Goal: Task Accomplishment & Management: Manage account settings

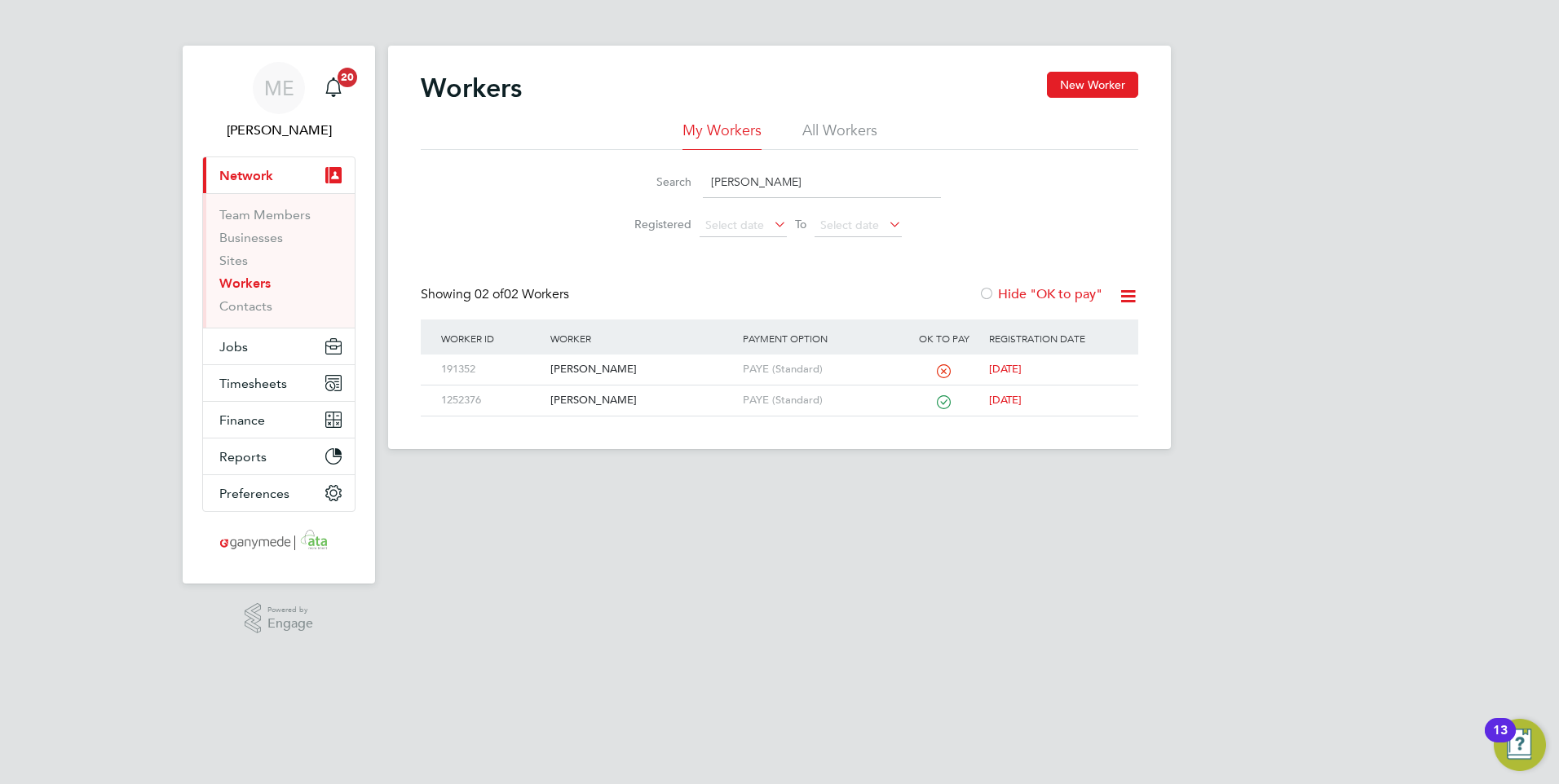
drag, startPoint x: 706, startPoint y: 179, endPoint x: 667, endPoint y: 176, distance: 39.1
click at [667, 176] on div "Search arron" at bounding box center [779, 182] width 322 height 31
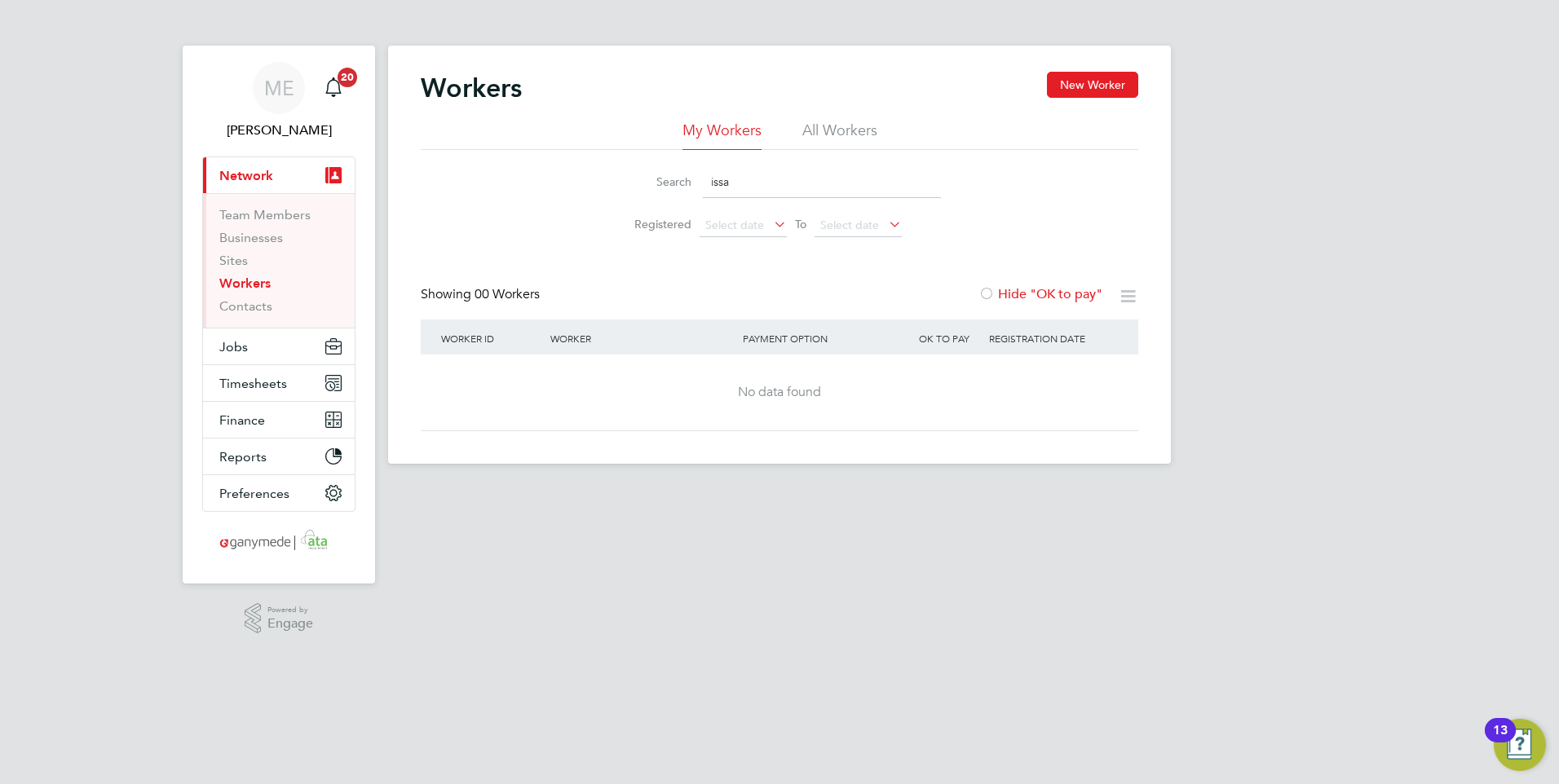
type input "issa"
click at [743, 179] on input "issa" at bounding box center [821, 182] width 238 height 31
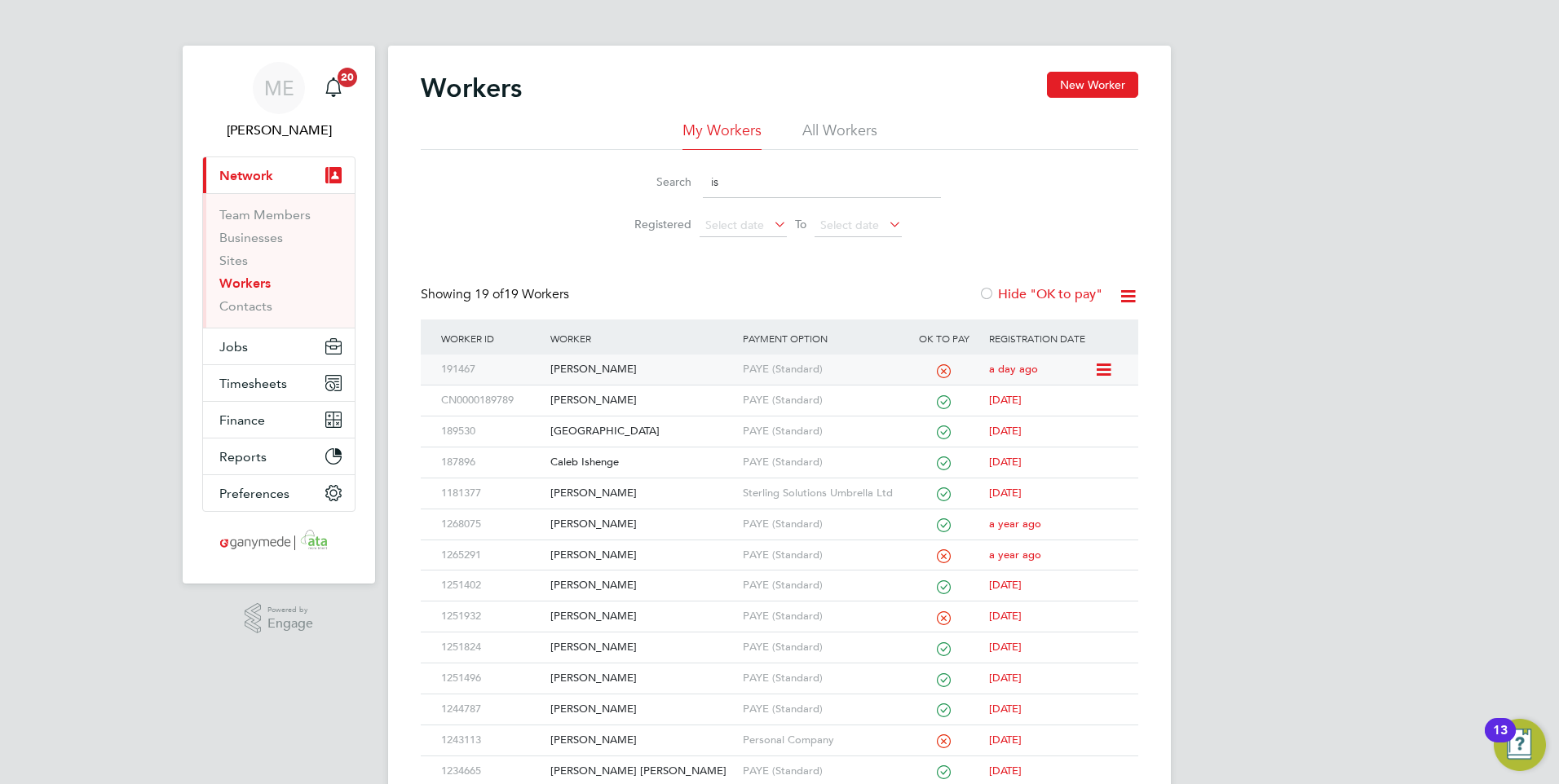
type input "is"
click at [631, 363] on div "[PERSON_NAME]" at bounding box center [642, 369] width 192 height 30
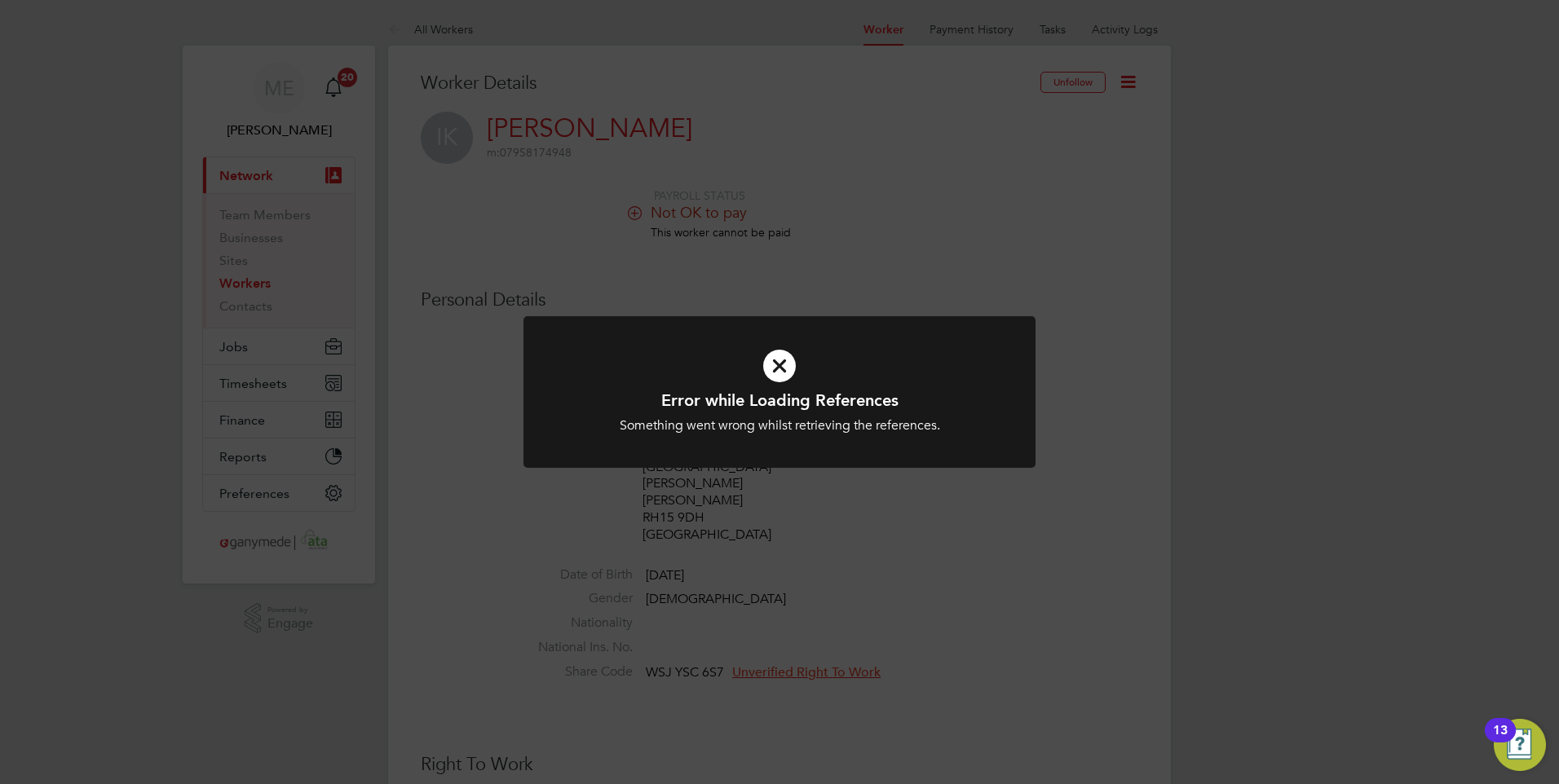
click at [757, 368] on icon at bounding box center [779, 366] width 424 height 64
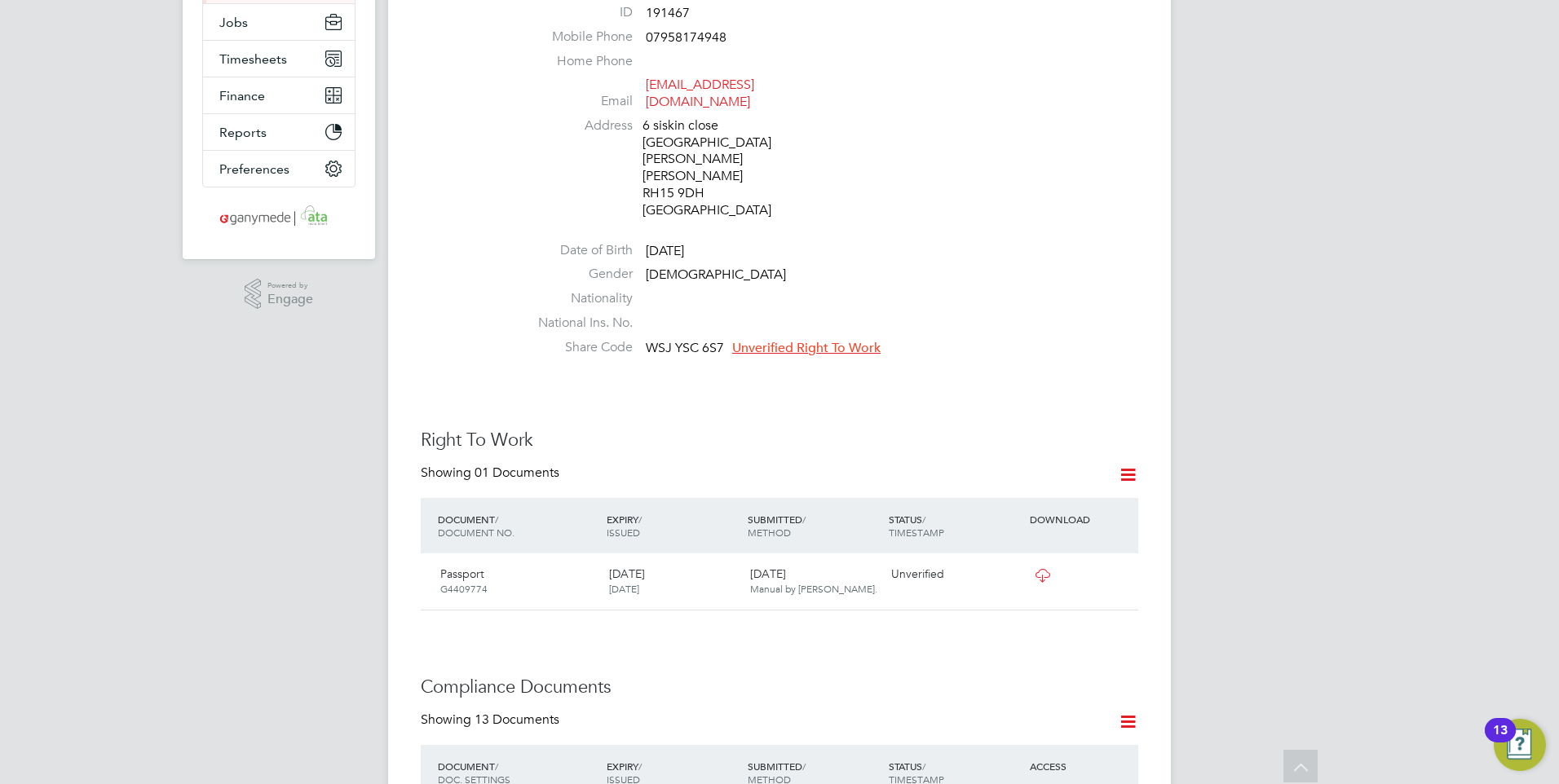
scroll to position [326, 0]
click at [1042, 567] on icon at bounding box center [1041, 573] width 20 height 13
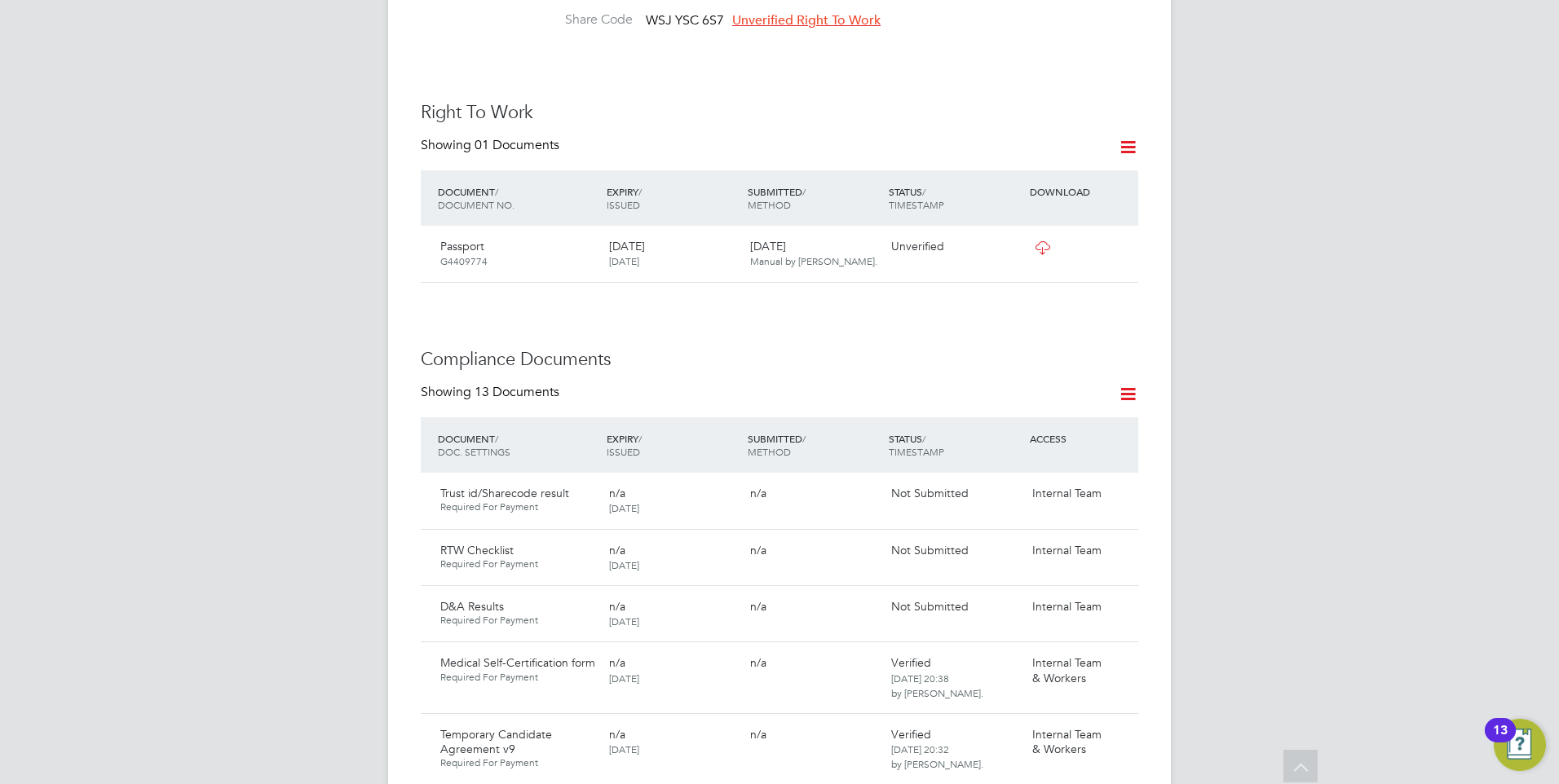
scroll to position [733, 0]
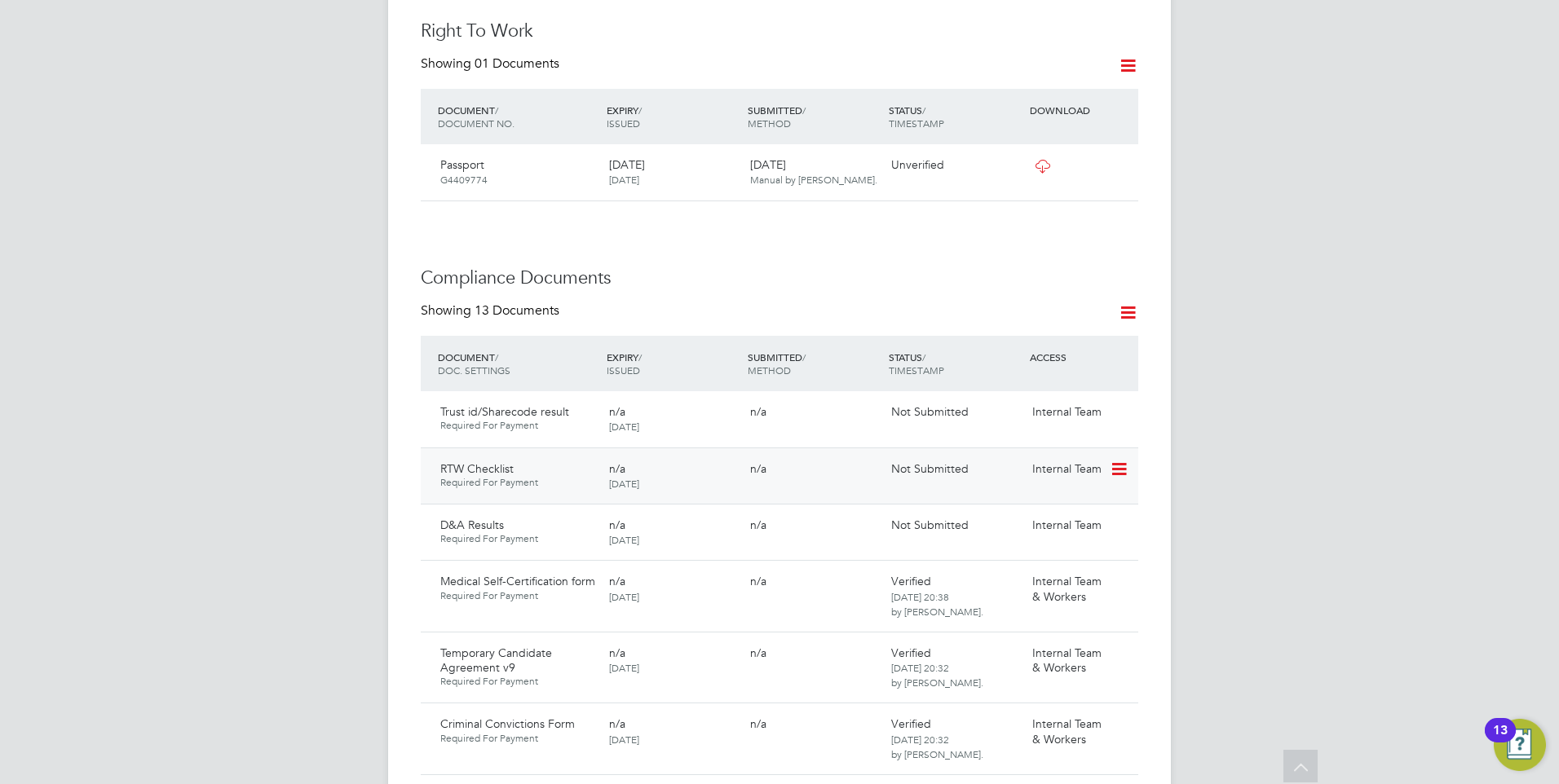
click at [1114, 460] on icon at bounding box center [1117, 470] width 17 height 19
click at [1056, 496] on li "Submit Document" at bounding box center [1068, 497] width 114 height 23
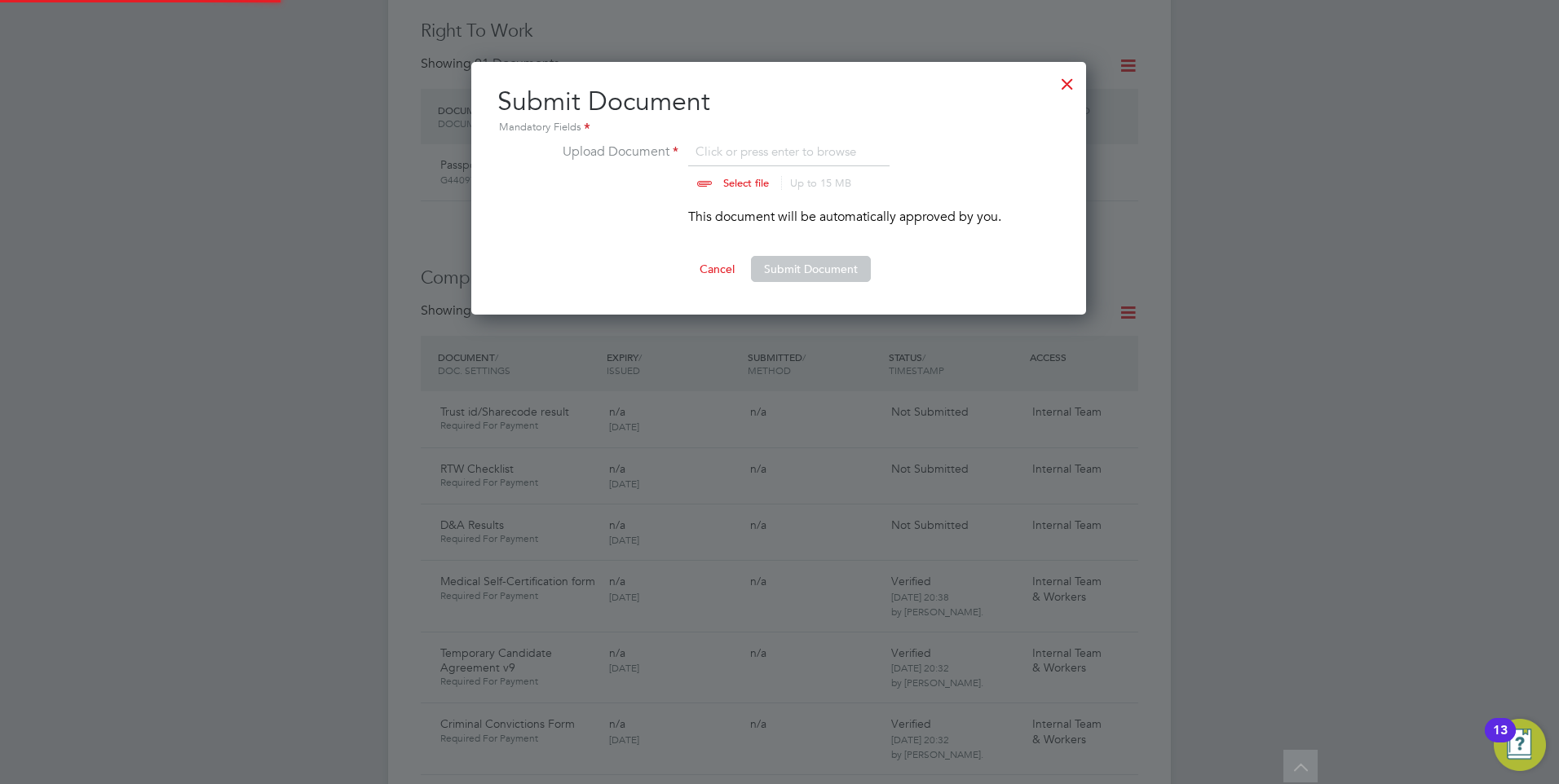
scroll to position [253, 616]
click at [1069, 82] on div at bounding box center [1068, 80] width 30 height 30
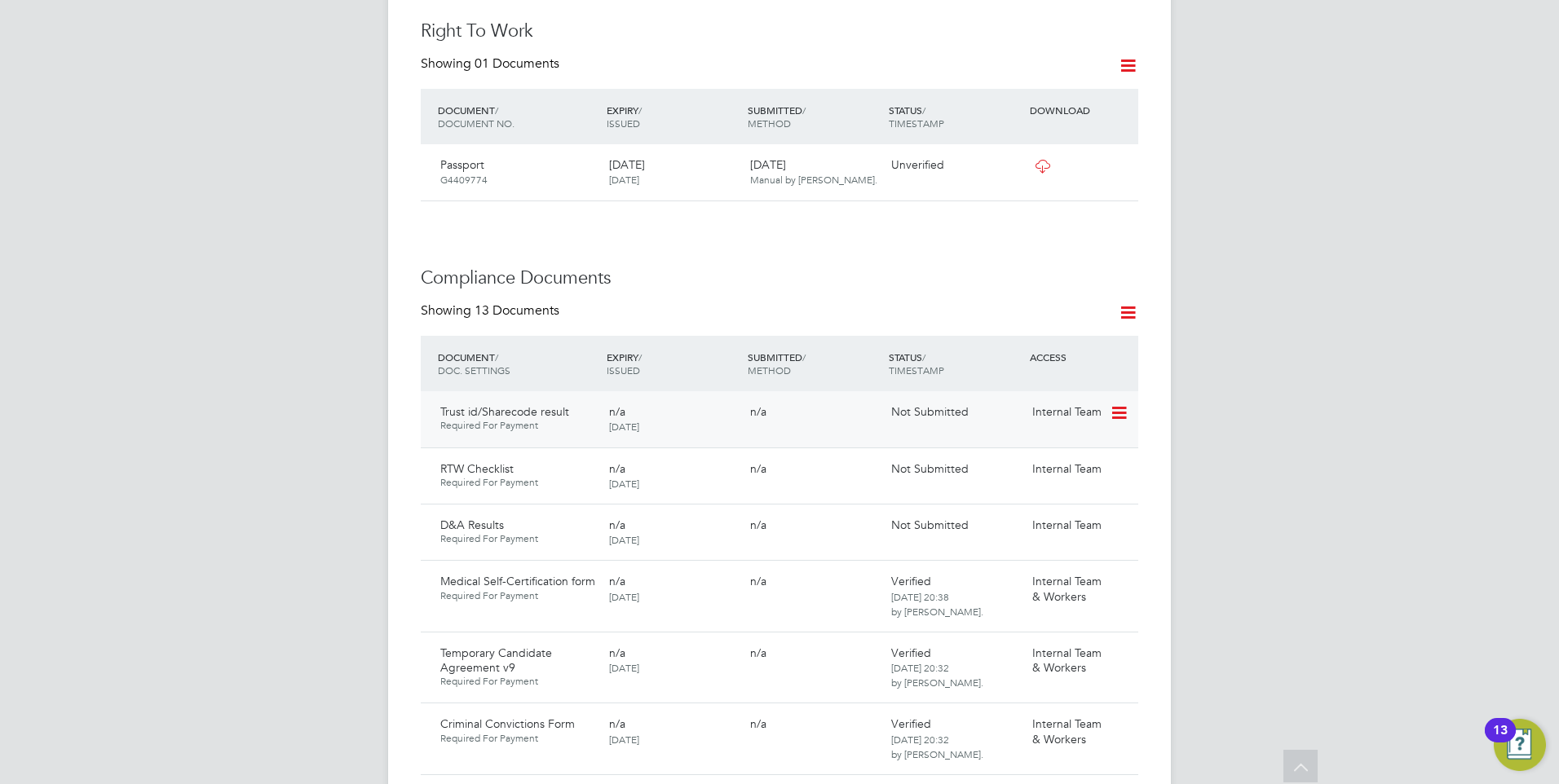
click at [1118, 403] on icon at bounding box center [1117, 413] width 17 height 19
click at [1074, 440] on li "Submit Document" at bounding box center [1068, 442] width 114 height 23
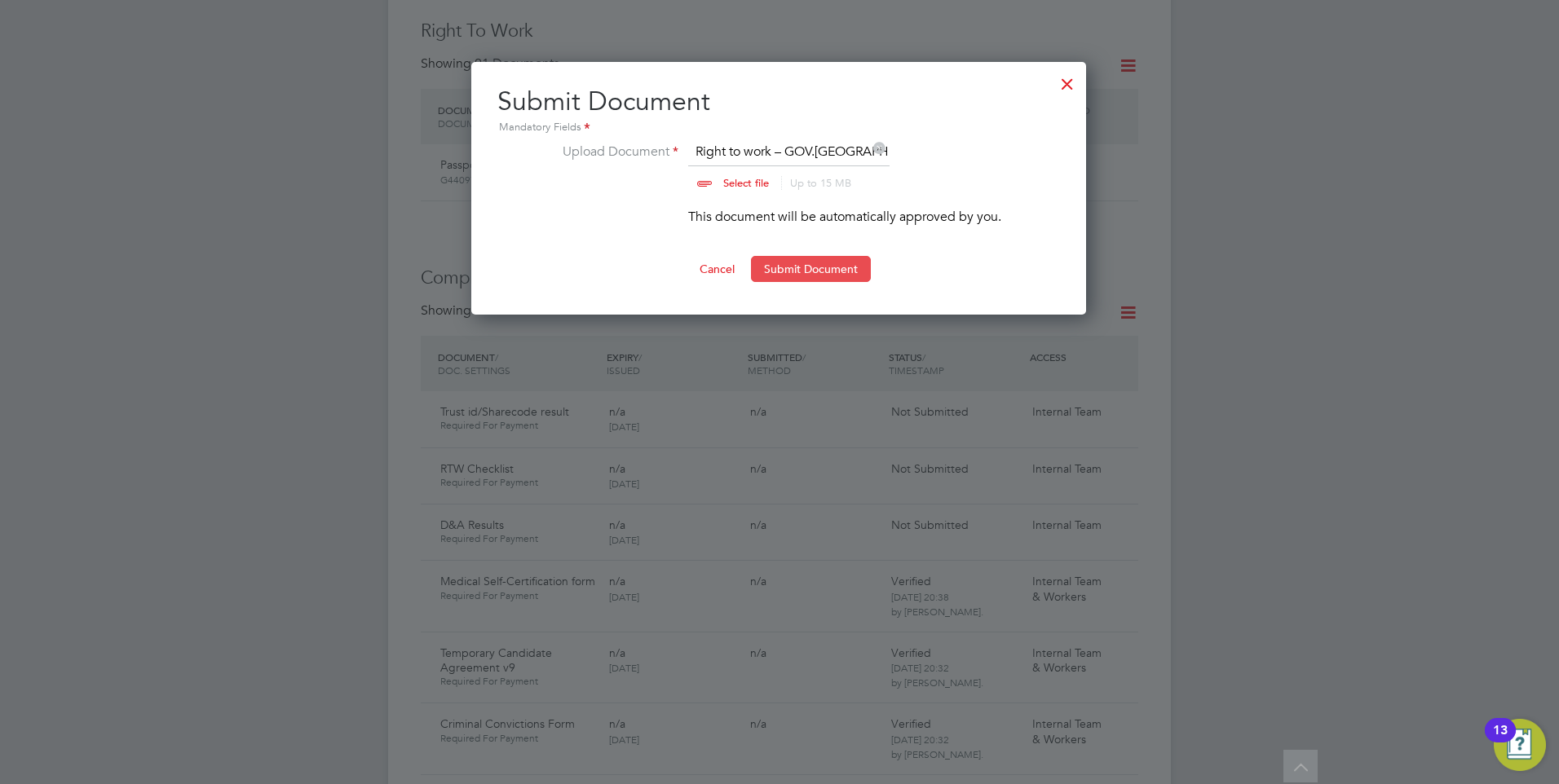
click at [808, 267] on button "Submit Document" at bounding box center [811, 269] width 120 height 26
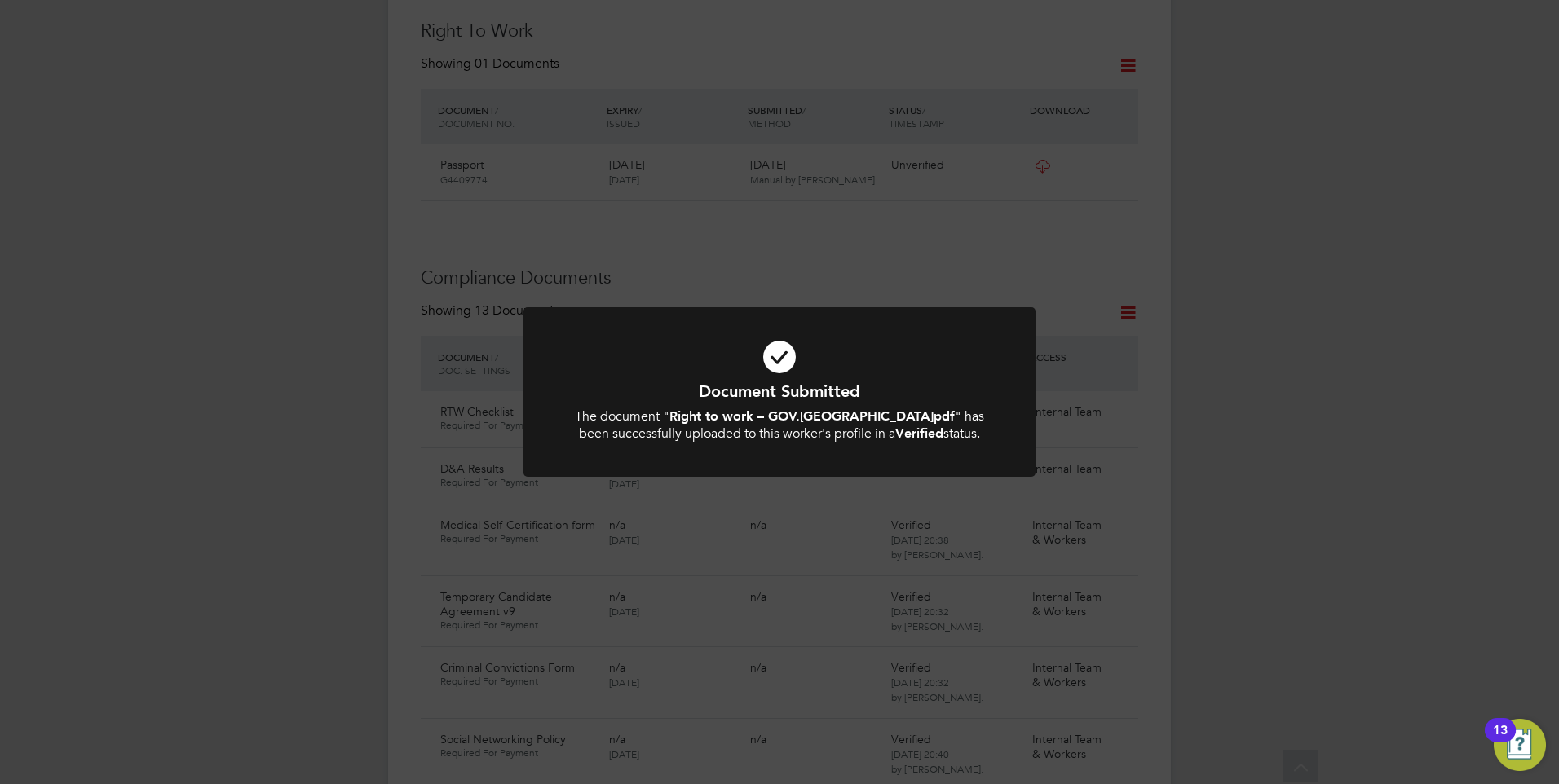
click at [711, 272] on div "Document Submitted The document " Right to work – GOV.UK.pdf " has been success…" at bounding box center [779, 392] width 1559 height 784
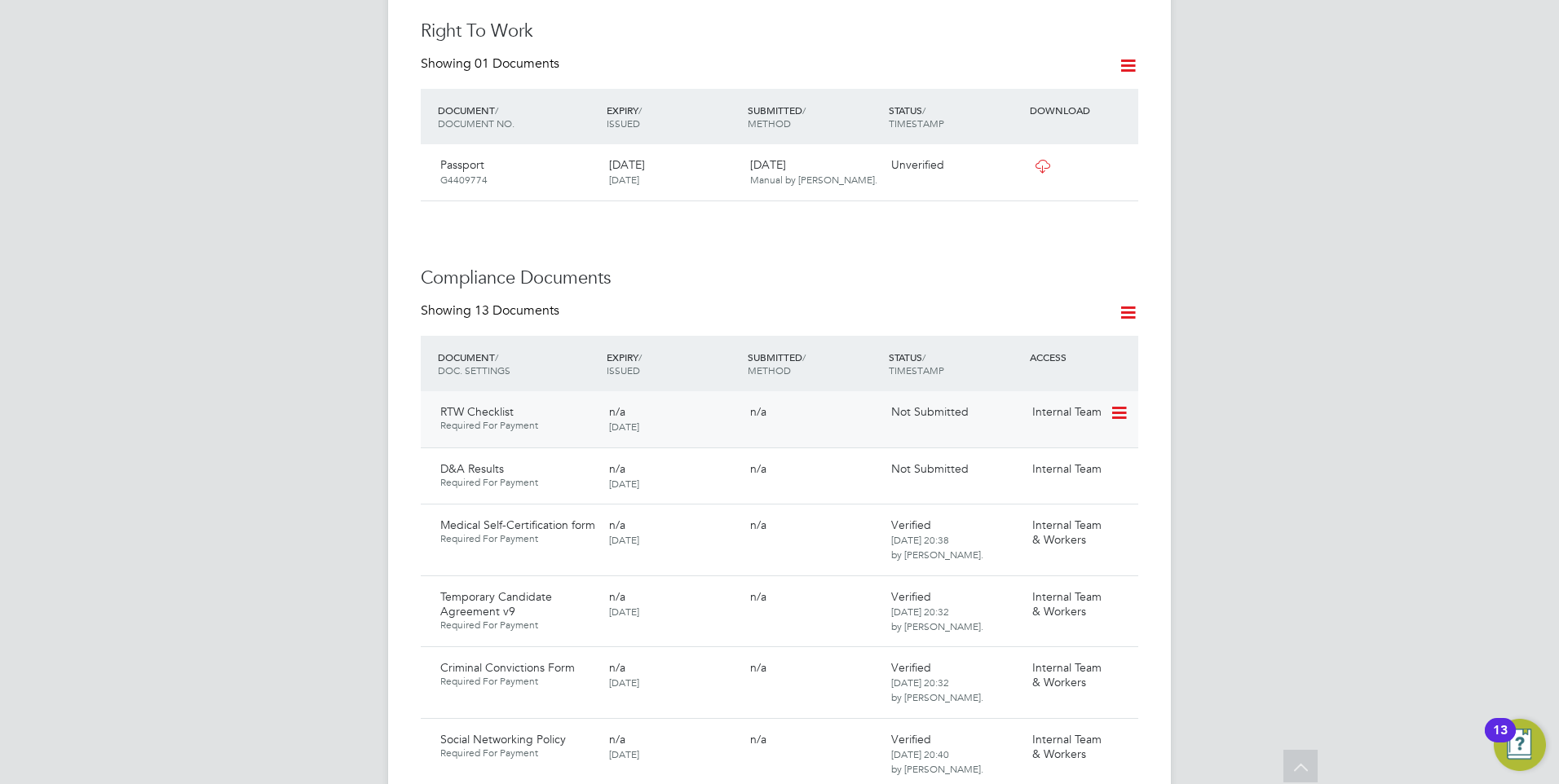
click at [1109, 403] on icon at bounding box center [1117, 413] width 17 height 19
click at [1053, 437] on li "Submit Document" at bounding box center [1068, 442] width 114 height 23
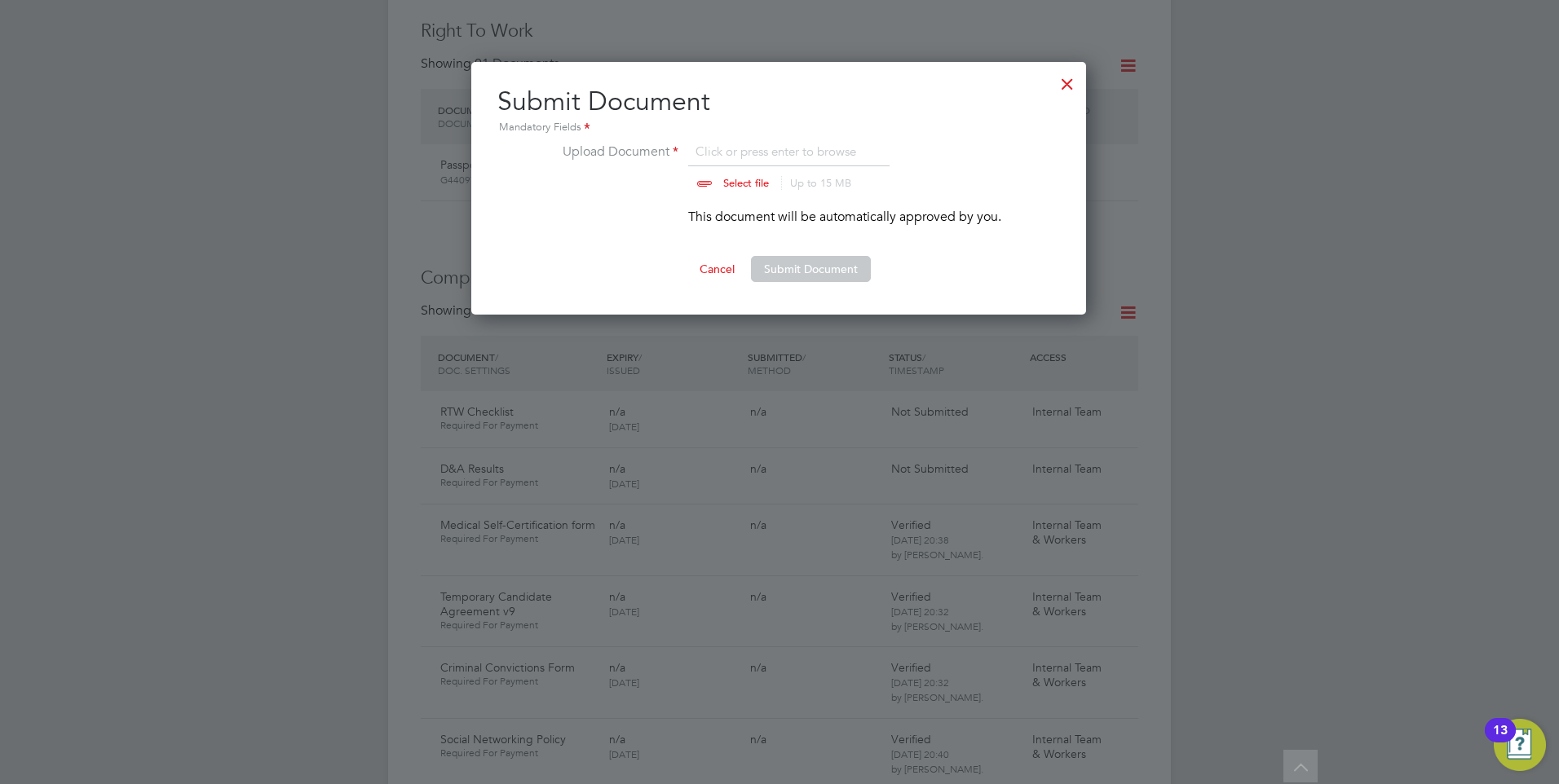
click at [723, 178] on input "file" at bounding box center [762, 166] width 256 height 49
type input "C:\fakepath\Isaac Korankye RTW checklist.pdf"
click at [785, 264] on button "Submit Document" at bounding box center [811, 269] width 120 height 26
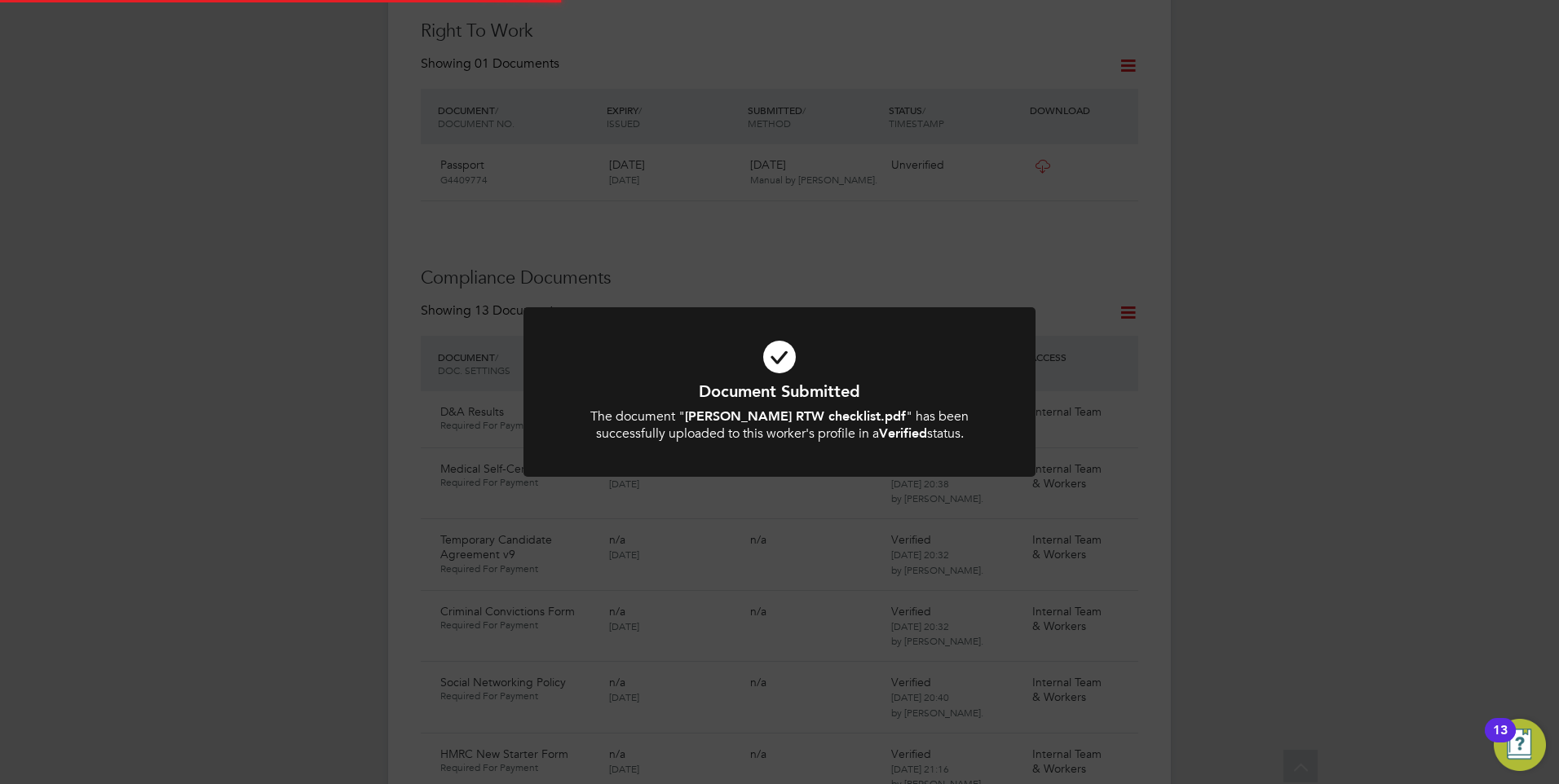
click at [802, 279] on div "Document Submitted The document " Isaac Korankye RTW checklist.pdf " has been s…" at bounding box center [779, 392] width 1559 height 784
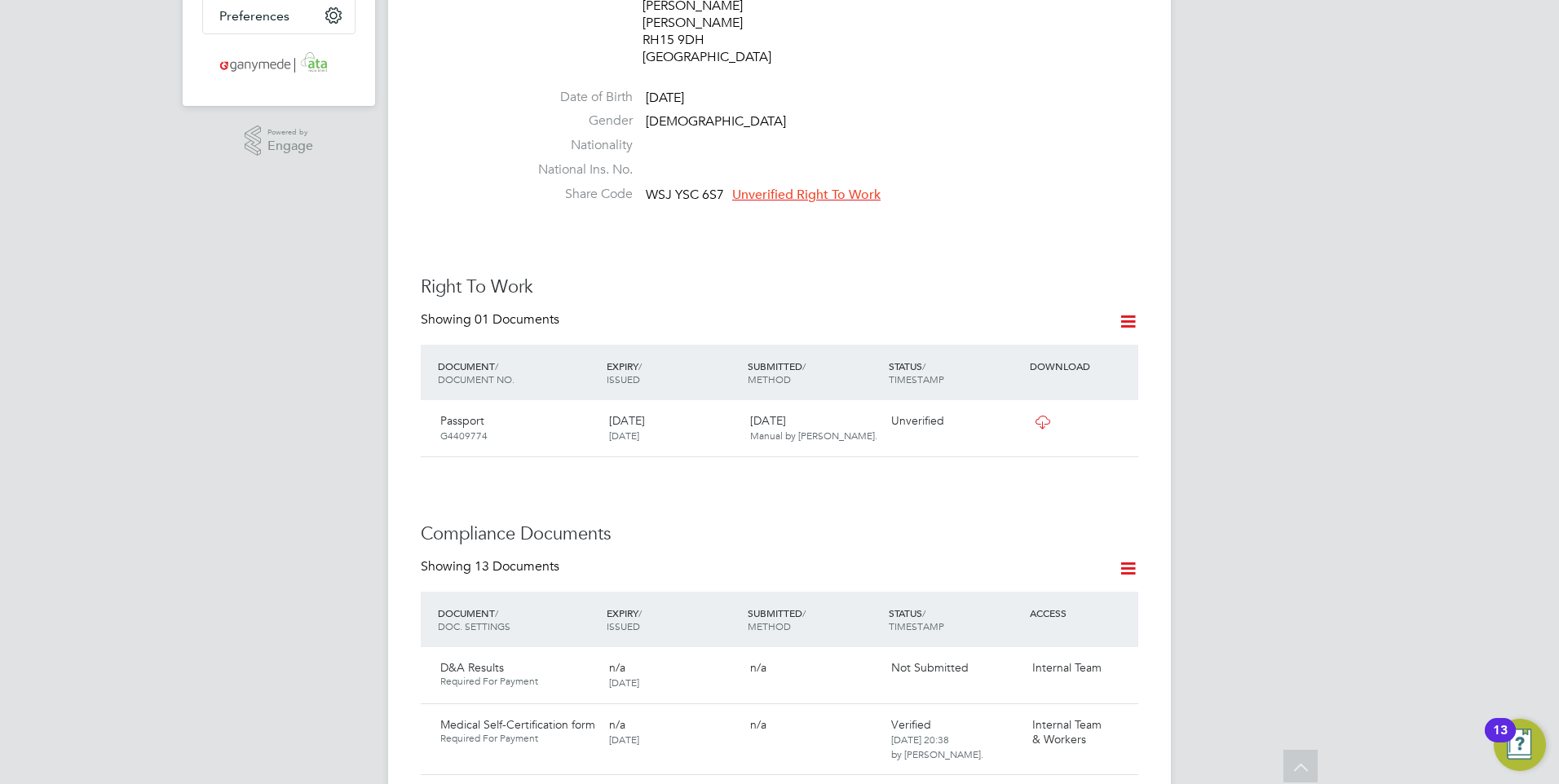
scroll to position [489, 0]
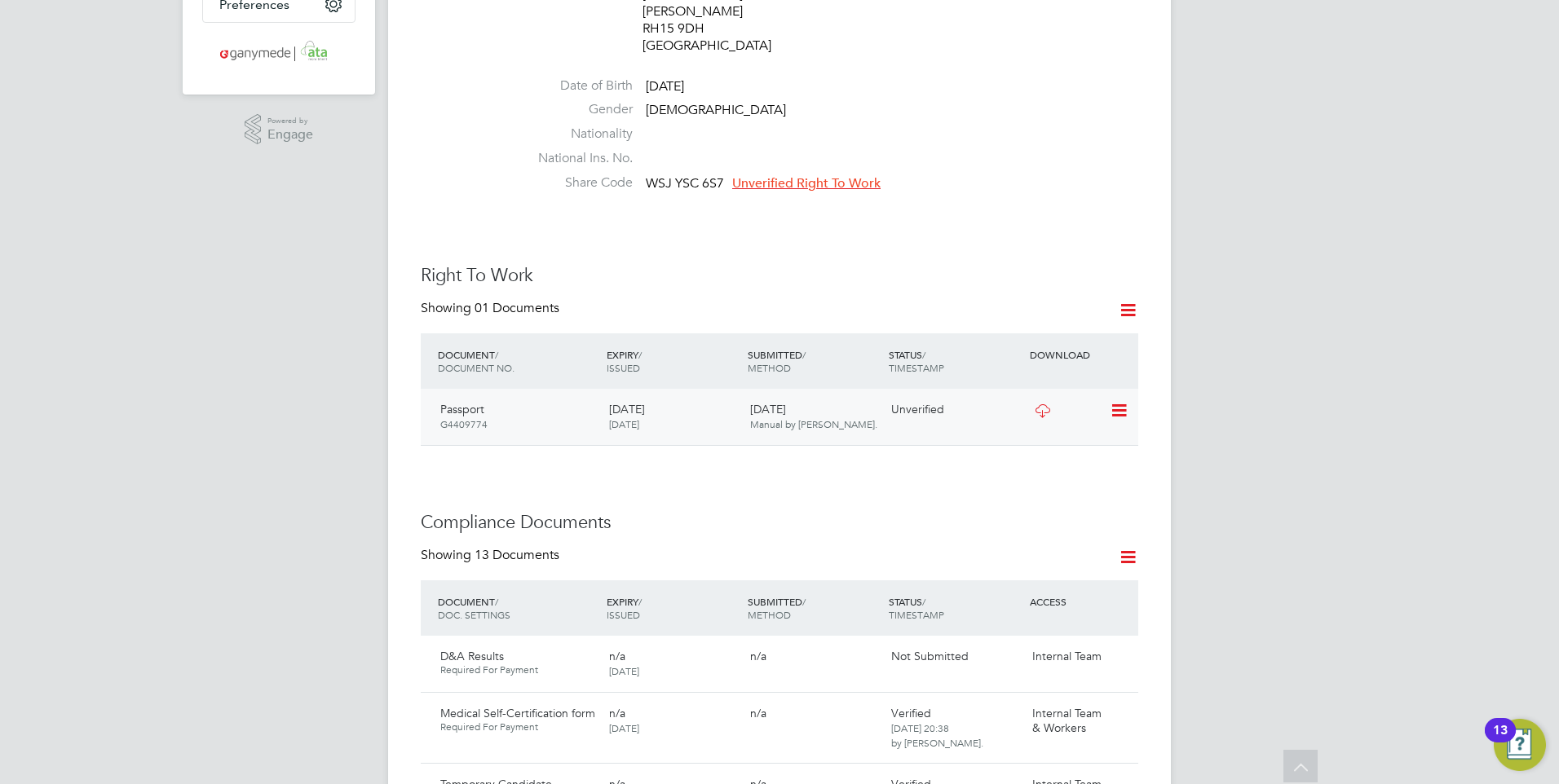
click at [1118, 401] on icon at bounding box center [1117, 410] width 17 height 19
click at [1026, 409] on li "Verify Document" at bounding box center [1066, 416] width 120 height 23
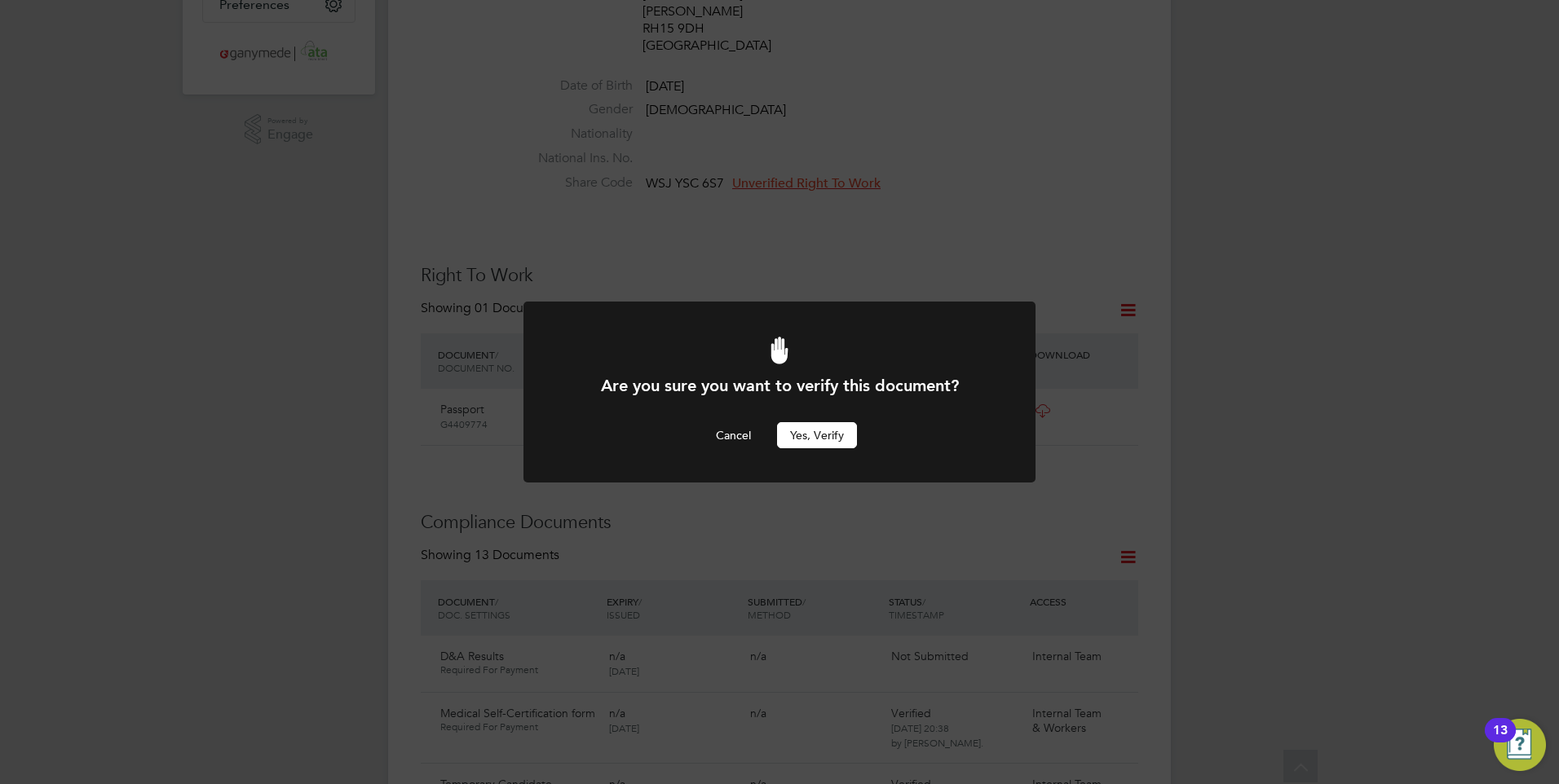
scroll to position [0, 0]
click at [822, 430] on button "Yes, verify" at bounding box center [817, 436] width 80 height 26
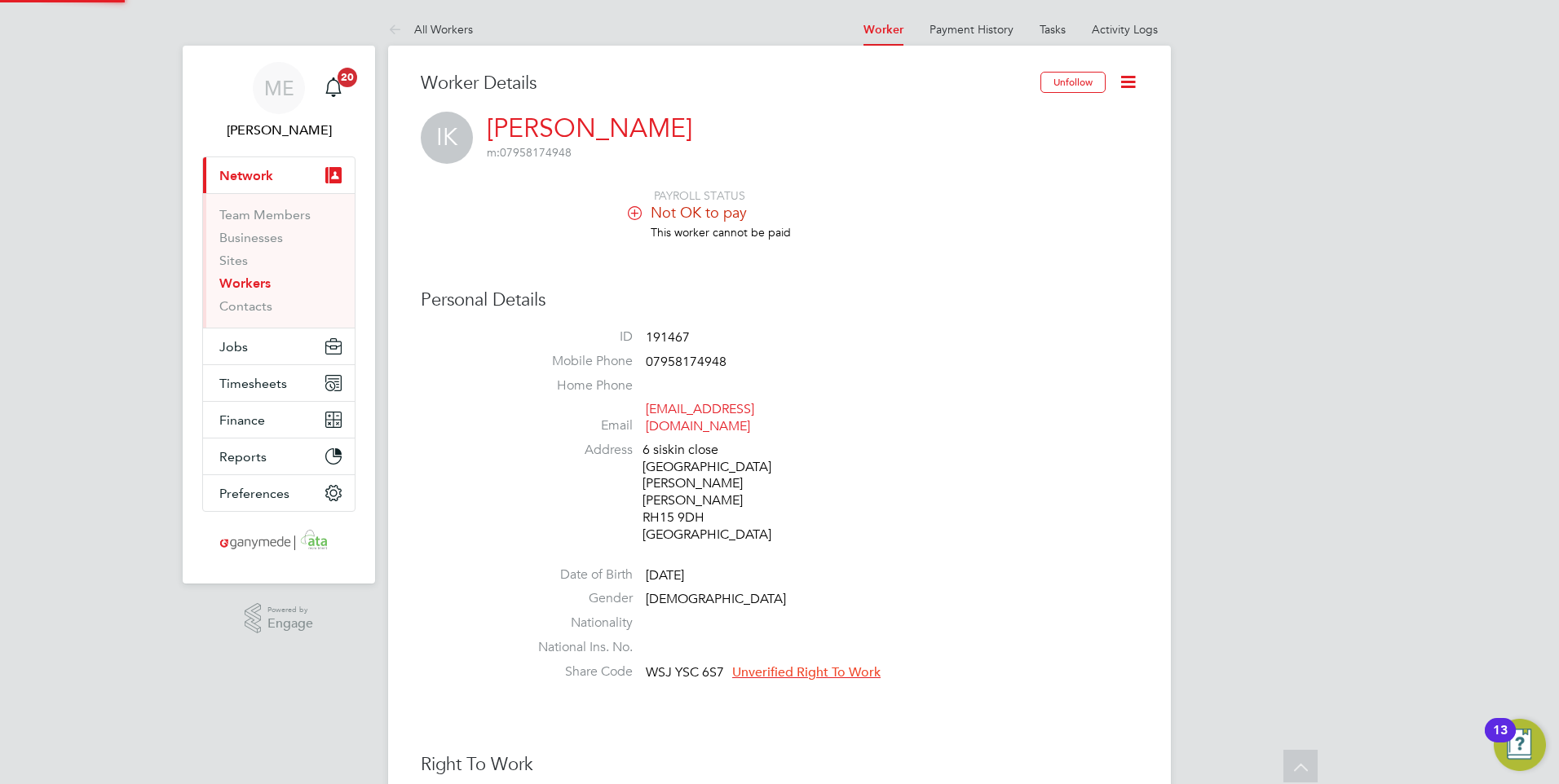
scroll to position [489, 0]
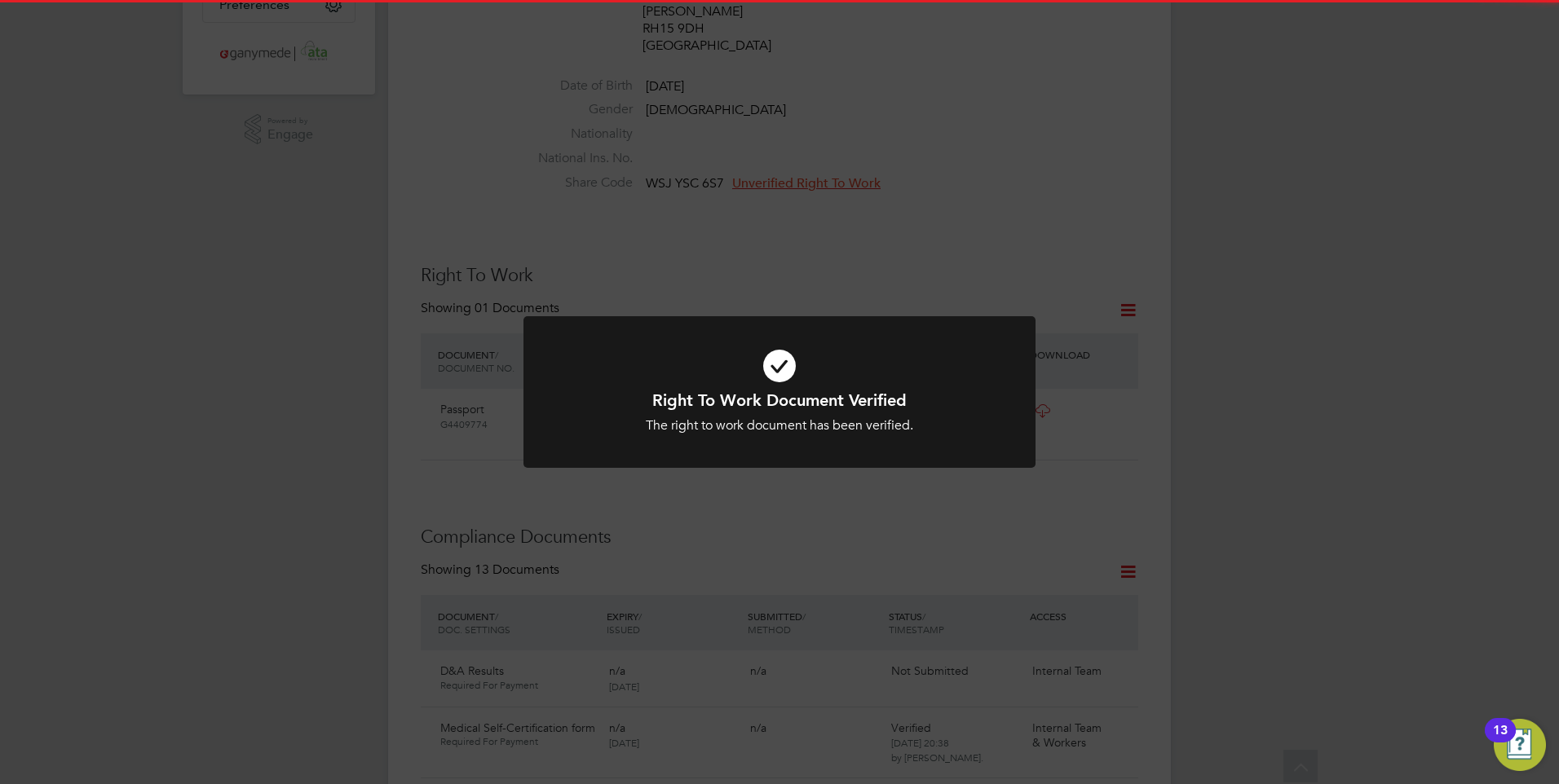
click at [722, 534] on div "Right To Work Document Verified The right to work document has been verified. C…" at bounding box center [779, 392] width 1559 height 784
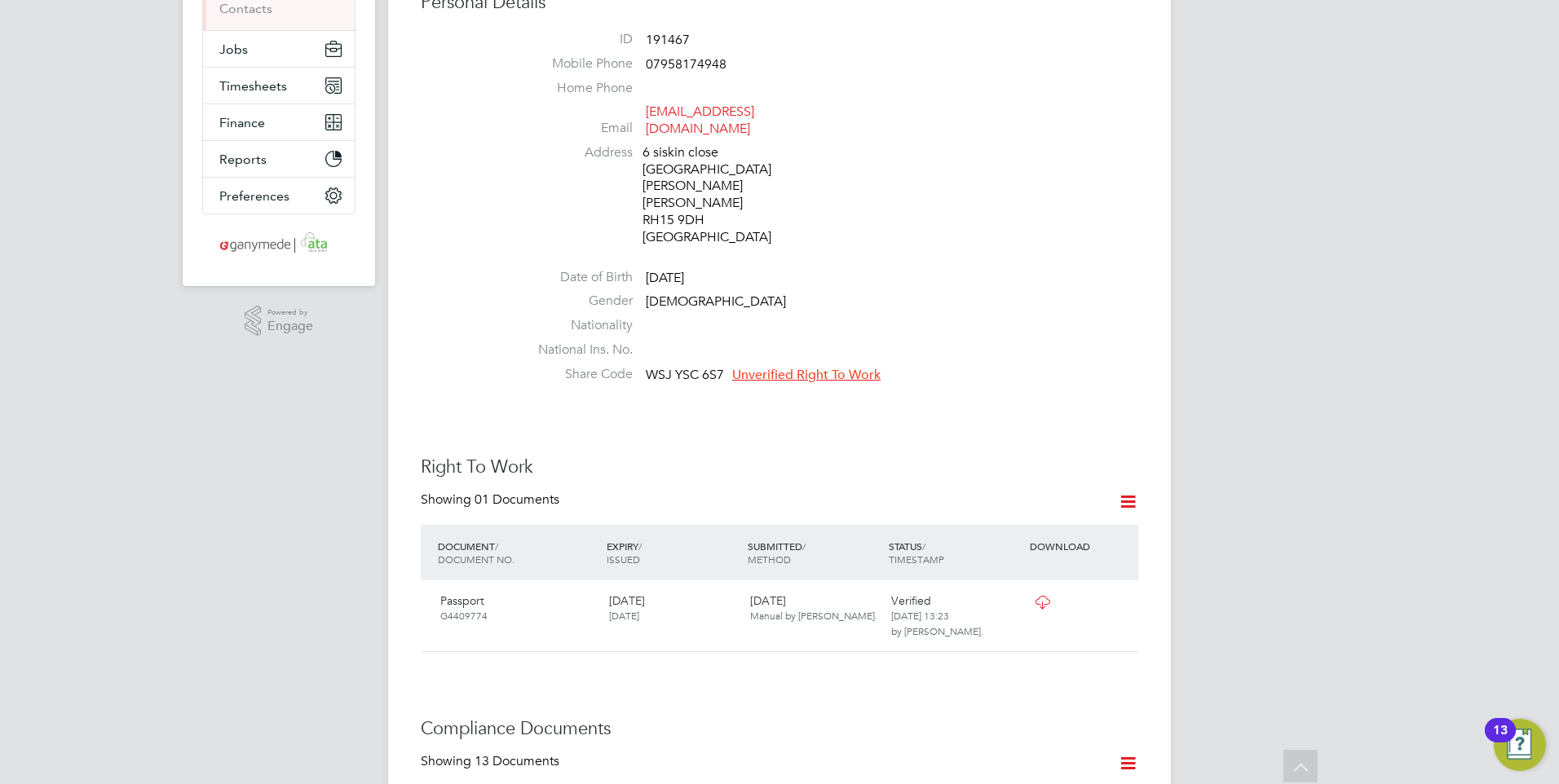
scroll to position [326, 0]
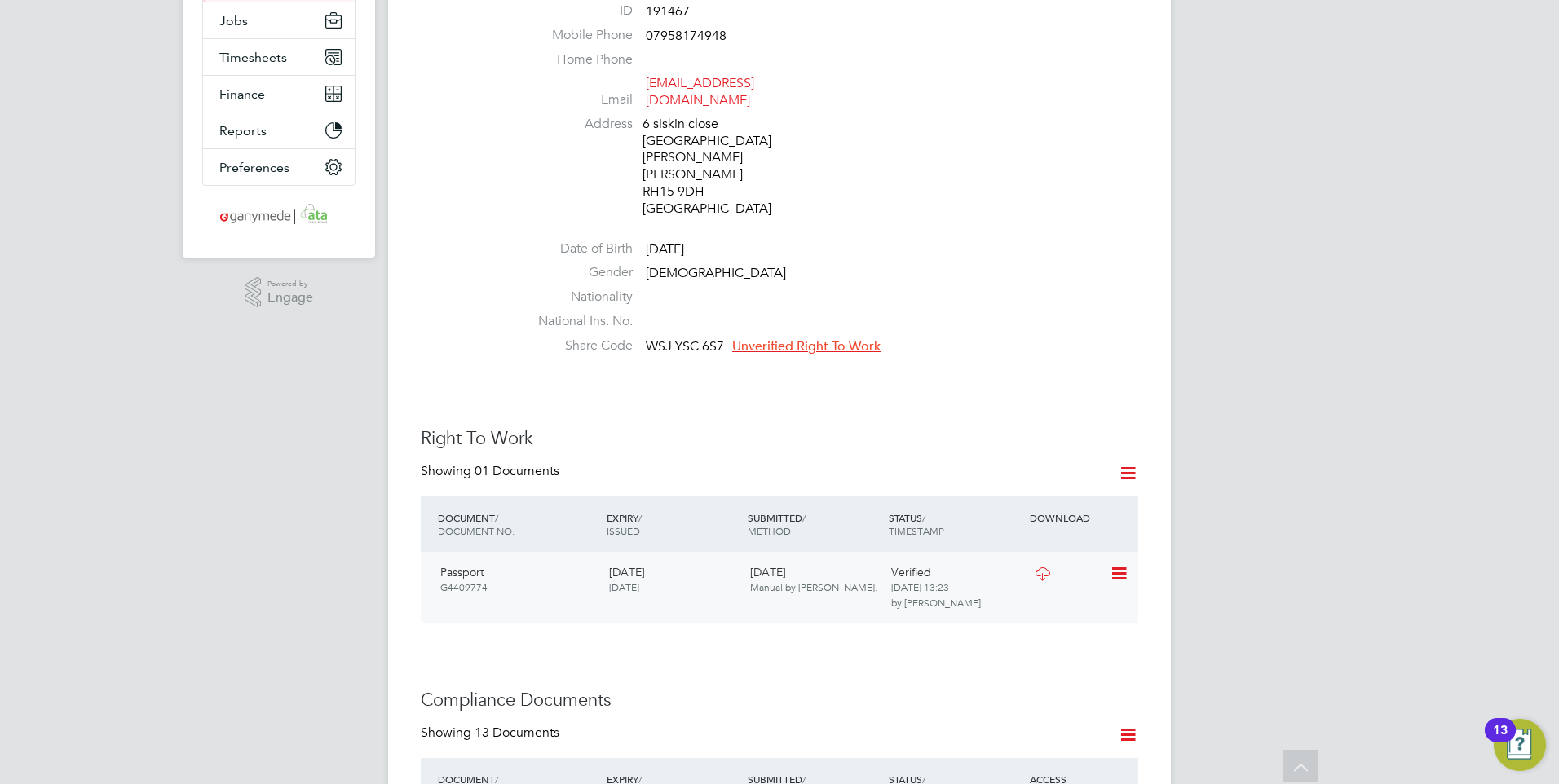
click at [1115, 564] on icon at bounding box center [1117, 573] width 17 height 19
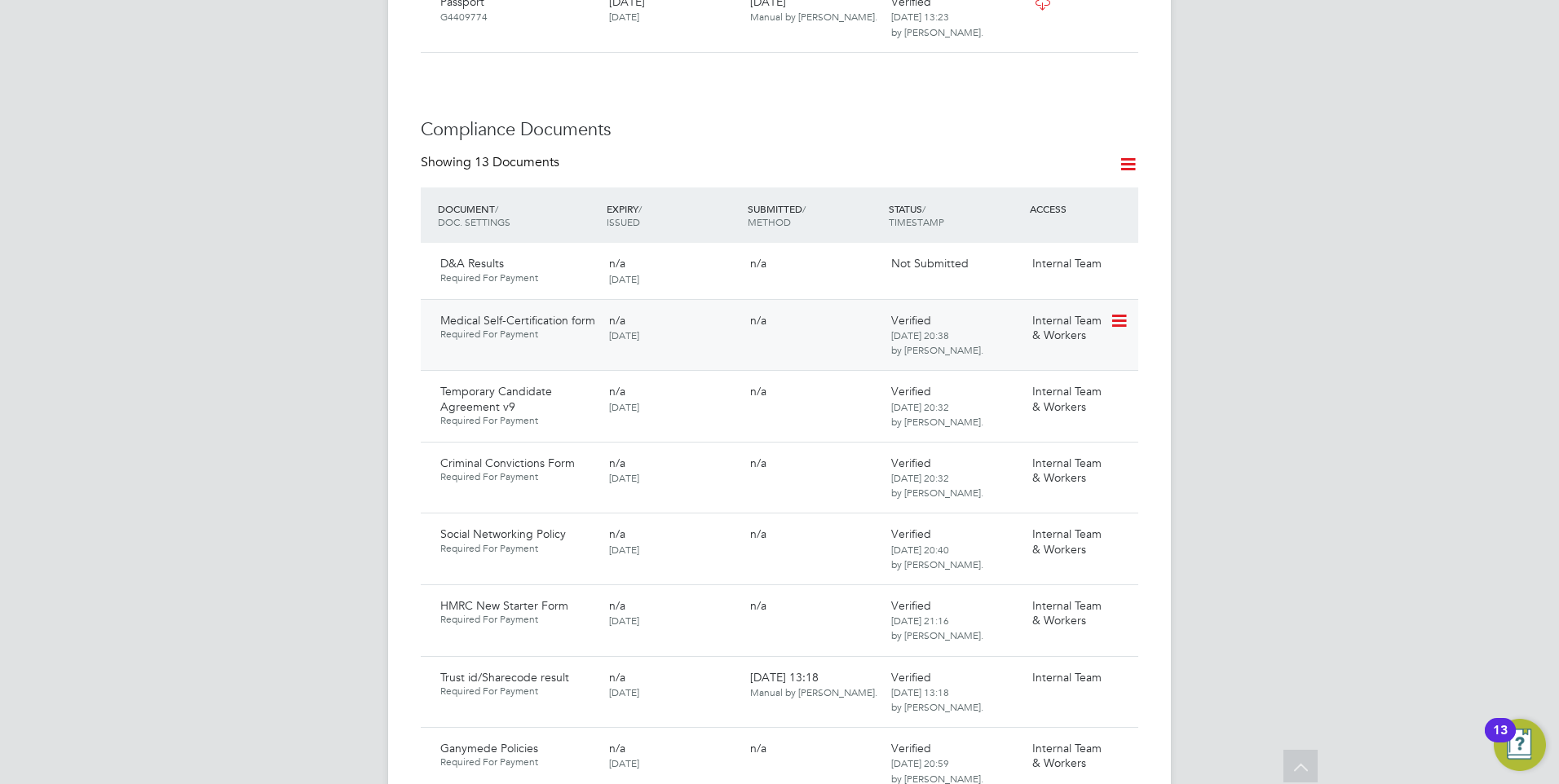
scroll to position [978, 0]
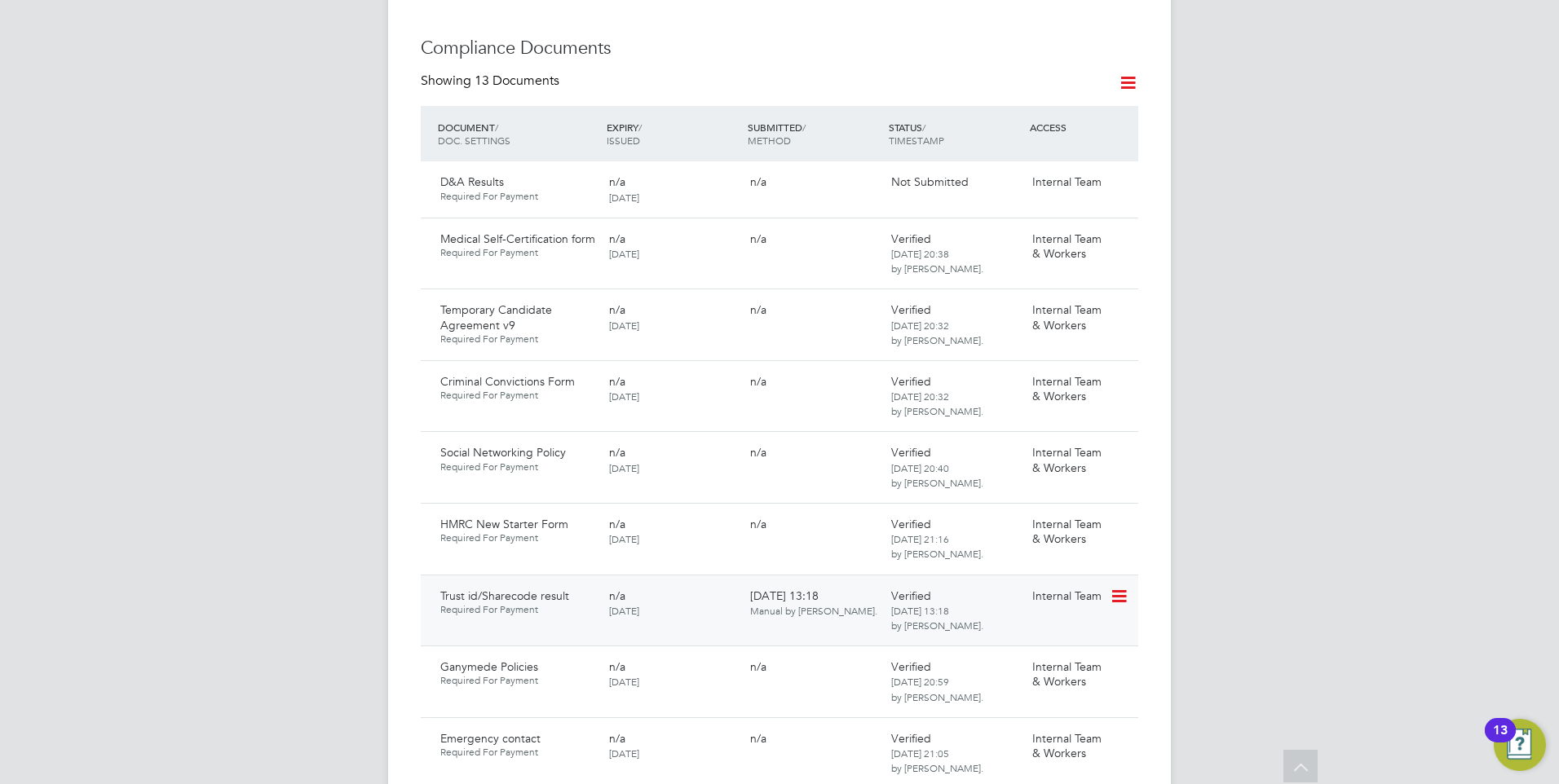
click at [1120, 587] on icon at bounding box center [1117, 597] width 17 height 19
click at [1042, 619] on li "Download Document" at bounding box center [1060, 625] width 130 height 23
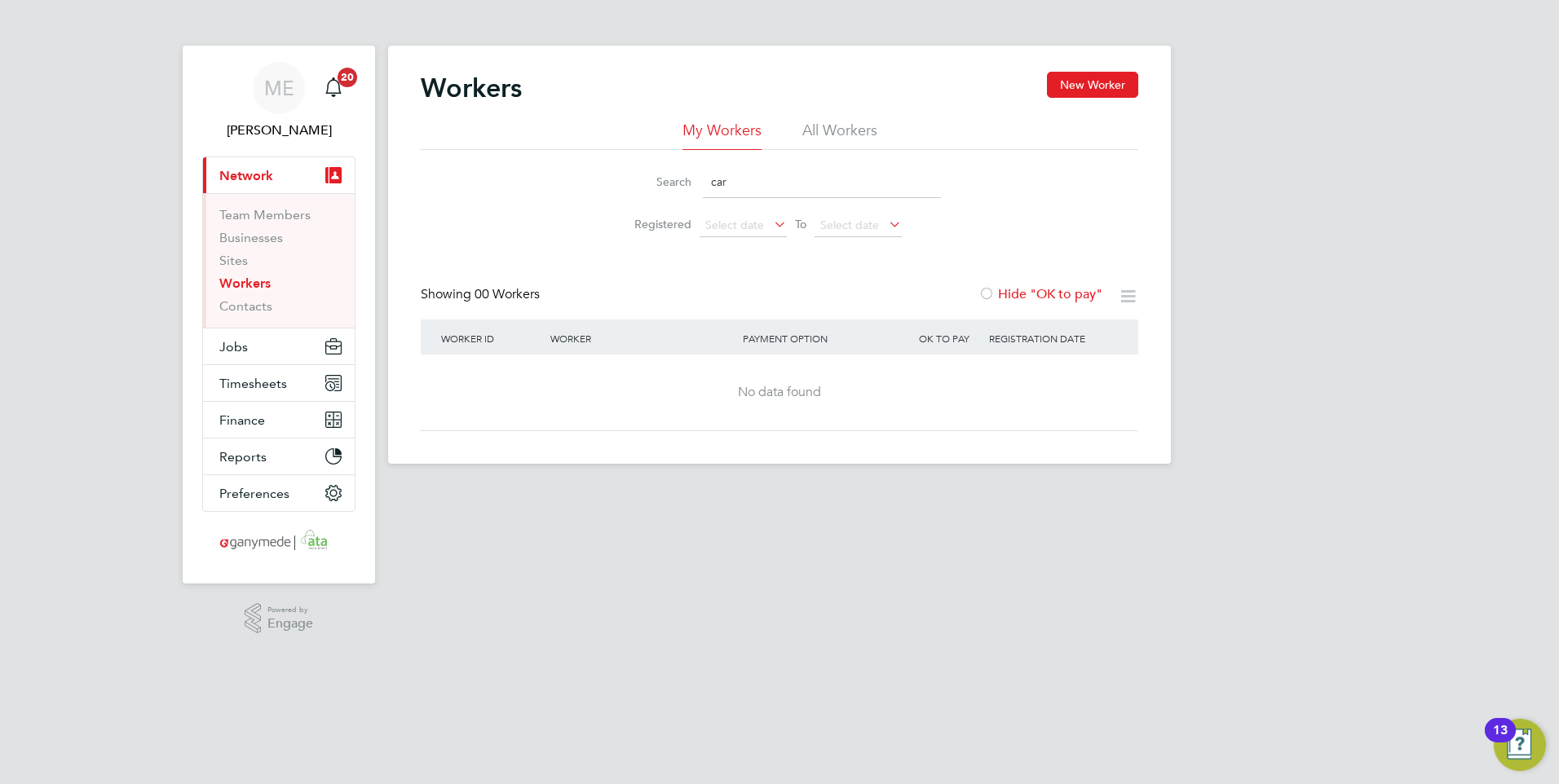
drag, startPoint x: 791, startPoint y: 181, endPoint x: 686, endPoint y: 181, distance: 105.0
click at [686, 181] on div "Search car" at bounding box center [779, 182] width 322 height 31
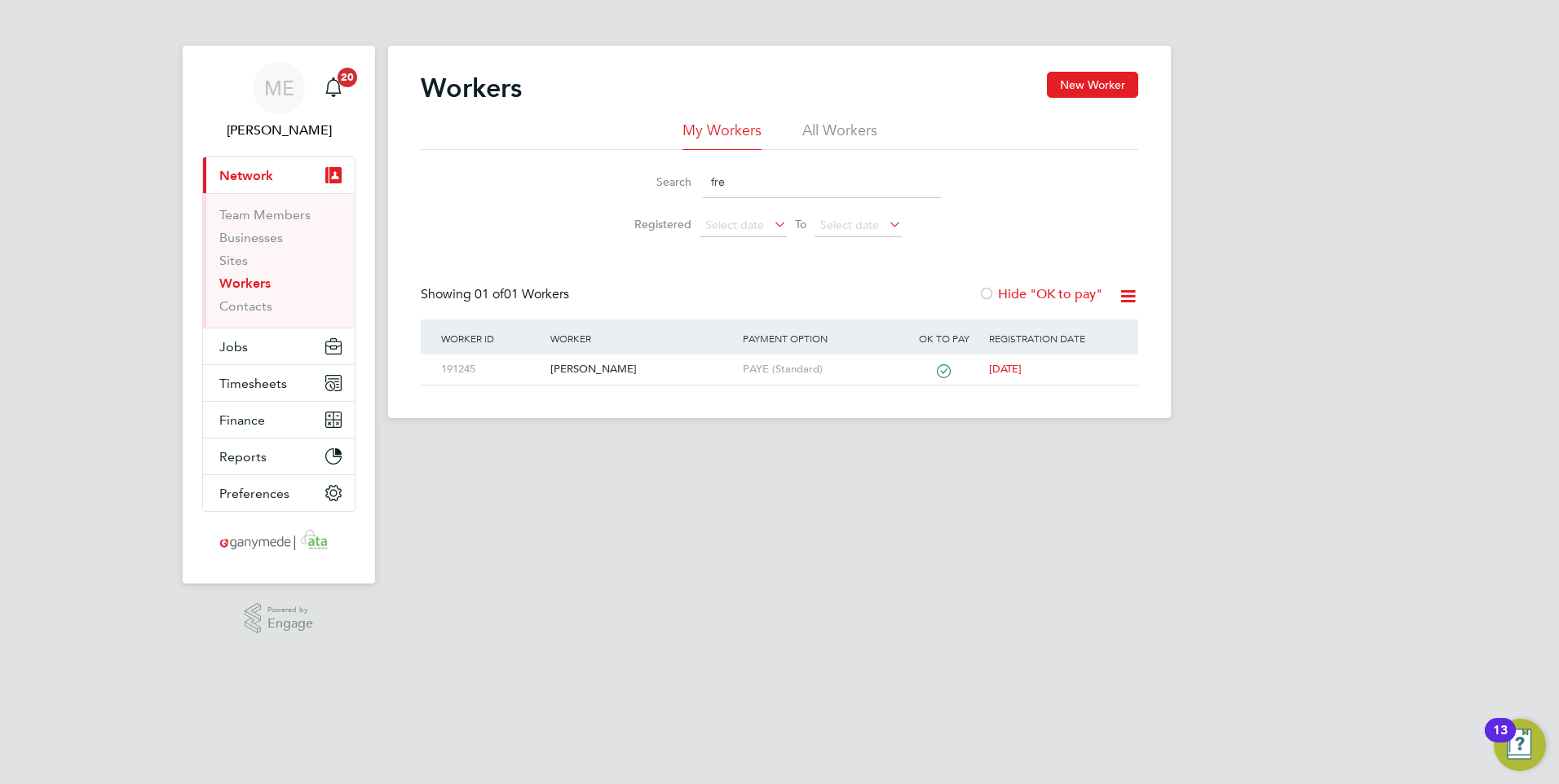
type input "fre"
click at [279, 182] on button "Current page: Network" at bounding box center [279, 175] width 152 height 36
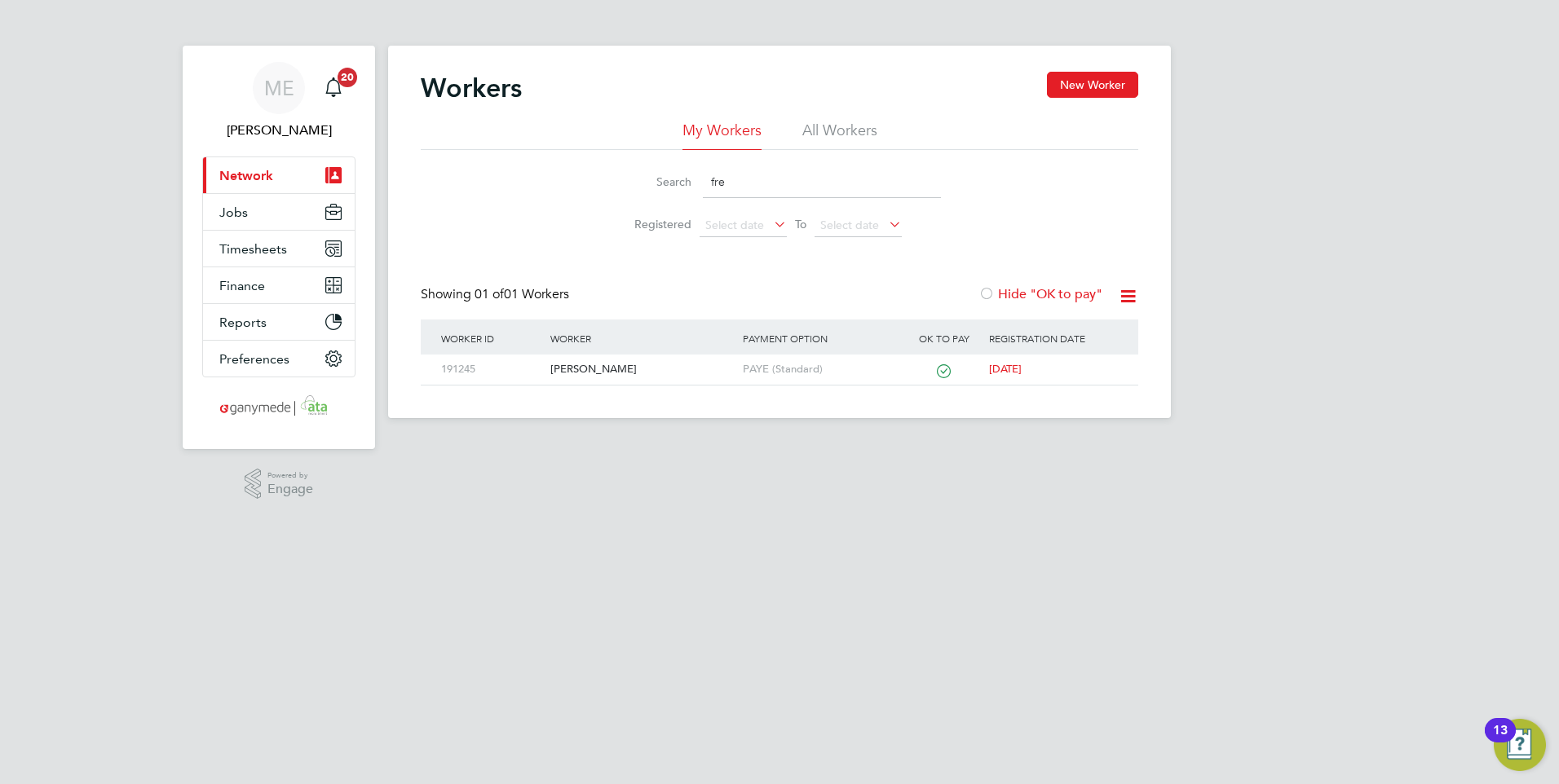
click at [275, 174] on button "Current page: Network" at bounding box center [279, 175] width 152 height 36
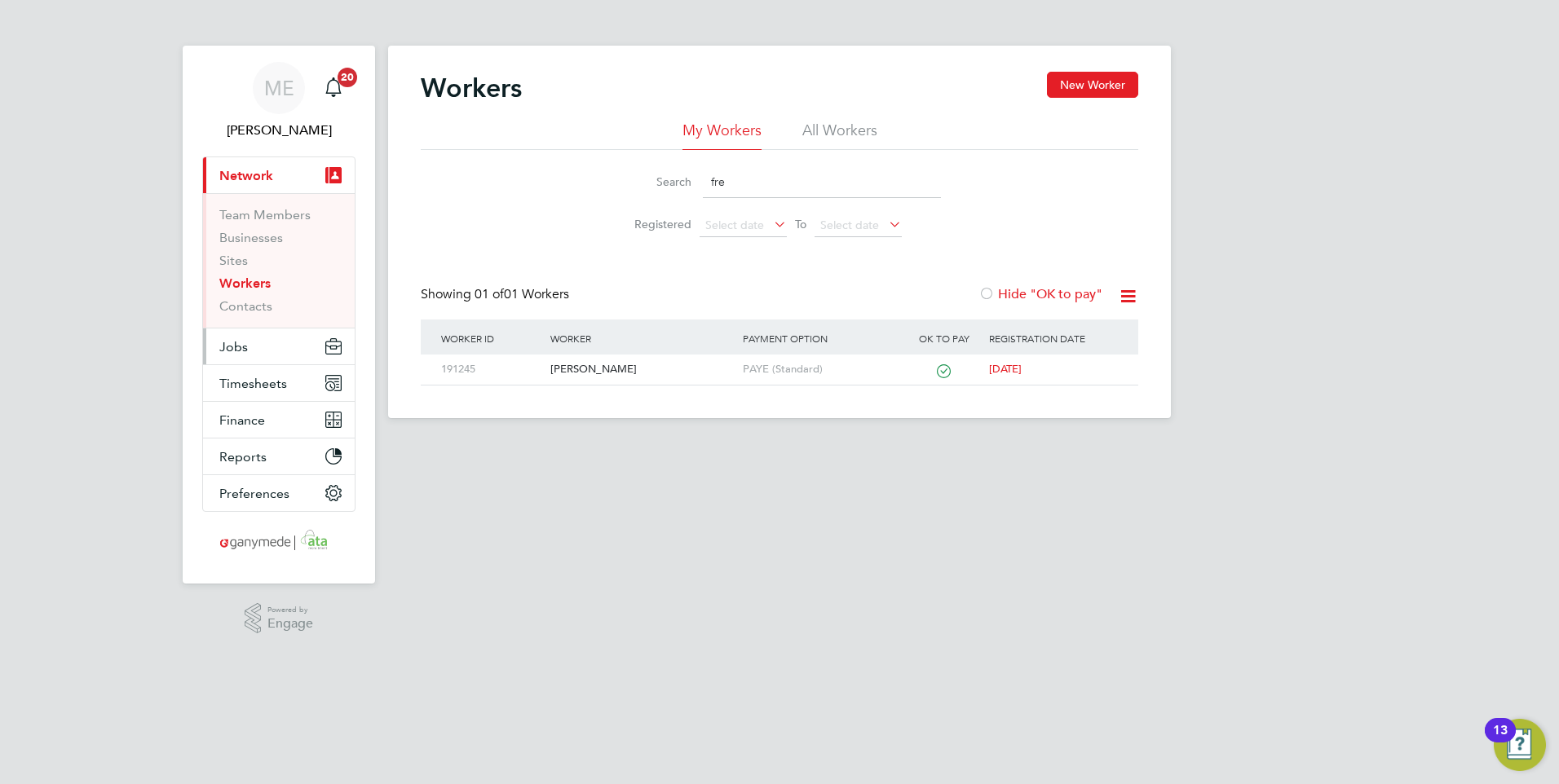
click at [241, 342] on span "Jobs" at bounding box center [234, 347] width 29 height 16
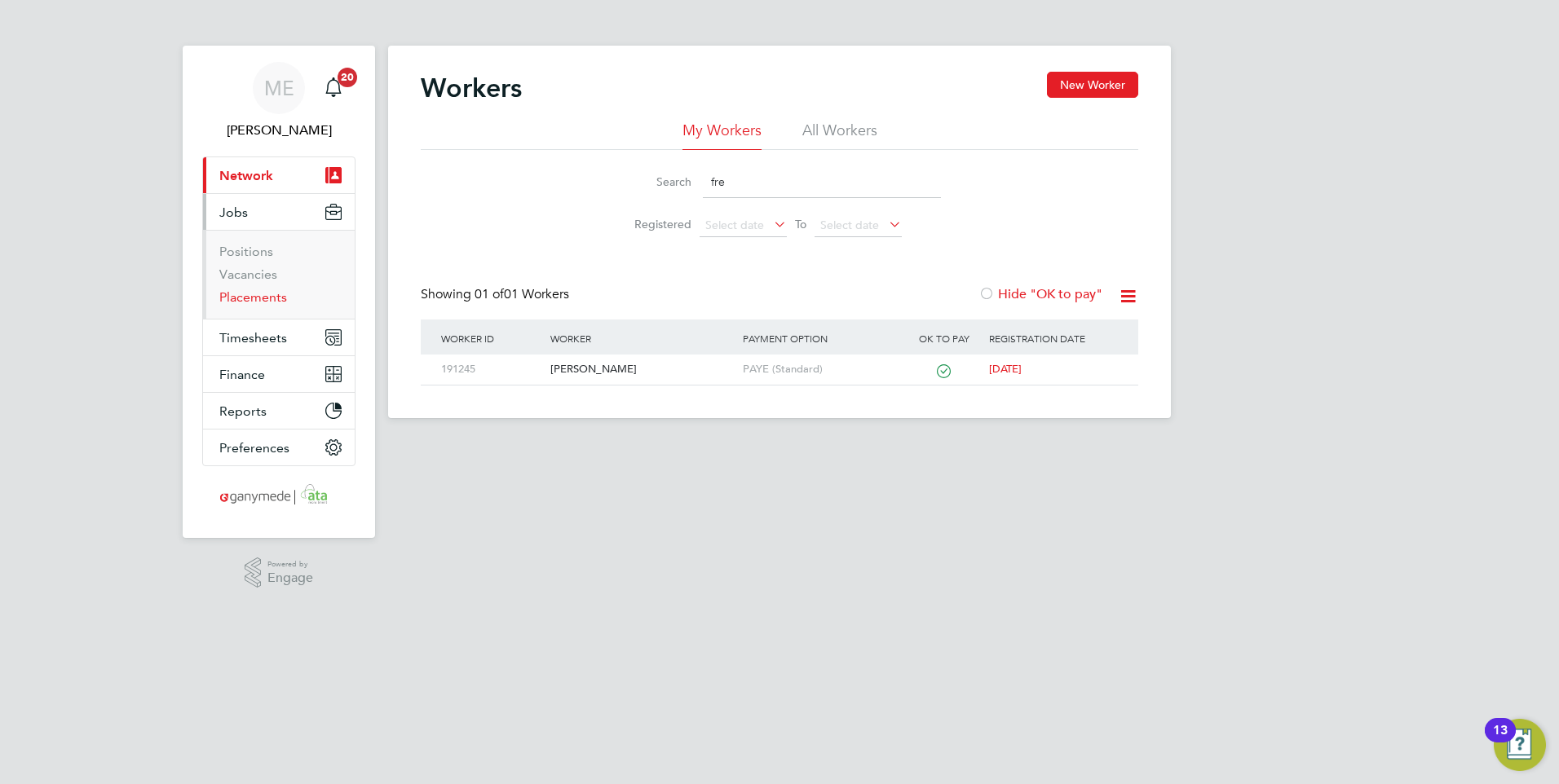
click at [236, 294] on link "Placements" at bounding box center [254, 297] width 68 height 16
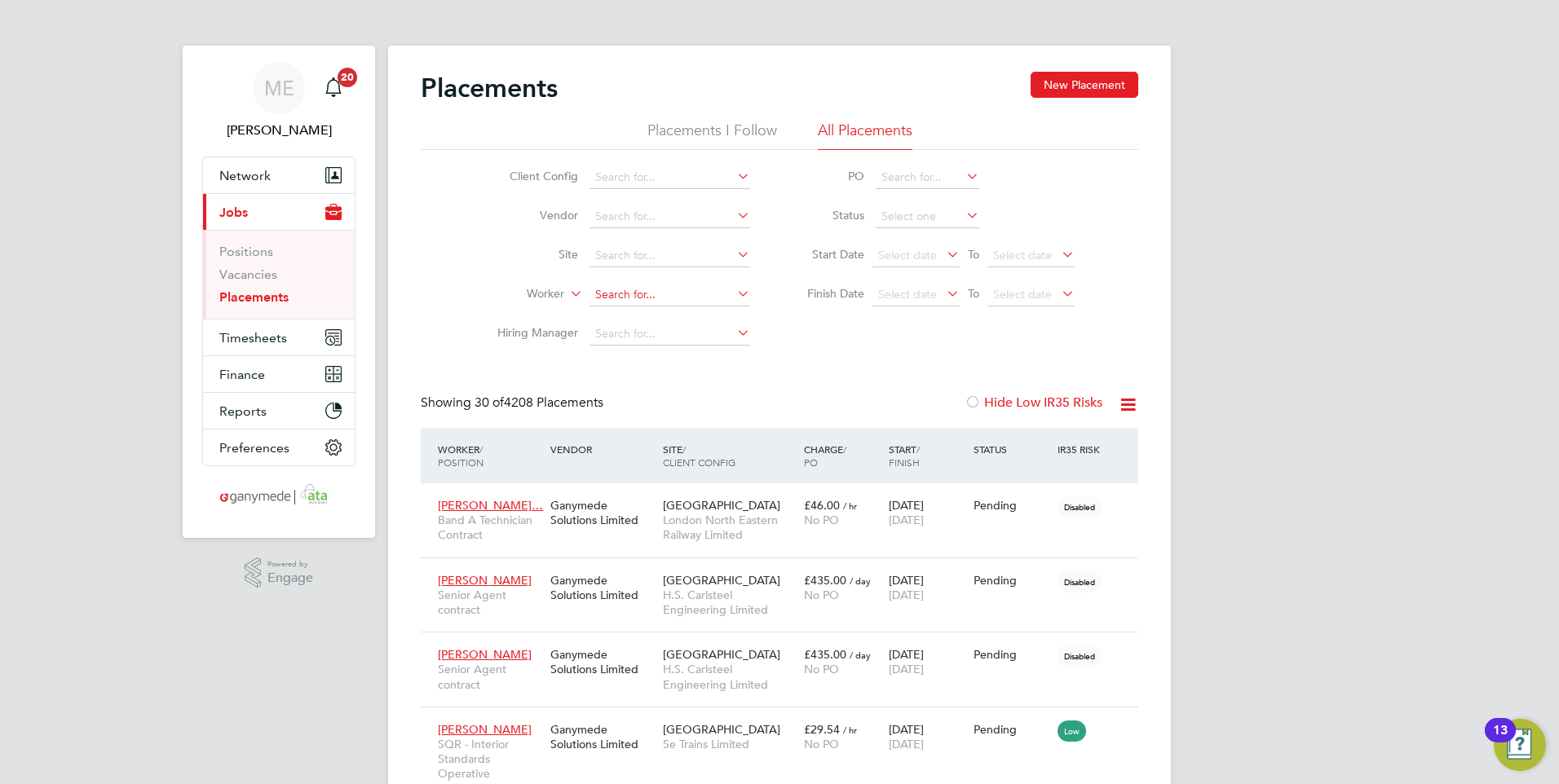
click at [646, 292] on input at bounding box center [669, 295] width 160 height 23
type input "fred"
click at [734, 287] on icon at bounding box center [734, 294] width 0 height 23
click at [699, 297] on input at bounding box center [669, 295] width 160 height 23
type input "fred"
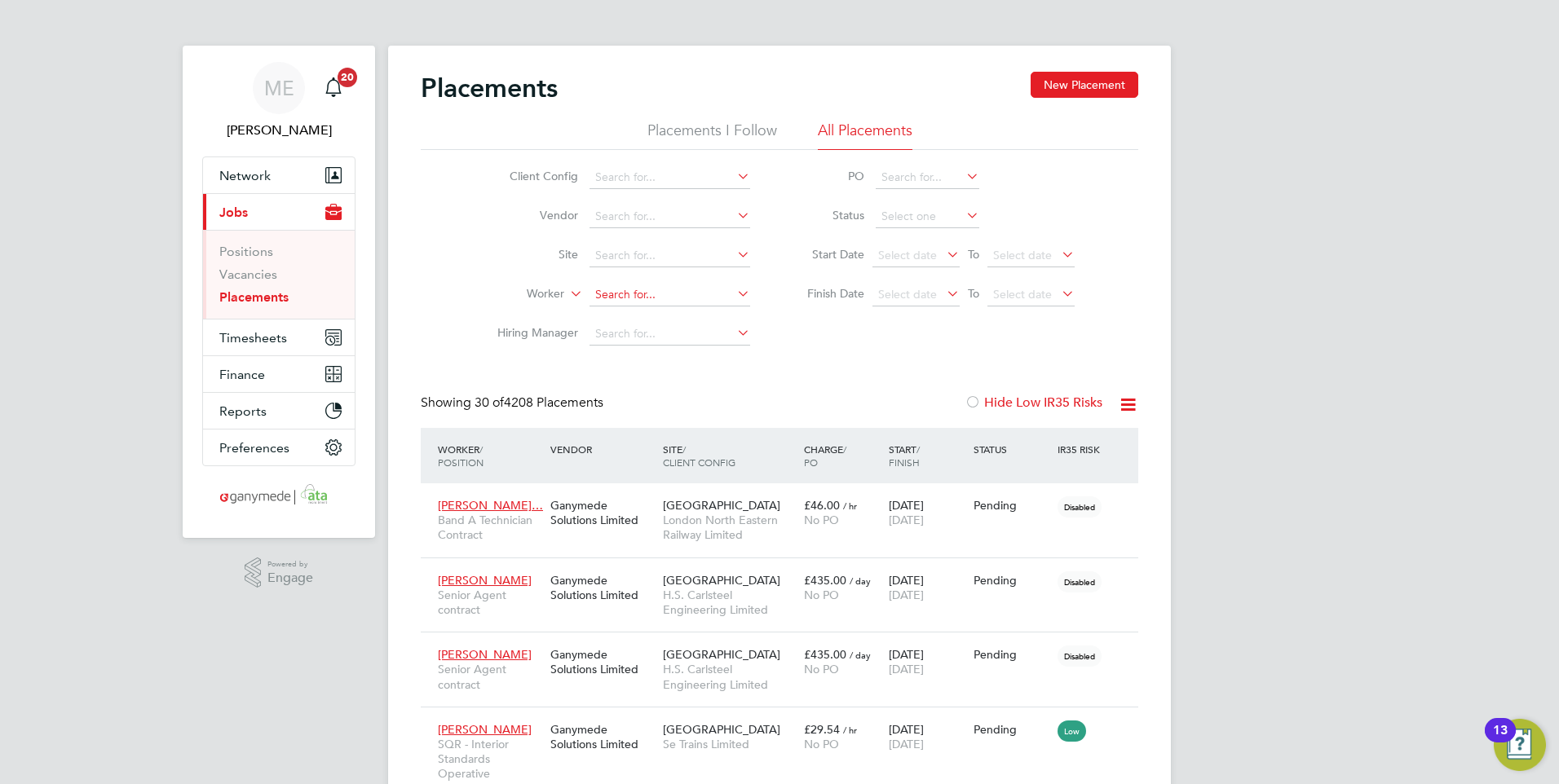
click at [621, 288] on input at bounding box center [669, 295] width 160 height 23
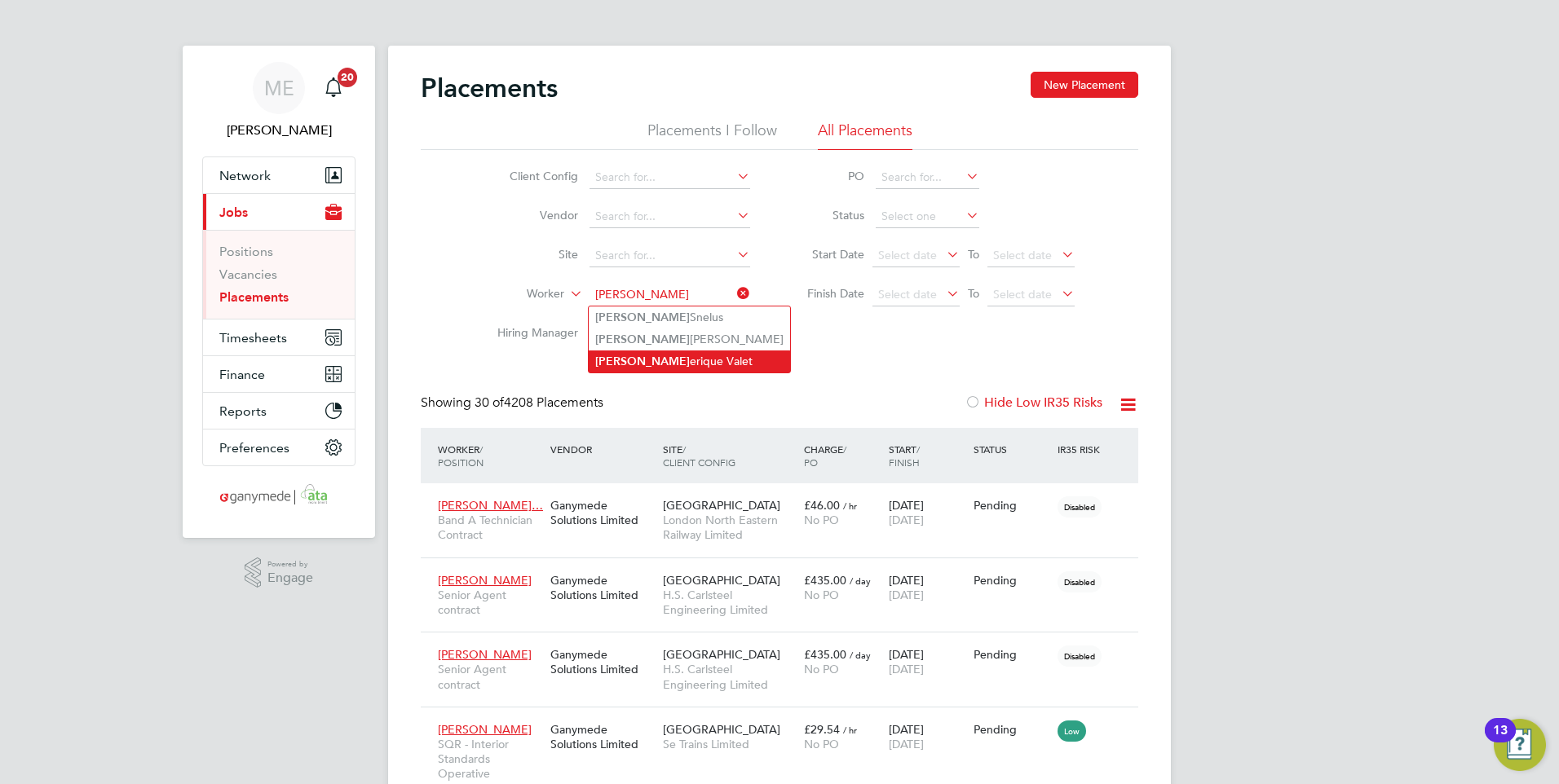
click at [632, 356] on li "Fred erique Valet" at bounding box center [688, 361] width 201 height 22
type input "Frederique Valet"
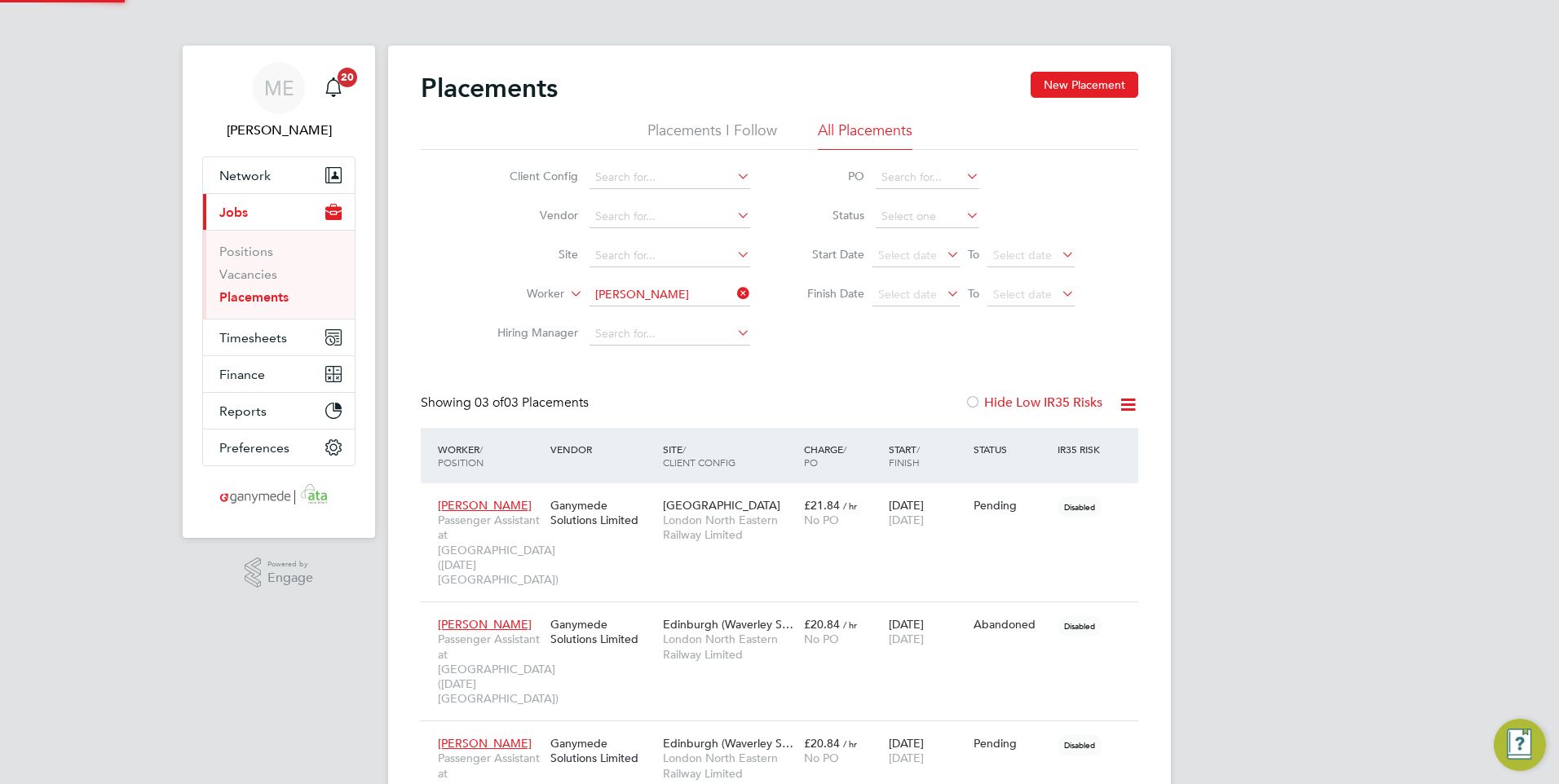
scroll to position [91, 113]
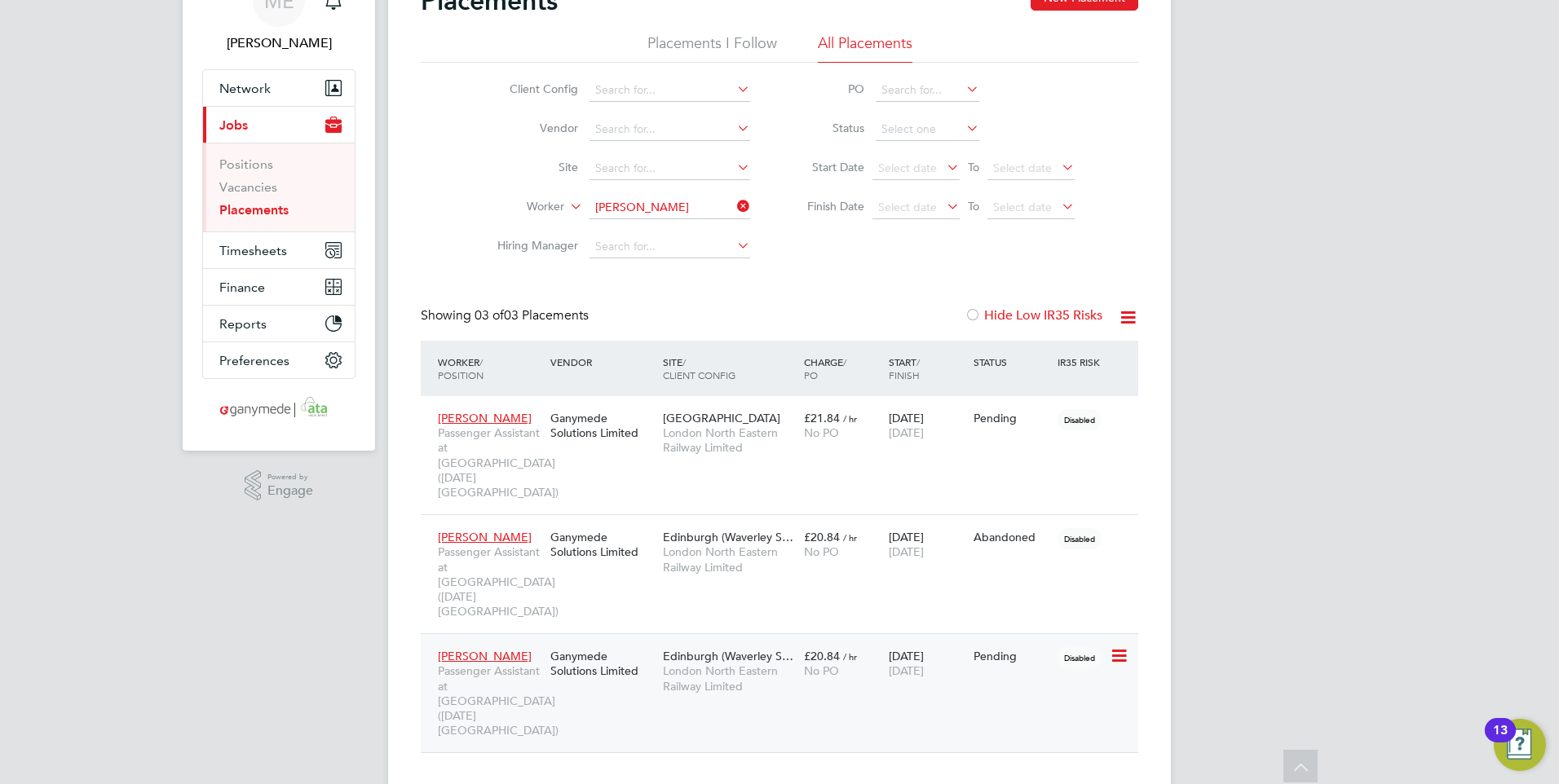
click at [505, 607] on span "Frederique Valet" at bounding box center [485, 656] width 94 height 15
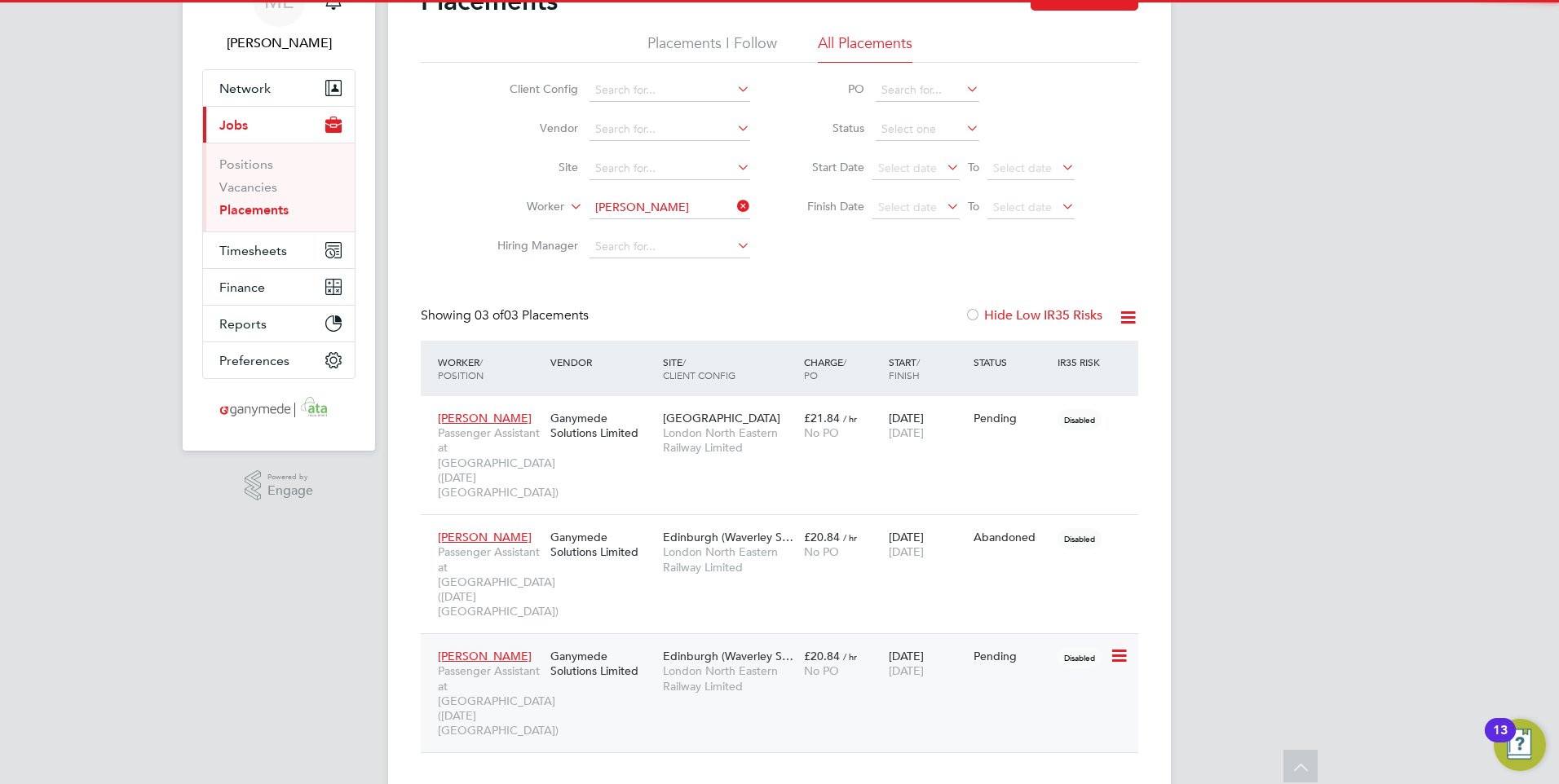
scroll to position [520, 410]
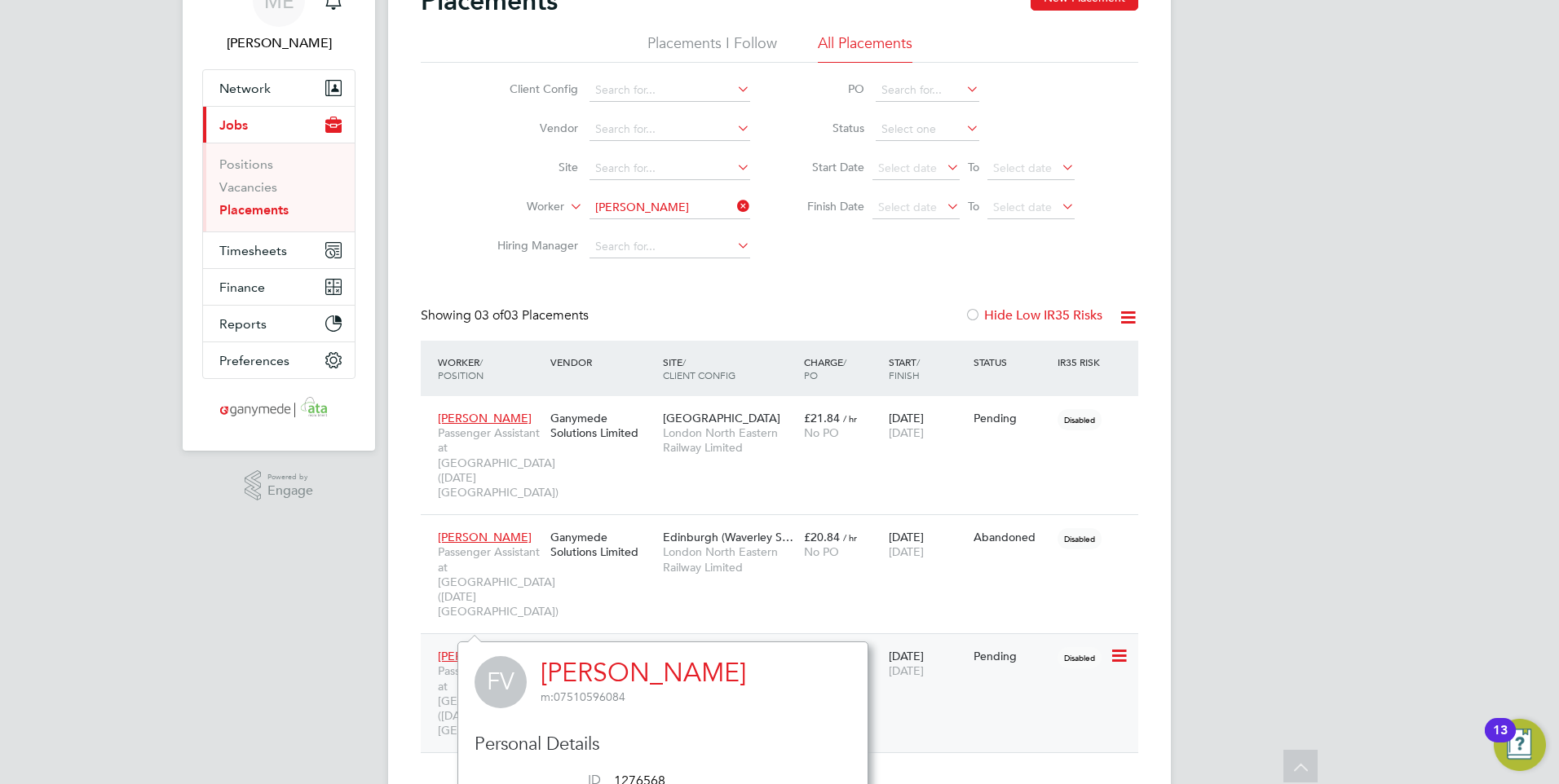
click at [930, 607] on div "Frederique Valet Passenger Assistant at Edinburgh Waverley Station (Easter Temp…" at bounding box center [779, 693] width 717 height 119
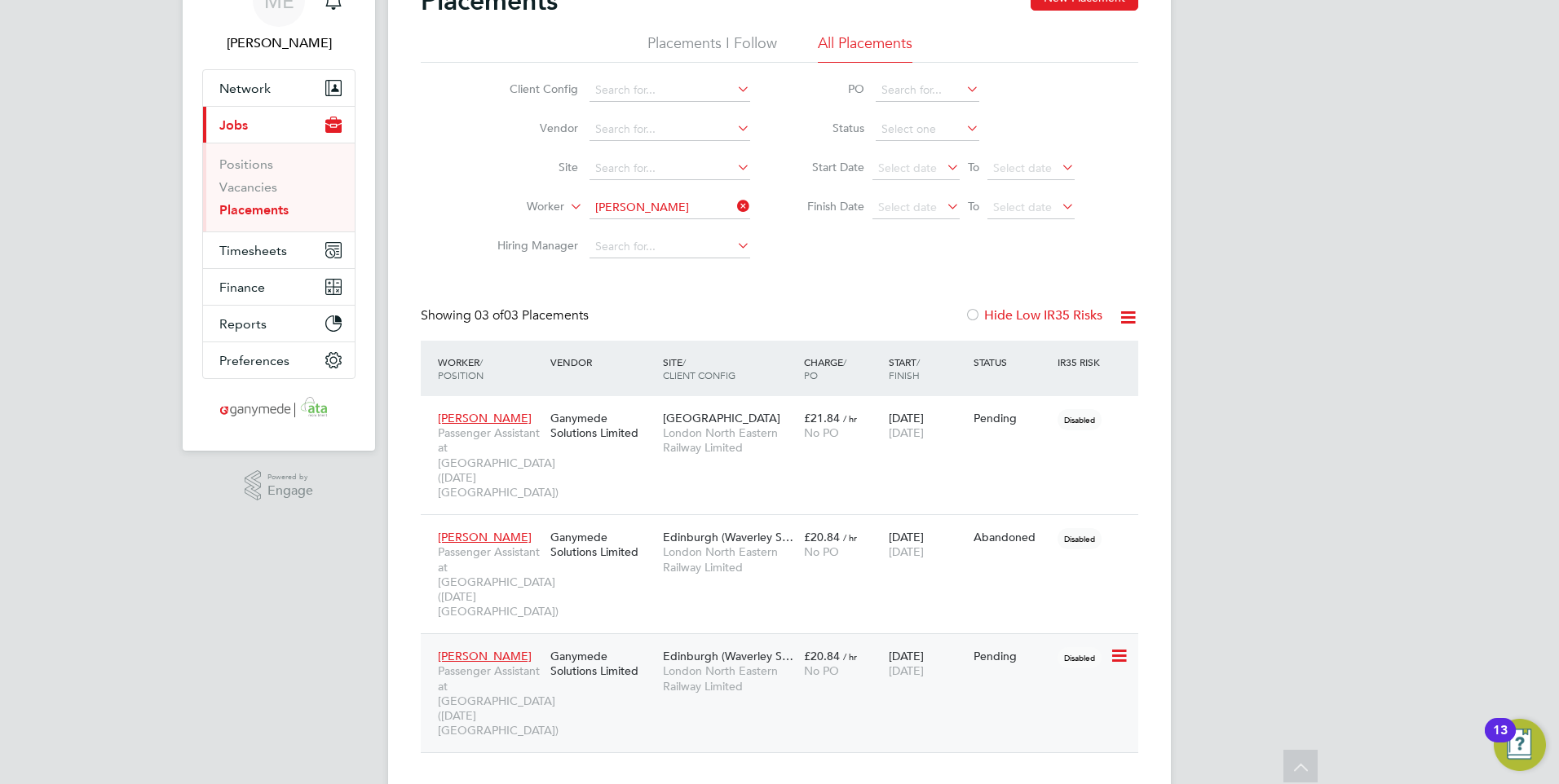
click at [845, 607] on div "Frederique Valet Passenger Assistant at Edinburgh Waverley Station (Easter Temp…" at bounding box center [779, 693] width 717 height 119
click at [474, 607] on span "Frederique Valet" at bounding box center [485, 656] width 94 height 15
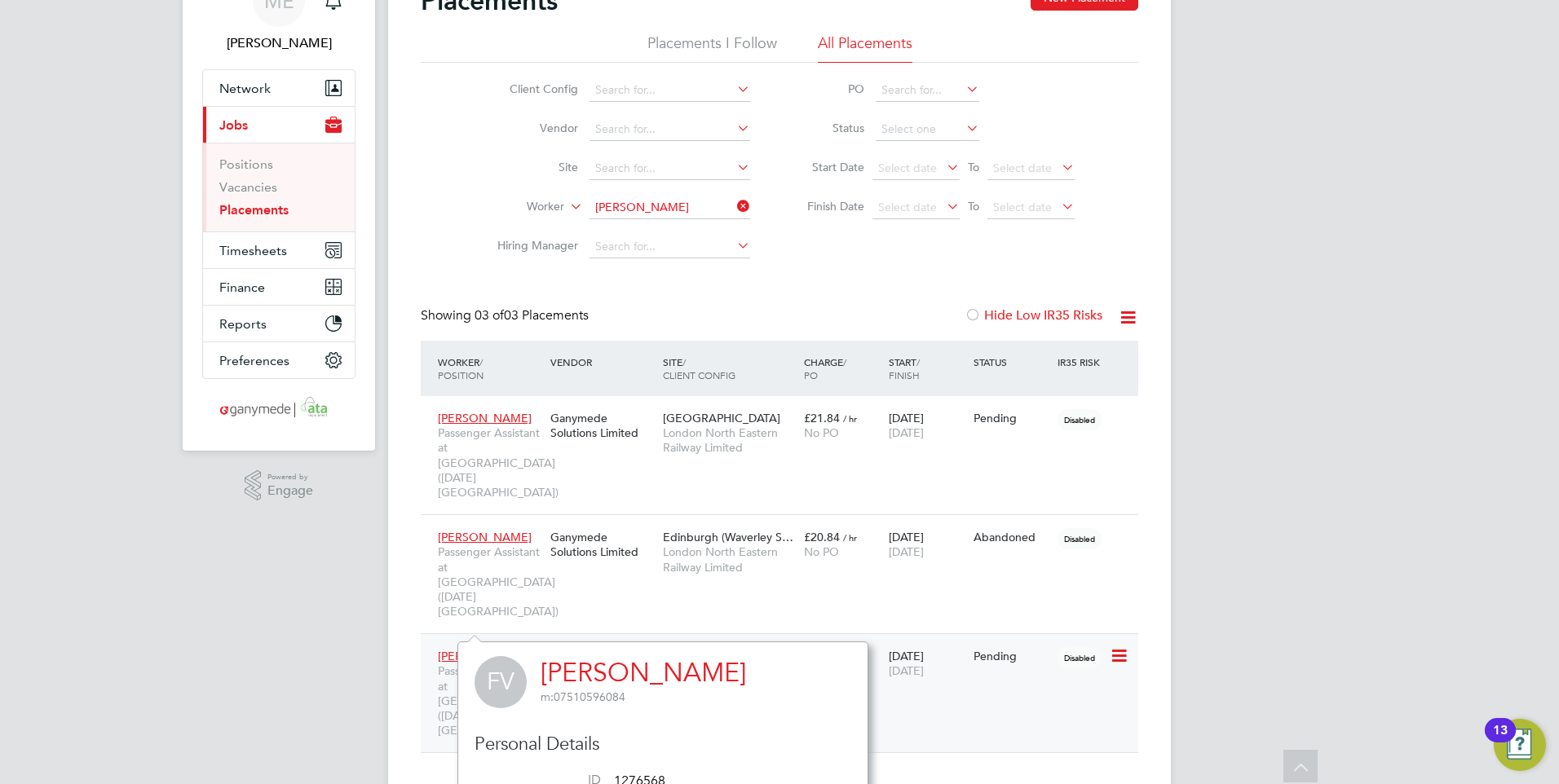
scroll to position [169, 0]
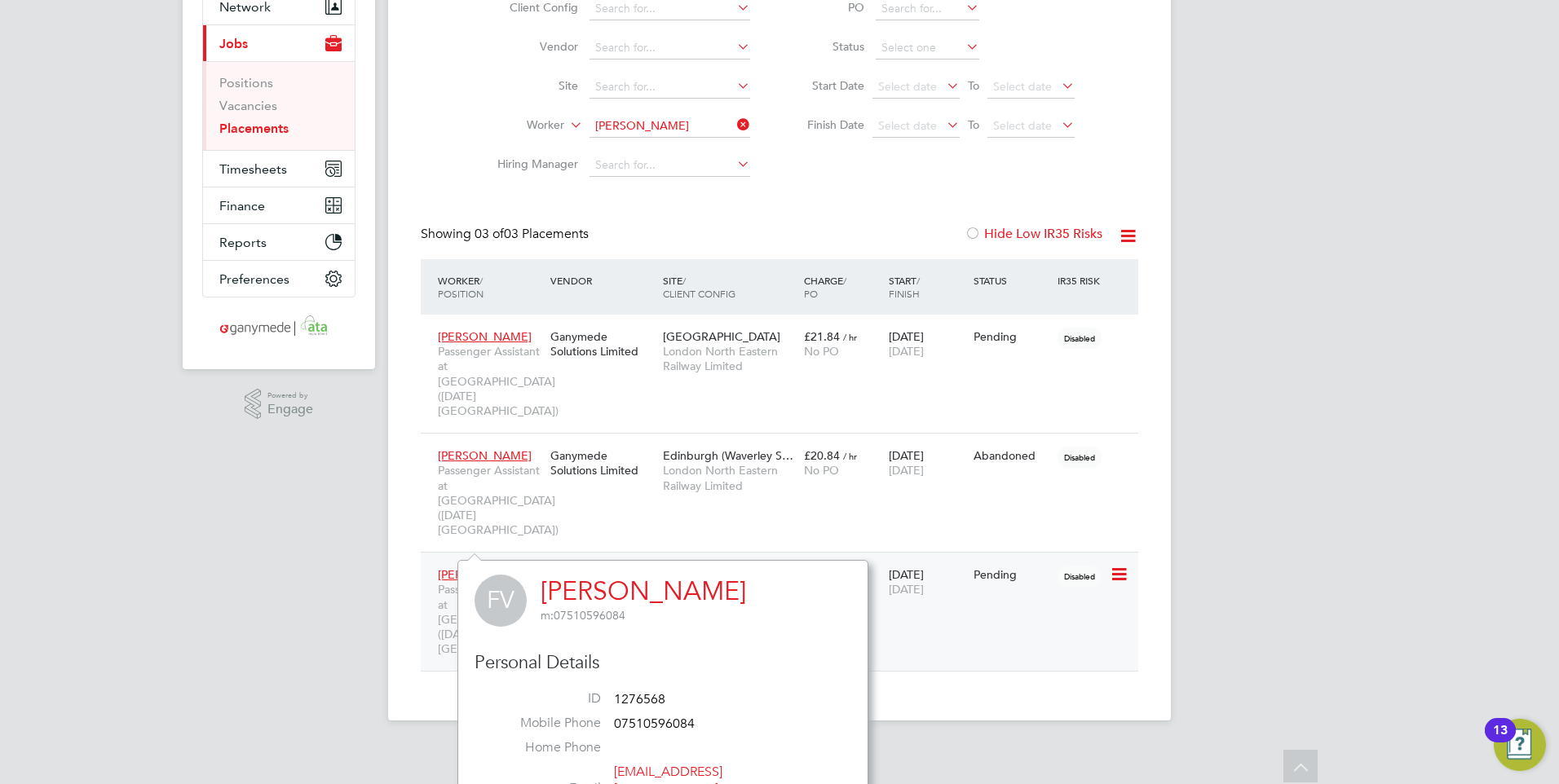
click at [485, 567] on span "Frederique Valet" at bounding box center [485, 574] width 94 height 15
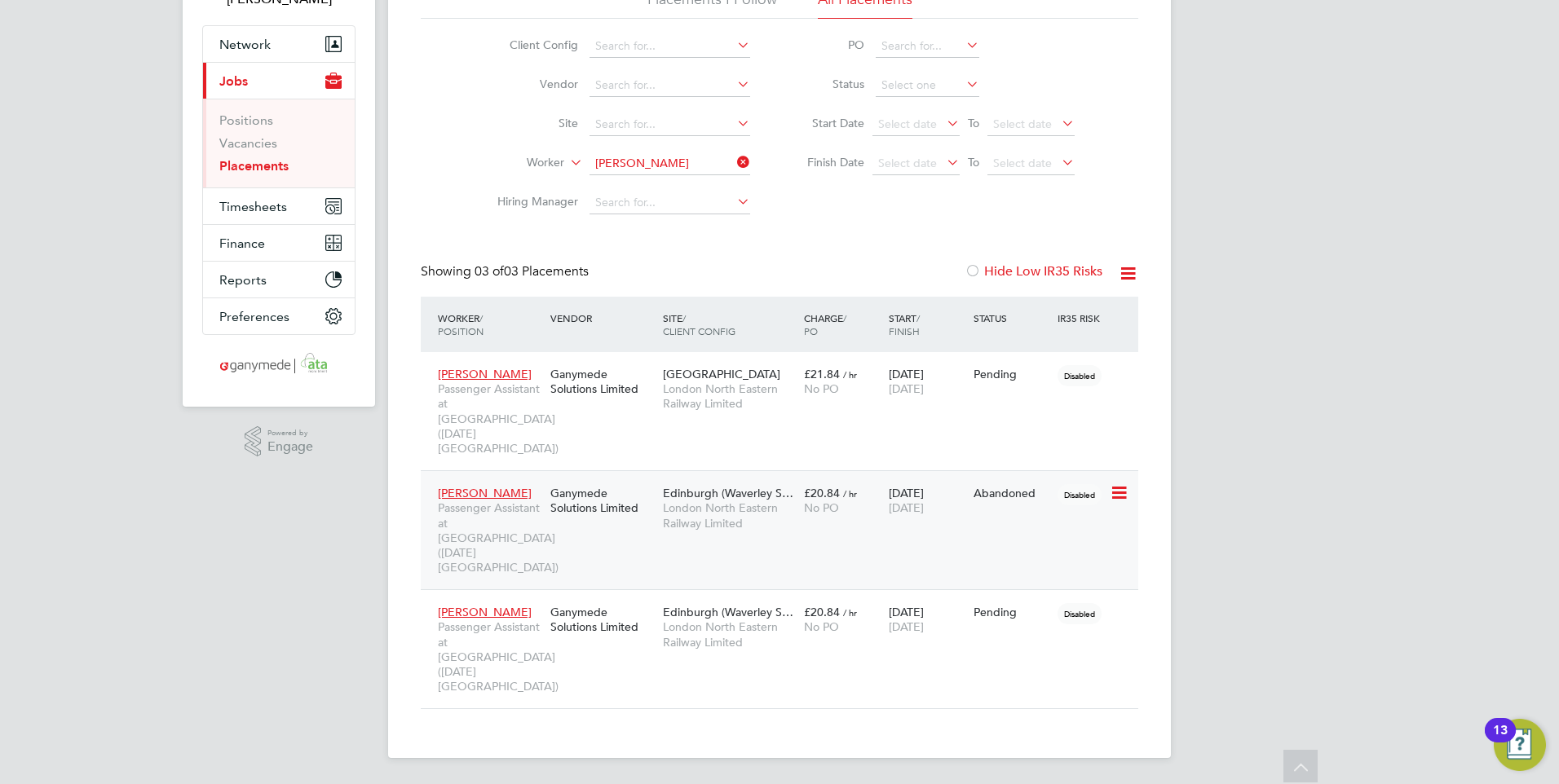
scroll to position [87, 0]
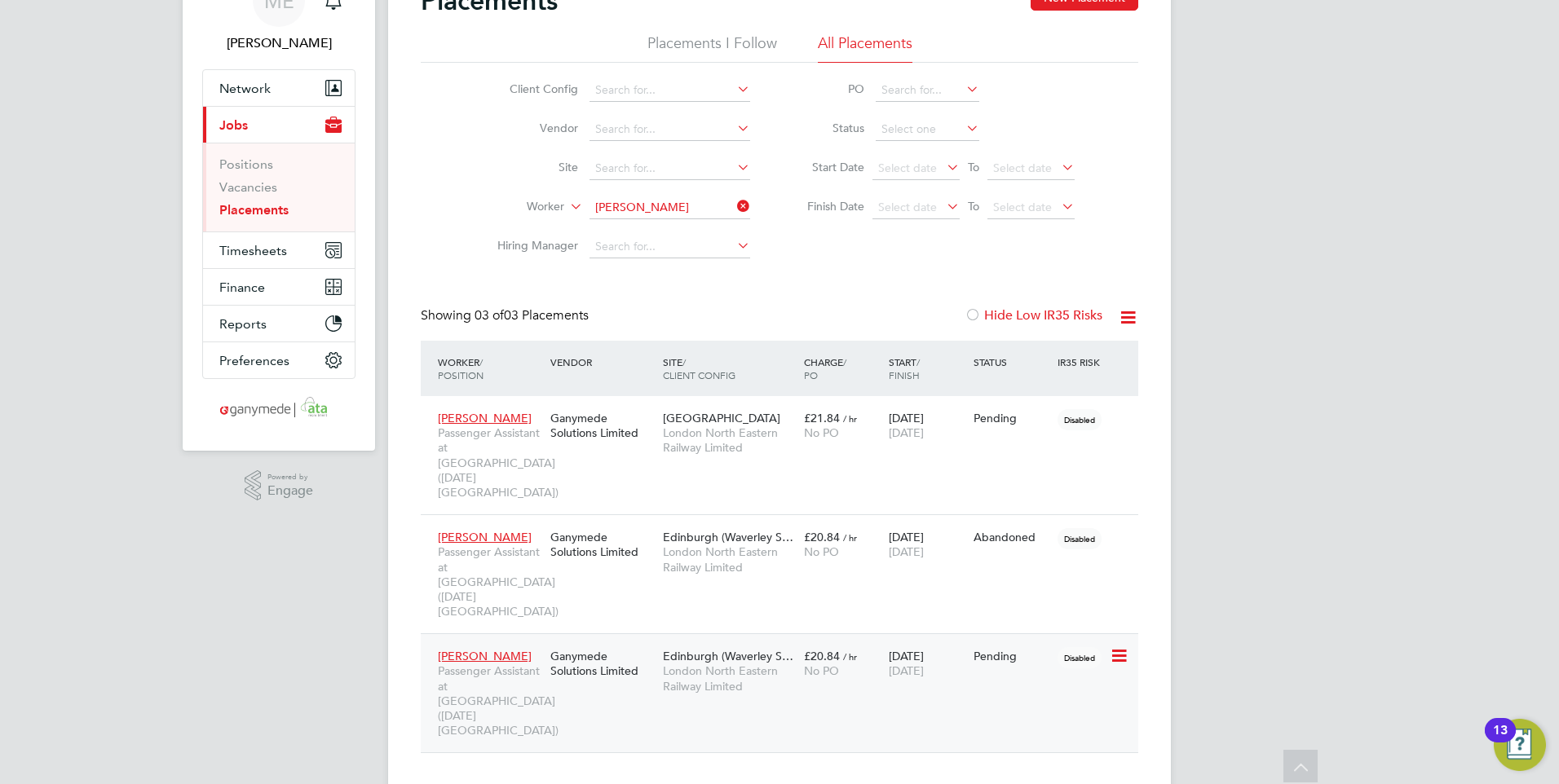
click at [473, 607] on span "Frederique Valet" at bounding box center [485, 656] width 94 height 15
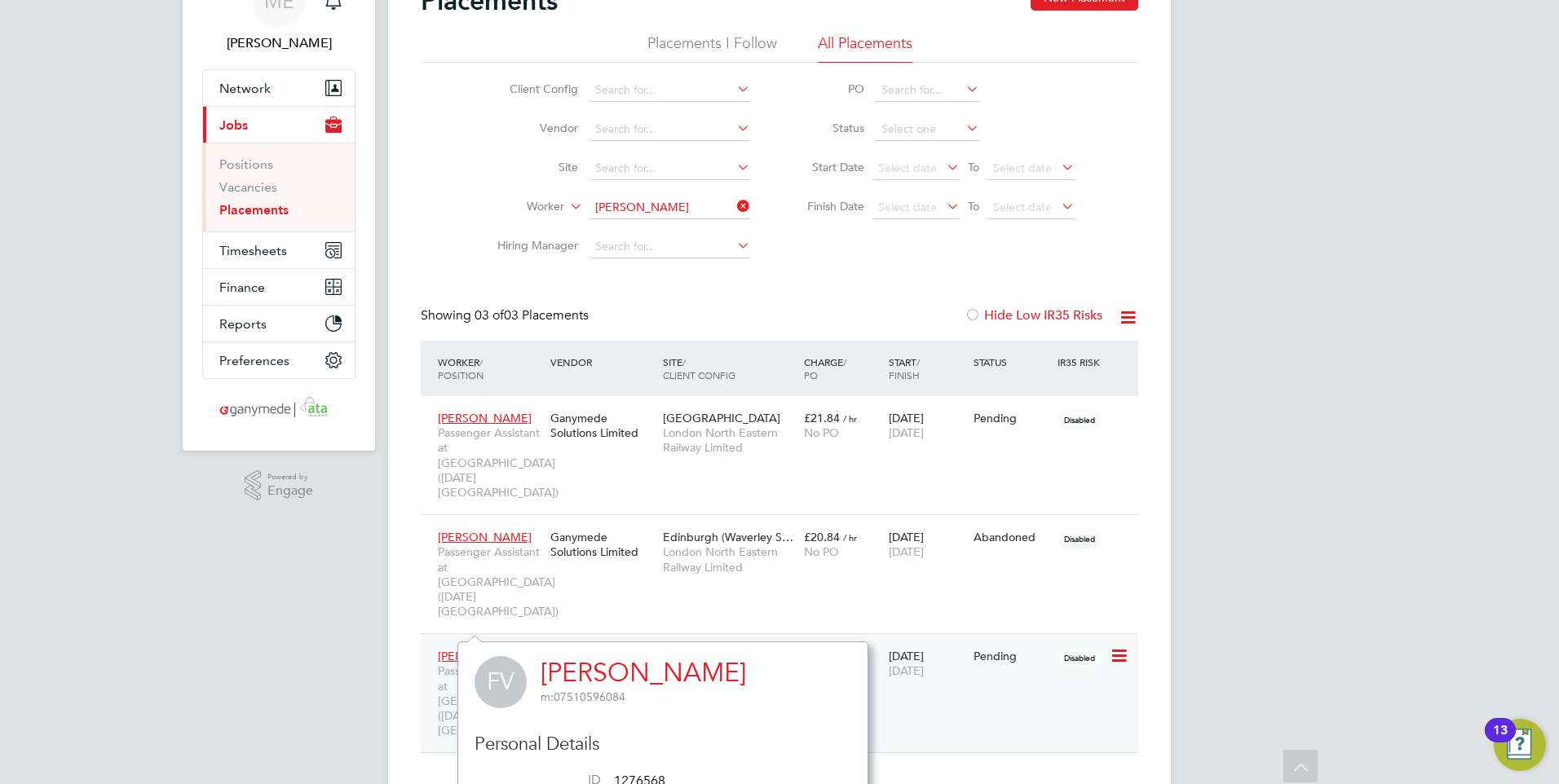
scroll to position [169, 0]
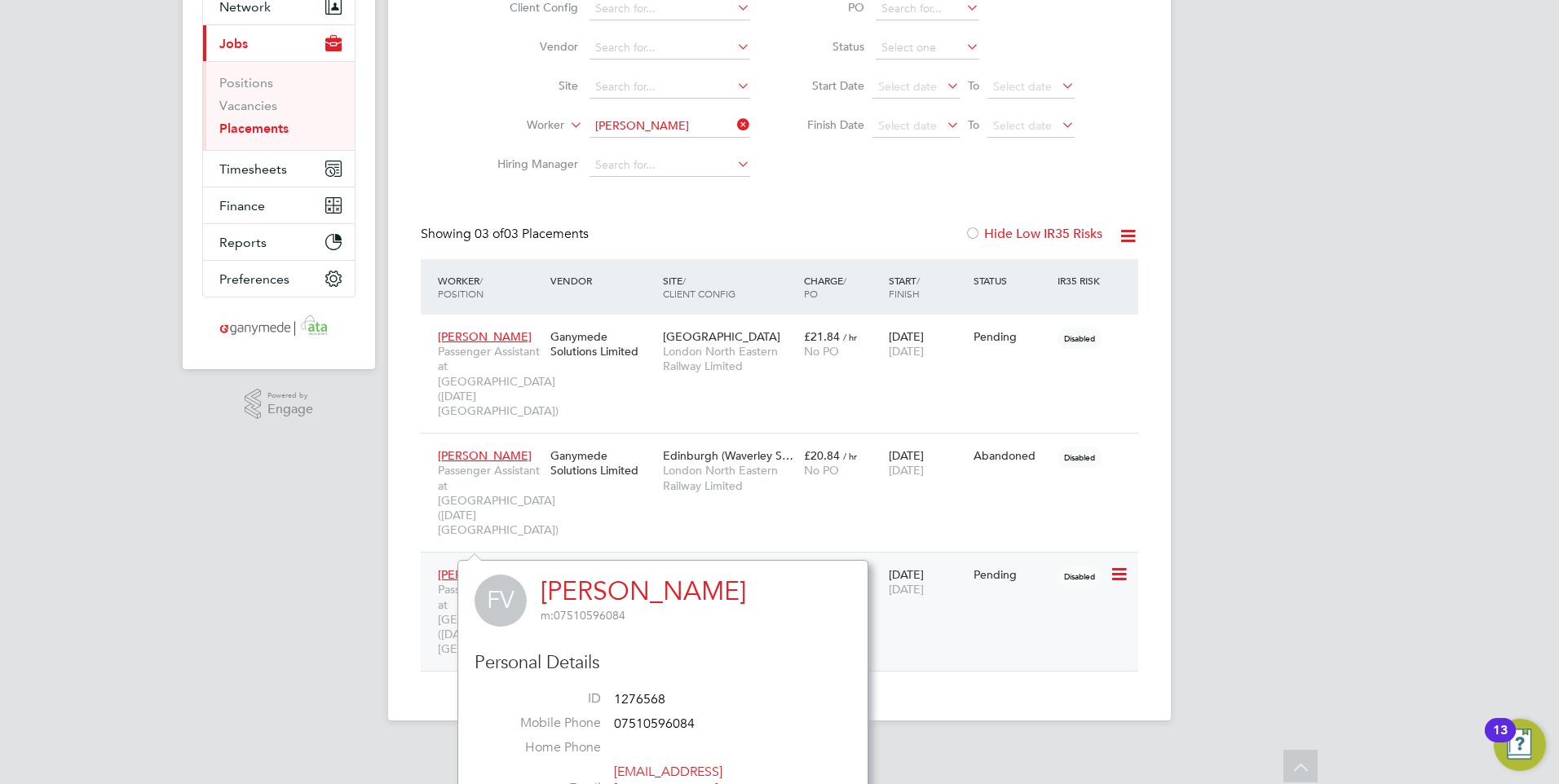
click at [986, 584] on div "Frederique Valet Passenger Assistant at Edinburgh Waverley Station (Easter Temp…" at bounding box center [779, 611] width 717 height 119
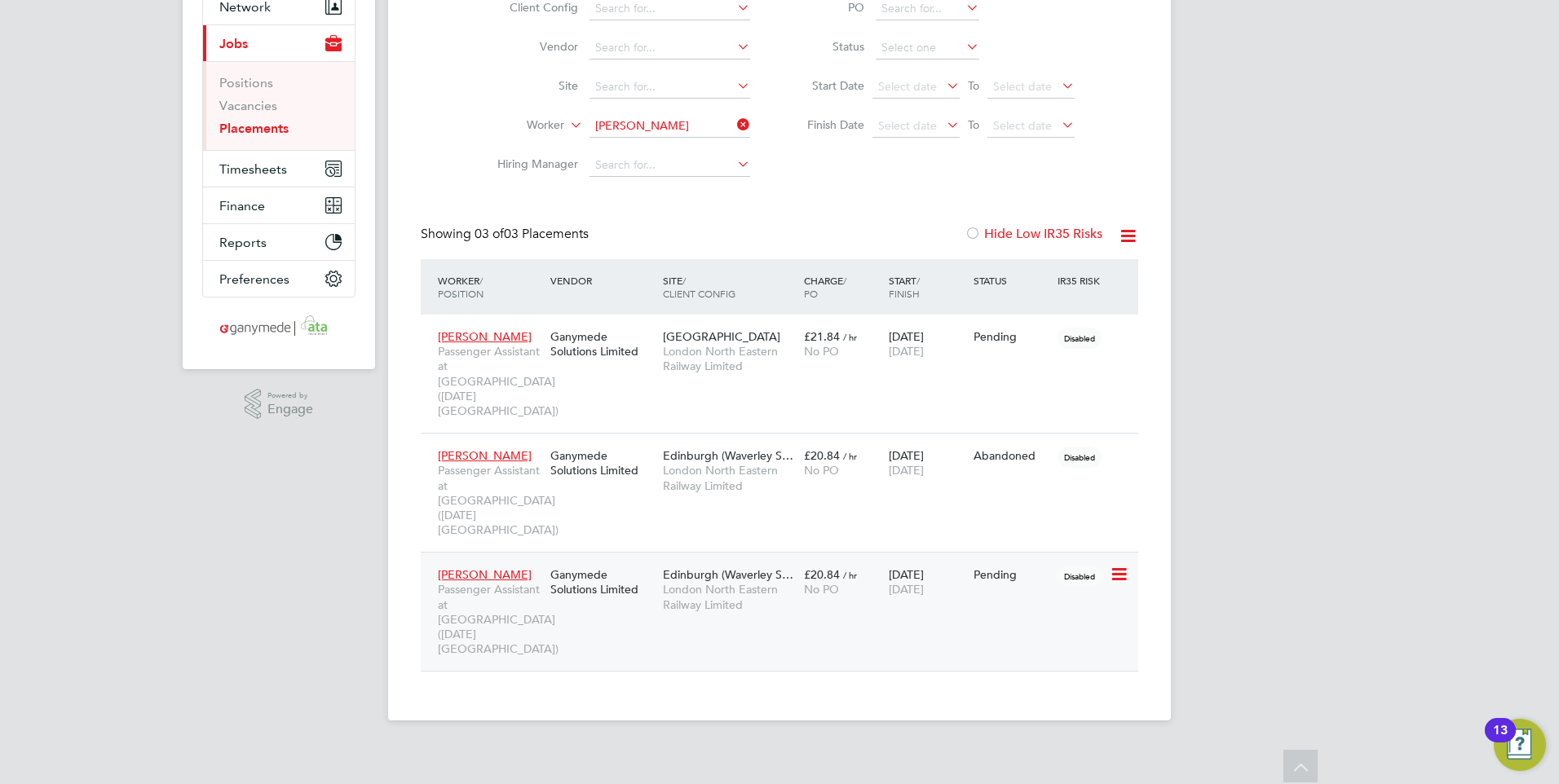
scroll to position [87, 0]
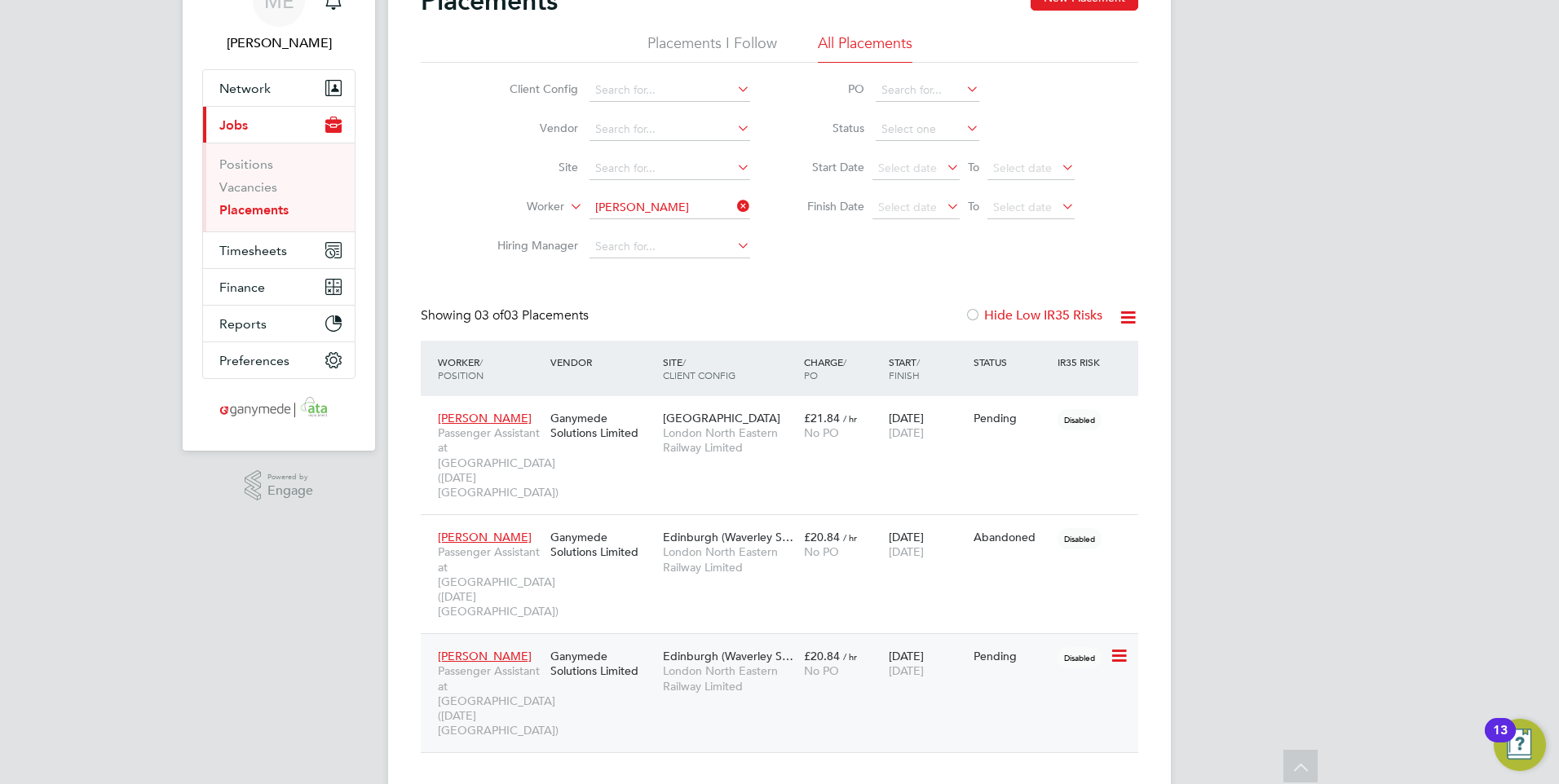
click at [625, 607] on div "Frederique Valet Passenger Assistant at Edinburgh Waverley Station (Easter Temp…" at bounding box center [779, 693] width 717 height 119
click at [582, 607] on div "Ganymede Solutions Limited" at bounding box center [602, 663] width 112 height 45
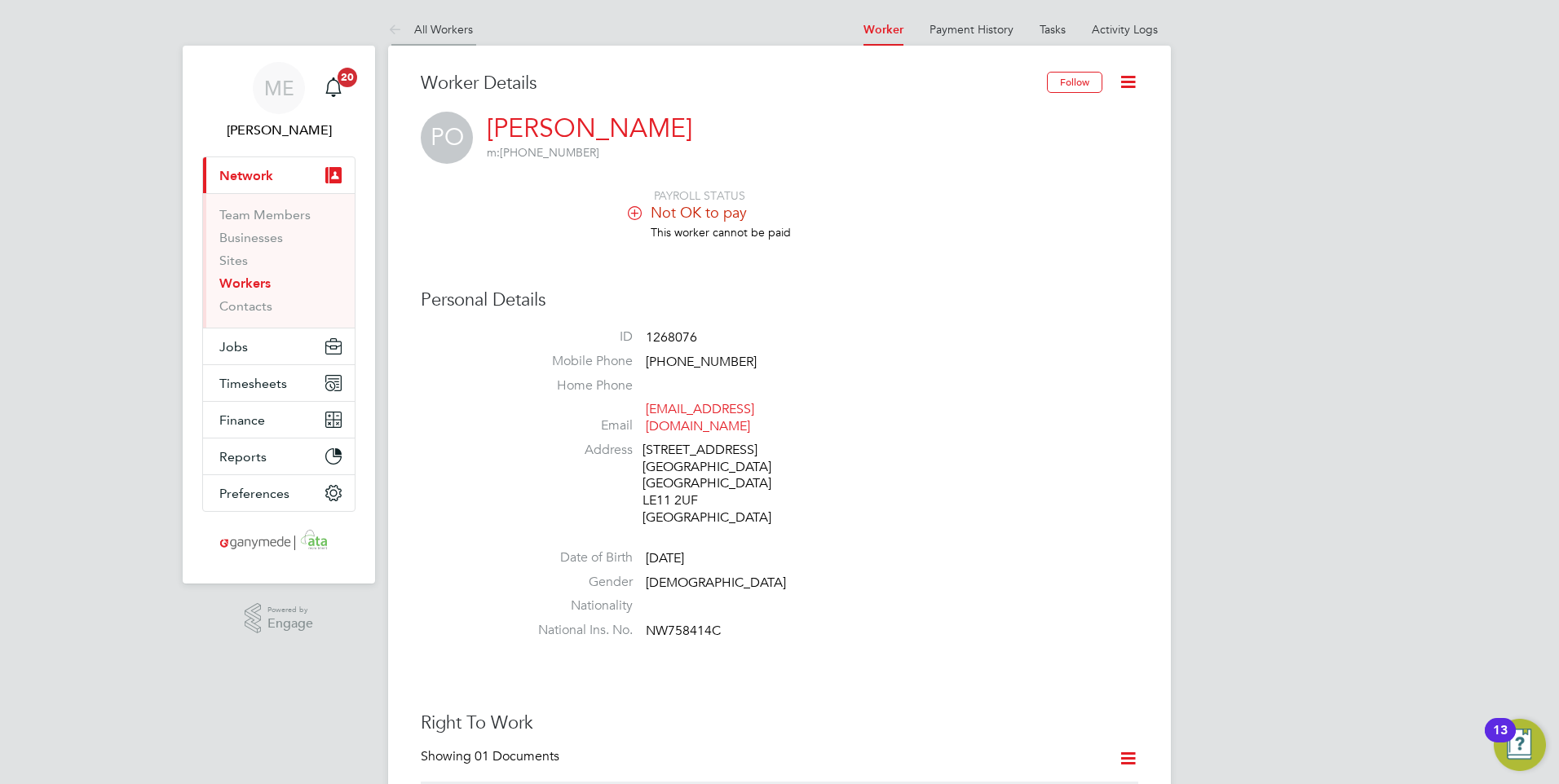
click at [394, 31] on icon at bounding box center [397, 30] width 20 height 20
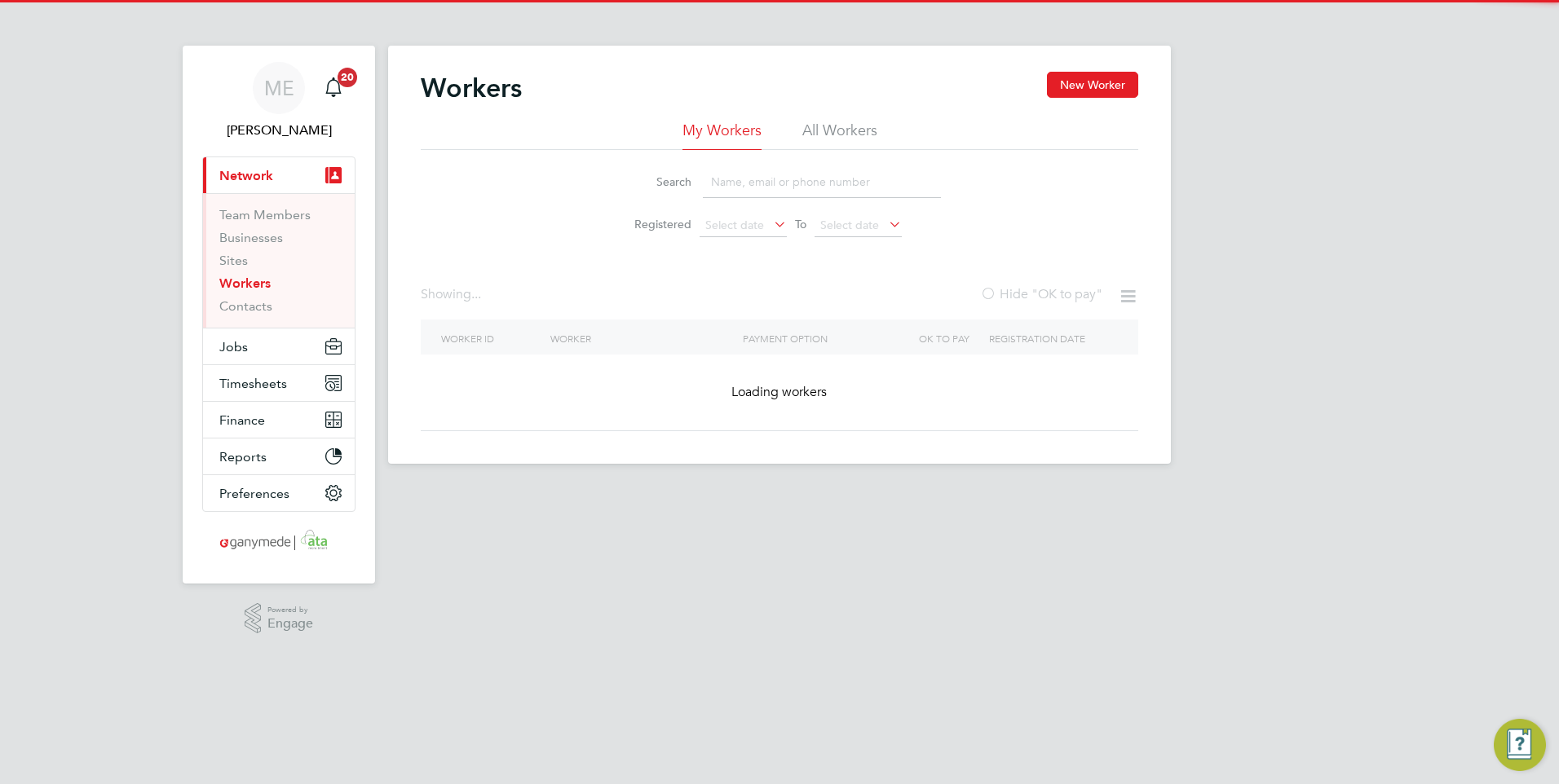
click at [766, 179] on input at bounding box center [821, 182] width 238 height 31
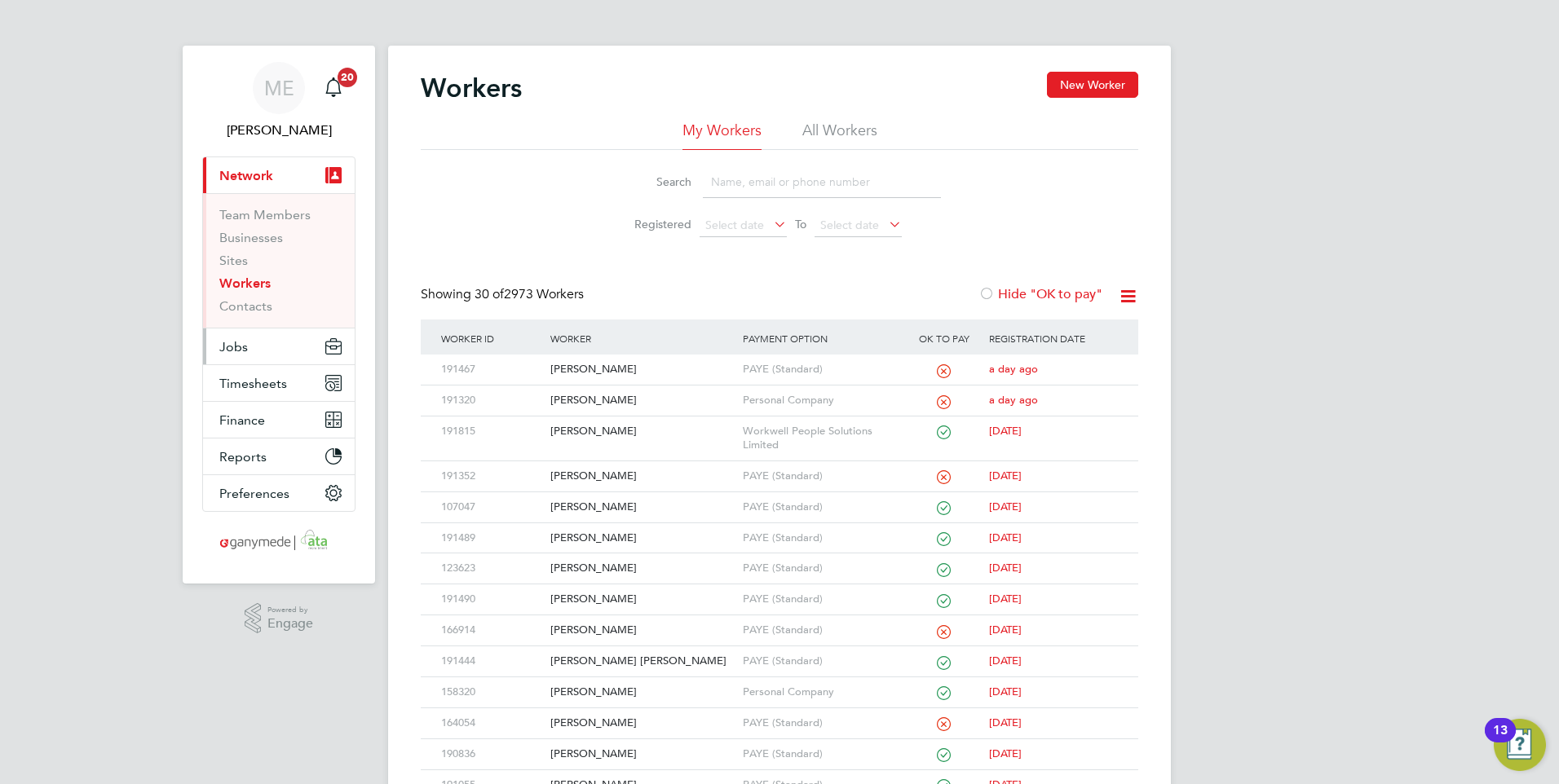
click at [249, 335] on button "Jobs" at bounding box center [279, 346] width 152 height 36
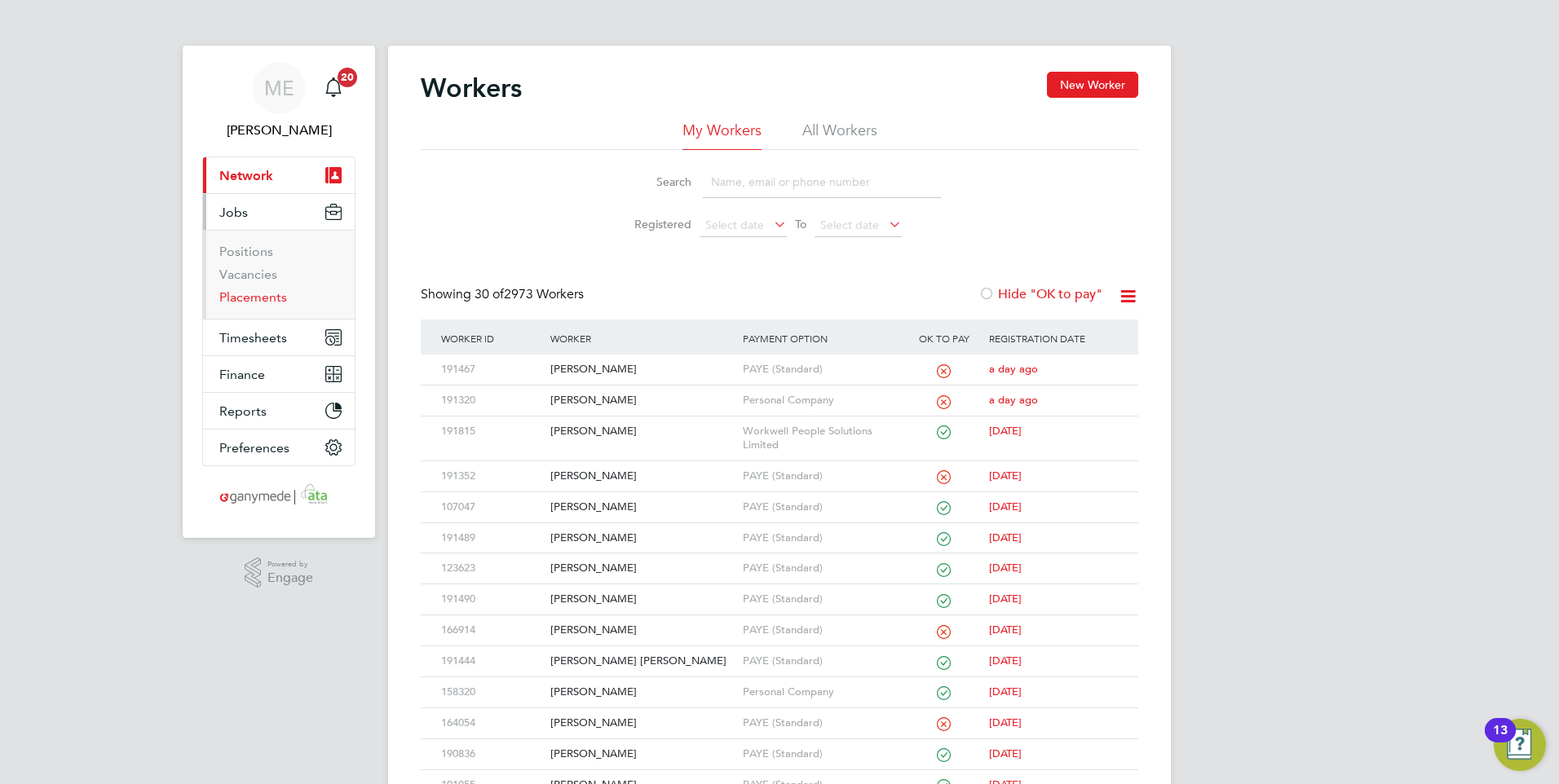
click at [239, 292] on link "Placements" at bounding box center [254, 297] width 68 height 16
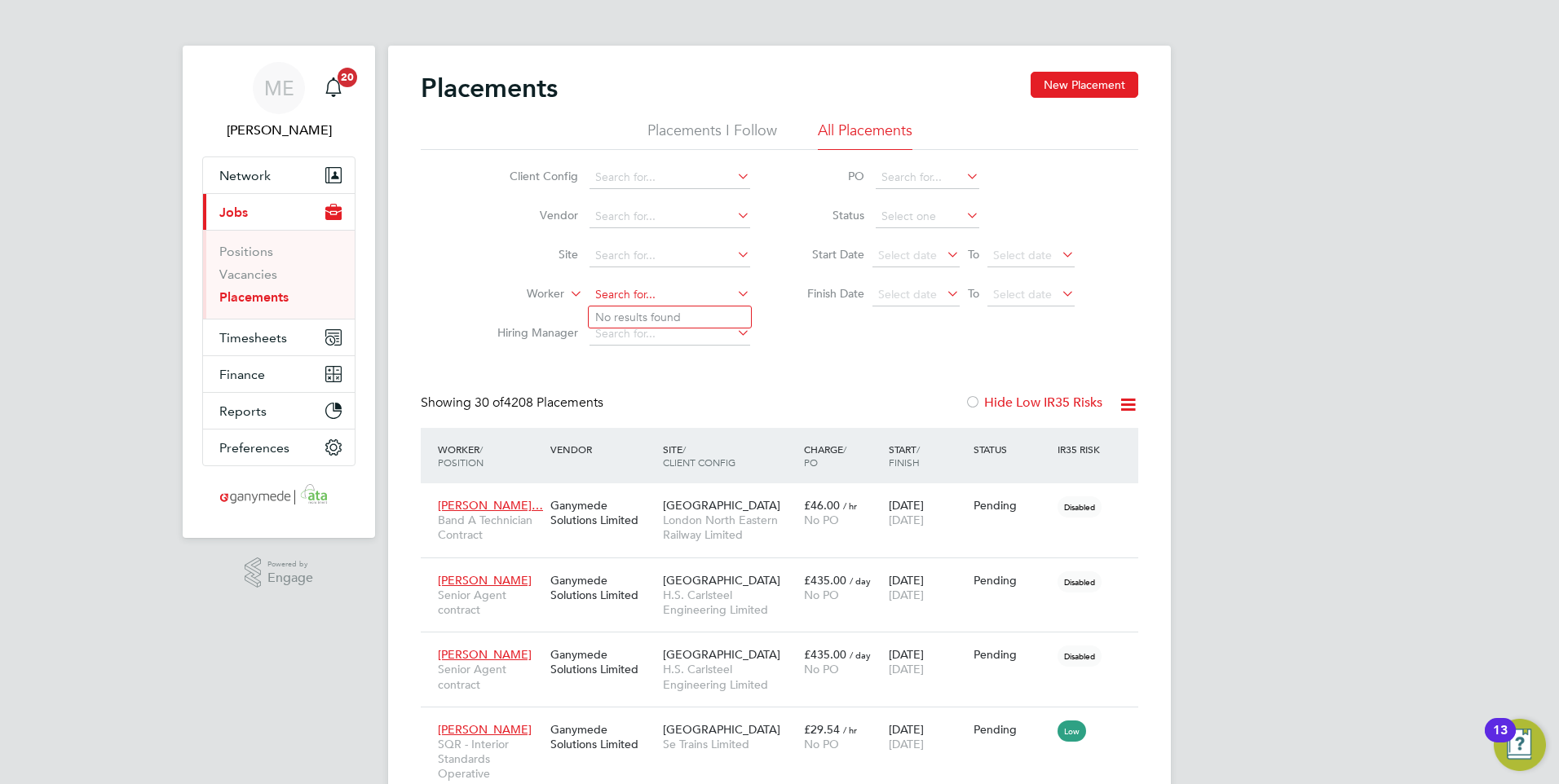
click at [621, 297] on input at bounding box center [669, 295] width 160 height 23
click at [693, 313] on b "Sa" at bounding box center [699, 317] width 13 height 14
type input "David Sayce"
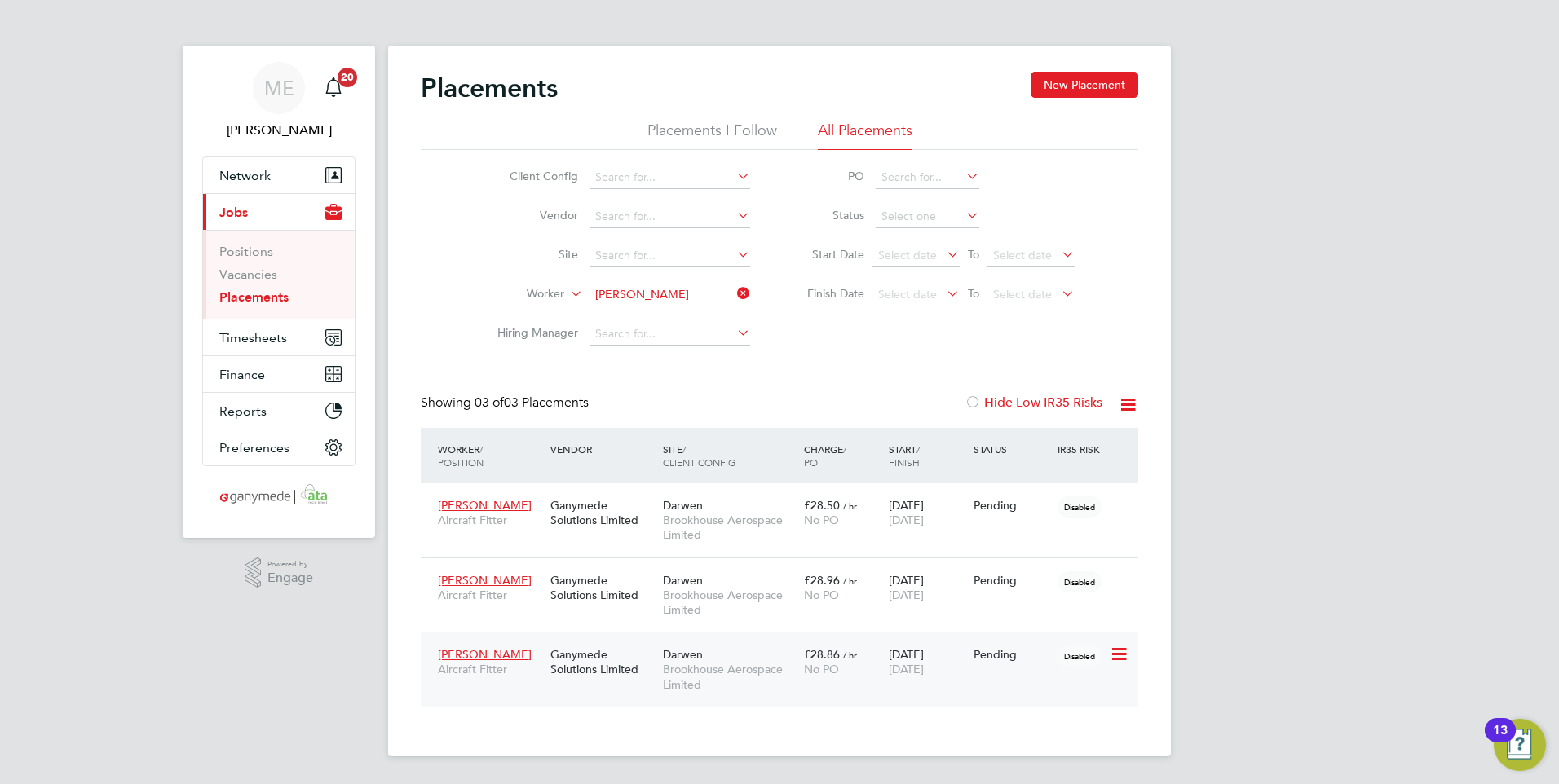
click at [608, 607] on div "Ganymede Solutions Limited" at bounding box center [602, 661] width 112 height 45
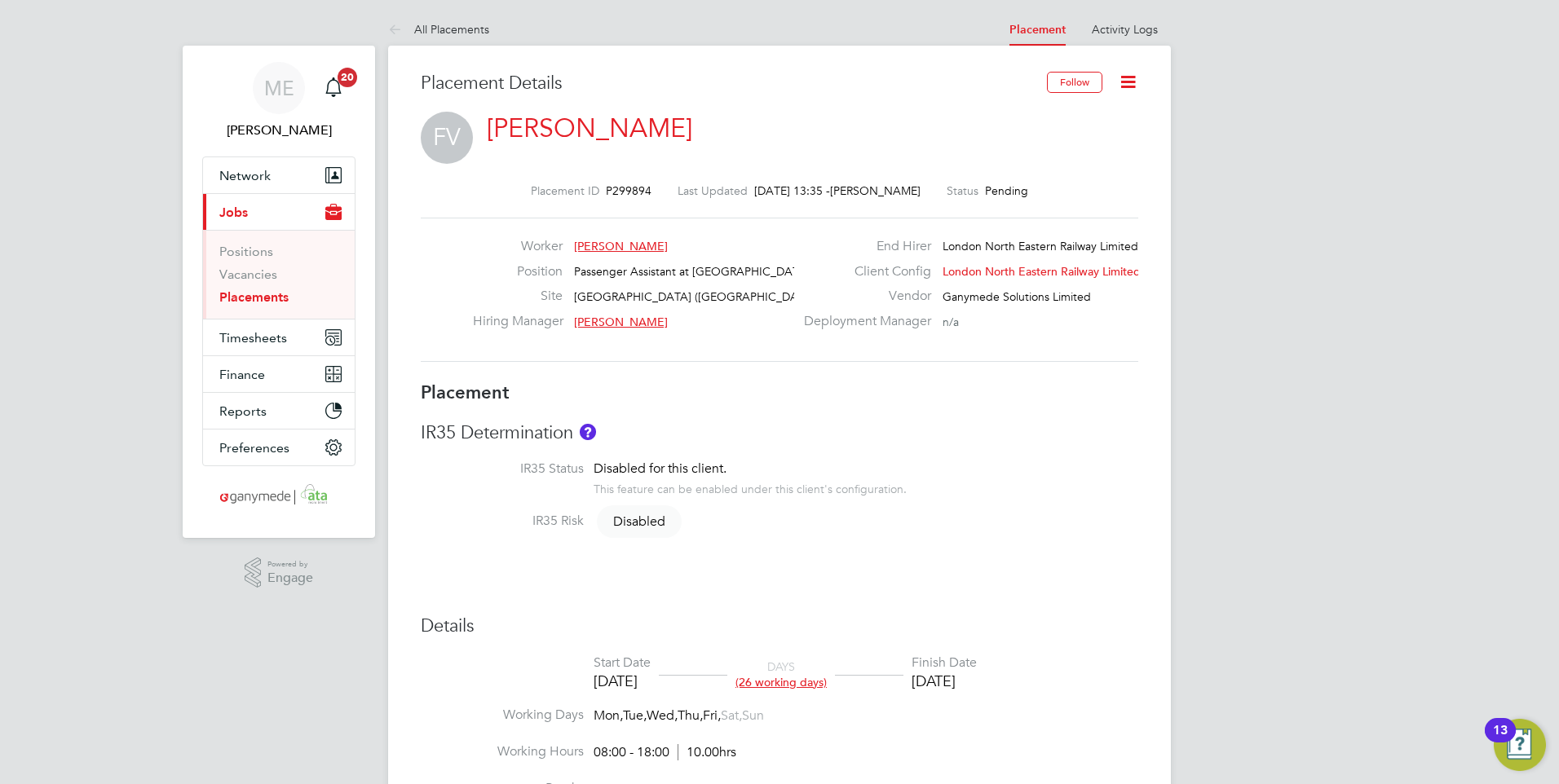
click at [1134, 74] on icon at bounding box center [1128, 81] width 20 height 20
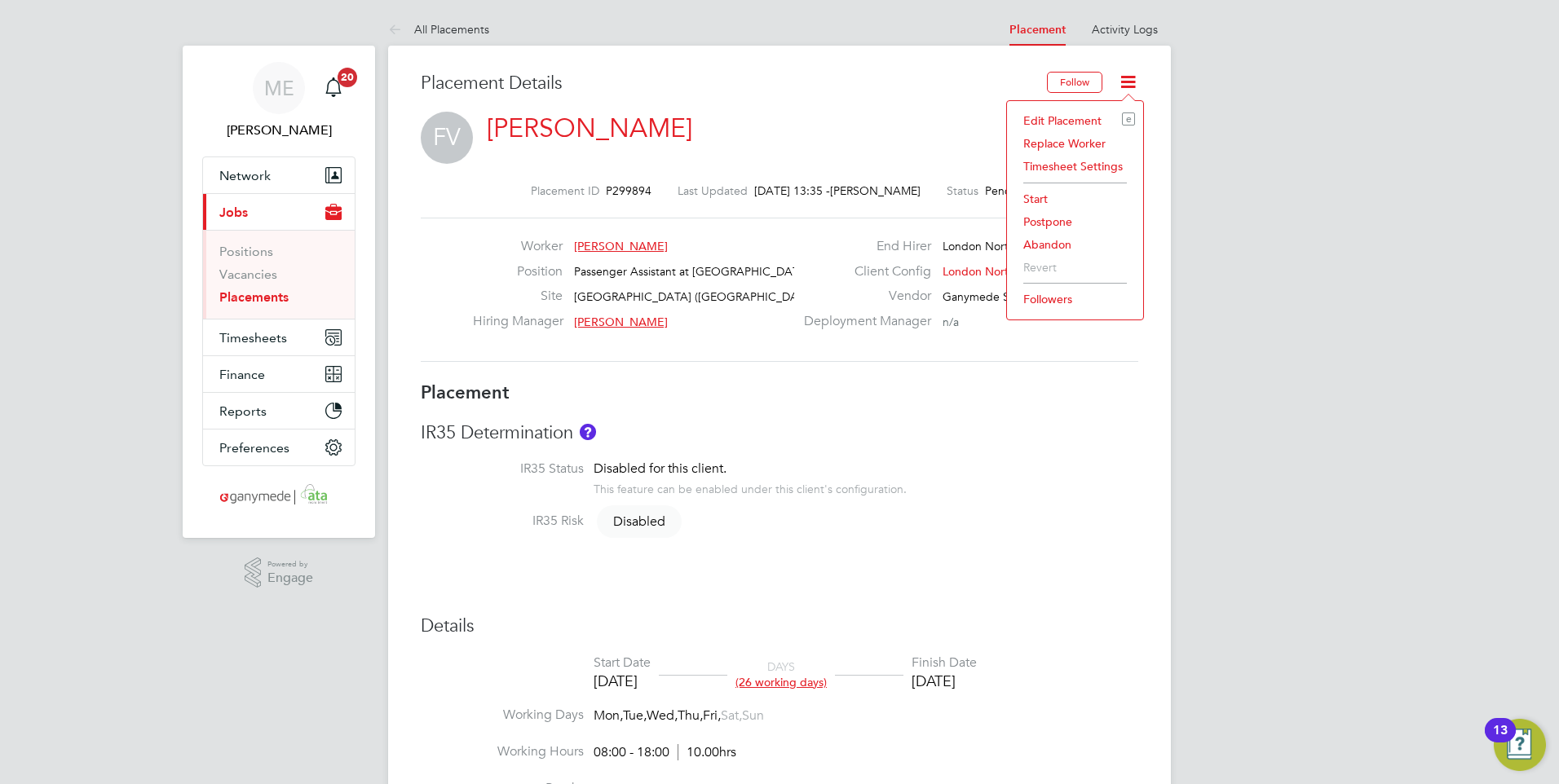
click at [1042, 112] on li "Edit Placement e" at bounding box center [1075, 120] width 120 height 23
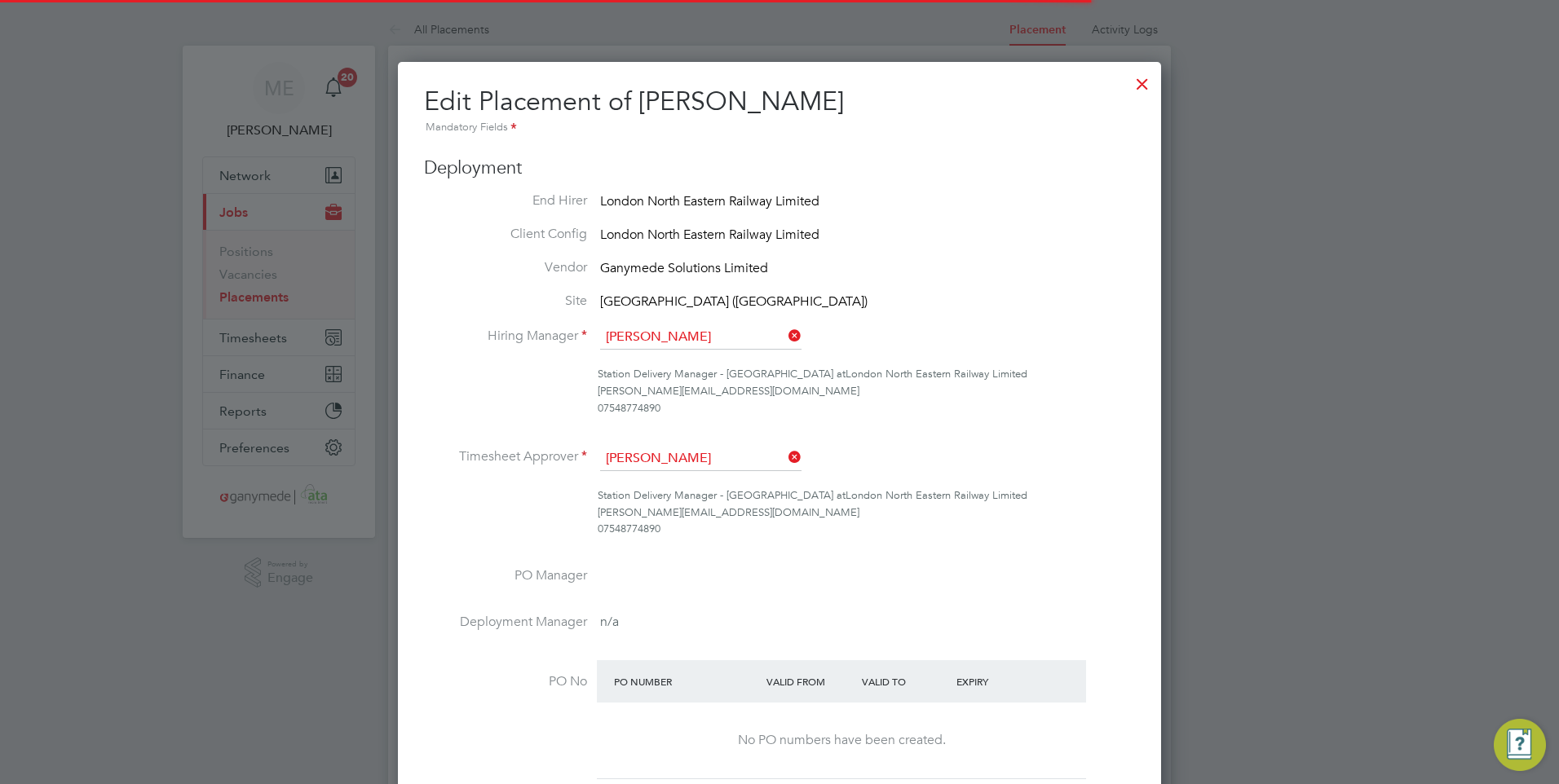
scroll to position [8, 8]
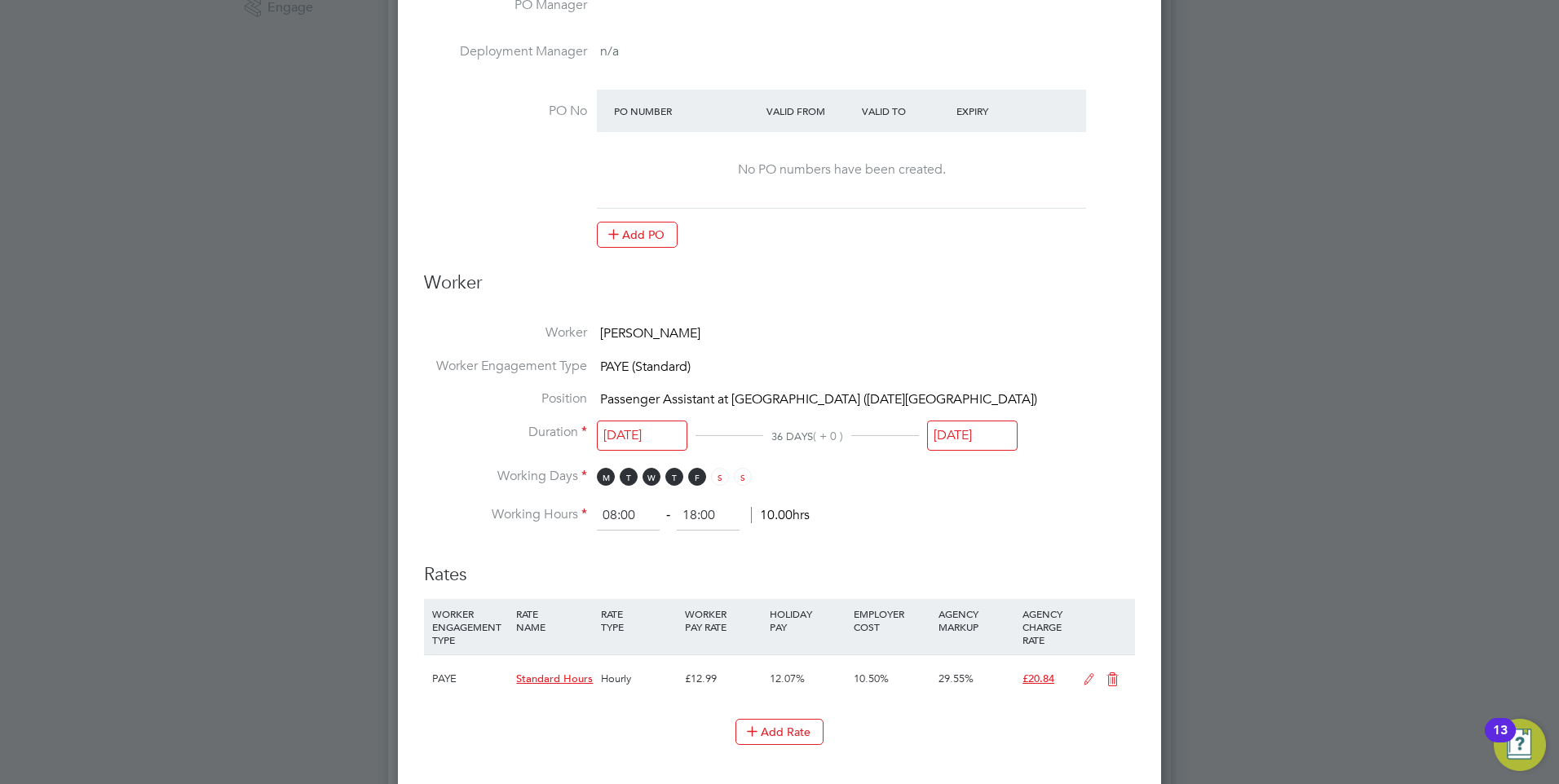
click at [985, 436] on input "[DATE]" at bounding box center [973, 436] width 91 height 30
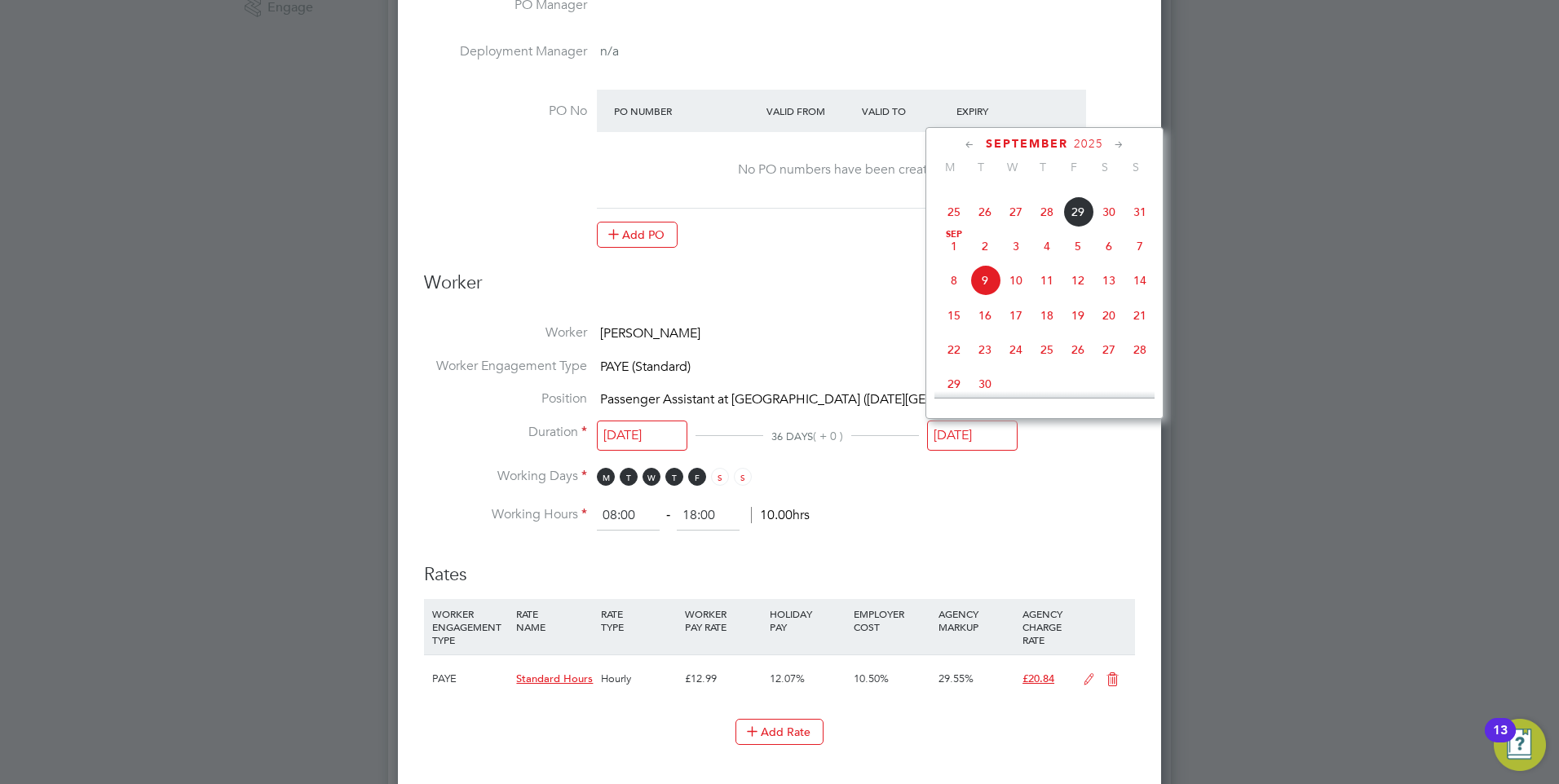
scroll to position [448, 0]
click at [986, 278] on span "26" at bounding box center [985, 274] width 31 height 31
type input "[DATE]"
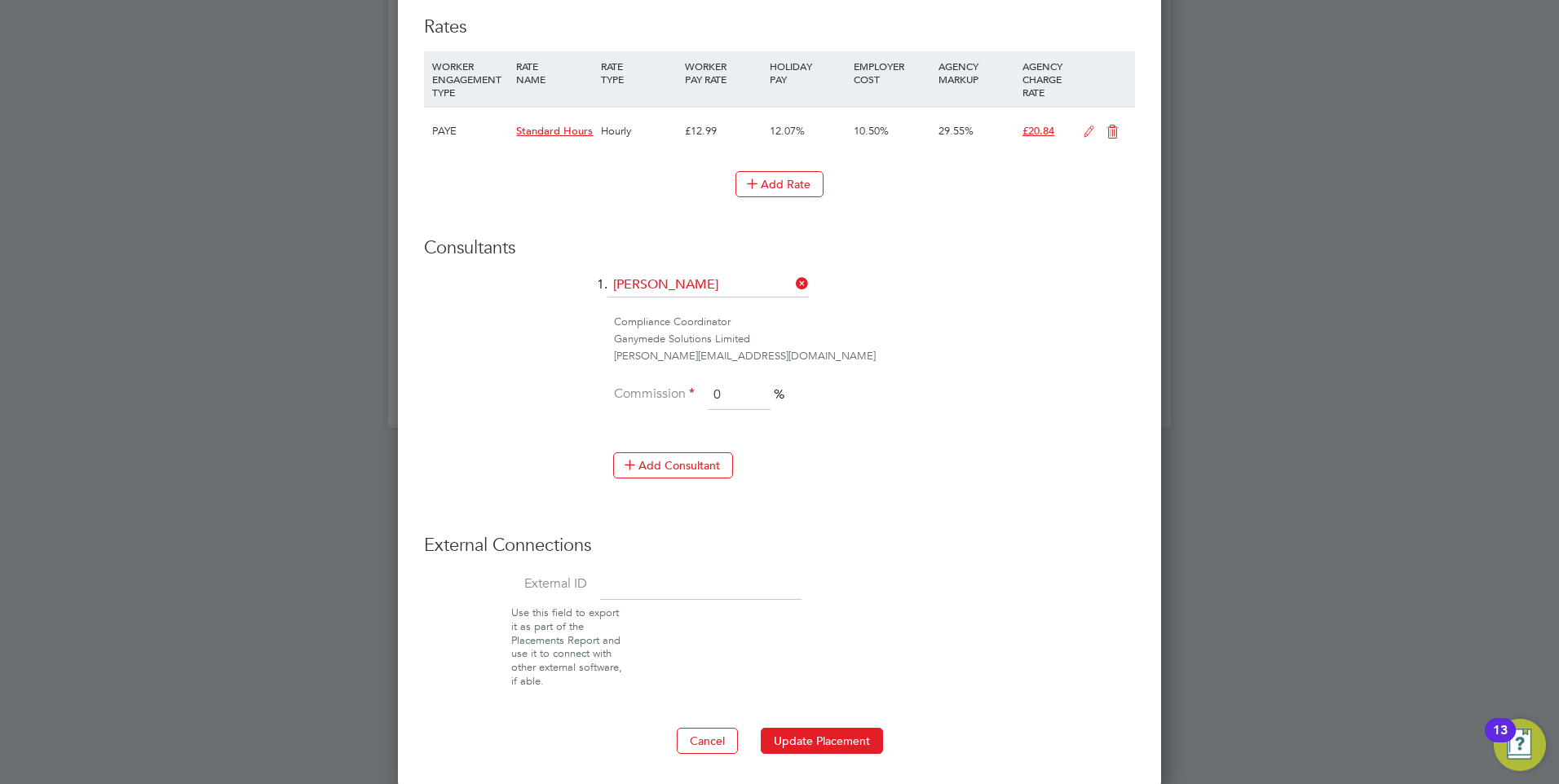
scroll to position [1119, 0]
click at [832, 733] on button "Update Placement" at bounding box center [822, 740] width 122 height 26
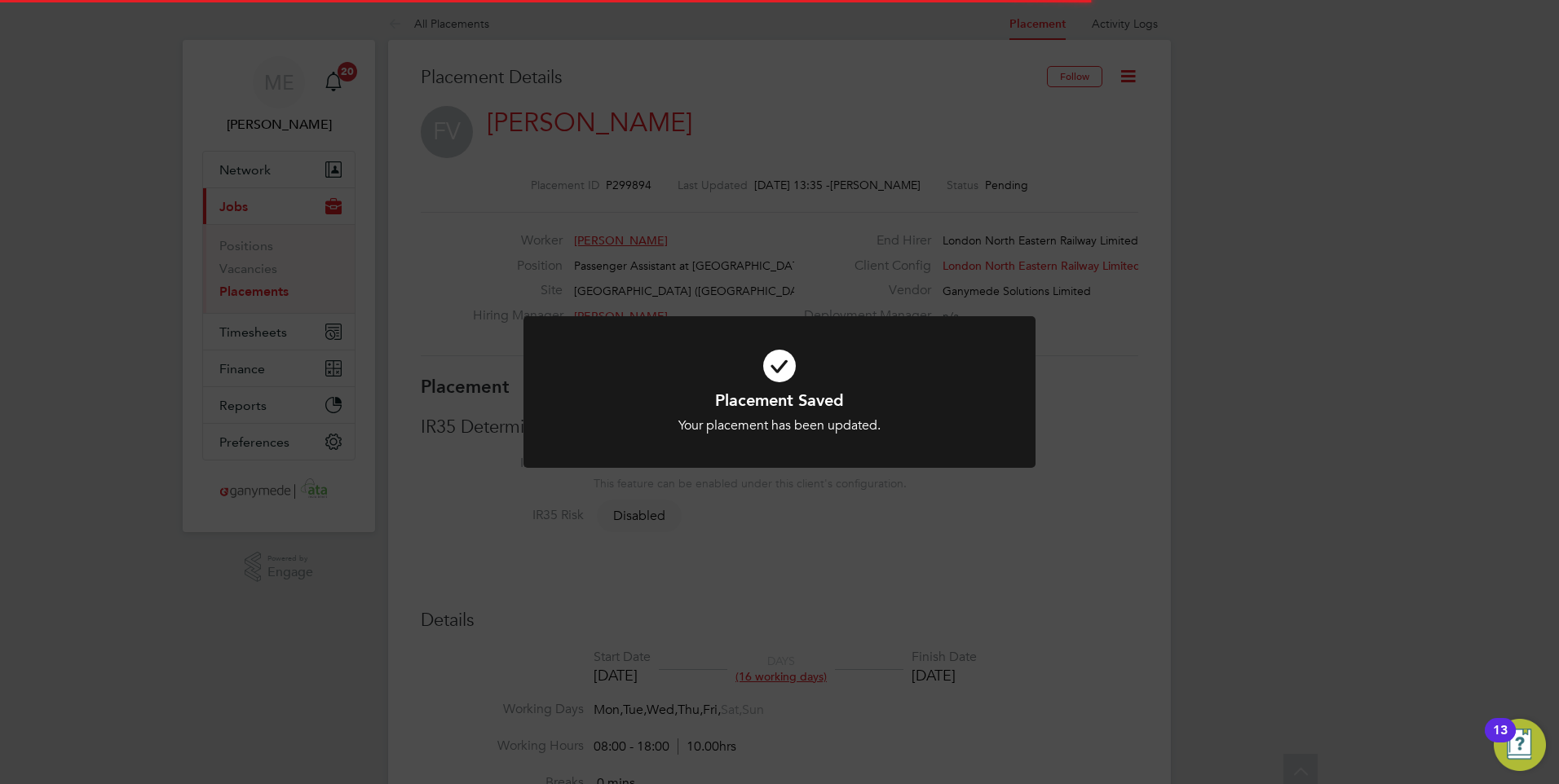
scroll to position [0, 0]
click at [792, 638] on div "Placement Saved Your placement has been updated. Cancel Okay" at bounding box center [779, 392] width 1559 height 784
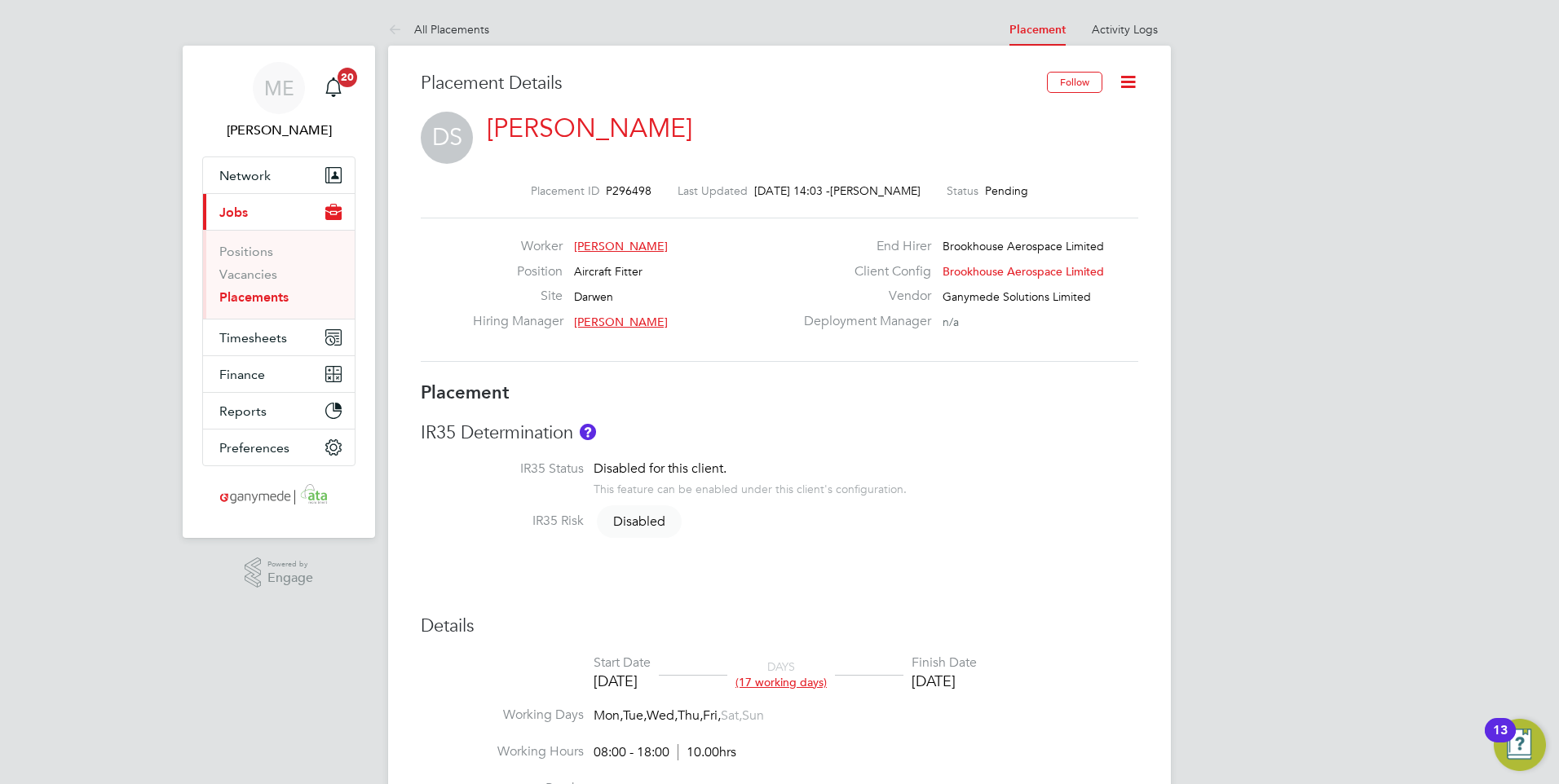
click at [1130, 72] on icon at bounding box center [1128, 81] width 20 height 20
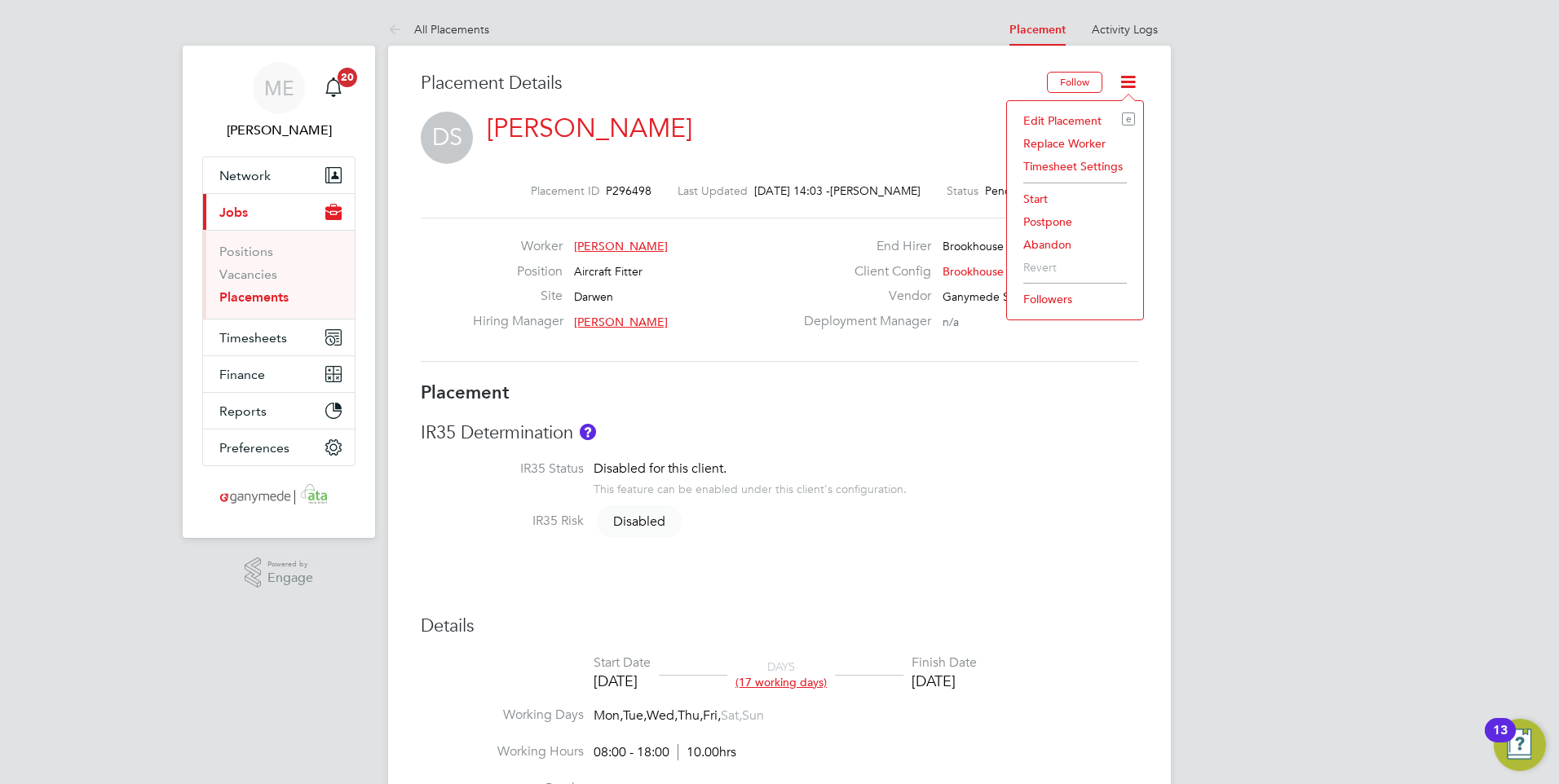
click at [1053, 108] on div "Edit Placement e Replace Worker Timesheet Settings Start Postpone Abandon Rever…" at bounding box center [1074, 210] width 138 height 220
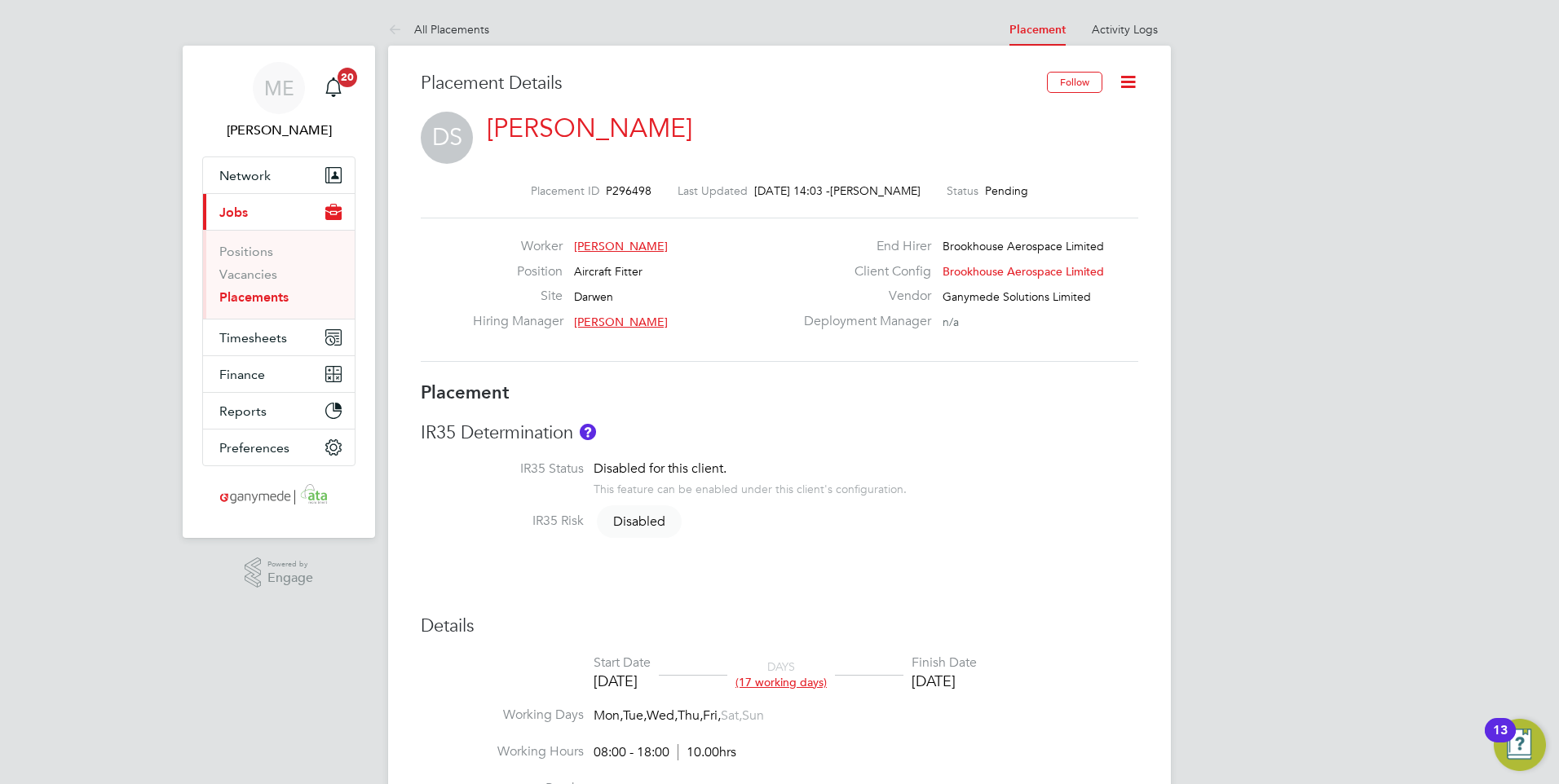
click at [1129, 80] on icon at bounding box center [1128, 81] width 20 height 20
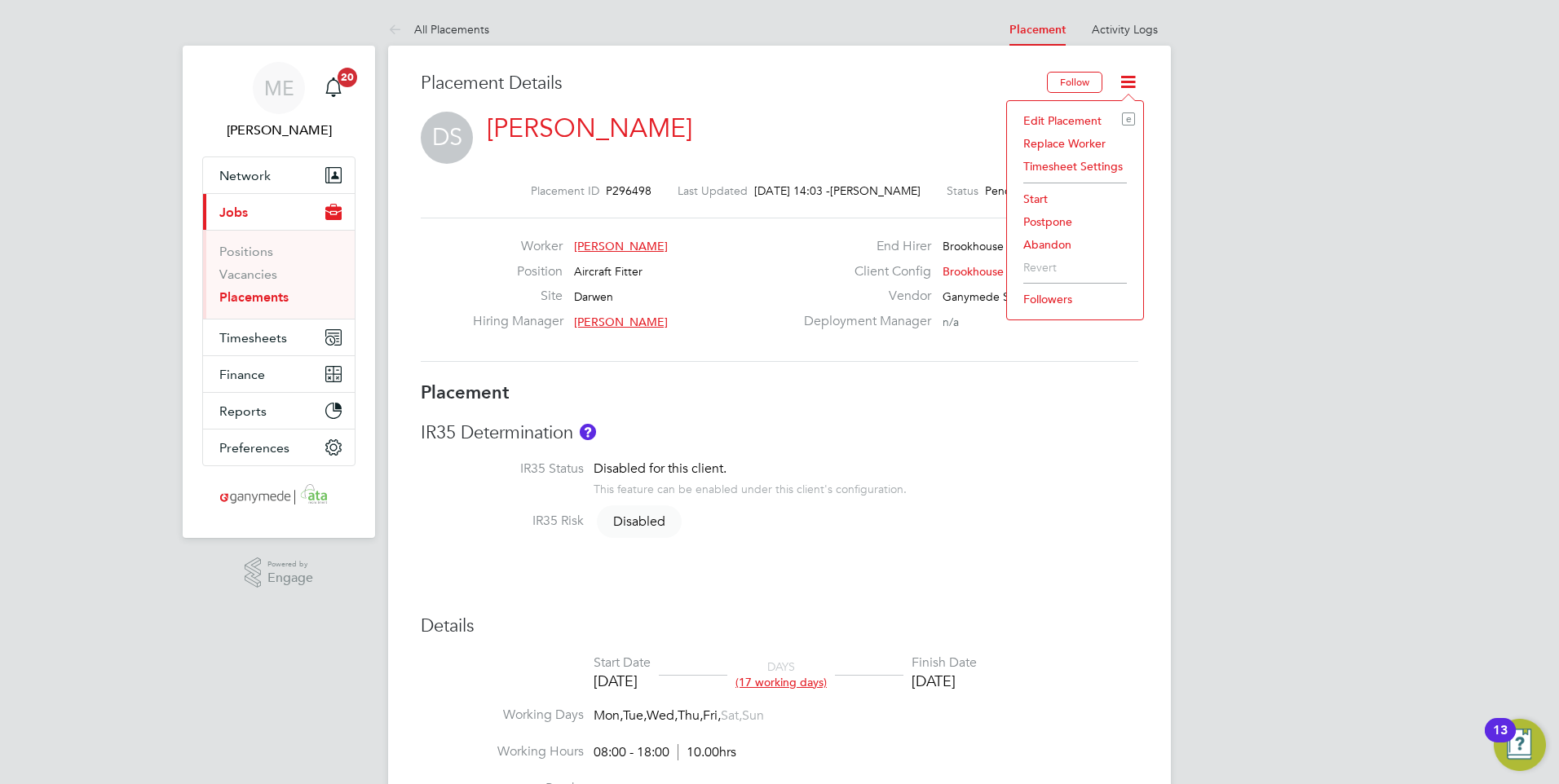
click at [1074, 118] on li "Edit Placement e" at bounding box center [1075, 120] width 120 height 23
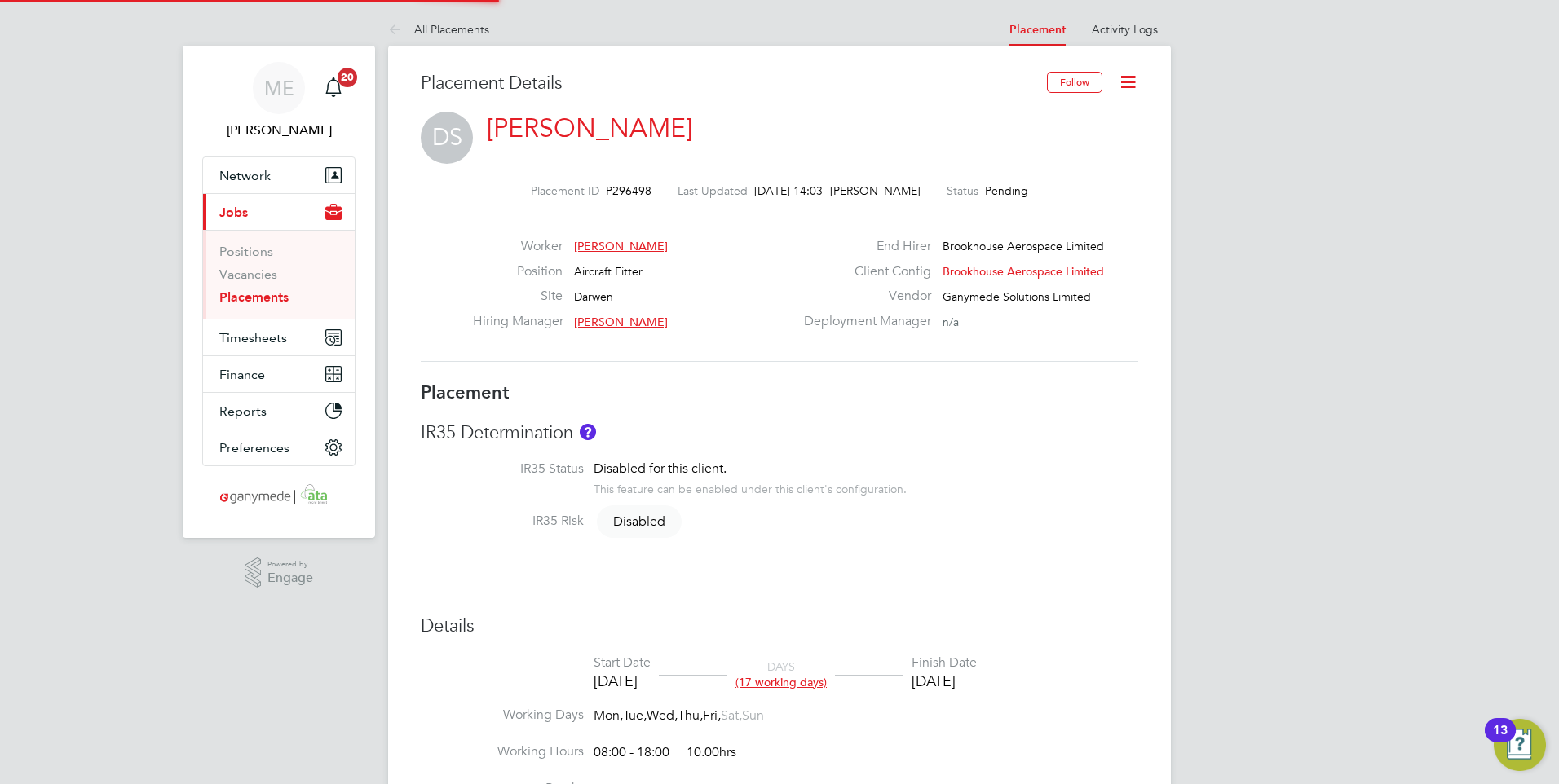
type input "Samantha McGowan"
type input "[DATE]"
type input "31 Jul 2025"
type input "08:00"
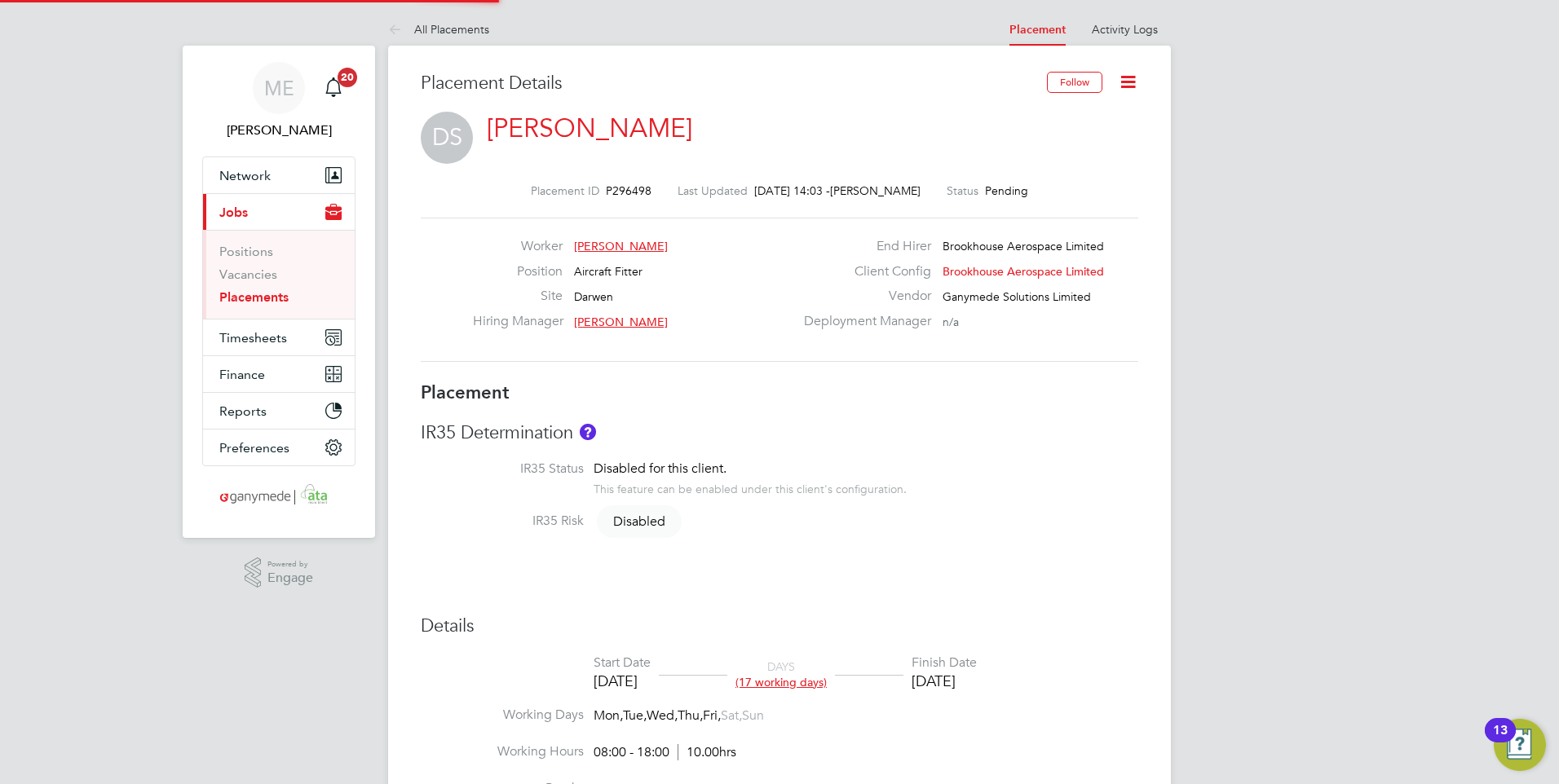
type input "18:00"
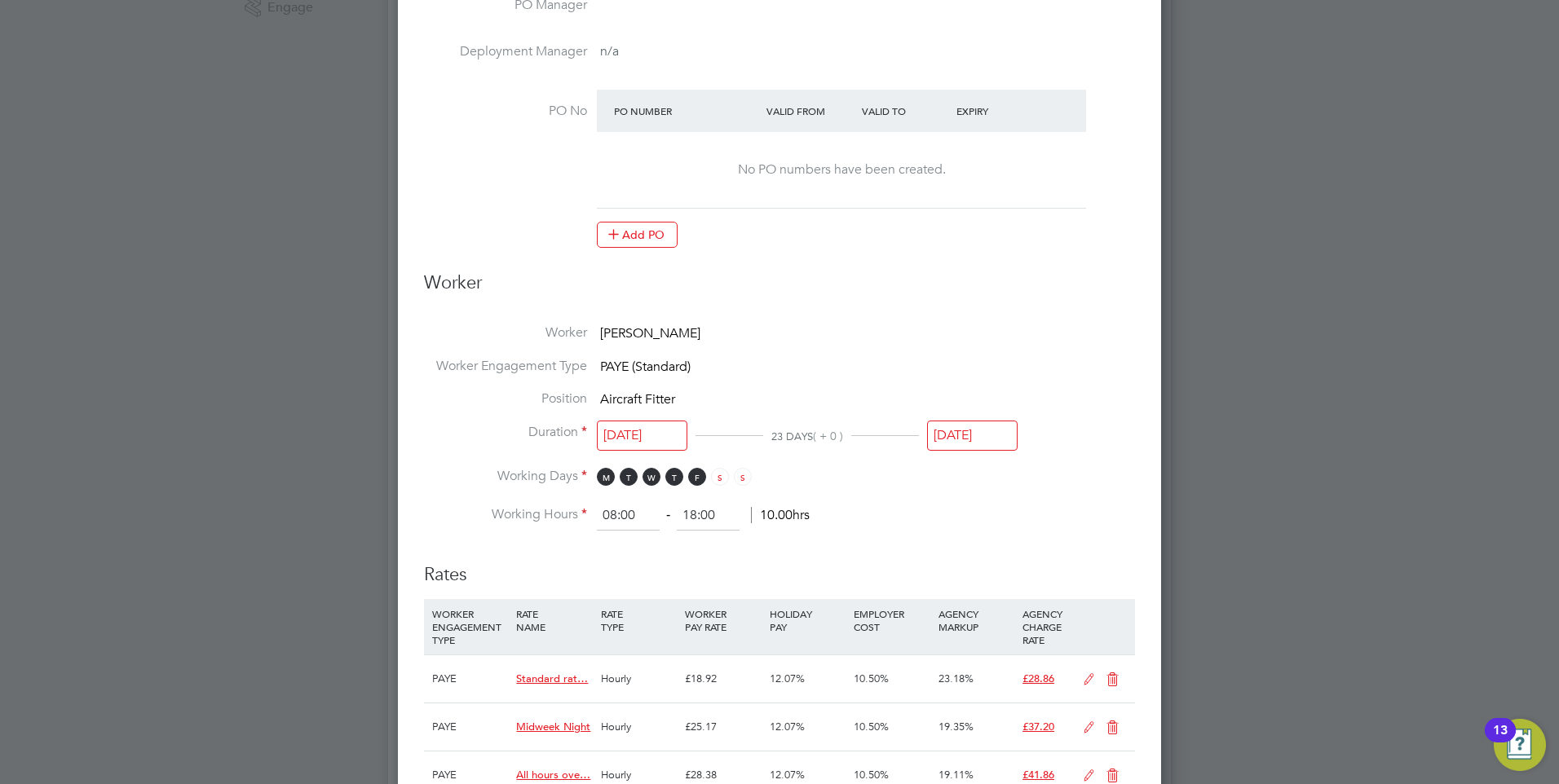
click at [976, 429] on input "31 Jul 2025" at bounding box center [973, 436] width 91 height 30
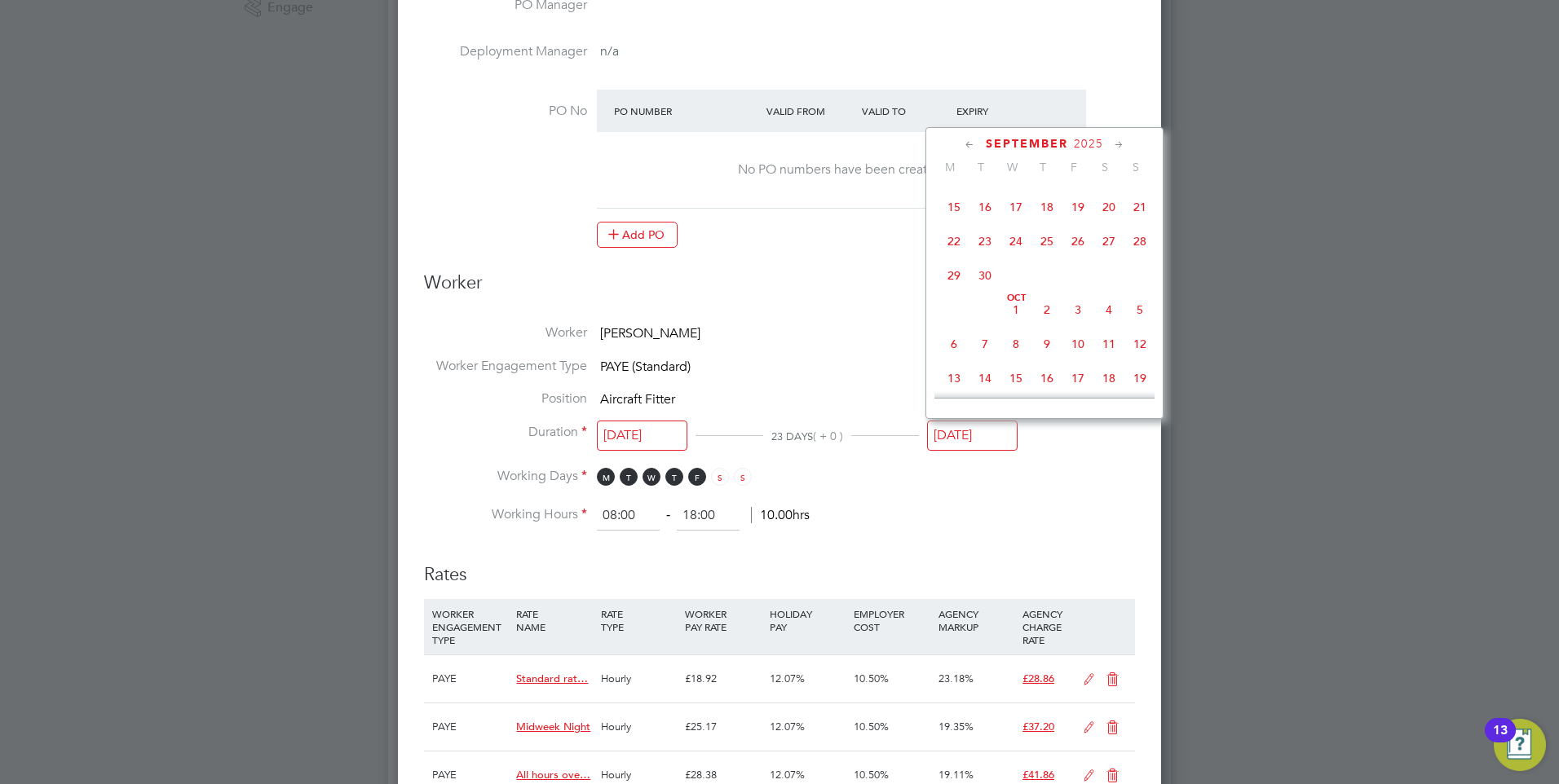
click at [1078, 330] on div "Oct 1 2 3 4 5 6 7 8 9 10 11 12 13 14 15 16 17 18 19 20 21 22 23 24 25 26 27 28 …" at bounding box center [1054, 380] width 241 height 172
click at [1075, 244] on span "3" at bounding box center [1078, 228] width 31 height 31
type input "[DATE]"
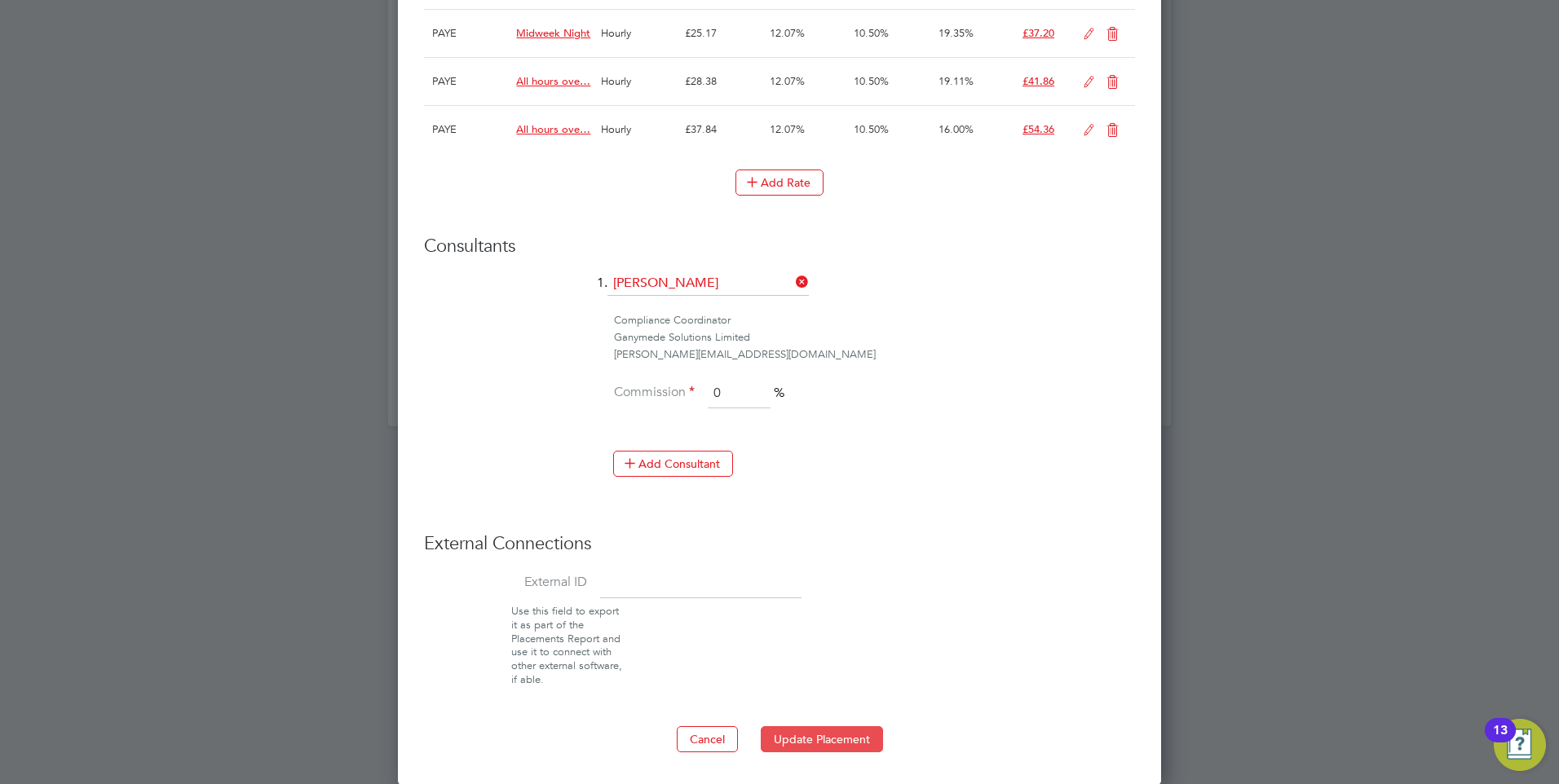
click at [797, 735] on button "Update Placement" at bounding box center [822, 740] width 122 height 26
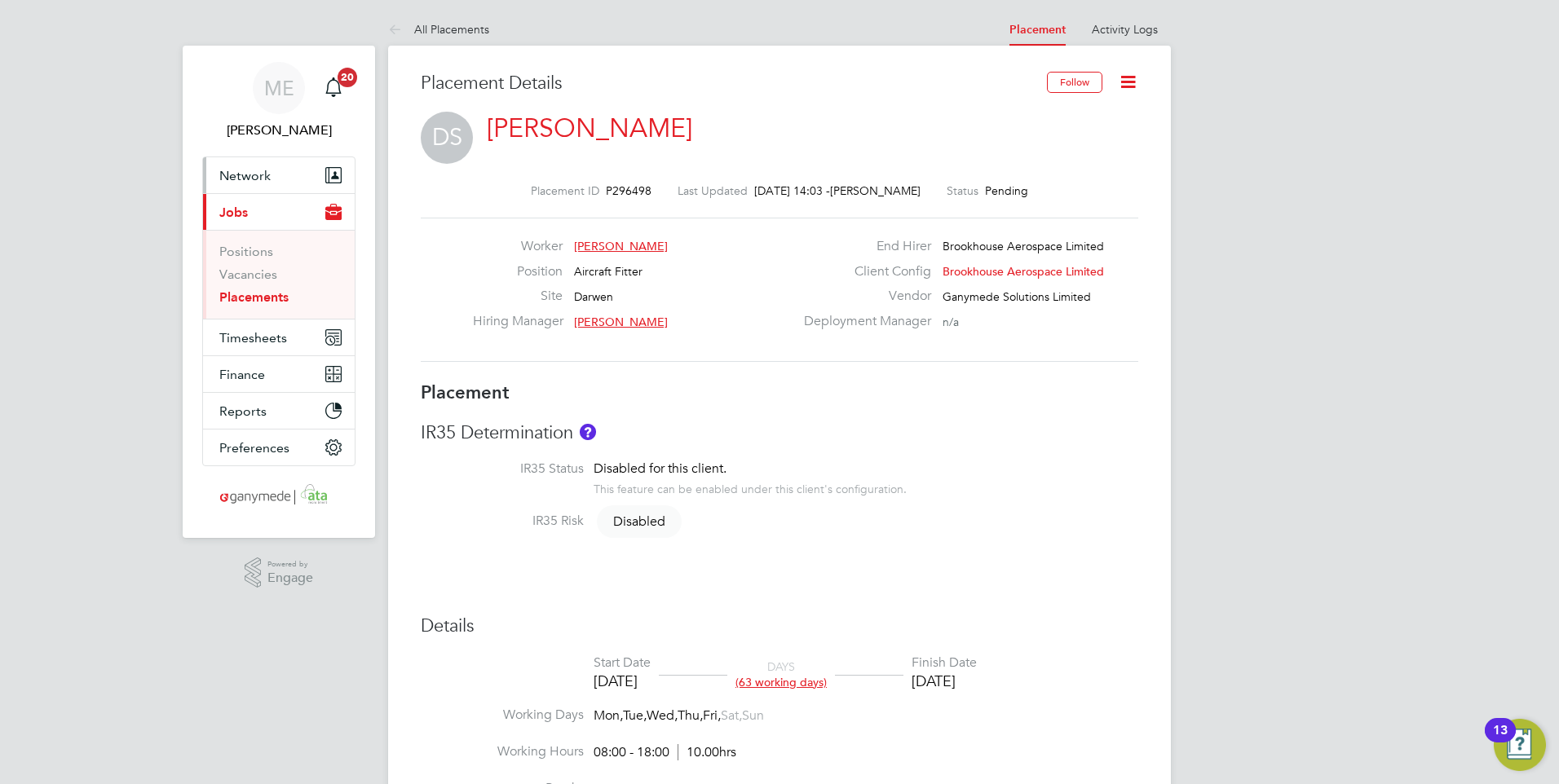
click at [248, 177] on span "Network" at bounding box center [245, 176] width 51 height 16
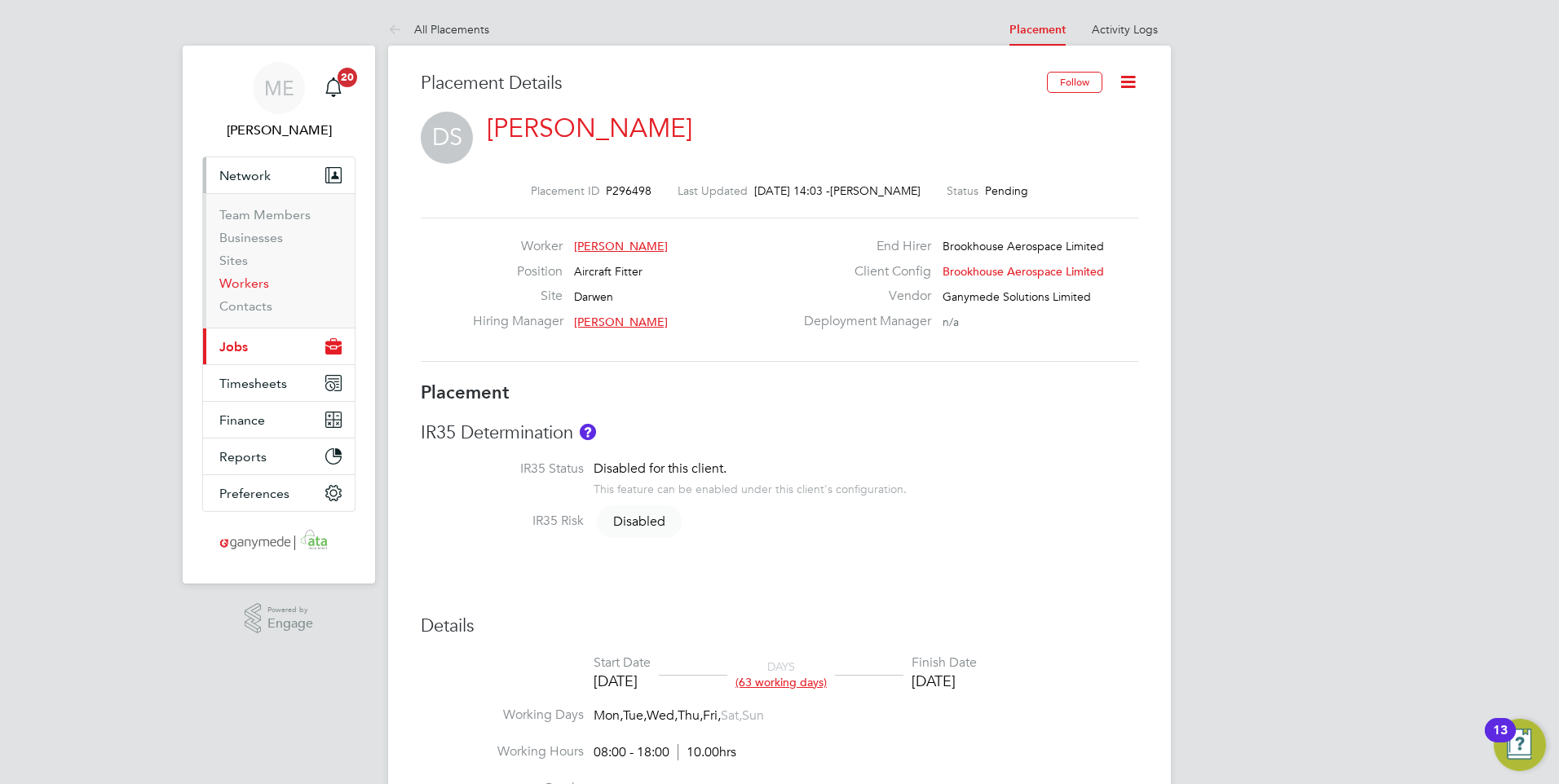
click at [239, 279] on link "Workers" at bounding box center [244, 283] width 50 height 16
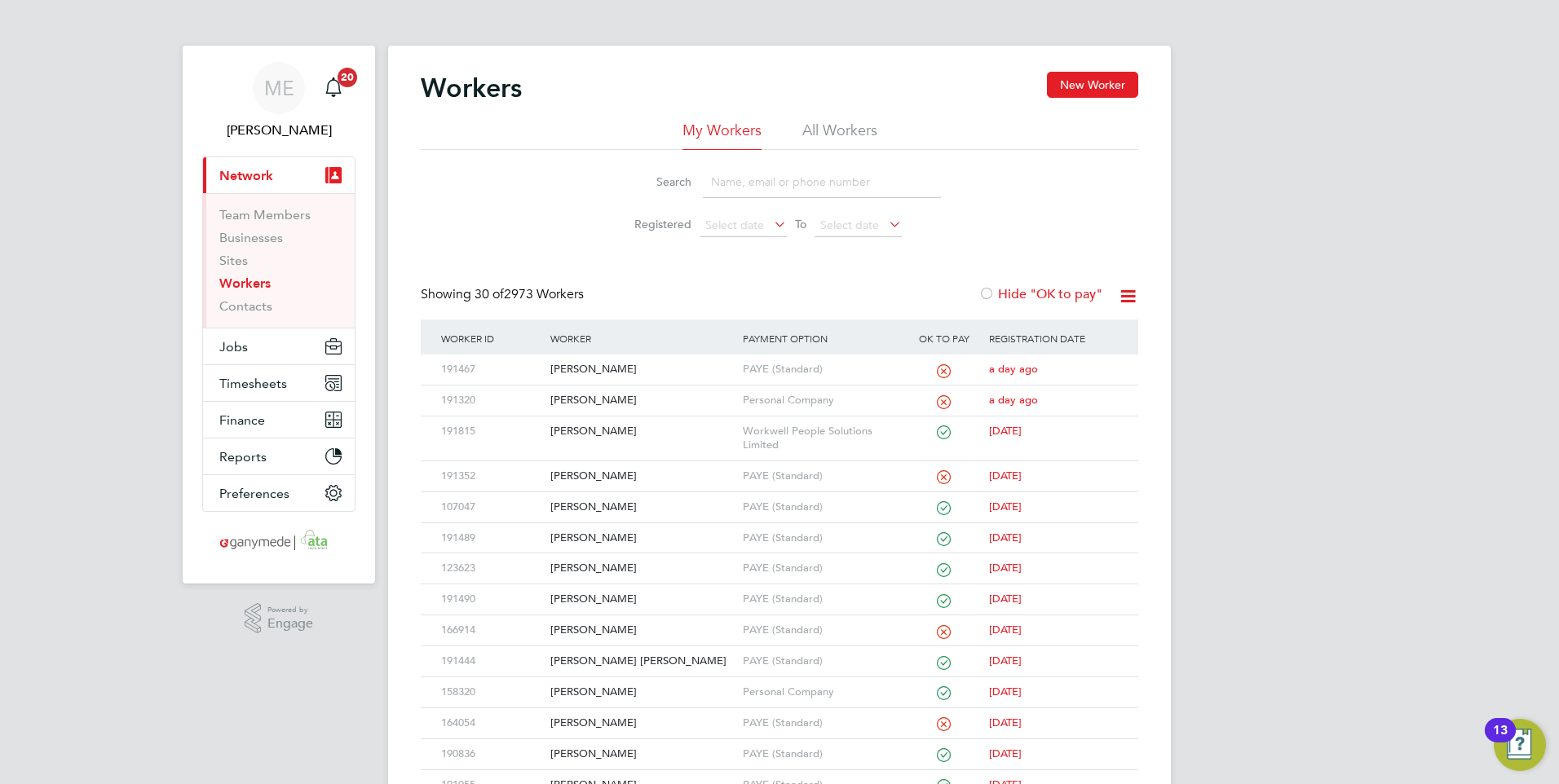
click at [744, 183] on input at bounding box center [821, 182] width 238 height 31
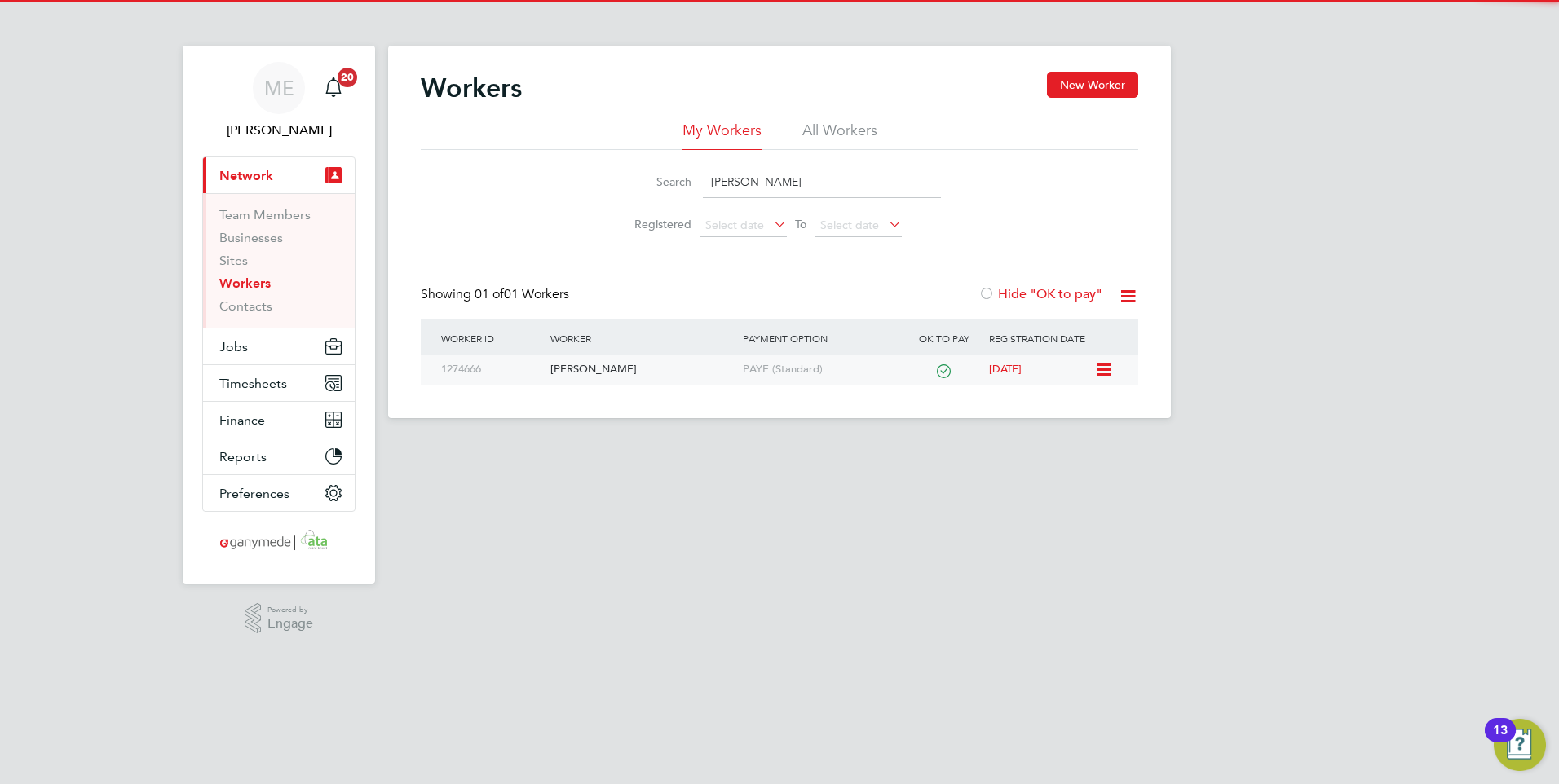
type input "david sayce"
click at [650, 368] on div "[PERSON_NAME]" at bounding box center [642, 369] width 192 height 30
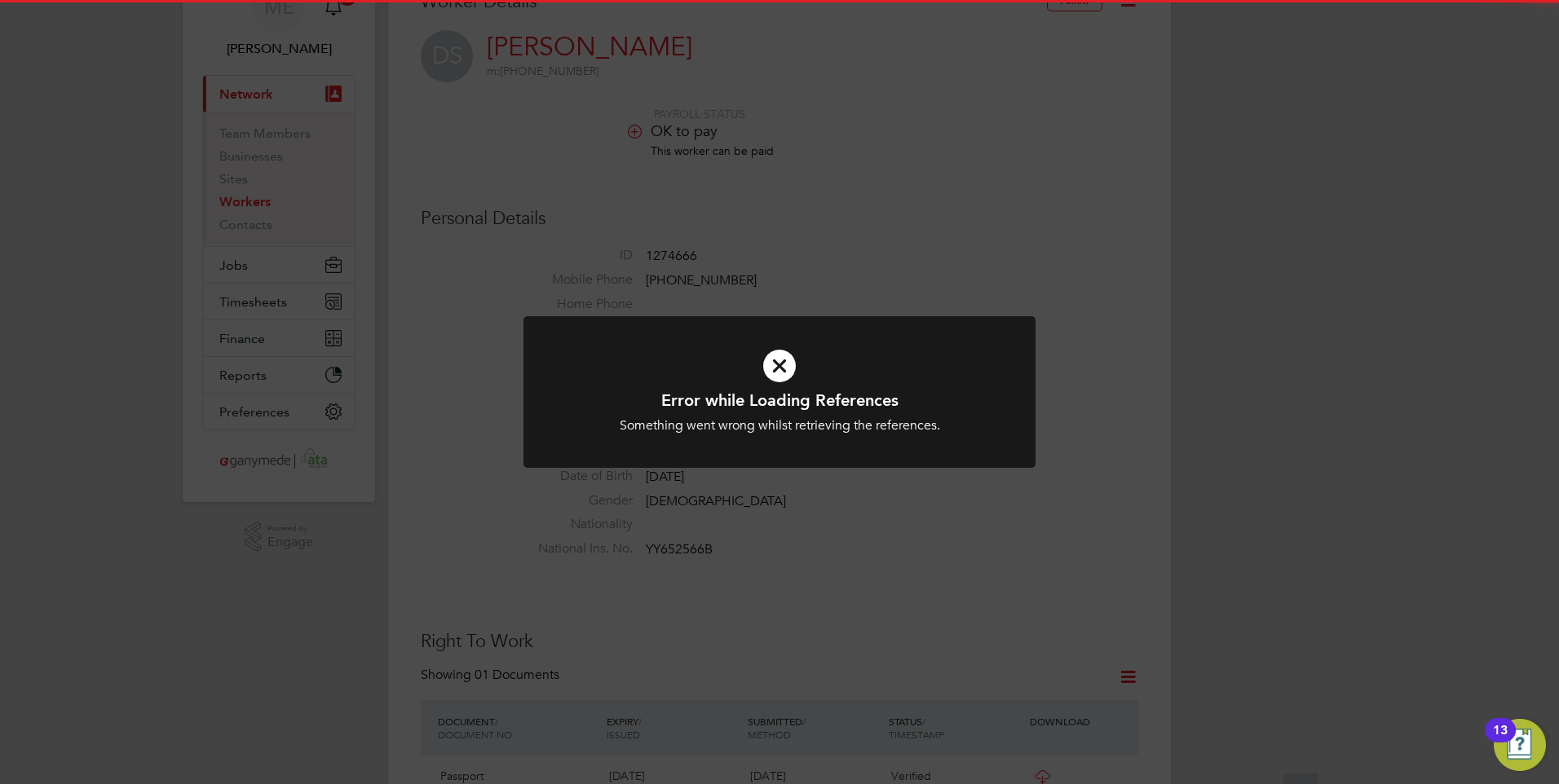
click at [769, 355] on icon at bounding box center [779, 366] width 424 height 64
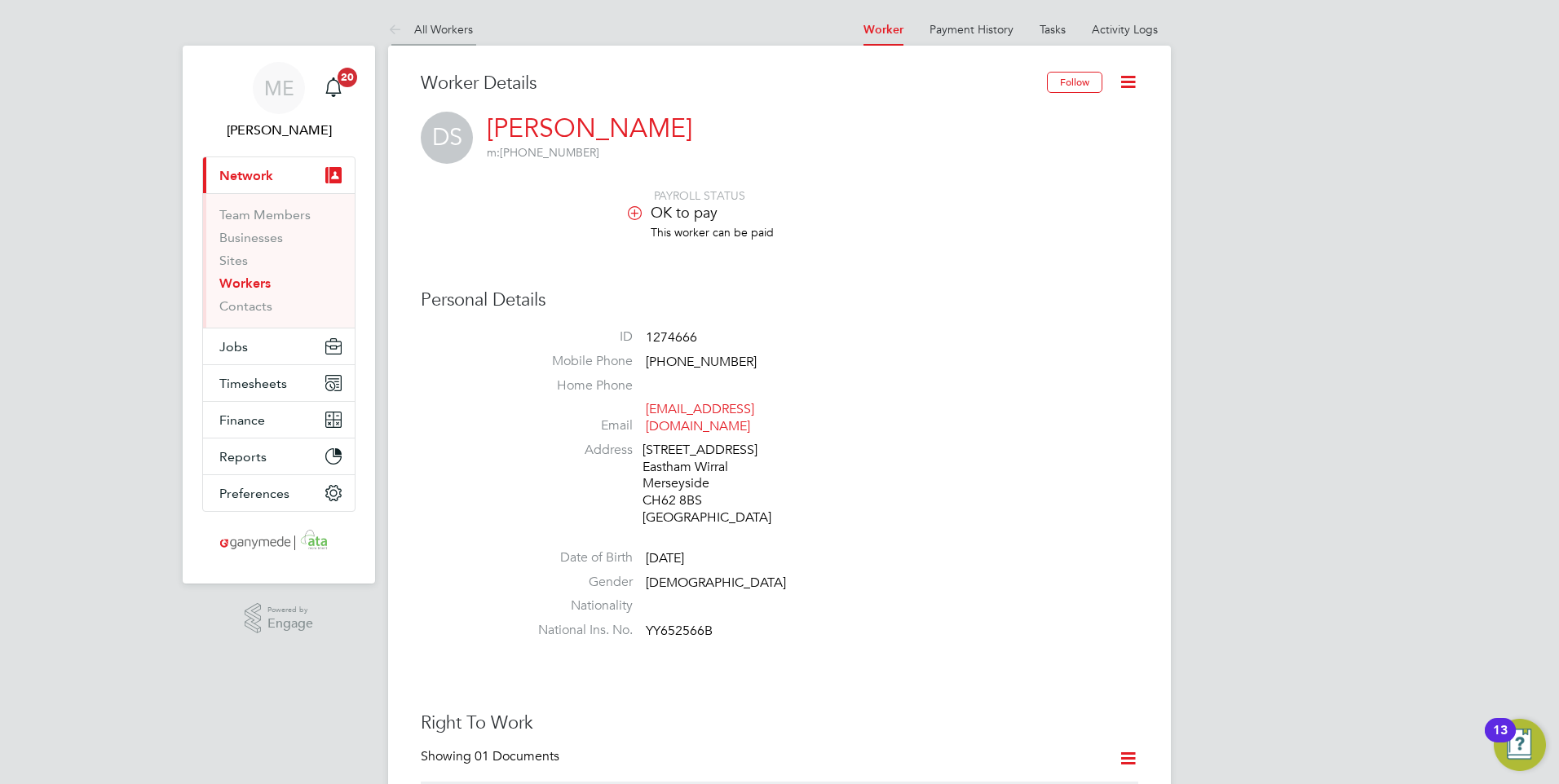
click at [397, 20] on icon at bounding box center [397, 30] width 20 height 20
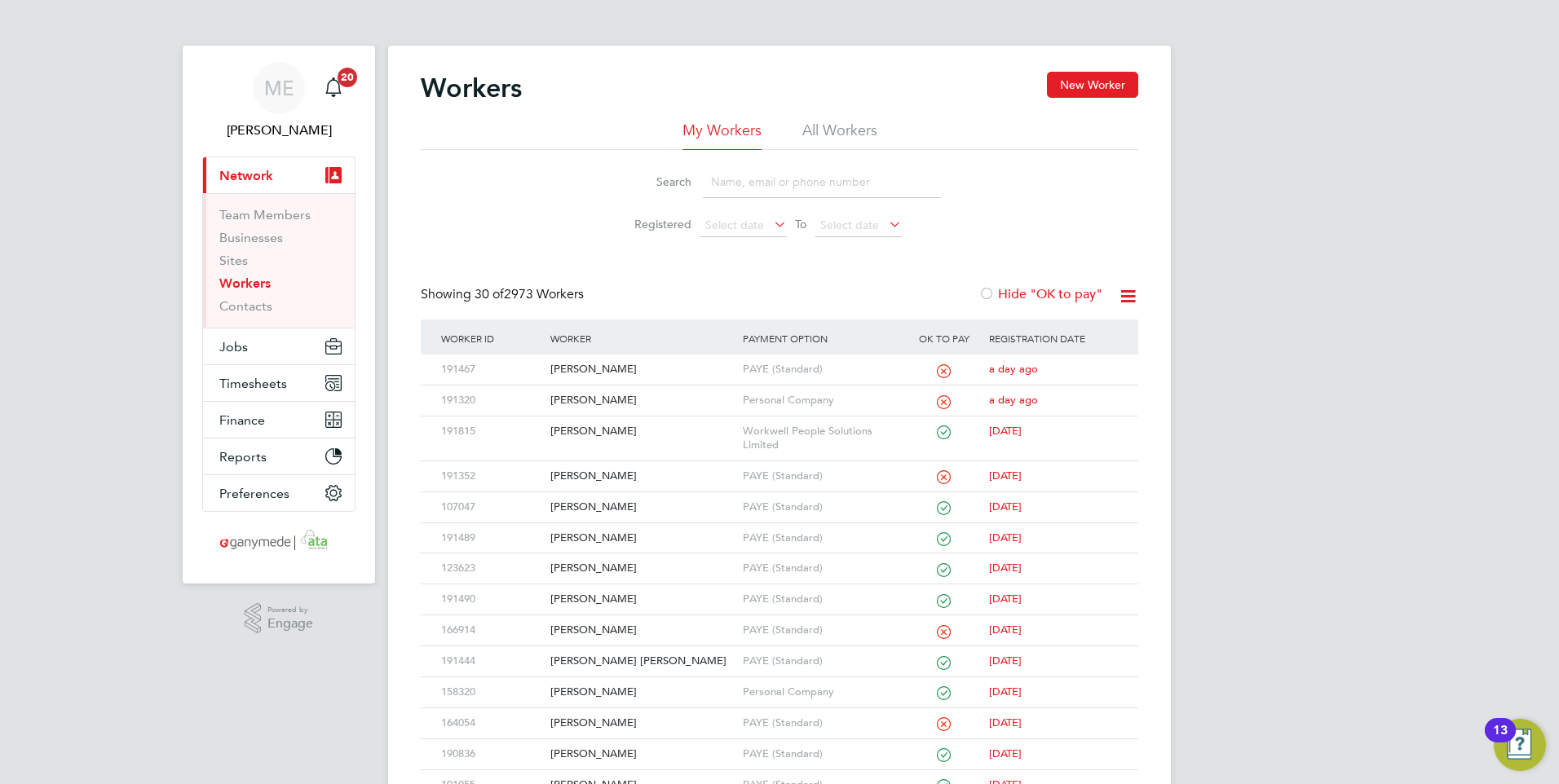
click at [771, 194] on input at bounding box center [821, 182] width 238 height 31
click at [256, 341] on button "Jobs" at bounding box center [279, 346] width 152 height 36
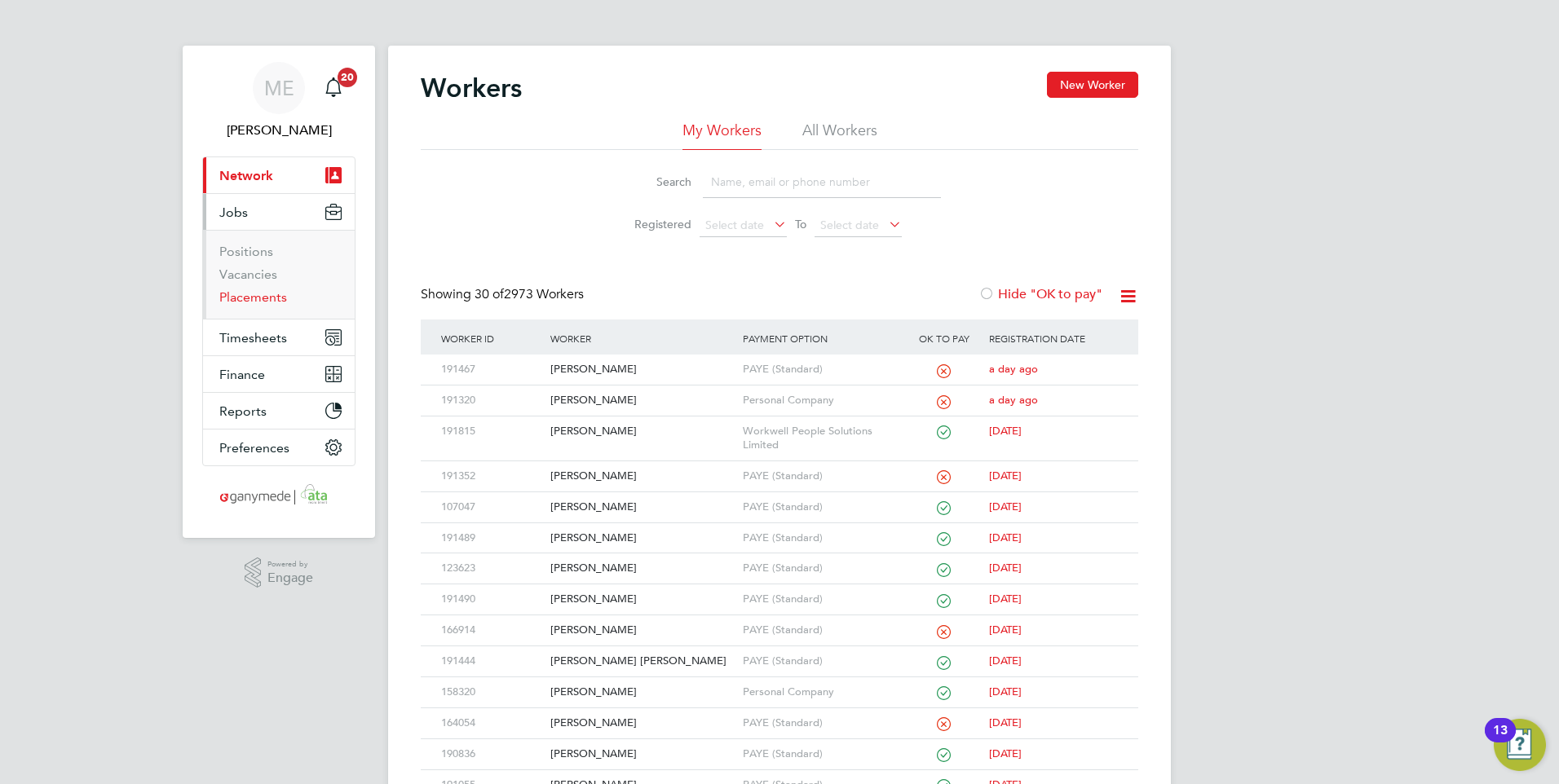
click at [250, 296] on link "Placements" at bounding box center [254, 297] width 68 height 16
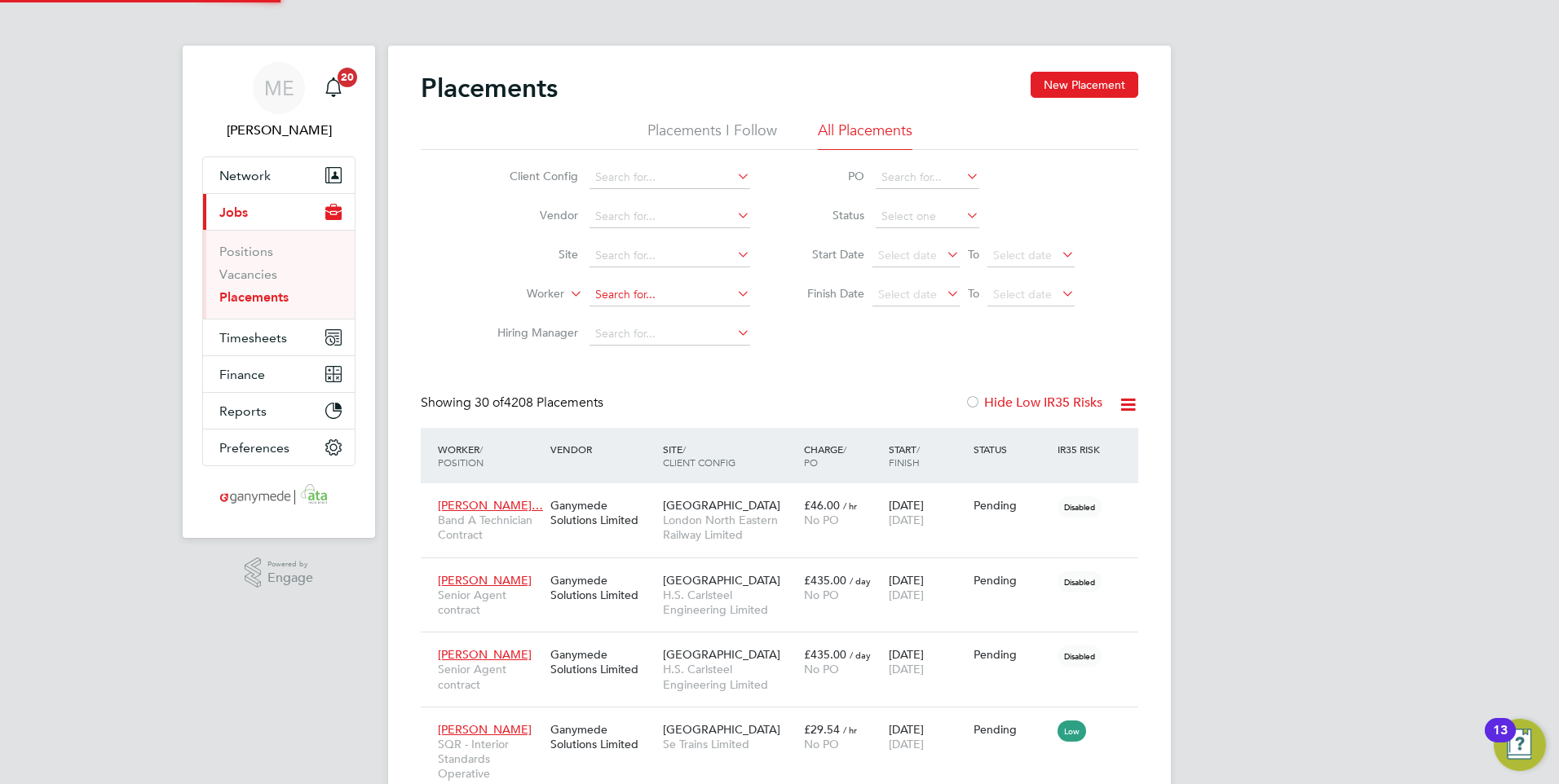
click at [618, 284] on input at bounding box center [669, 295] width 160 height 23
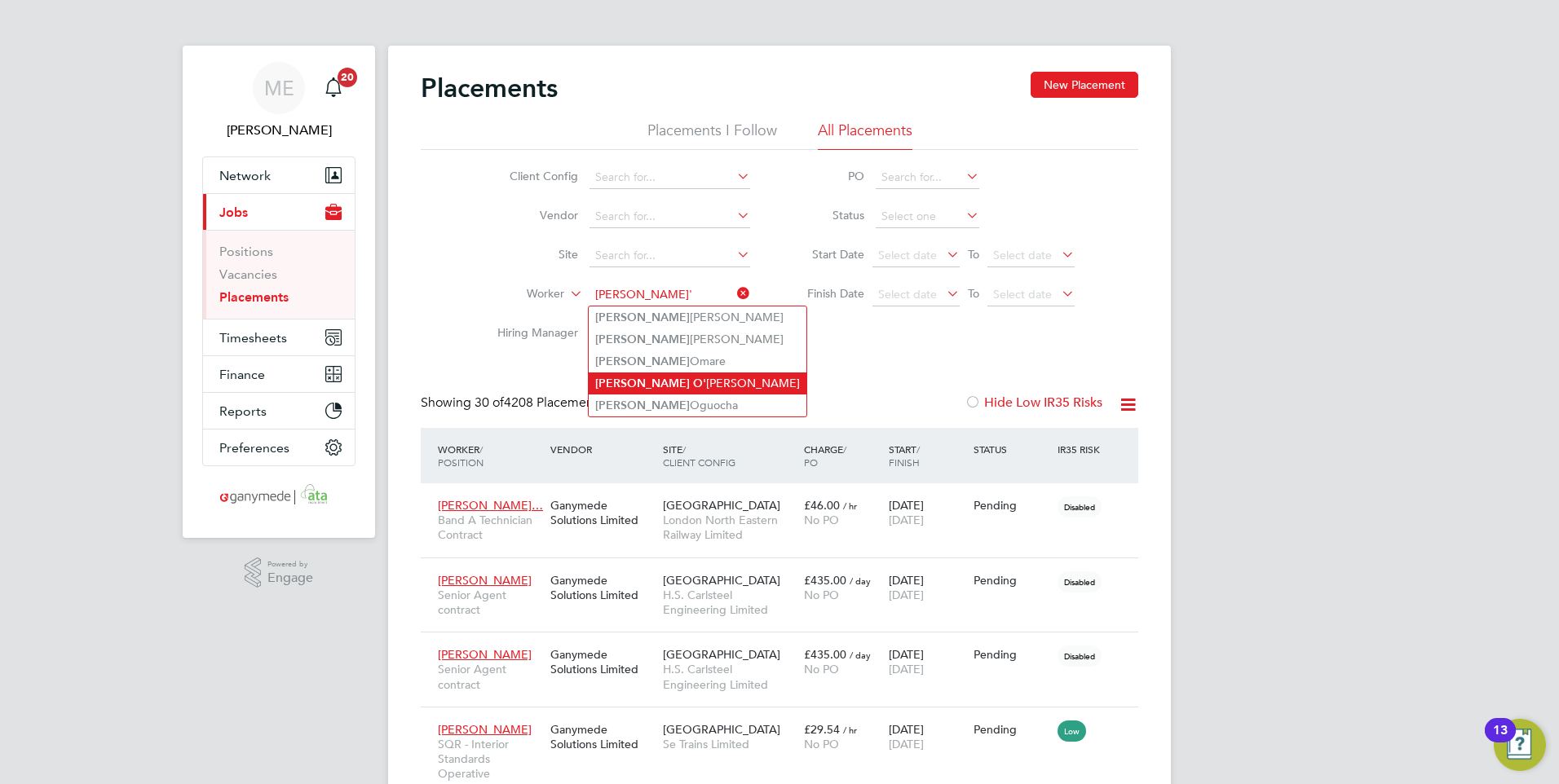
click at [677, 374] on li "Peter O' Reilly" at bounding box center [697, 383] width 218 height 22
type input "[PERSON_NAME]"
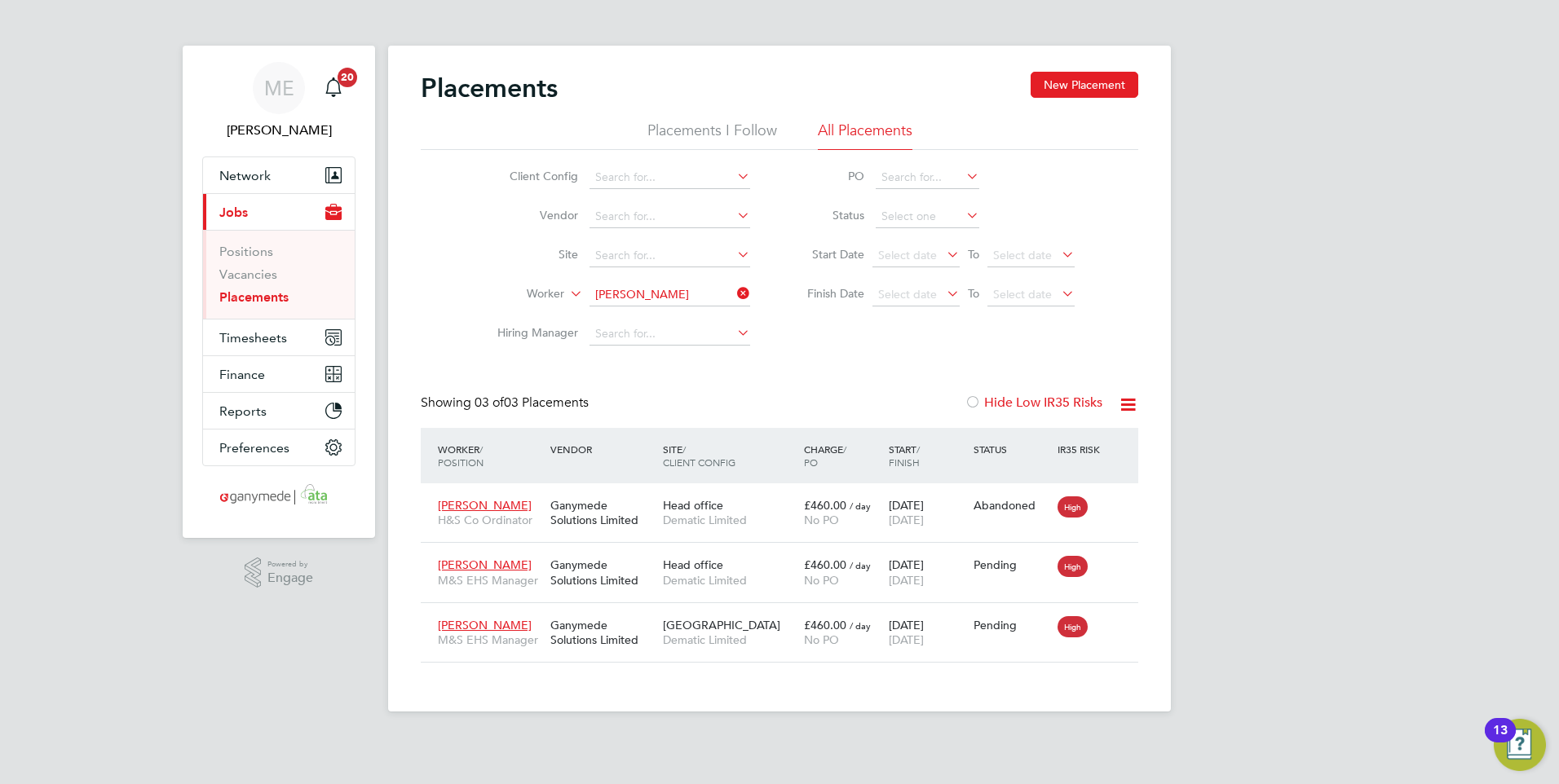
click at [734, 288] on icon at bounding box center [734, 294] width 0 height 23
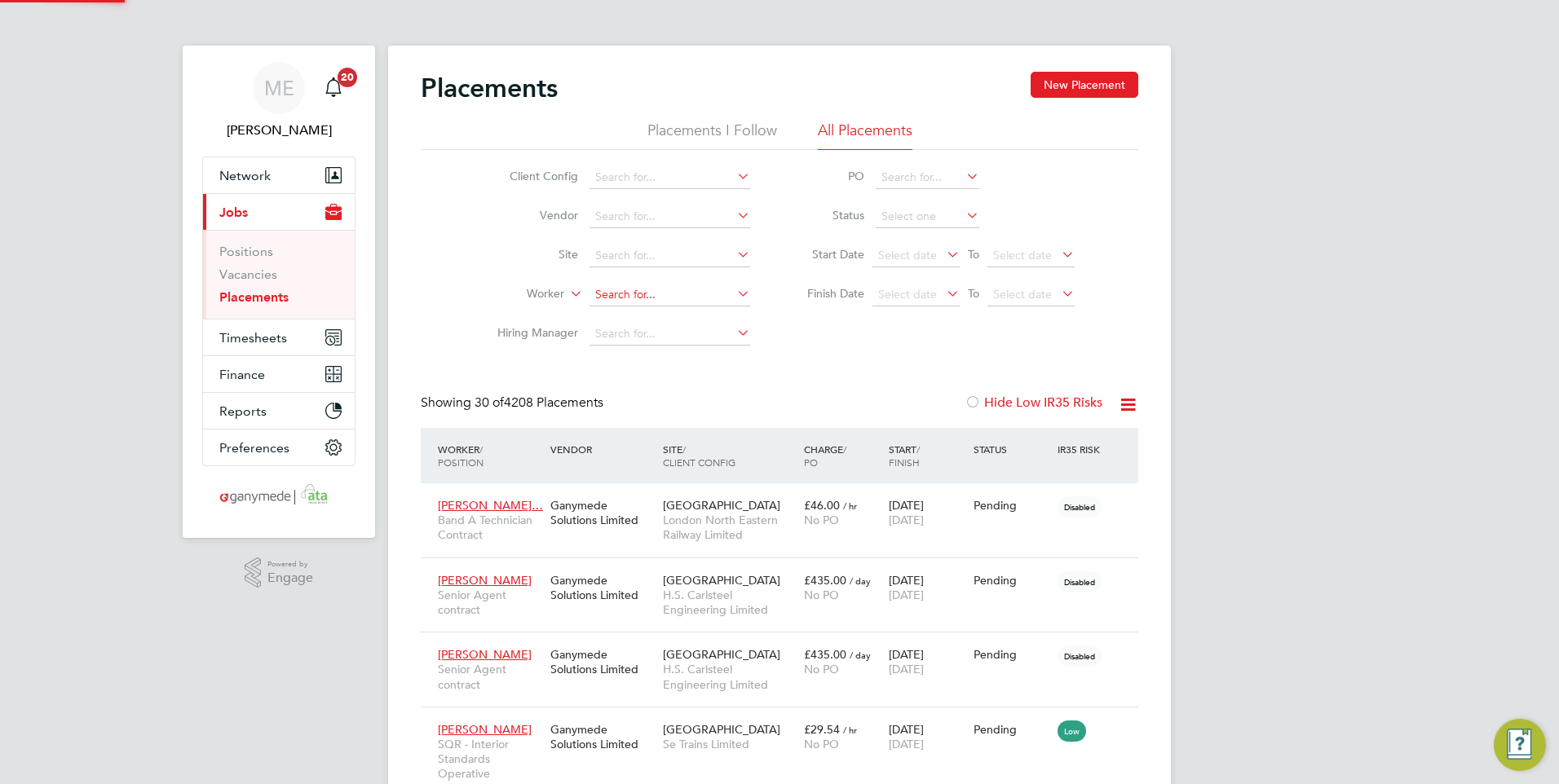
click at [665, 290] on input at bounding box center [669, 295] width 160 height 23
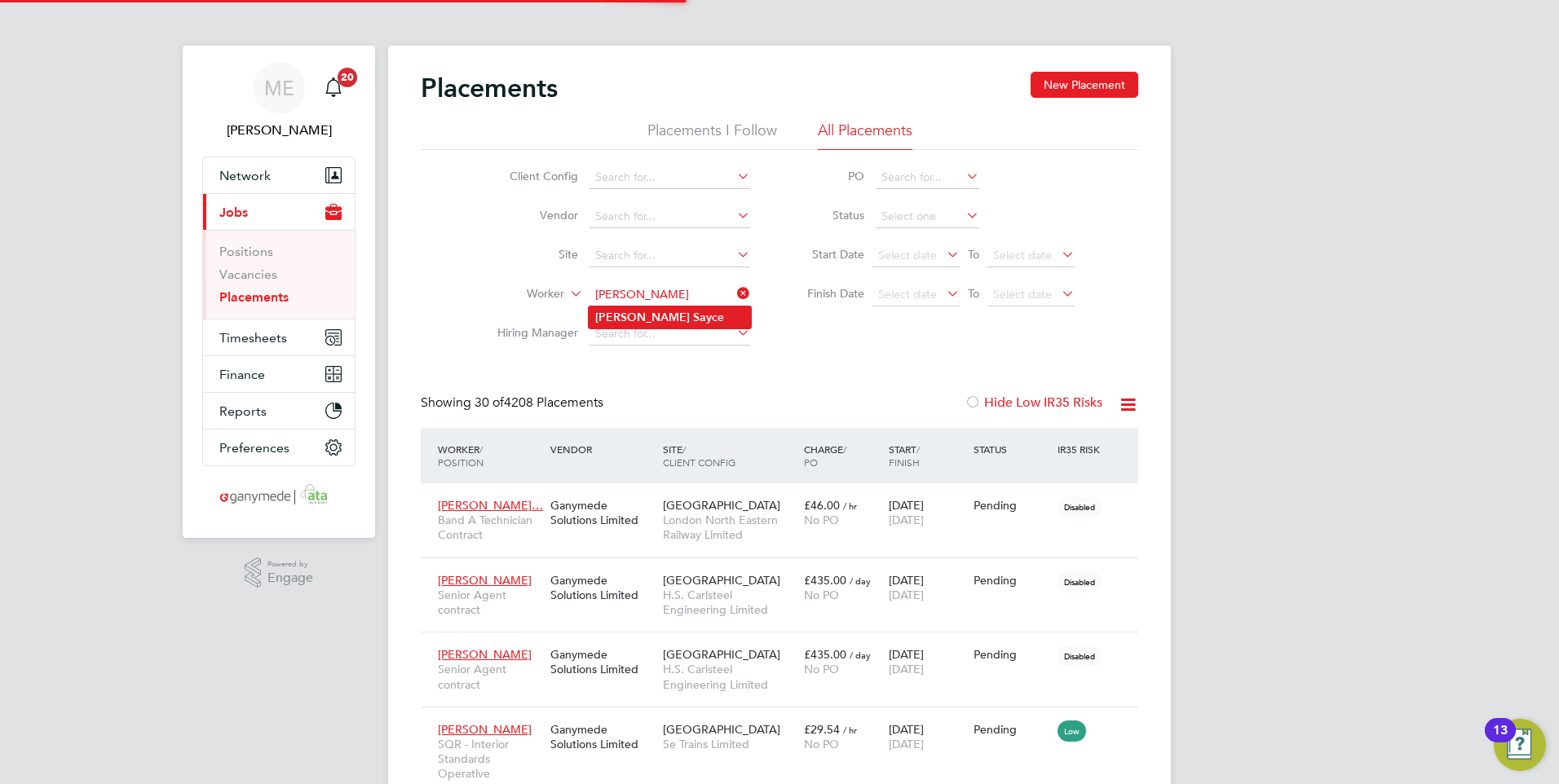
click at [693, 315] on b "Say" at bounding box center [702, 317] width 19 height 14
type input "[PERSON_NAME]"
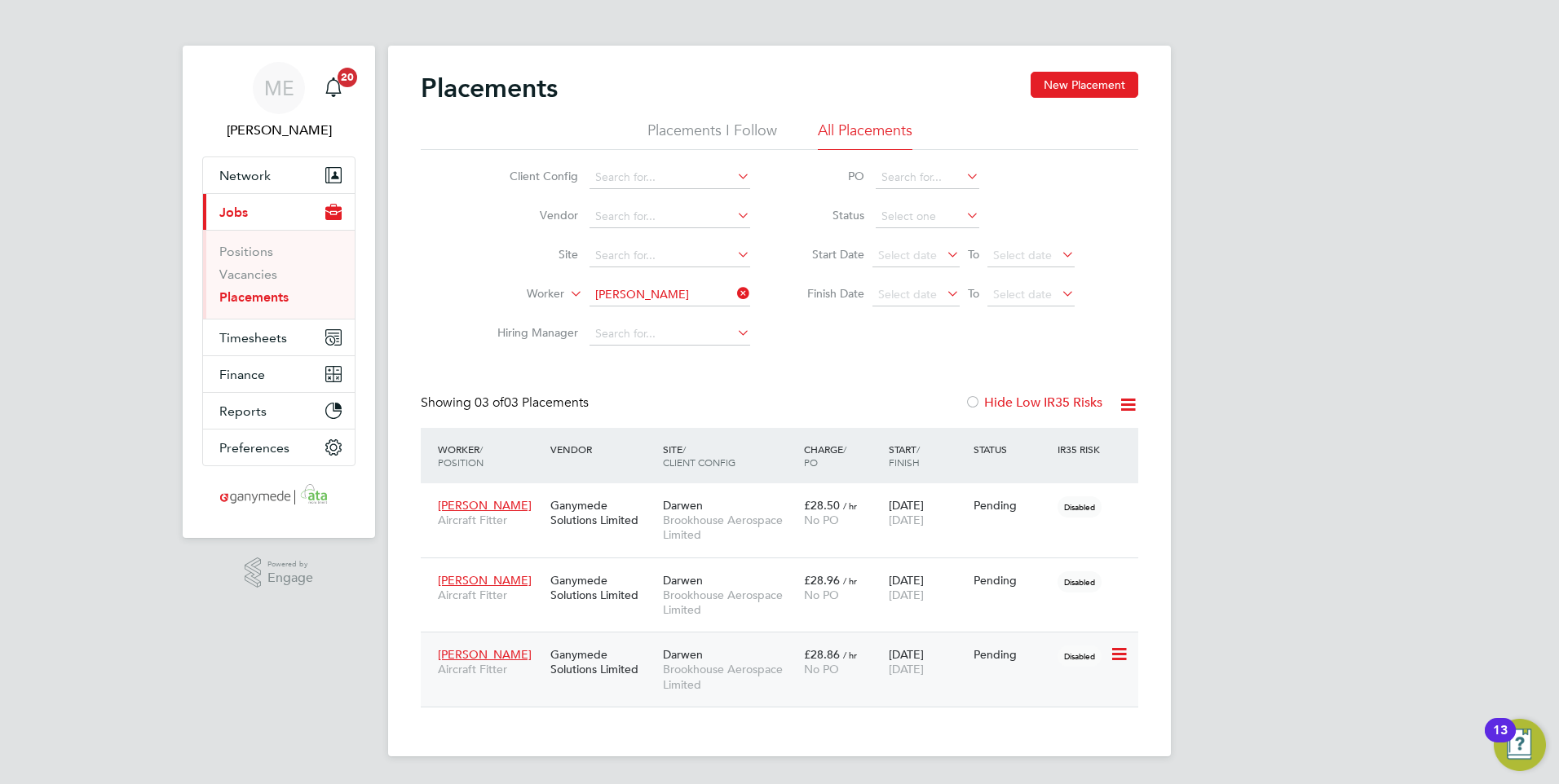
click at [802, 668] on div "£28.86 / hr No PO" at bounding box center [842, 661] width 85 height 45
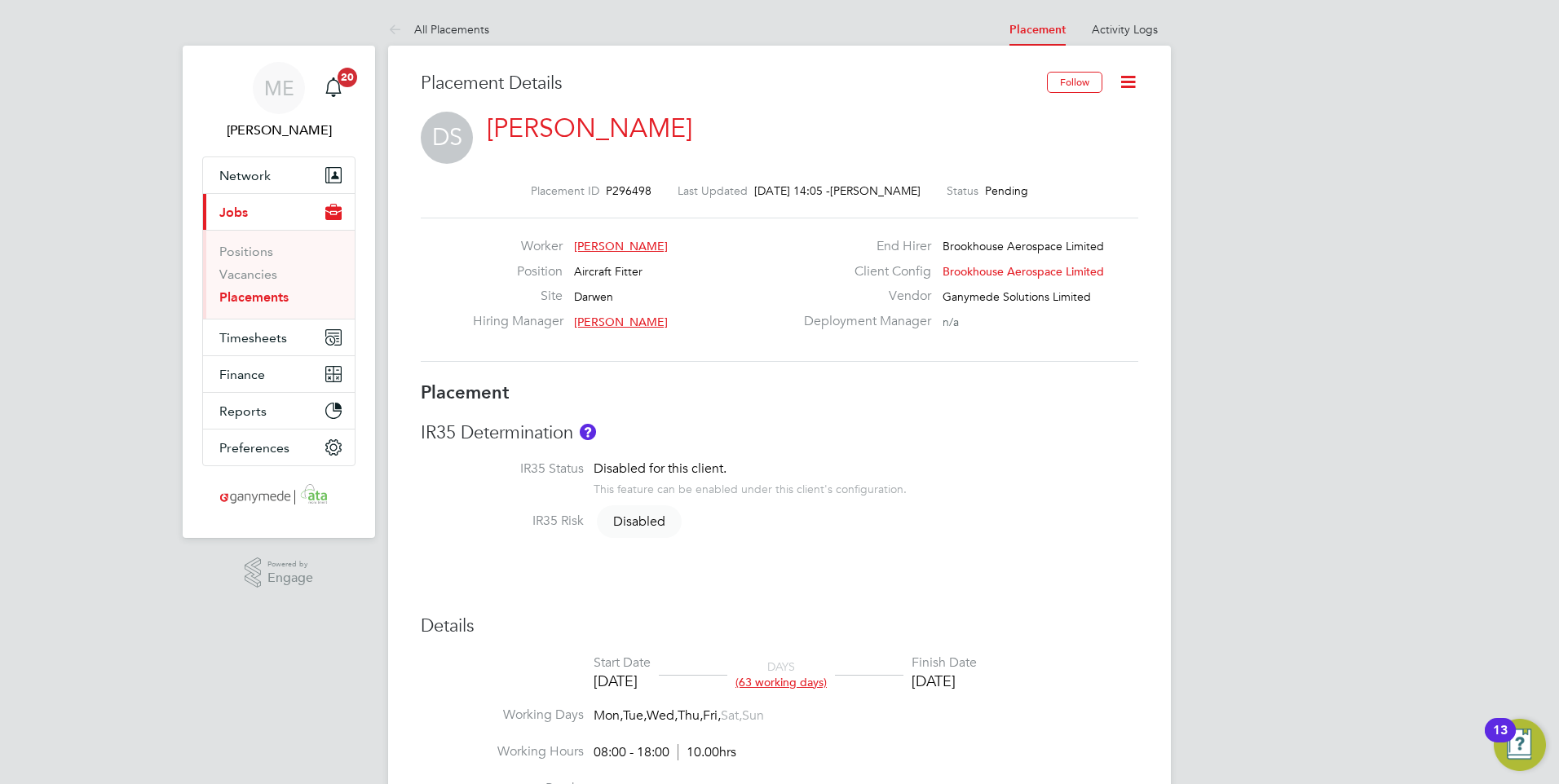
click at [1133, 73] on icon at bounding box center [1128, 81] width 20 height 20
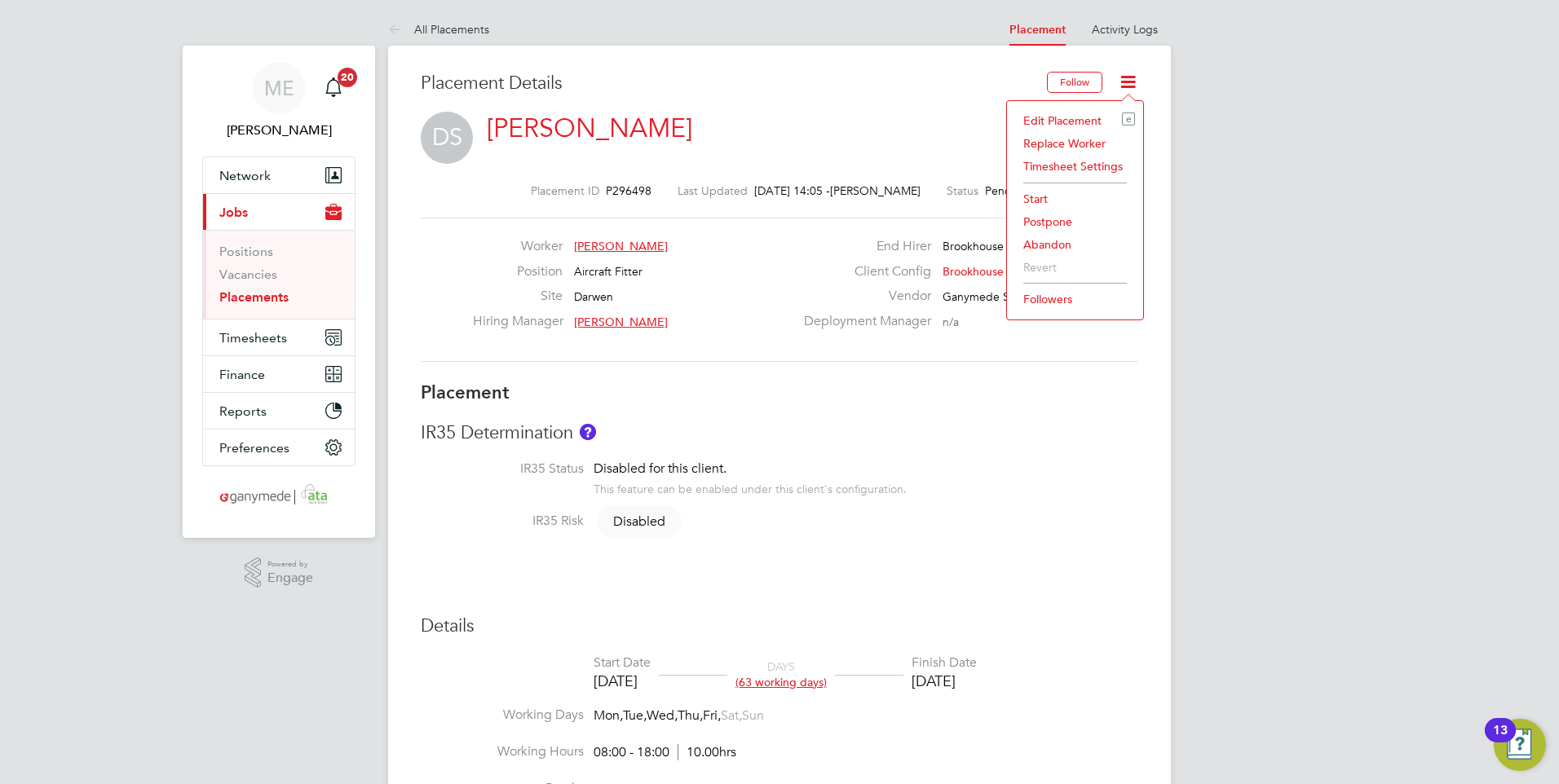
click at [1066, 111] on li "Edit Placement e" at bounding box center [1075, 120] width 120 height 23
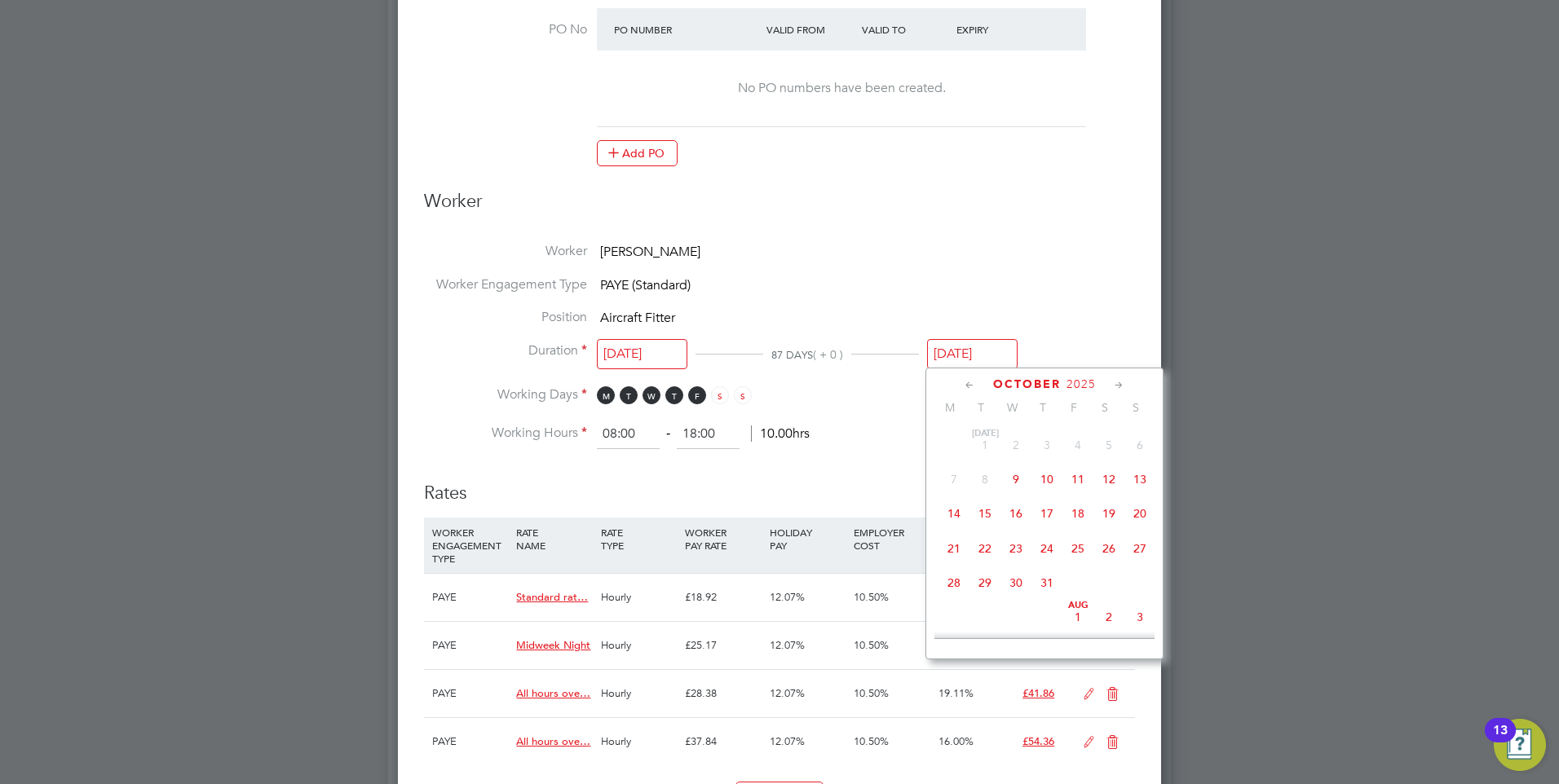
click at [946, 348] on input "[DATE]" at bounding box center [973, 354] width 91 height 30
click at [1141, 538] on span "31" at bounding box center [1140, 540] width 31 height 31
type input "[DATE]"
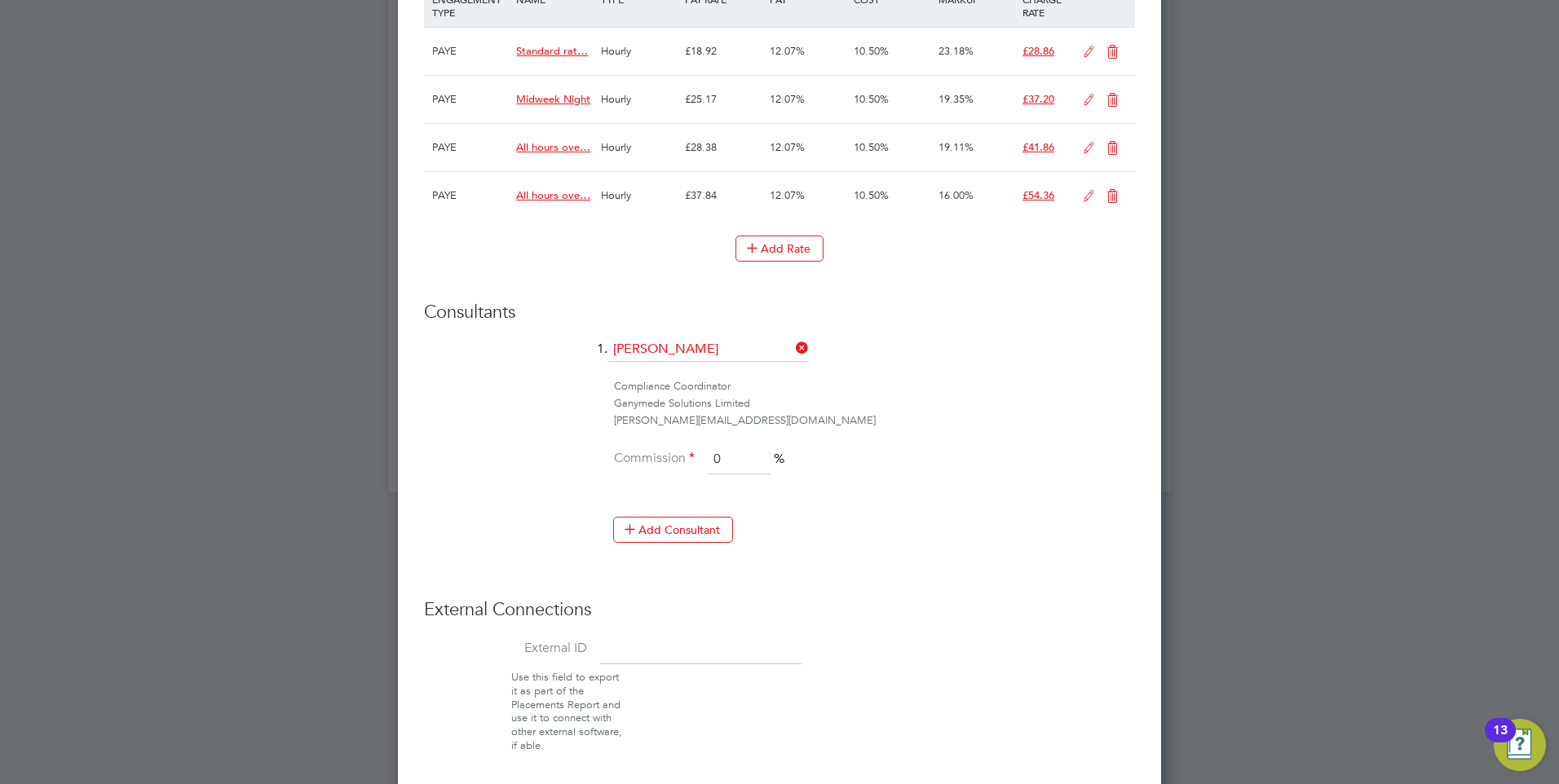
scroll to position [1264, 0]
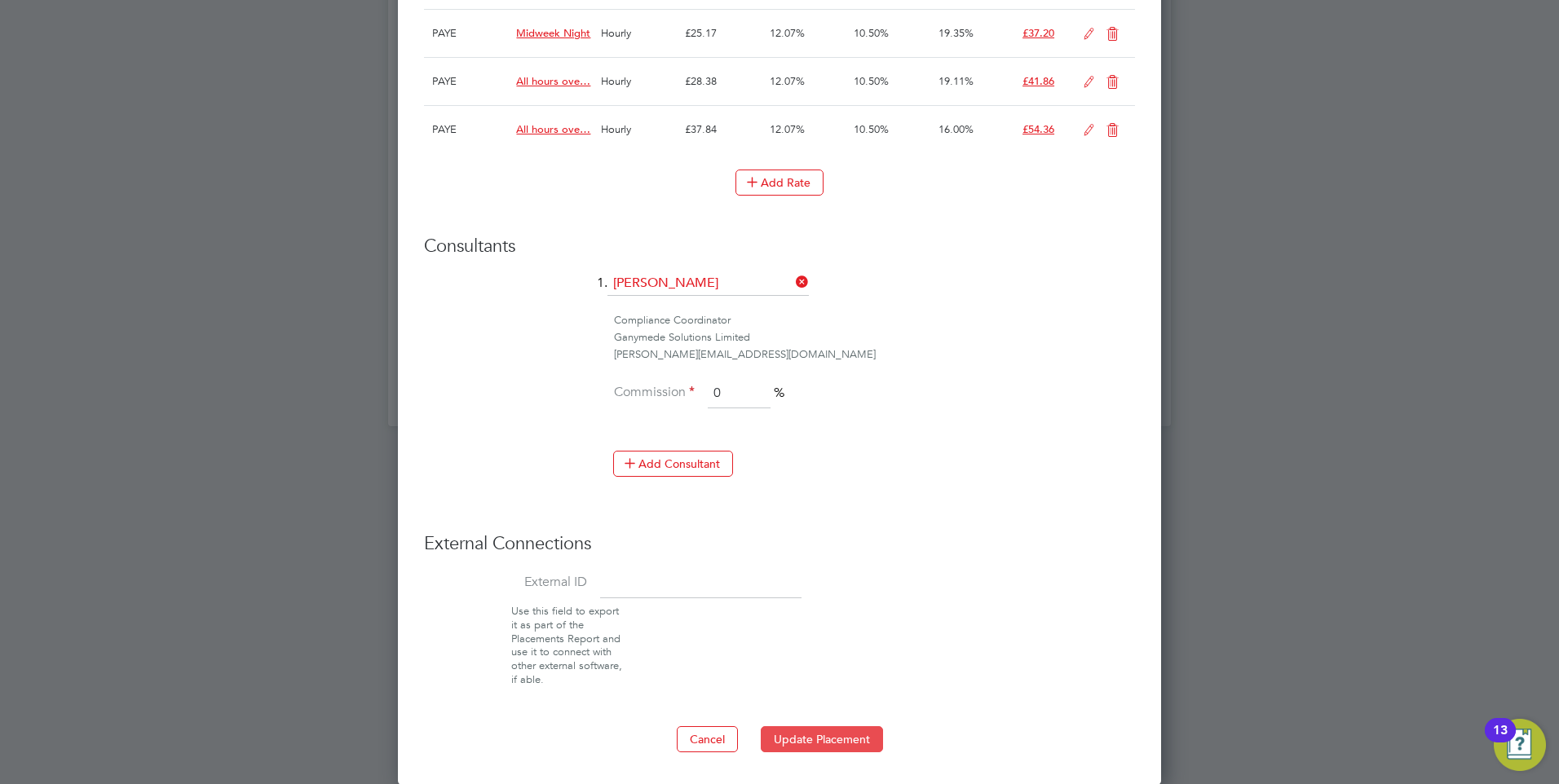
click at [816, 734] on button "Update Placement" at bounding box center [822, 740] width 122 height 26
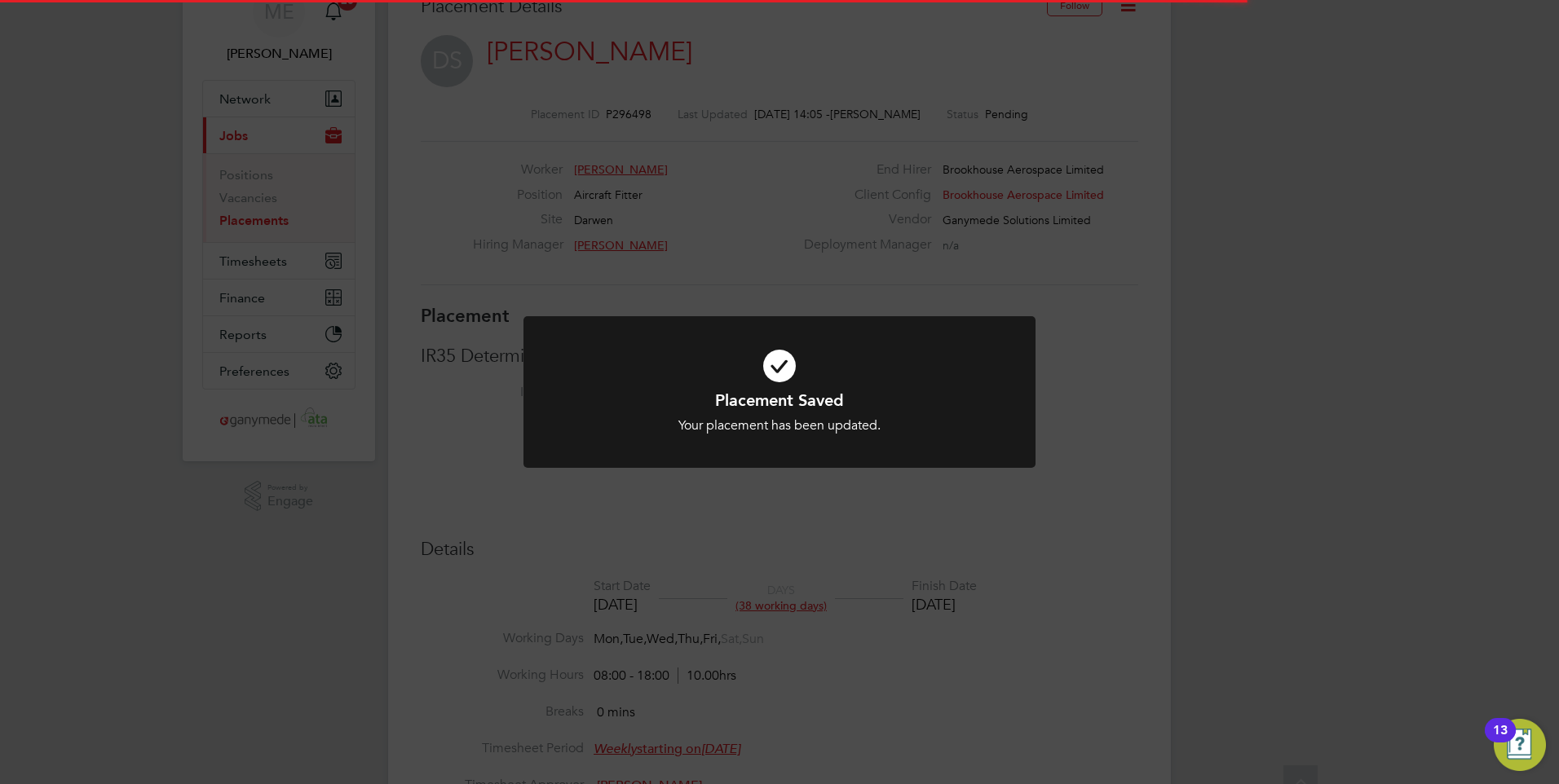
scroll to position [0, 0]
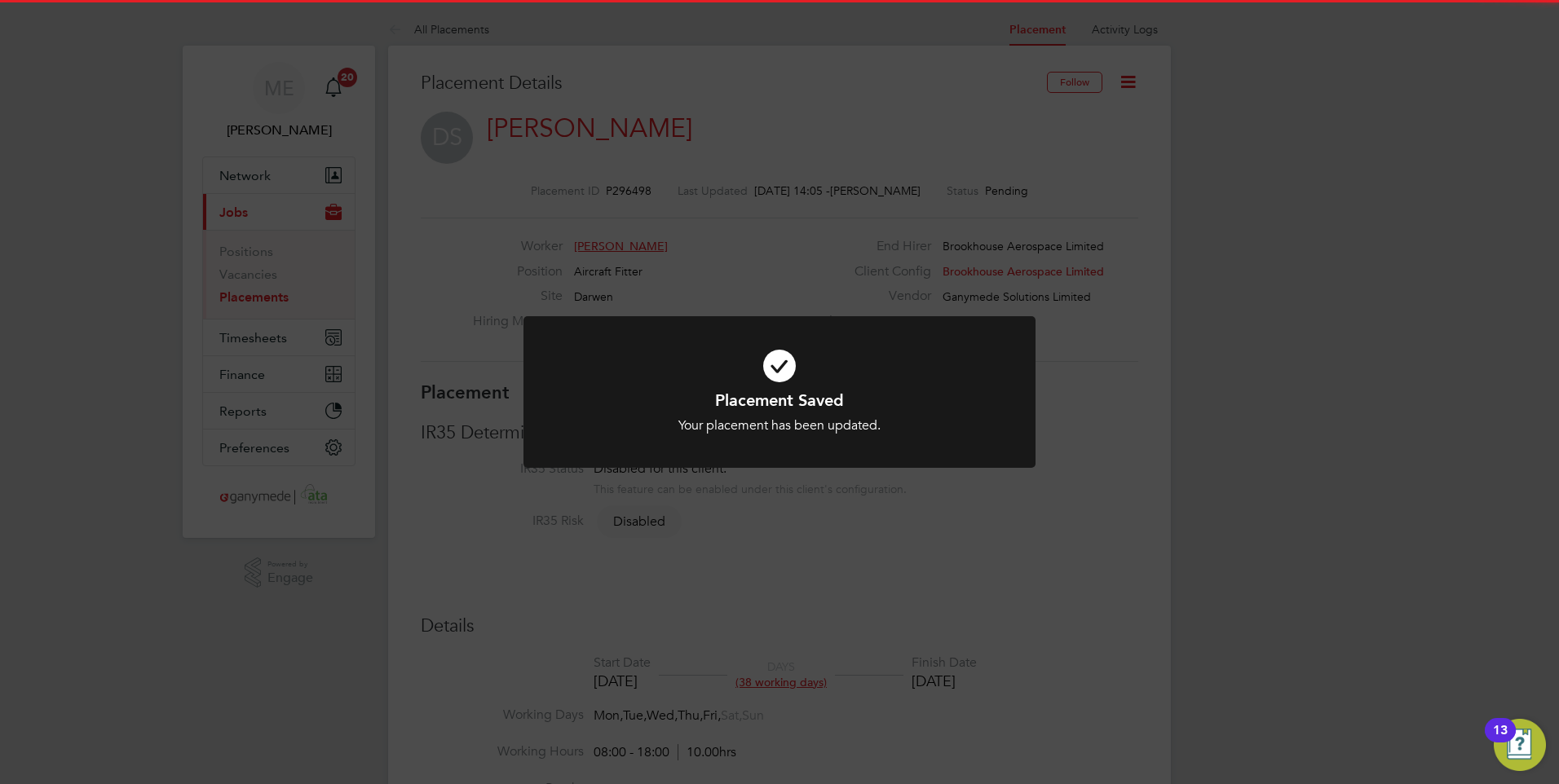
click at [681, 614] on div "Placement Saved Your placement has been updated. Cancel Okay" at bounding box center [779, 392] width 1559 height 784
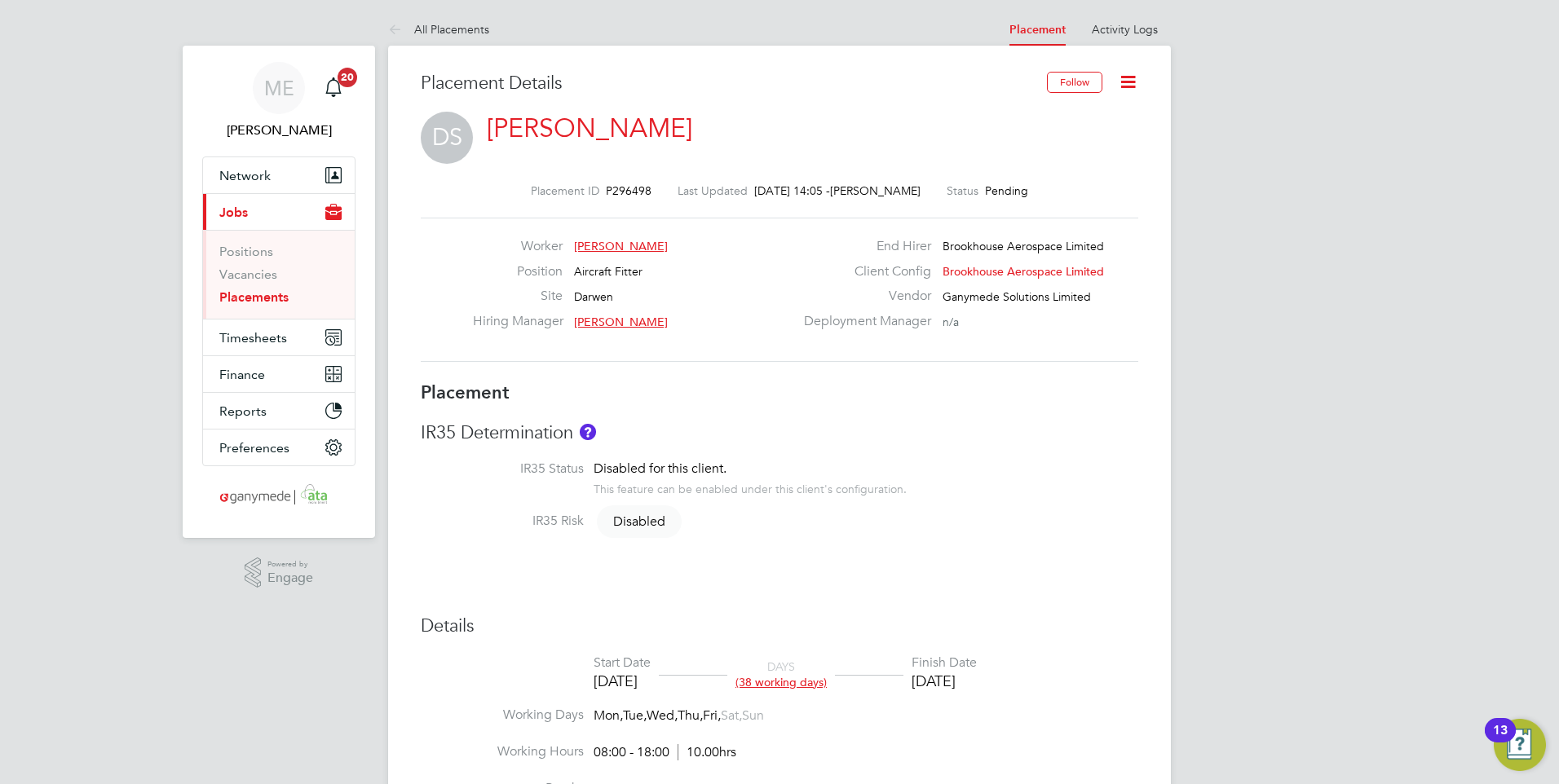
click at [249, 295] on link "Placements" at bounding box center [254, 297] width 70 height 16
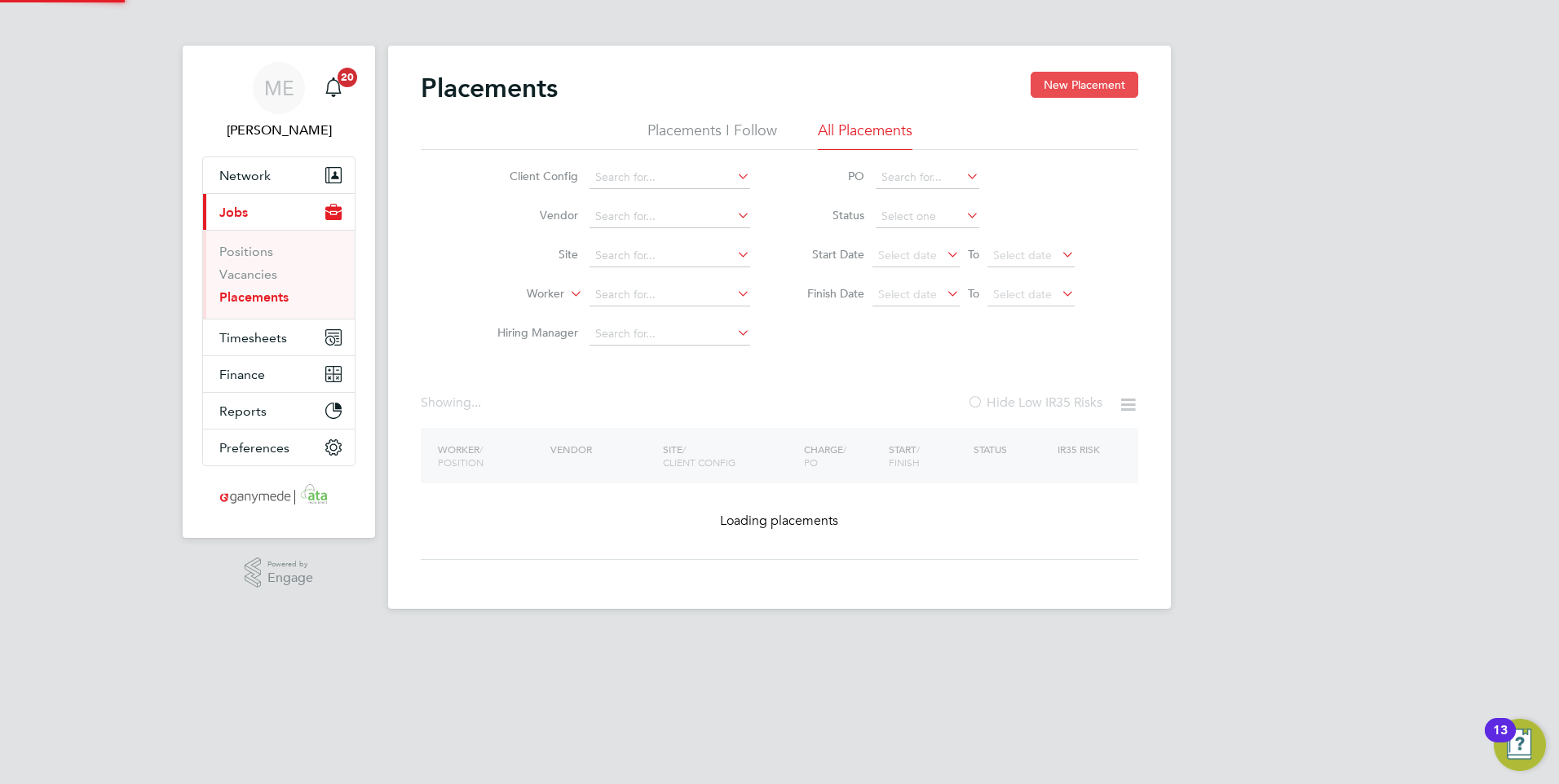
click at [1057, 84] on button "New Placement" at bounding box center [1083, 84] width 107 height 26
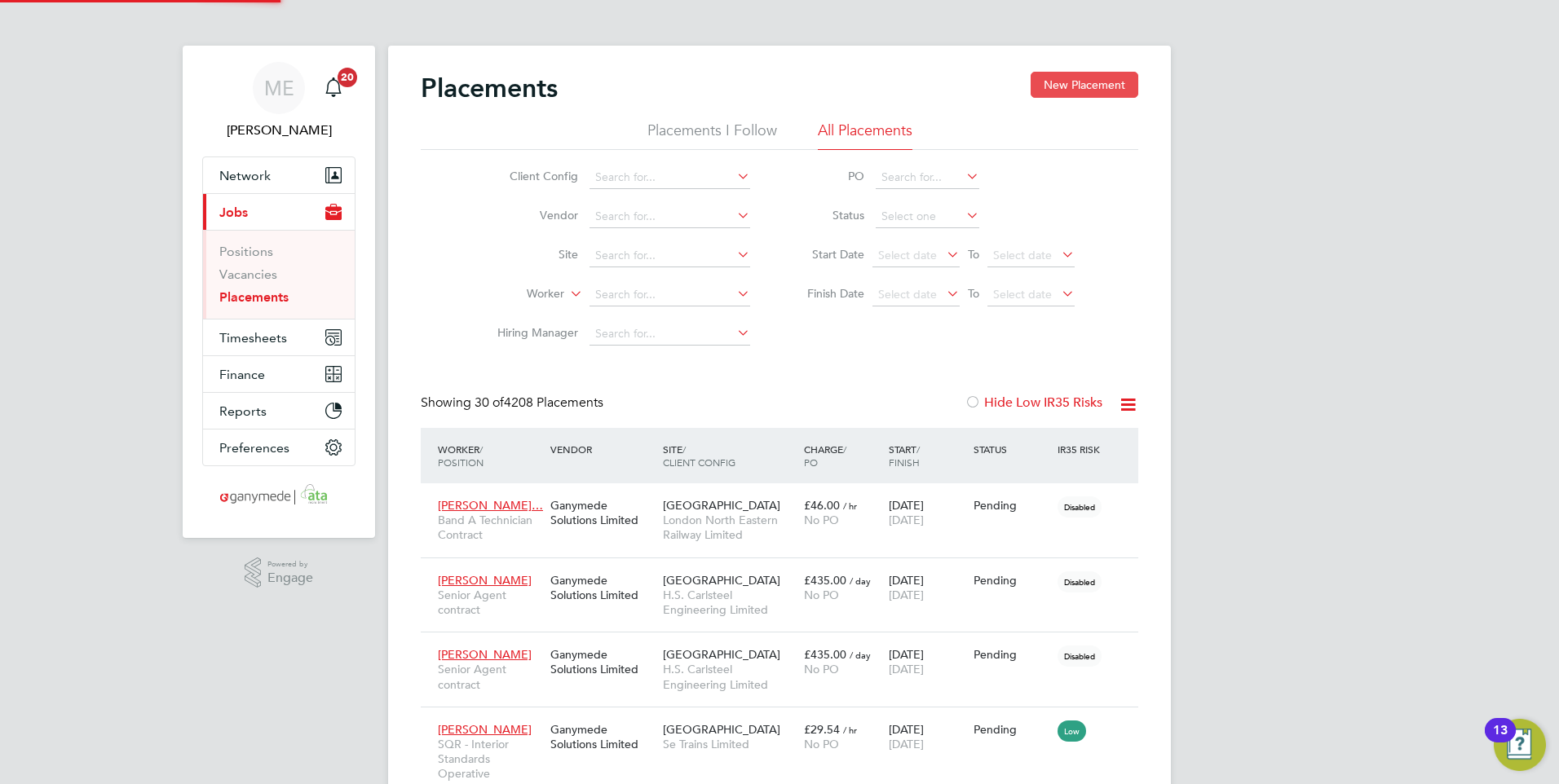
scroll to position [61, 113]
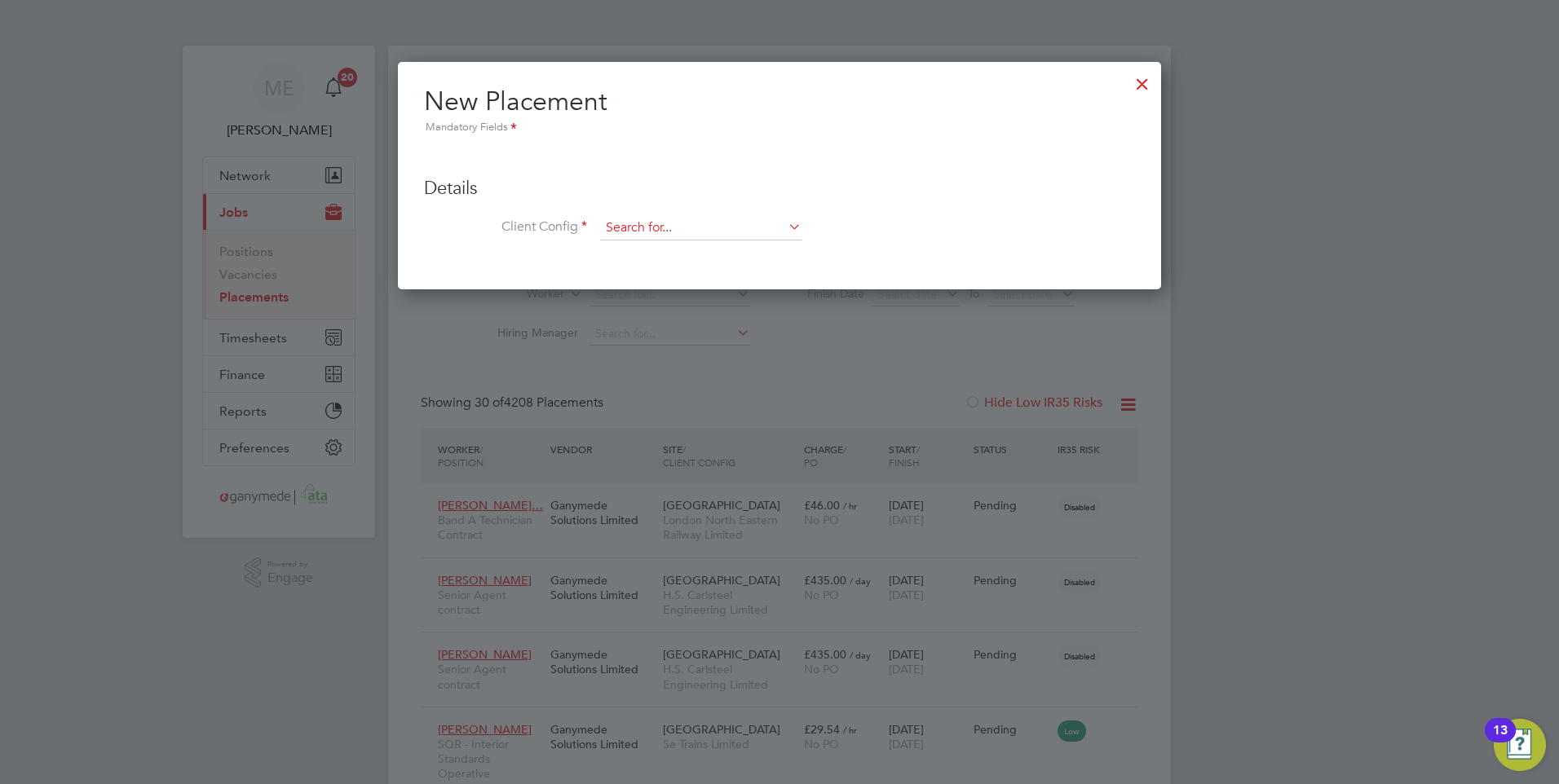
click at [637, 222] on input at bounding box center [701, 228] width 201 height 24
drag, startPoint x: 693, startPoint y: 215, endPoint x: 693, endPoint y: 246, distance: 31.0
click at [693, 217] on ul "Details Client Config Hiring Manager Worker Position Placement Type Worker Work…" at bounding box center [779, 200] width 711 height 114
click at [663, 230] on input at bounding box center [701, 228] width 201 height 24
click at [629, 247] on b "Brook" at bounding box center [621, 252] width 32 height 14
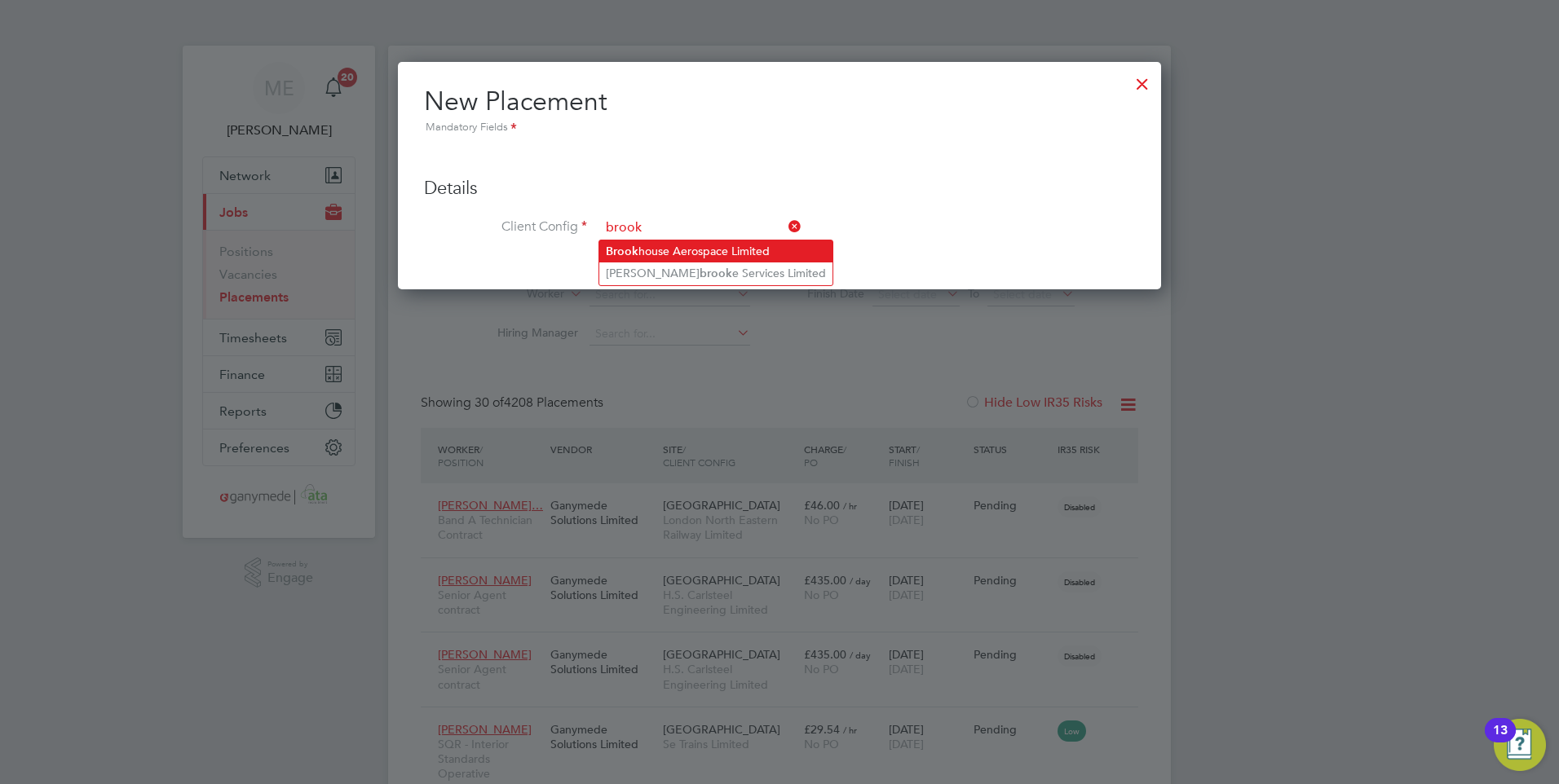
type input "Brookhouse Aerospace Limited"
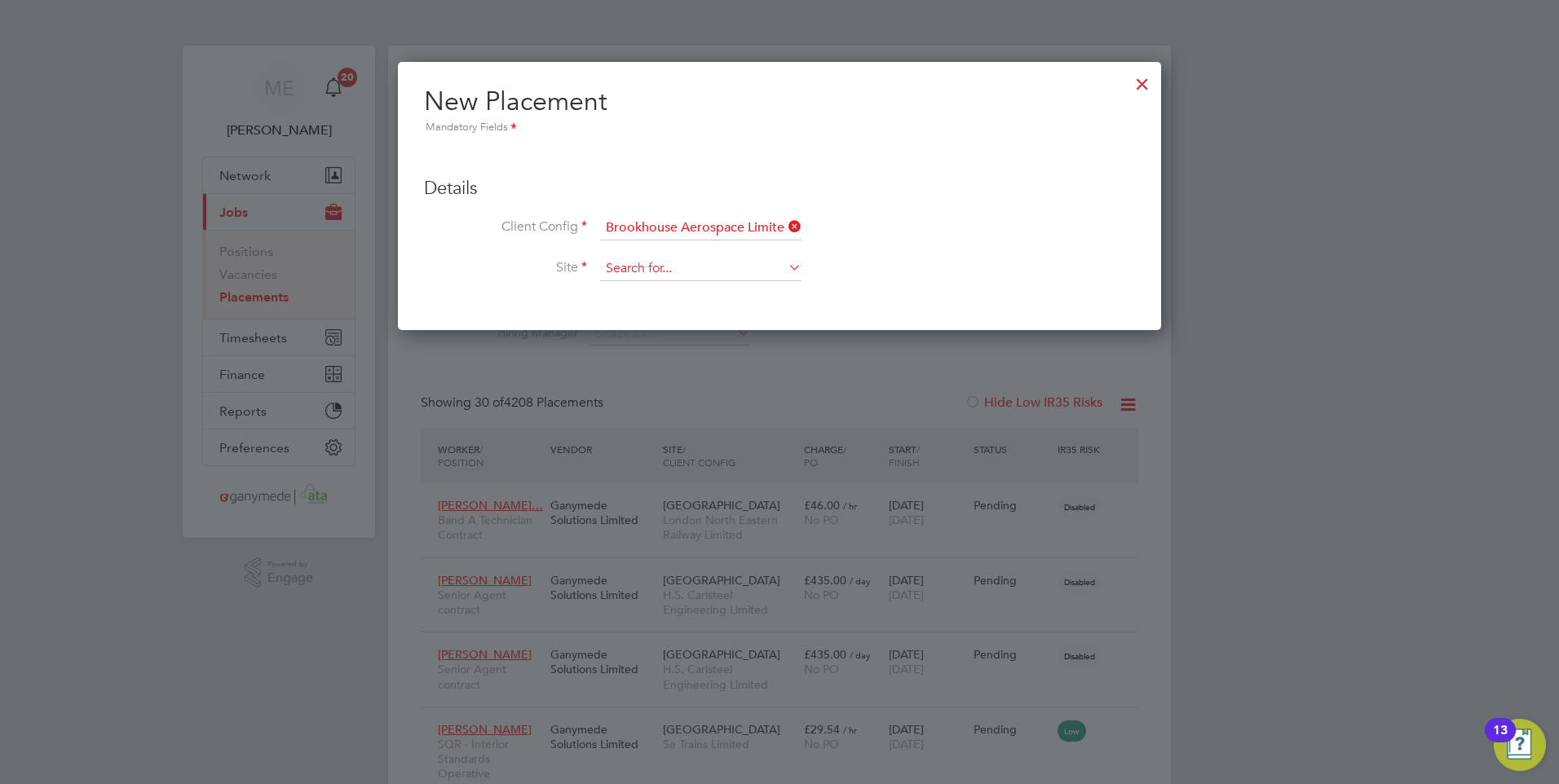
click at [626, 268] on input at bounding box center [701, 269] width 201 height 24
click at [627, 287] on li "Darwen" at bounding box center [701, 292] width 203 height 22
type input "Darwen"
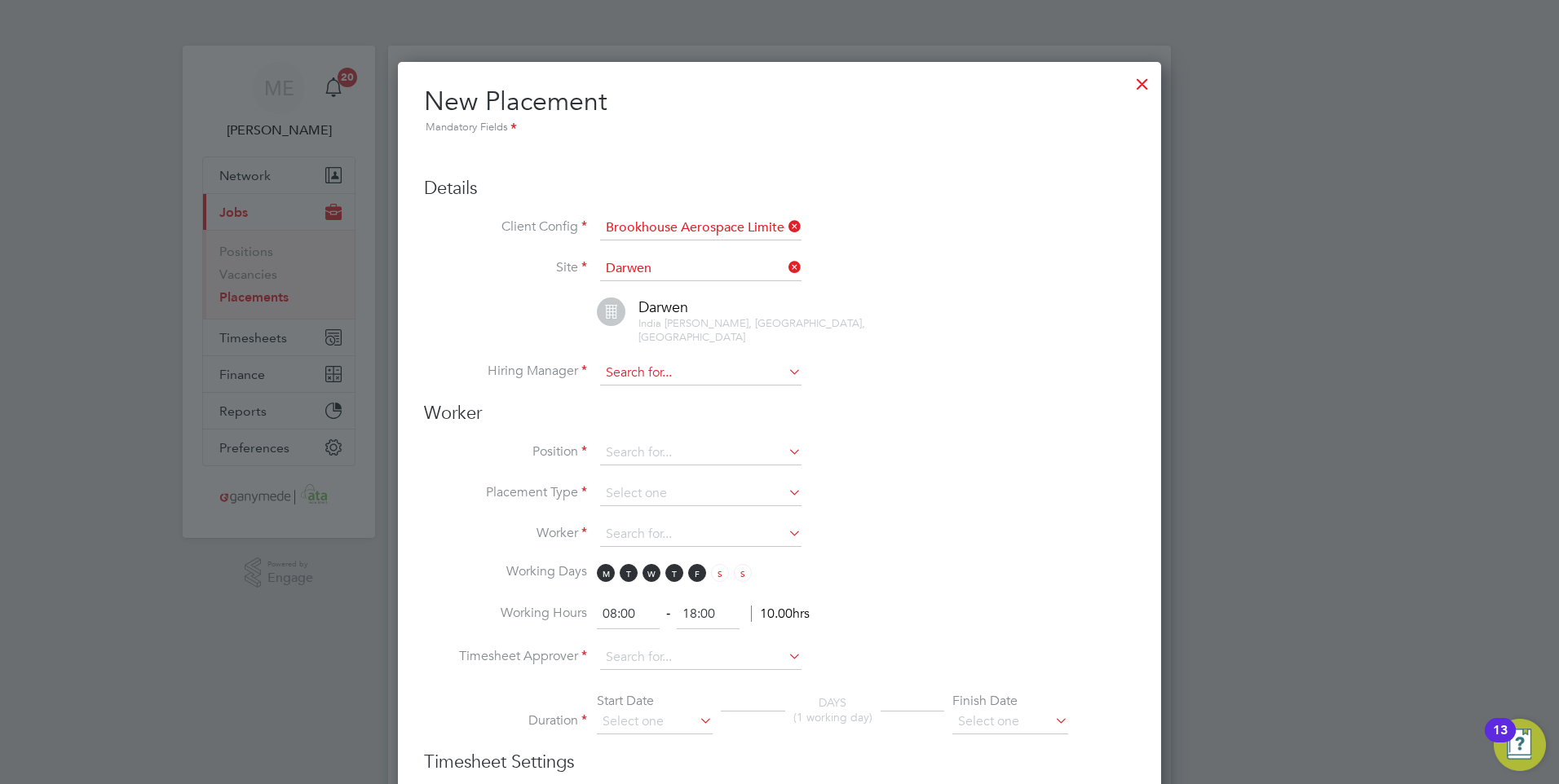
click at [641, 361] on input at bounding box center [701, 373] width 201 height 24
click at [639, 374] on li "Samantha McGowan" at bounding box center [701, 382] width 203 height 22
type input "Samantha McGowan"
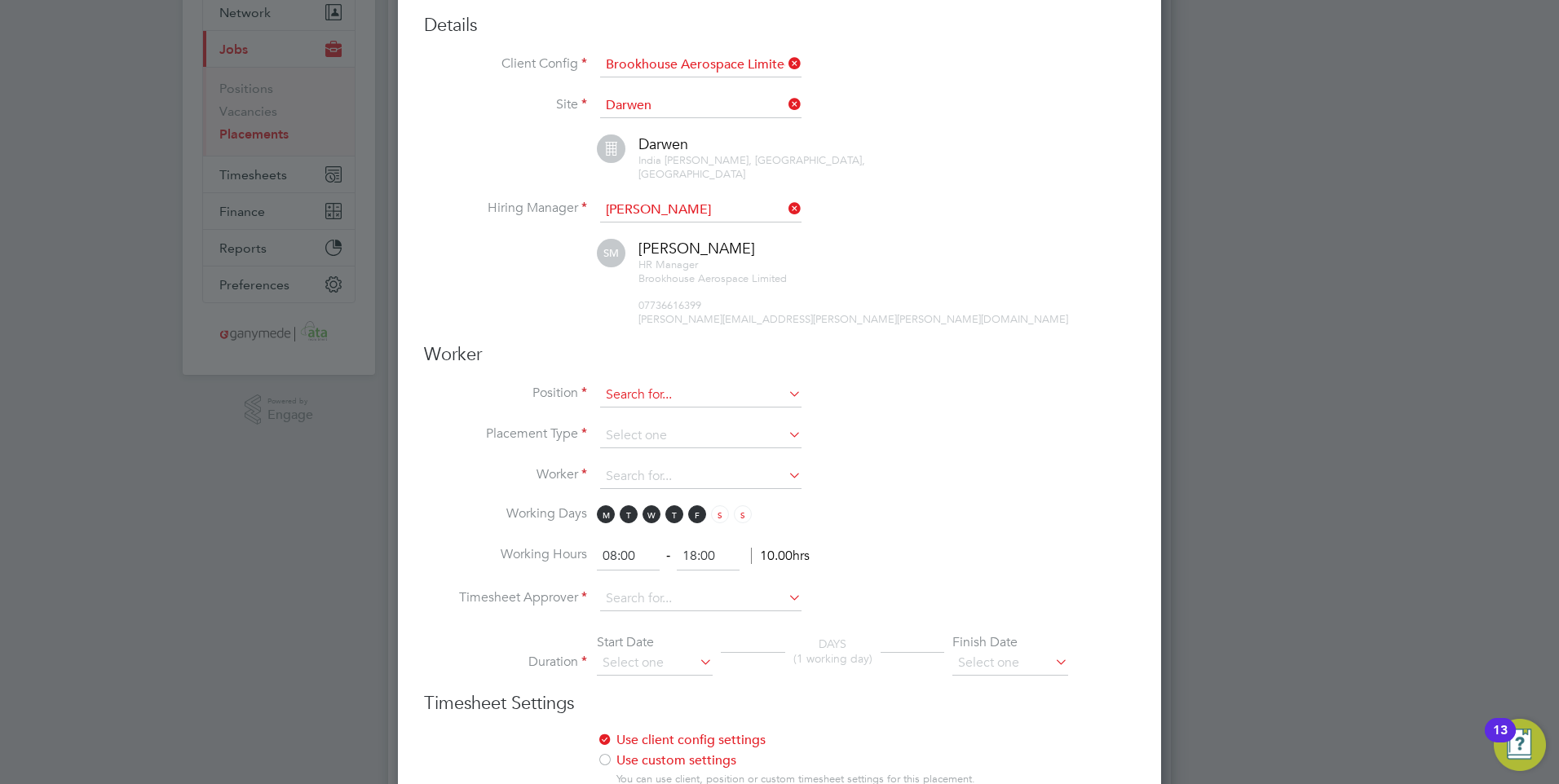
click at [634, 383] on input at bounding box center [701, 395] width 201 height 24
click at [641, 417] on li "Aircraft Fitter" at bounding box center [701, 425] width 203 height 22
type input "Aircraft Fitter"
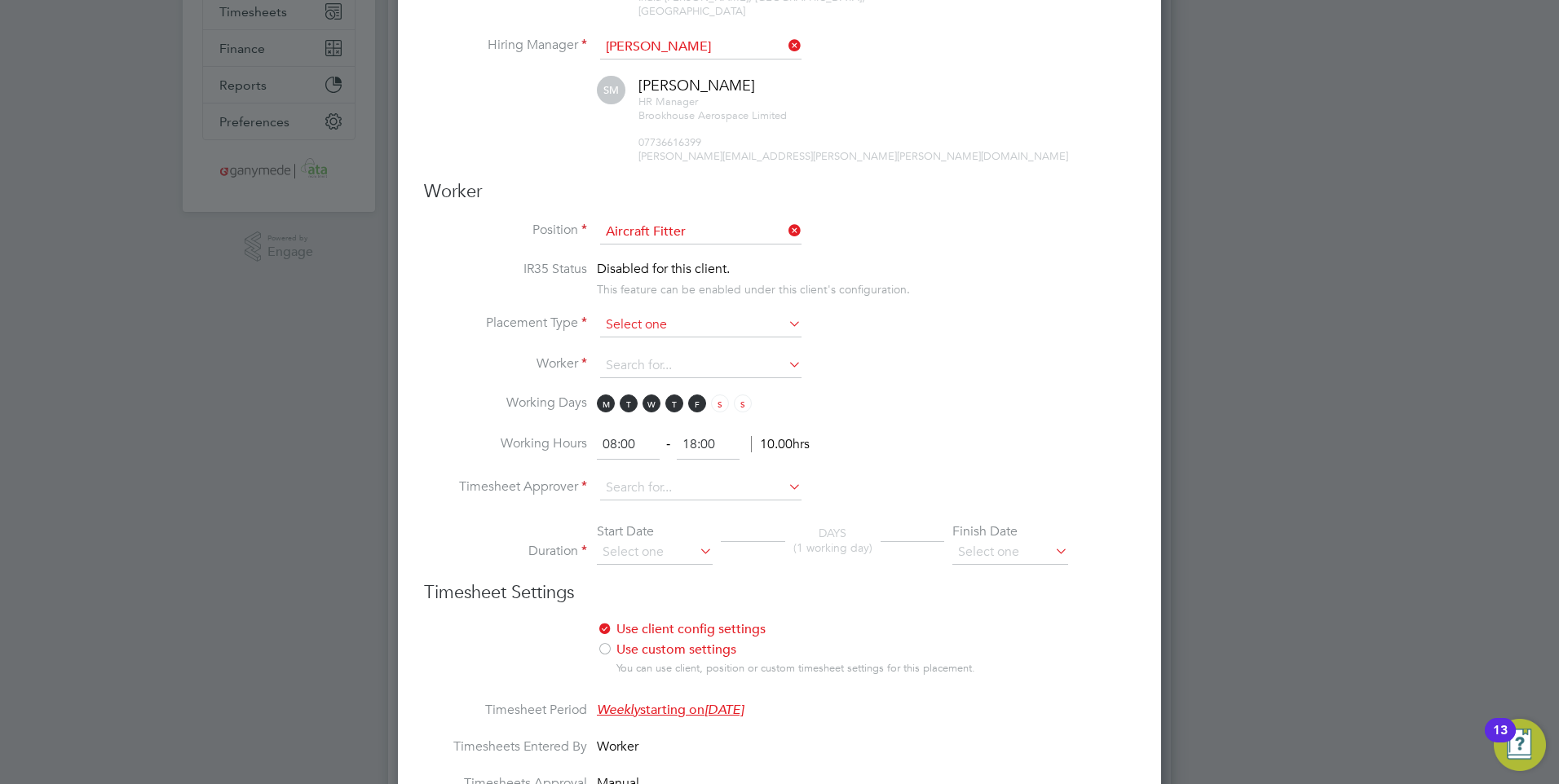
click at [663, 313] on input at bounding box center [701, 325] width 201 height 24
click at [661, 328] on li "Temporary" at bounding box center [701, 333] width 203 height 21
type input "Temporary"
click at [654, 354] on input at bounding box center [701, 366] width 201 height 24
click at [657, 365] on li "David Say ce (1274666)" at bounding box center [701, 374] width 203 height 22
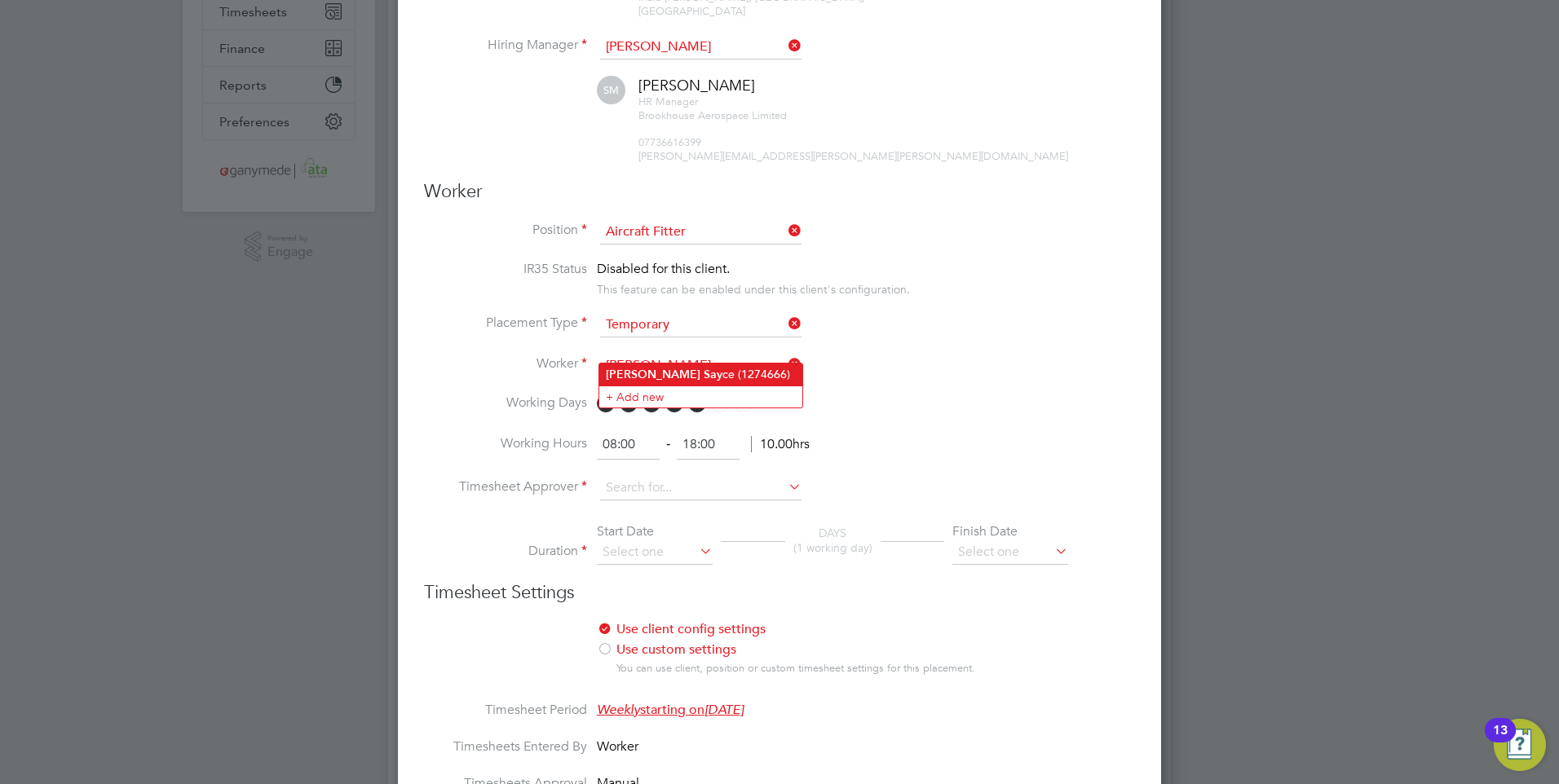
type input "David Sayce (1274666)"
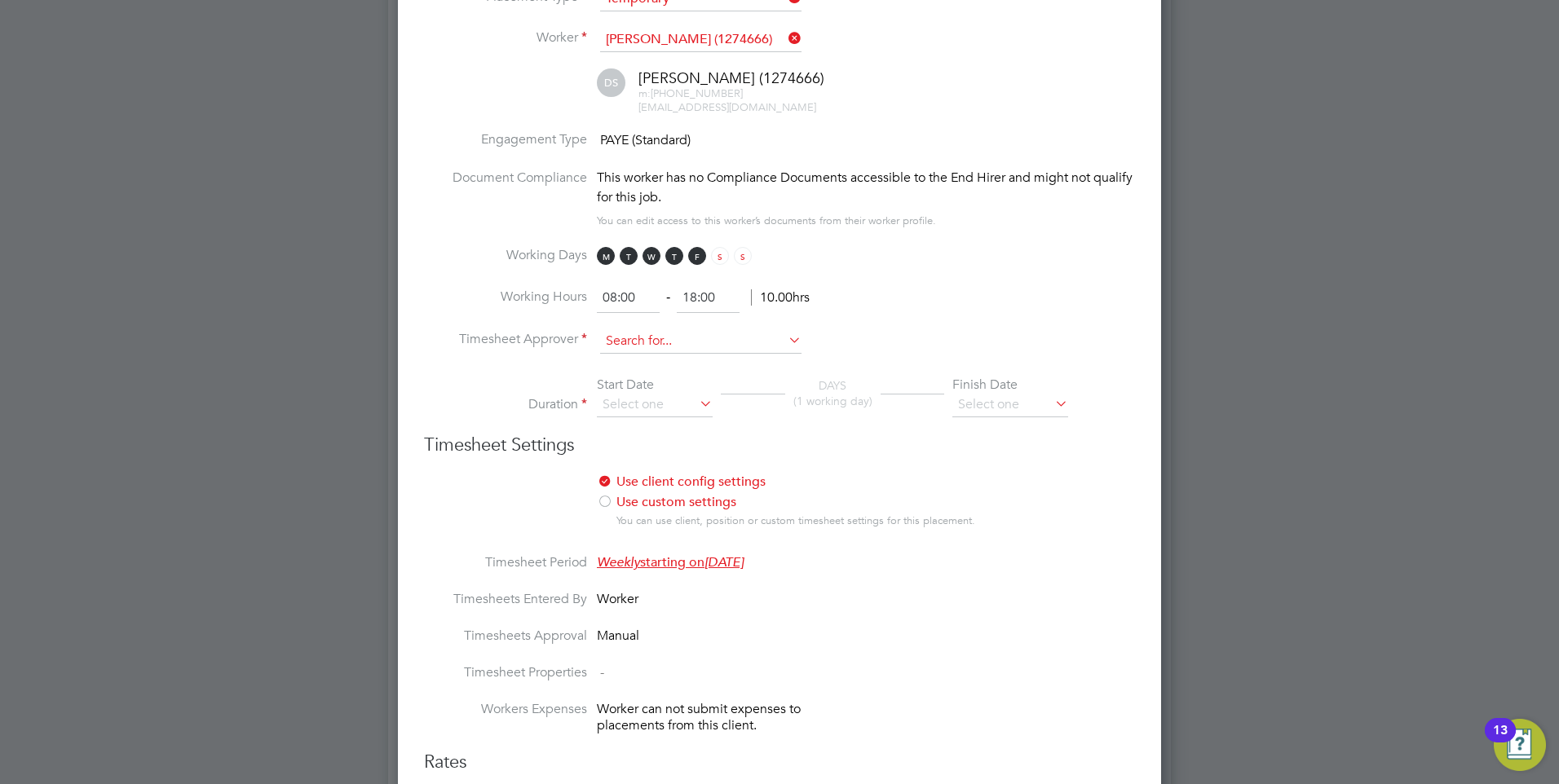
click at [631, 329] on input at bounding box center [701, 341] width 201 height 24
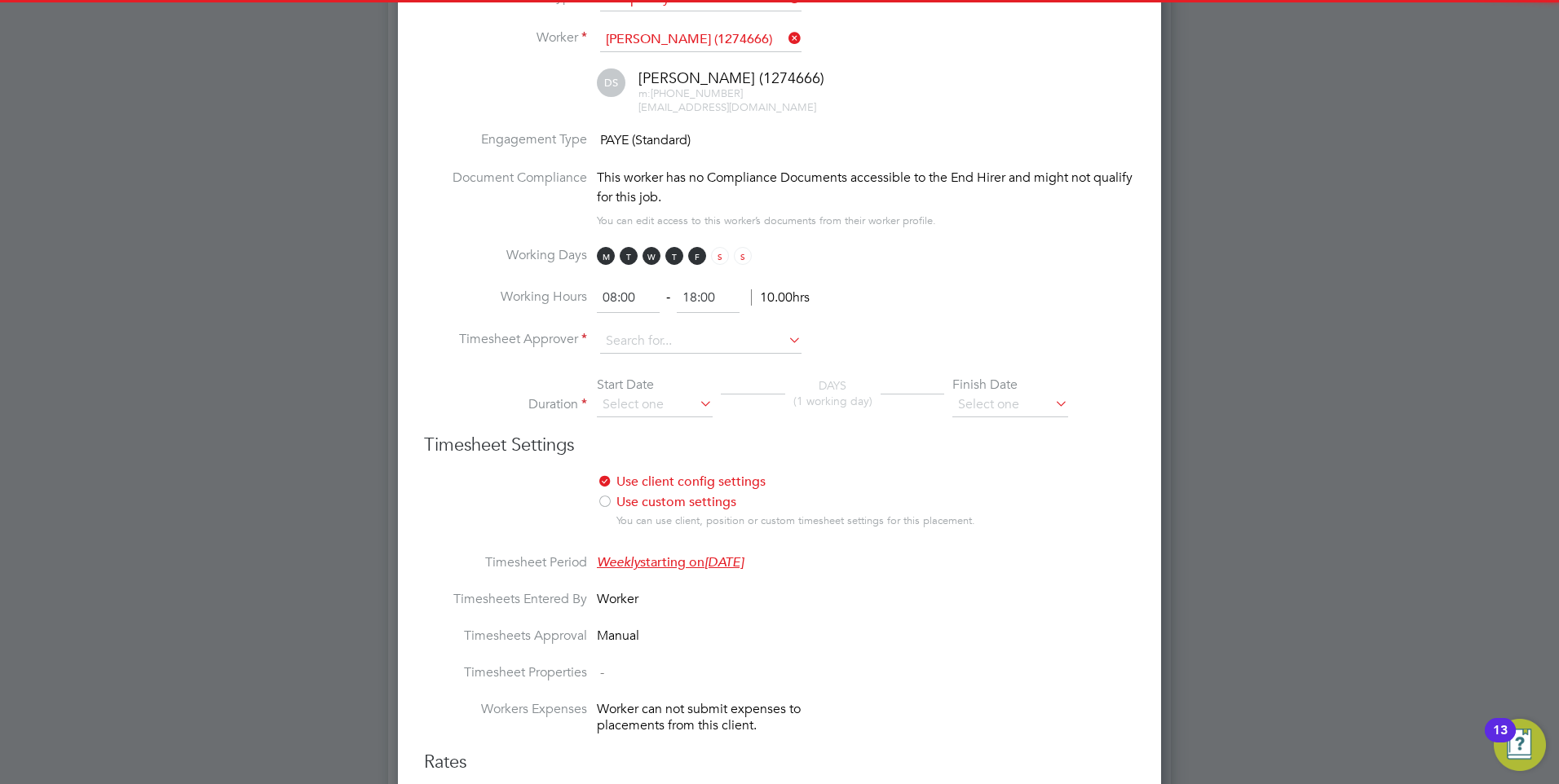
click at [632, 348] on li "Samantha McGowan" at bounding box center [701, 349] width 203 height 22
type input "Samantha McGowan"
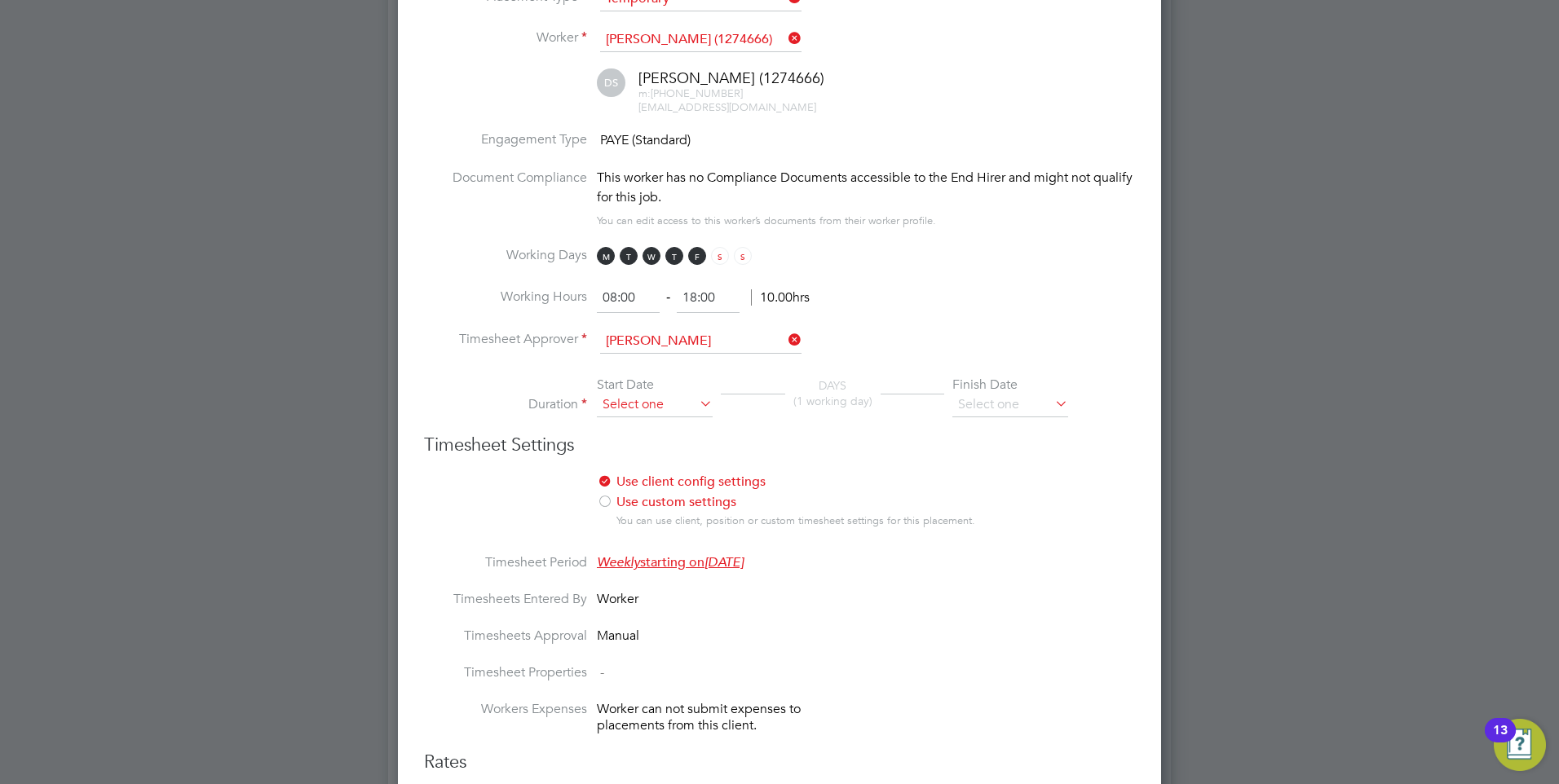
click at [635, 393] on input at bounding box center [654, 405] width 116 height 24
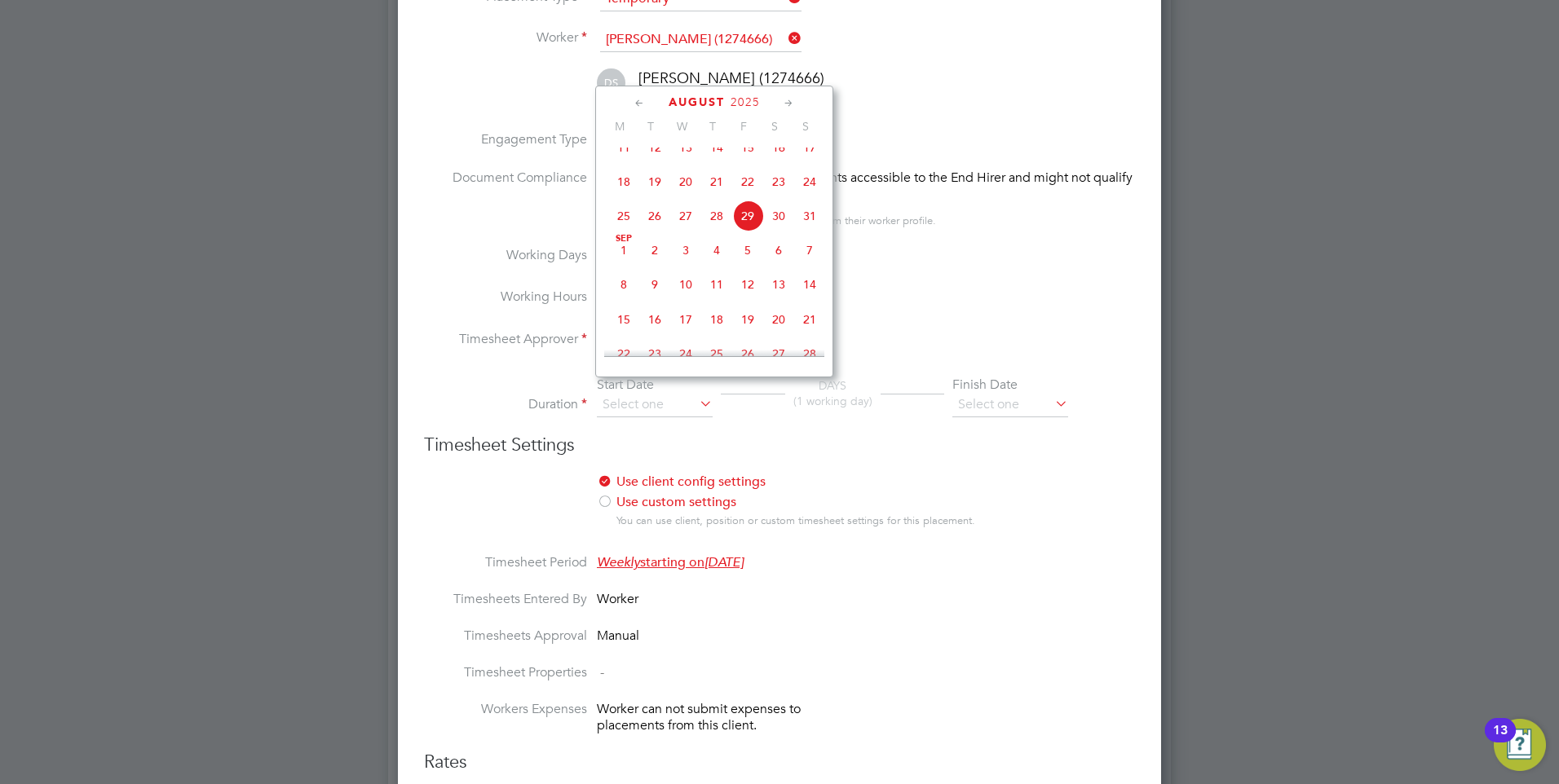
click at [628, 243] on span "Sep" at bounding box center [624, 238] width 31 height 8
type input "01 Sep 2025"
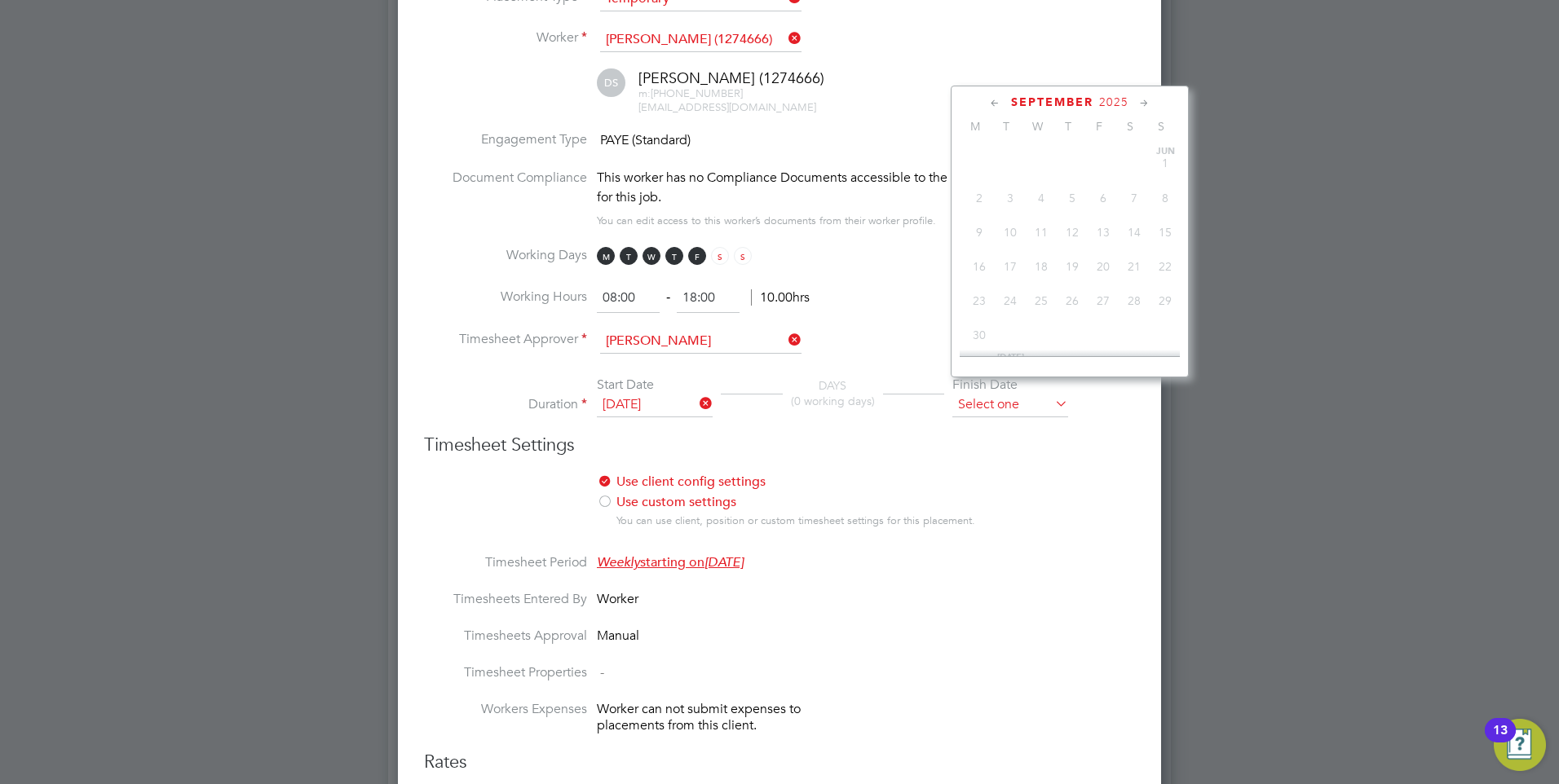
click at [1000, 397] on input at bounding box center [1010, 405] width 116 height 24
click at [1102, 234] on span "3" at bounding box center [1103, 228] width 31 height 31
type input "03 Oct 2025"
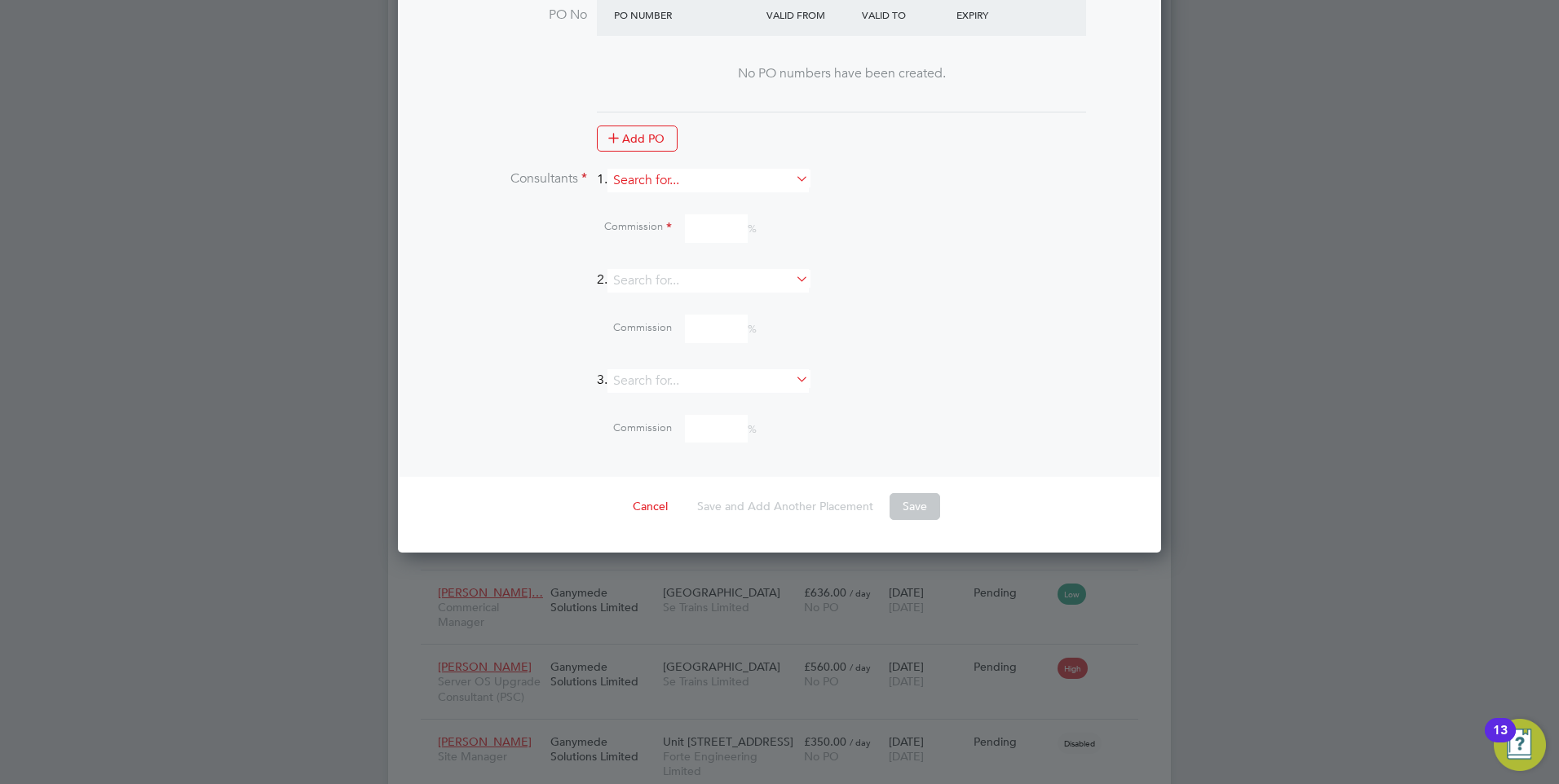
click at [646, 171] on input at bounding box center [708, 180] width 201 height 24
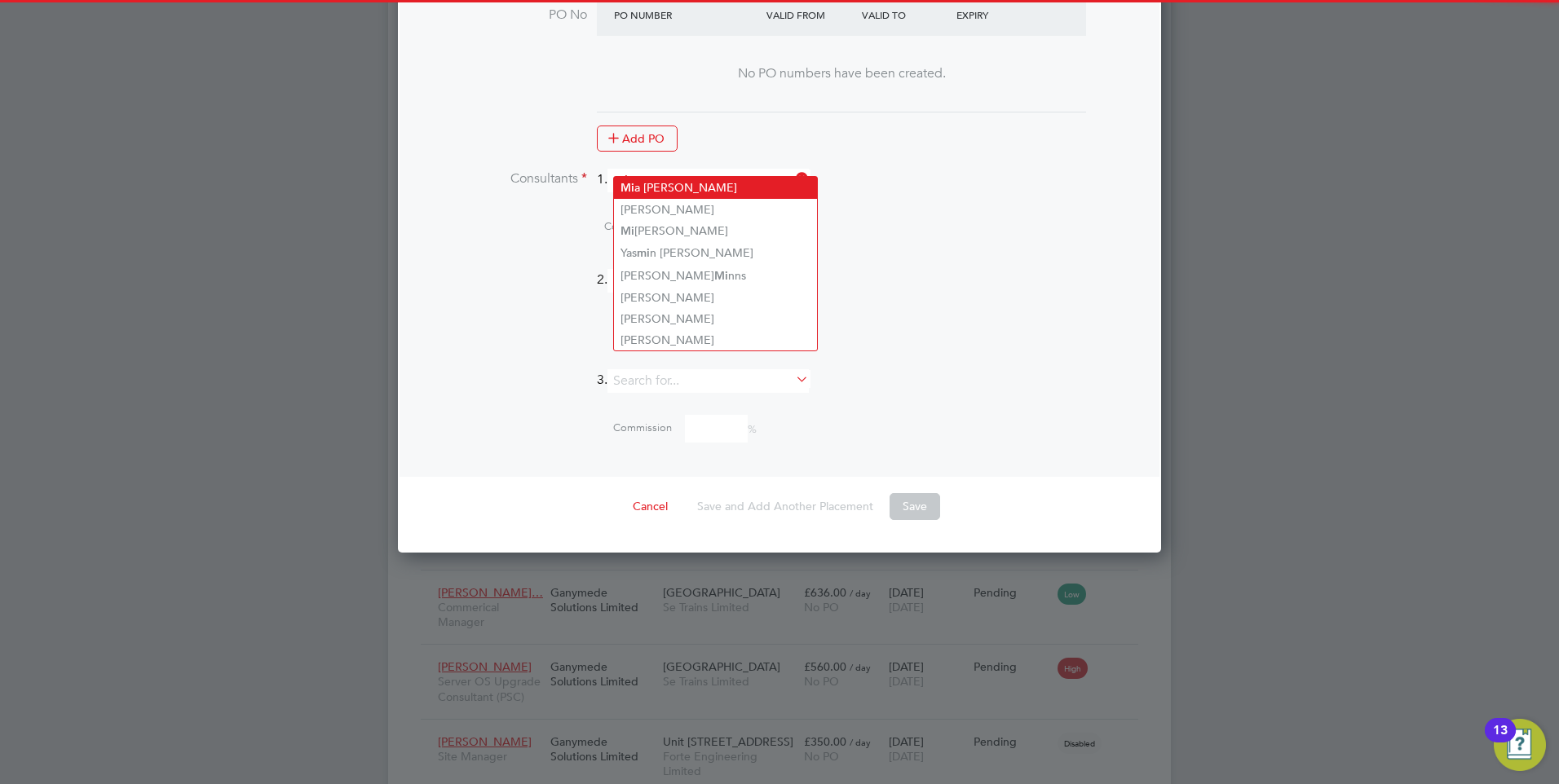
click at [674, 189] on li "Mi a Eckersley" at bounding box center [715, 187] width 203 height 22
type input "[PERSON_NAME]"
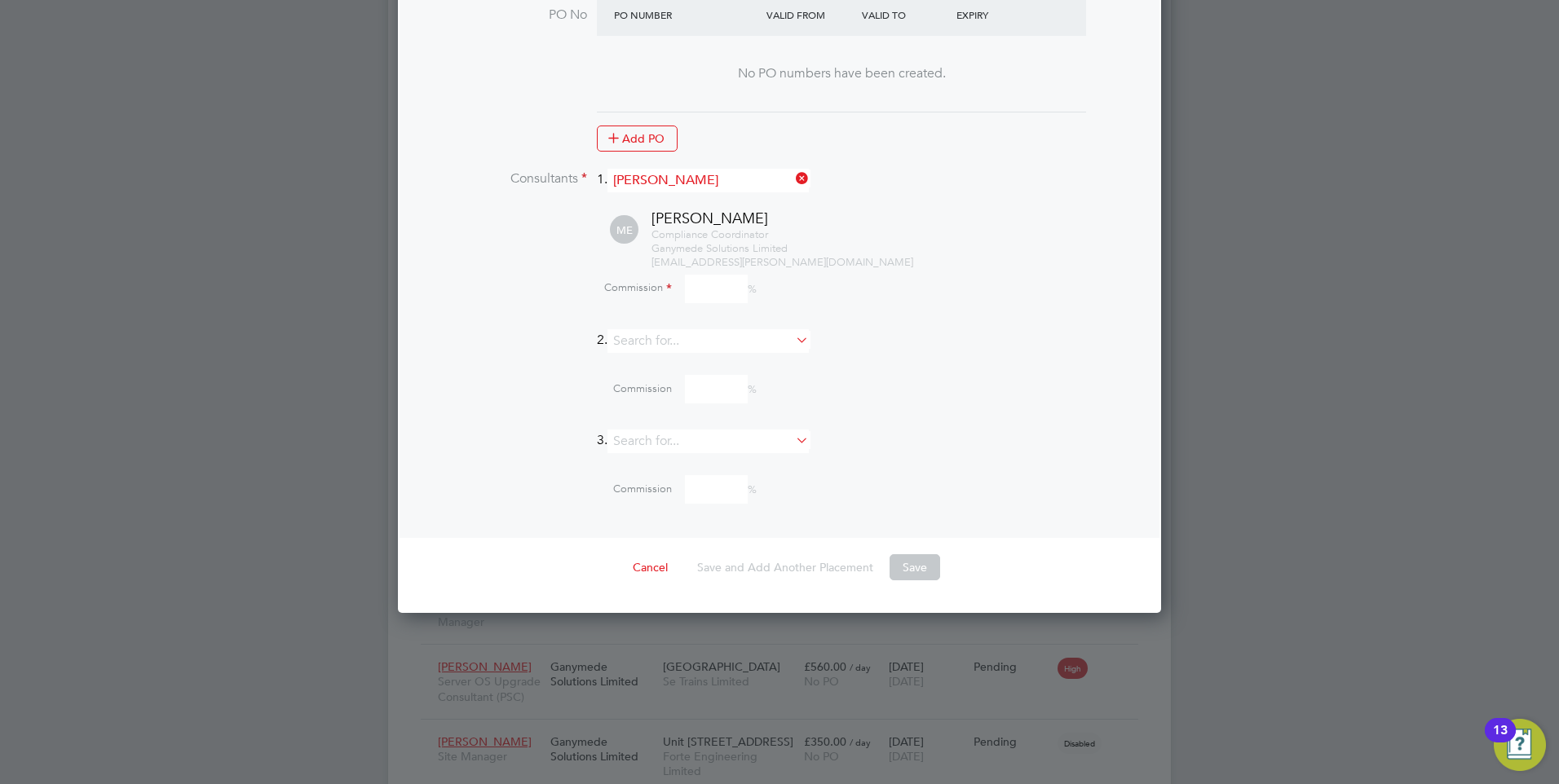
scroll to position [2328, 764]
click at [716, 274] on input at bounding box center [716, 288] width 63 height 29
type input "0"
click at [929, 554] on button "Save" at bounding box center [915, 567] width 51 height 26
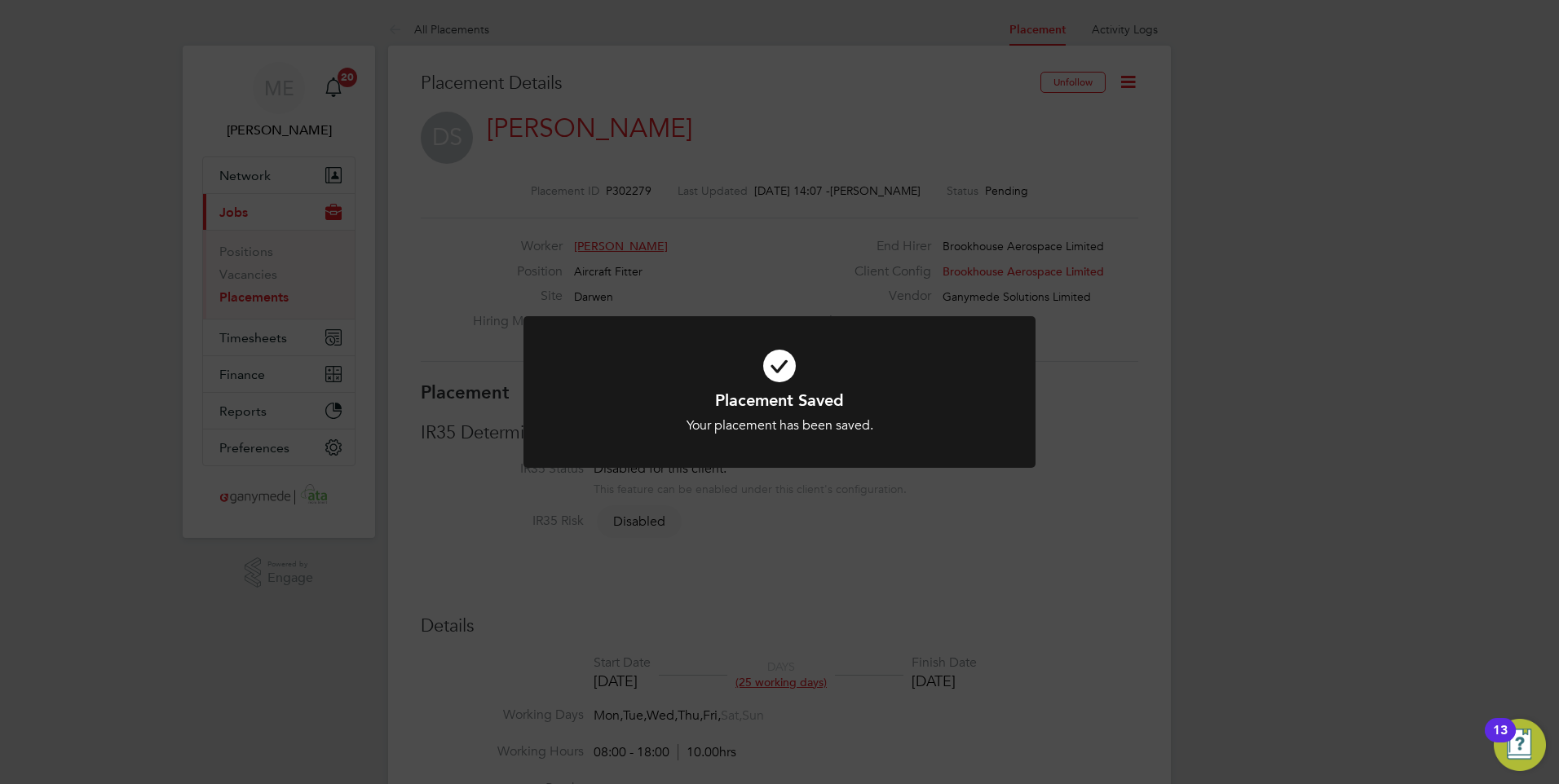
click at [770, 381] on icon at bounding box center [779, 366] width 424 height 64
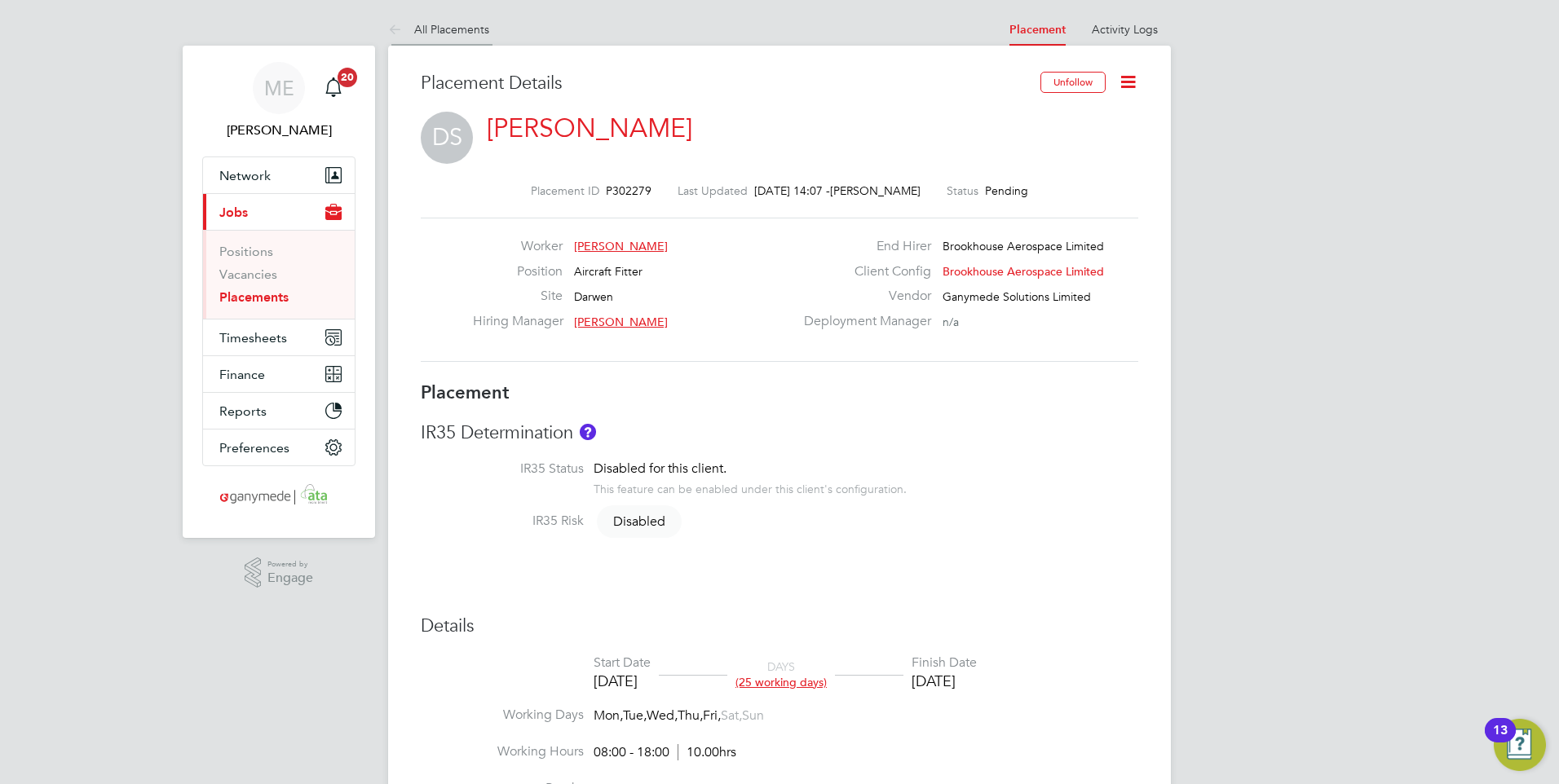
click at [391, 27] on icon at bounding box center [397, 30] width 20 height 20
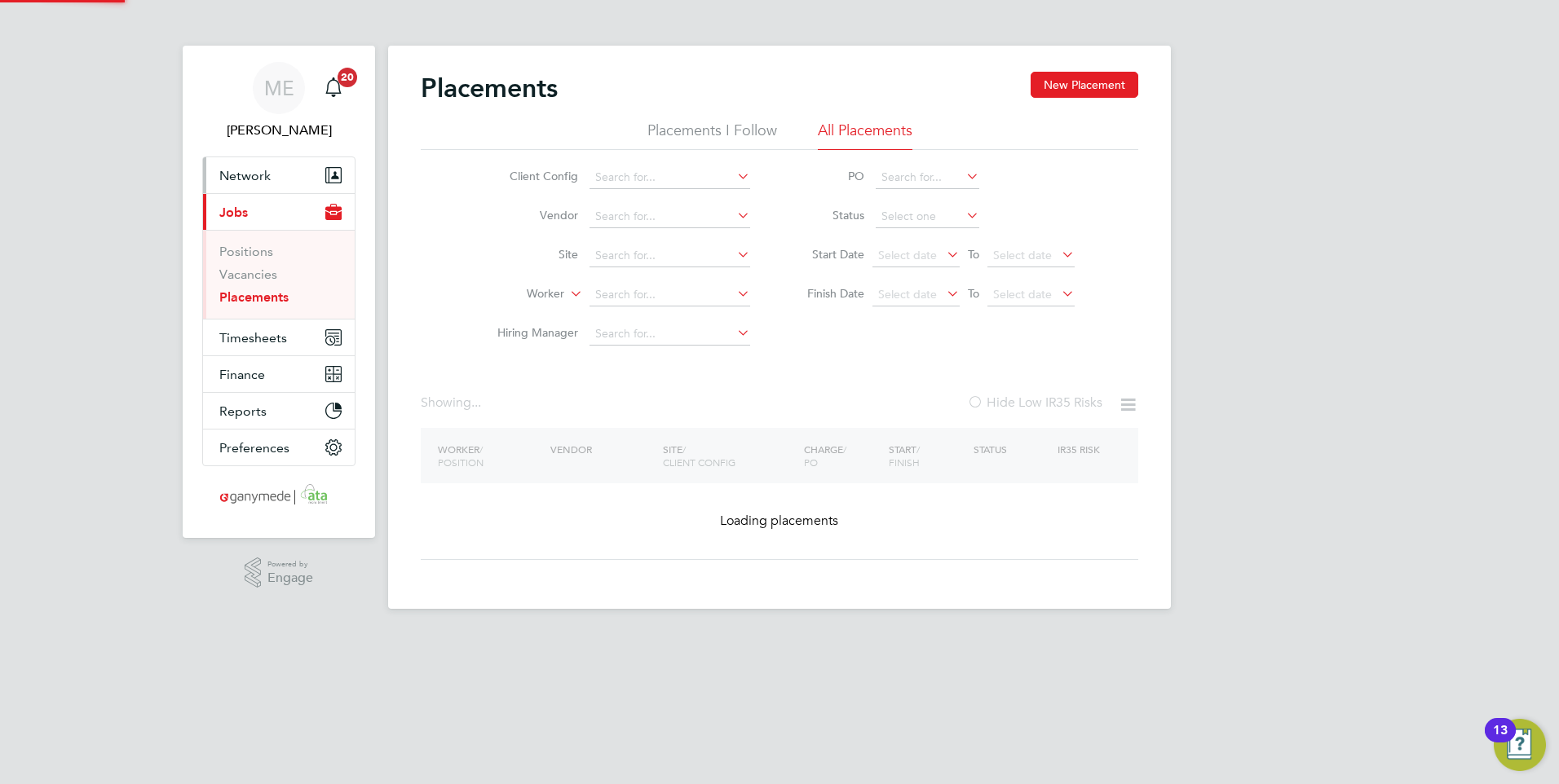
click at [277, 168] on button "Network" at bounding box center [279, 175] width 152 height 36
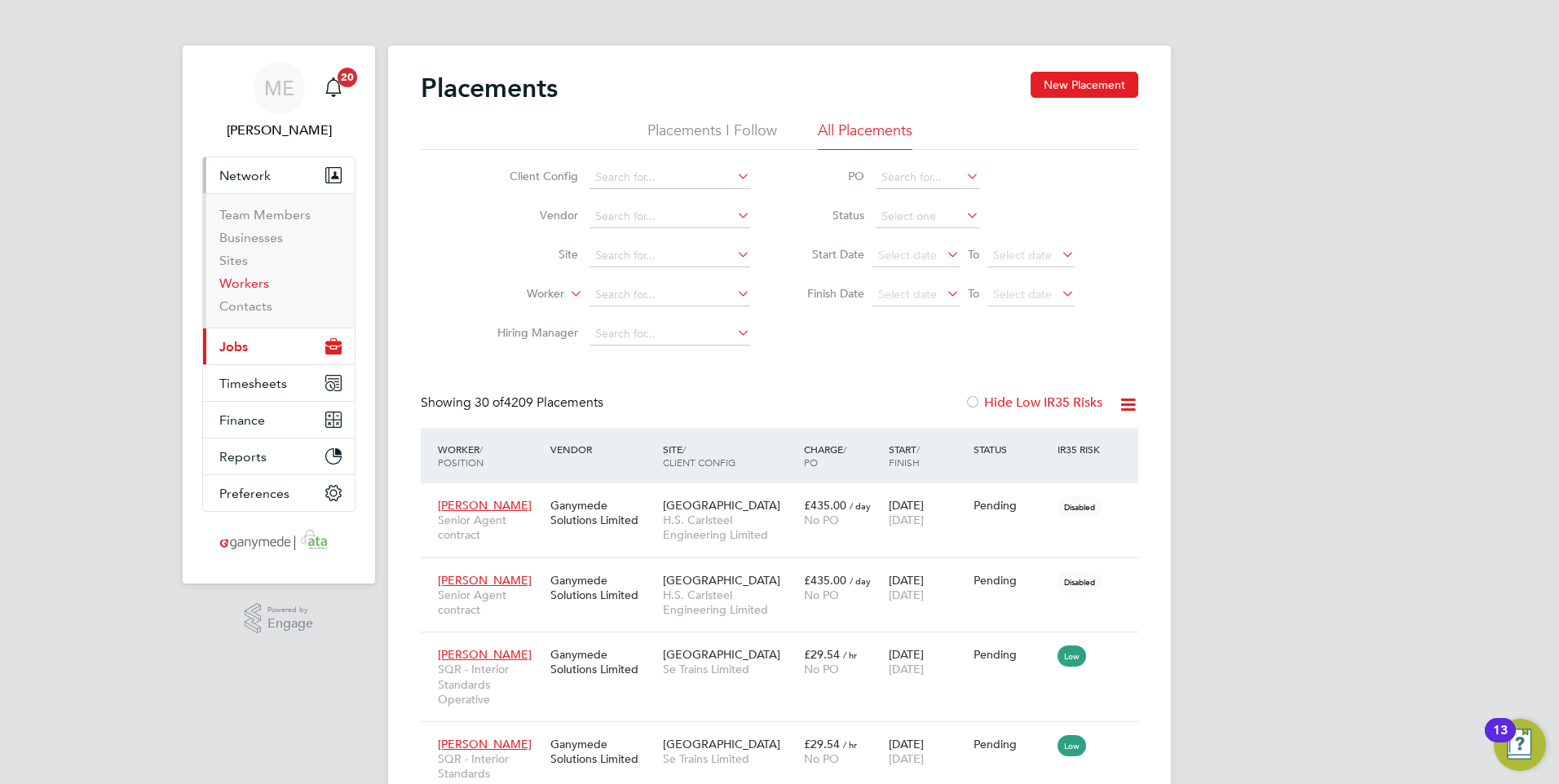
click at [254, 279] on link "Workers" at bounding box center [244, 283] width 50 height 16
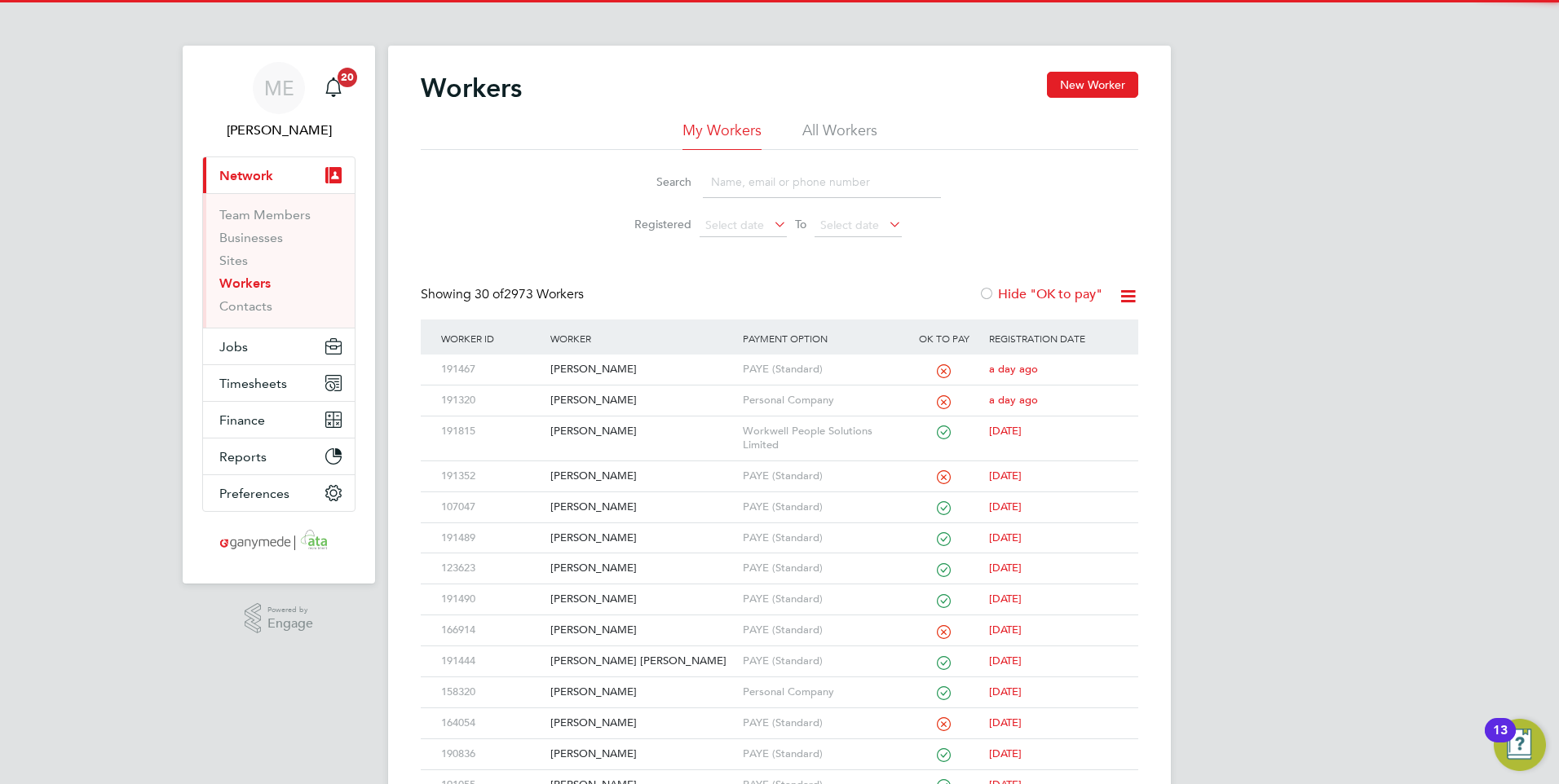
click at [727, 185] on input at bounding box center [821, 182] width 238 height 31
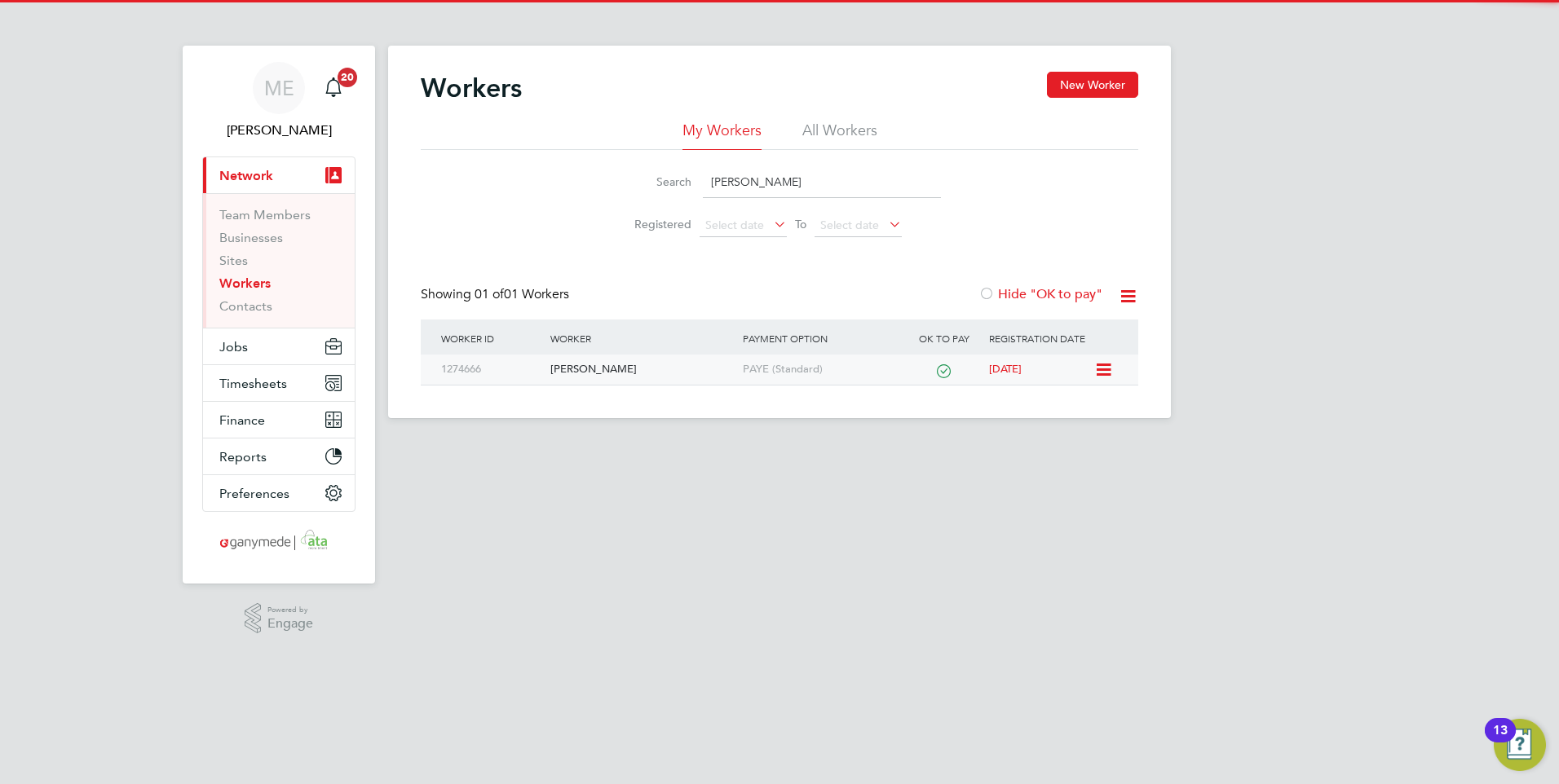
type input "david say"
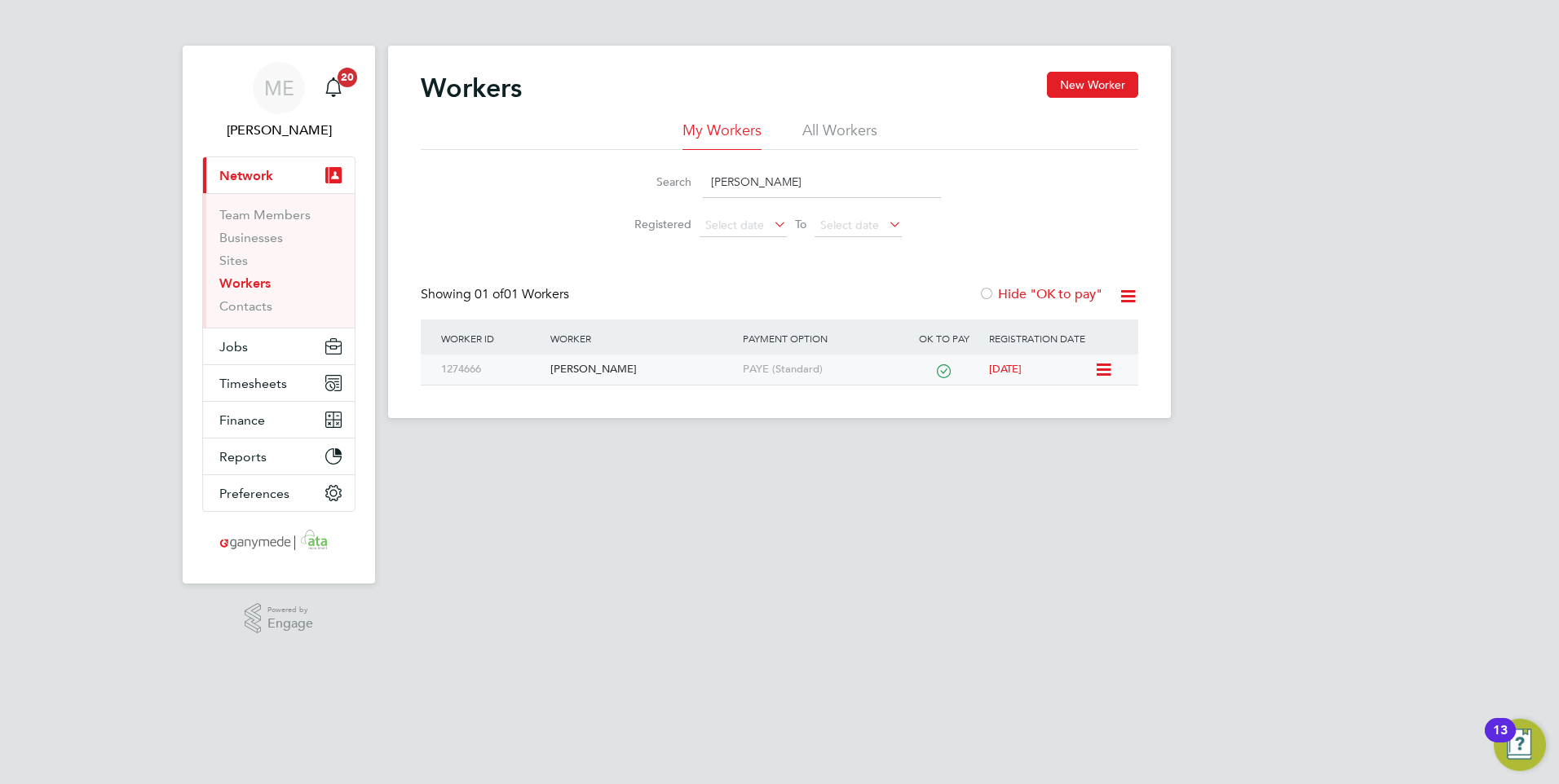
click at [645, 364] on div "[PERSON_NAME]" at bounding box center [642, 369] width 192 height 30
click at [637, 365] on div "[PERSON_NAME]" at bounding box center [642, 369] width 192 height 30
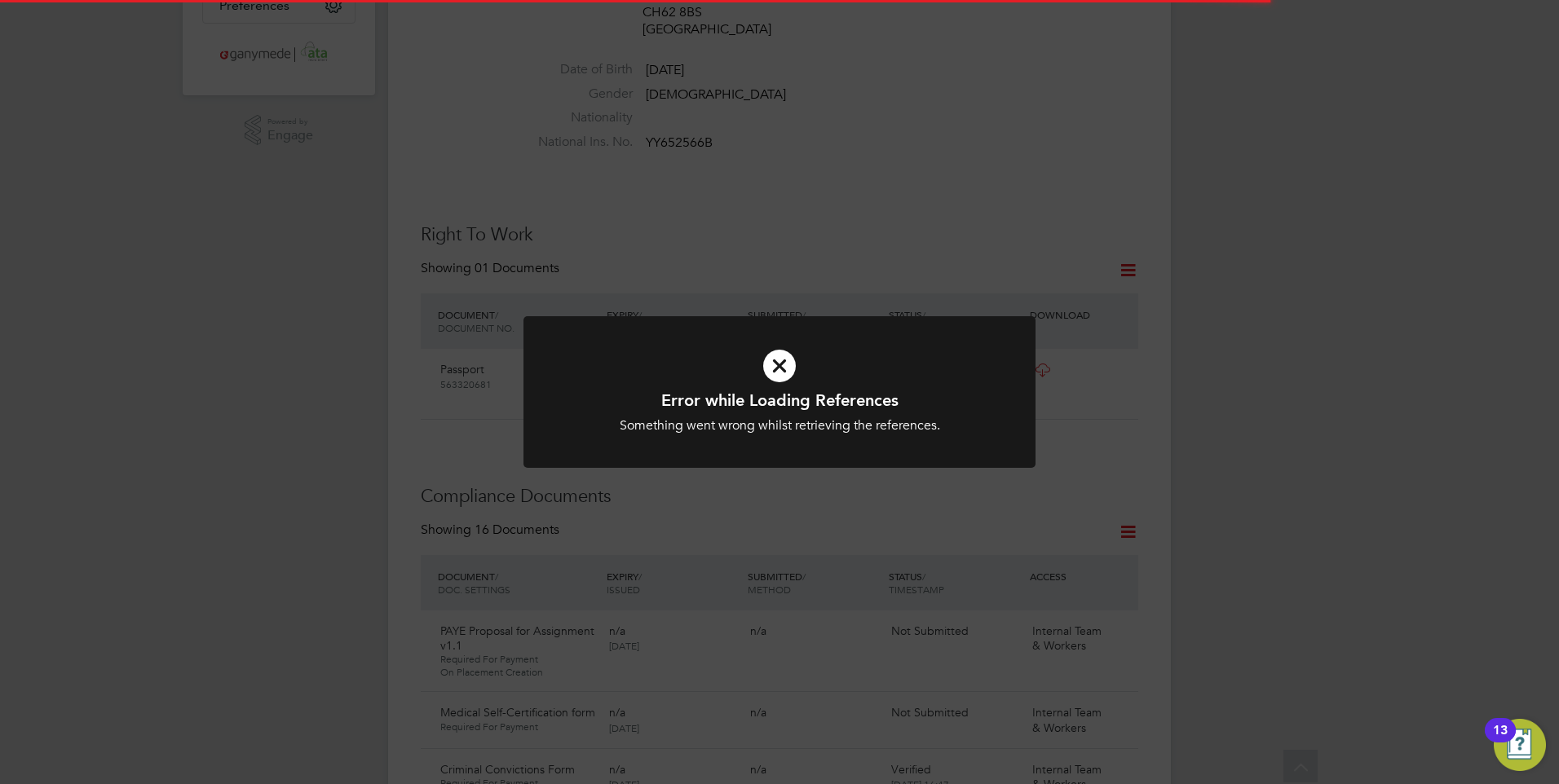
scroll to position [489, 0]
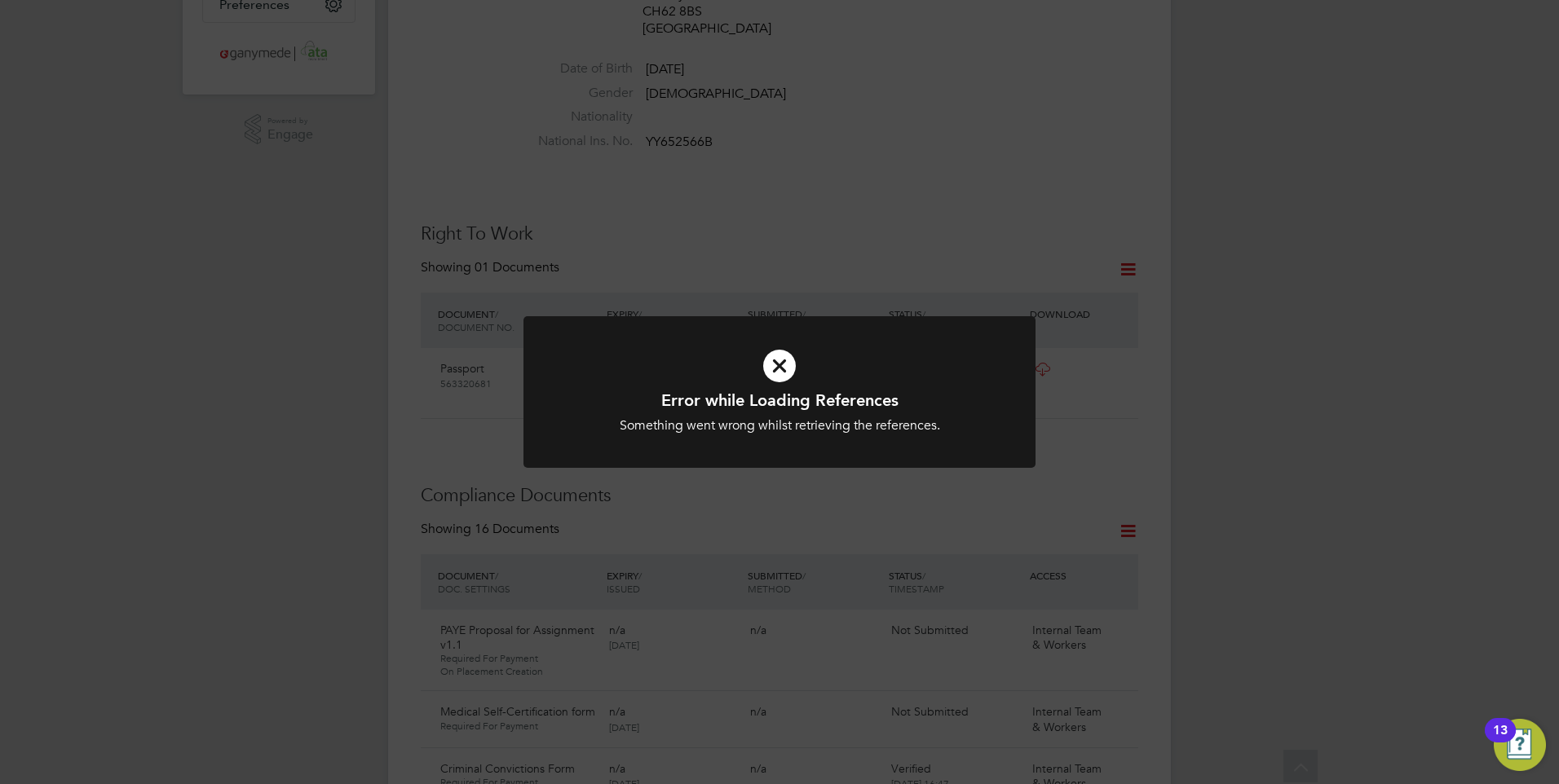
click at [758, 382] on icon at bounding box center [779, 366] width 424 height 64
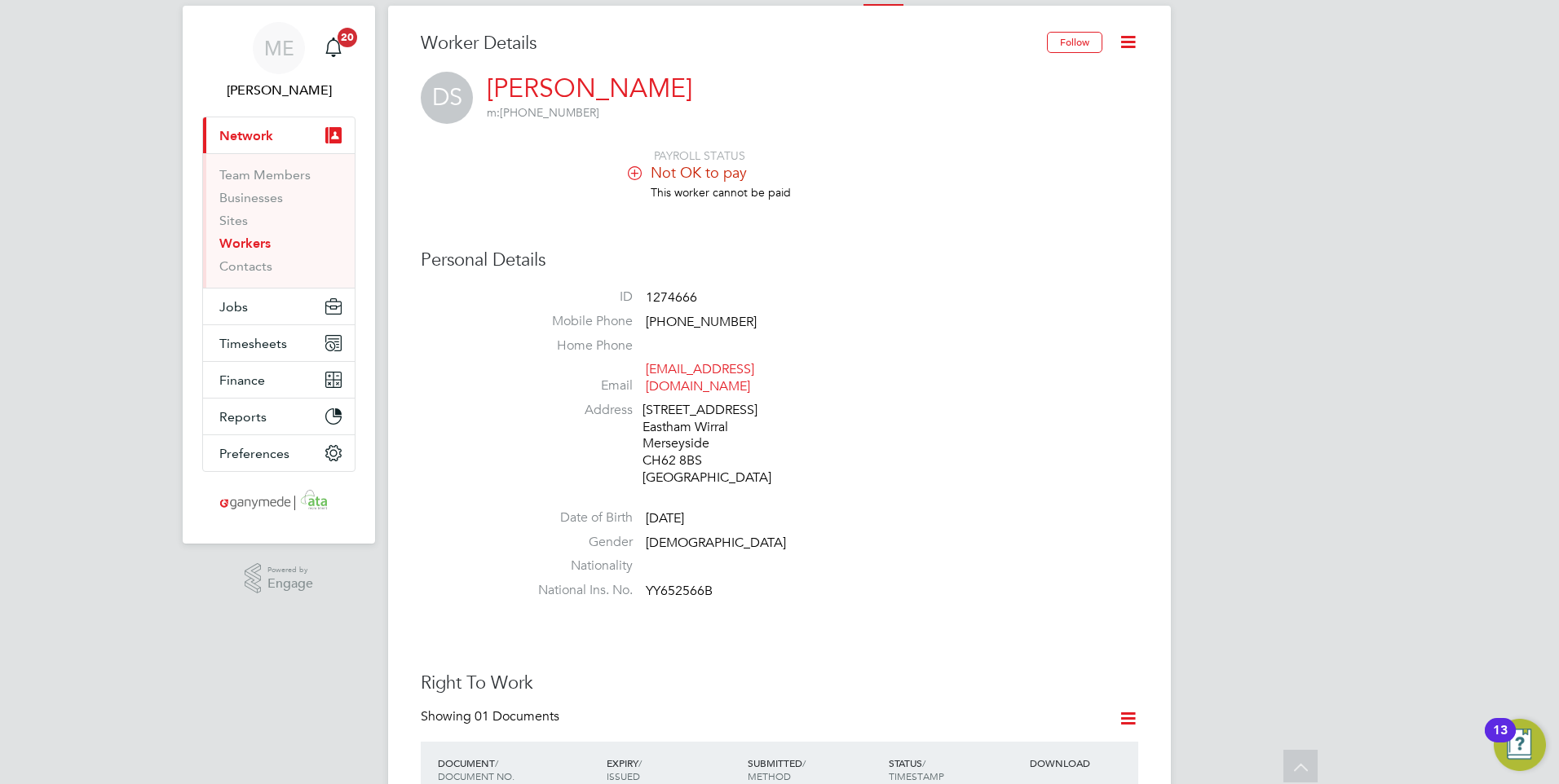
scroll to position [0, 0]
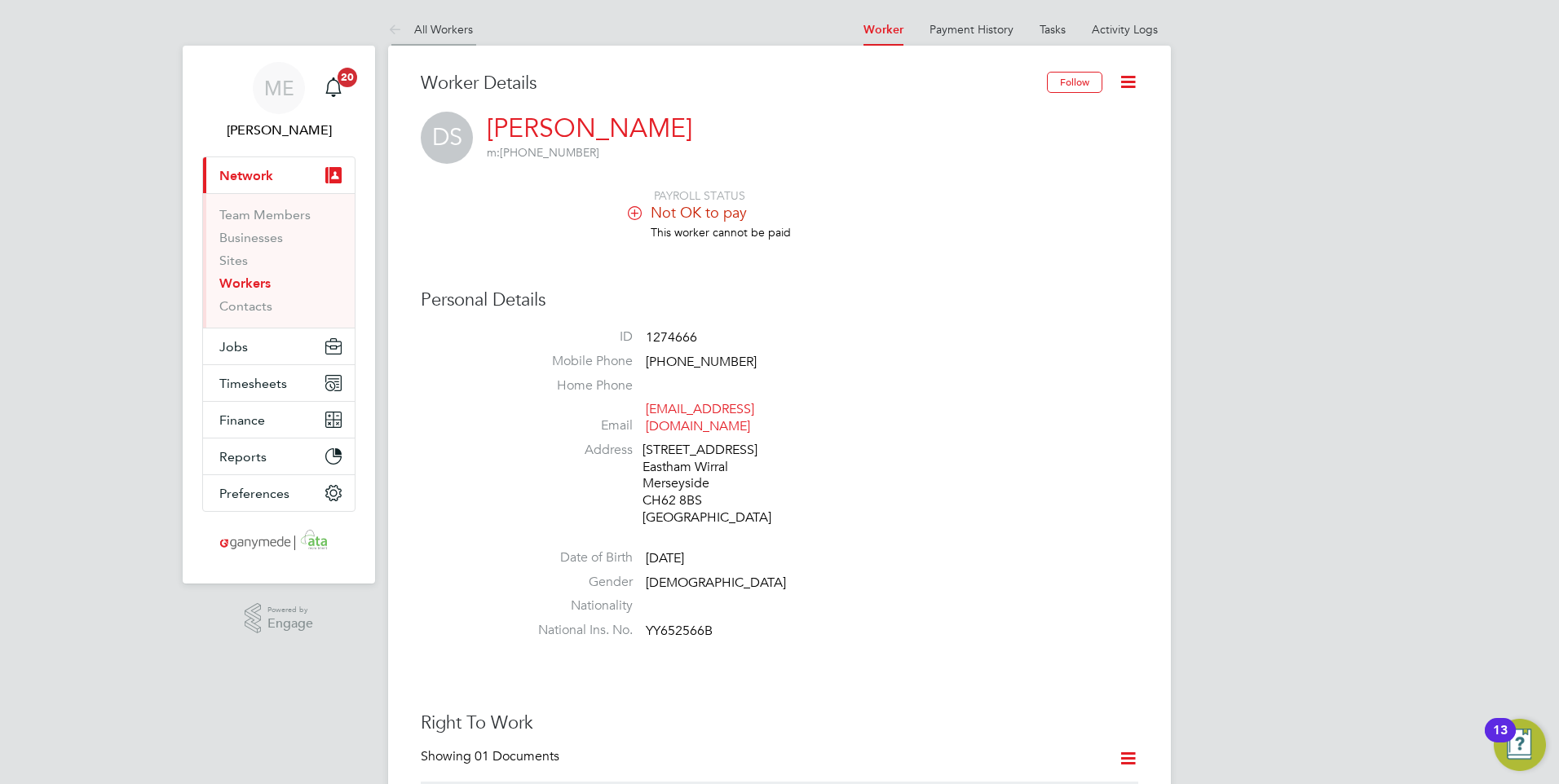
click at [392, 31] on icon at bounding box center [397, 30] width 20 height 20
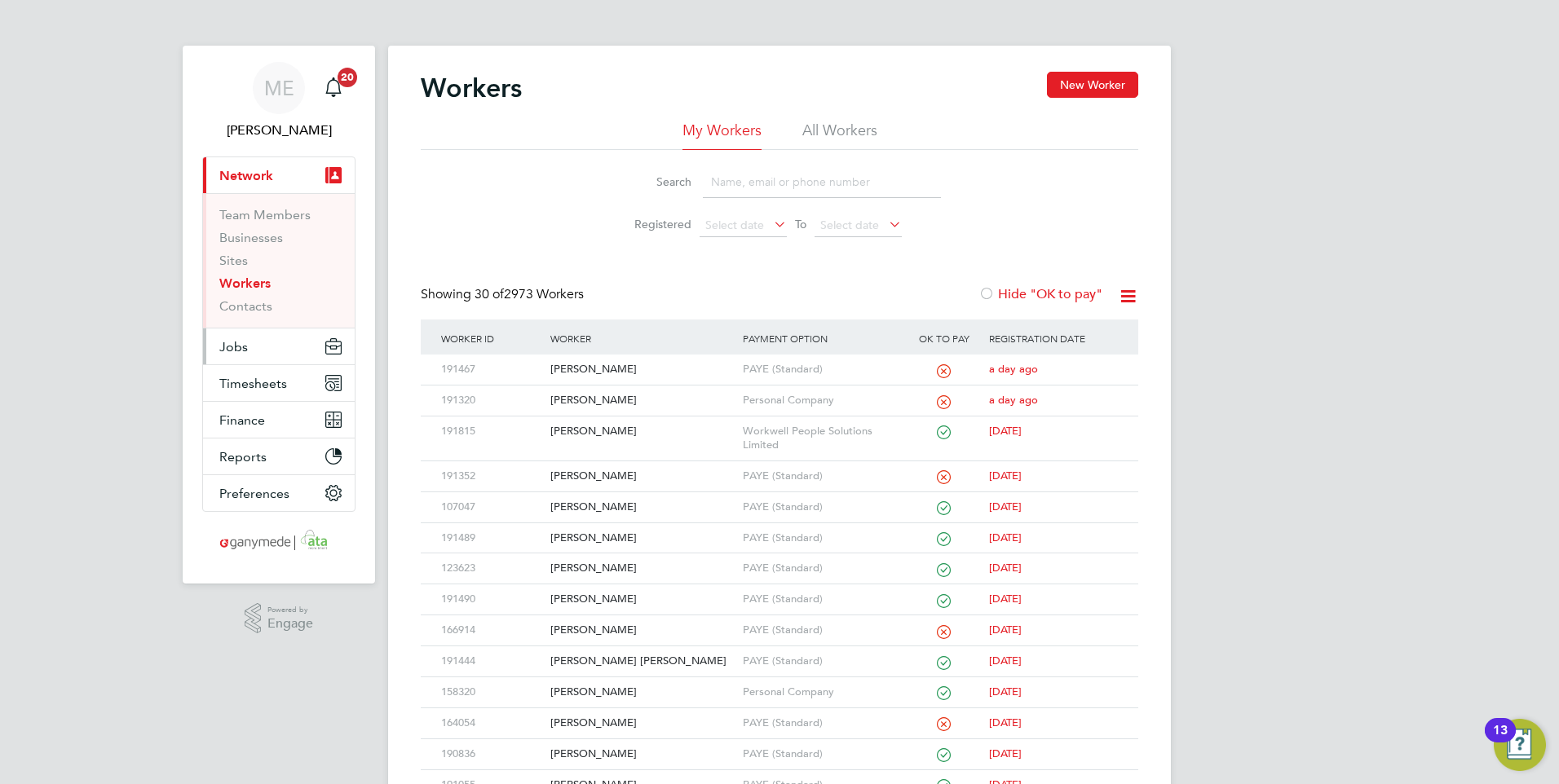
click at [272, 340] on button "Jobs" at bounding box center [279, 346] width 152 height 36
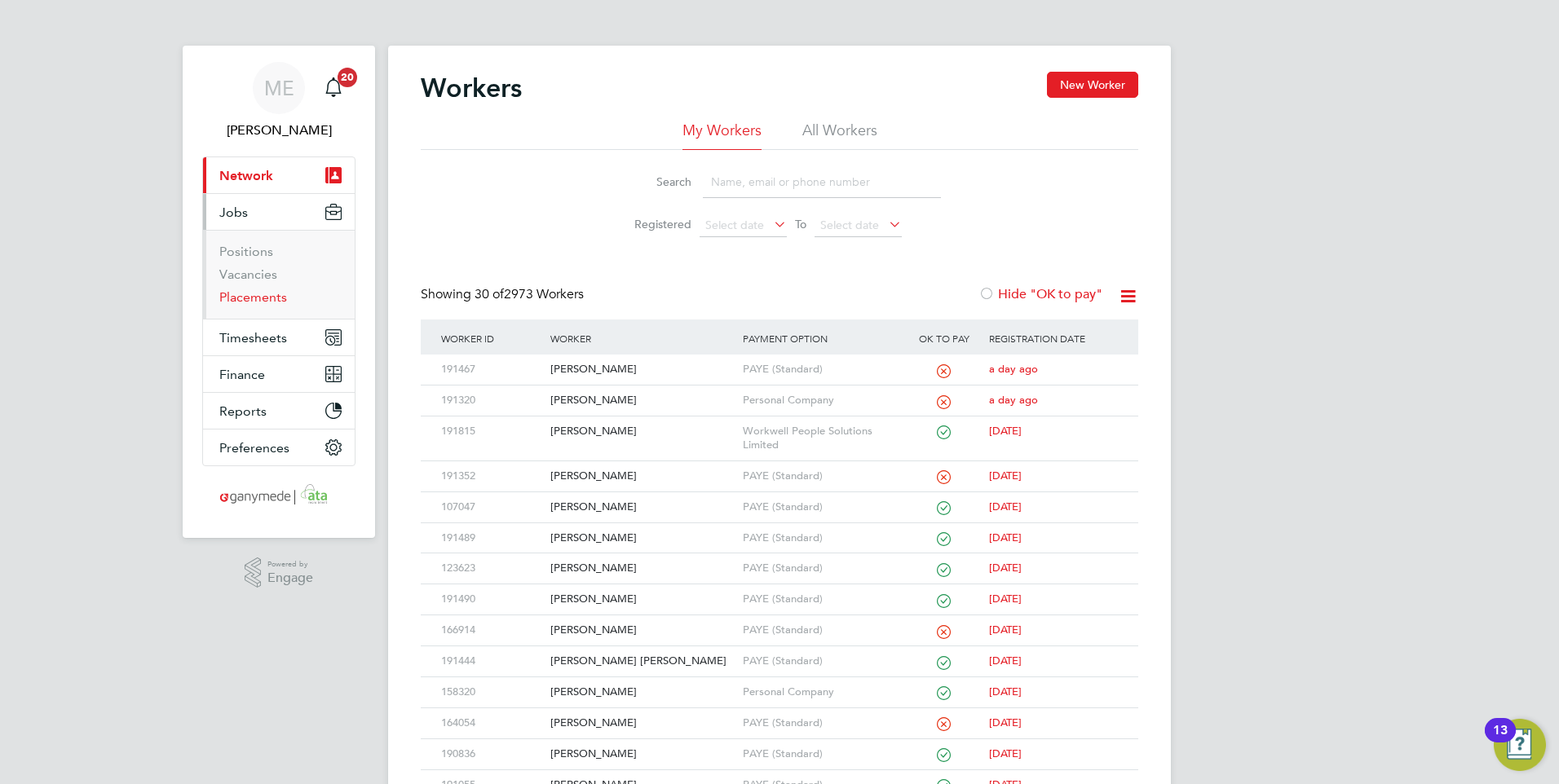
click at [240, 293] on link "Placements" at bounding box center [254, 297] width 68 height 16
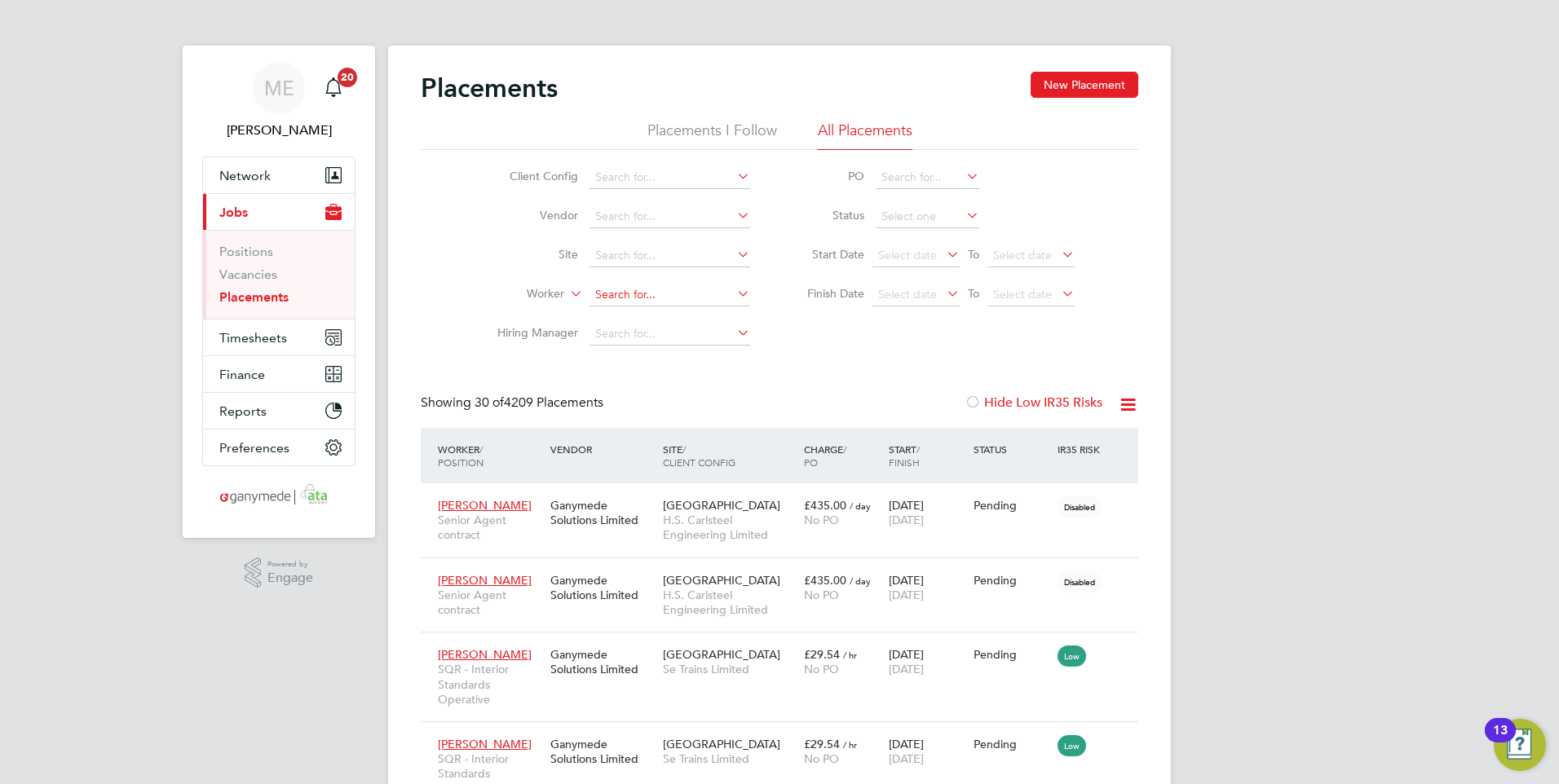
click at [621, 294] on input at bounding box center [669, 295] width 160 height 23
click at [627, 297] on input at bounding box center [669, 295] width 160 height 23
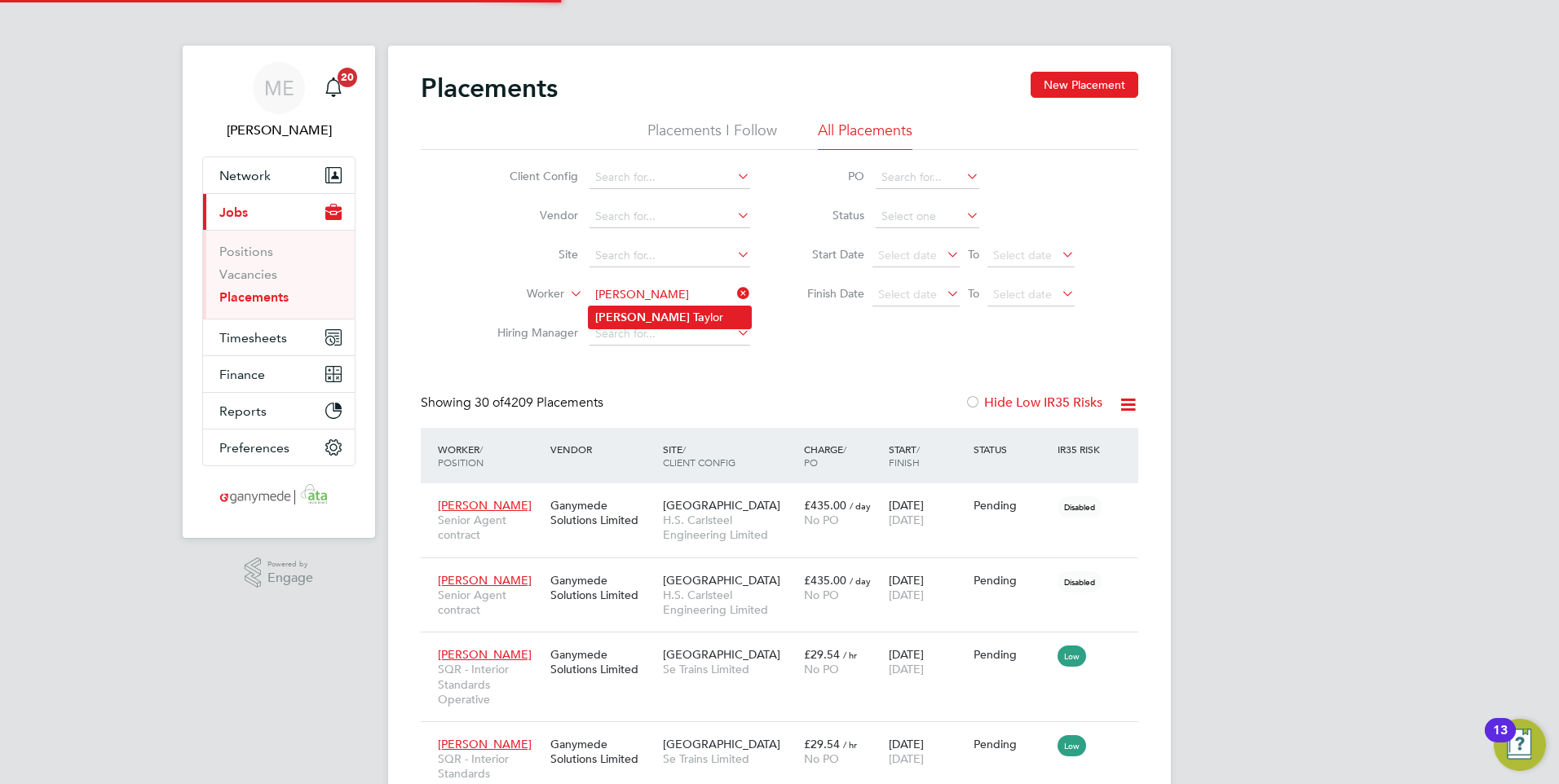
type input "[PERSON_NAME]"
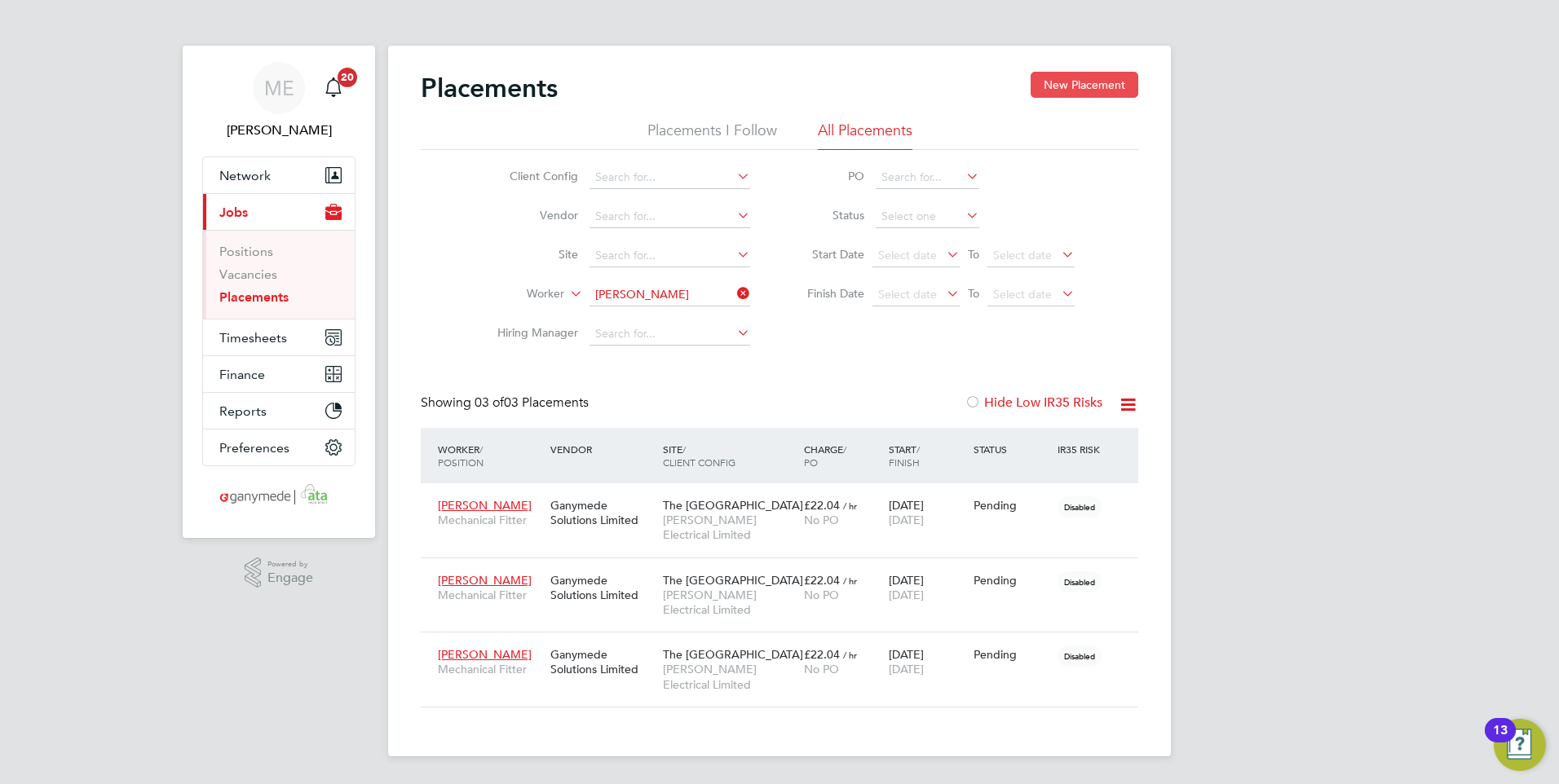
click at [1061, 86] on button "New Placement" at bounding box center [1083, 84] width 107 height 26
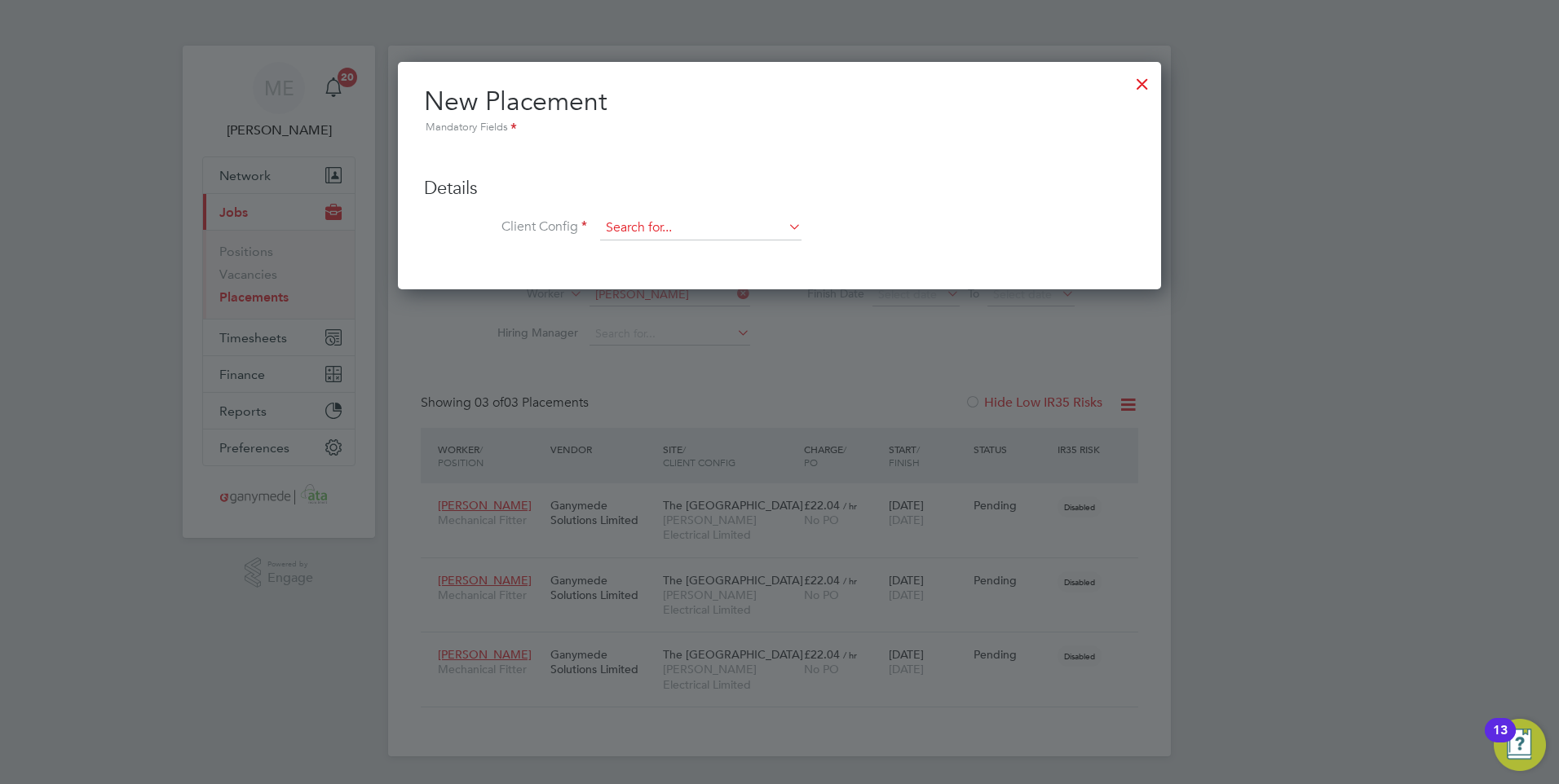
click at [669, 225] on input at bounding box center [701, 228] width 201 height 24
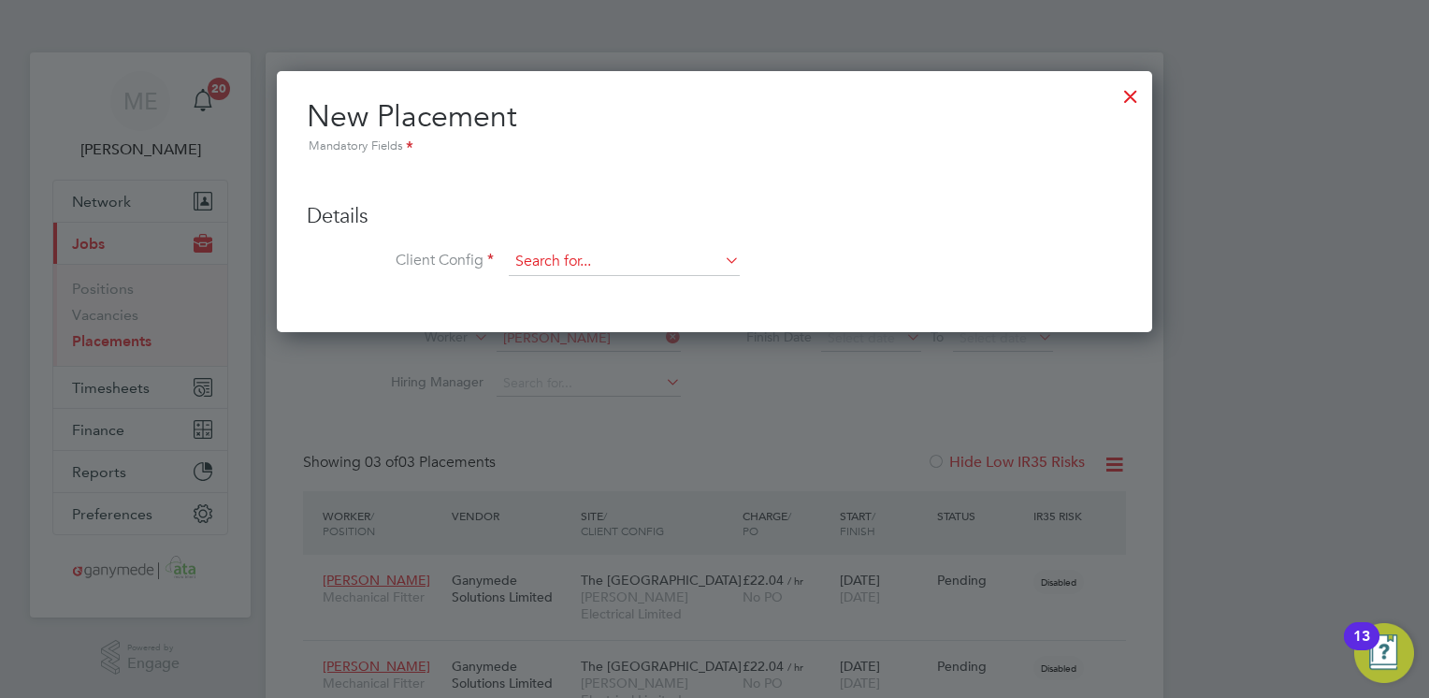
click at [558, 257] on input at bounding box center [624, 262] width 231 height 28
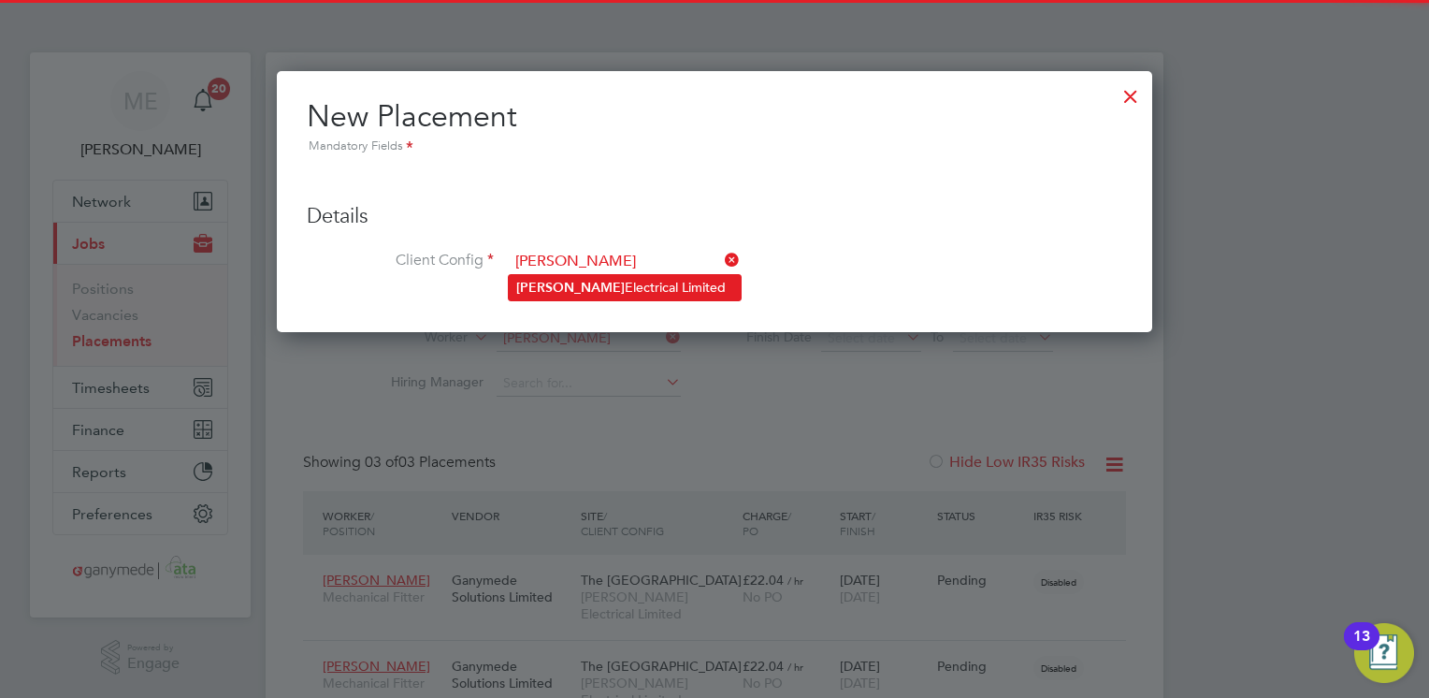
click at [573, 286] on li "Alan Electrical Limited" at bounding box center [625, 287] width 232 height 25
type input "[PERSON_NAME] Electrical Limited"
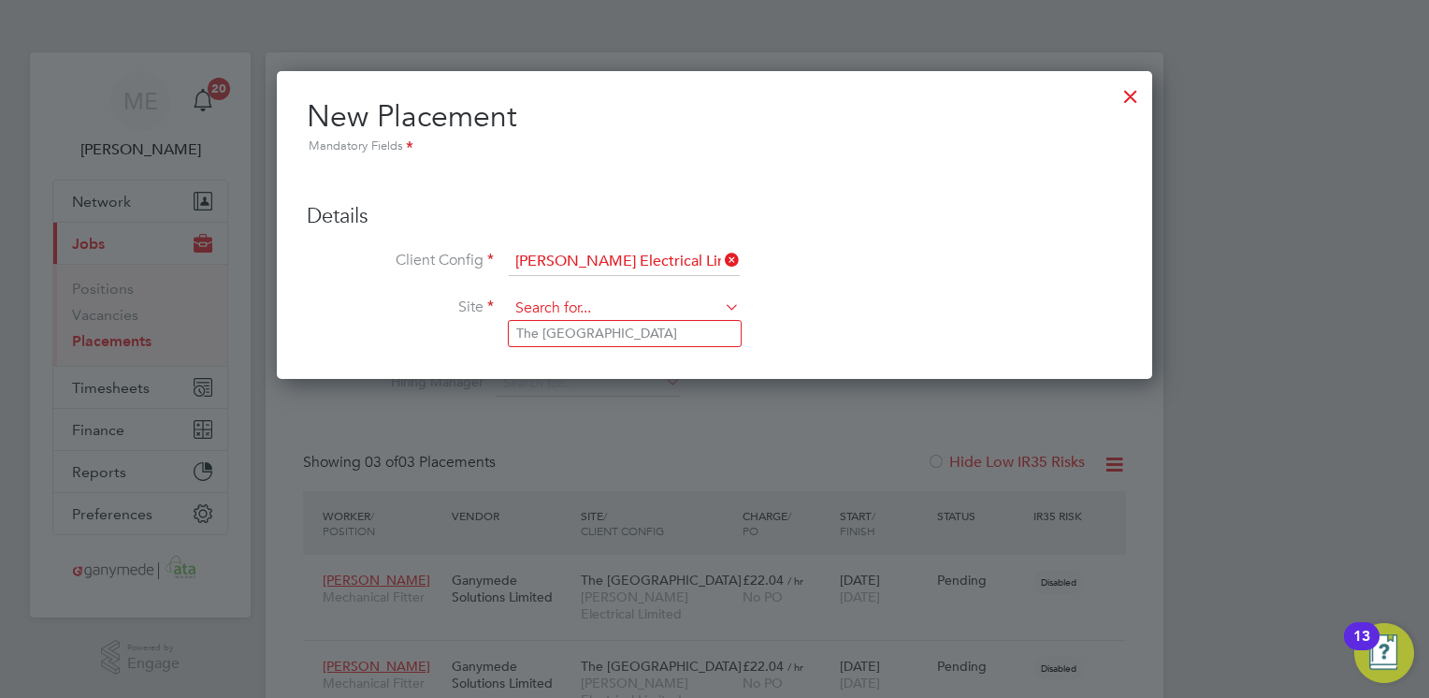
click at [564, 301] on input at bounding box center [624, 309] width 231 height 28
click at [550, 329] on li "The [GEOGRAPHIC_DATA]" at bounding box center [625, 333] width 232 height 25
type input "The [GEOGRAPHIC_DATA]"
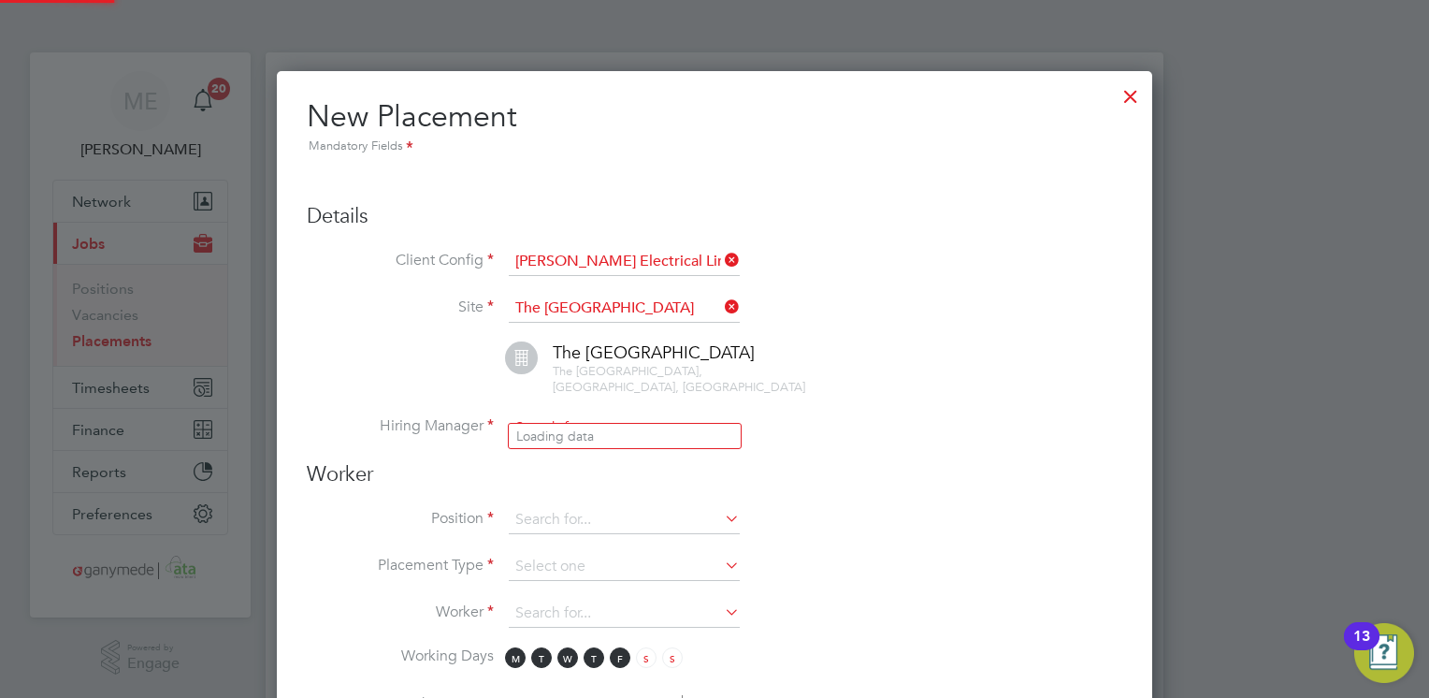
click at [569, 414] on input at bounding box center [624, 428] width 231 height 28
click at [568, 434] on li "Mark Lambert" at bounding box center [625, 436] width 232 height 25
type input "Mark Lambert"
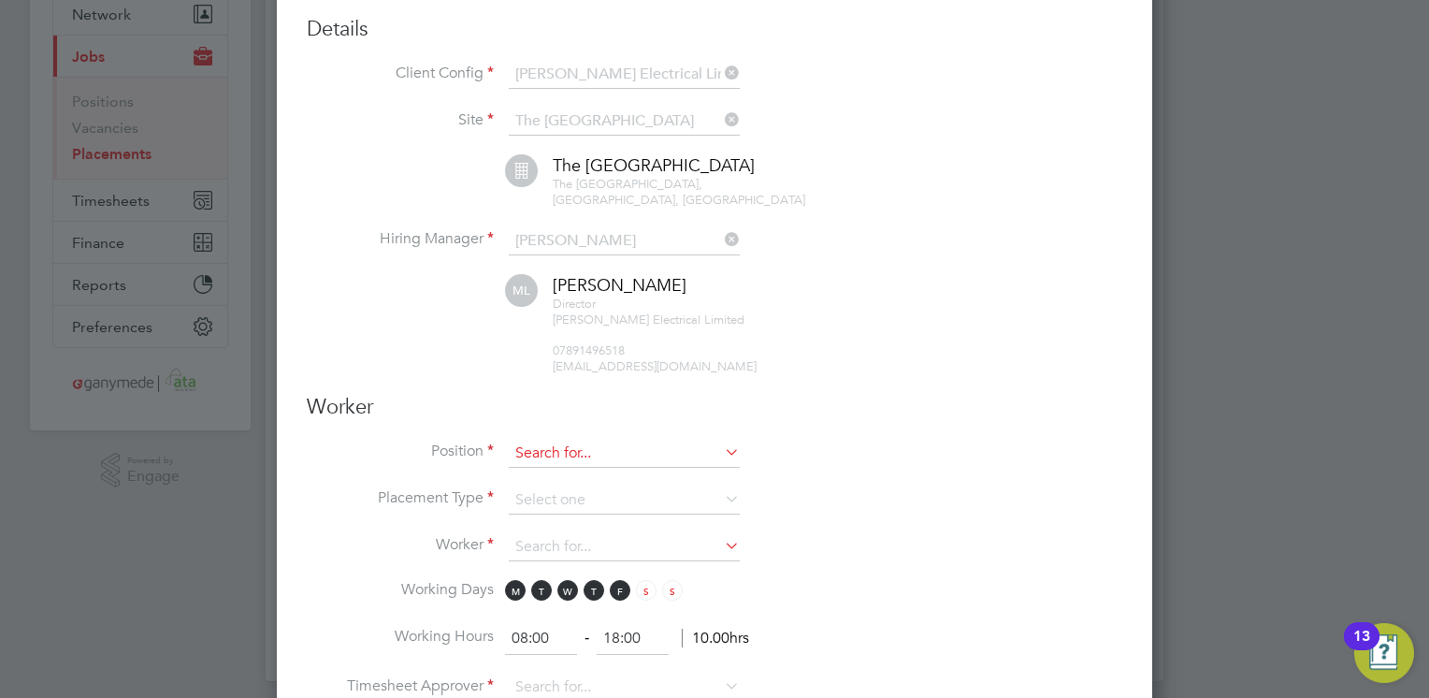
click at [569, 440] on input at bounding box center [624, 454] width 231 height 28
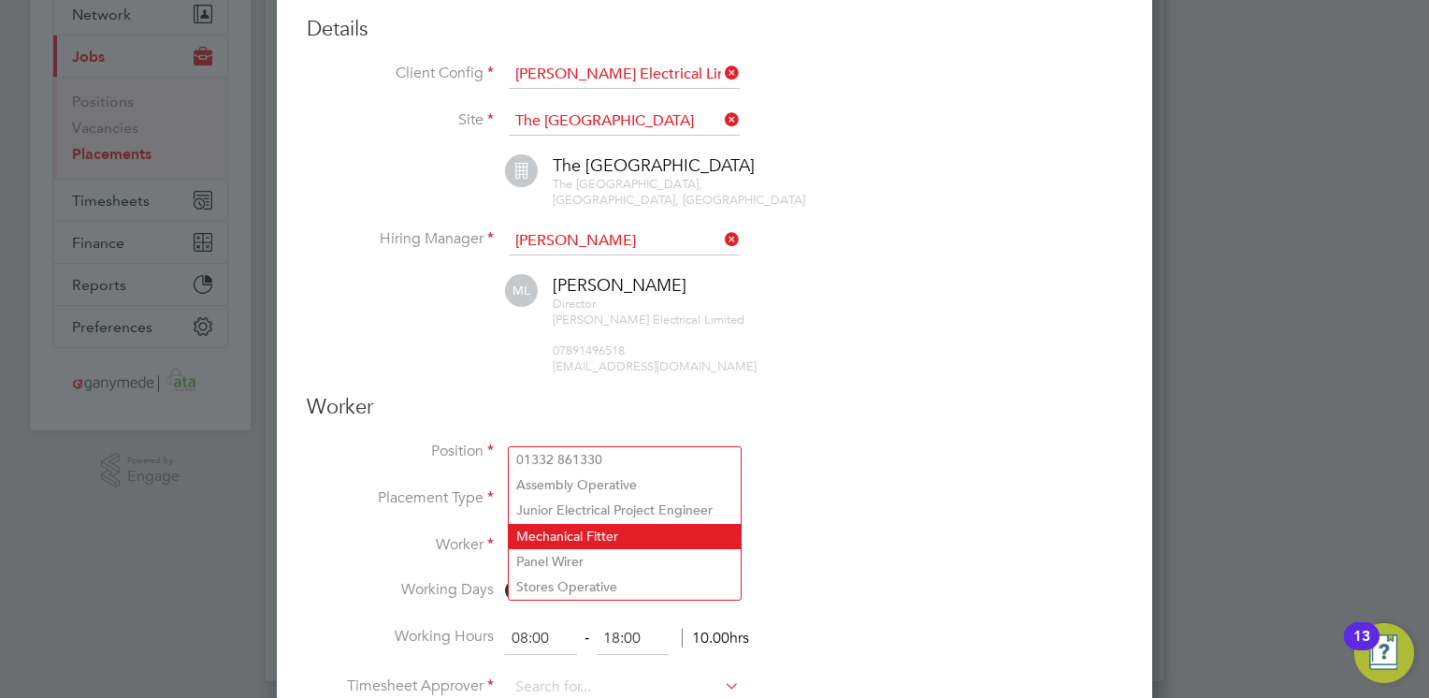
click at [587, 535] on li "Mechanical Fitter" at bounding box center [625, 536] width 232 height 25
type input "Mechanical Fitter"
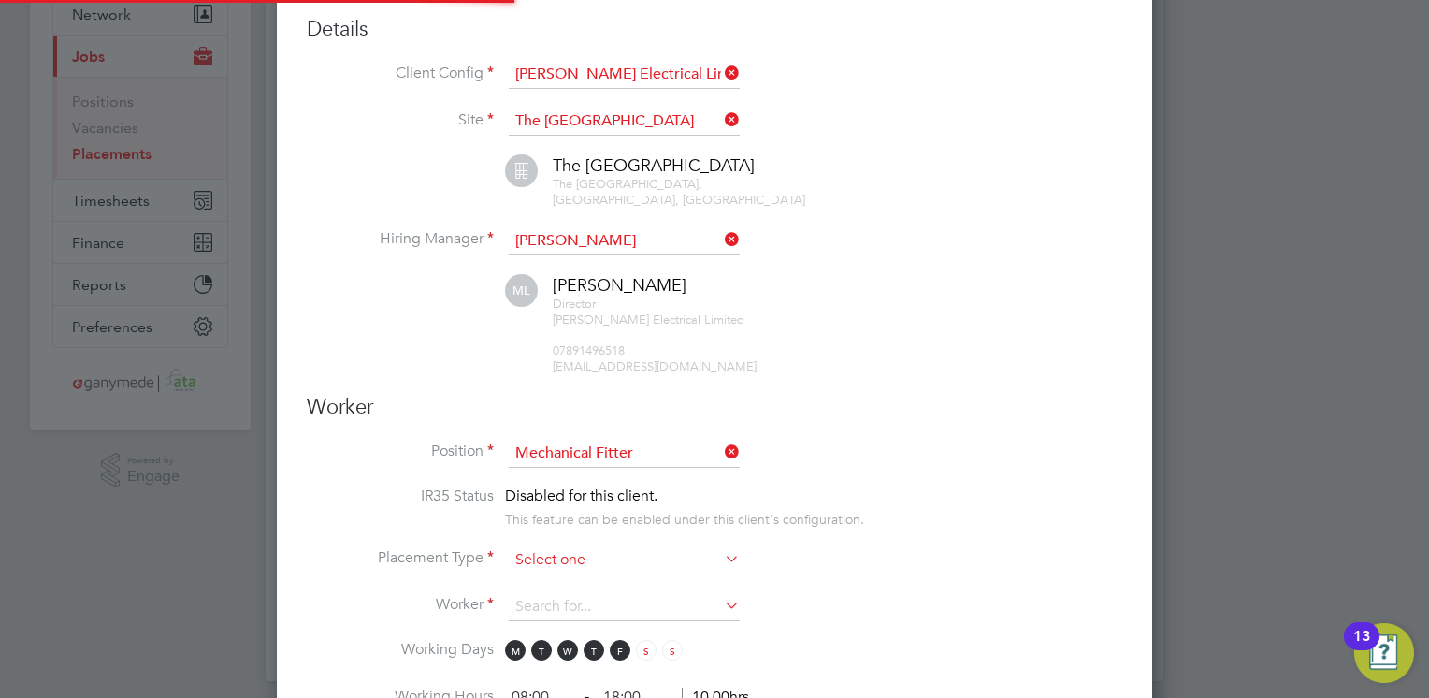
click at [572, 546] on input at bounding box center [624, 560] width 231 height 28
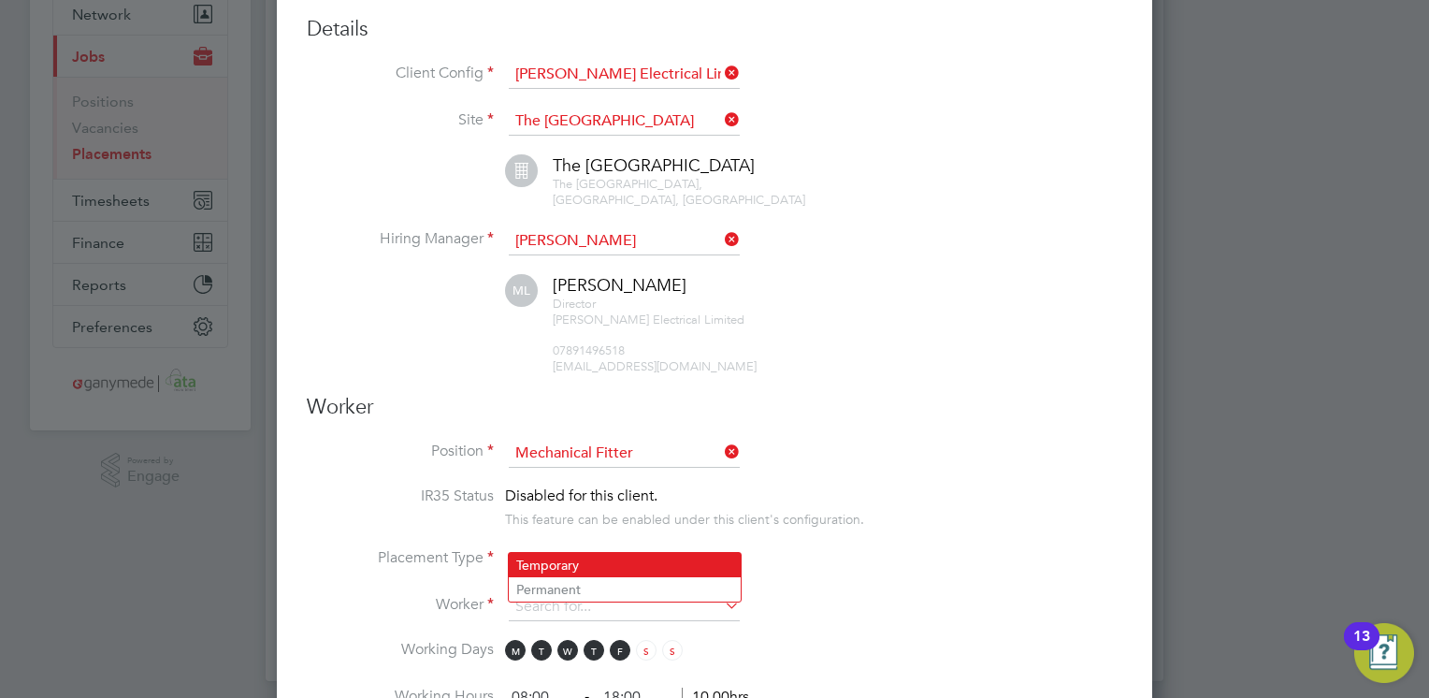
click at [569, 557] on li "Temporary" at bounding box center [625, 565] width 232 height 24
type input "Temporary"
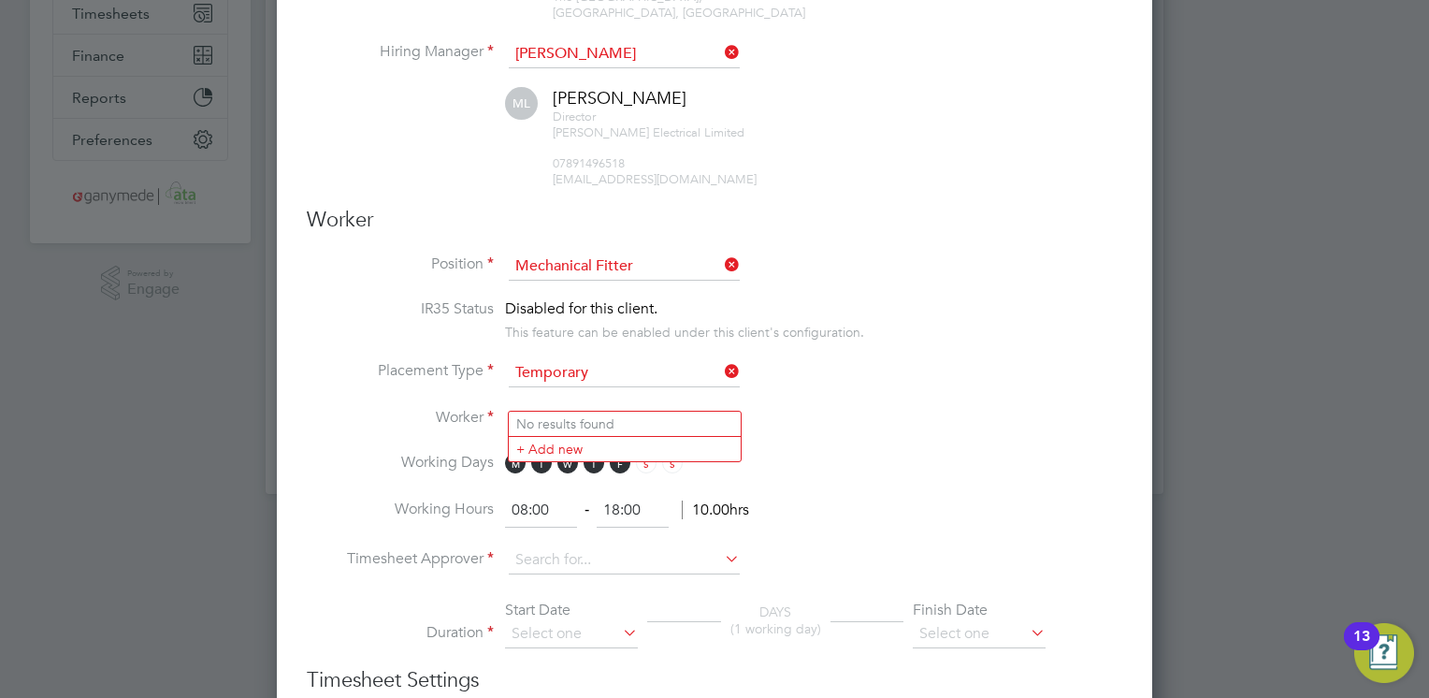
click at [540, 406] on input at bounding box center [624, 420] width 231 height 28
click at [554, 474] on li "Lee T aylor (1271857)" at bounding box center [744, 474] width 471 height 25
type input "Lee Taylor (1271857)"
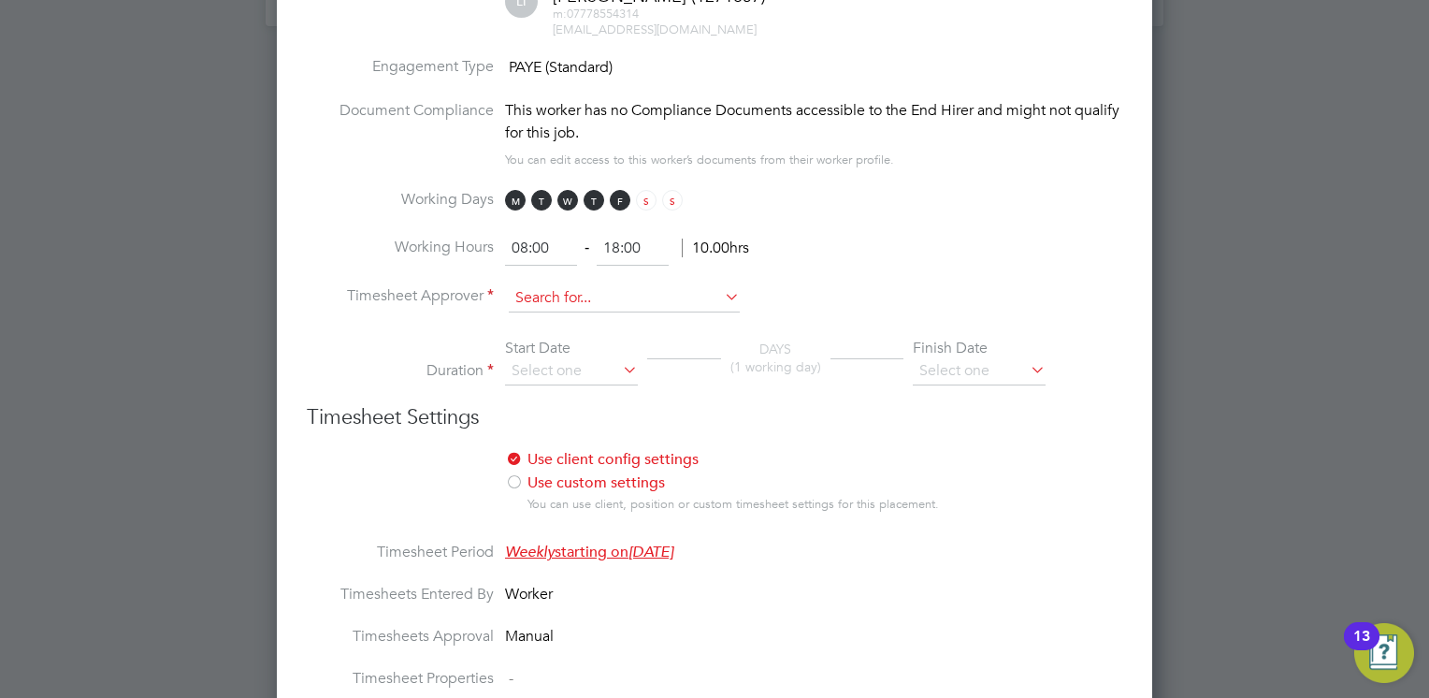
click at [555, 284] on input at bounding box center [624, 298] width 231 height 28
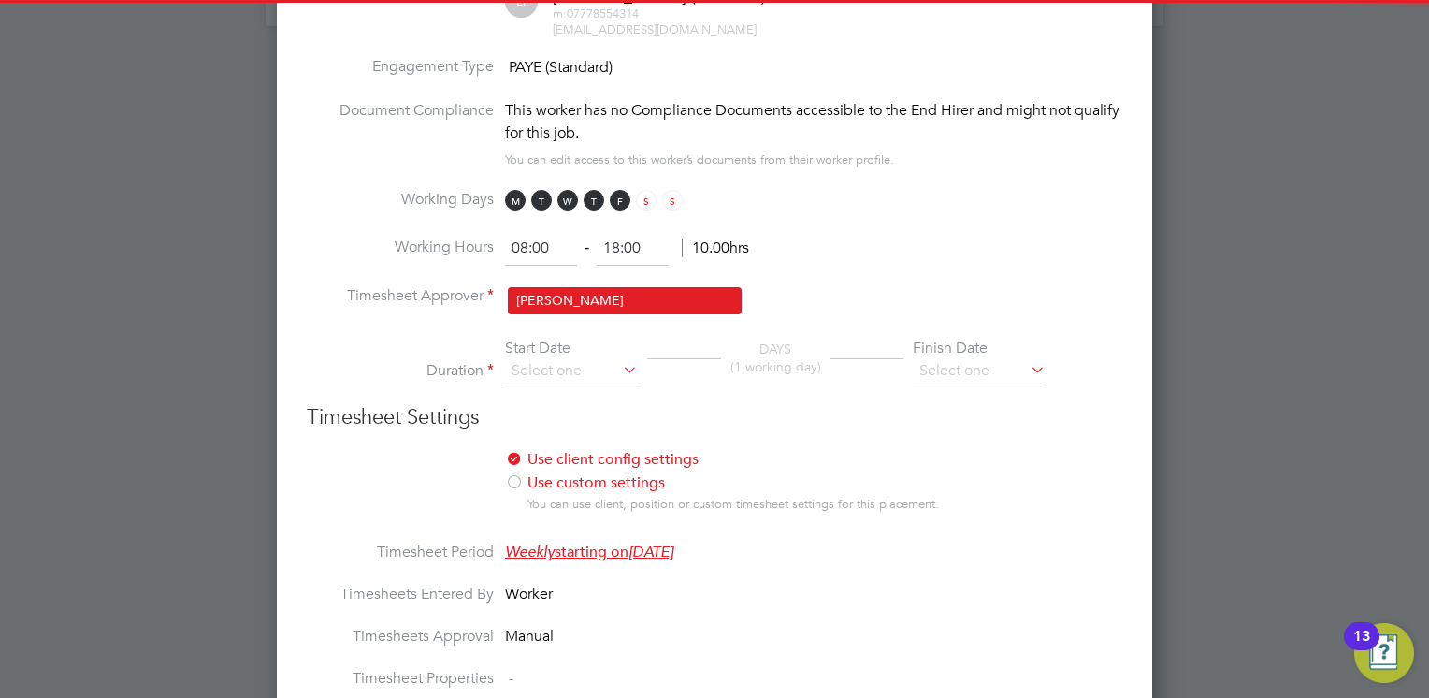
click at [556, 294] on li "Mark Lambert" at bounding box center [625, 300] width 232 height 25
type input "Mark Lambert"
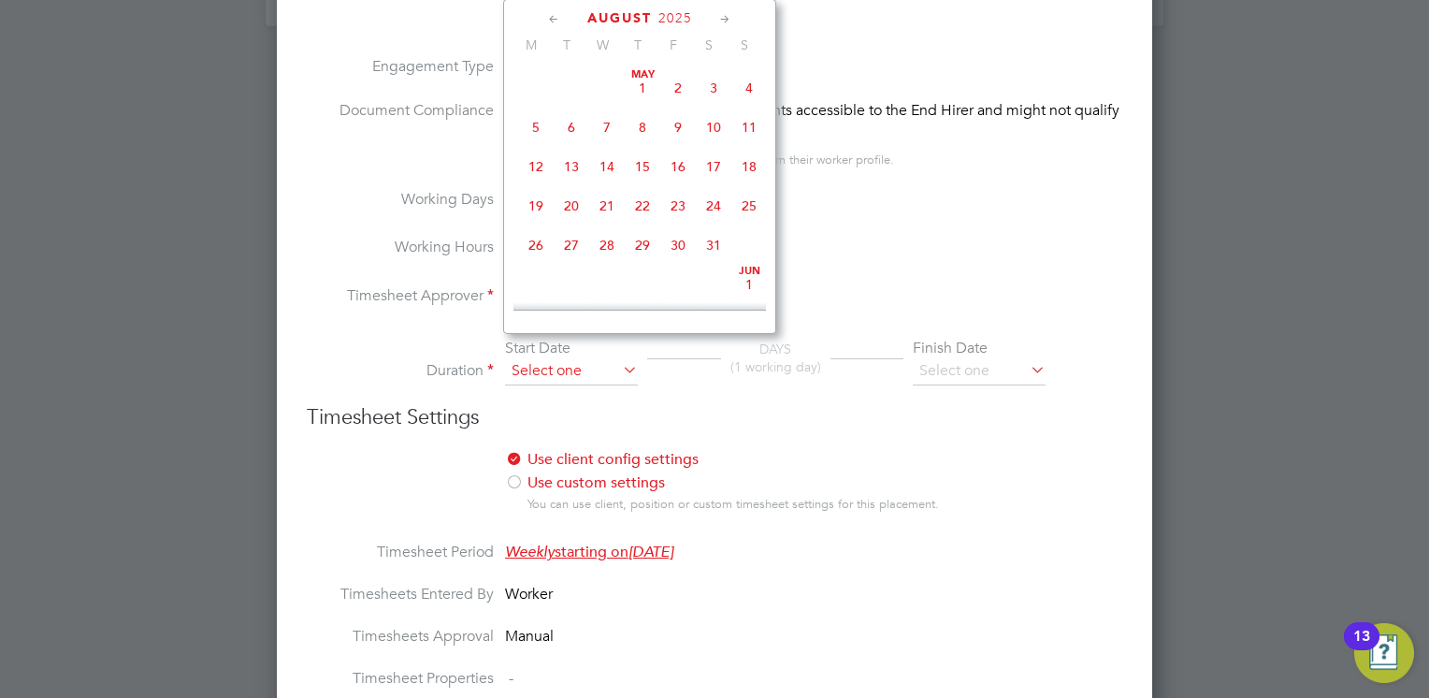
click at [569, 357] on input at bounding box center [571, 371] width 133 height 28
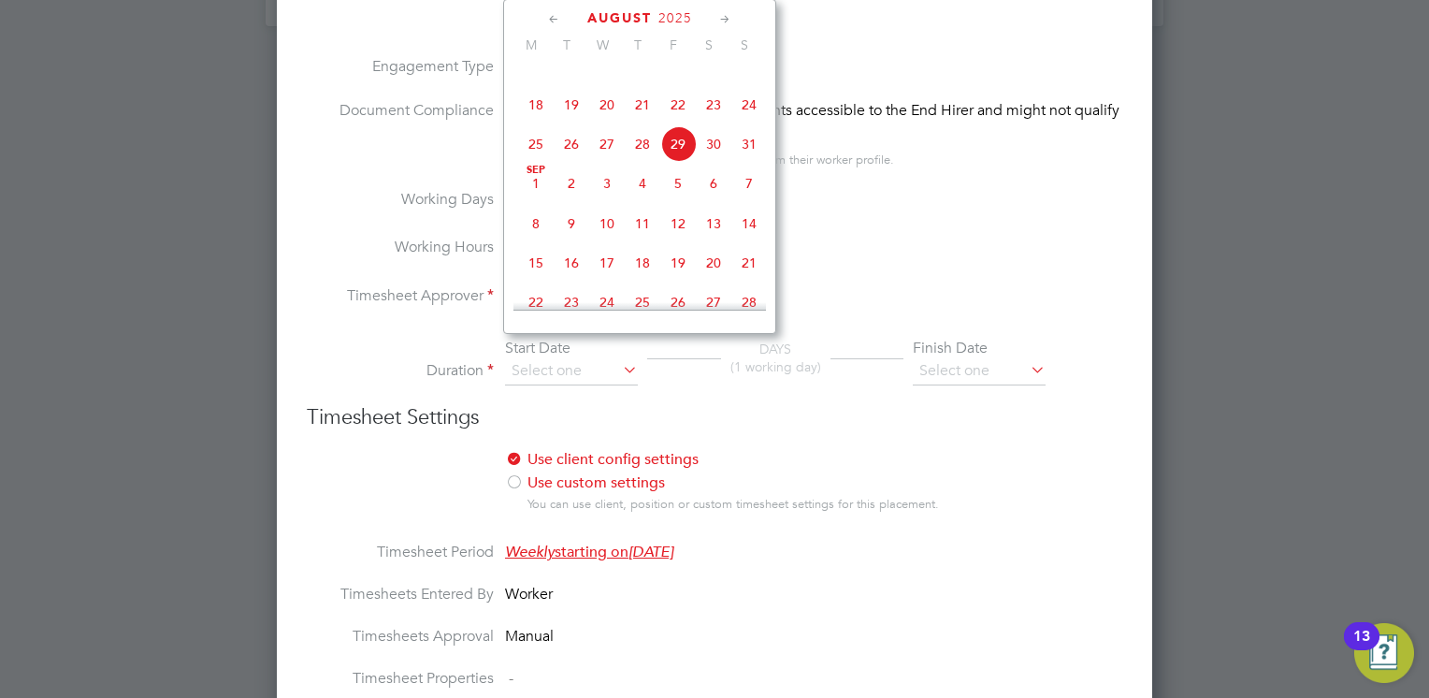
click at [534, 175] on span "Sep" at bounding box center [536, 170] width 36 height 9
type input "01 Sep 2025"
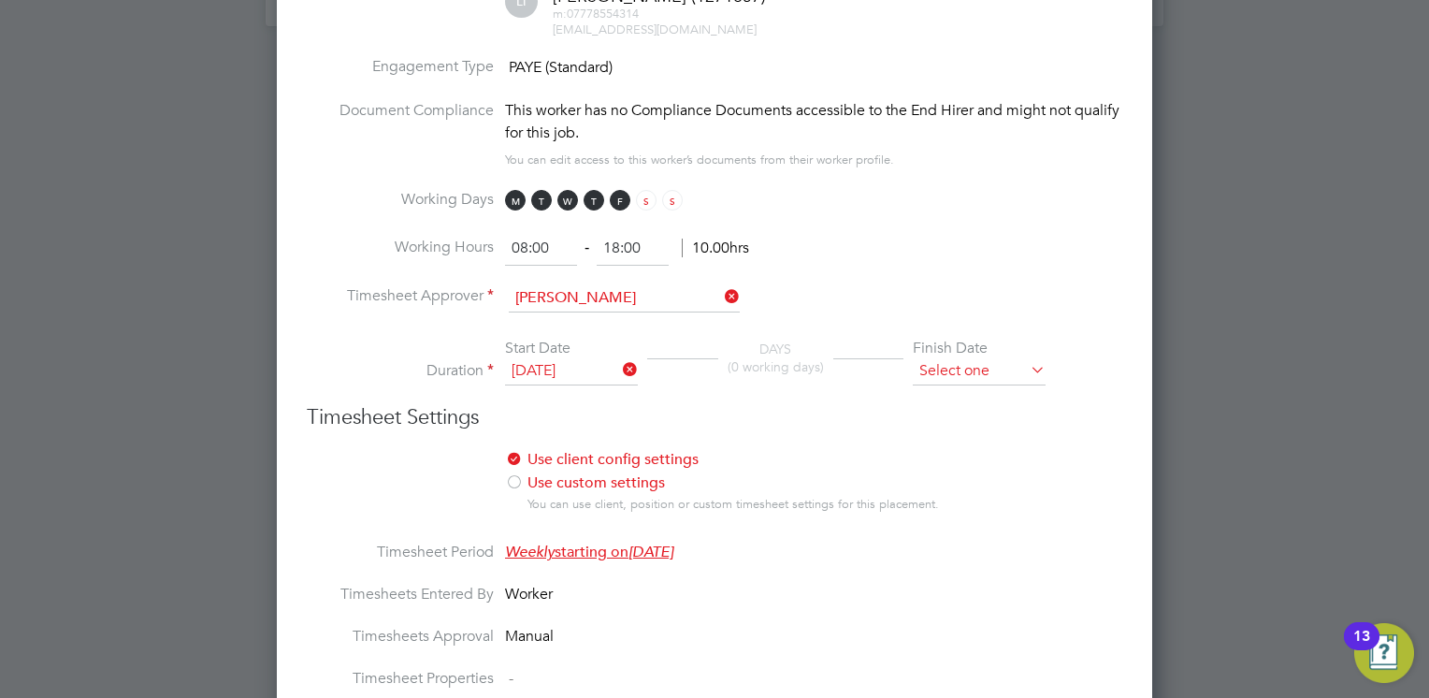
click at [1006, 357] on input at bounding box center [979, 371] width 133 height 28
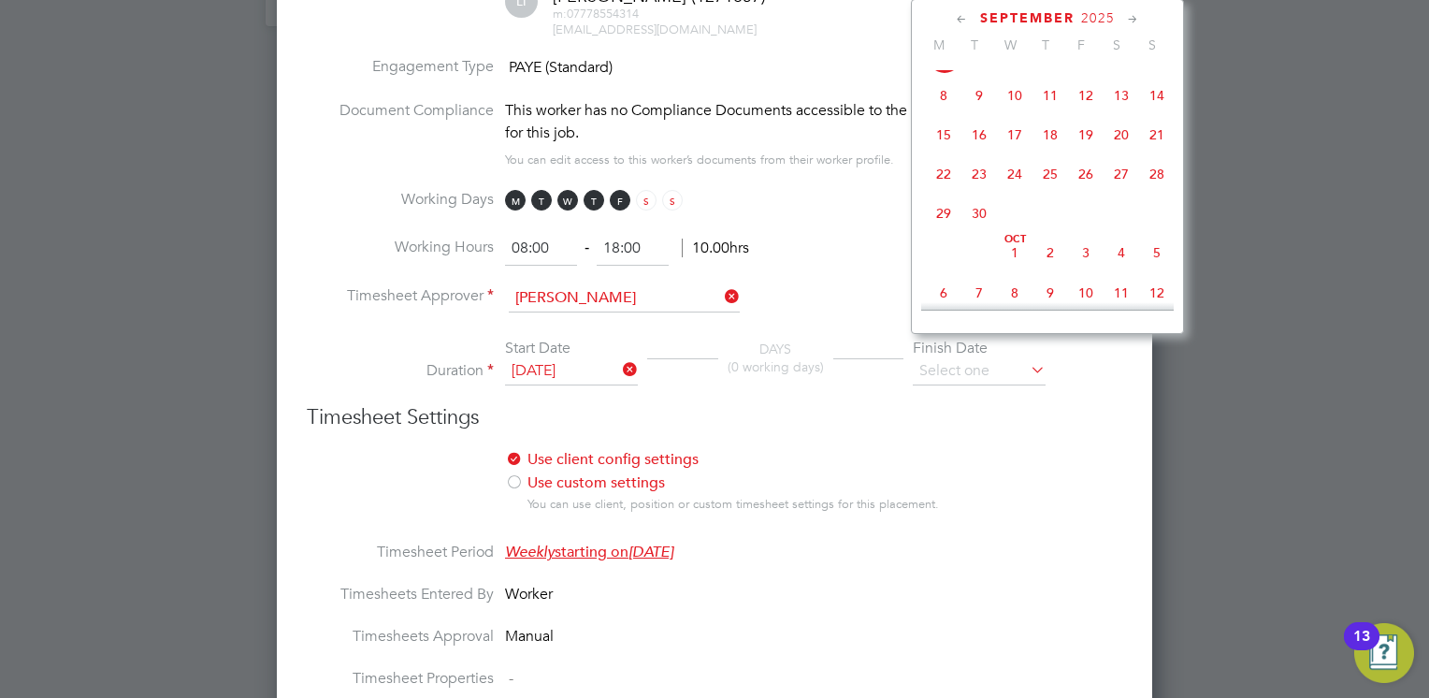
click at [1088, 268] on span "3" at bounding box center [1086, 253] width 36 height 36
type input "03 Oct 2025"
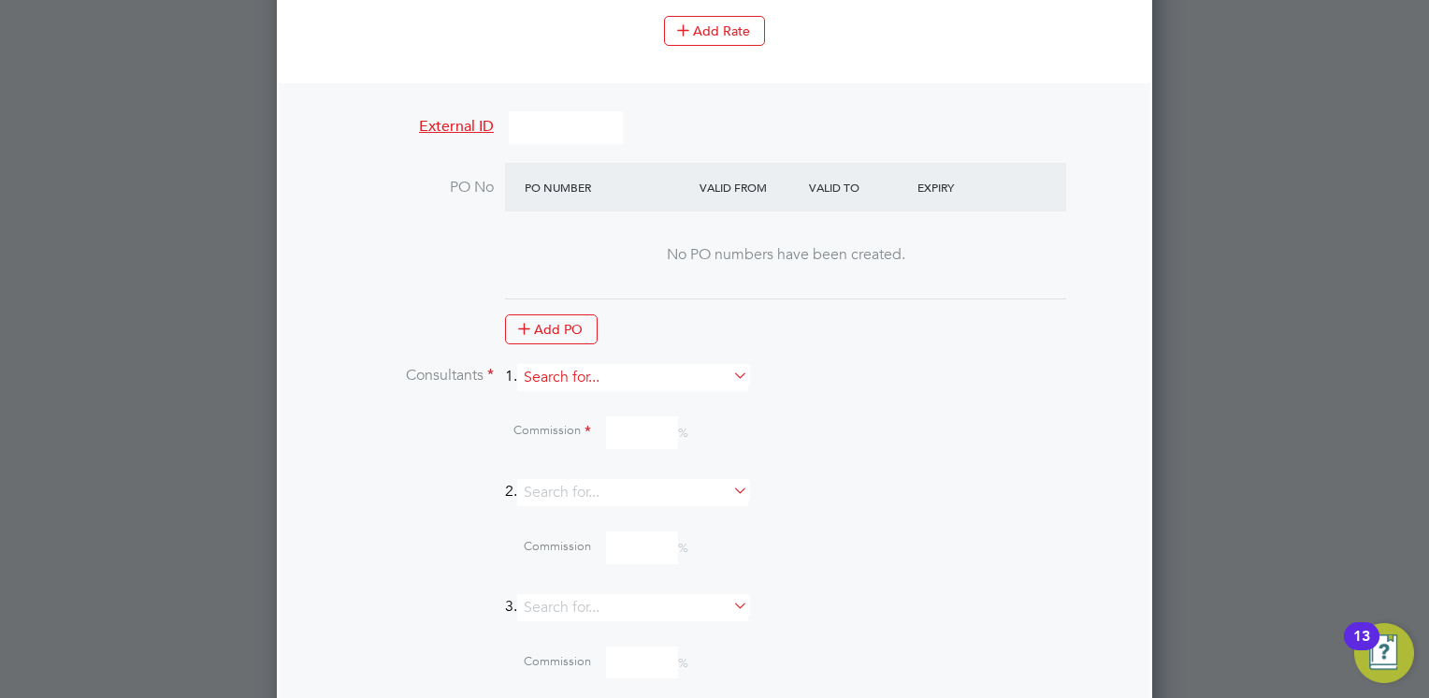
click at [606, 364] on input at bounding box center [632, 377] width 231 height 27
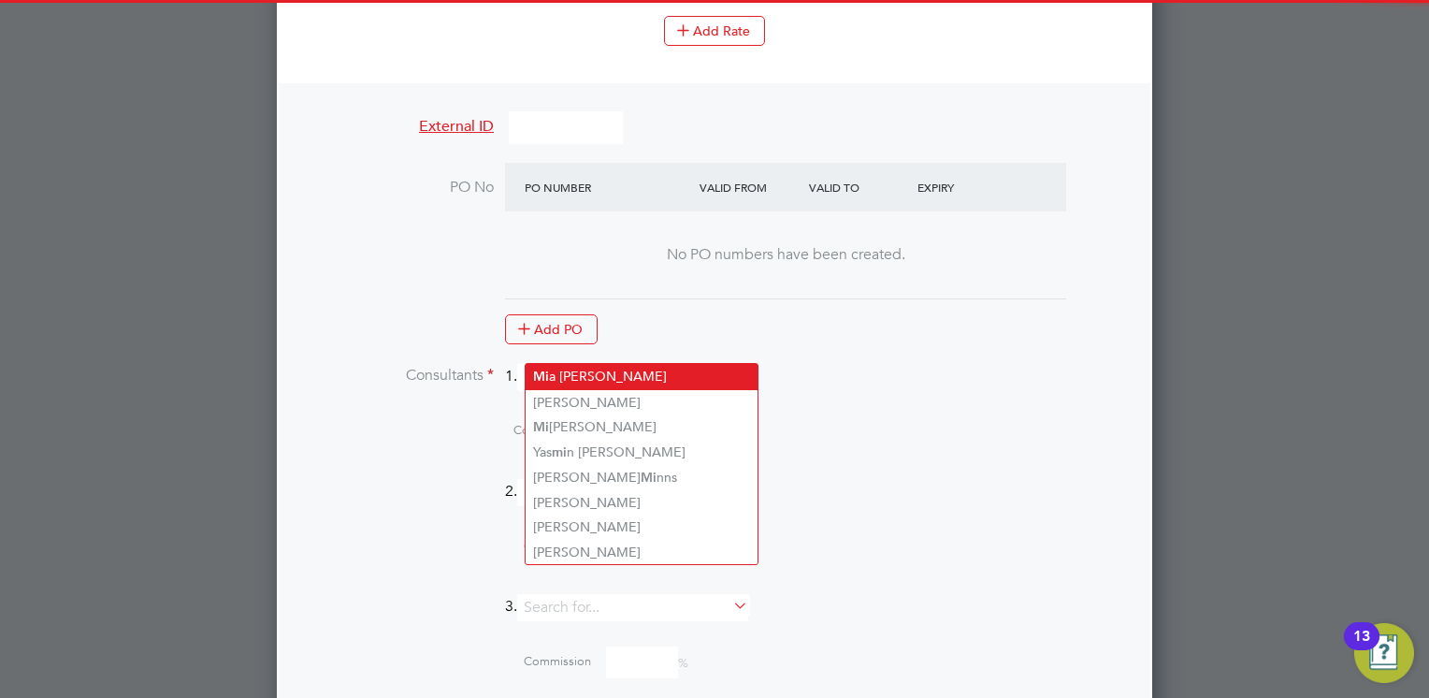
click at [590, 375] on li "Mi a Eckersley" at bounding box center [642, 376] width 232 height 25
type input "[PERSON_NAME]"
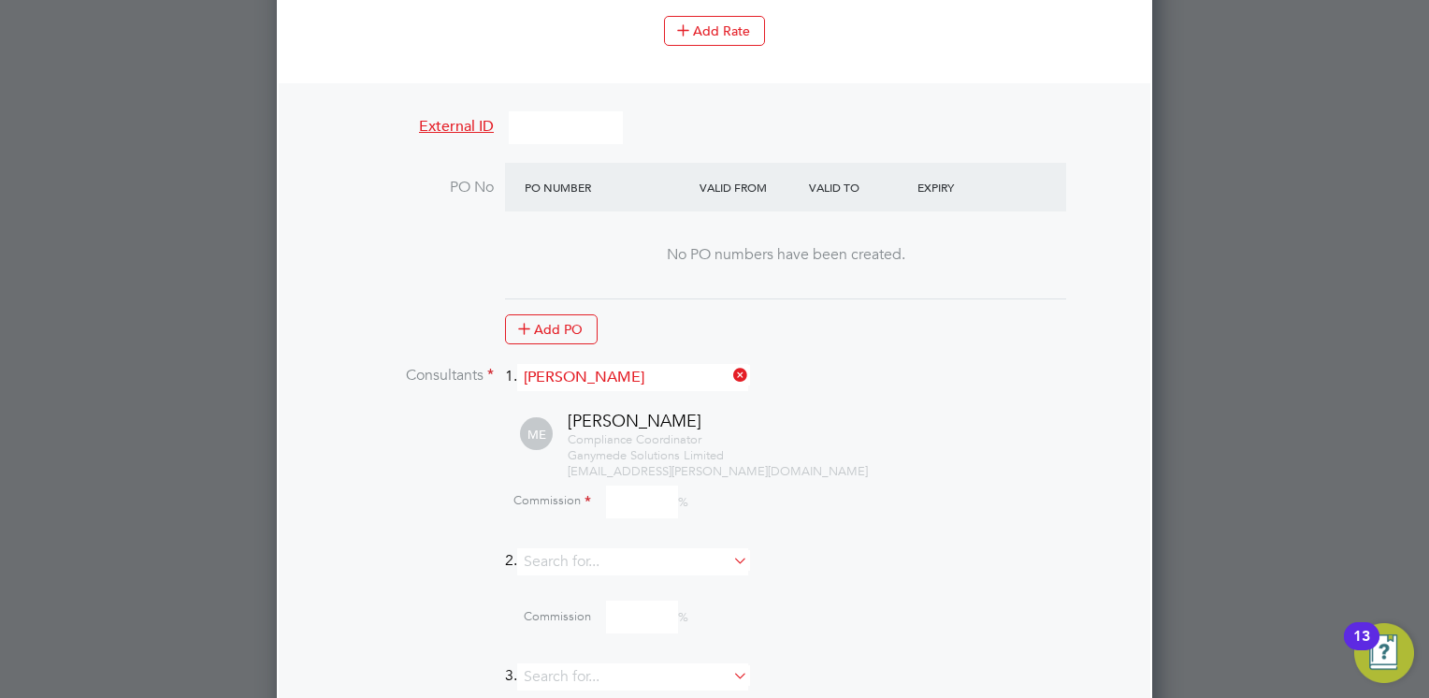
click at [629, 486] on input at bounding box center [642, 502] width 72 height 33
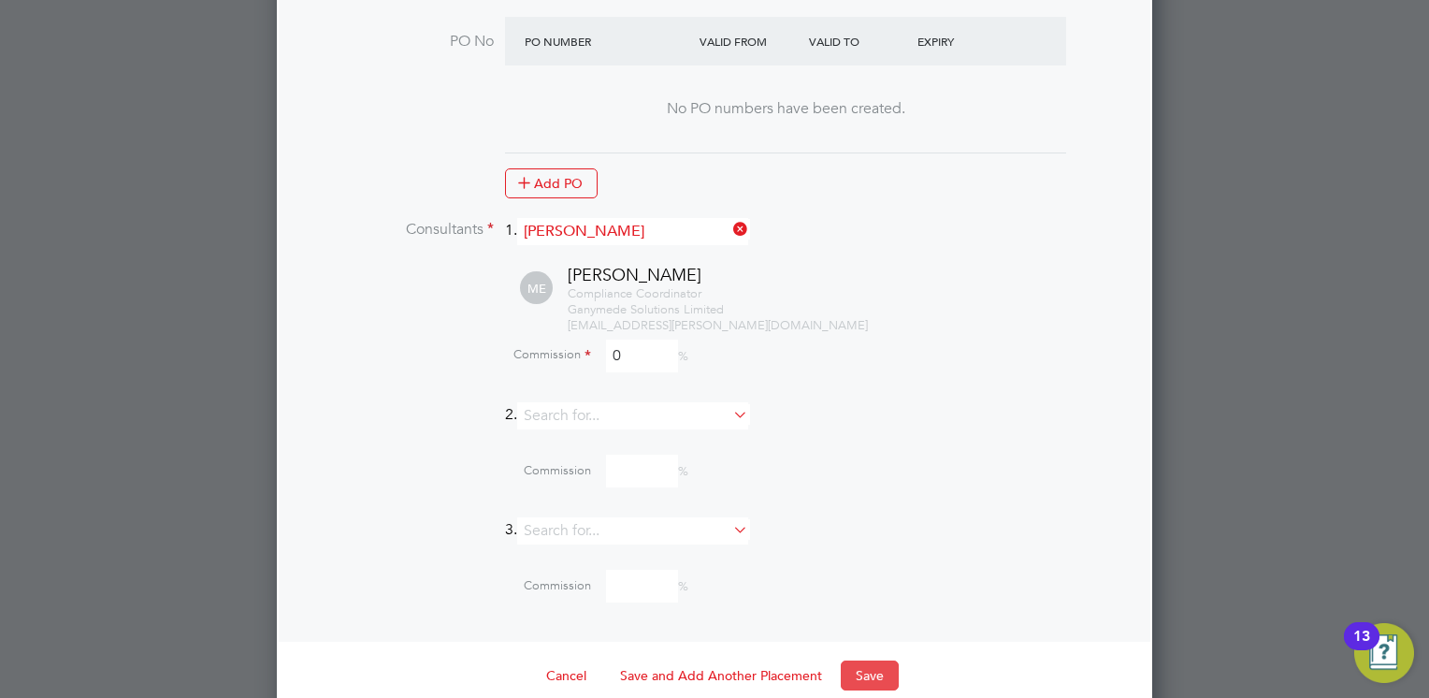
type input "0"
click at [855, 660] on button "Save" at bounding box center [870, 675] width 58 height 30
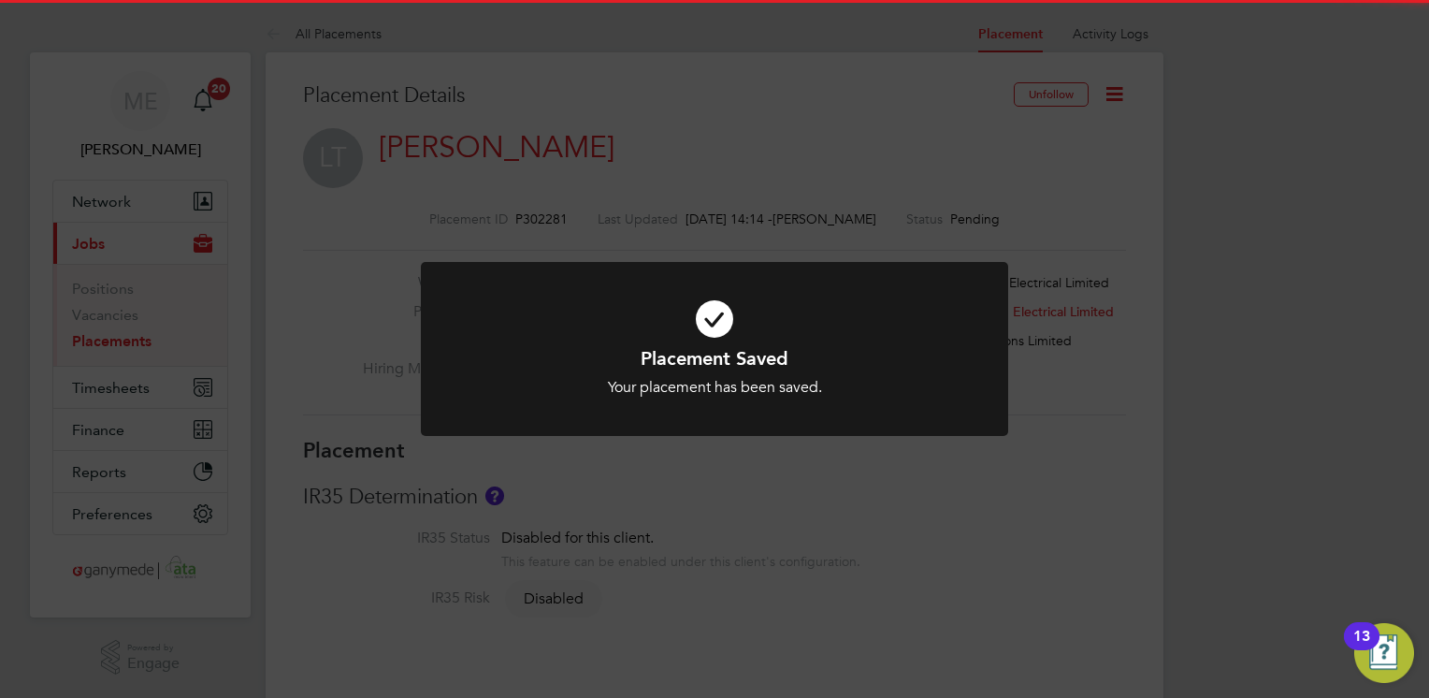
click at [978, 456] on div "Placement Saved Your placement has been saved. Cancel Okay" at bounding box center [714, 360] width 587 height 197
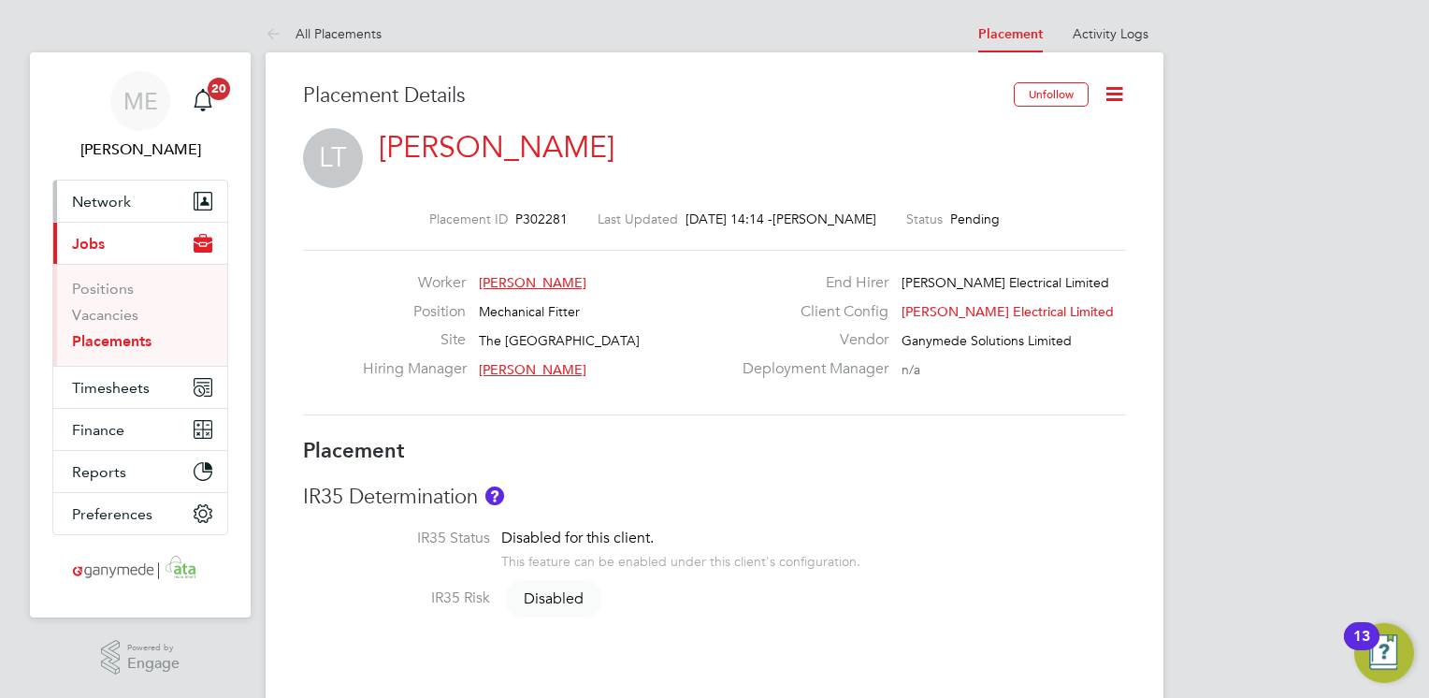
click at [125, 189] on button "Network" at bounding box center [140, 201] width 174 height 41
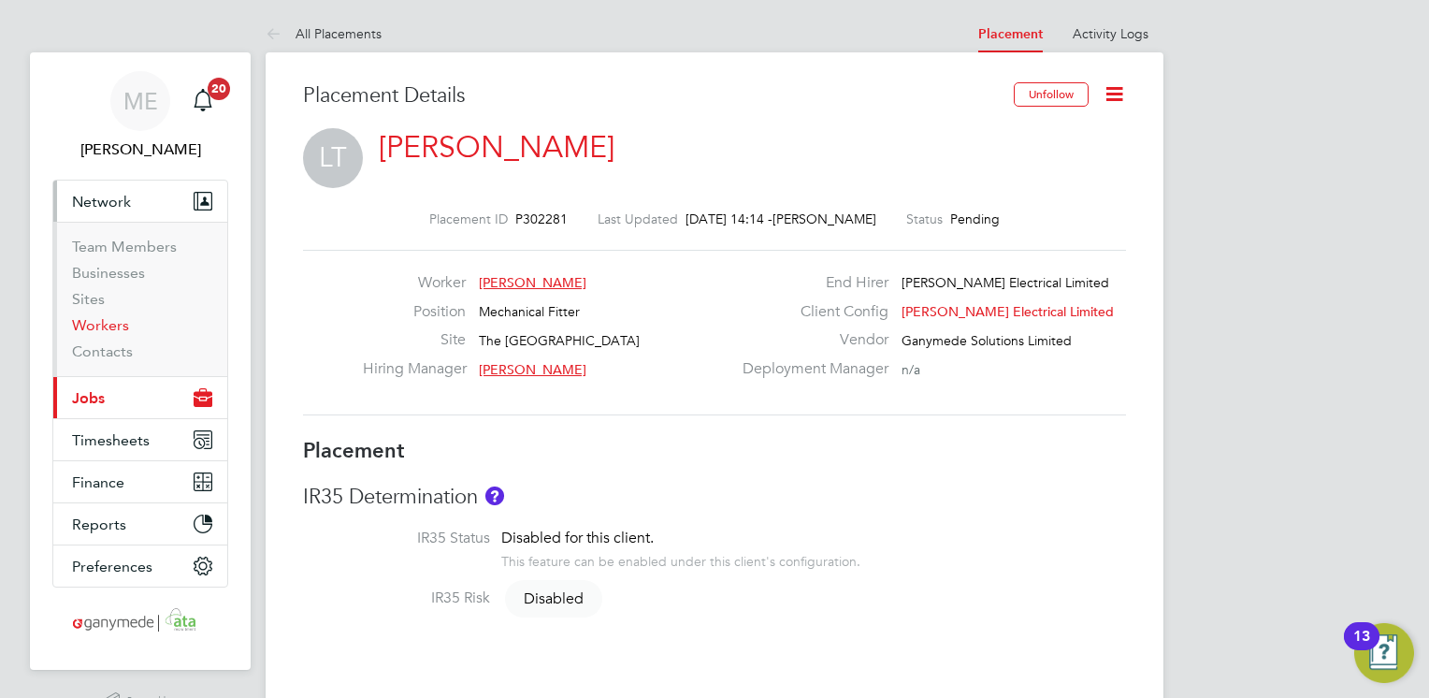
click at [92, 324] on link "Workers" at bounding box center [100, 325] width 57 height 18
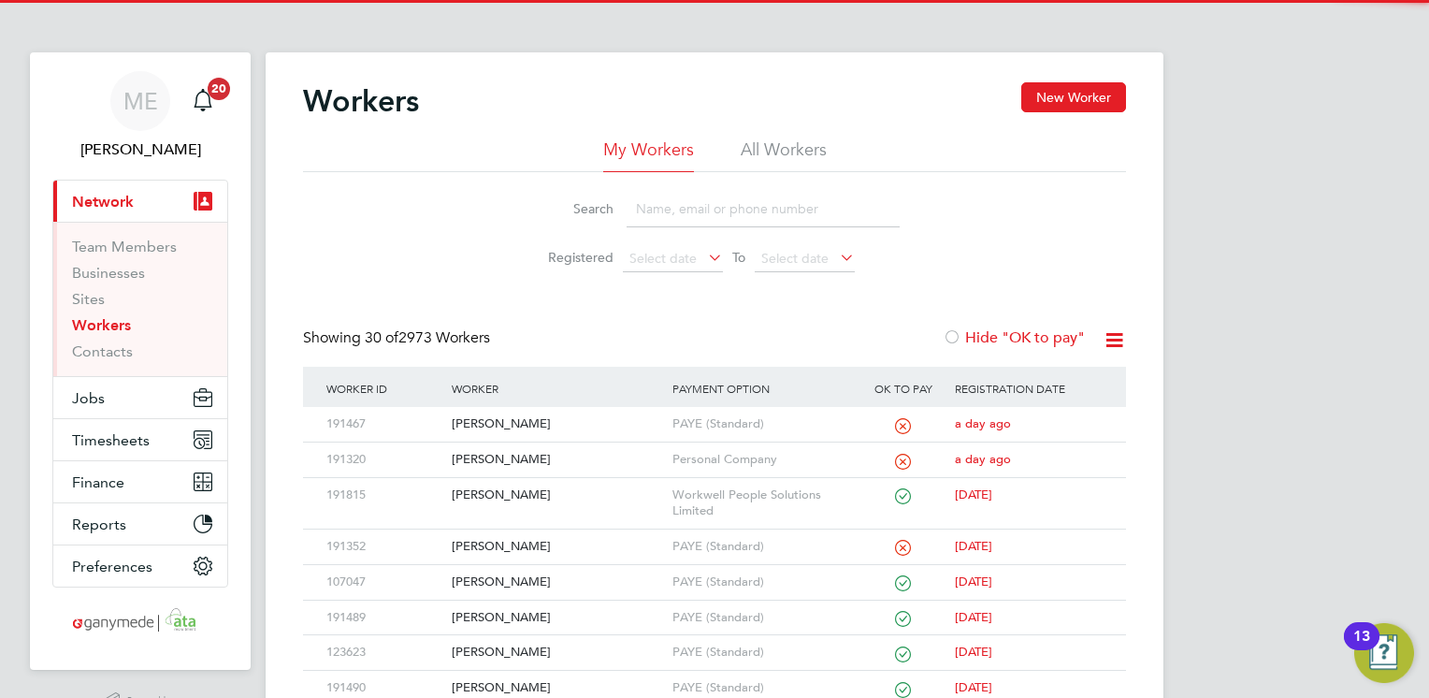
click at [691, 205] on input at bounding box center [763, 209] width 273 height 36
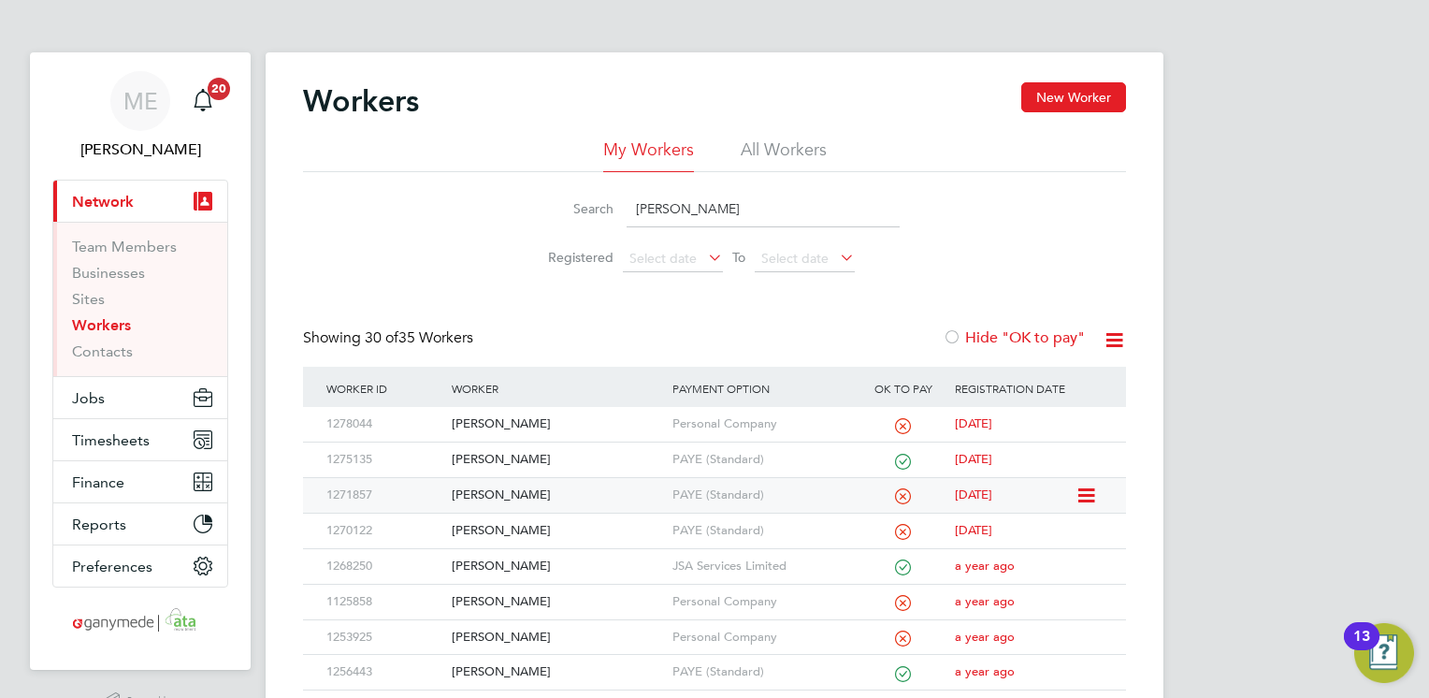
type input "lee"
click at [532, 492] on div "Lee Taylor" at bounding box center [557, 495] width 220 height 35
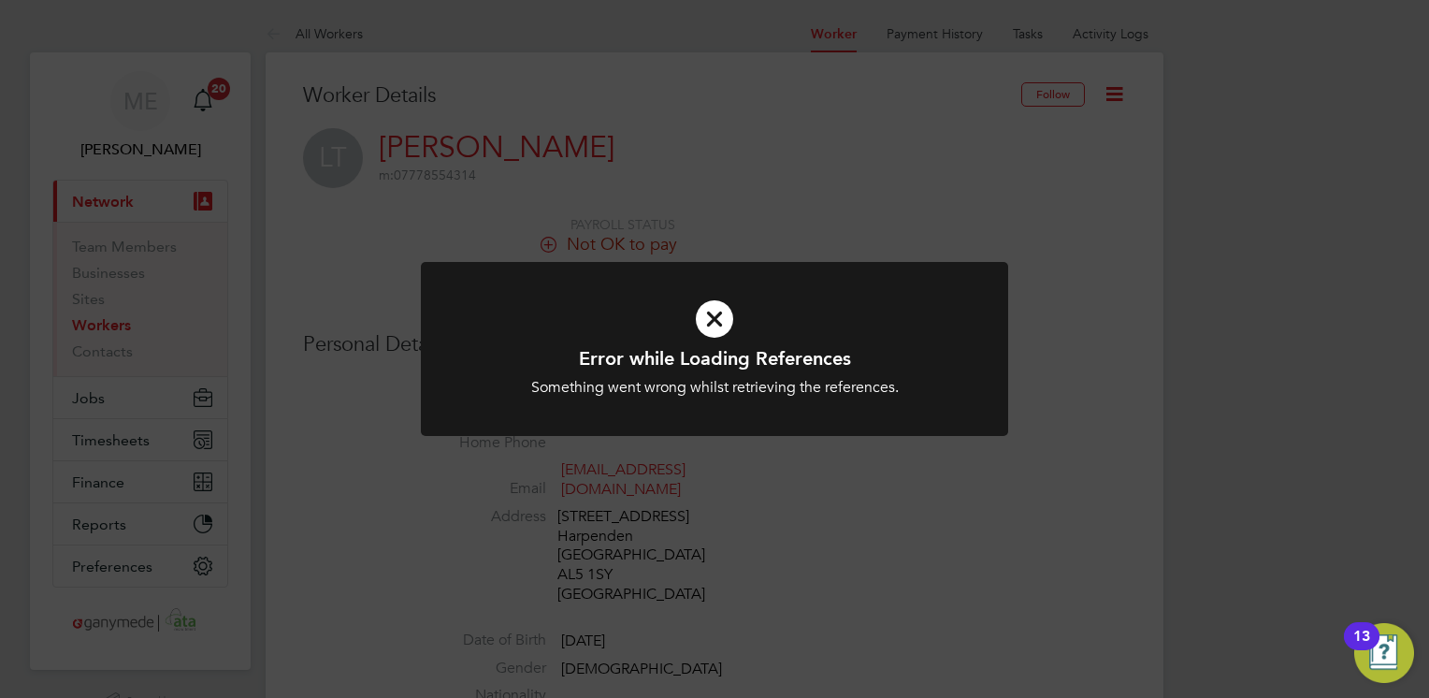
click at [707, 312] on icon at bounding box center [714, 319] width 486 height 73
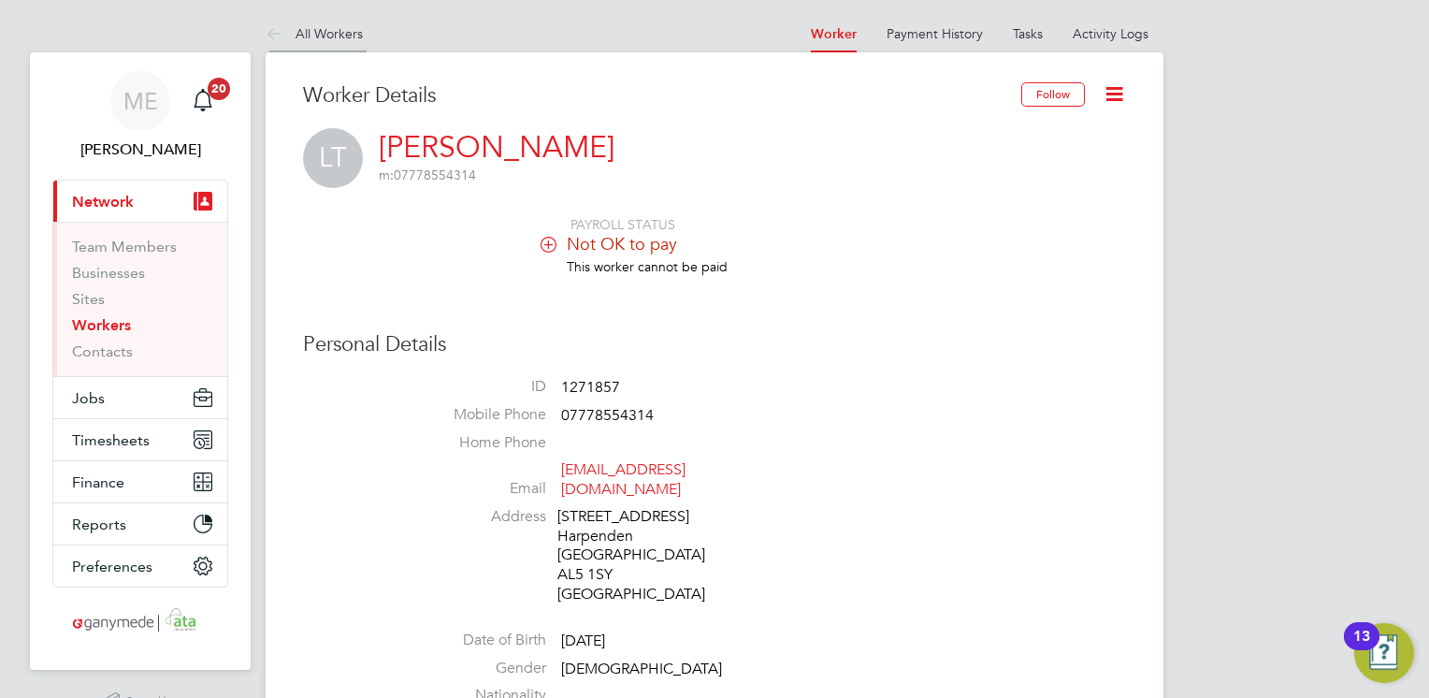
click at [271, 29] on icon at bounding box center [277, 34] width 23 height 23
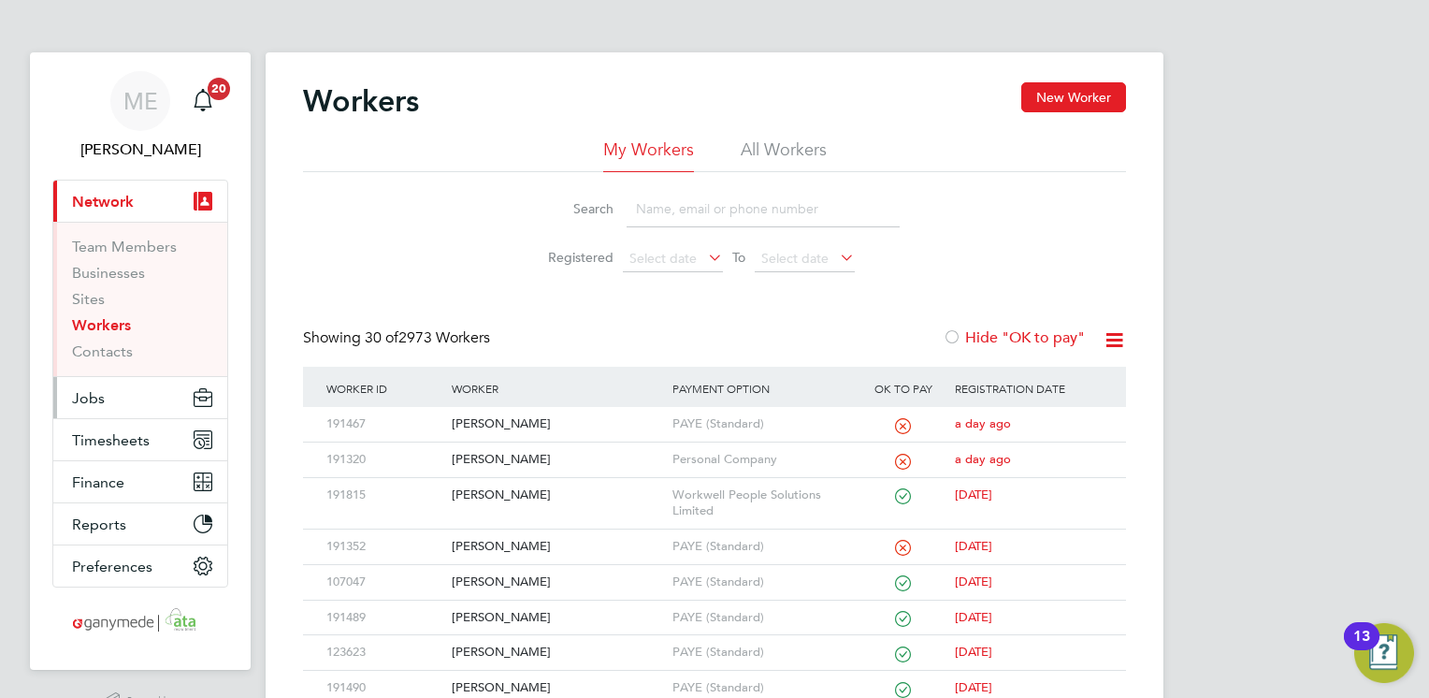
click at [131, 389] on button "Jobs" at bounding box center [140, 397] width 174 height 41
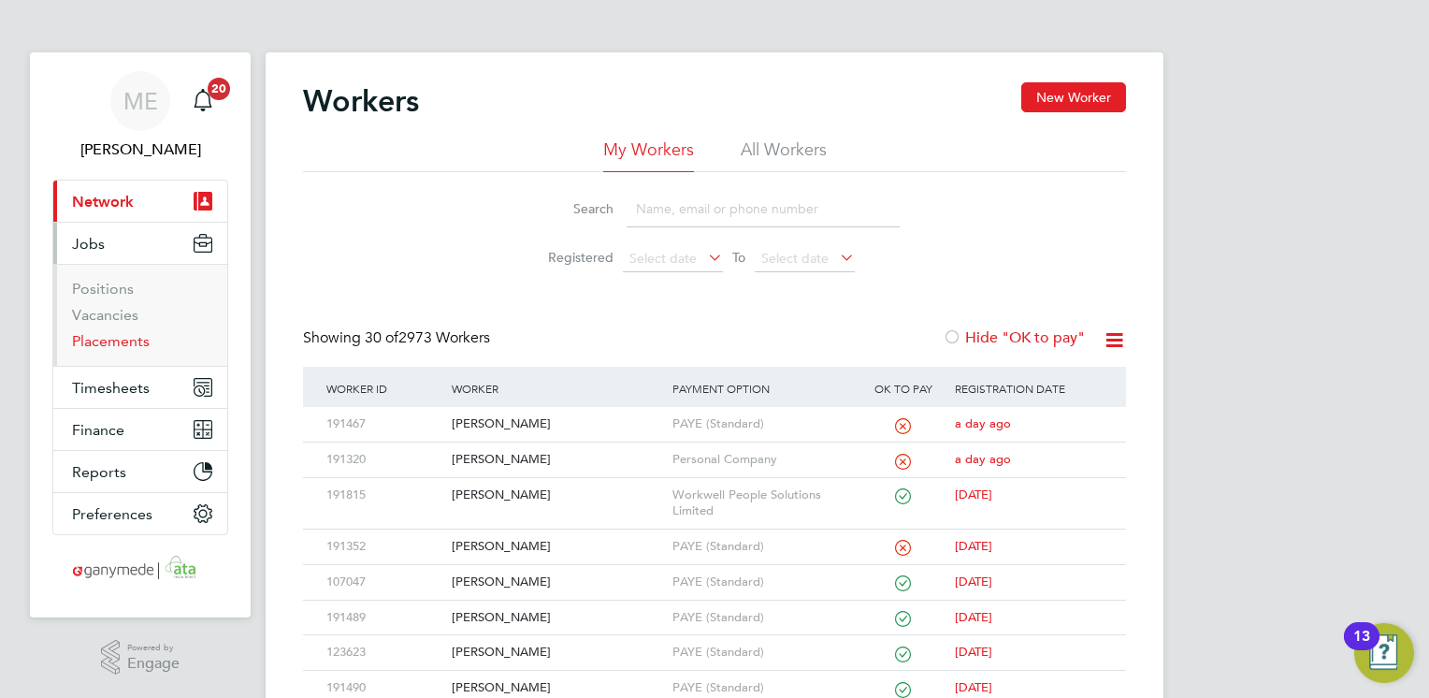
click at [107, 346] on link "Placements" at bounding box center [111, 341] width 78 height 18
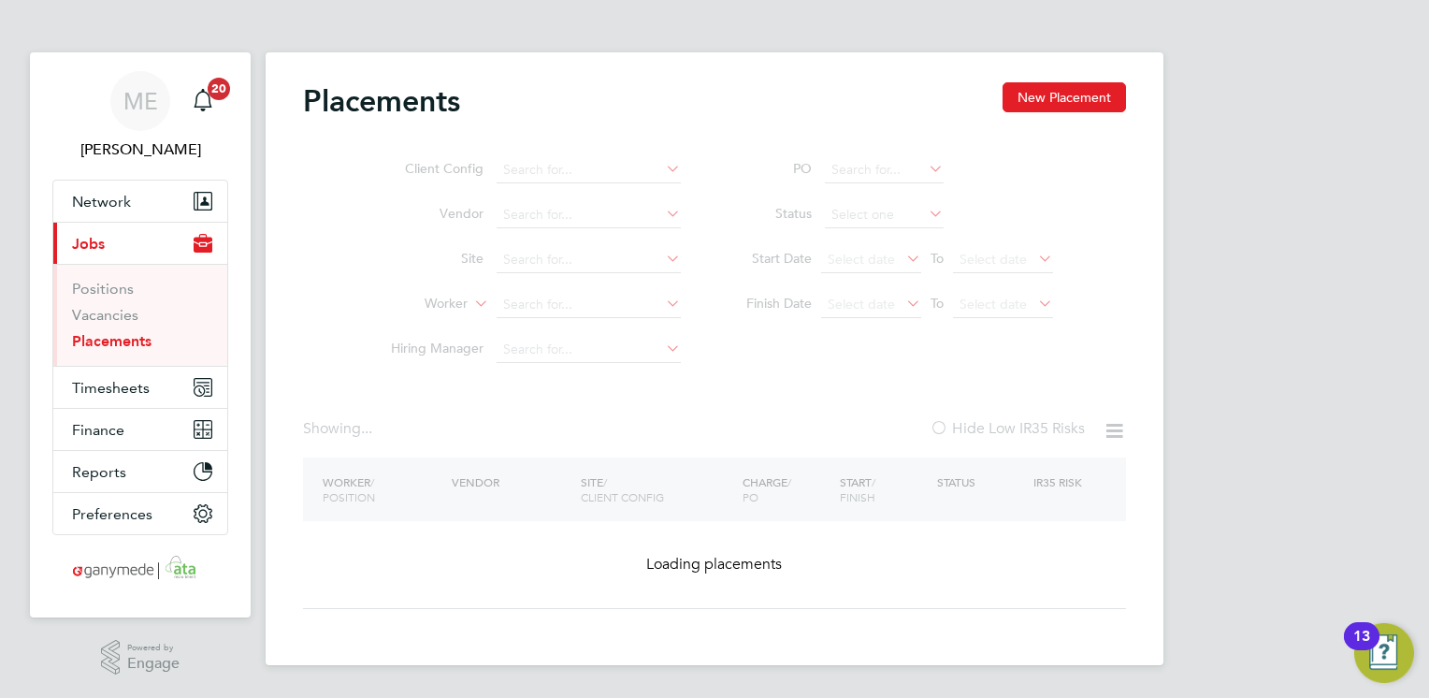
click at [519, 302] on ul "Client Config Vendor Site Worker Hiring Manager" at bounding box center [529, 260] width 352 height 225
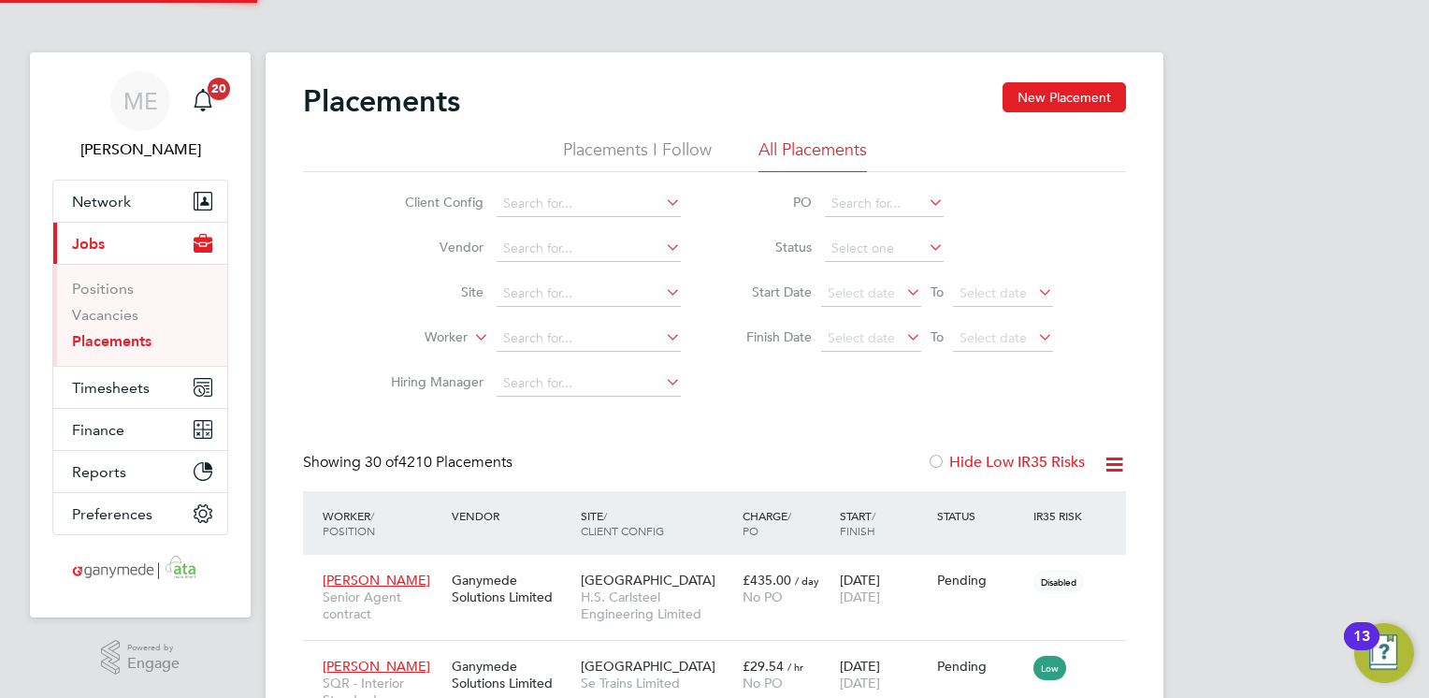
click at [530, 324] on li "Worker" at bounding box center [529, 338] width 352 height 45
click at [531, 333] on input at bounding box center [589, 339] width 184 height 26
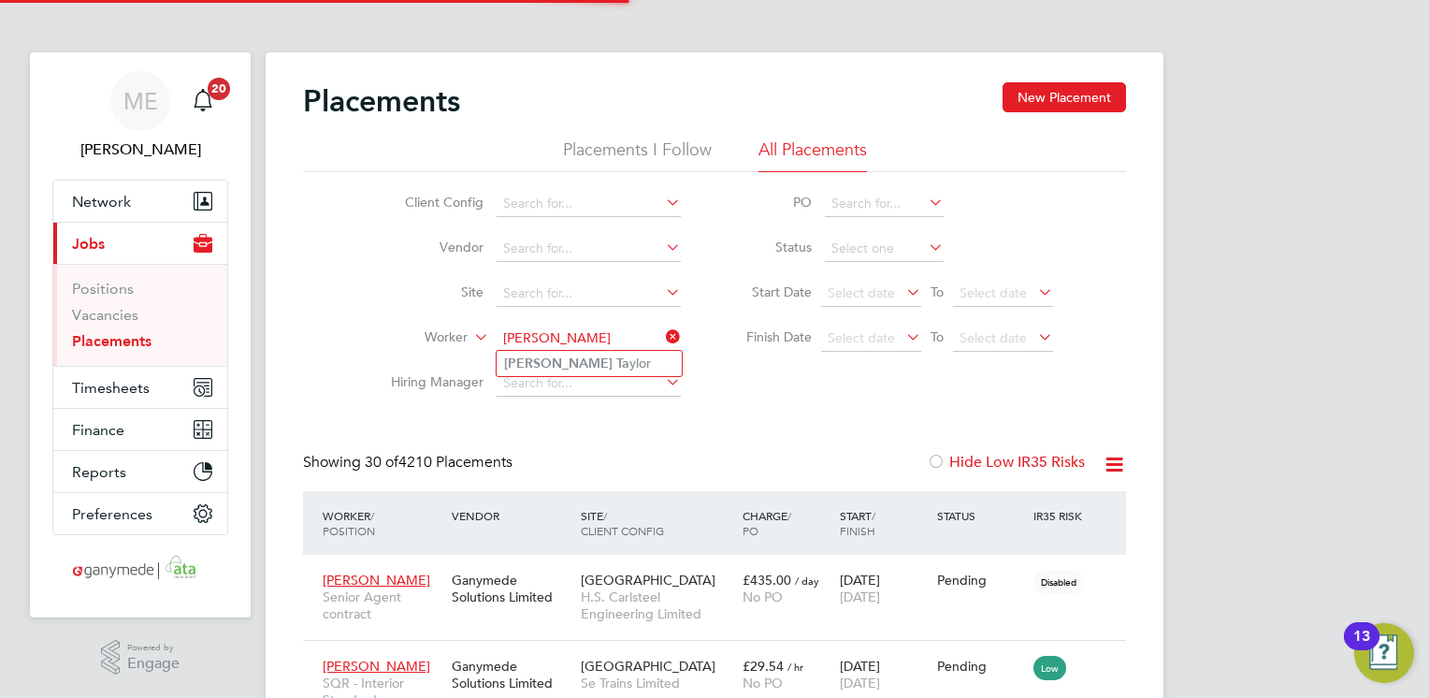
click at [543, 351] on li "Lee Ta ylor" at bounding box center [589, 363] width 185 height 25
type input "[PERSON_NAME]"
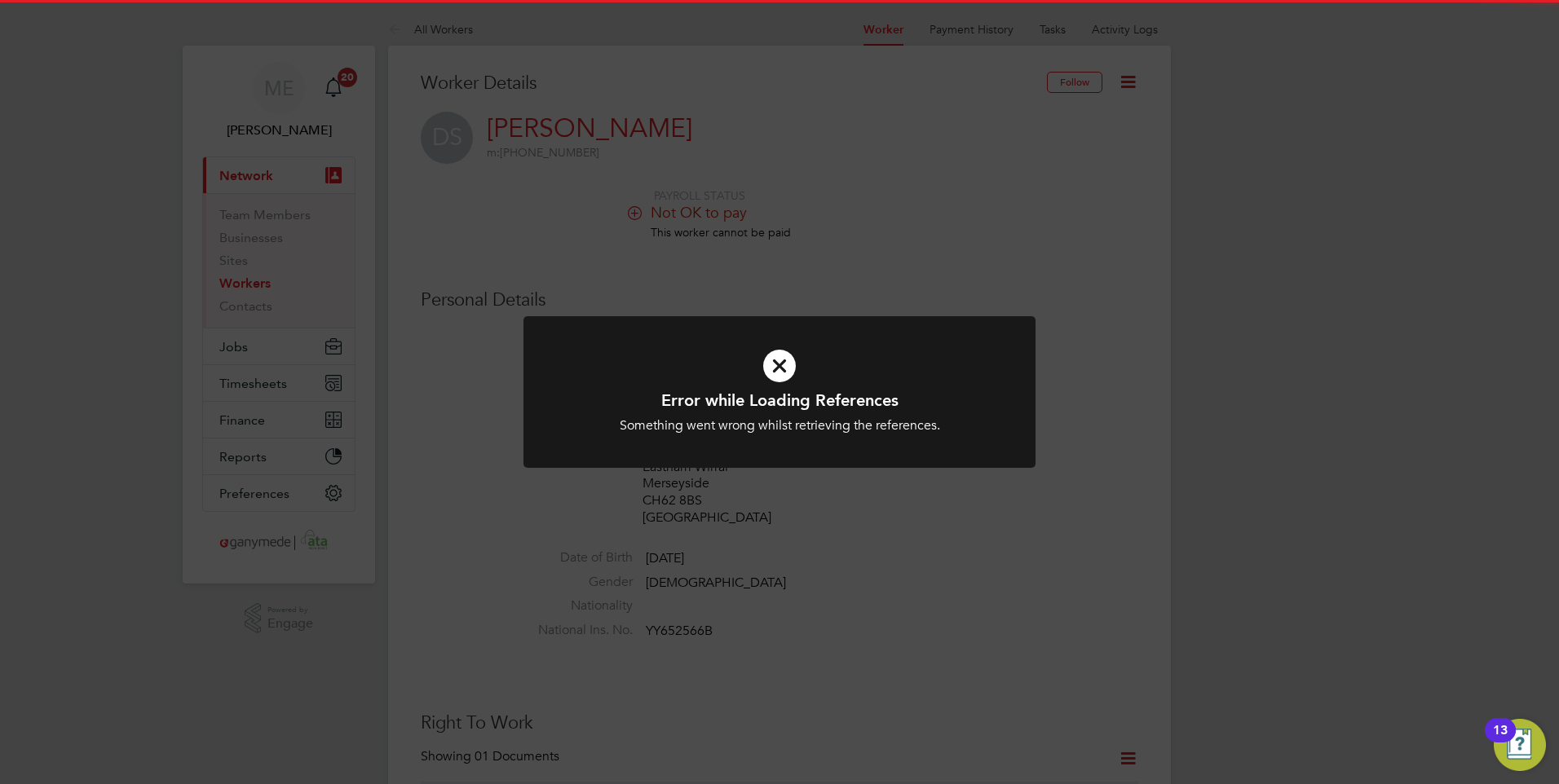
click at [764, 390] on h1 "Error while Loading References" at bounding box center [779, 400] width 424 height 21
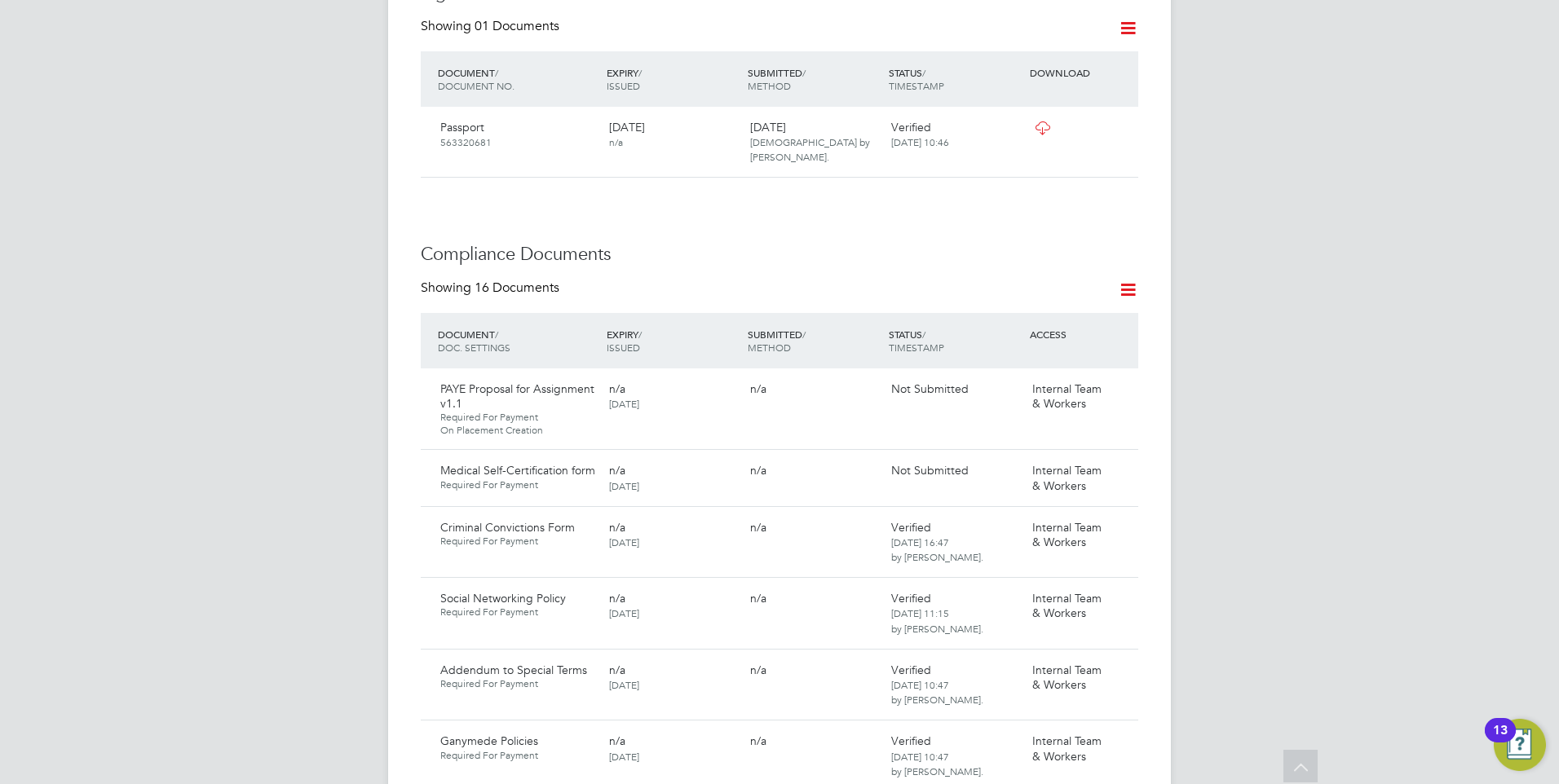
scroll to position [733, 0]
click at [1118, 376] on icon at bounding box center [1117, 386] width 17 height 19
click at [1000, 436] on li "Request Document" at bounding box center [1046, 440] width 163 height 23
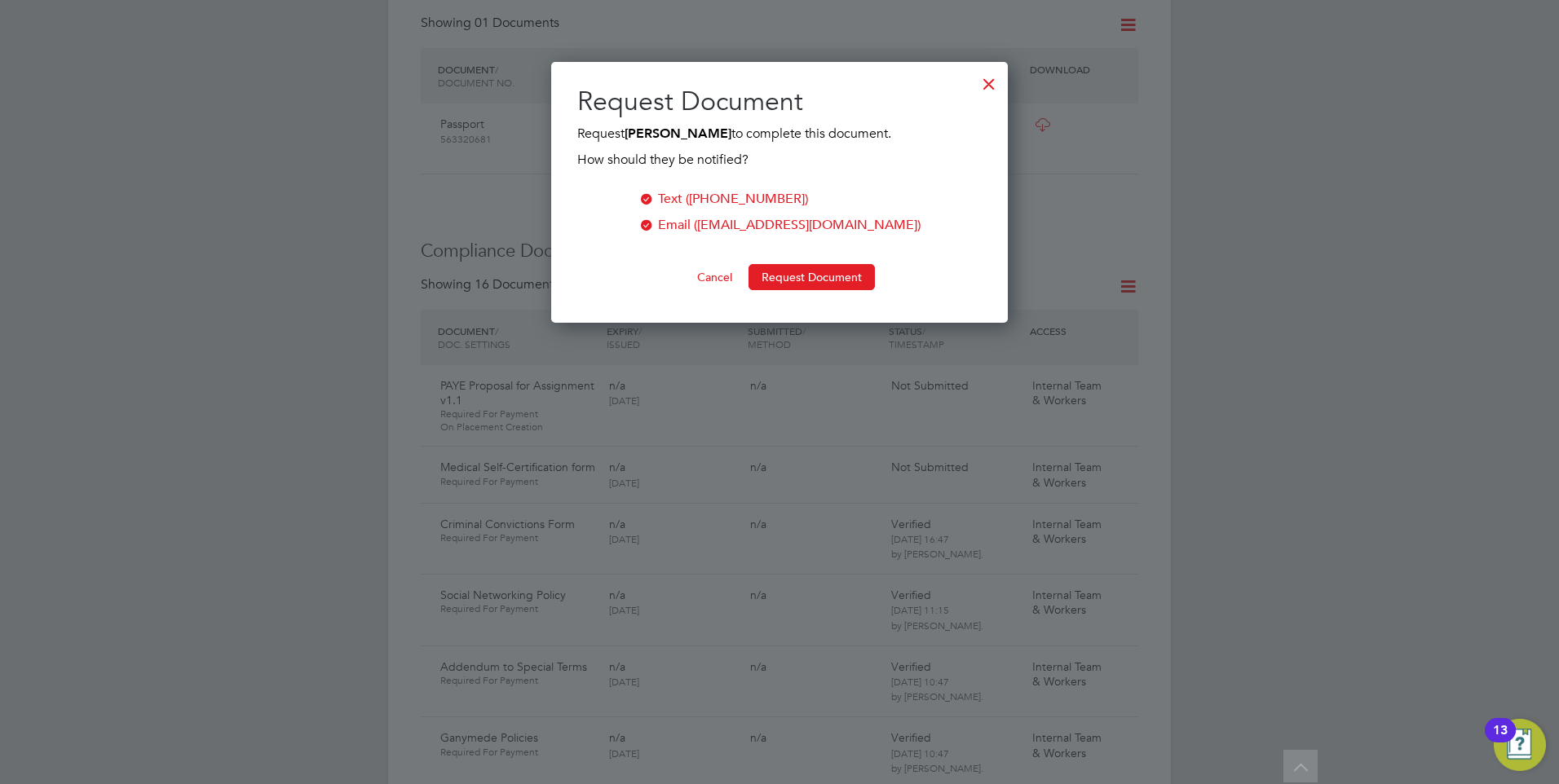
scroll to position [261, 458]
click at [781, 276] on button "Request Document" at bounding box center [811, 277] width 126 height 26
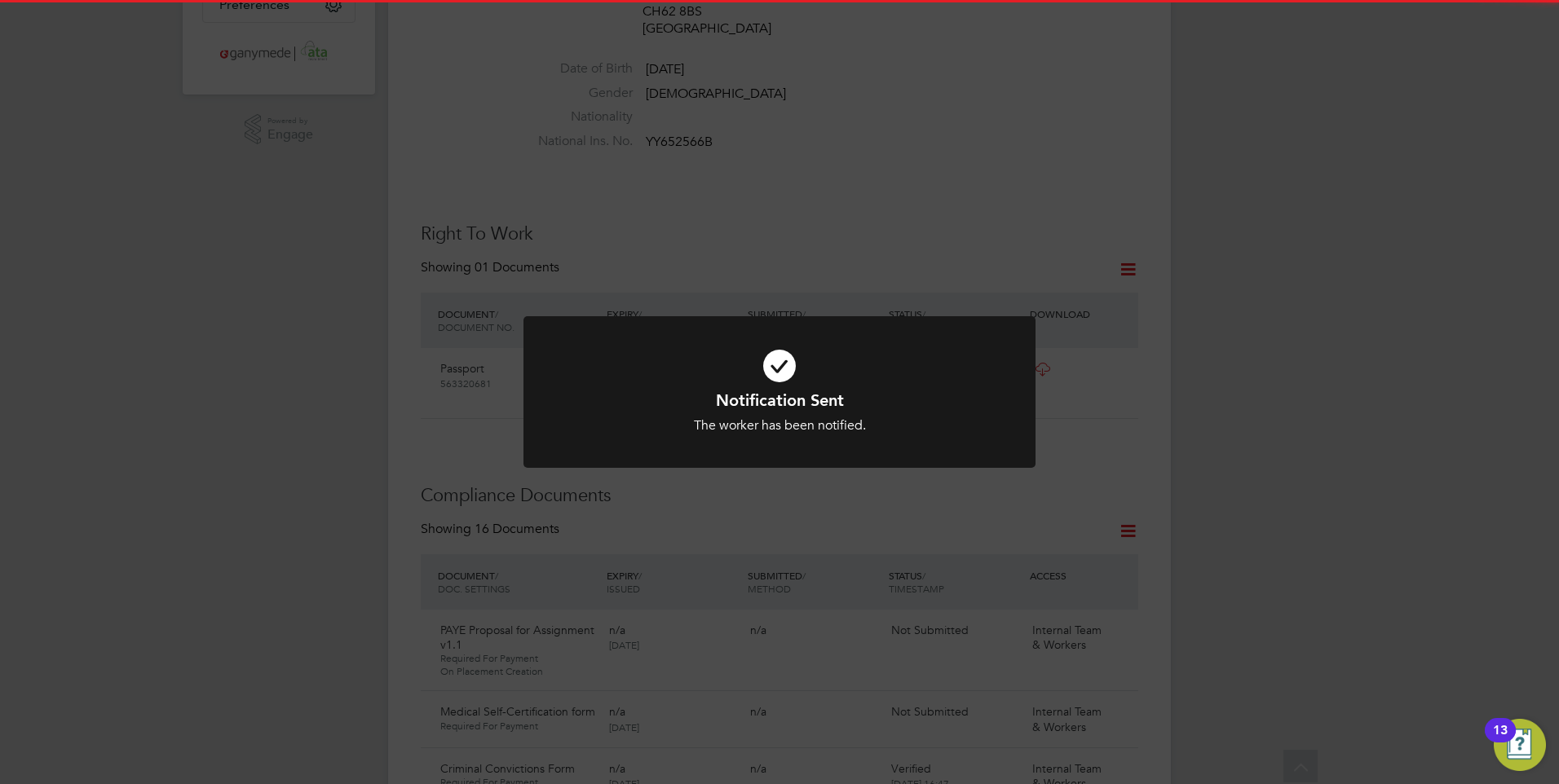
click at [792, 316] on div at bounding box center [779, 392] width 512 height 152
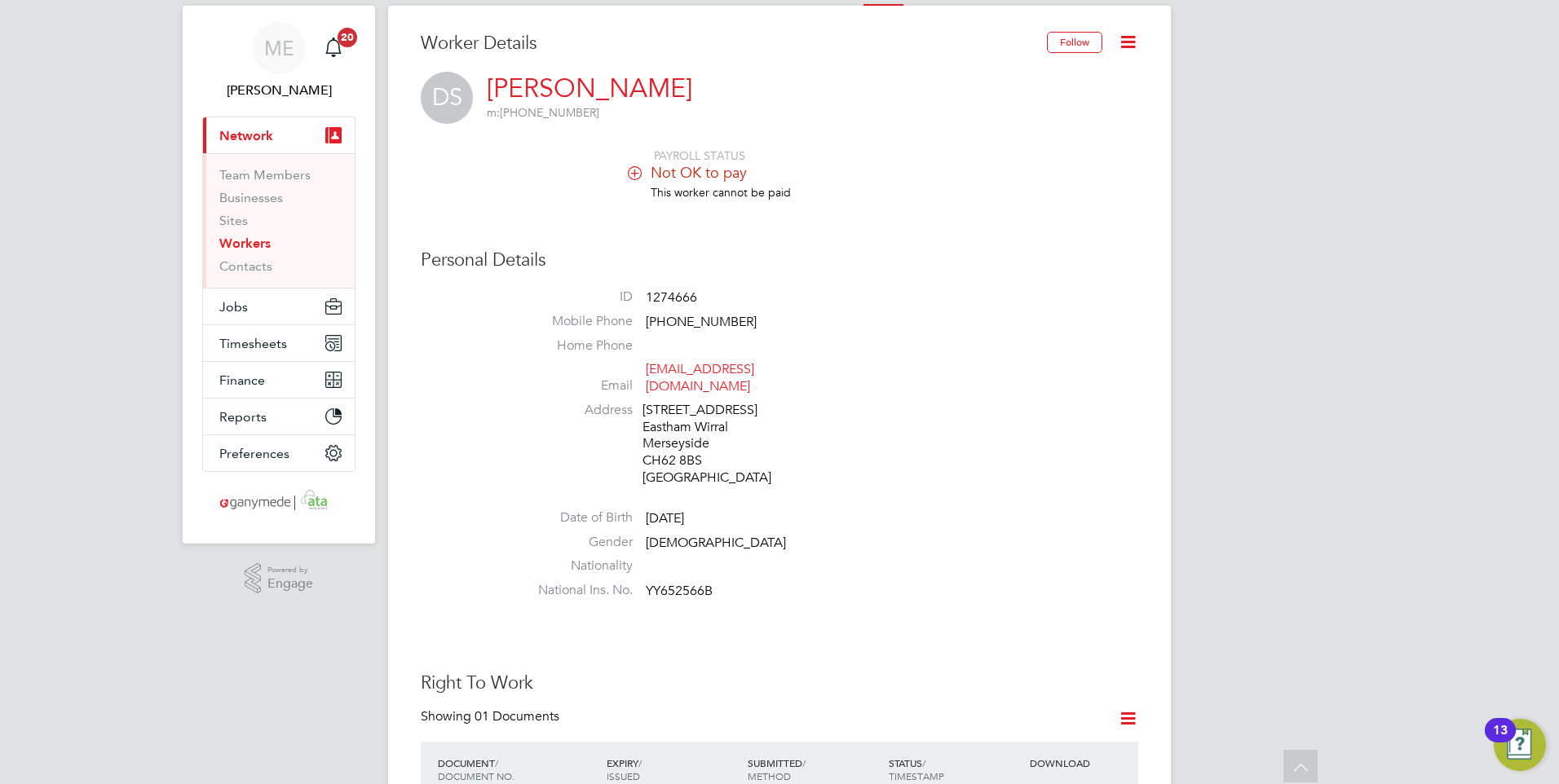
scroll to position [0, 0]
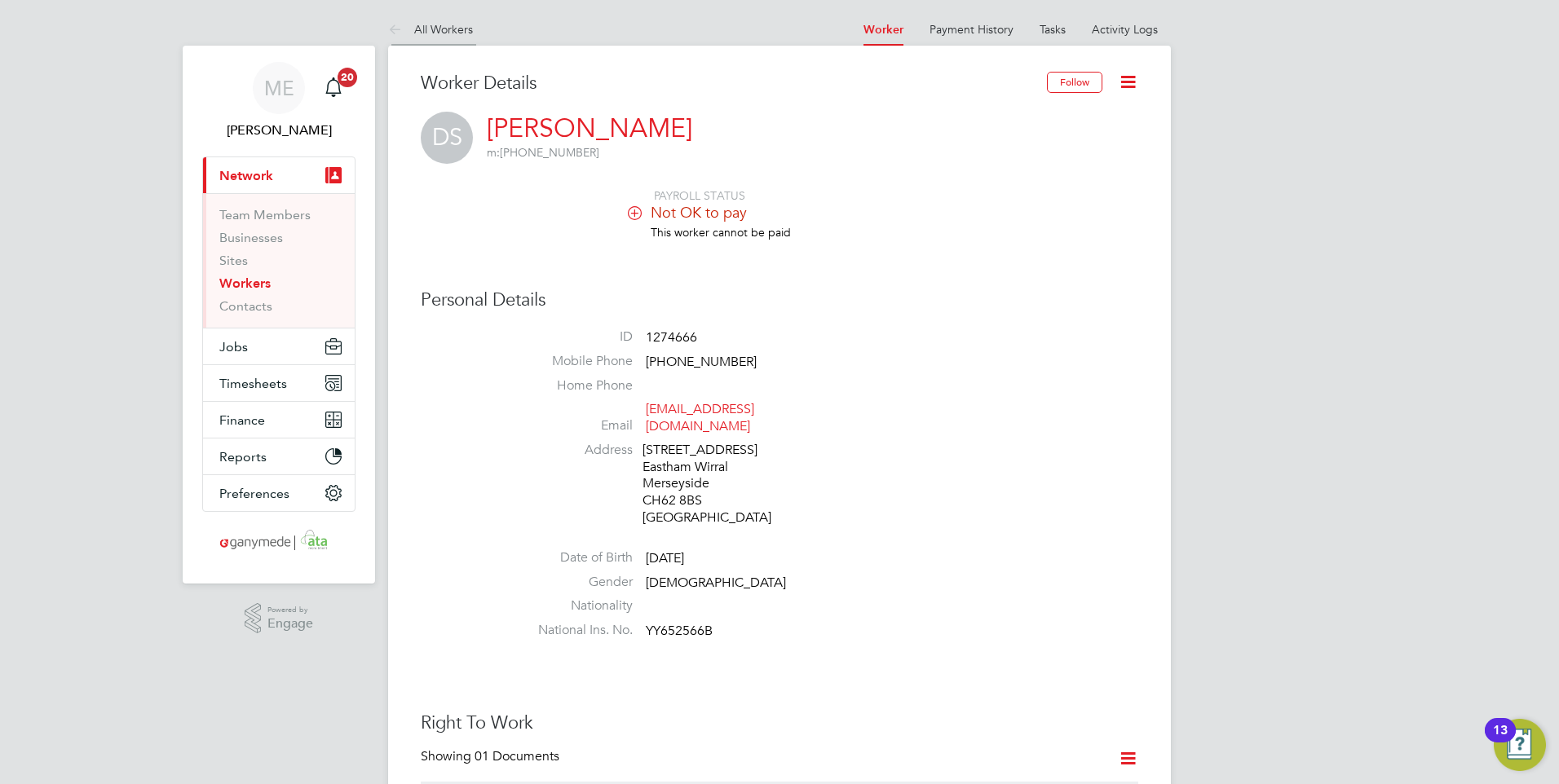
click at [393, 24] on icon at bounding box center [397, 30] width 20 height 20
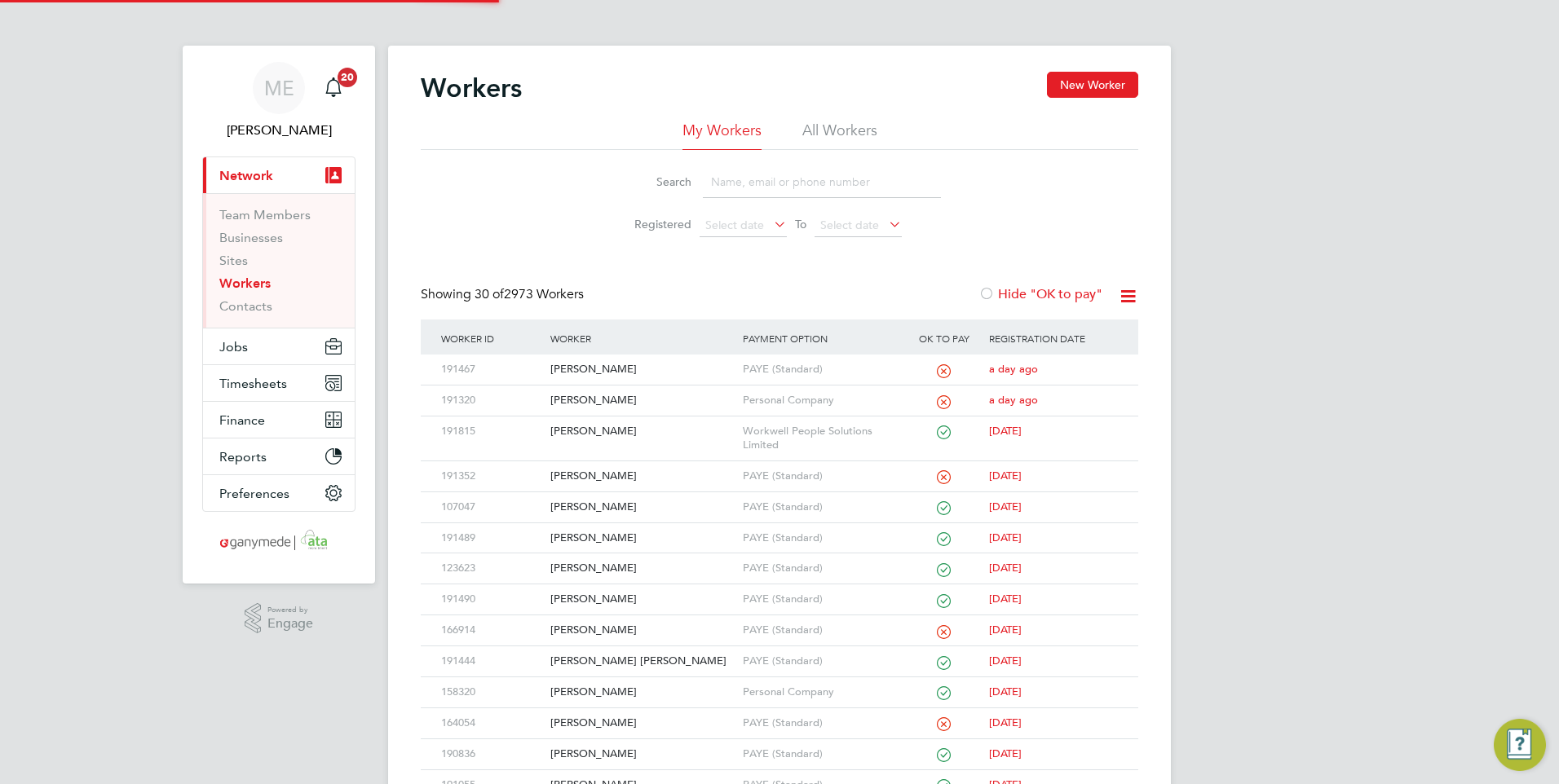
click at [796, 185] on input at bounding box center [821, 182] width 238 height 31
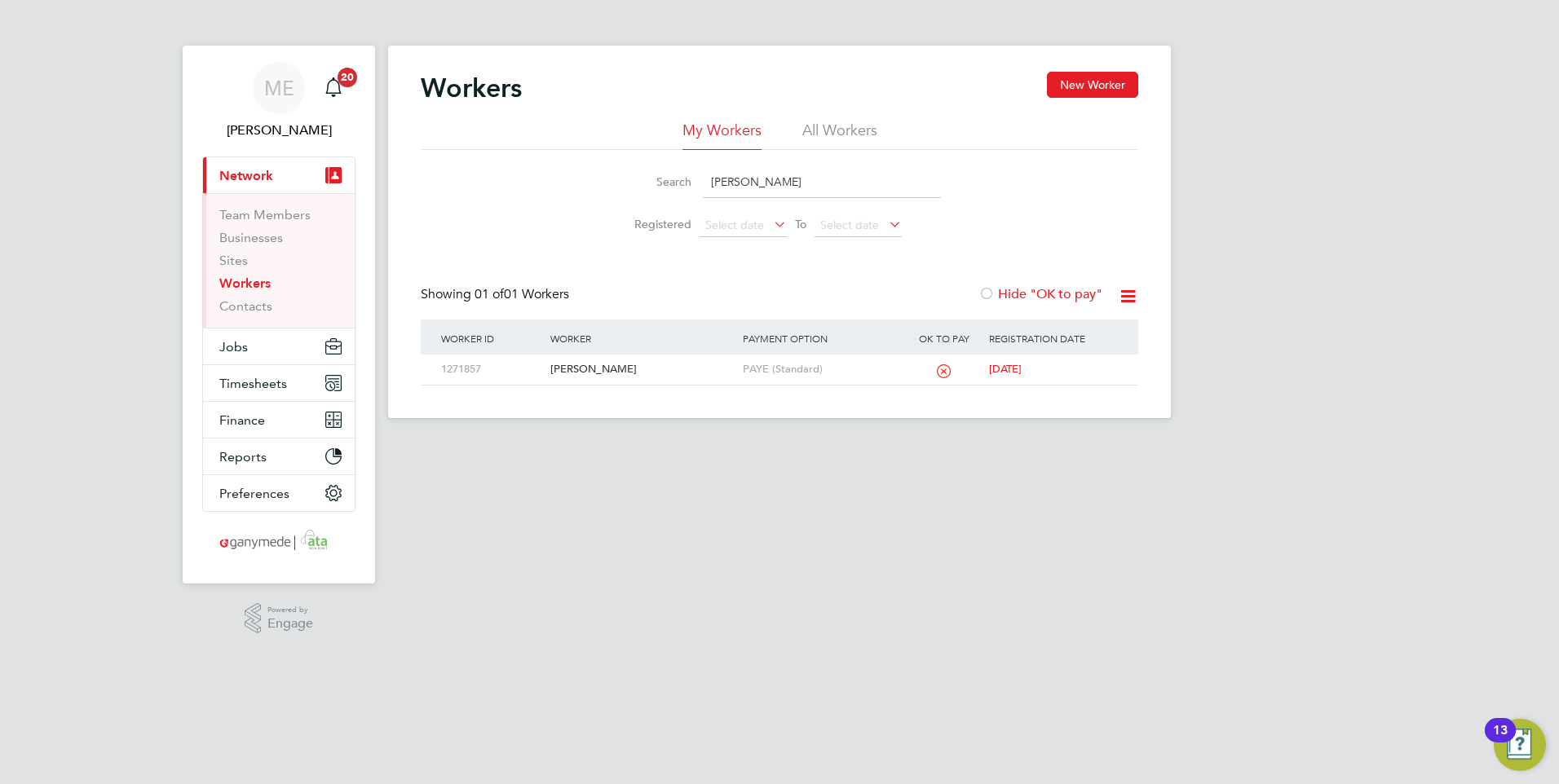
type input "[PERSON_NAME]"
click at [661, 376] on div "[PERSON_NAME]" at bounding box center [642, 369] width 192 height 30
click at [249, 341] on button "Jobs" at bounding box center [279, 346] width 152 height 36
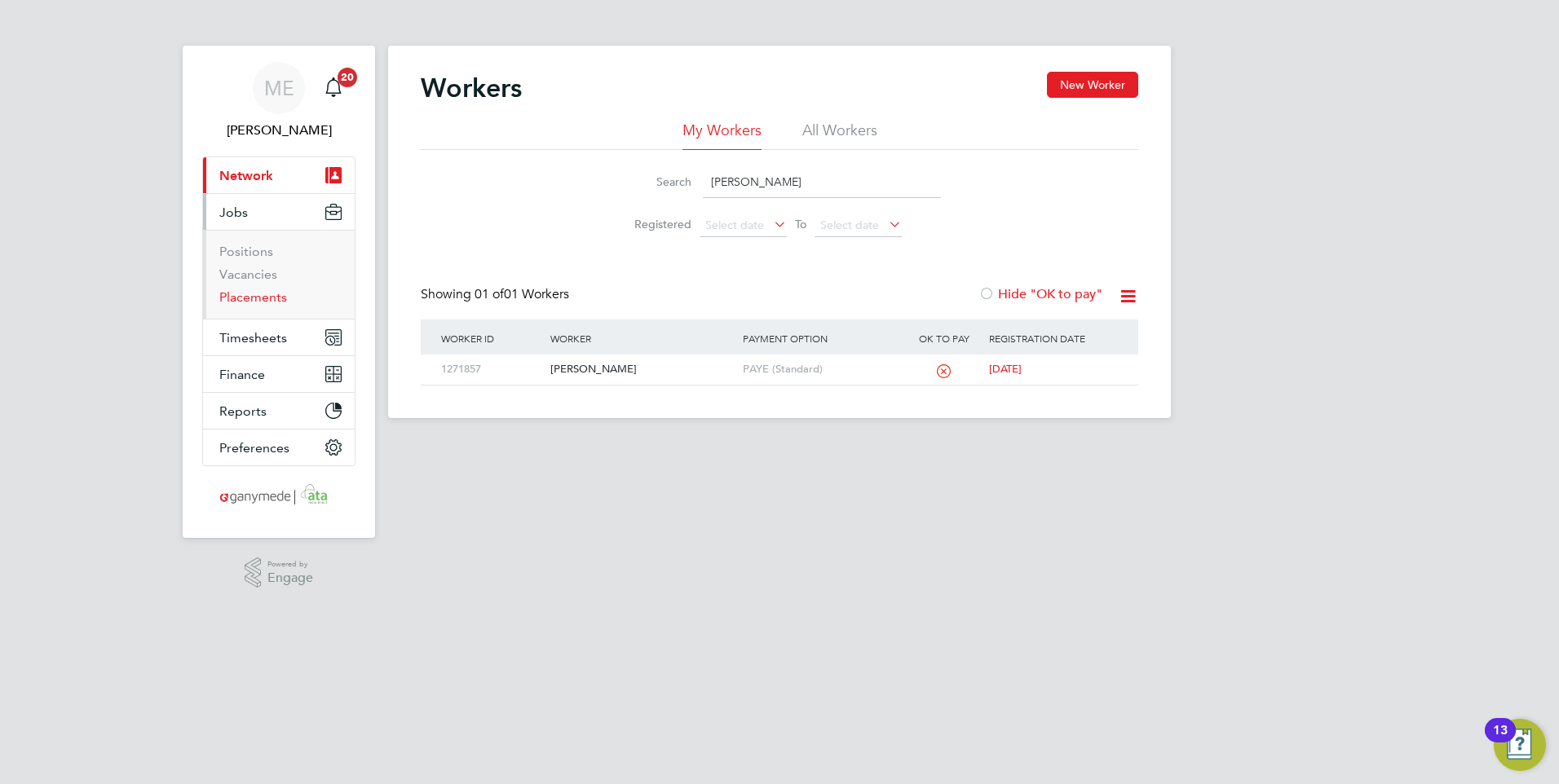
click at [245, 291] on link "Placements" at bounding box center [254, 297] width 68 height 16
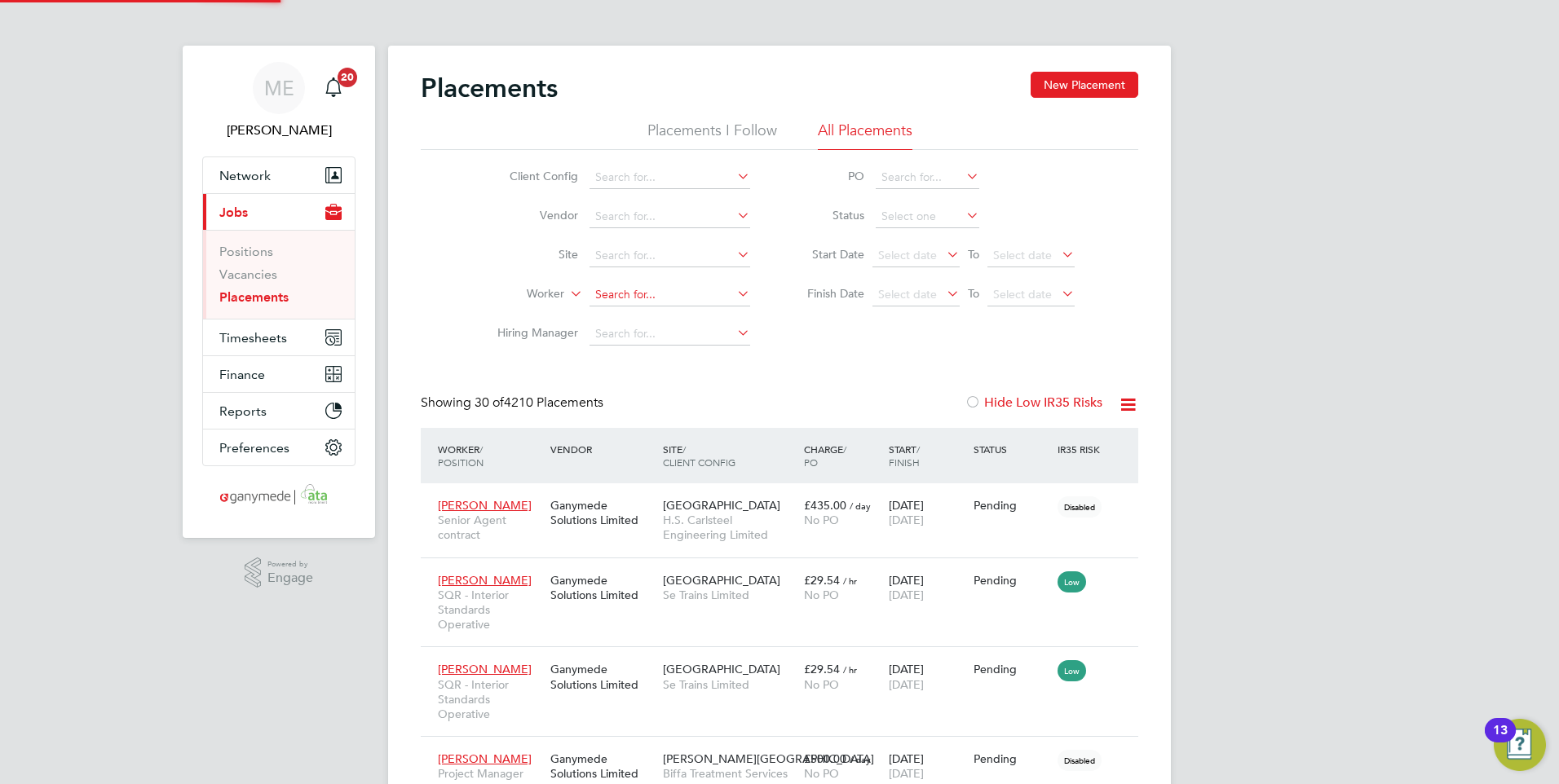
click at [626, 296] on input at bounding box center [669, 295] width 160 height 23
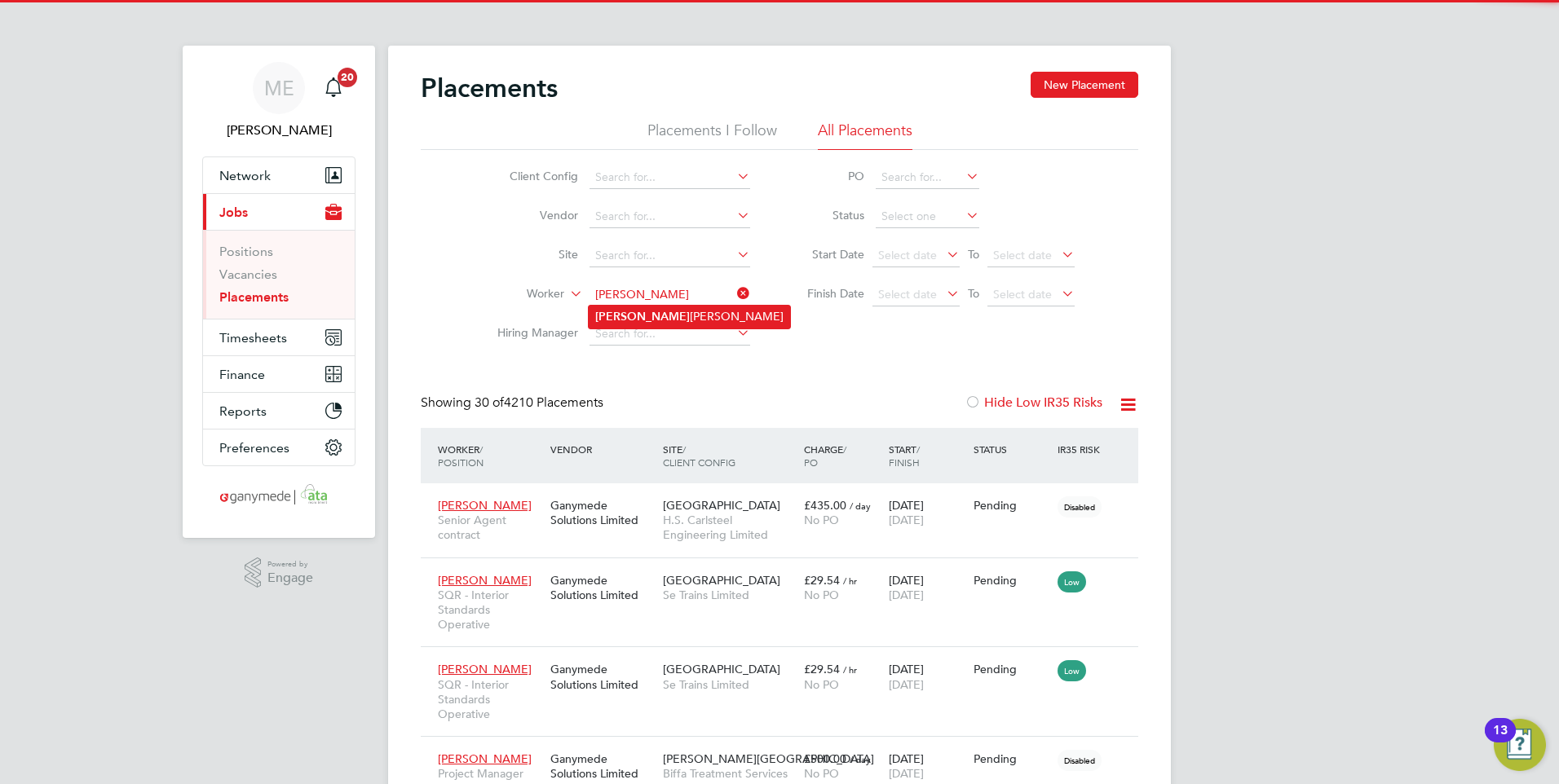
click at [627, 309] on li "Ricky Henry-Merchant" at bounding box center [688, 316] width 201 height 22
type input "[PERSON_NAME]"
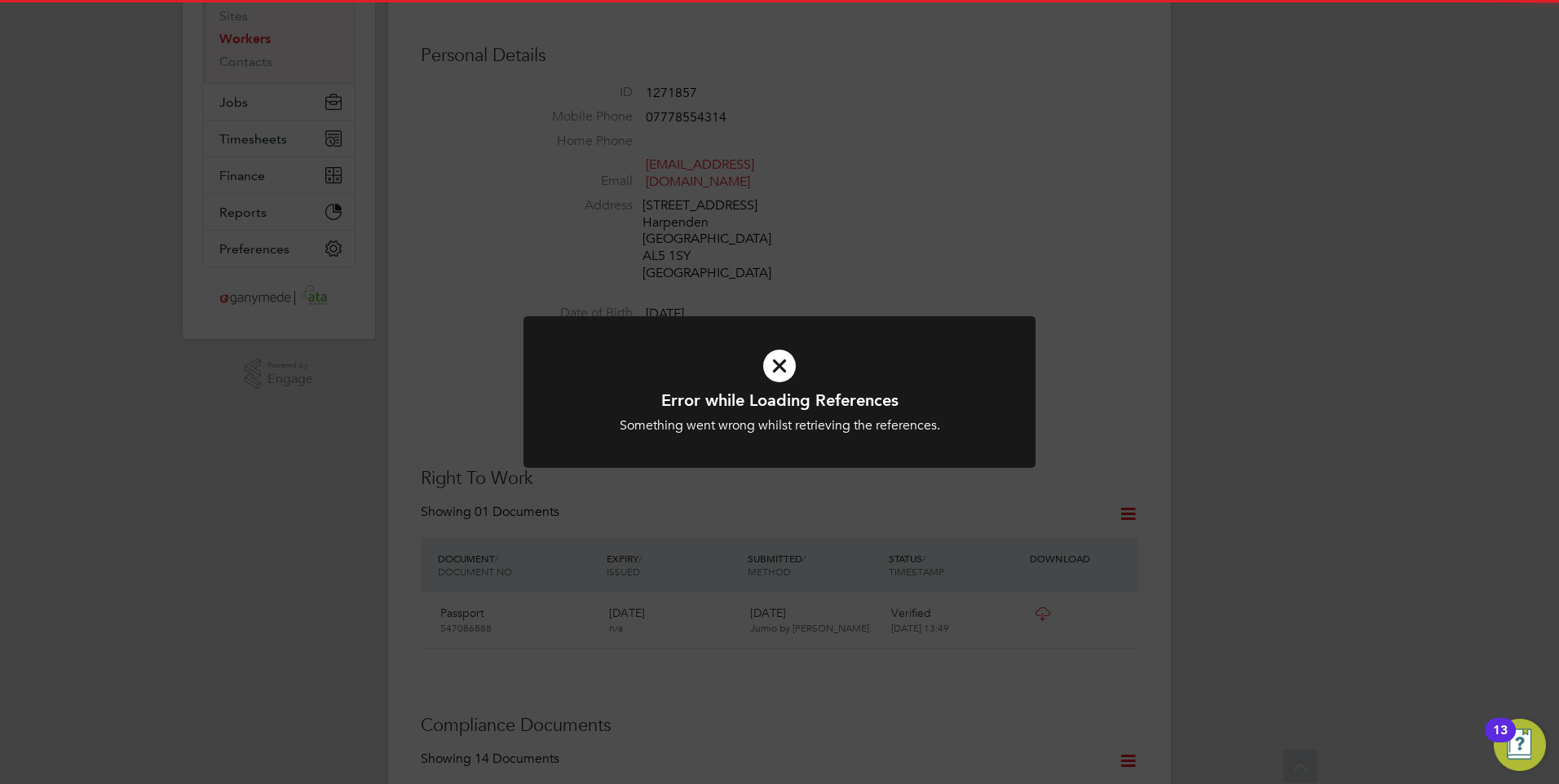
click at [779, 386] on icon at bounding box center [779, 366] width 424 height 64
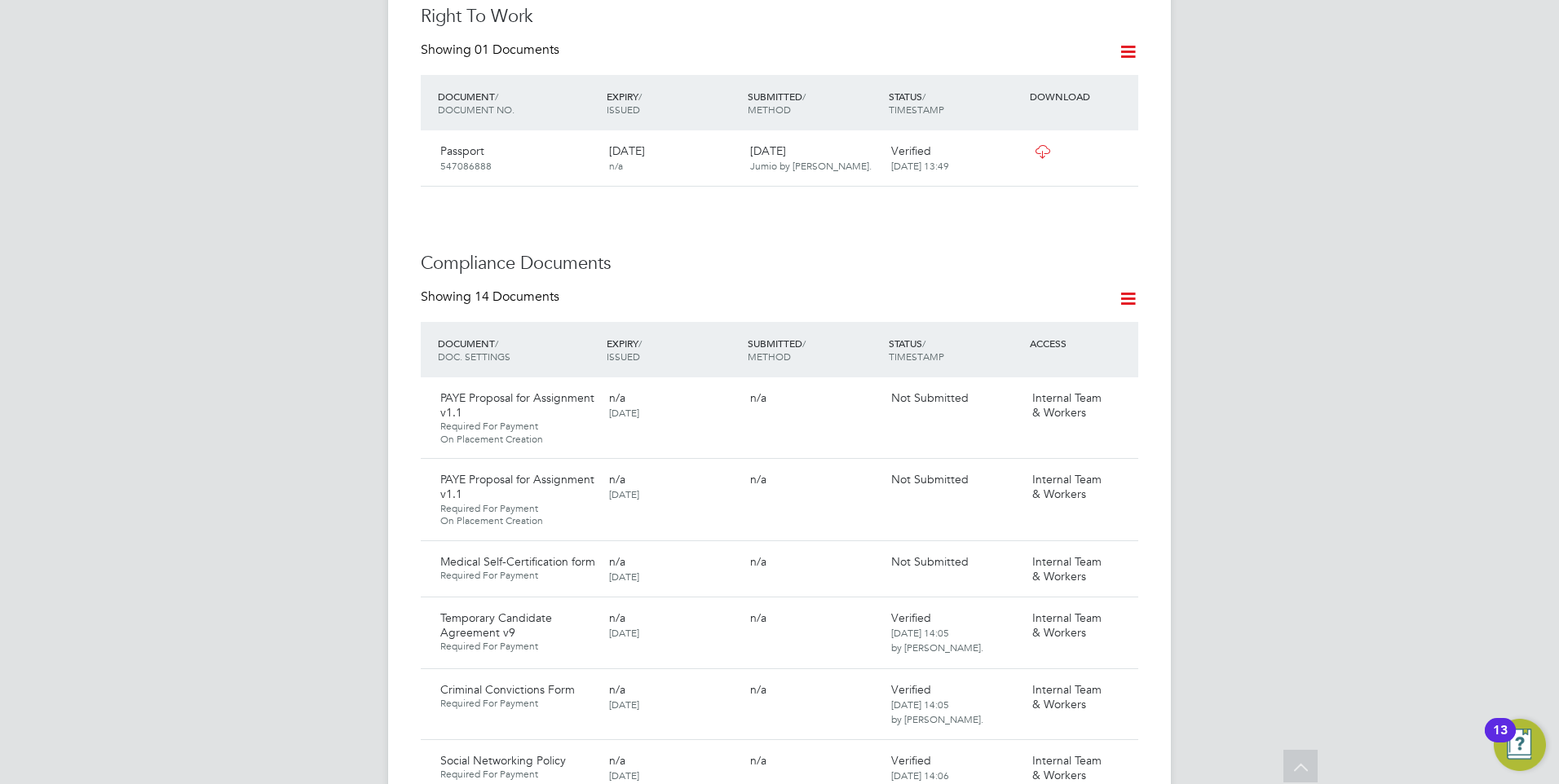
scroll to position [733, 0]
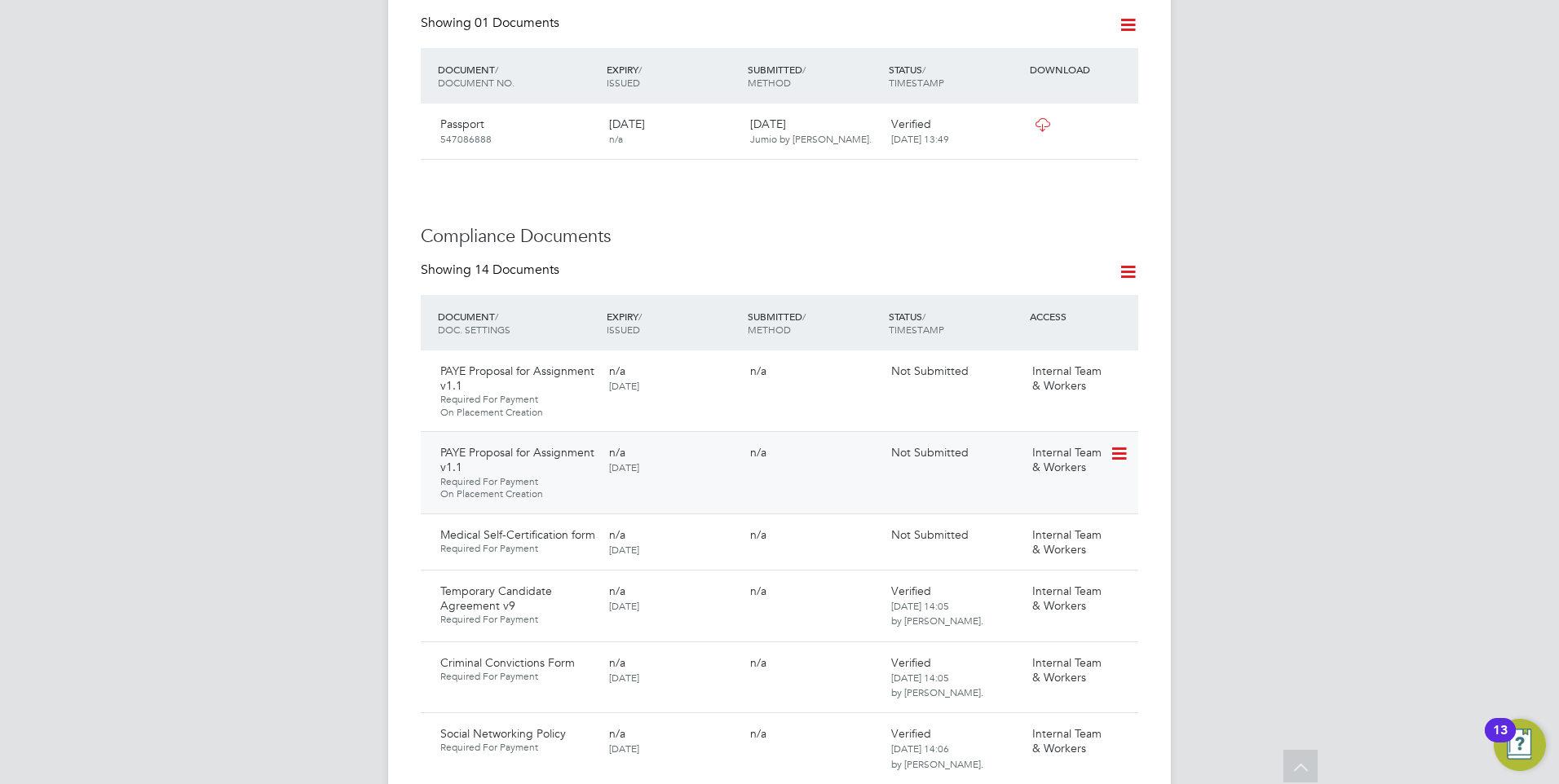
click at [1115, 444] on icon at bounding box center [1117, 454] width 17 height 19
click at [1015, 516] on li "Request Document" at bounding box center [1046, 522] width 163 height 23
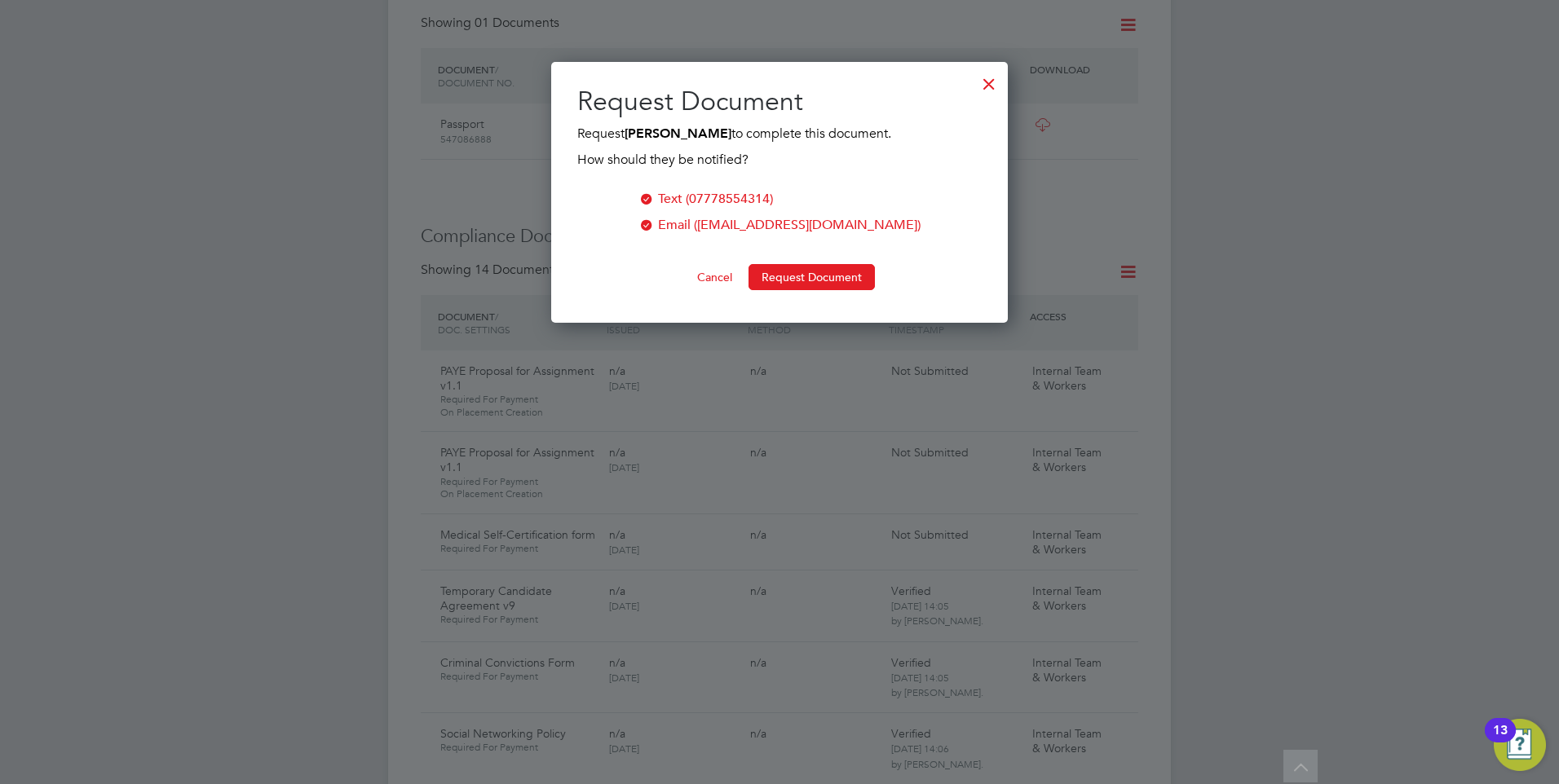
scroll to position [261, 458]
click at [779, 272] on button "Request Document" at bounding box center [811, 277] width 126 height 26
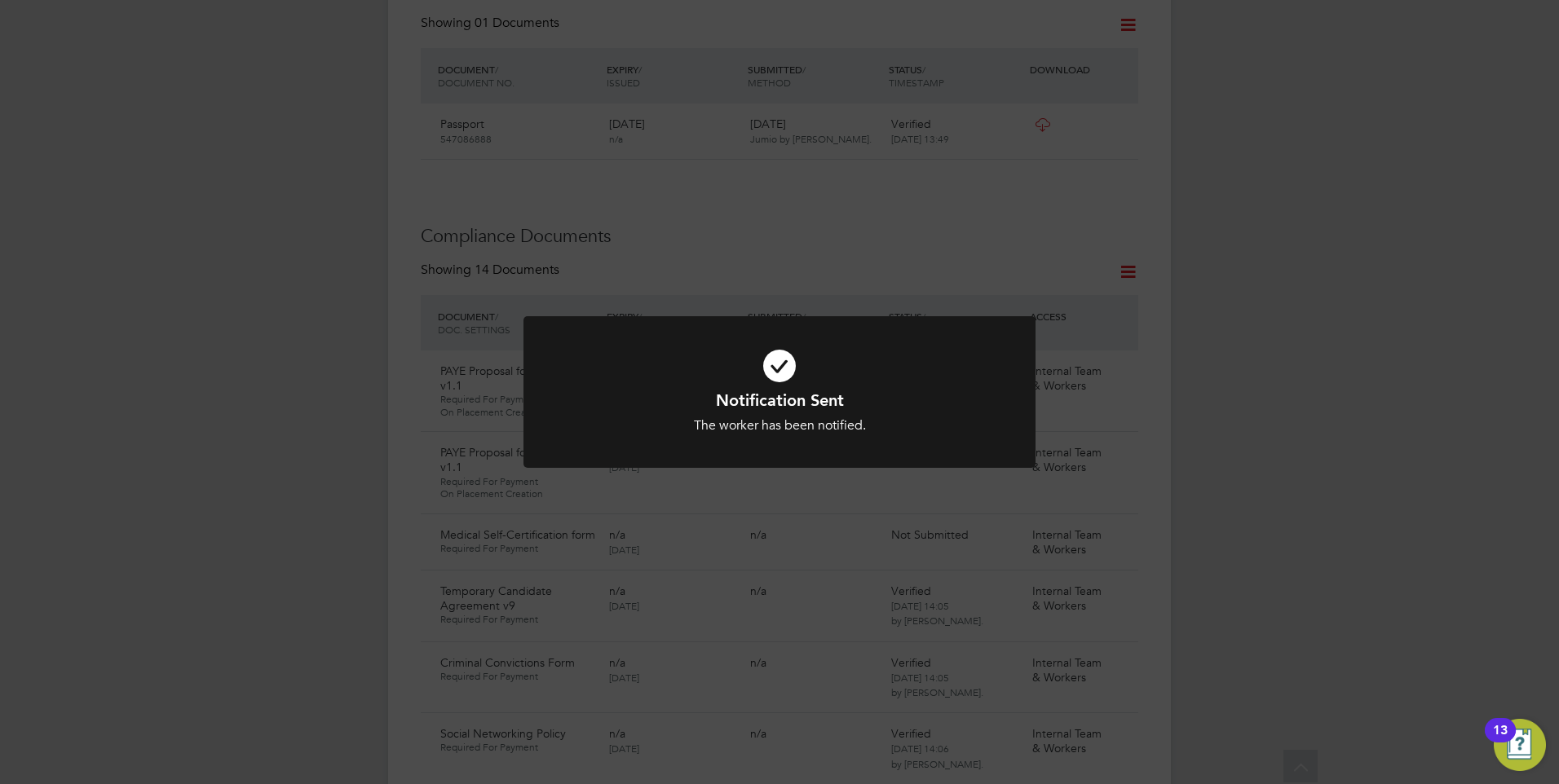
click at [898, 364] on icon at bounding box center [779, 366] width 424 height 64
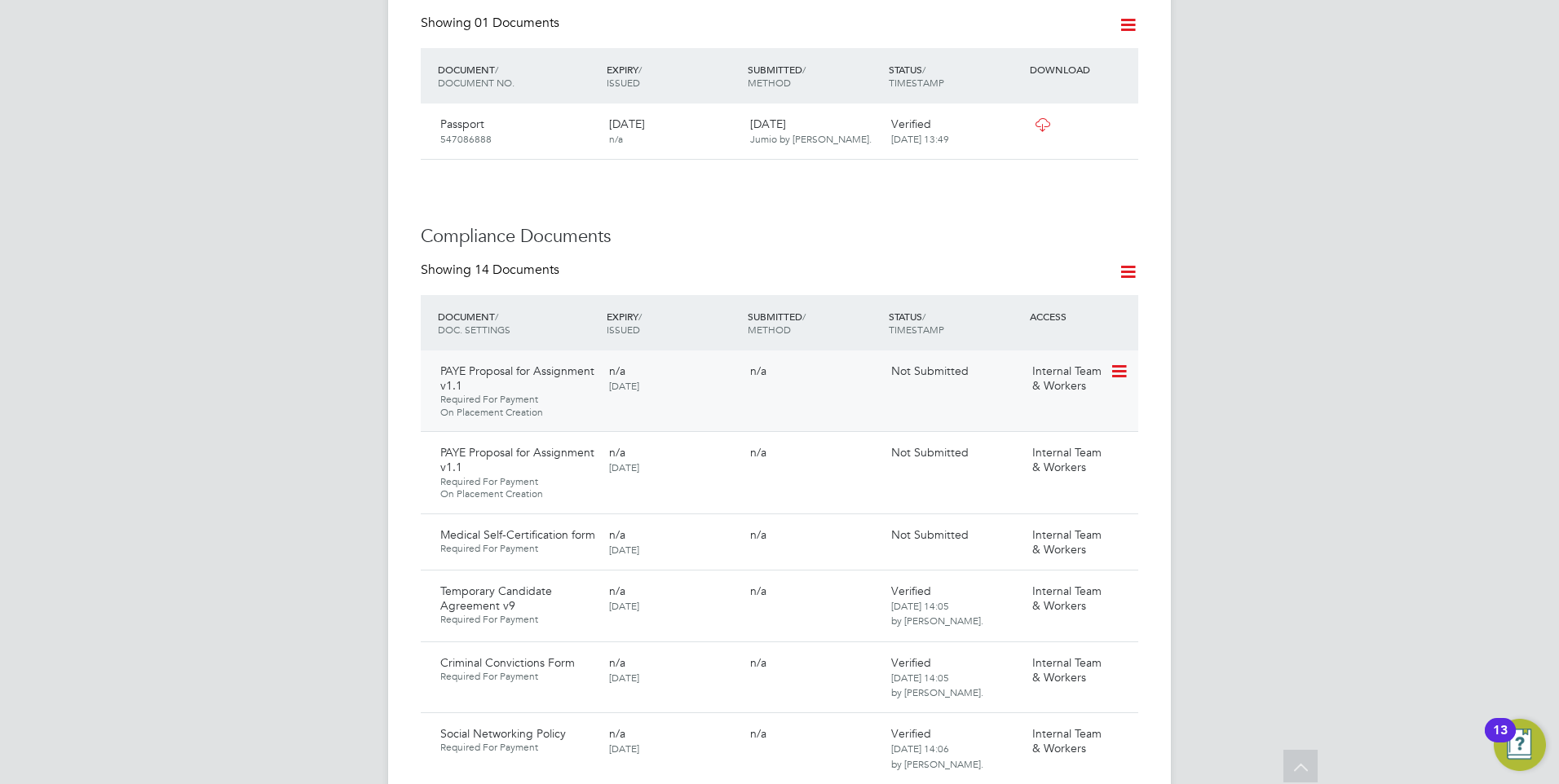
click at [1124, 362] on icon at bounding box center [1117, 371] width 17 height 19
click at [1025, 431] on li "Request Document" at bounding box center [1046, 440] width 163 height 23
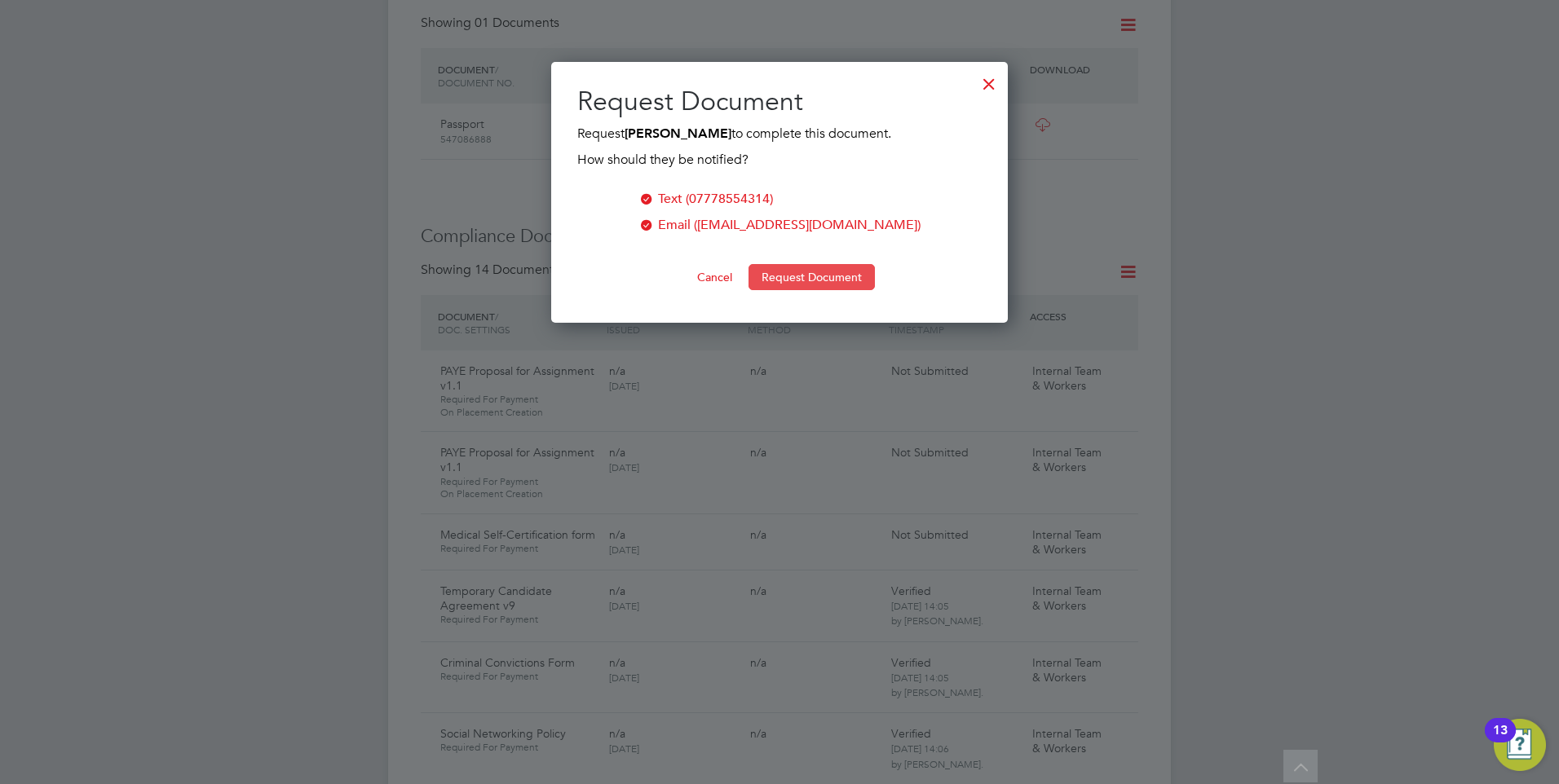
click at [832, 272] on button "Request Document" at bounding box center [811, 277] width 126 height 26
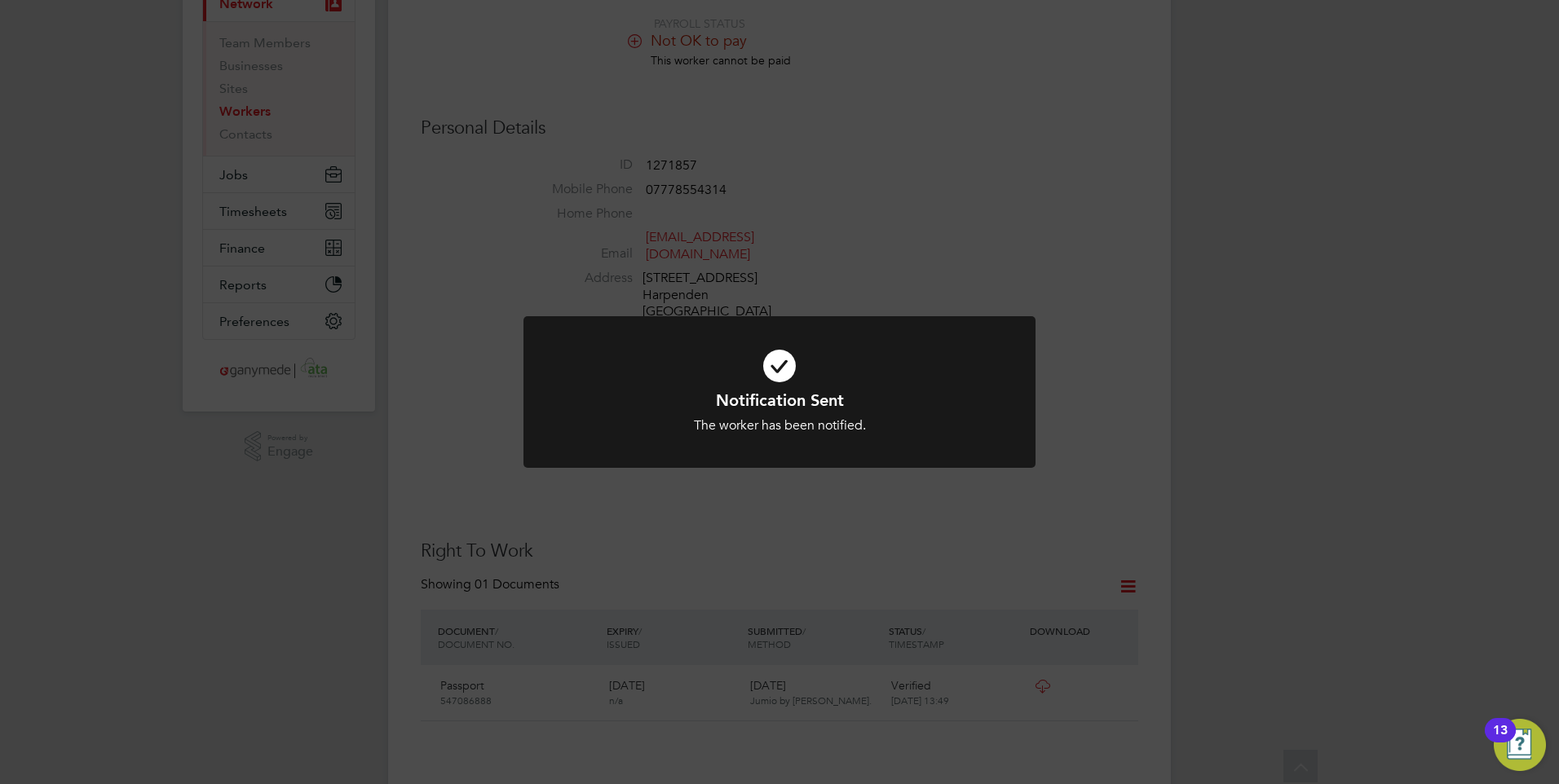
click at [816, 220] on div "Notification Sent The worker has been notified. Cancel Okay" at bounding box center [779, 392] width 1559 height 784
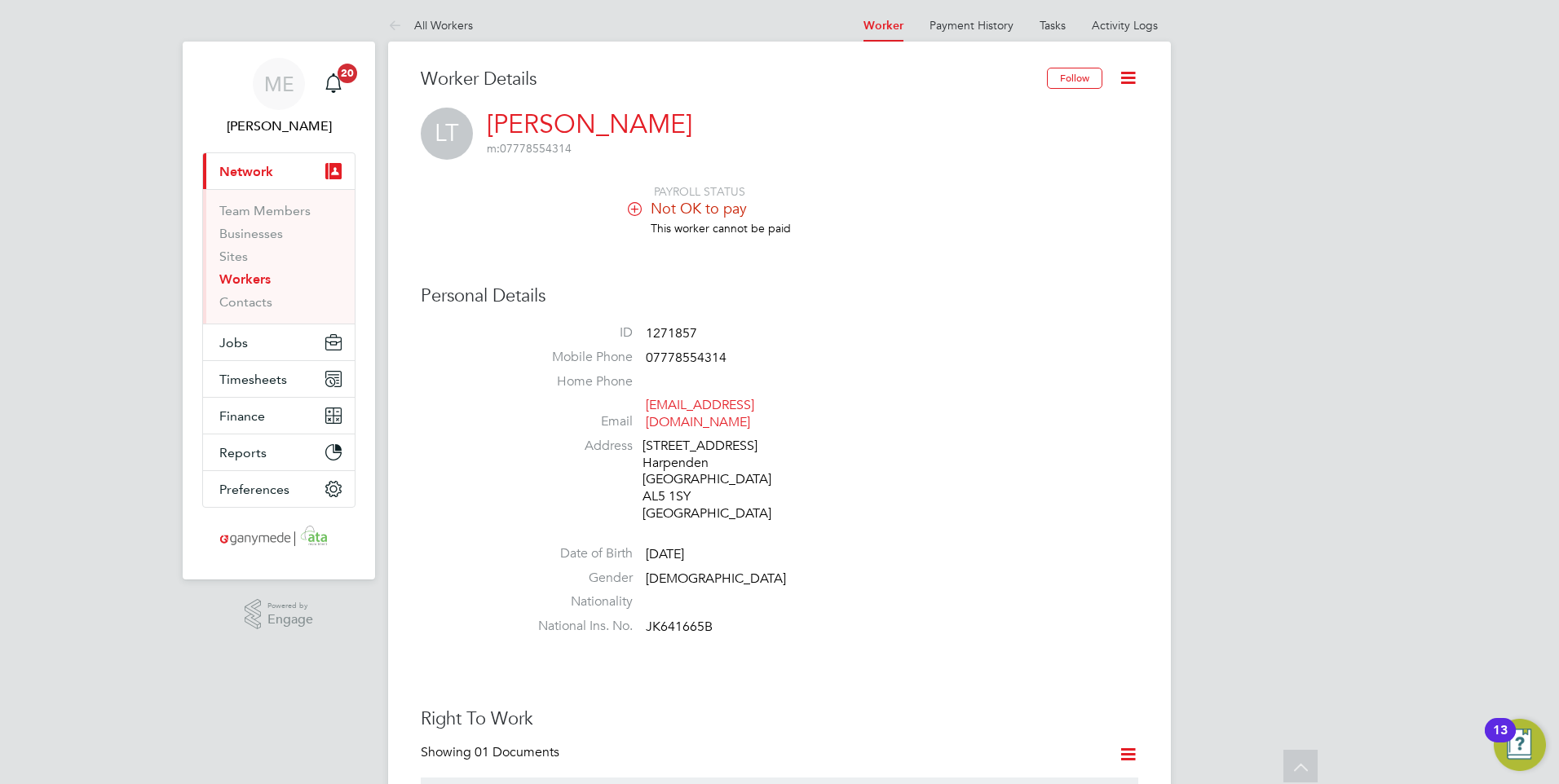
scroll to position [0, 0]
click at [397, 28] on icon at bounding box center [397, 30] width 20 height 20
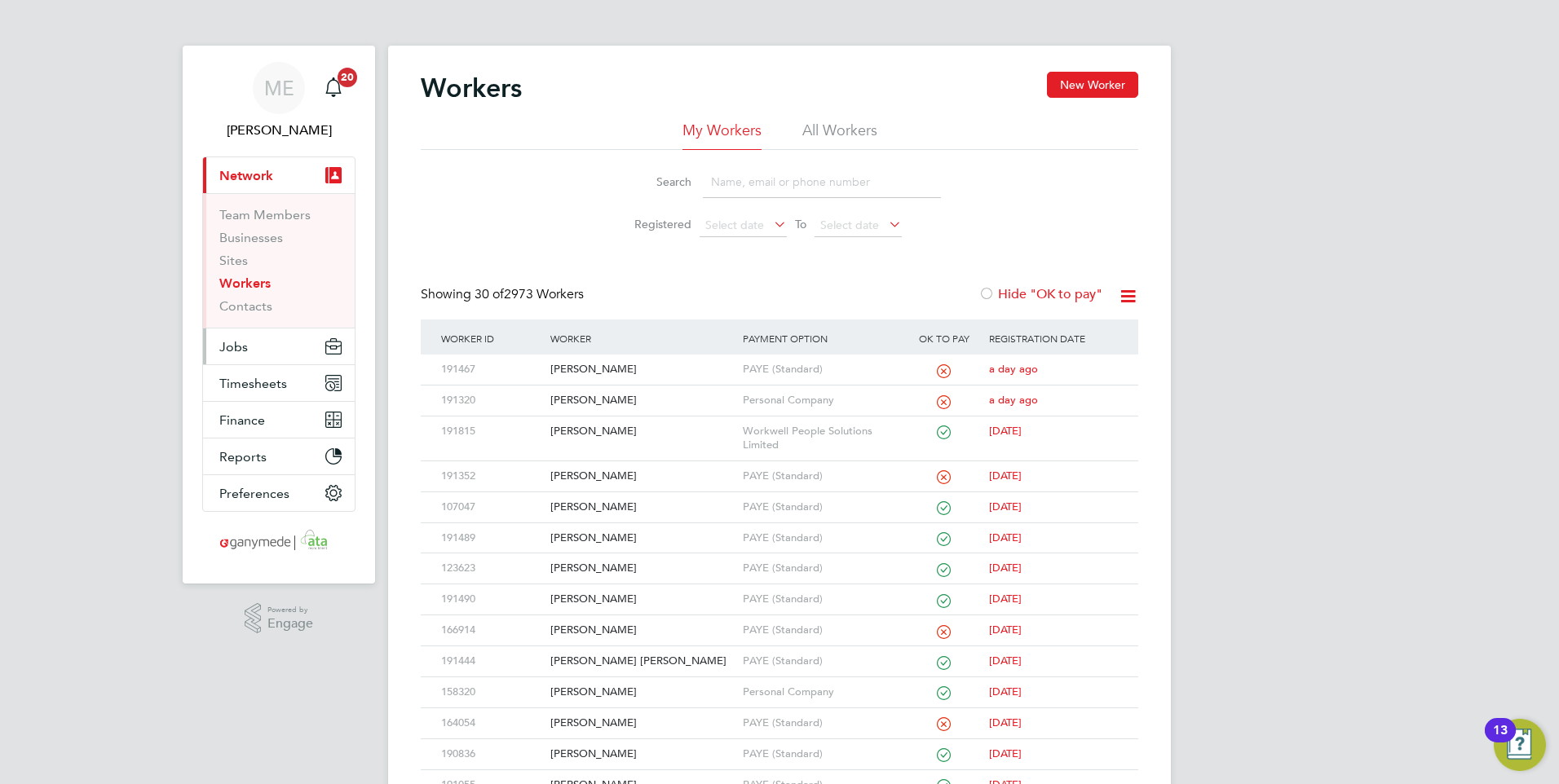
click at [245, 343] on span "Jobs" at bounding box center [234, 347] width 29 height 16
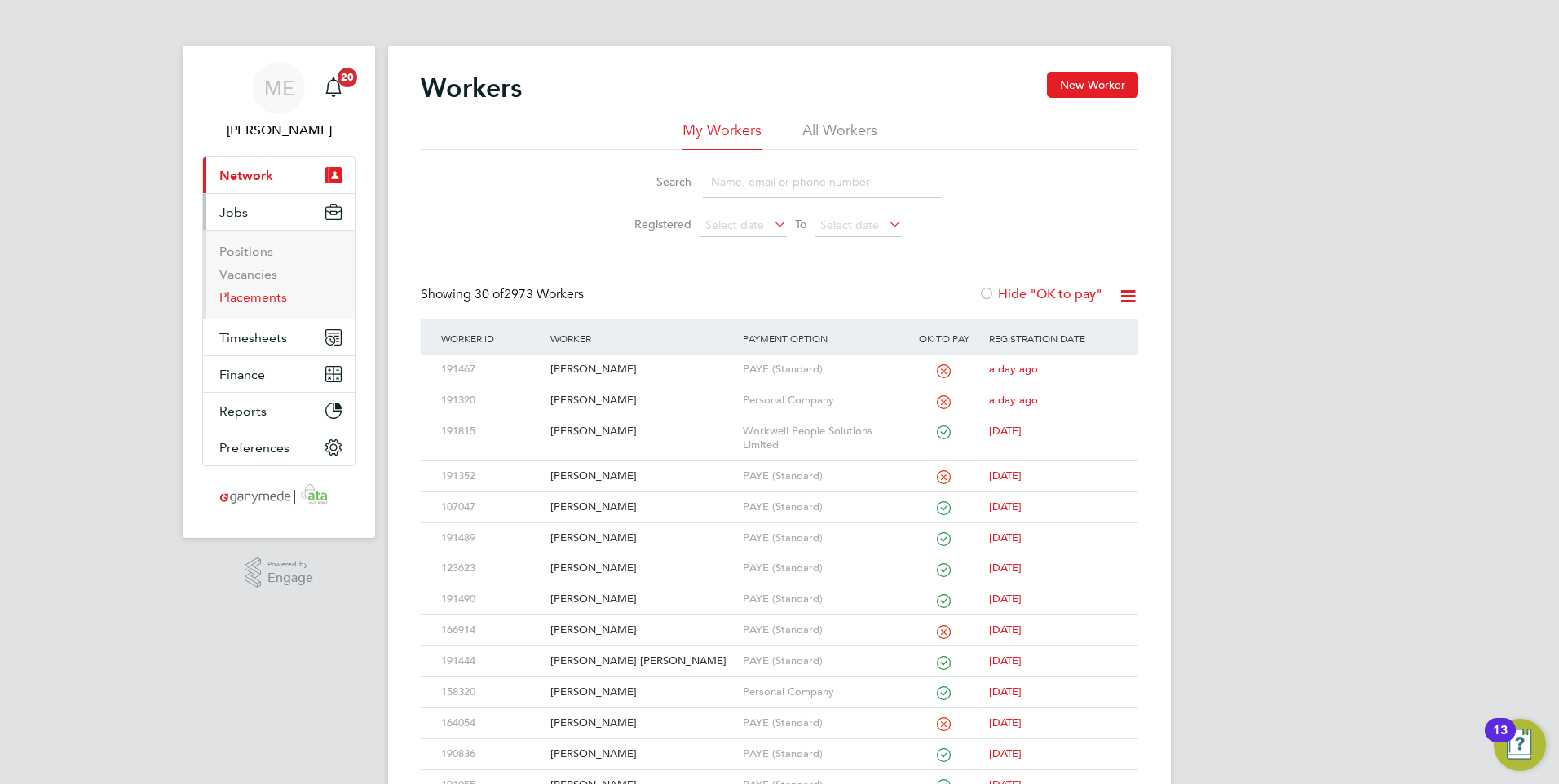
click at [233, 300] on link "Placements" at bounding box center [254, 297] width 68 height 16
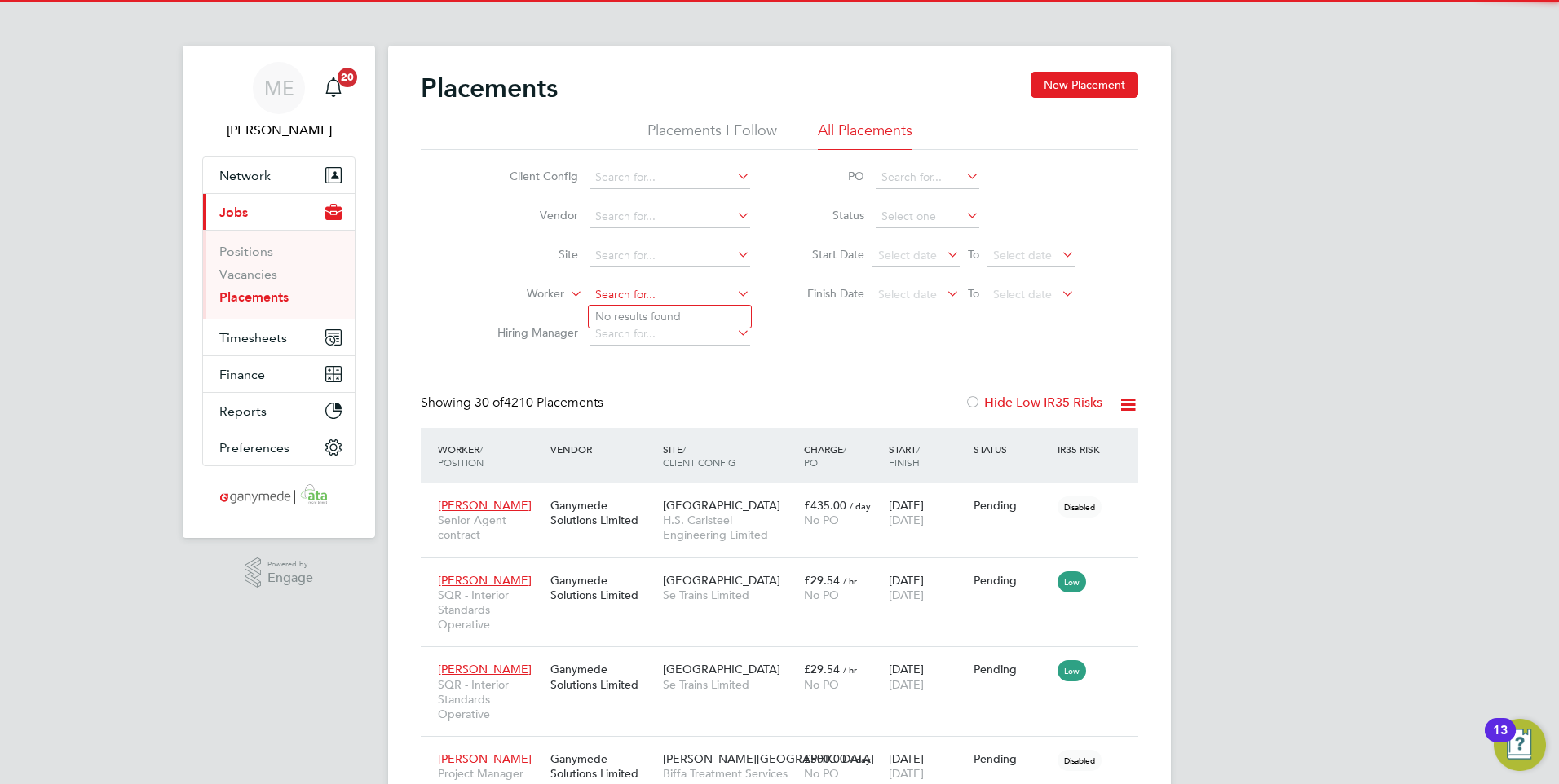
click at [641, 289] on input at bounding box center [669, 295] width 160 height 23
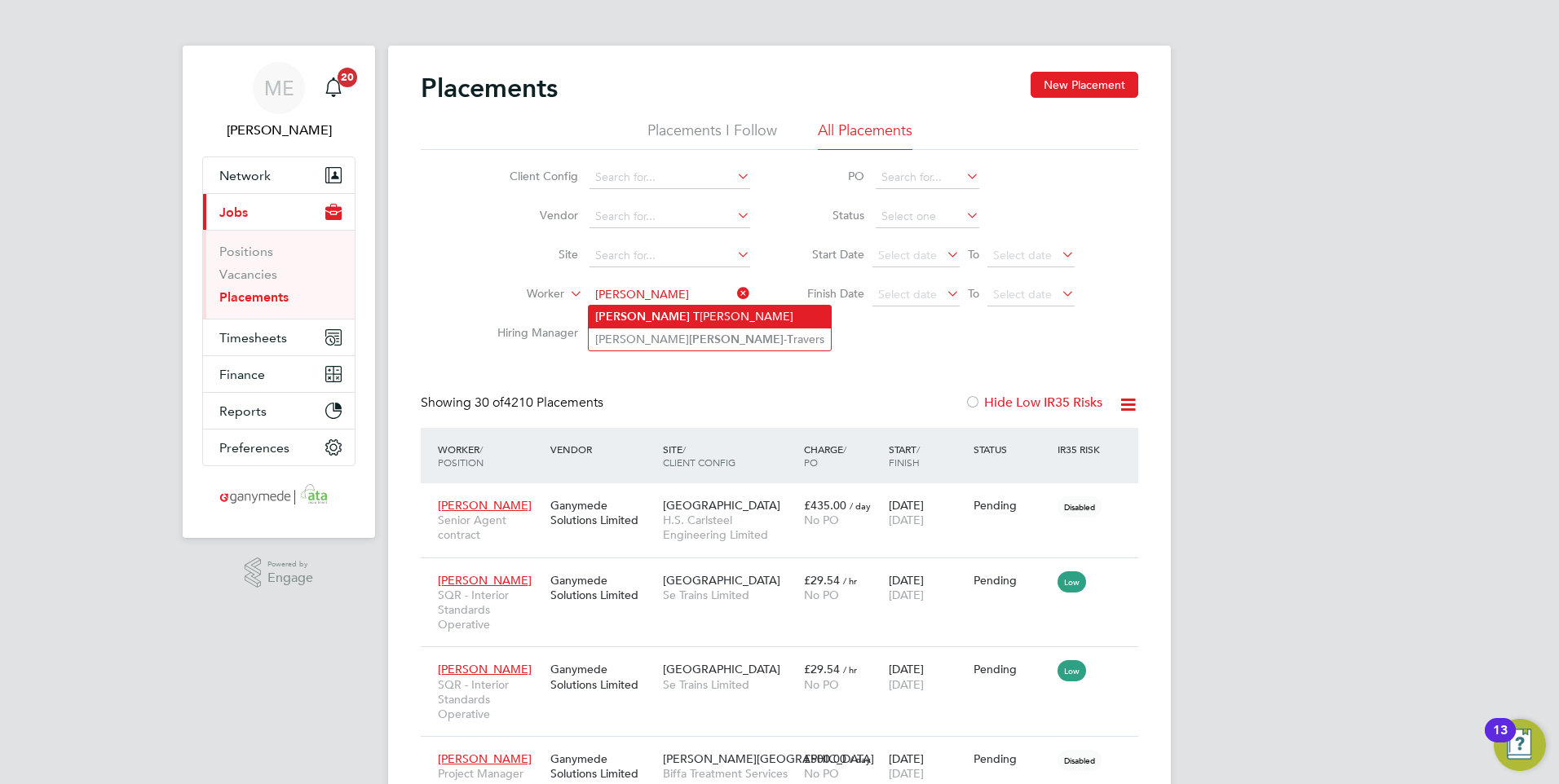
click at [631, 309] on li "Lee T aylor" at bounding box center [709, 316] width 242 height 22
type input "Lee Taylor"
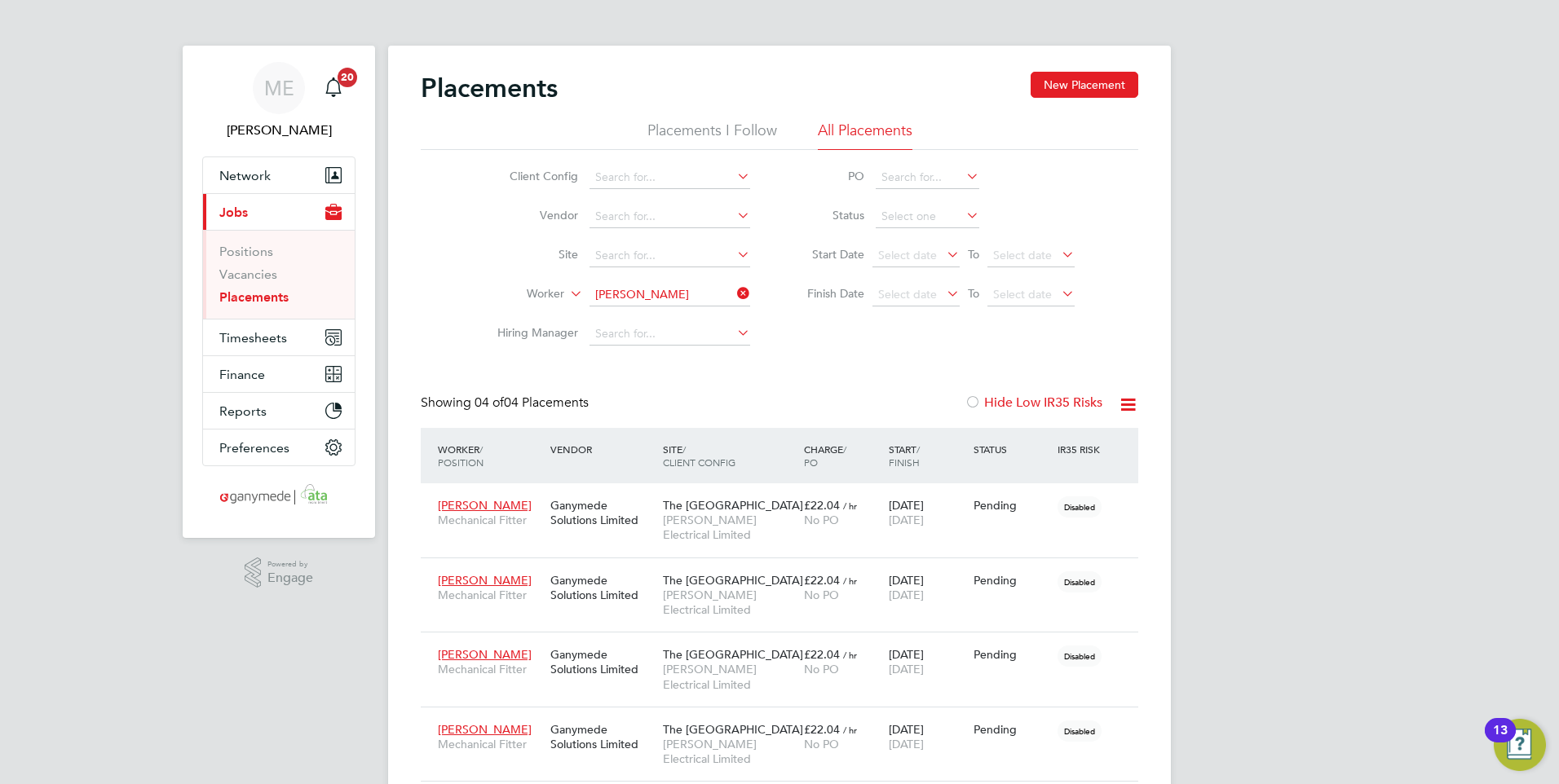
click at [261, 296] on link "Placements" at bounding box center [254, 297] width 70 height 16
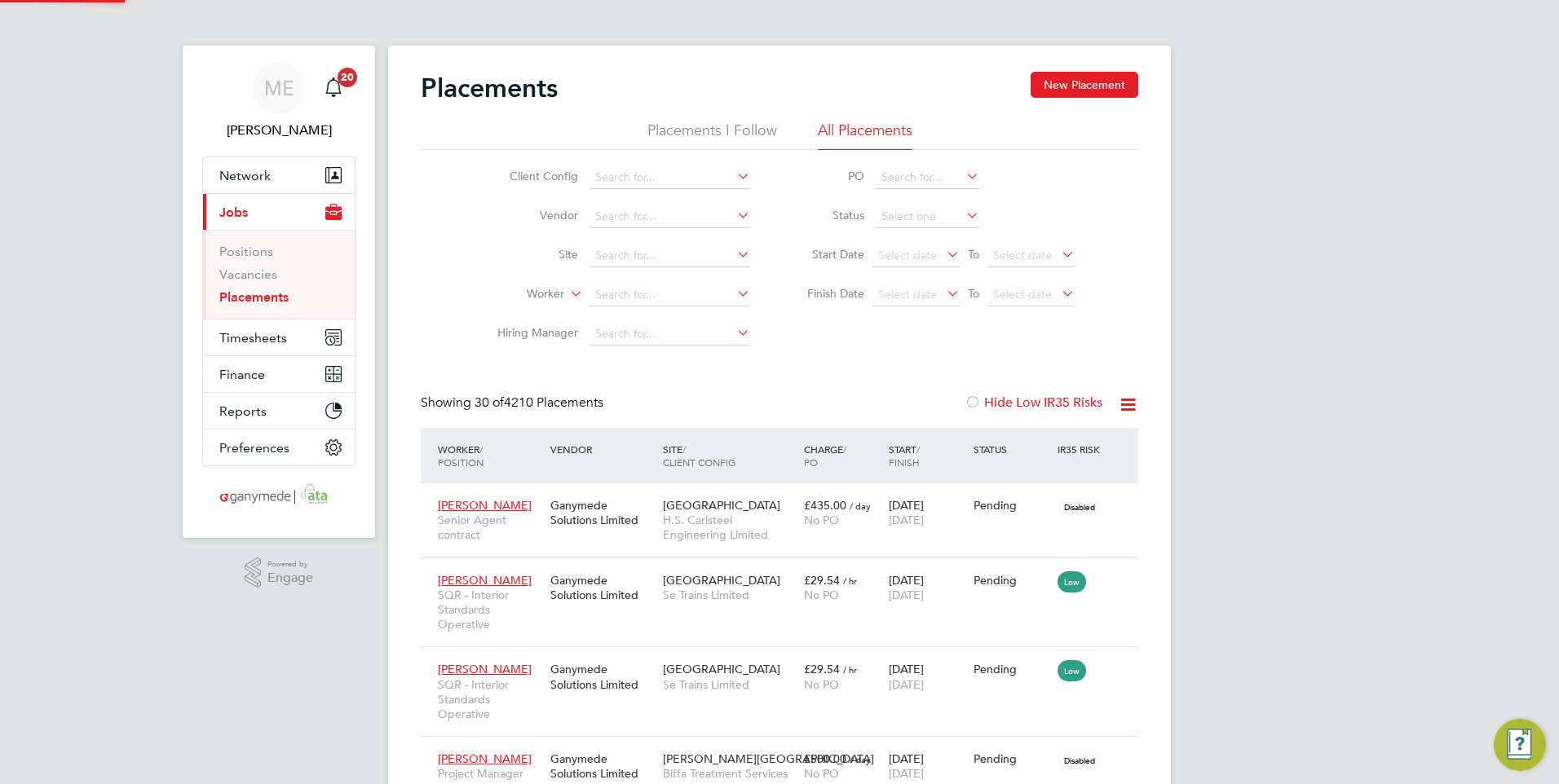
scroll to position [77, 113]
click at [1071, 84] on button "New Placement" at bounding box center [1083, 84] width 107 height 26
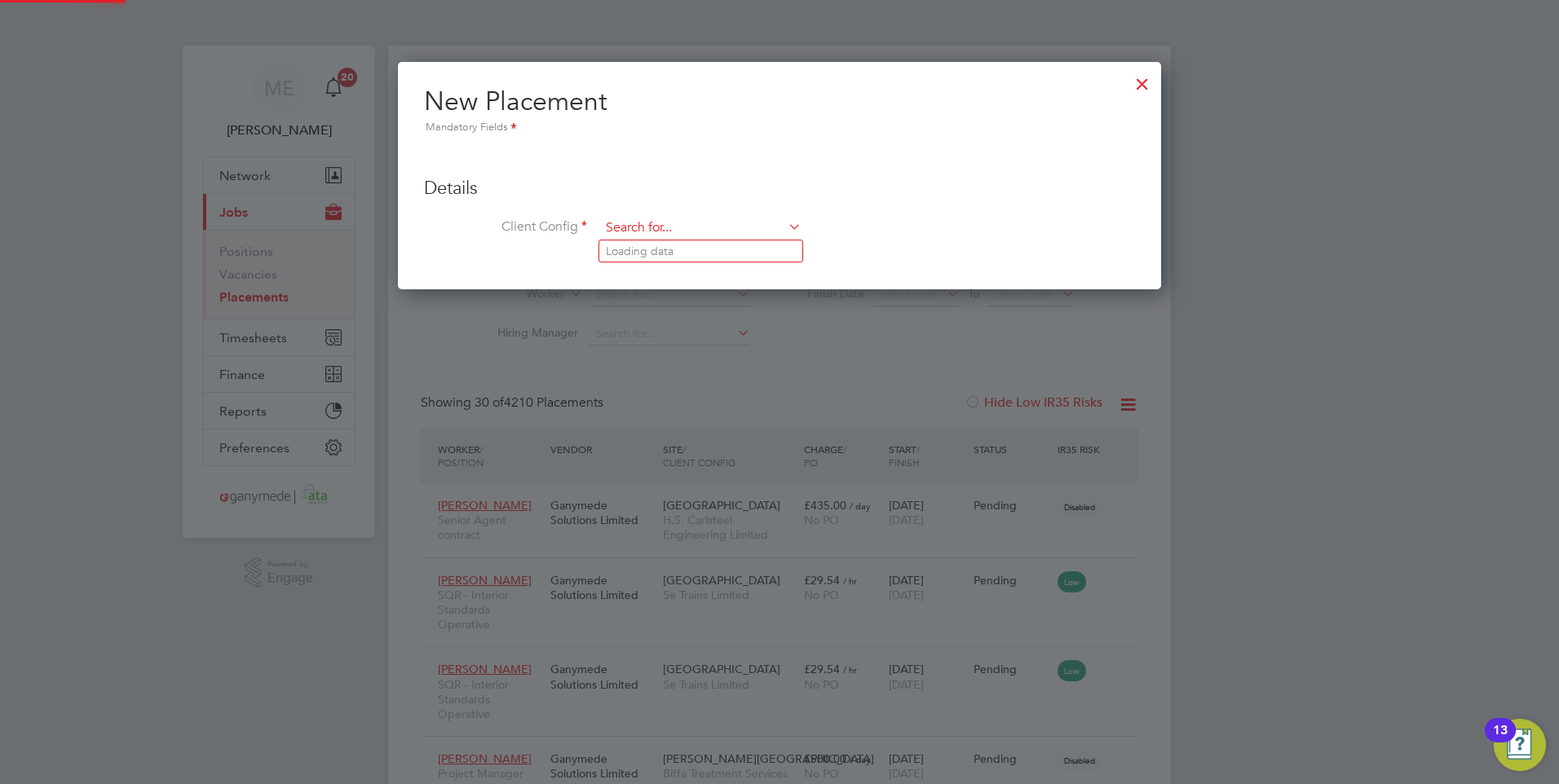
click at [676, 224] on input at bounding box center [701, 228] width 201 height 24
click at [676, 356] on li "For terra Building Products Limited" at bounding box center [739, 362] width 279 height 22
type input "Forterra Building Products Limited"
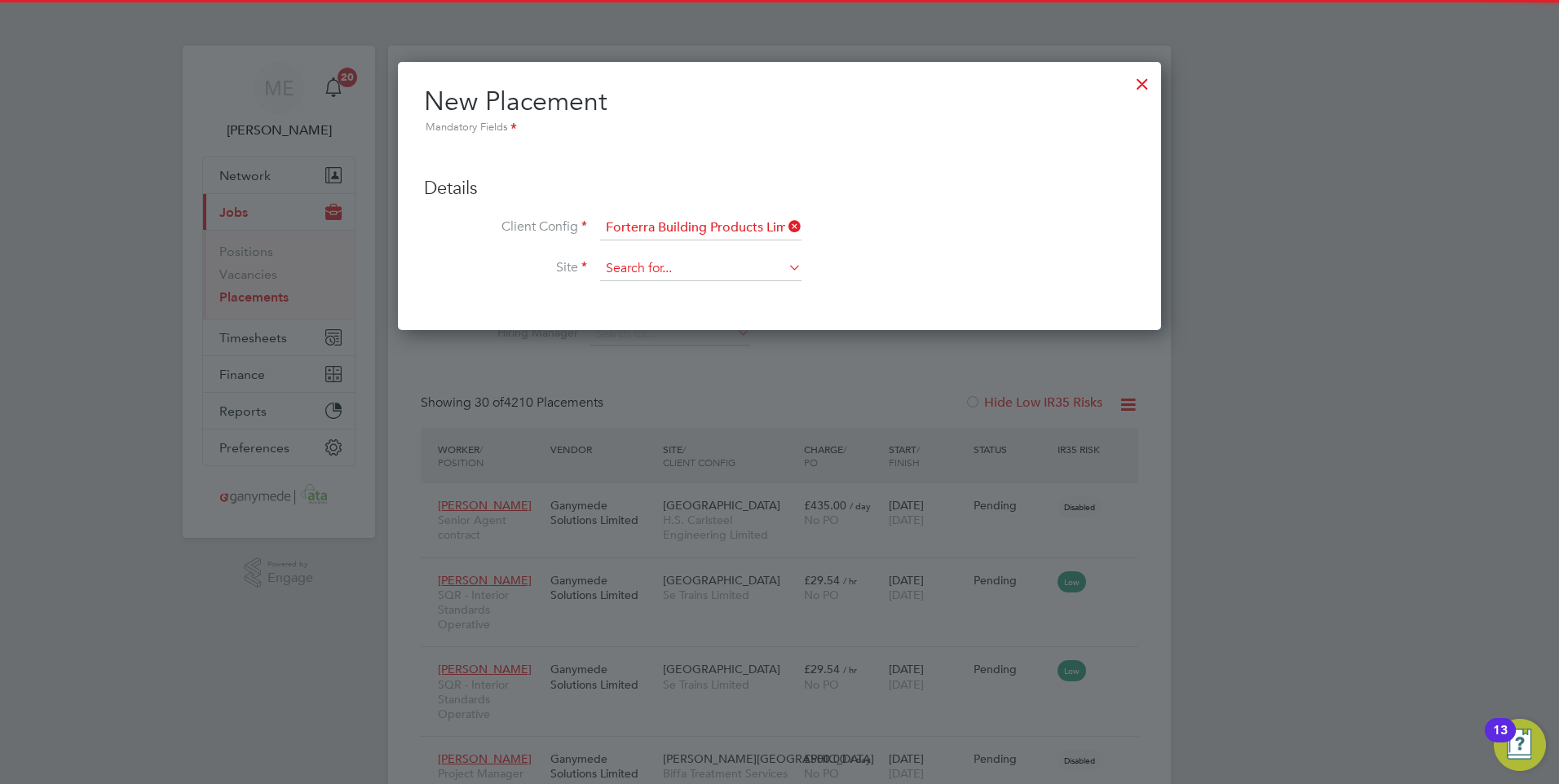
click at [630, 261] on input at bounding box center [701, 269] width 201 height 24
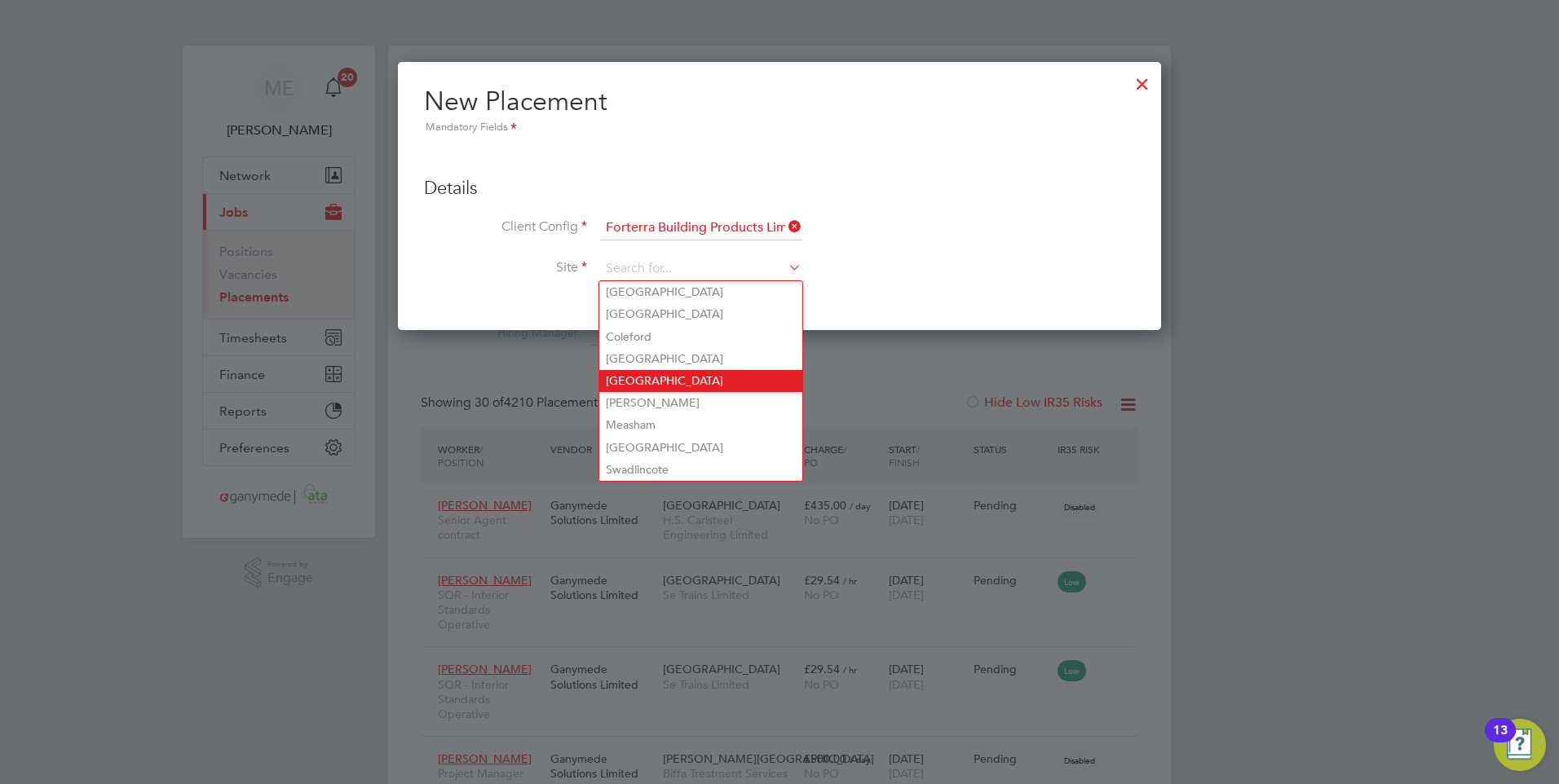
click at [624, 370] on li "[GEOGRAPHIC_DATA]" at bounding box center [701, 381] width 203 height 22
type input "[GEOGRAPHIC_DATA]"
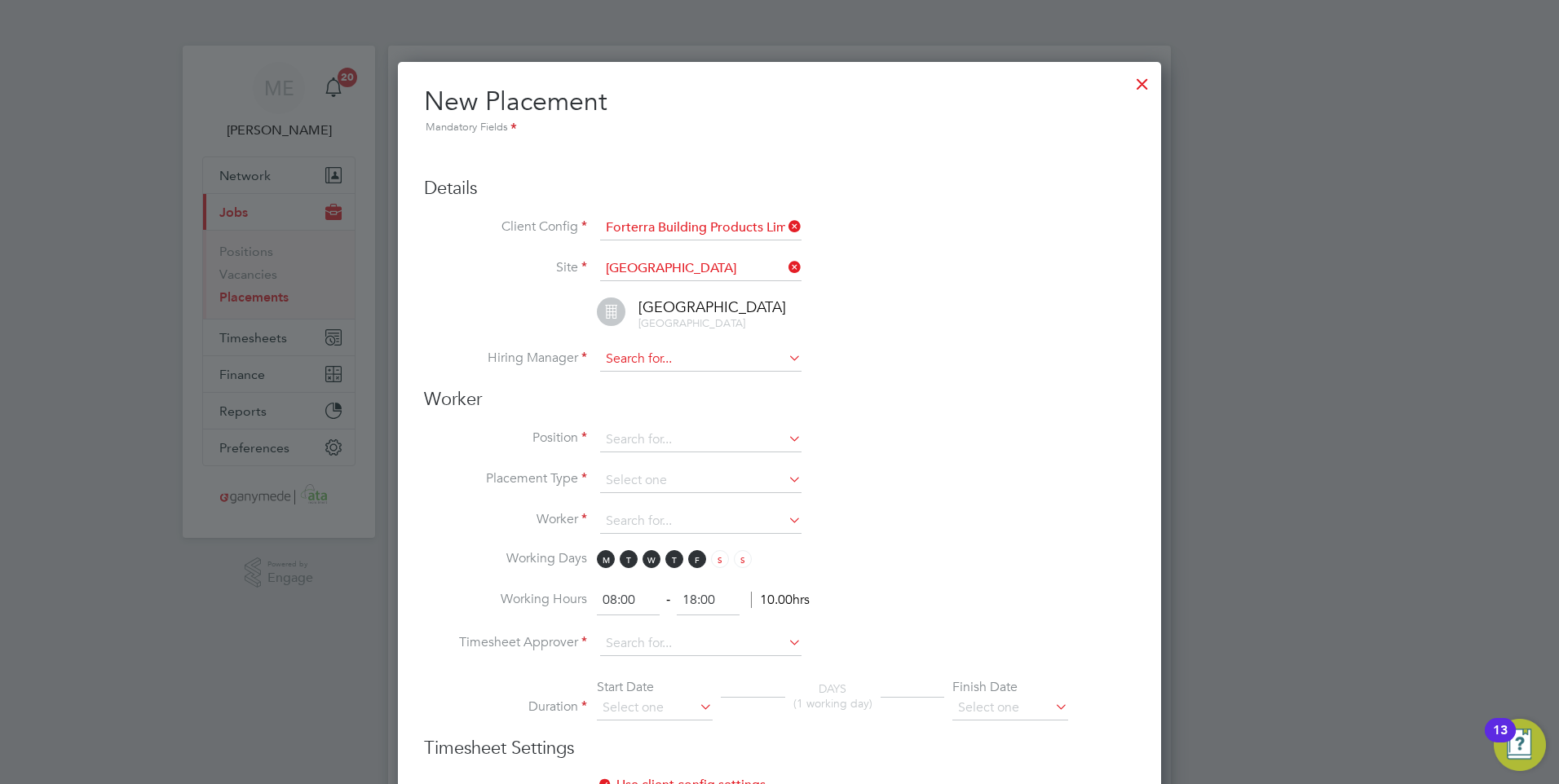
click at [629, 362] on input at bounding box center [701, 360] width 201 height 24
click at [609, 372] on li "Ly le Kapp" at bounding box center [701, 382] width 203 height 22
type input "Lyle Kapp"
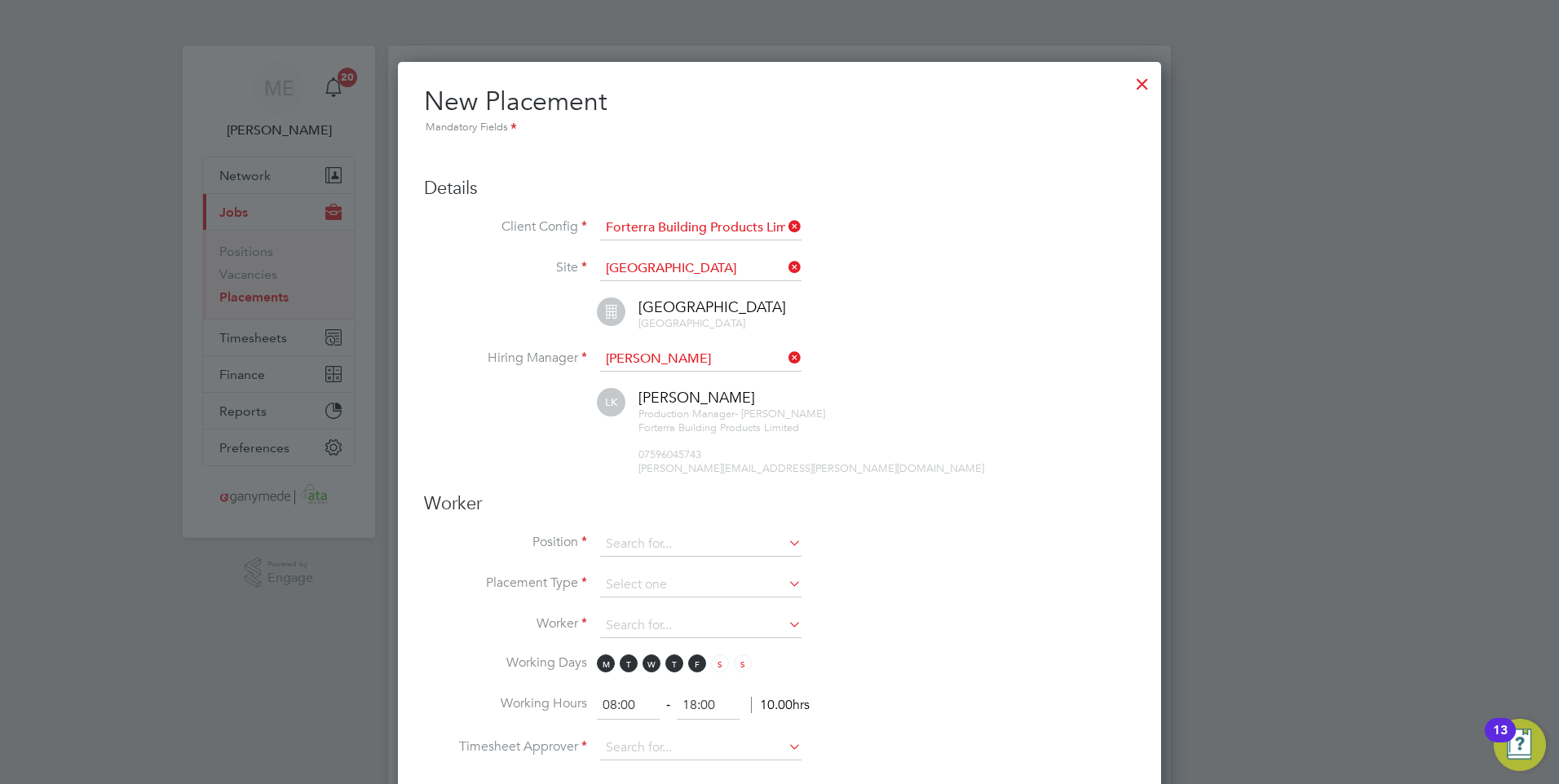
click at [637, 534] on input at bounding box center [701, 544] width 201 height 24
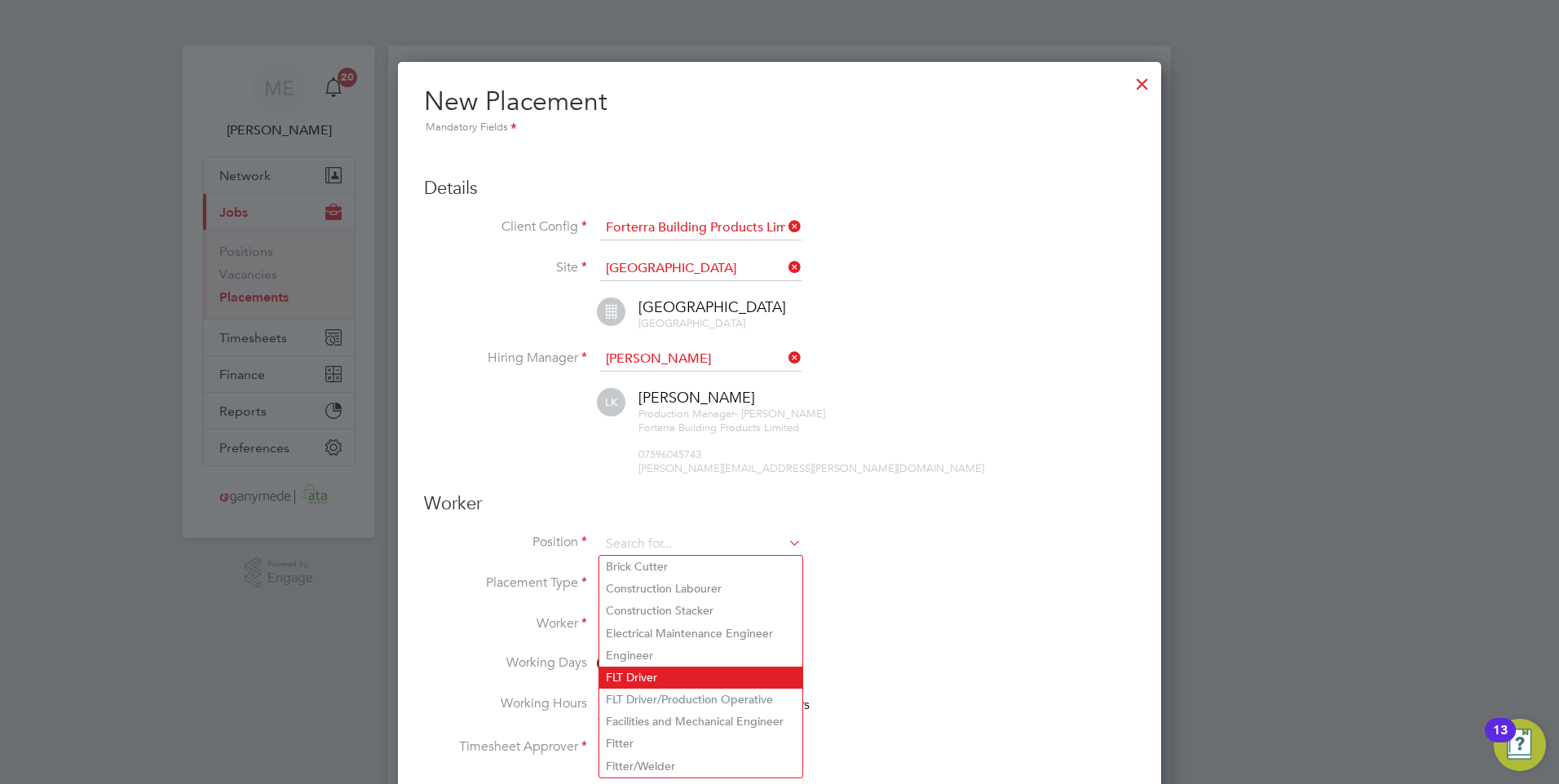
click at [627, 671] on li "FLT Driver" at bounding box center [701, 677] width 203 height 22
type input "FLT Driver"
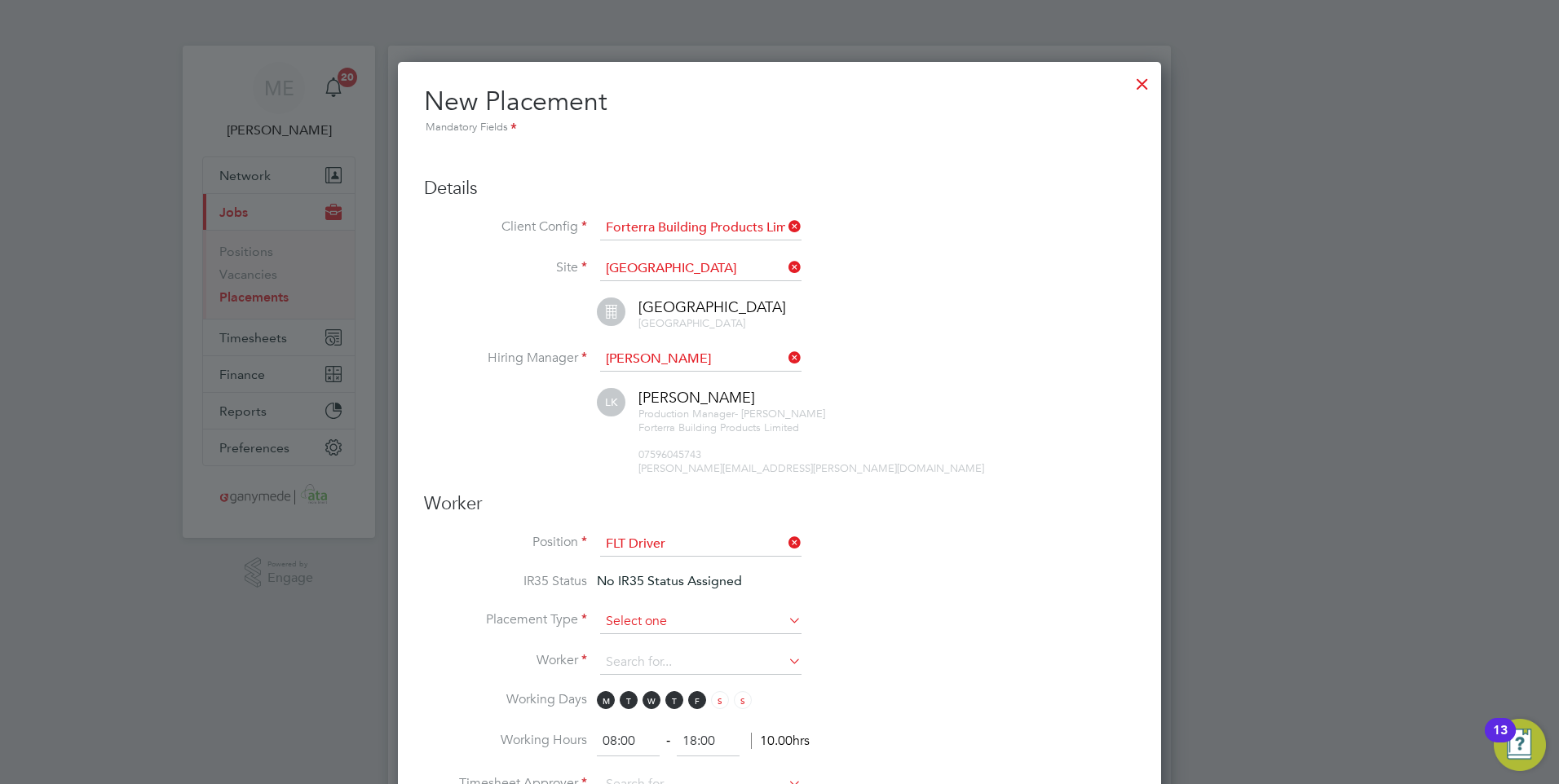
click at [621, 610] on input at bounding box center [701, 622] width 201 height 24
click at [628, 638] on li "Temporary" at bounding box center [701, 644] width 203 height 21
type input "Temporary"
click at [624, 665] on input at bounding box center [701, 663] width 201 height 24
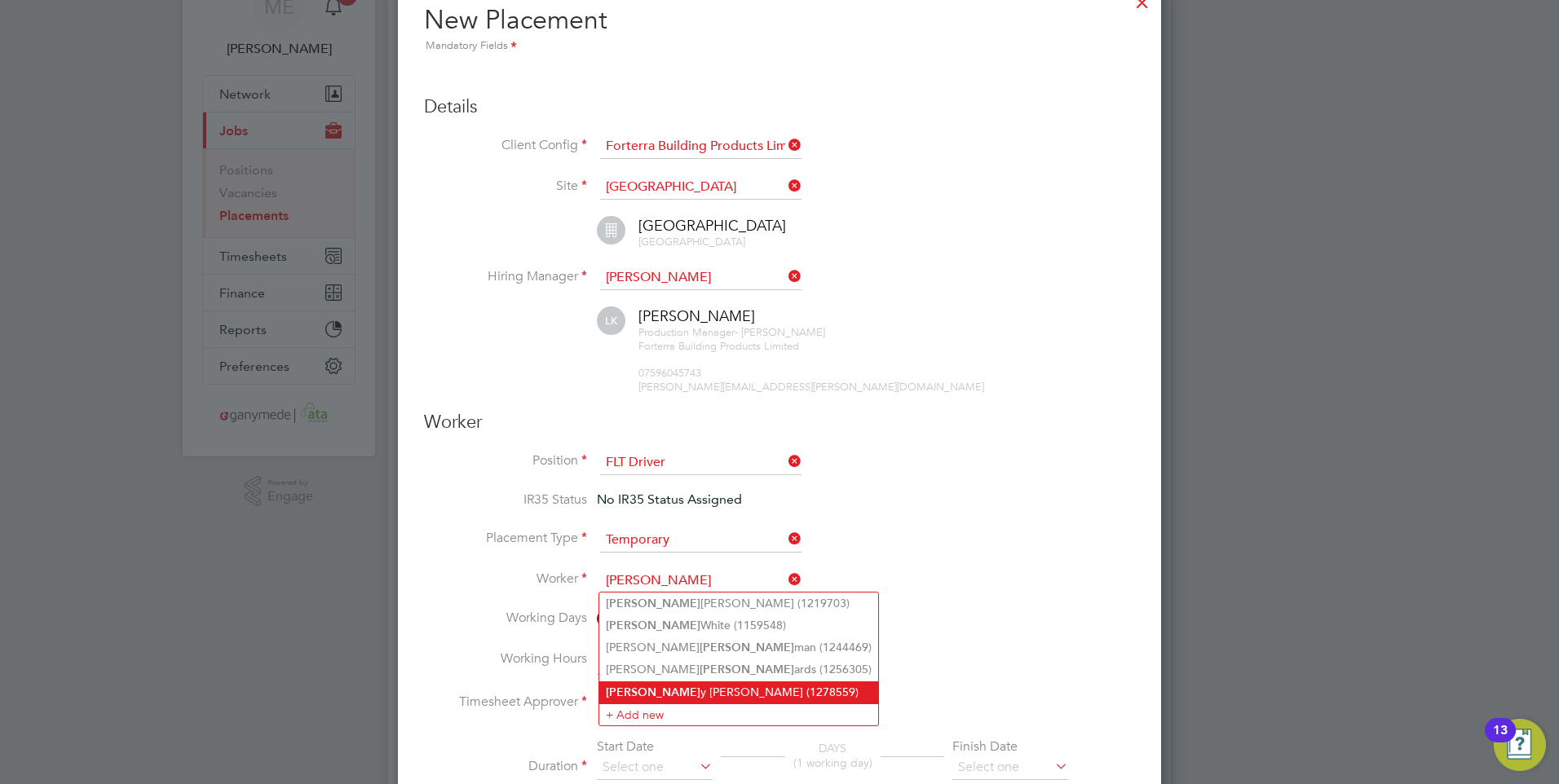
click at [643, 688] on li "Rick y Henry-Merchant (1278559)" at bounding box center [739, 692] width 279 height 22
type input "Ricky Henry-Merchant (1278559)"
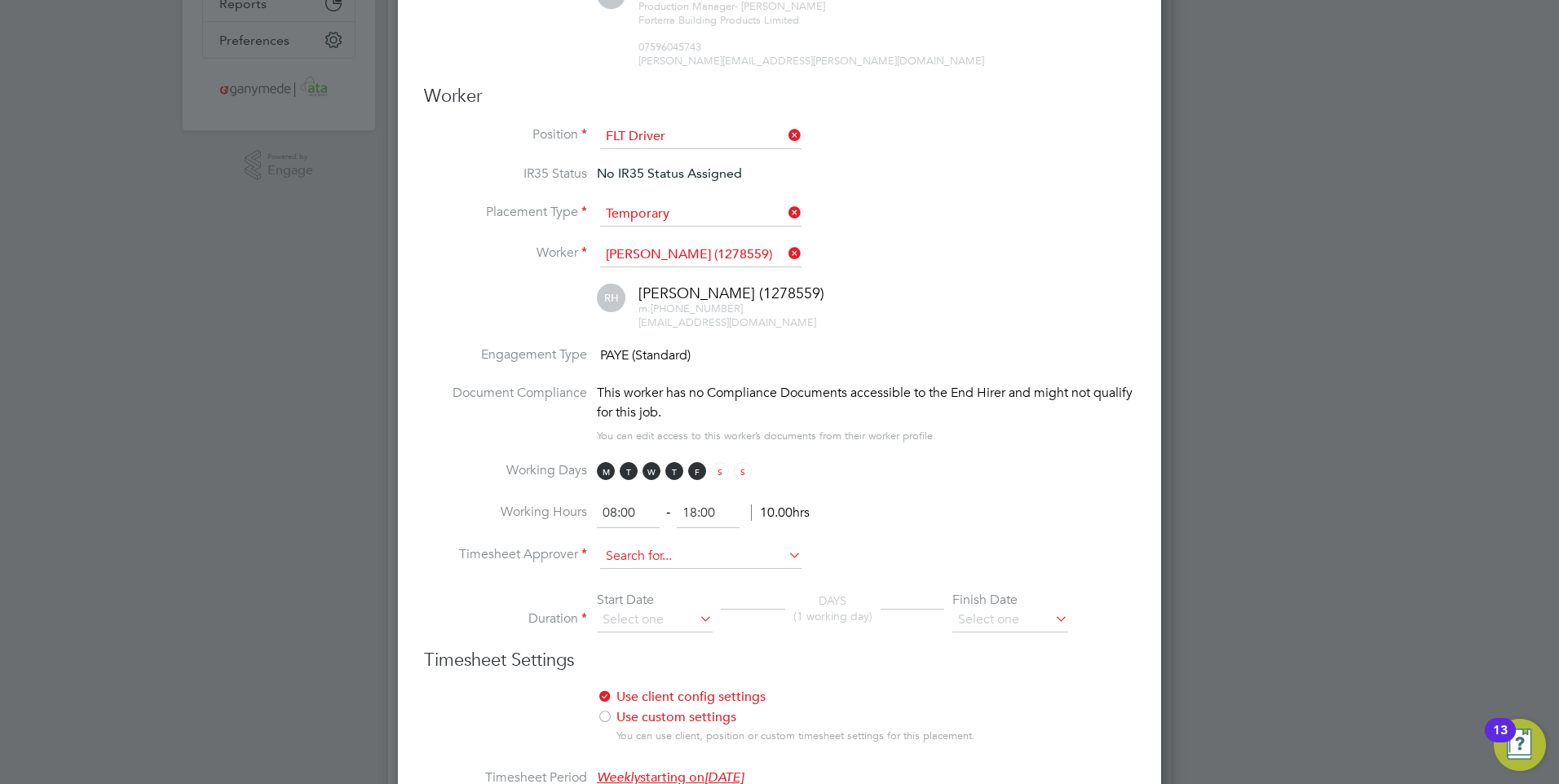
click at [621, 556] on input at bounding box center [701, 557] width 201 height 24
click at [641, 577] on li "Ly le Kapp" at bounding box center [701, 578] width 203 height 22
type input "Lyle Kapp"
click at [643, 618] on input at bounding box center [654, 620] width 116 height 24
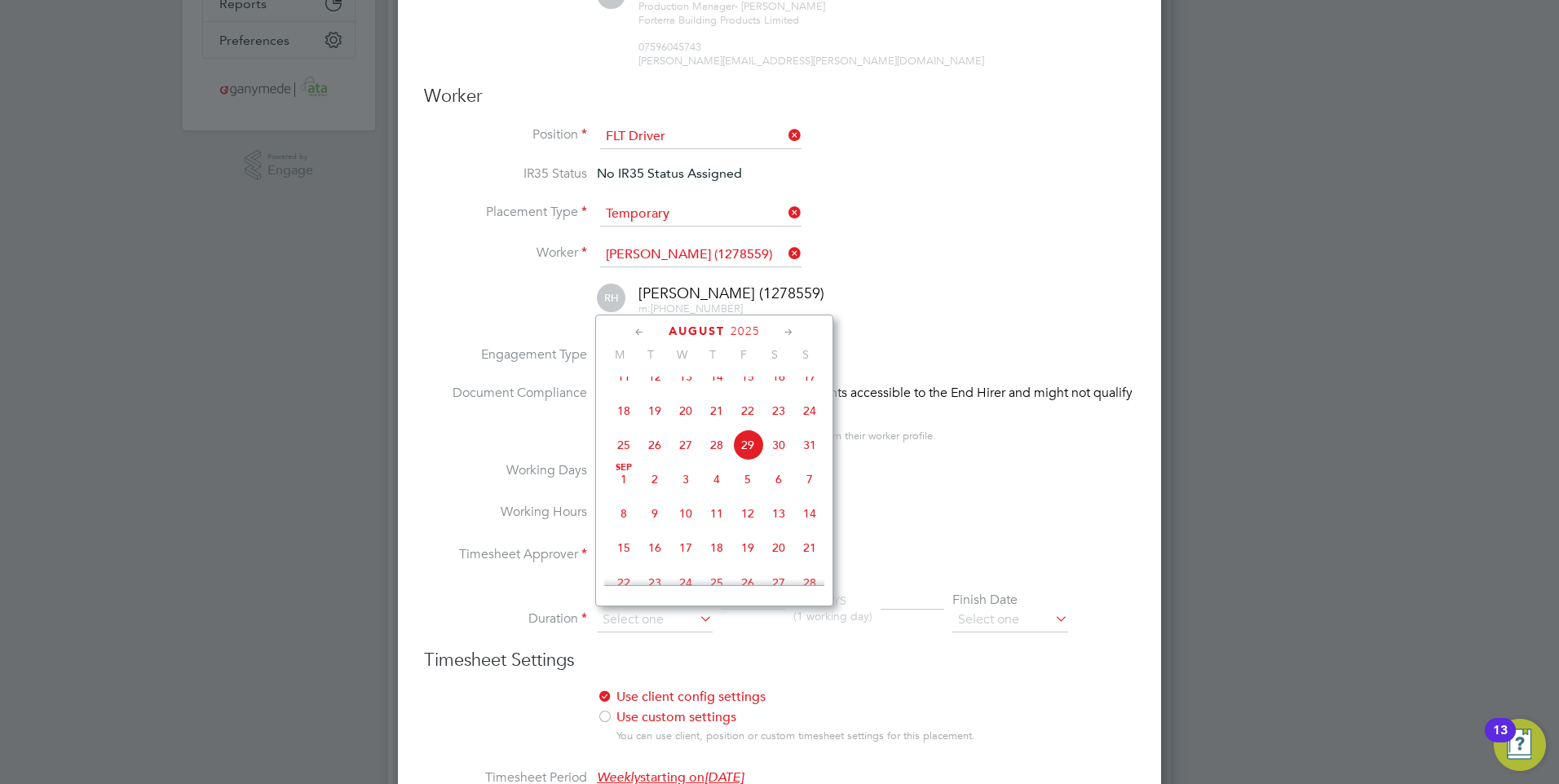
click at [624, 472] on span "Sep" at bounding box center [624, 467] width 31 height 8
type input "01 Sep 2025"
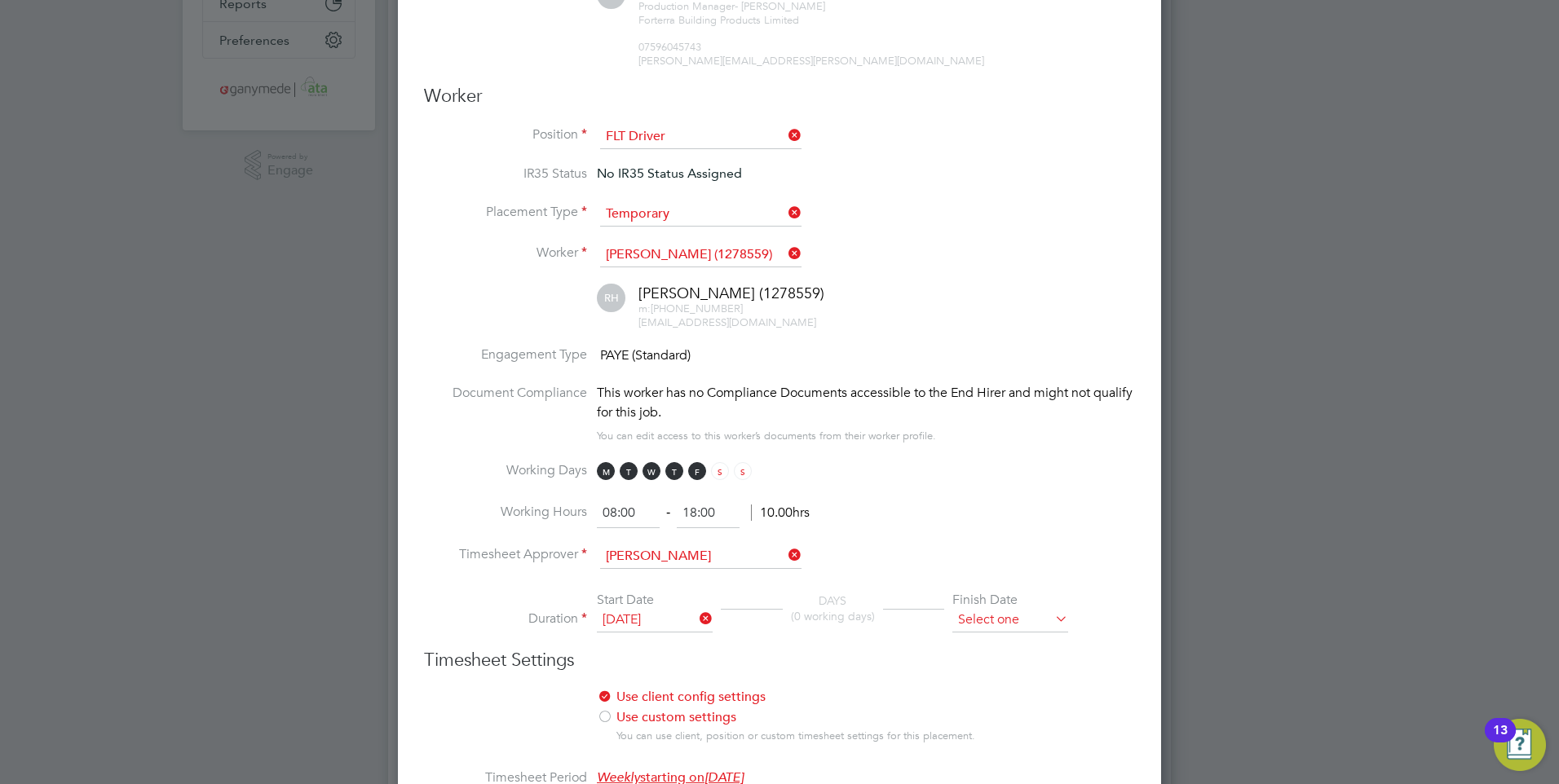
click at [983, 625] on input at bounding box center [1010, 620] width 116 height 24
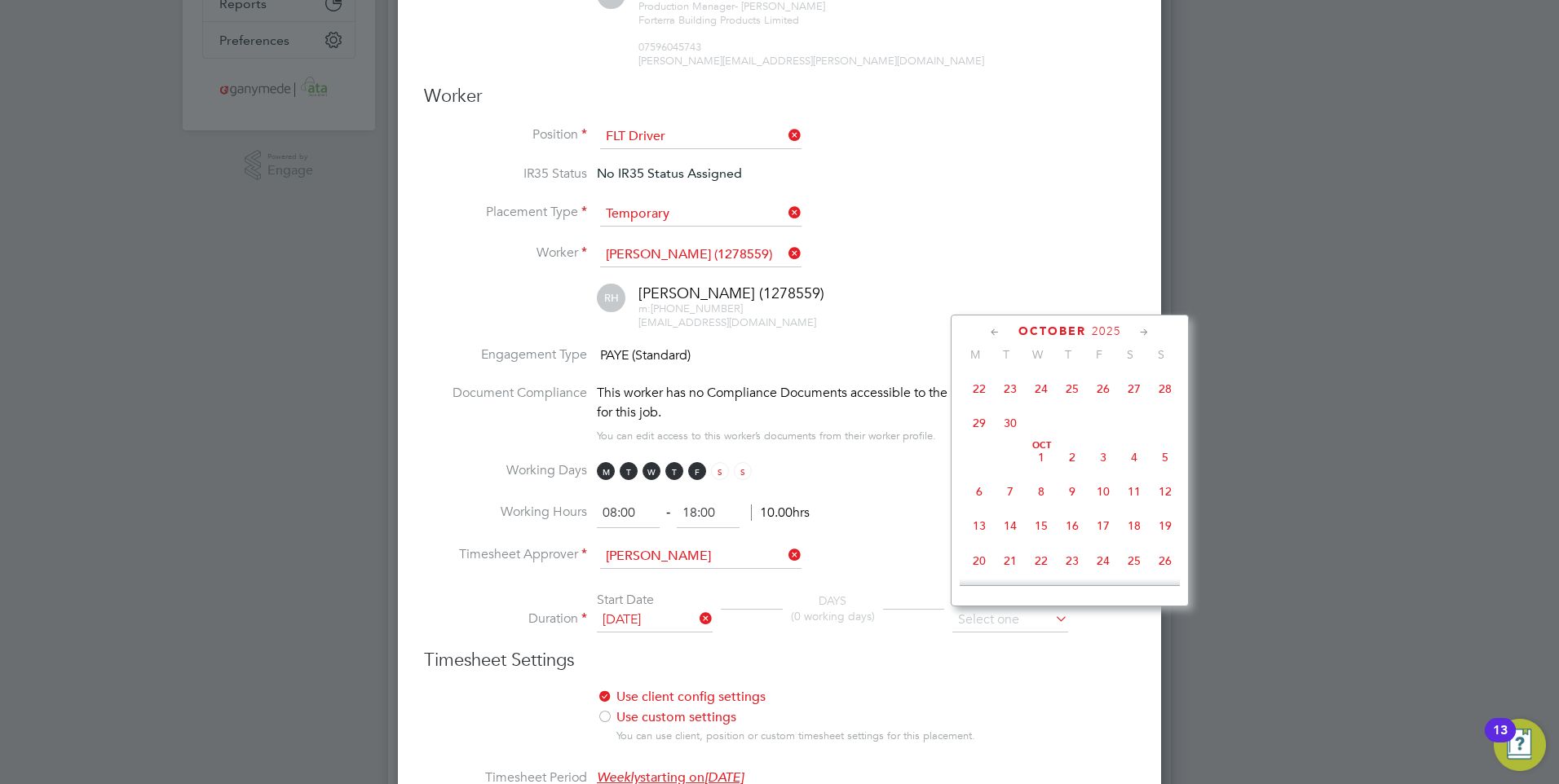
click at [1100, 464] on span "3" at bounding box center [1103, 457] width 31 height 31
type input "03 Oct 2025"
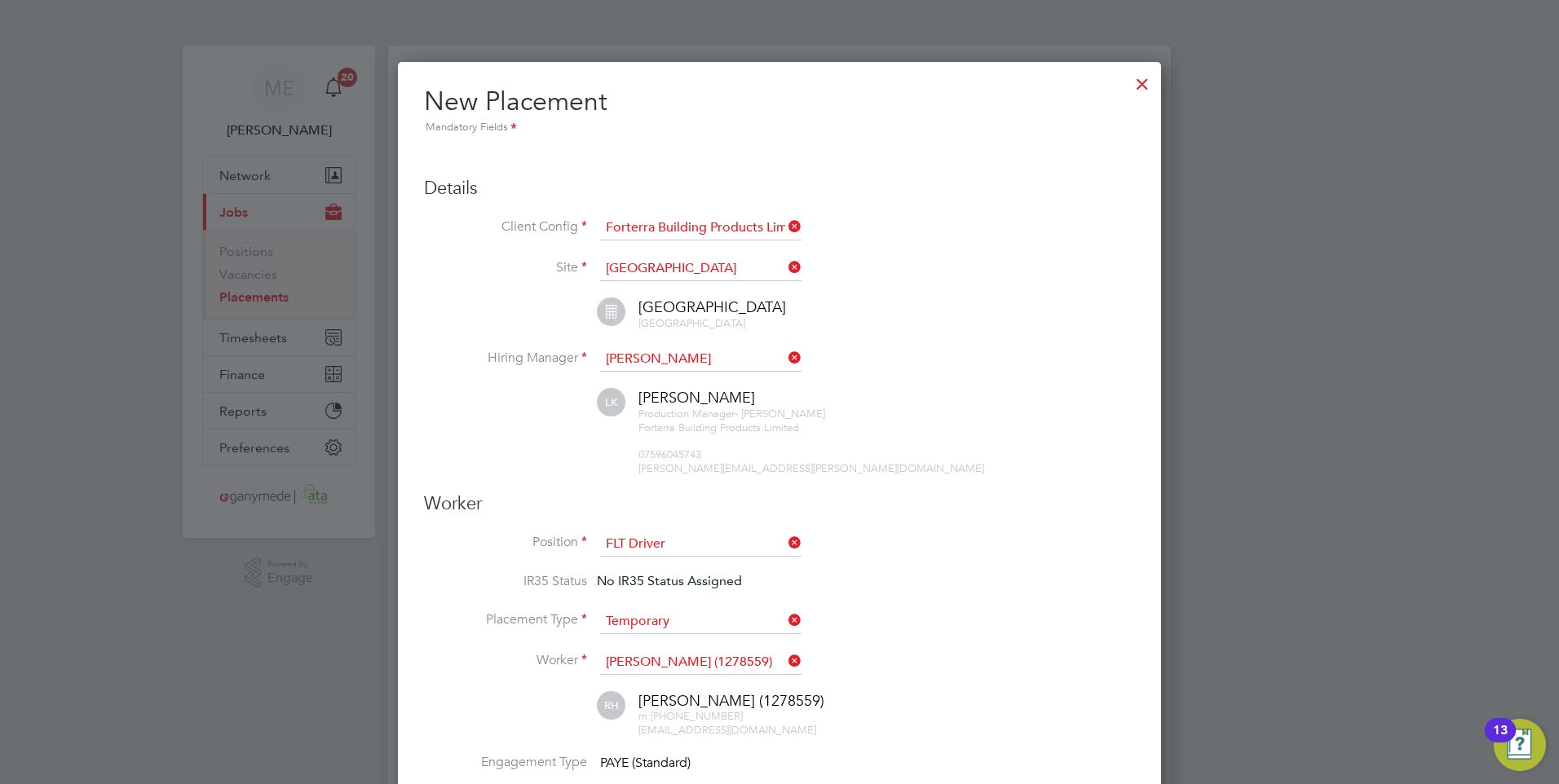
click at [1252, 87] on div at bounding box center [779, 392] width 1559 height 784
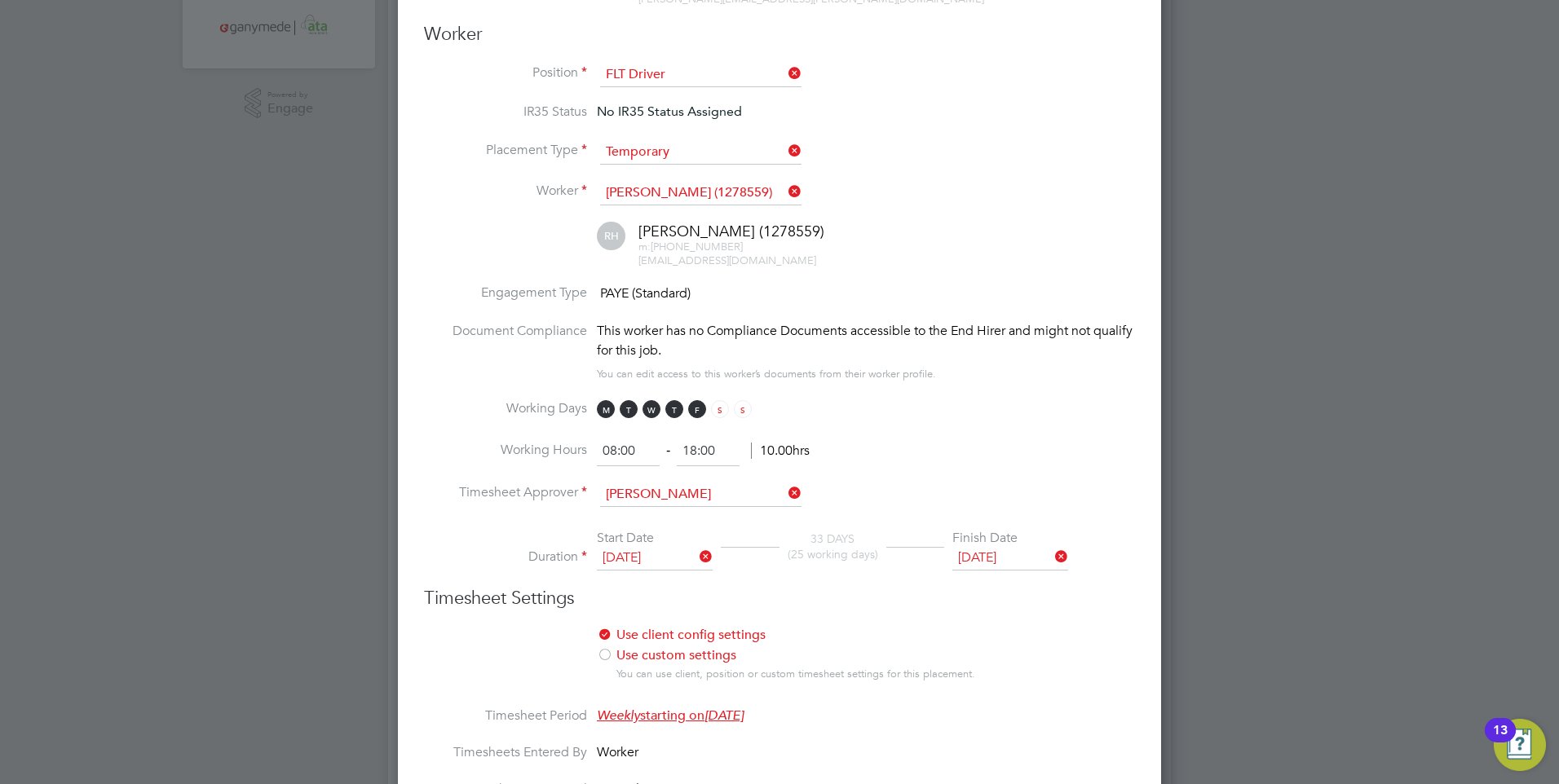
scroll to position [489, 0]
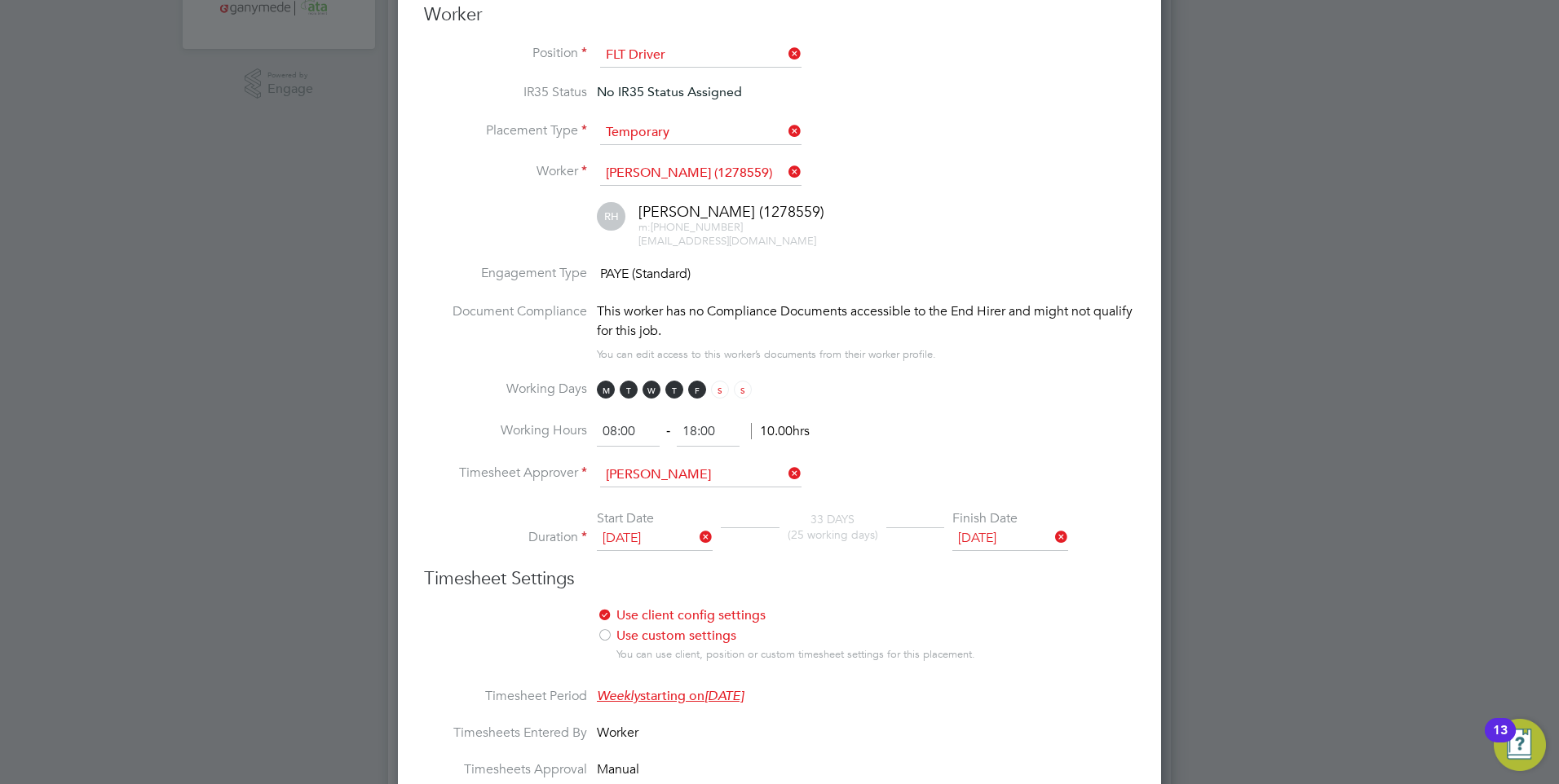
click at [696, 531] on icon at bounding box center [696, 537] width 0 height 23
click at [655, 530] on input at bounding box center [654, 538] width 116 height 24
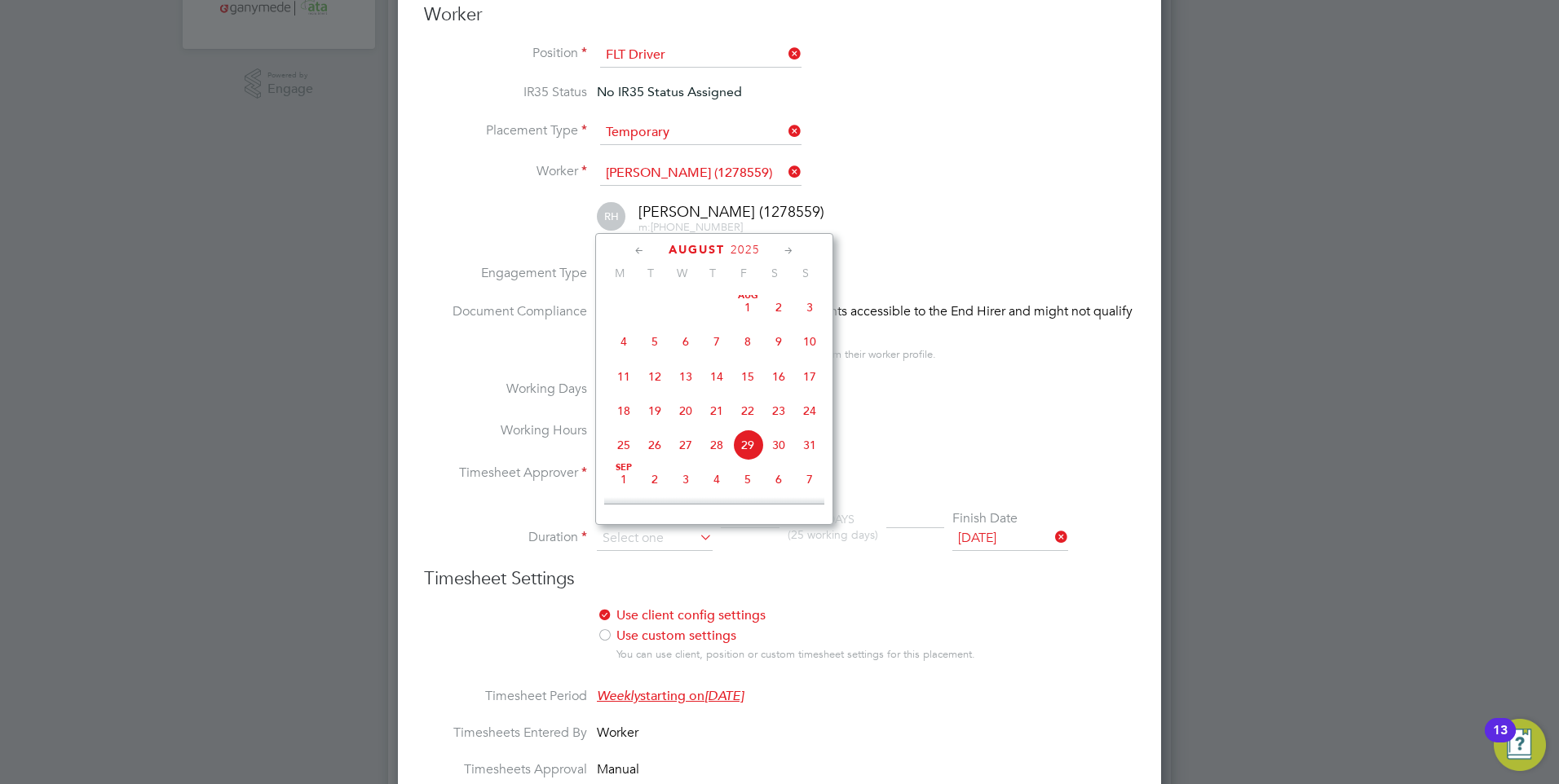
click at [776, 384] on span "16" at bounding box center [779, 376] width 31 height 31
type input "16 Aug 2025"
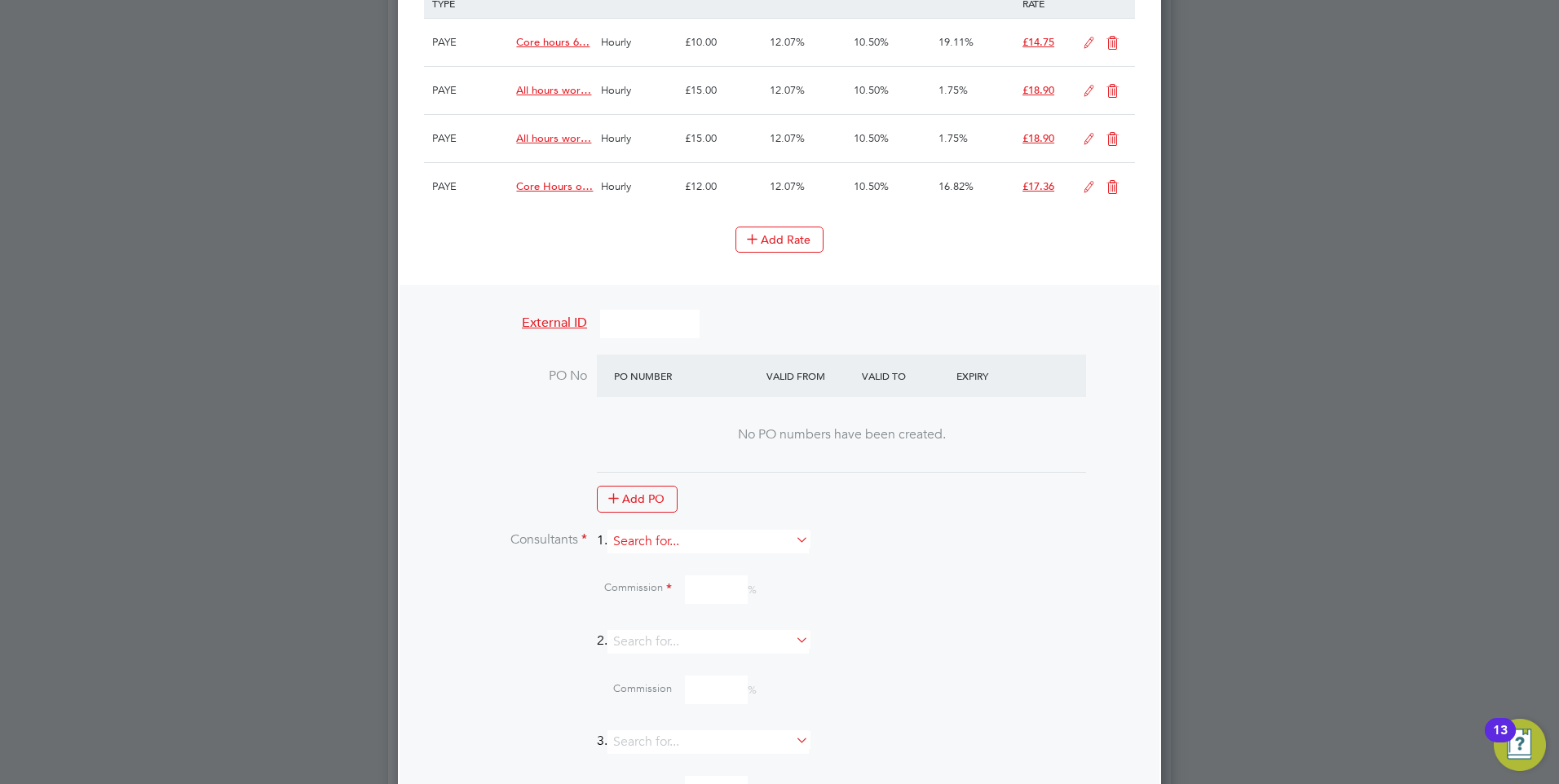
scroll to position [1548, 0]
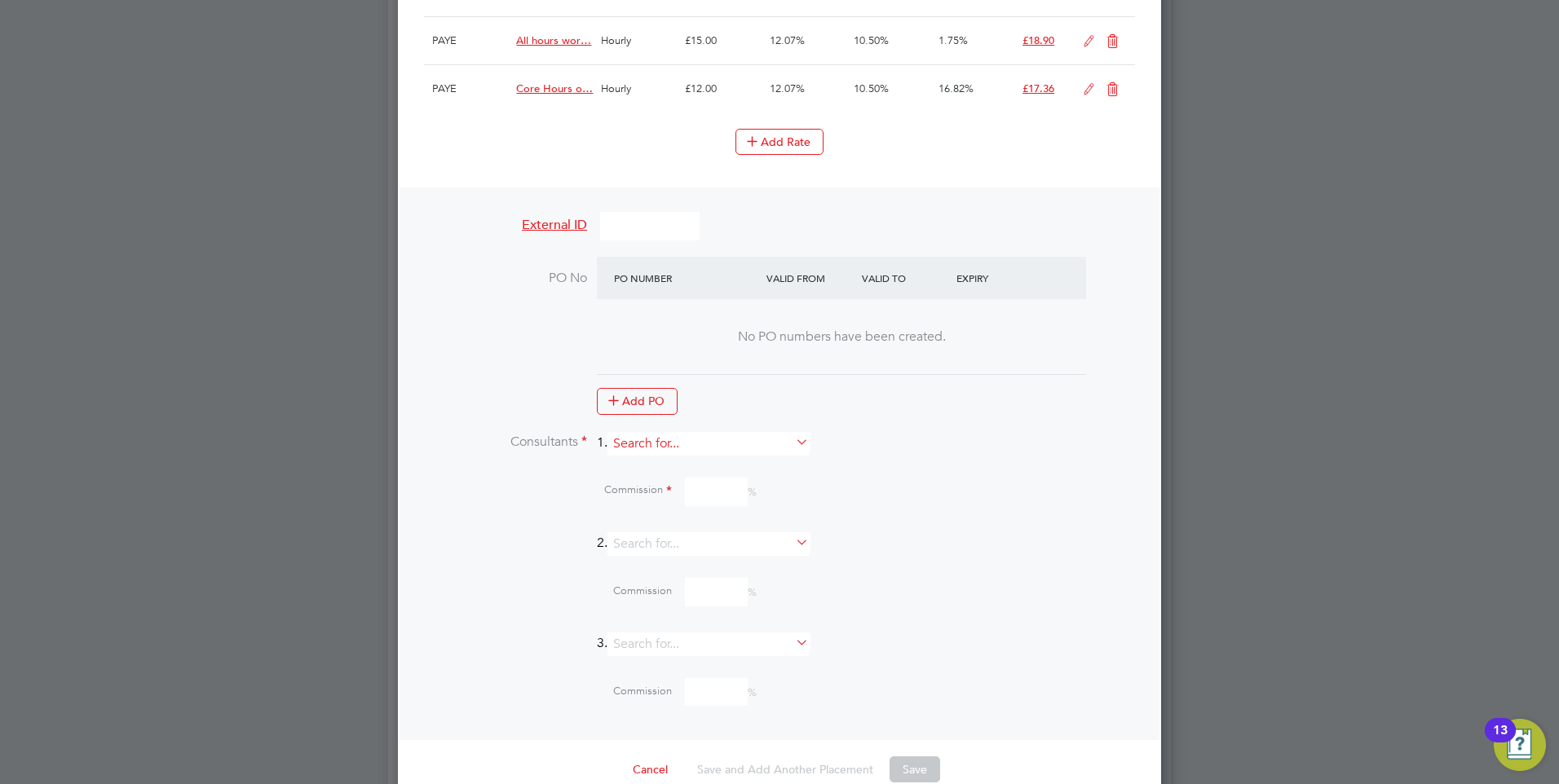
click at [651, 445] on input at bounding box center [708, 443] width 201 height 24
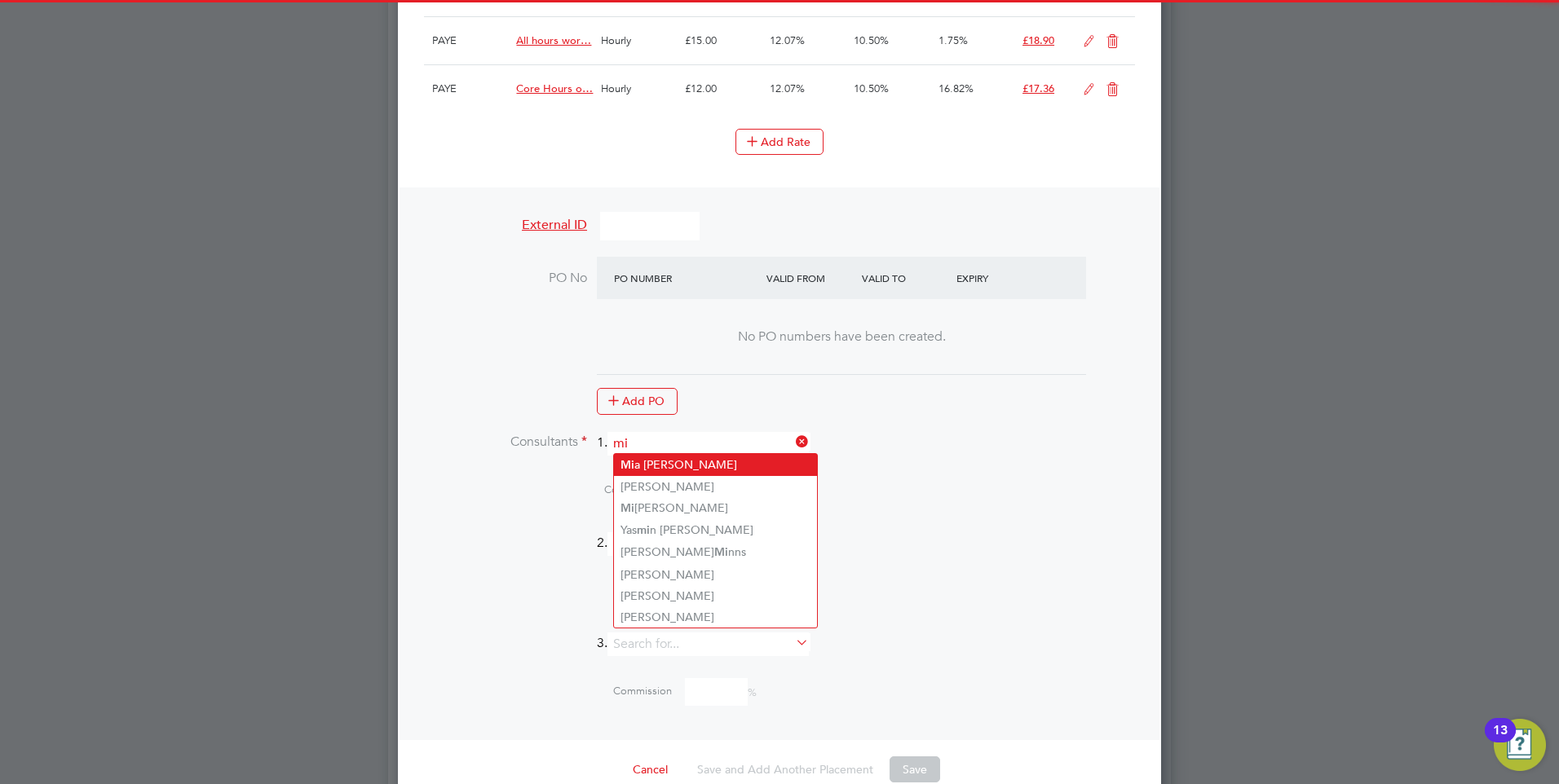
click at [650, 459] on li "Mi a Eckersley" at bounding box center [715, 464] width 203 height 22
type input "[PERSON_NAME]"
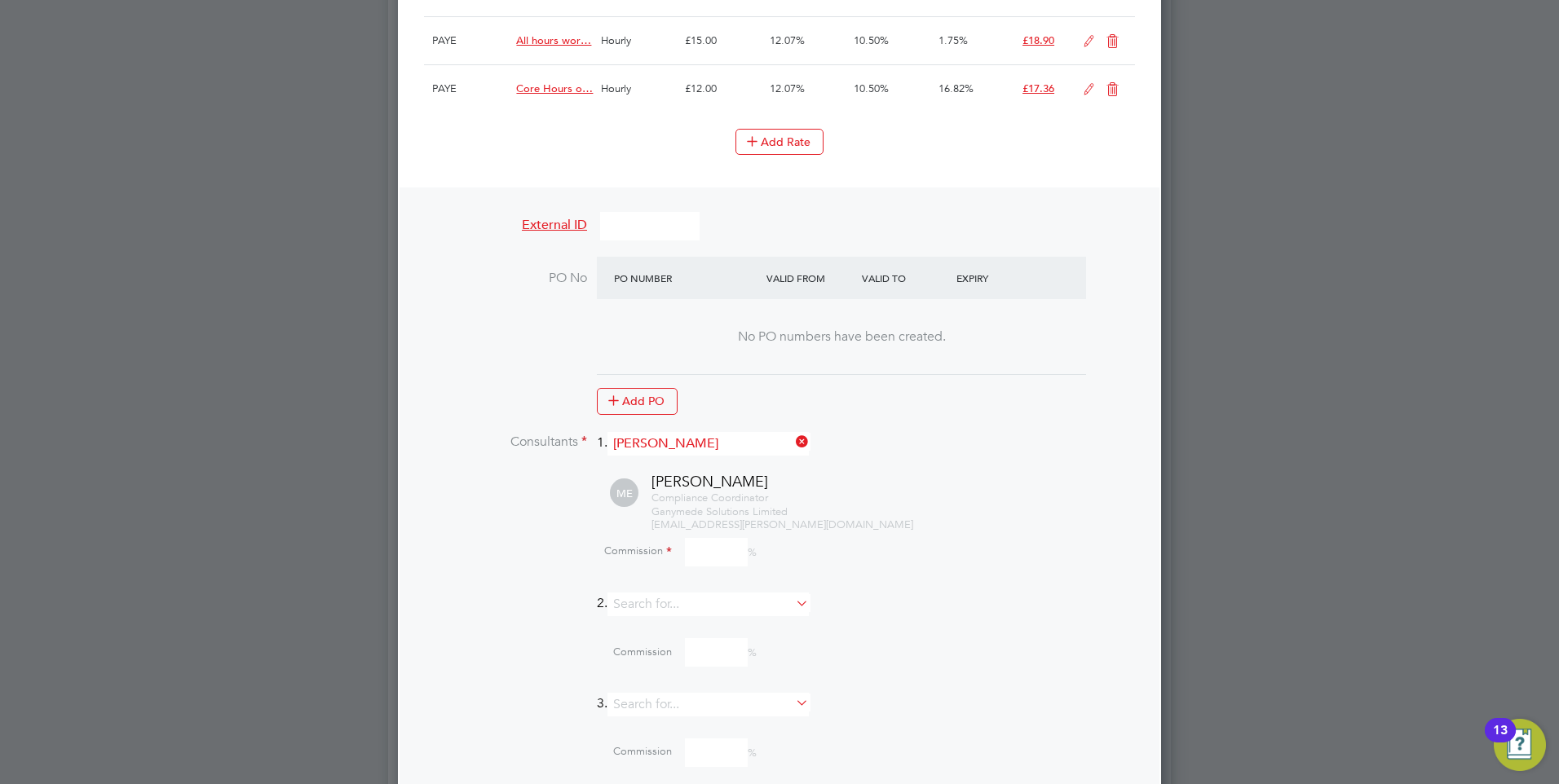
scroll to position [2362, 764]
click at [710, 558] on input at bounding box center [716, 551] width 63 height 29
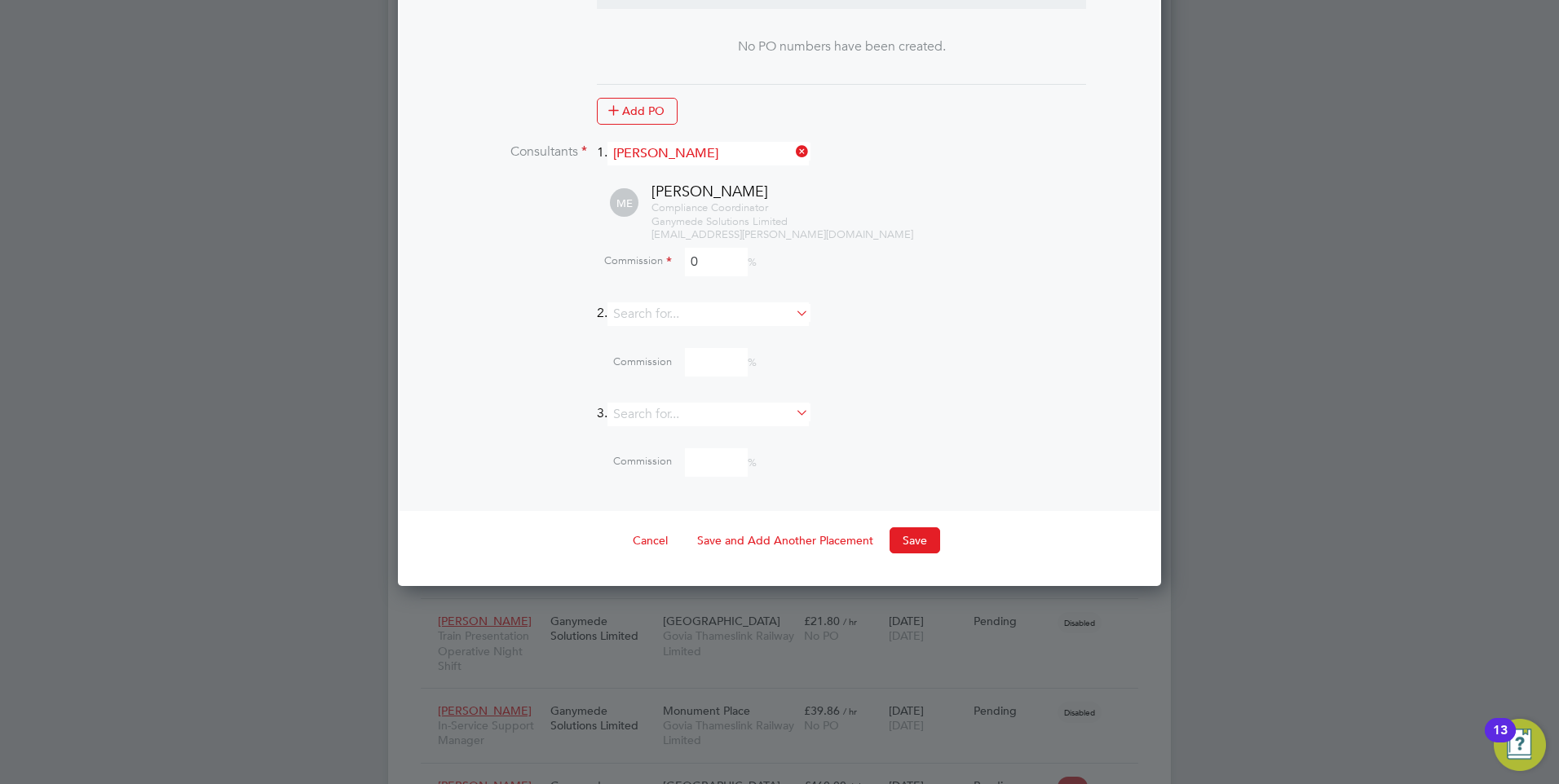
scroll to position [1875, 0]
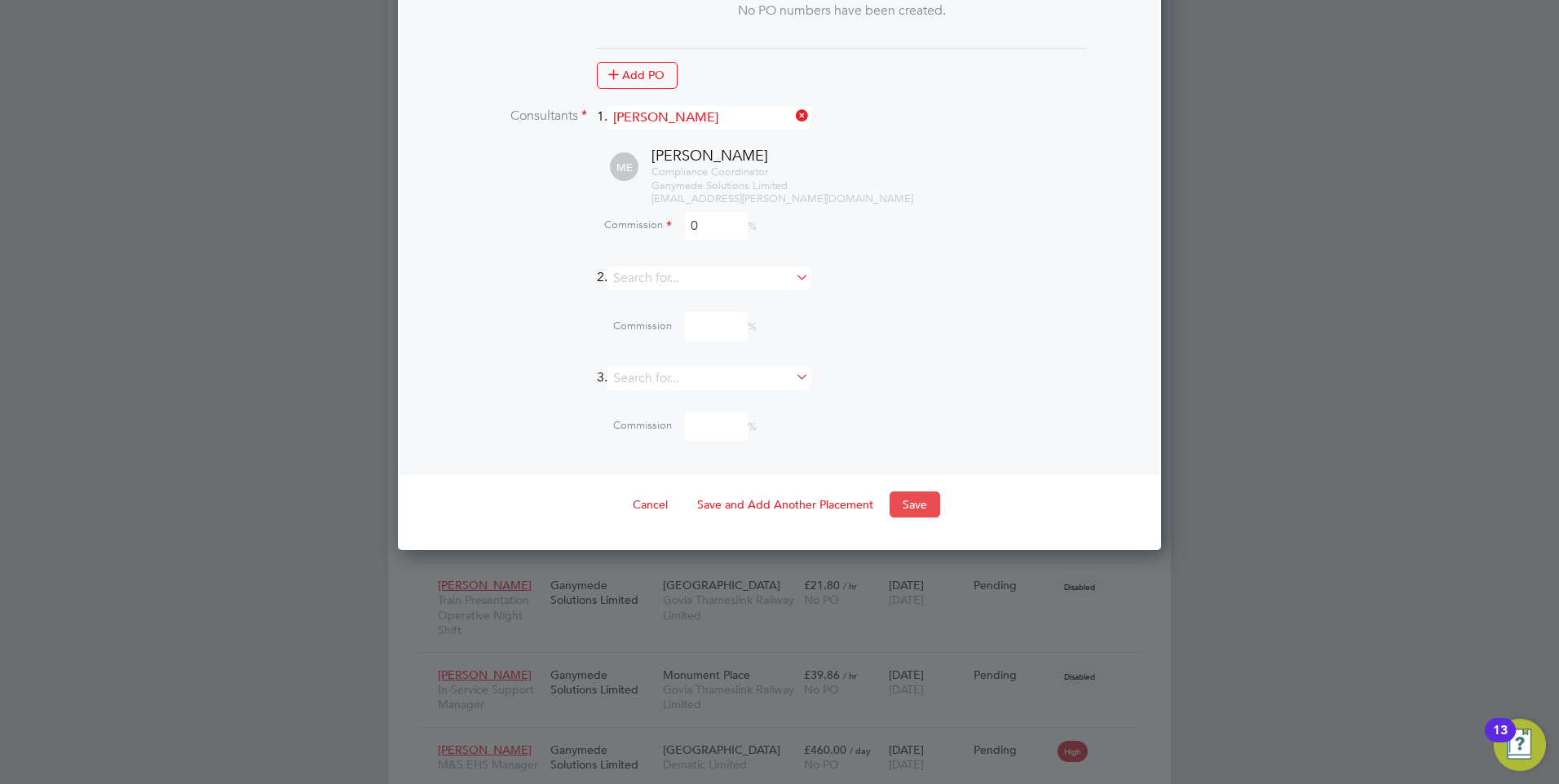
type input "0"
click at [898, 496] on button "Save" at bounding box center [915, 504] width 51 height 26
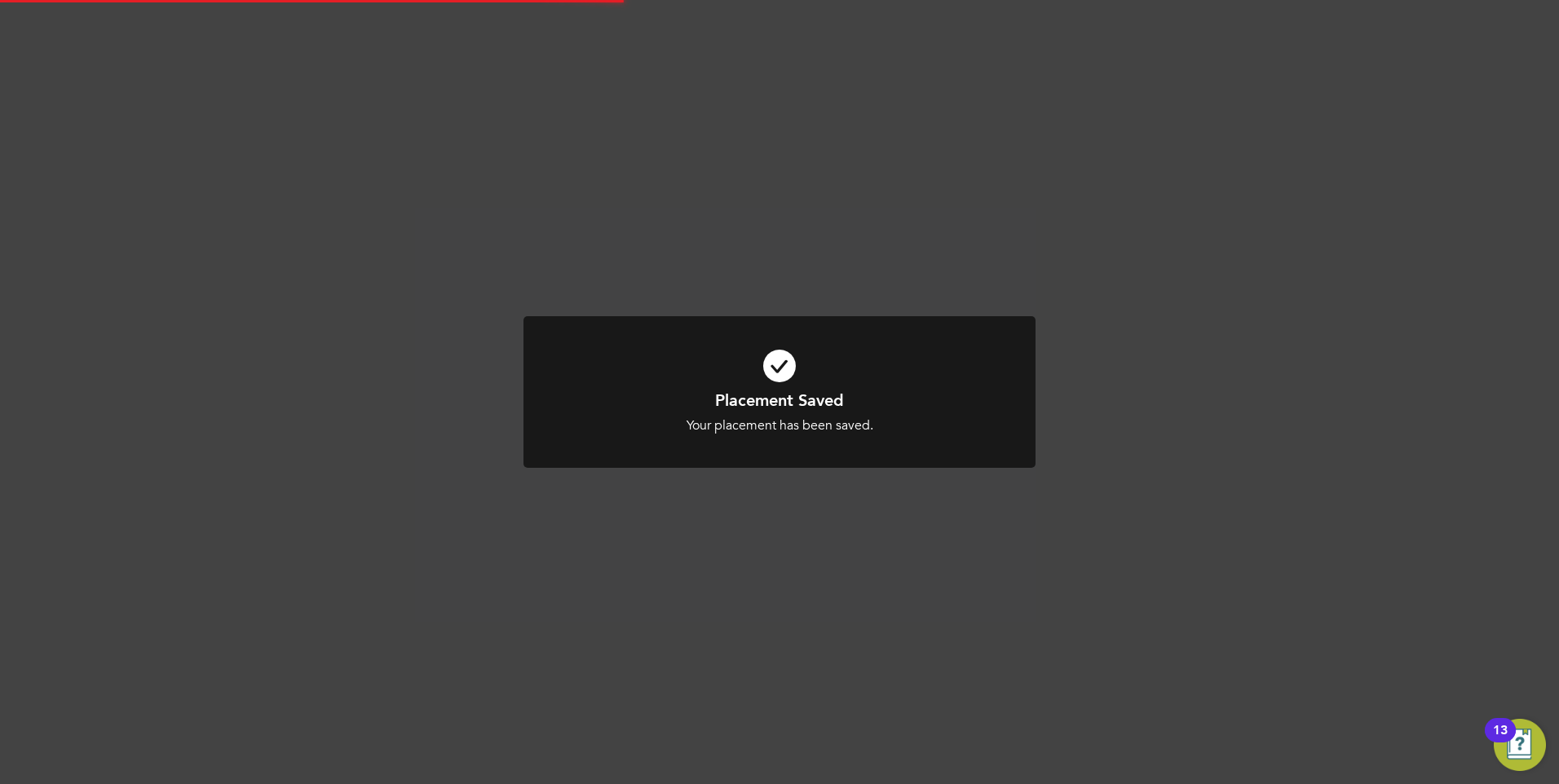
scroll to position [8, 8]
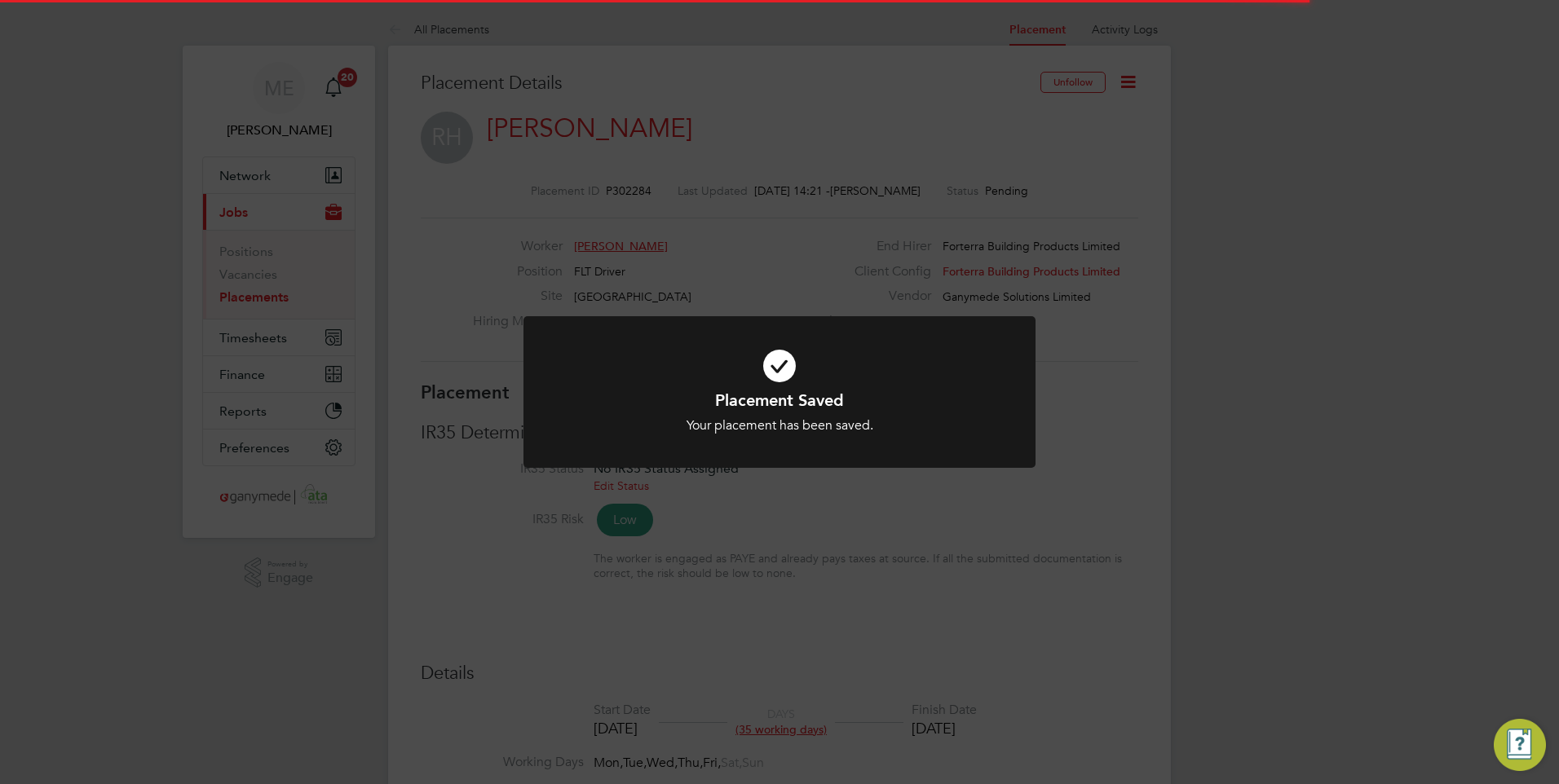
click at [830, 537] on div "Placement Saved Your placement has been saved. Cancel Okay" at bounding box center [779, 392] width 1559 height 784
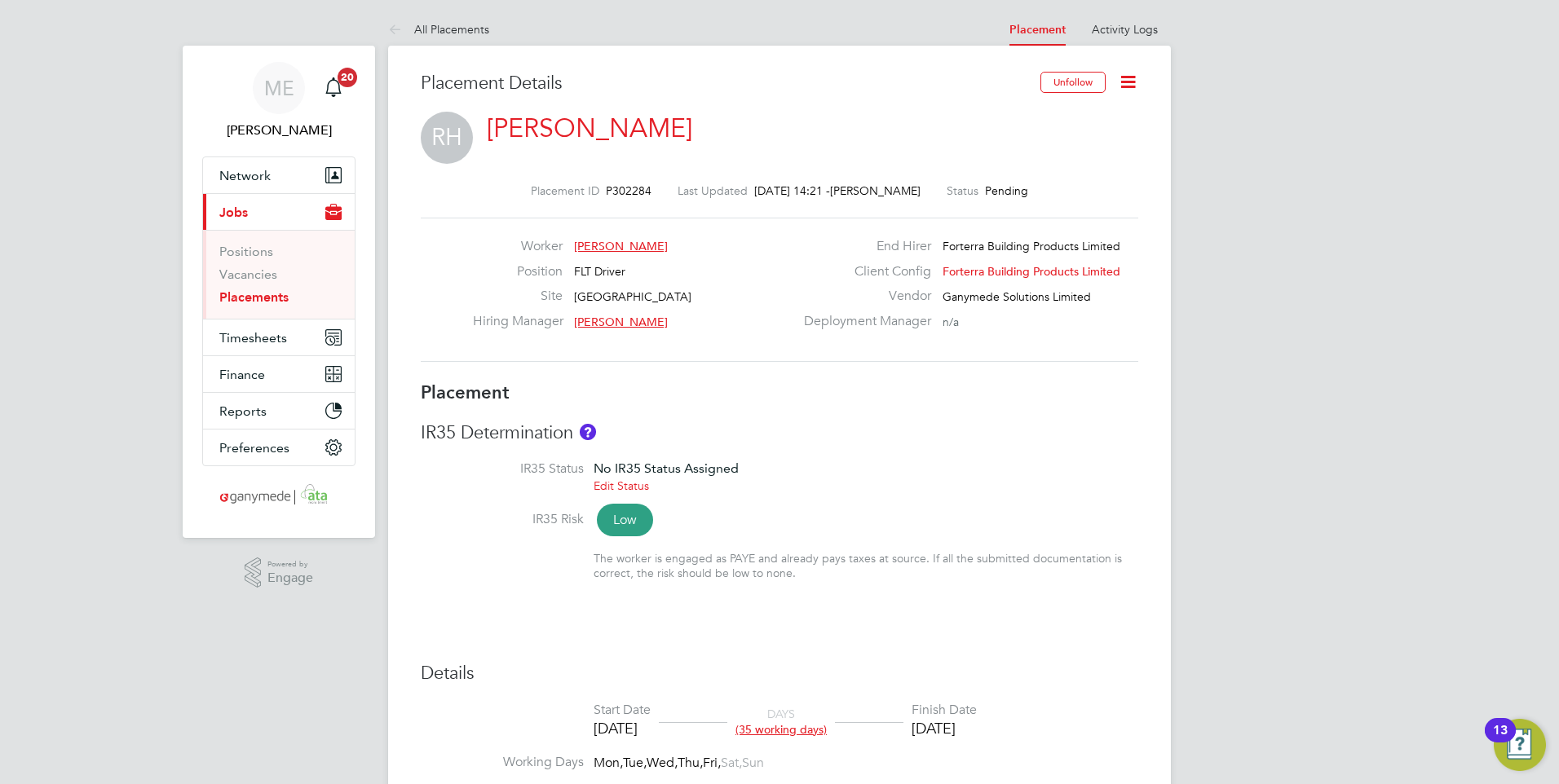
click at [546, 127] on link "Ricky Henry-Merchant" at bounding box center [589, 128] width 206 height 31
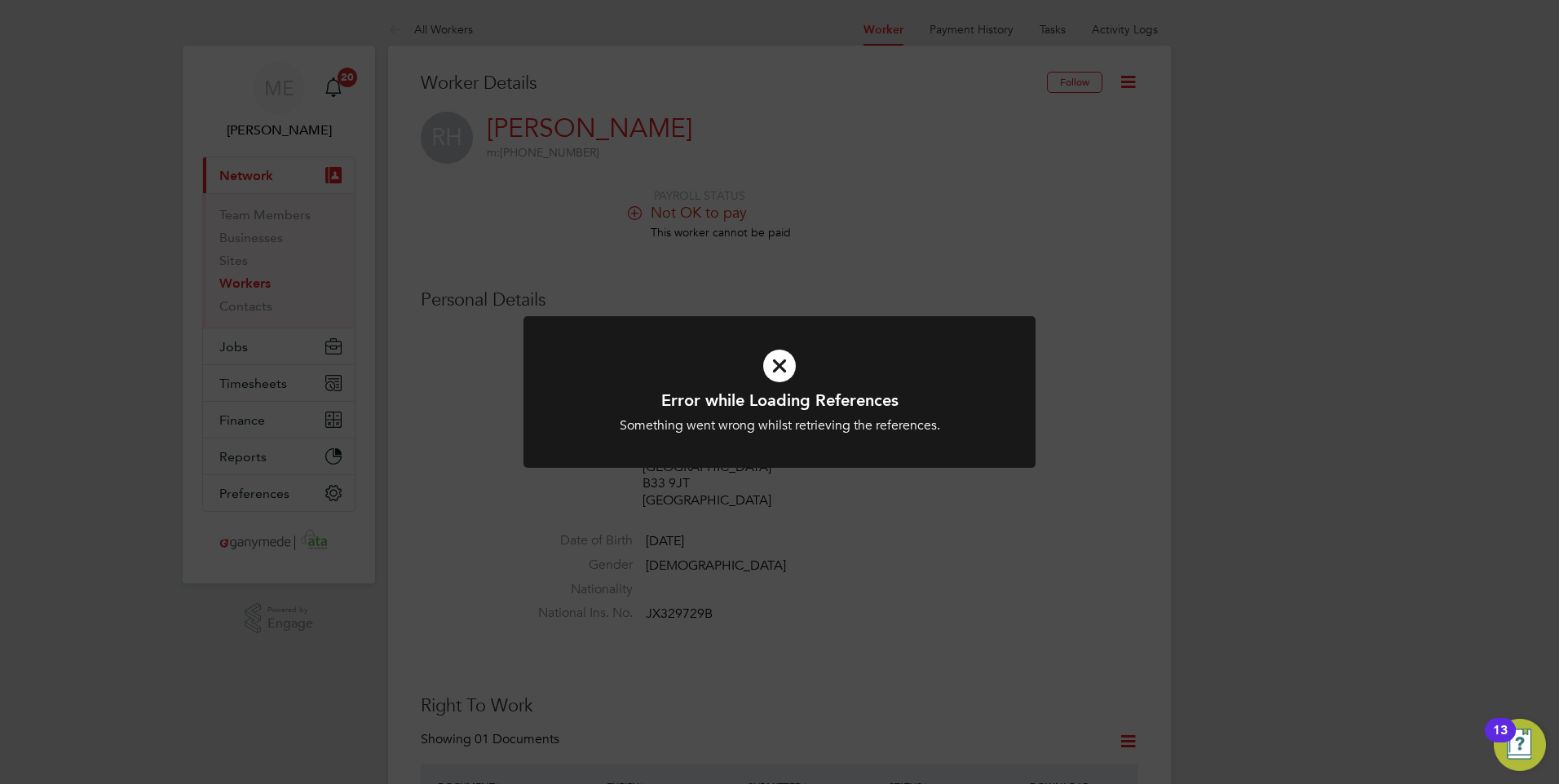
click at [799, 358] on icon at bounding box center [779, 366] width 424 height 64
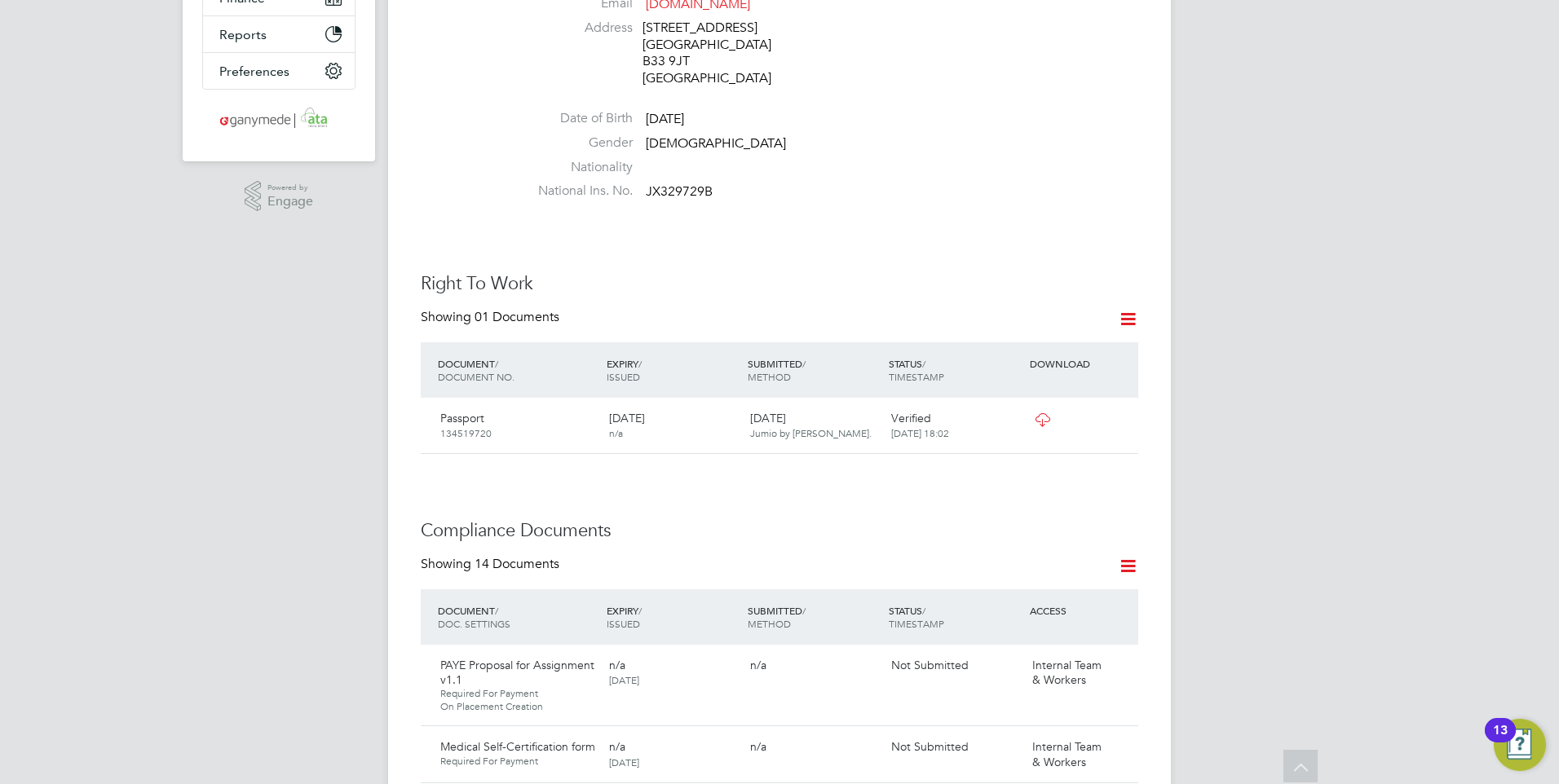
scroll to position [571, 0]
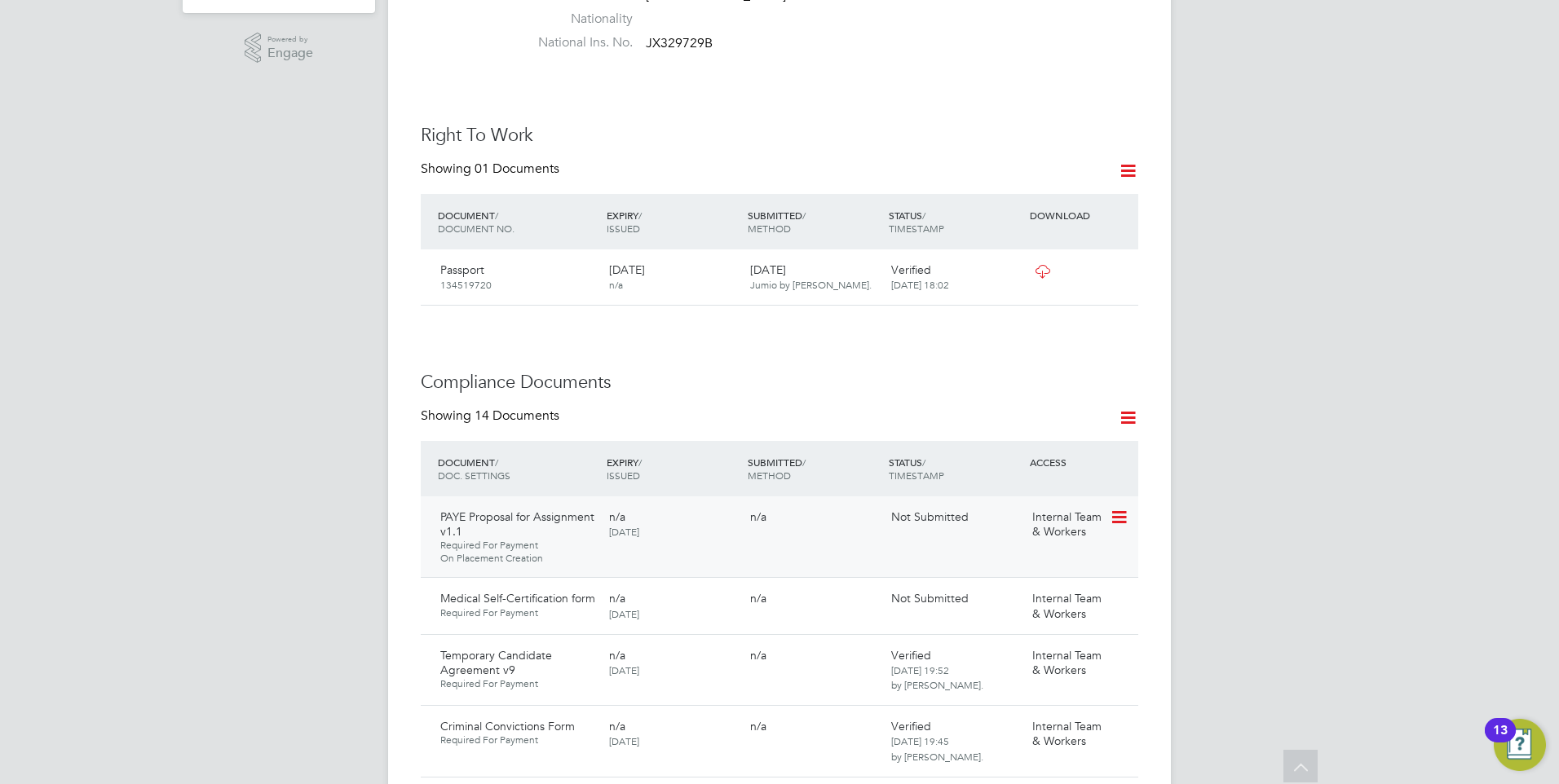
click at [1121, 510] on icon at bounding box center [1117, 517] width 17 height 19
click at [1010, 596] on li "Request Document" at bounding box center [1046, 600] width 163 height 23
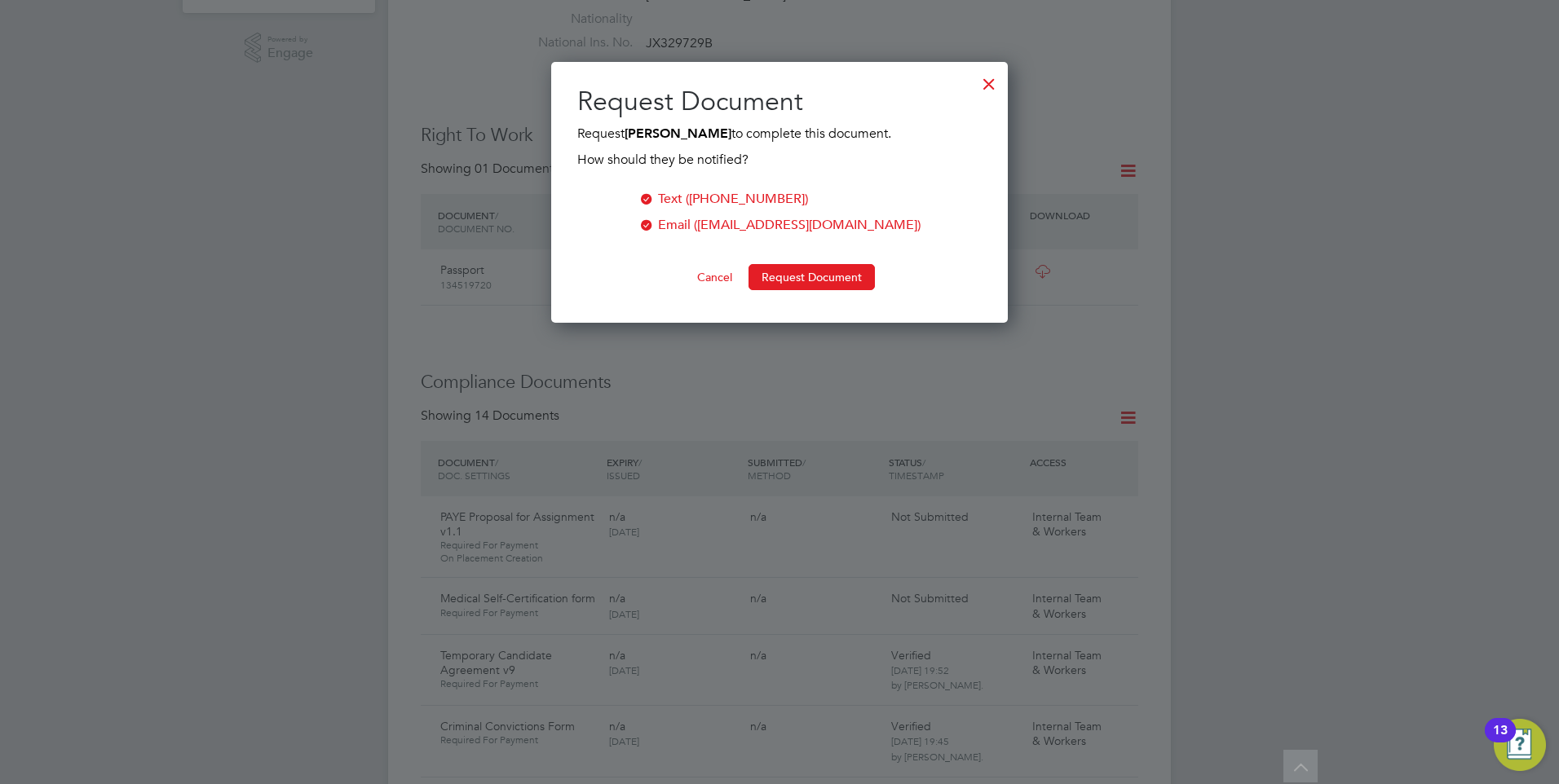
scroll to position [261, 458]
click at [794, 274] on button "Request Document" at bounding box center [811, 277] width 126 height 26
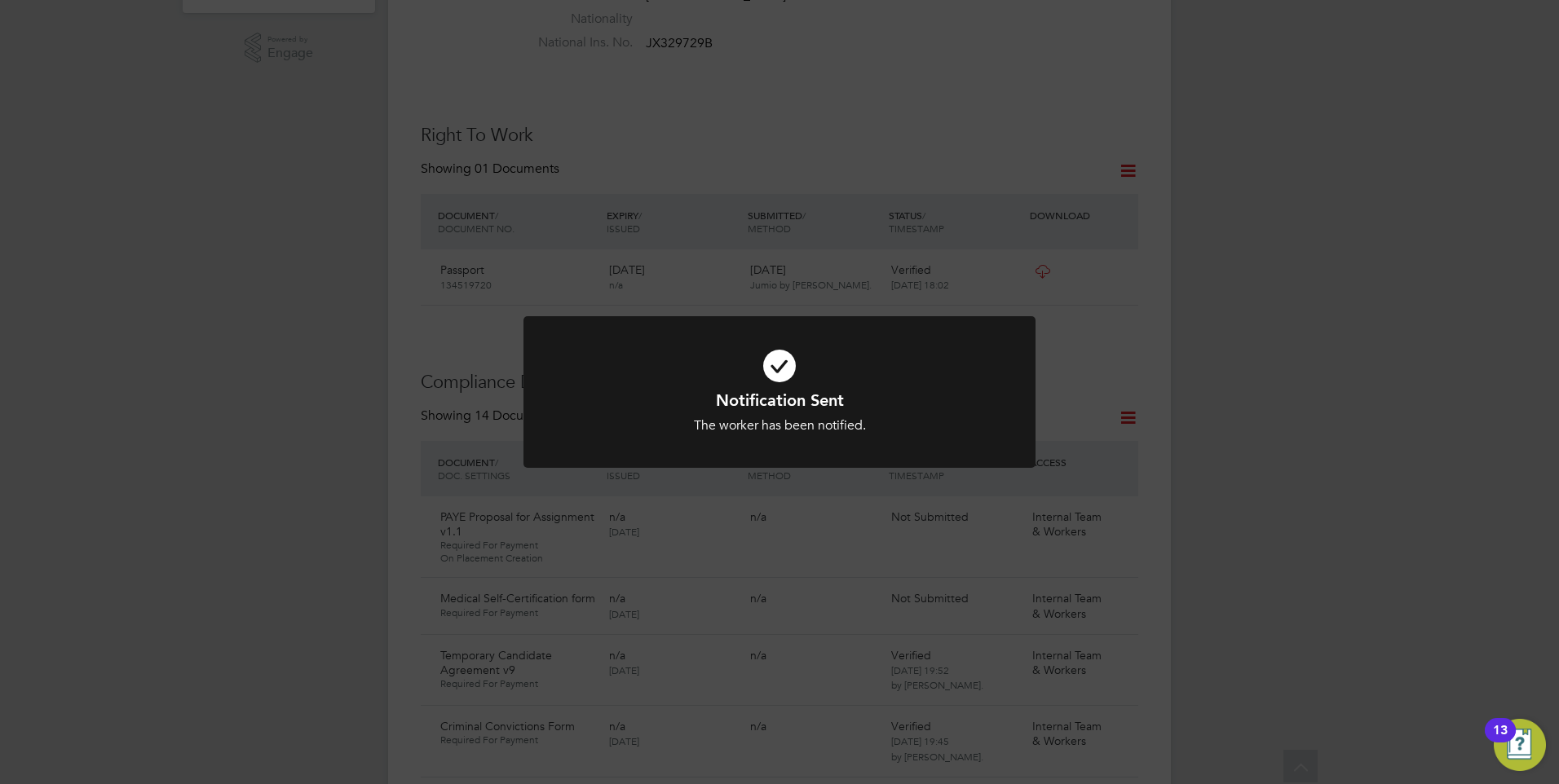
click at [685, 287] on div "Notification Sent The worker has been notified. Cancel Okay" at bounding box center [779, 392] width 1559 height 784
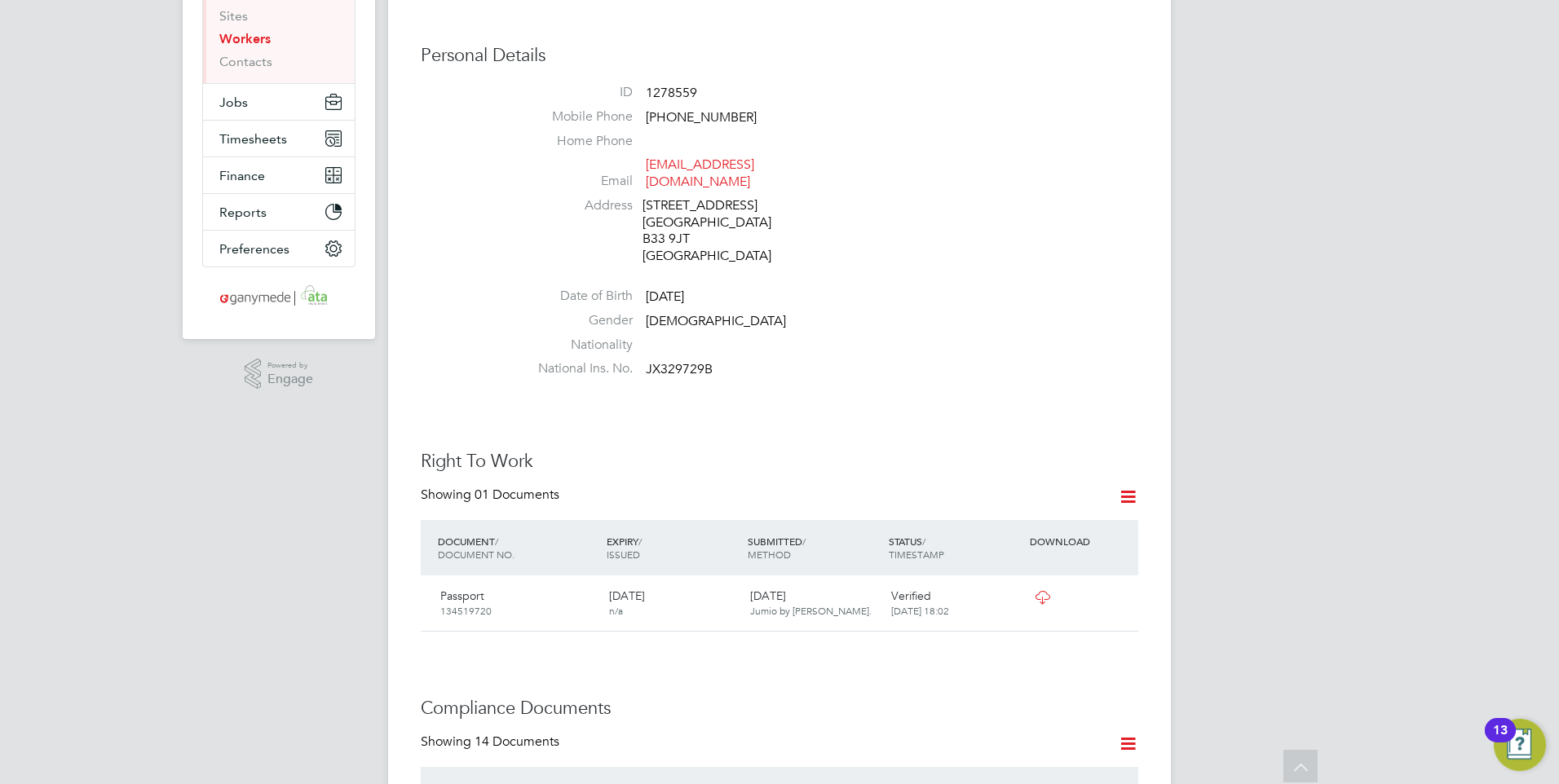
scroll to position [0, 0]
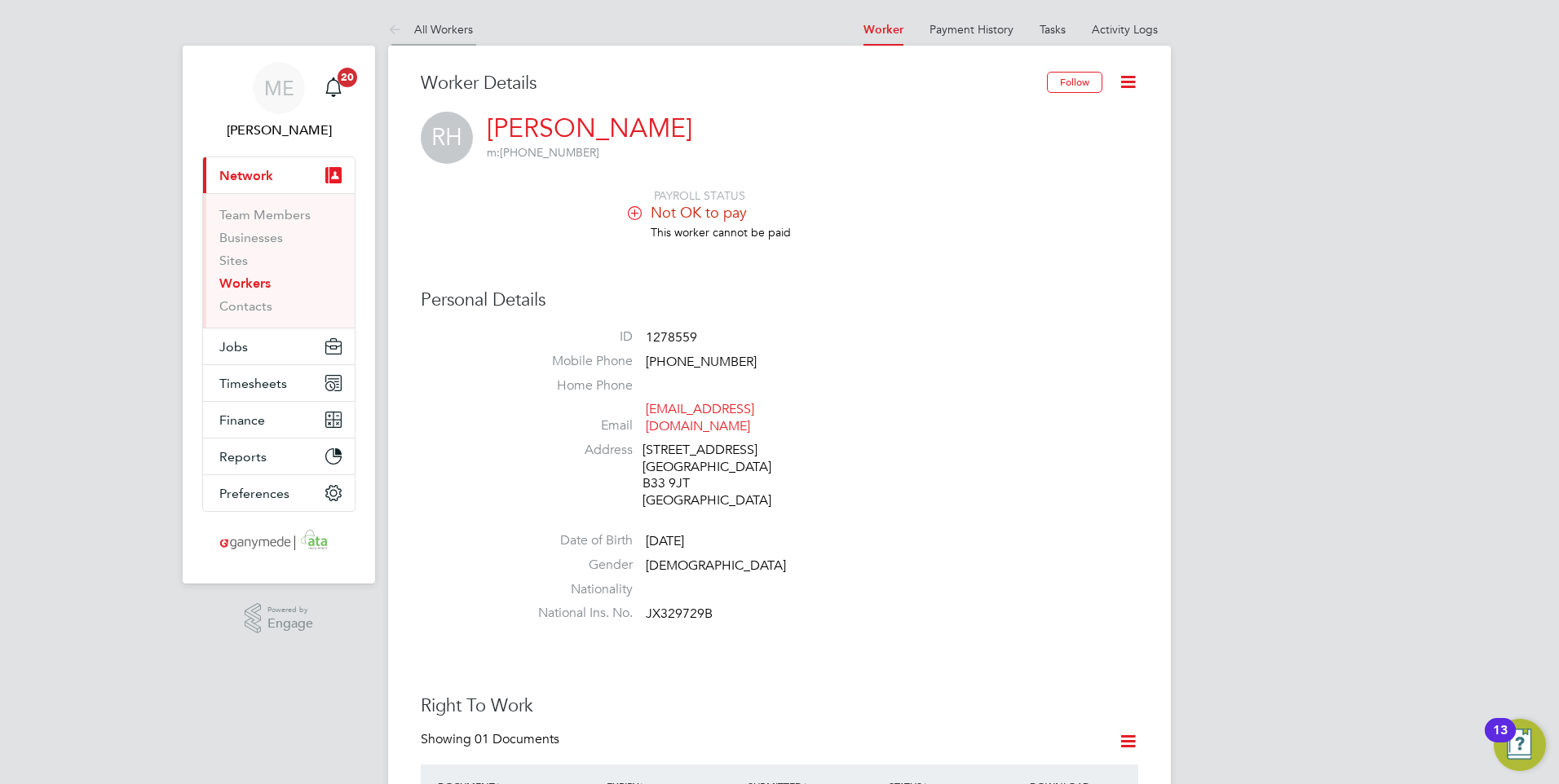
click at [388, 27] on icon at bounding box center [397, 30] width 20 height 20
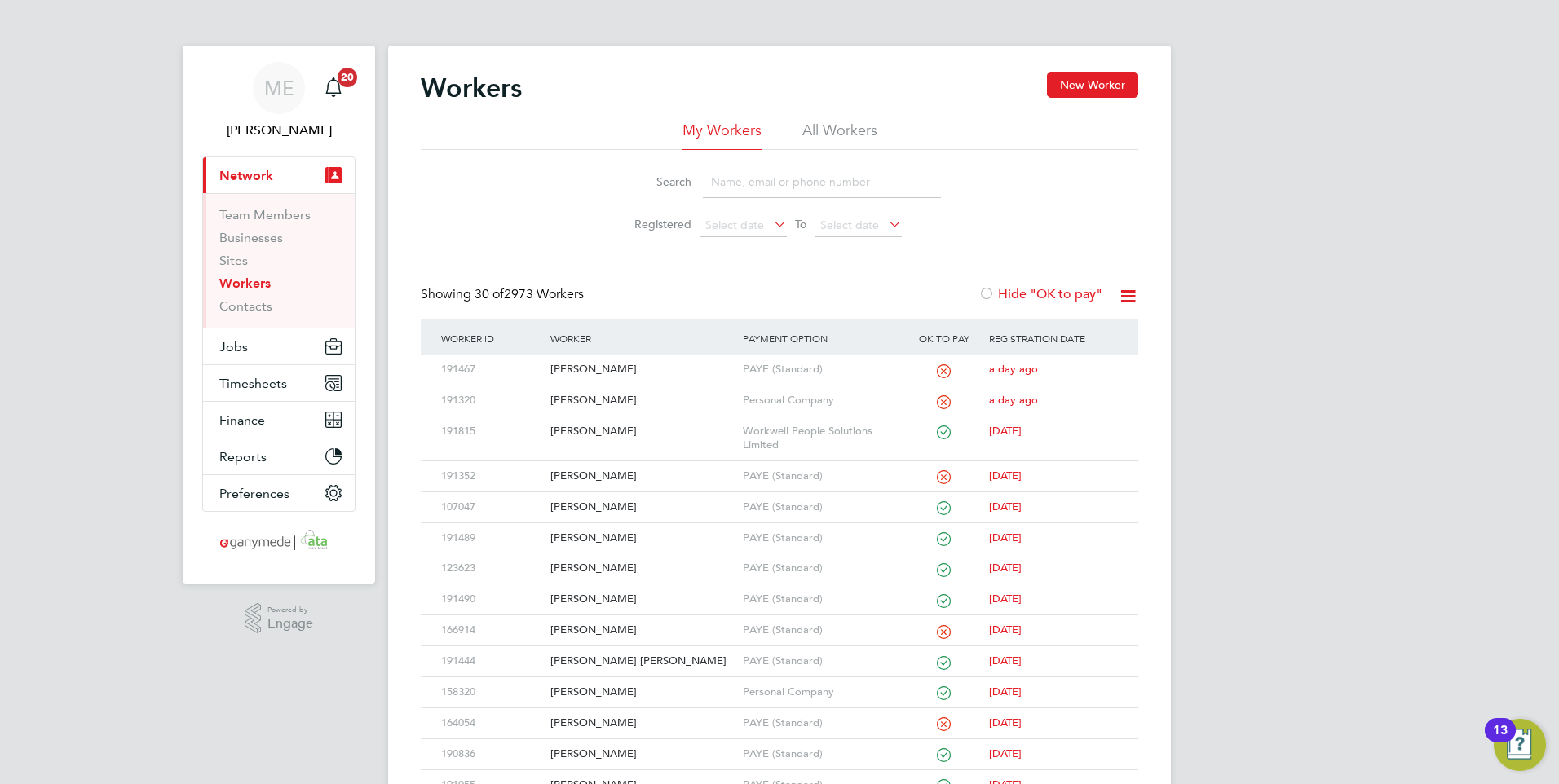
drag, startPoint x: 720, startPoint y: 178, endPoint x: 715, endPoint y: 171, distance: 8.6
click at [720, 177] on input at bounding box center [821, 182] width 238 height 31
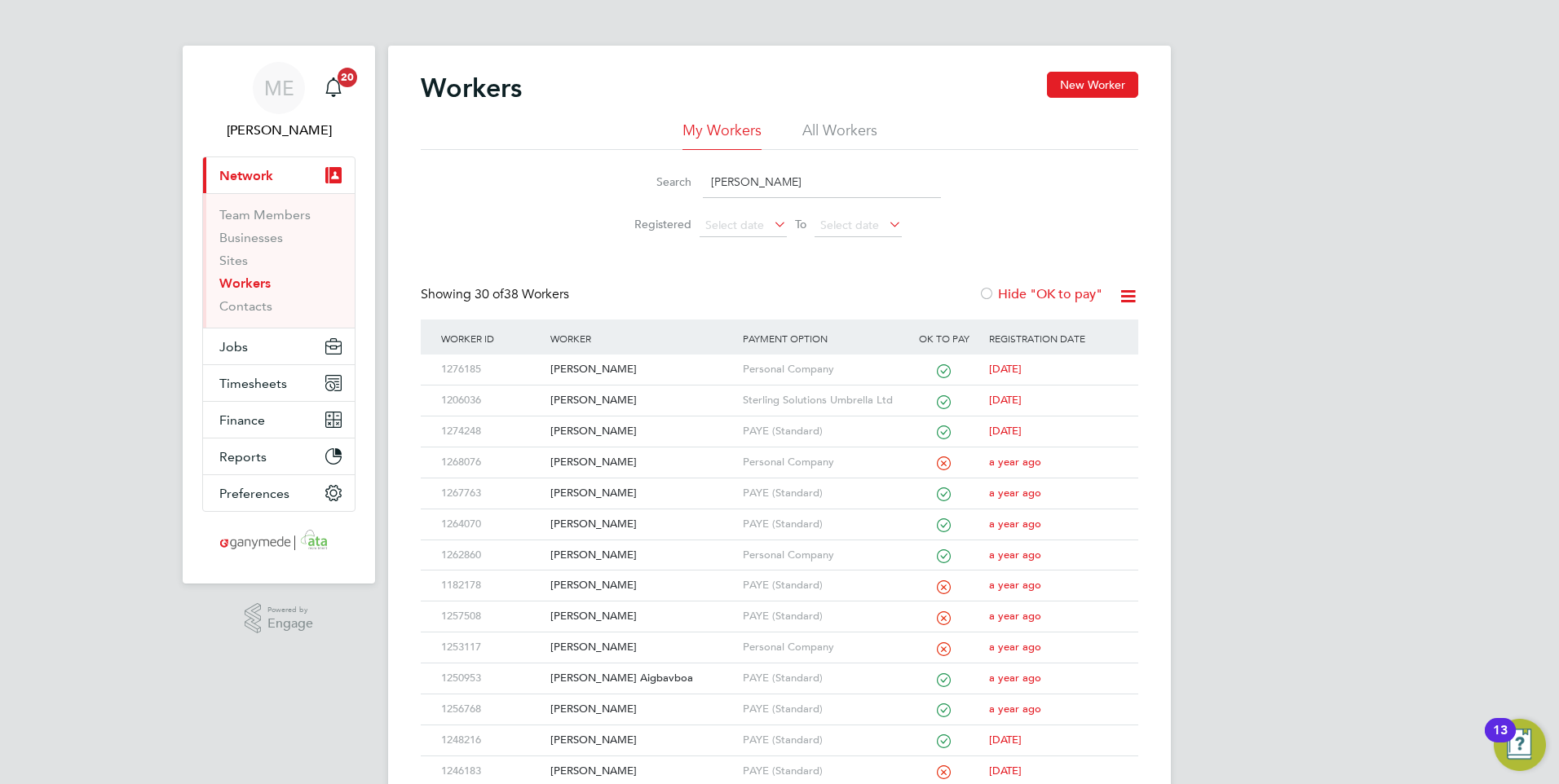
type input "[PERSON_NAME]"
click at [819, 118] on div "Workers New Worker" at bounding box center [779, 96] width 717 height 49
click at [817, 127] on li "All Workers" at bounding box center [839, 135] width 75 height 30
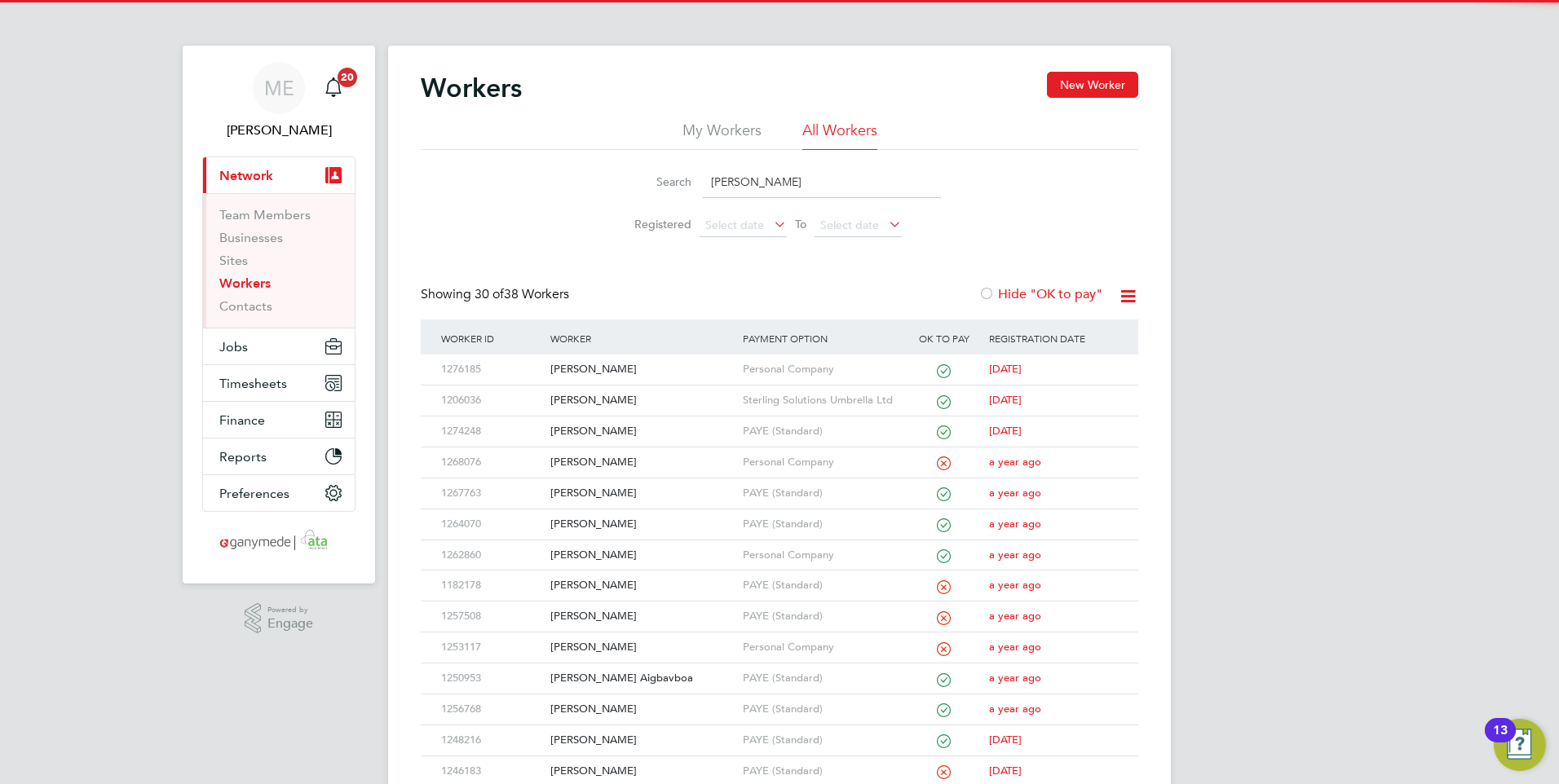
click at [766, 178] on input "[PERSON_NAME]" at bounding box center [821, 182] width 238 height 31
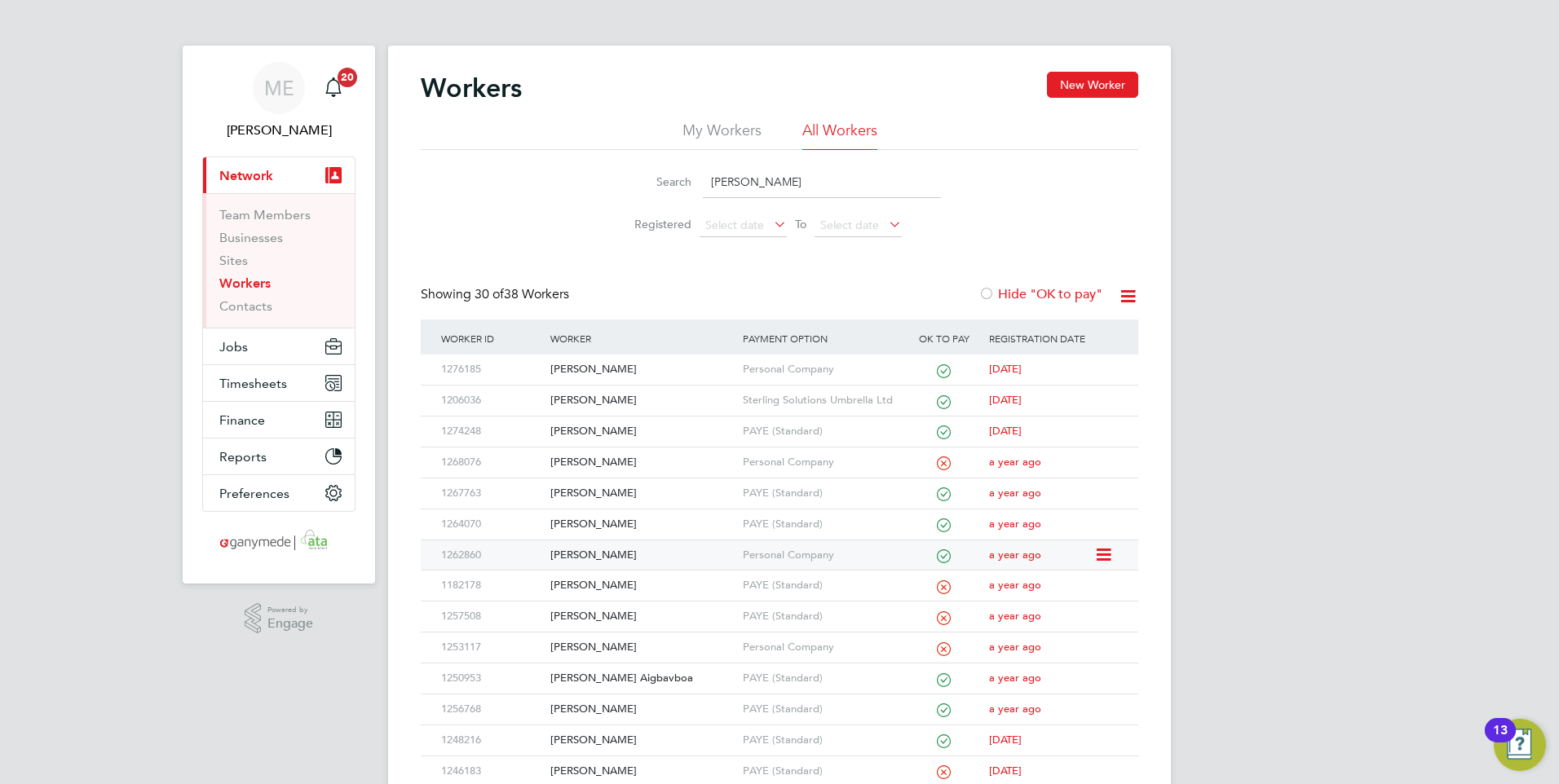
click at [616, 553] on div "[PERSON_NAME]" at bounding box center [642, 555] width 192 height 30
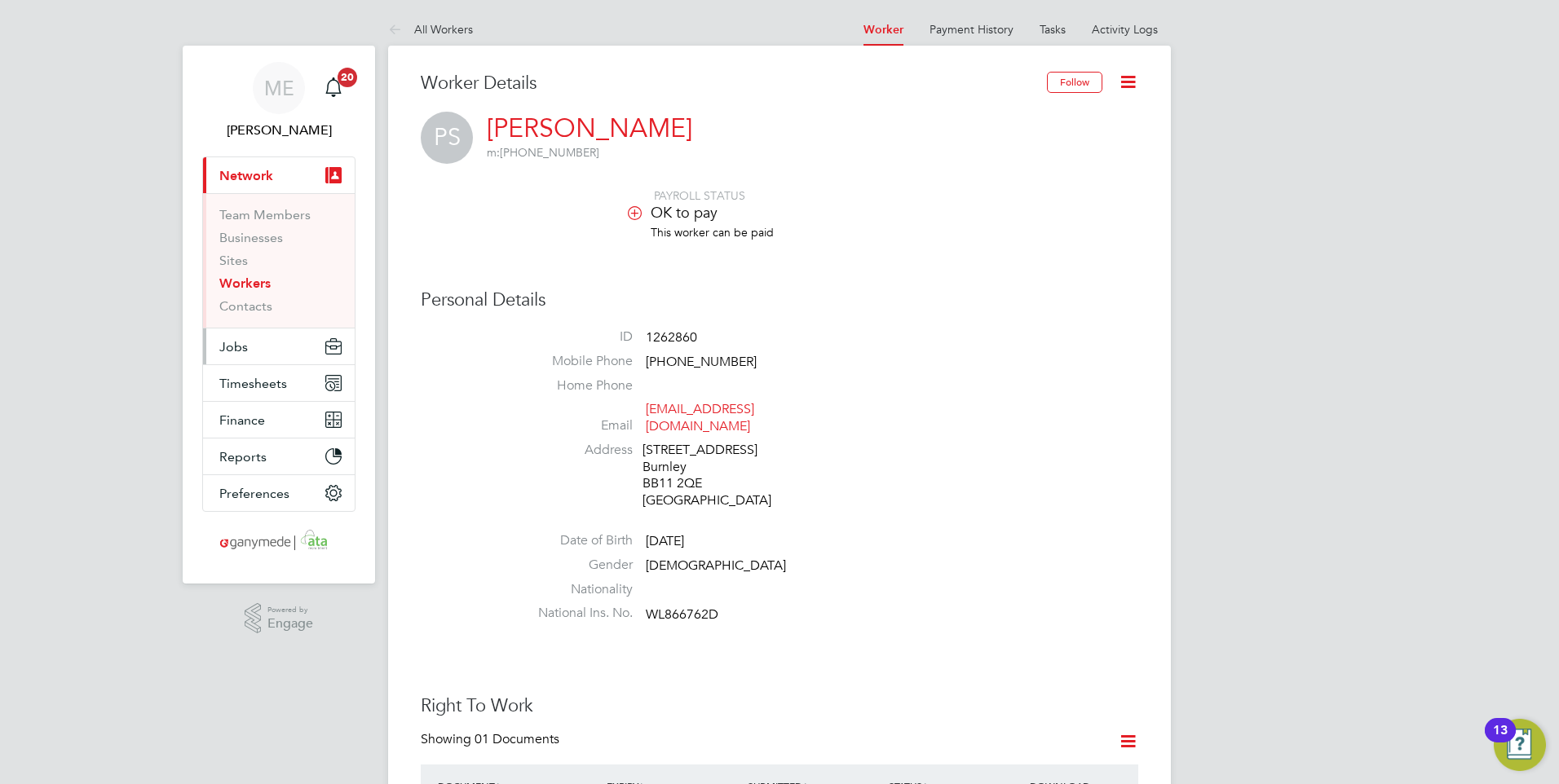
click at [255, 347] on button "Jobs" at bounding box center [279, 346] width 152 height 36
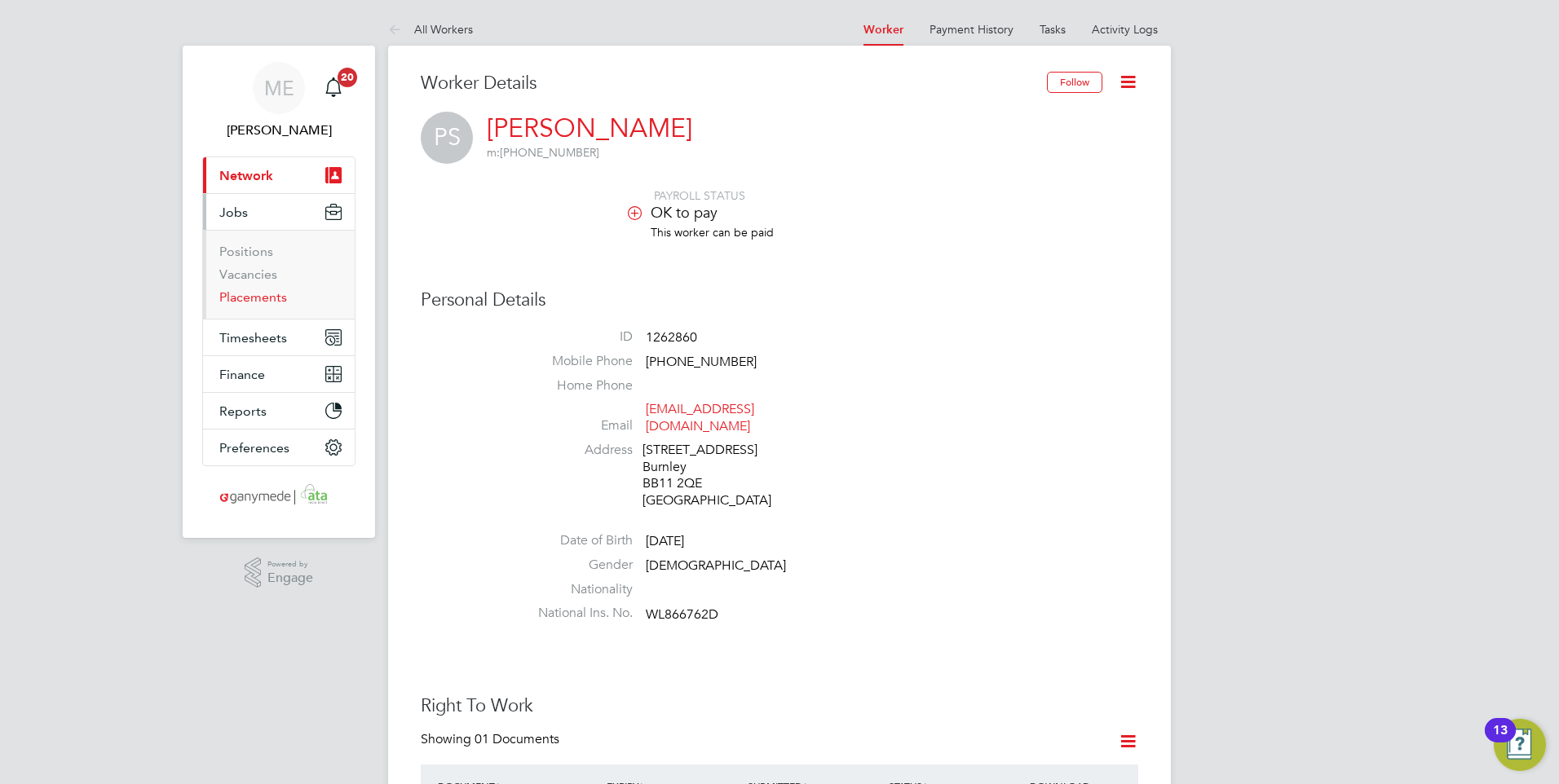
click at [247, 294] on link "Placements" at bounding box center [254, 297] width 68 height 16
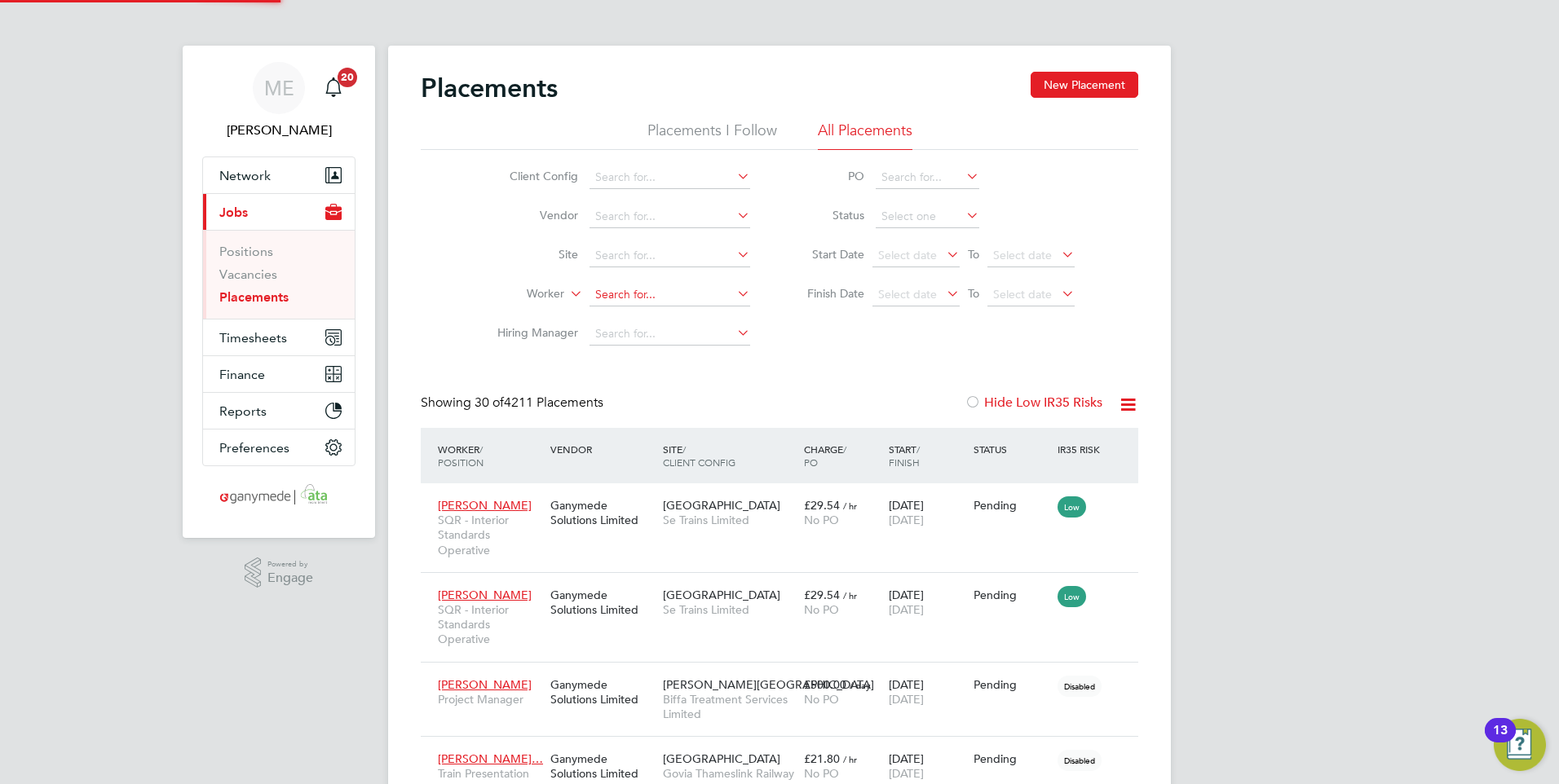
click at [604, 294] on input at bounding box center [669, 295] width 160 height 23
click at [626, 304] on input "PETER SW" at bounding box center [669, 295] width 160 height 23
click at [625, 309] on li "Peter Sw ift" at bounding box center [669, 316] width 162 height 22
type input "[PERSON_NAME]"
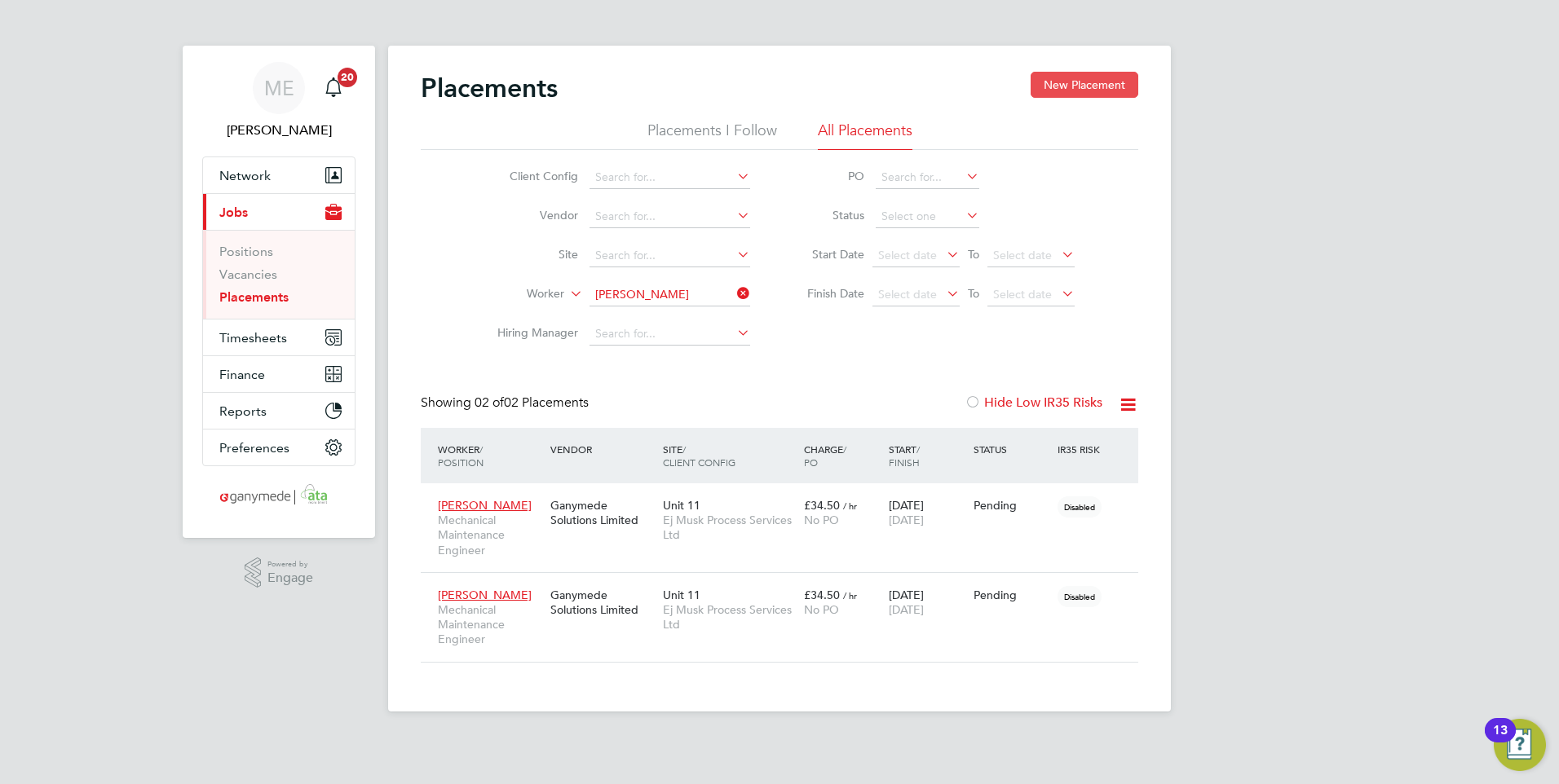
click at [1070, 80] on button "New Placement" at bounding box center [1083, 84] width 107 height 26
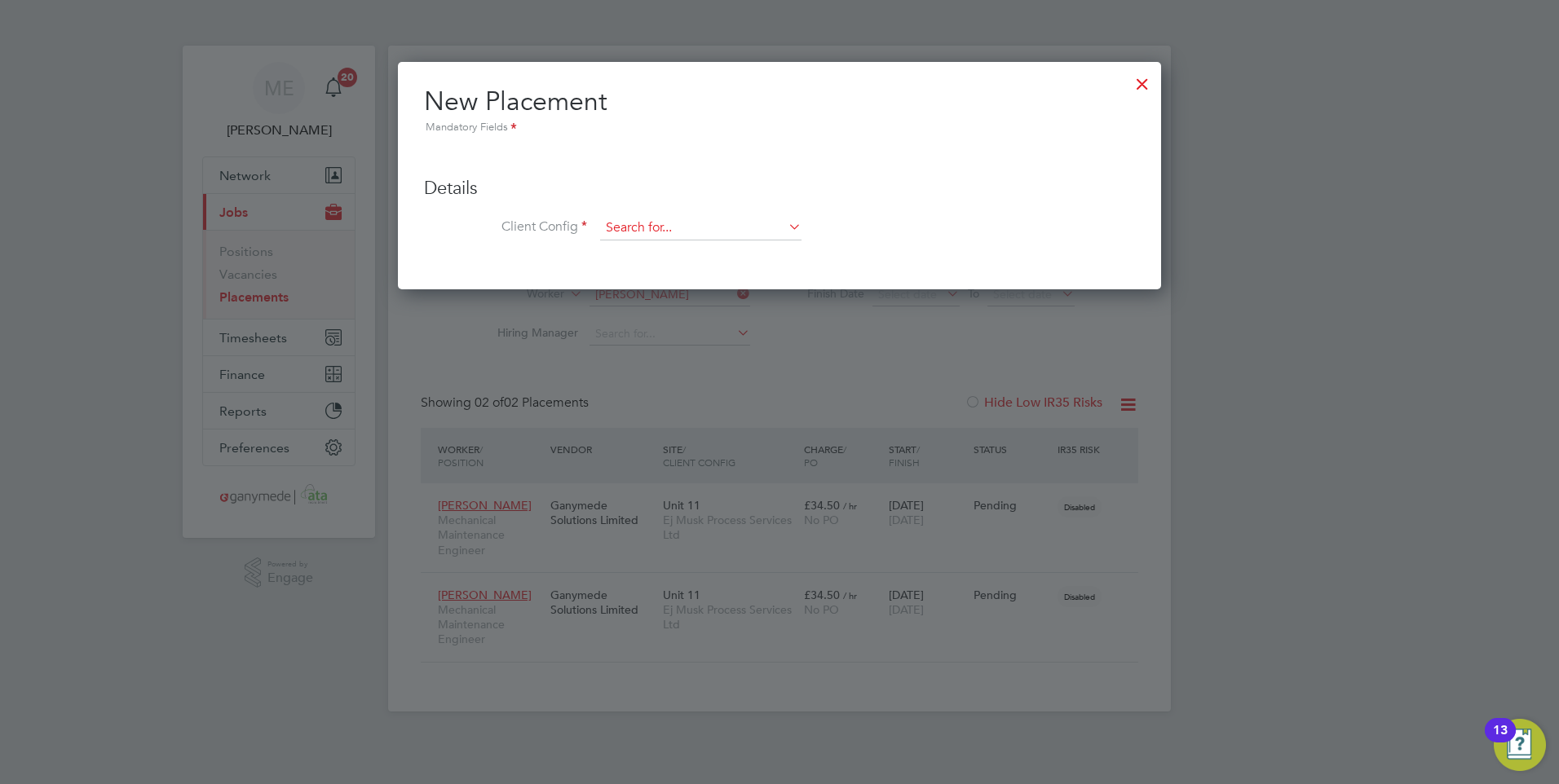
click at [652, 222] on input at bounding box center [701, 228] width 201 height 24
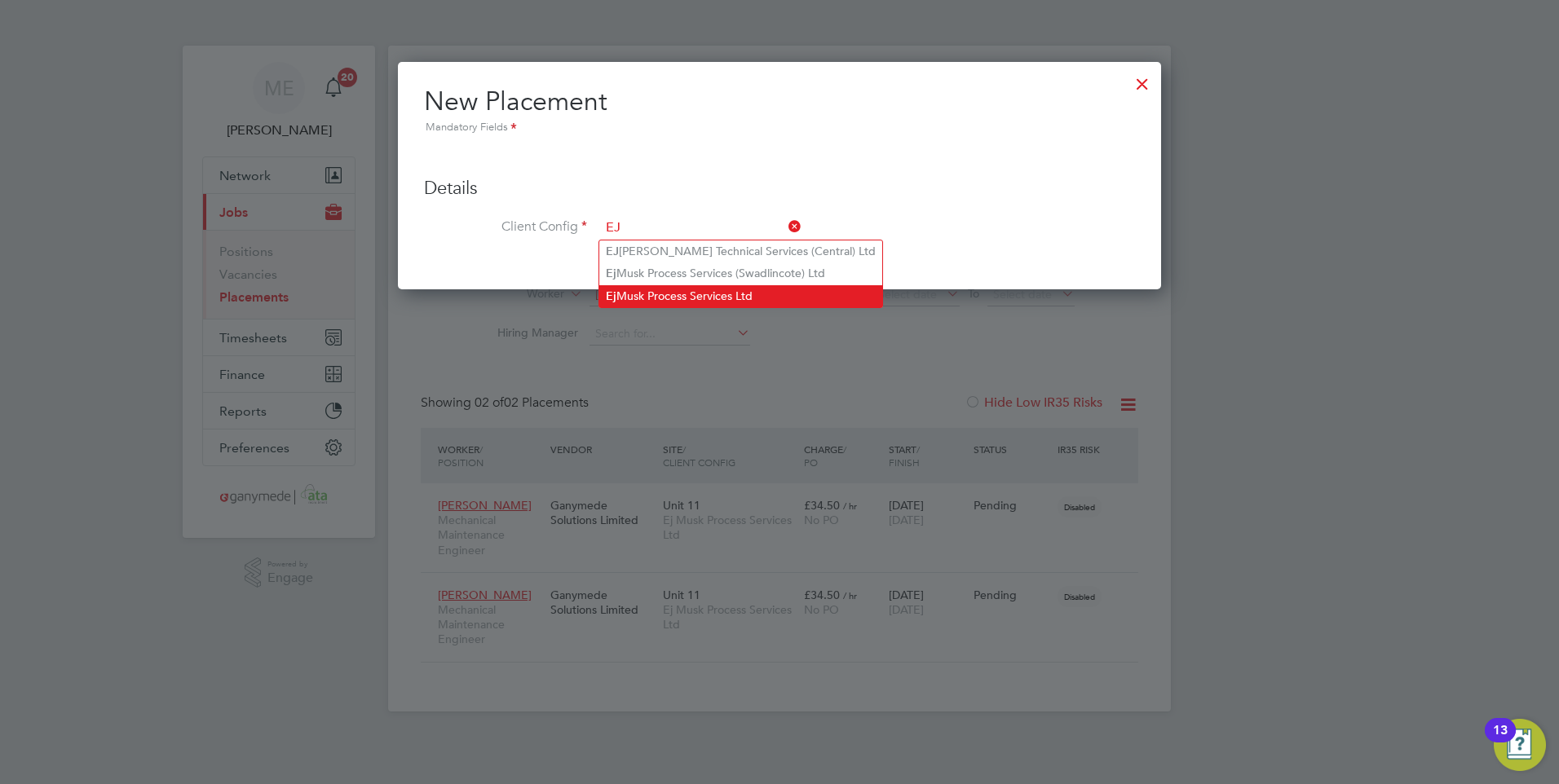
click at [720, 288] on li "Ej Musk Process Services Ltd" at bounding box center [741, 295] width 283 height 22
type input "Ej Musk Process Services Ltd"
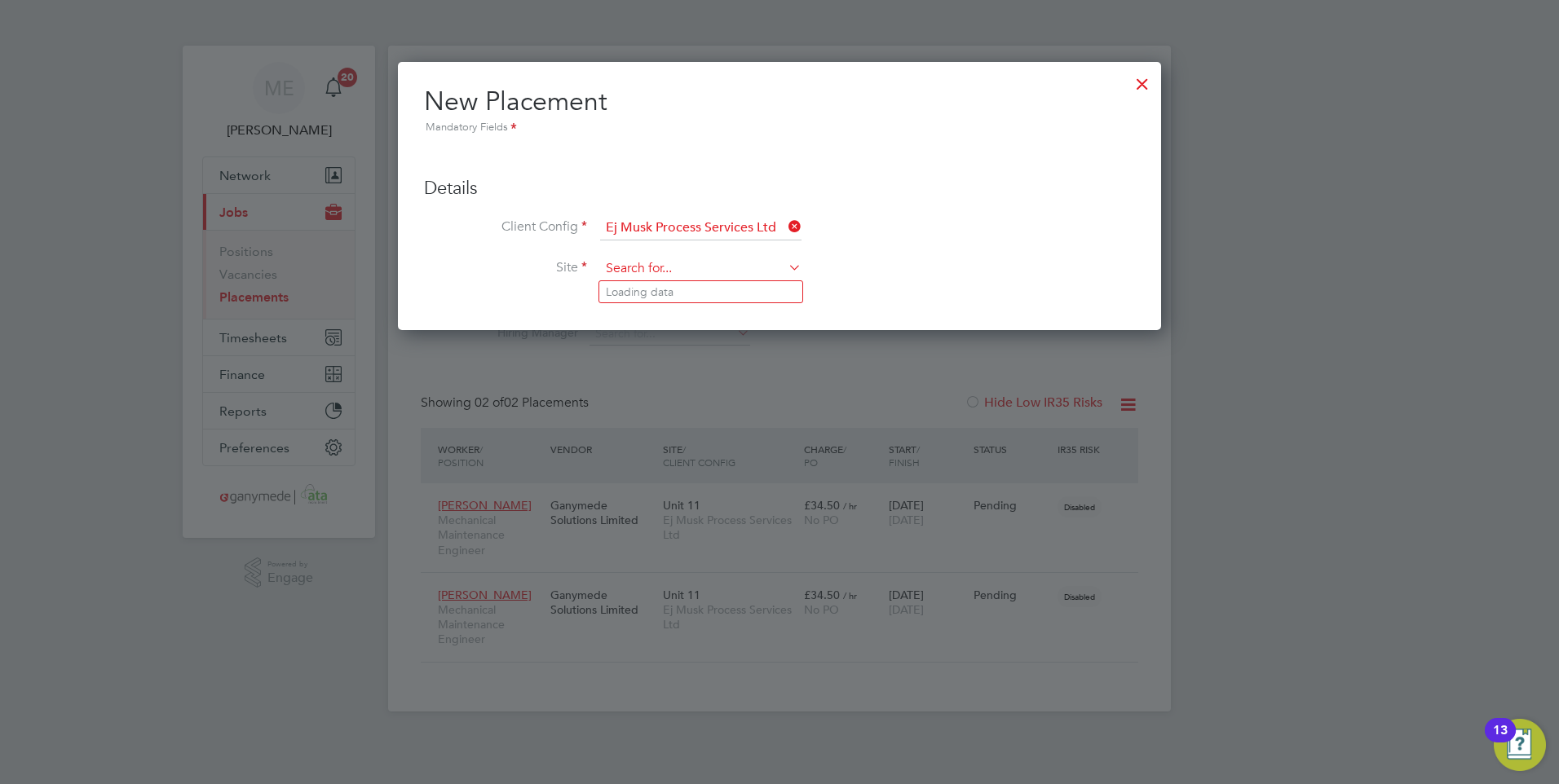
click at [654, 264] on input at bounding box center [701, 269] width 201 height 24
click at [647, 287] on li "Treerange House" at bounding box center [701, 292] width 203 height 22
type input "Treerange House"
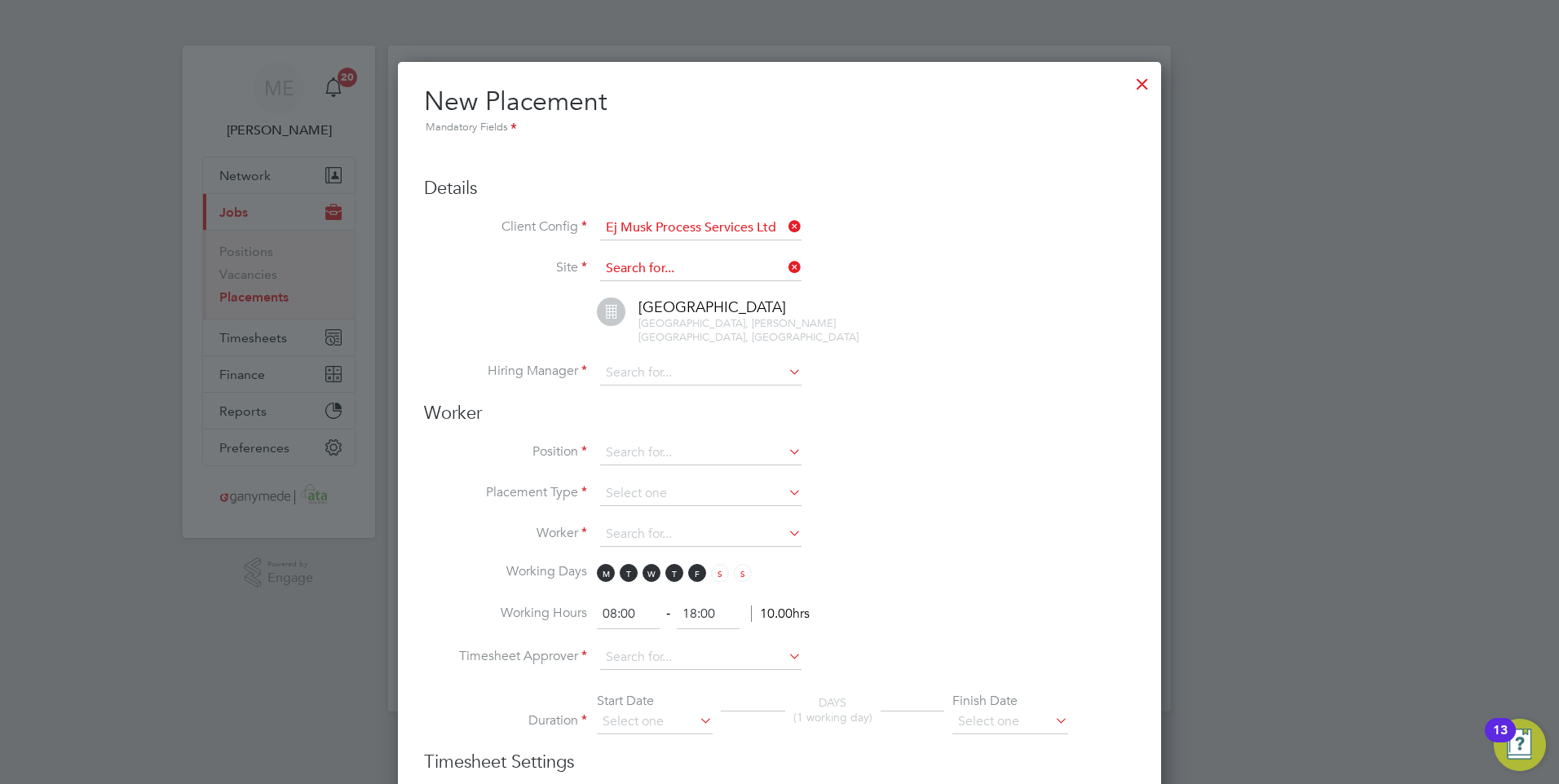
click at [671, 268] on input at bounding box center [701, 269] width 201 height 24
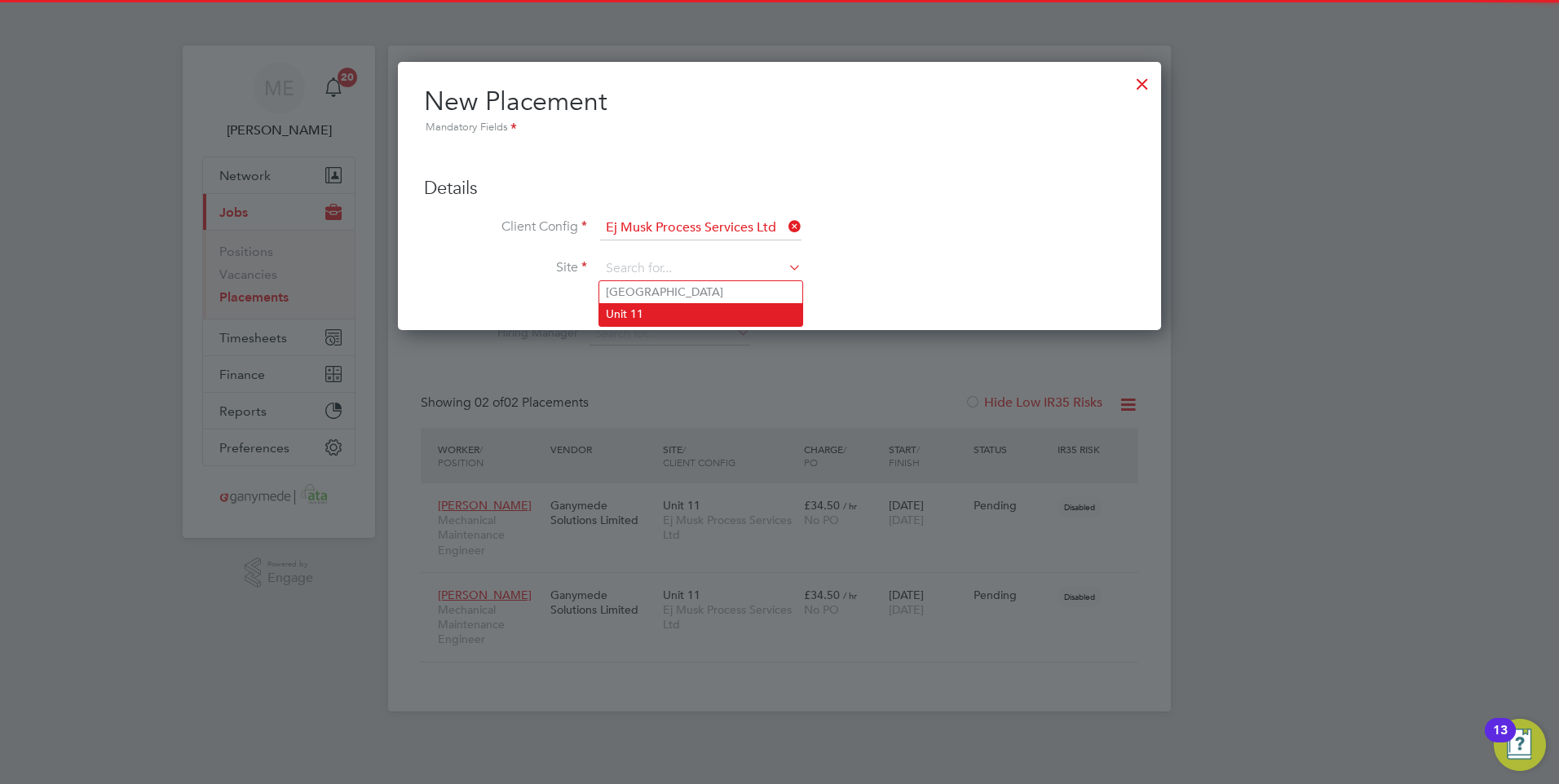
click at [642, 310] on li "Unit 11" at bounding box center [701, 314] width 203 height 22
type input "Unit 11"
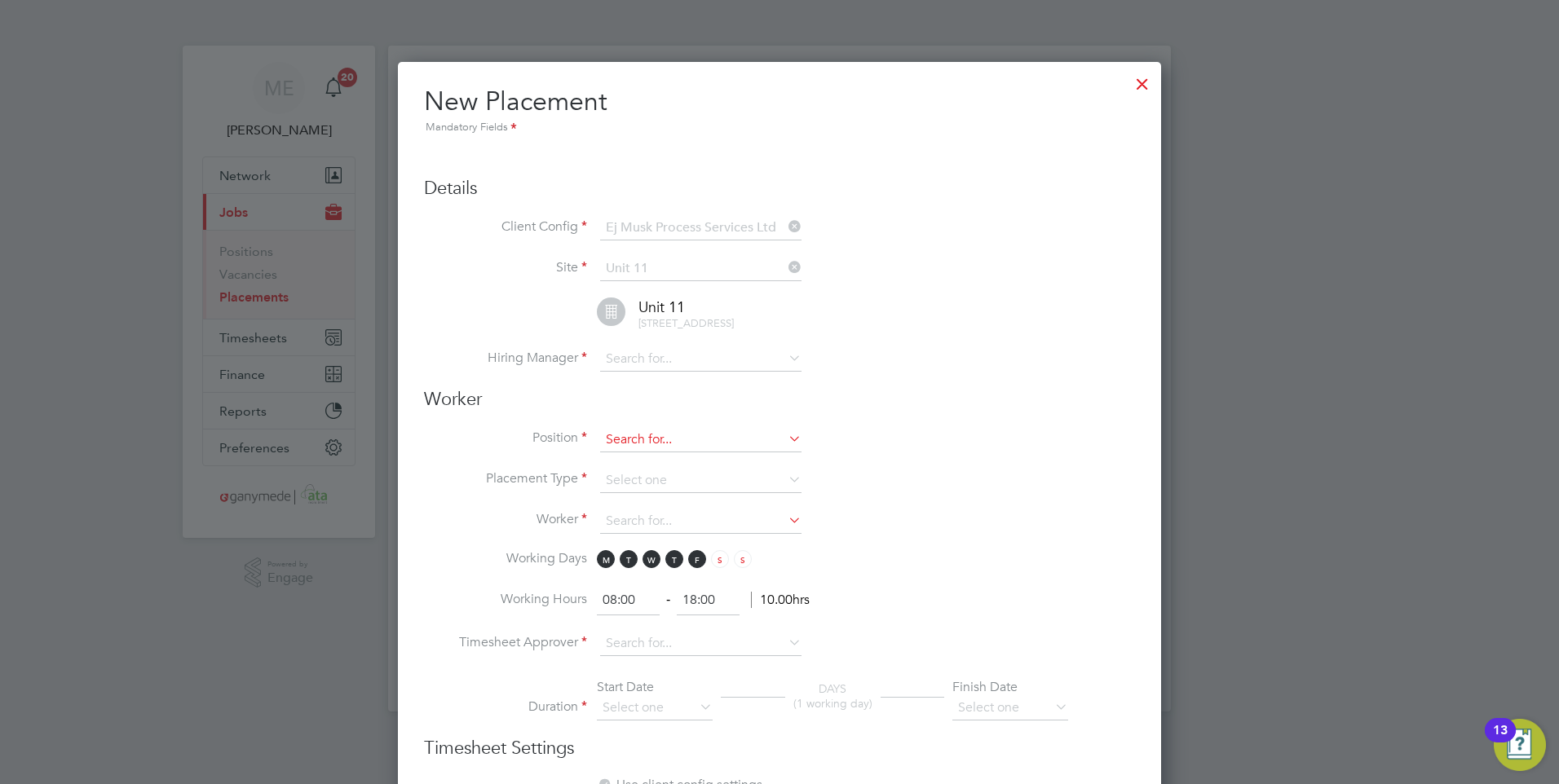
click at [651, 448] on input at bounding box center [701, 440] width 201 height 24
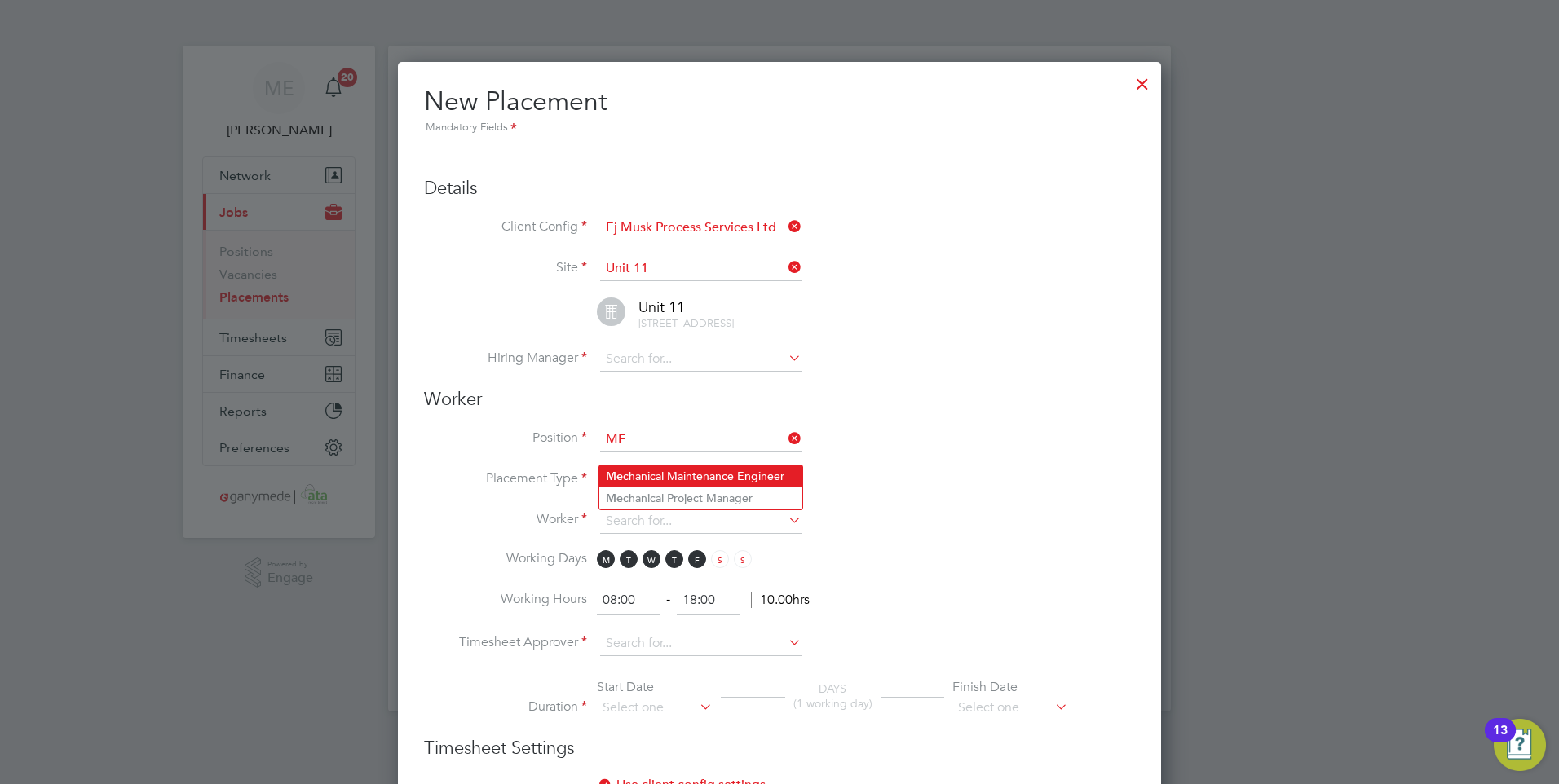
click at [653, 466] on li "Me chanical Maintenance Engineer" at bounding box center [701, 476] width 203 height 22
type input "Mechanical Maintenance Engineer"
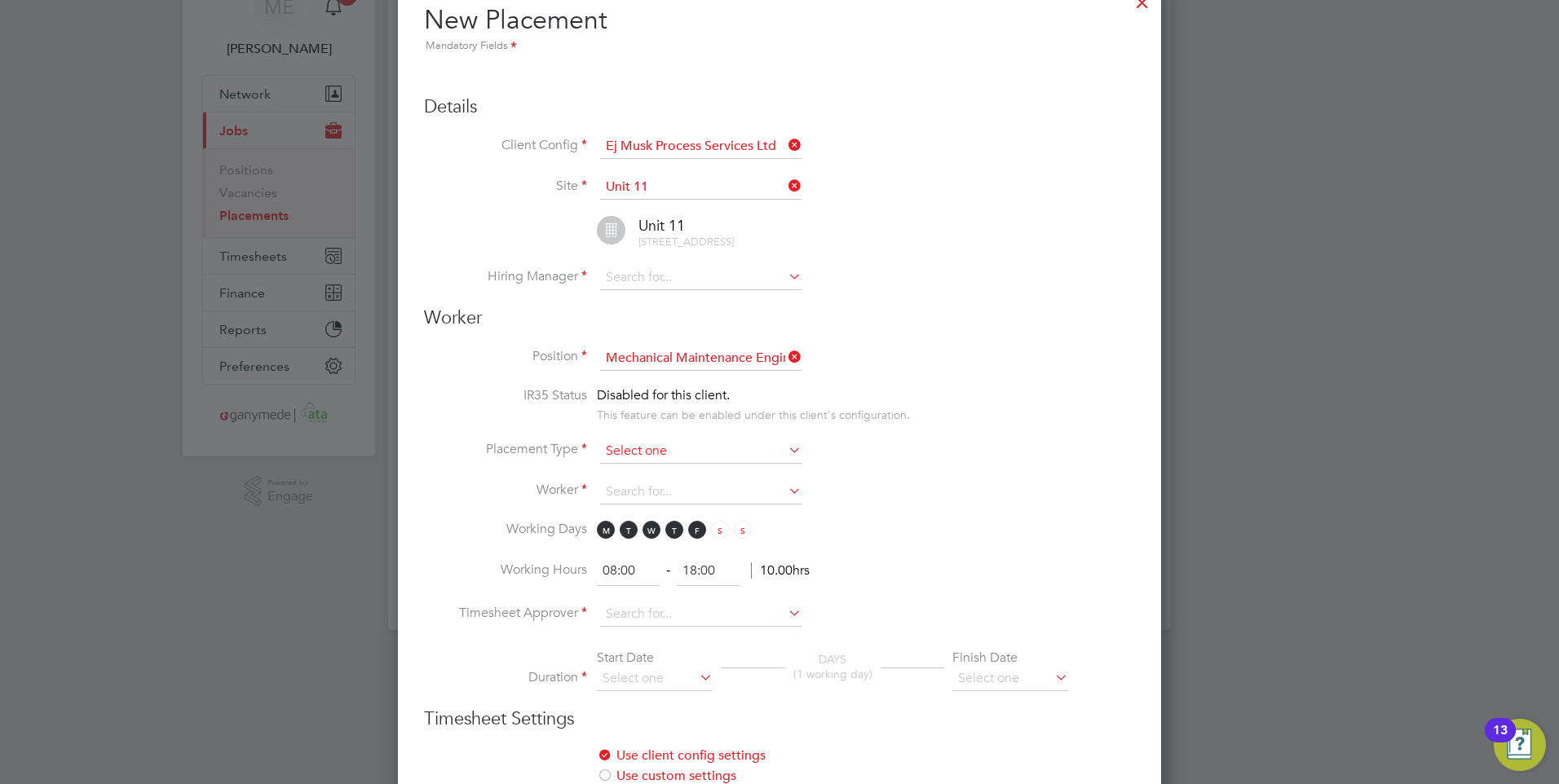
click at [639, 461] on input at bounding box center [701, 451] width 201 height 24
click at [636, 483] on li "Temporary" at bounding box center [701, 487] width 203 height 21
type input "Temporary"
click at [629, 502] on input at bounding box center [701, 492] width 201 height 24
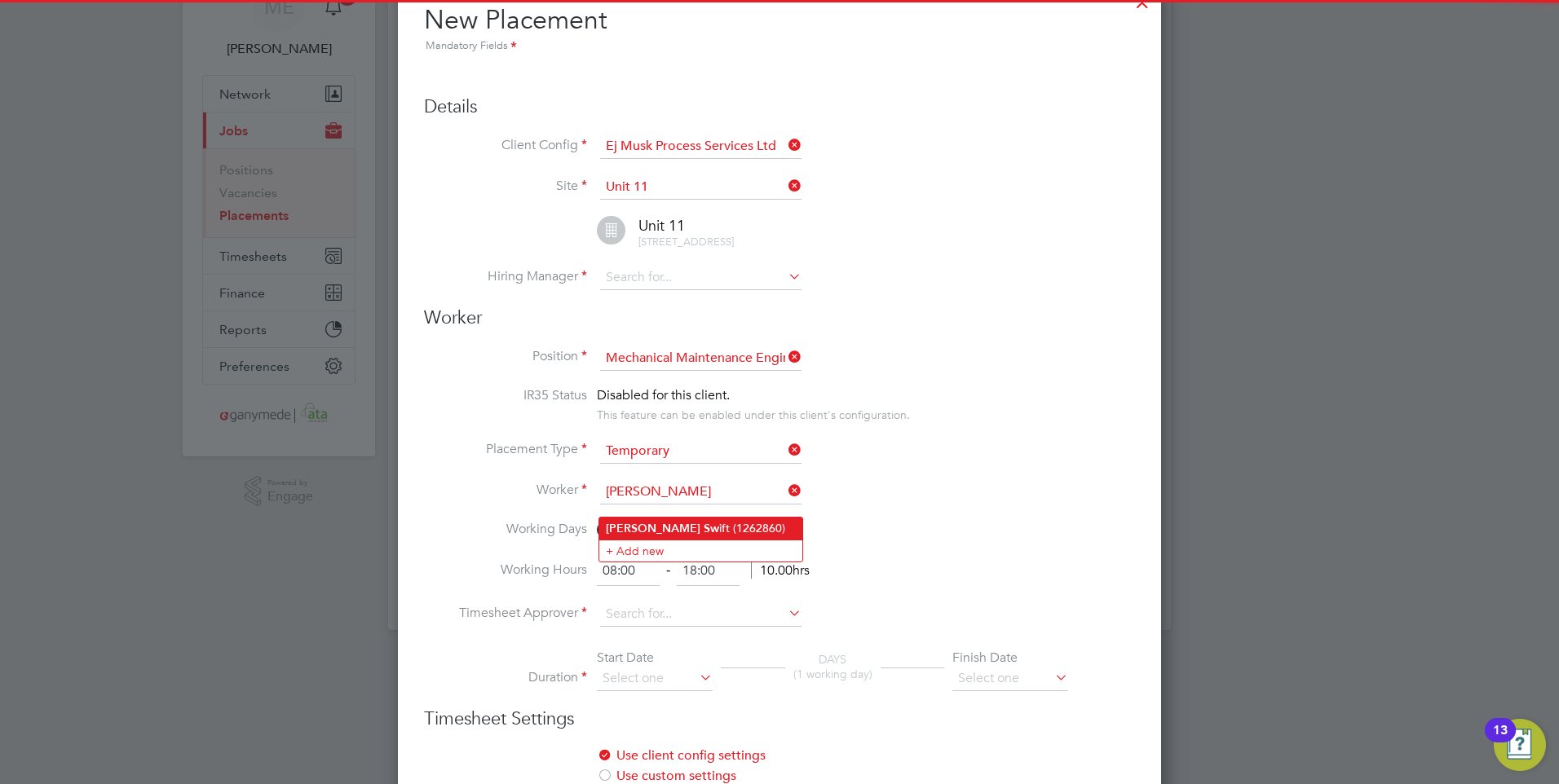
click at [703, 523] on b "Sw" at bounding box center [711, 529] width 16 height 14
type input "Peter Swift (1262860)"
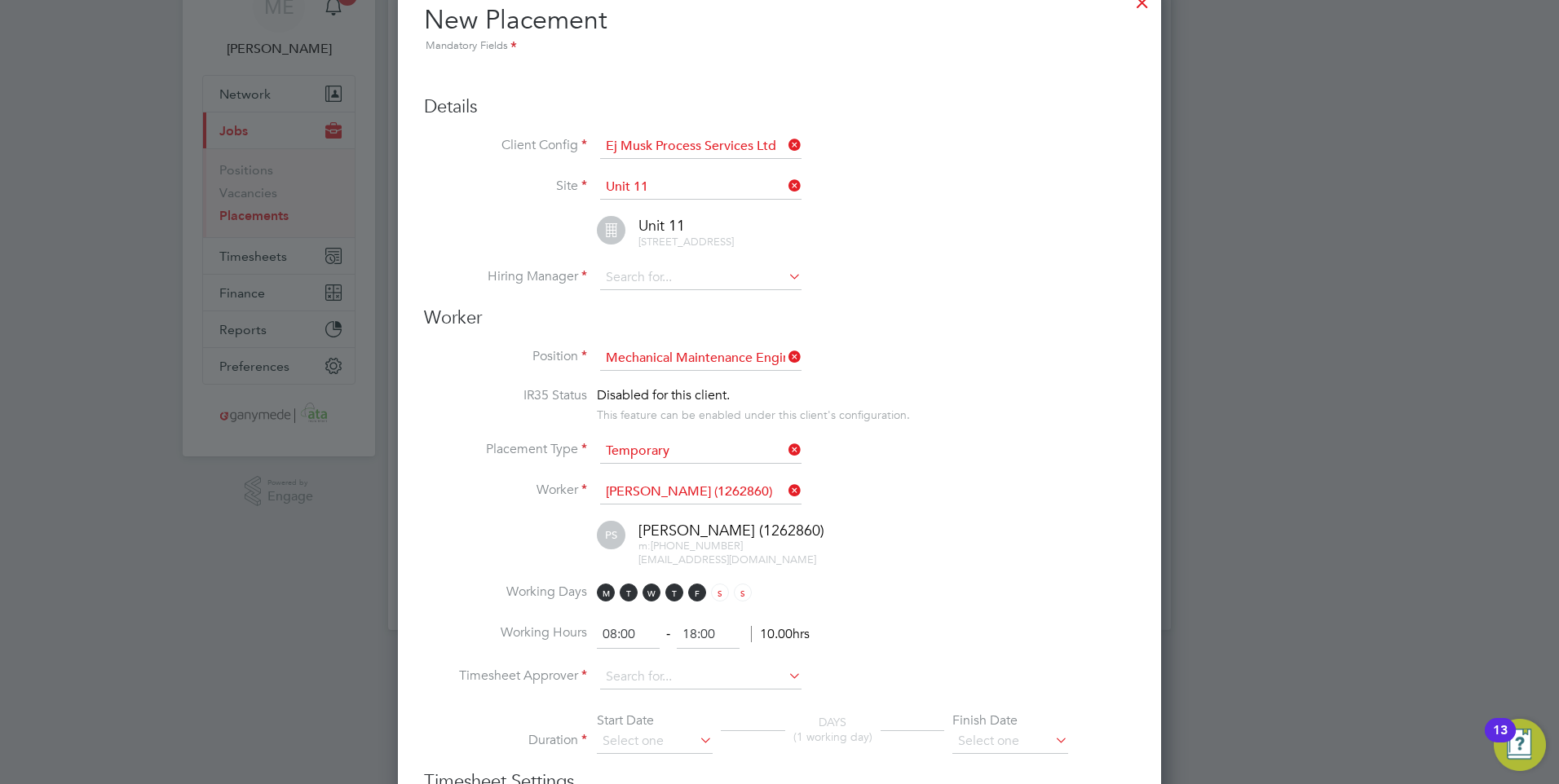
scroll to position [1991, 764]
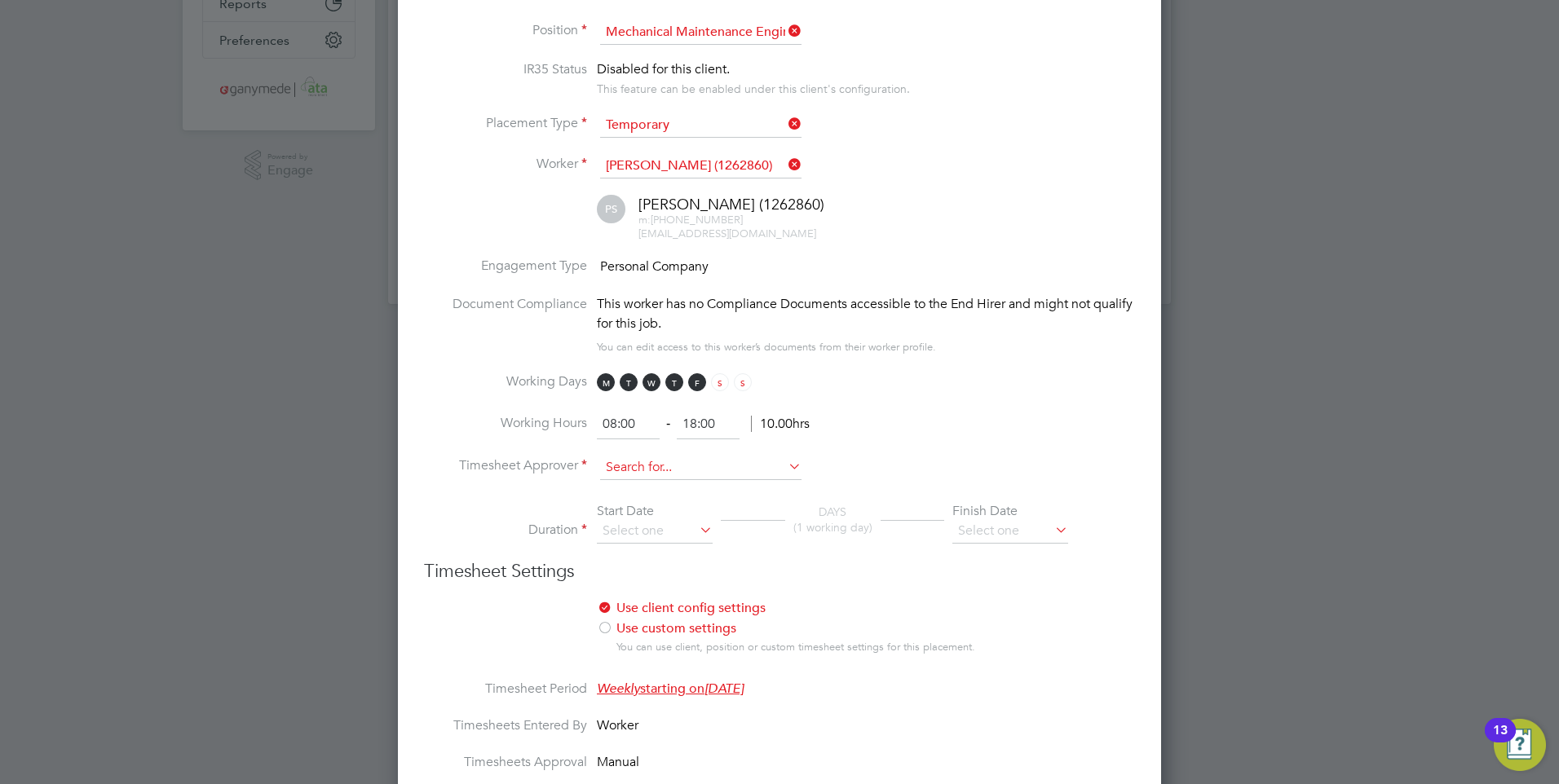
click at [665, 479] on input at bounding box center [701, 468] width 201 height 24
type input "KY"
click at [785, 474] on icon at bounding box center [785, 466] width 0 height 23
click at [695, 480] on input at bounding box center [701, 468] width 201 height 24
type input "K"
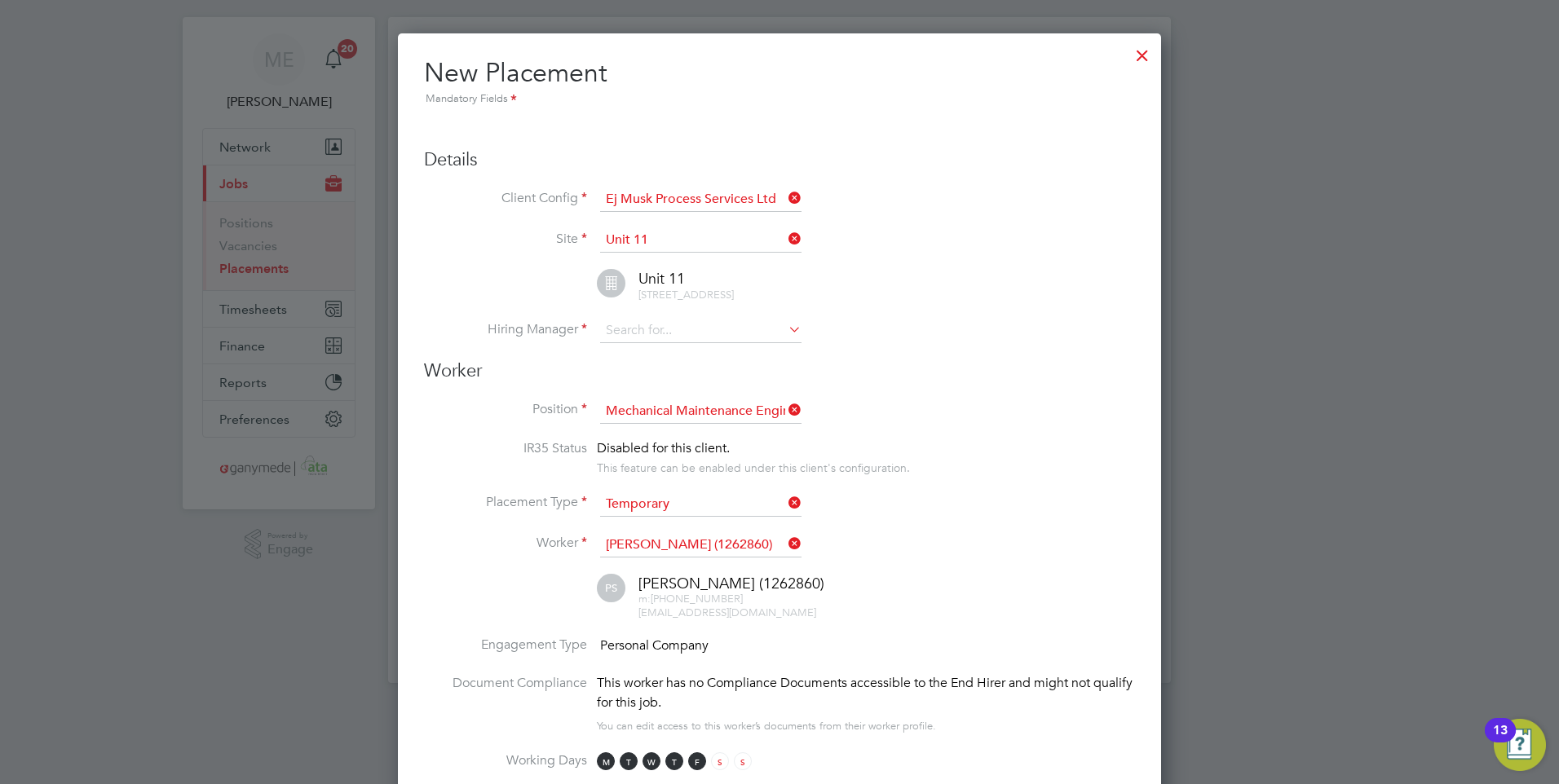
scroll to position [0, 0]
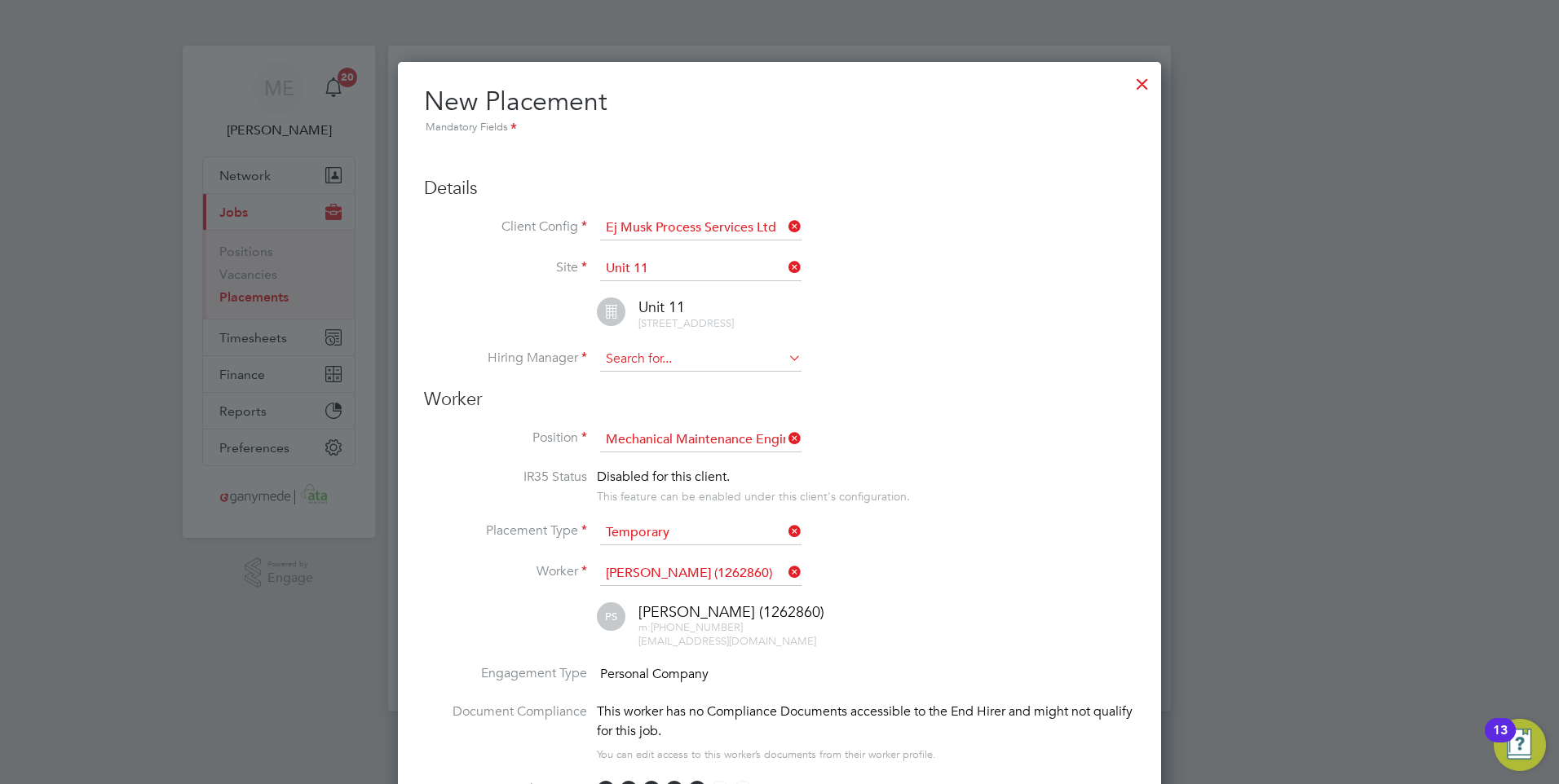
type input "KYL"
click at [680, 365] on input at bounding box center [701, 360] width 201 height 24
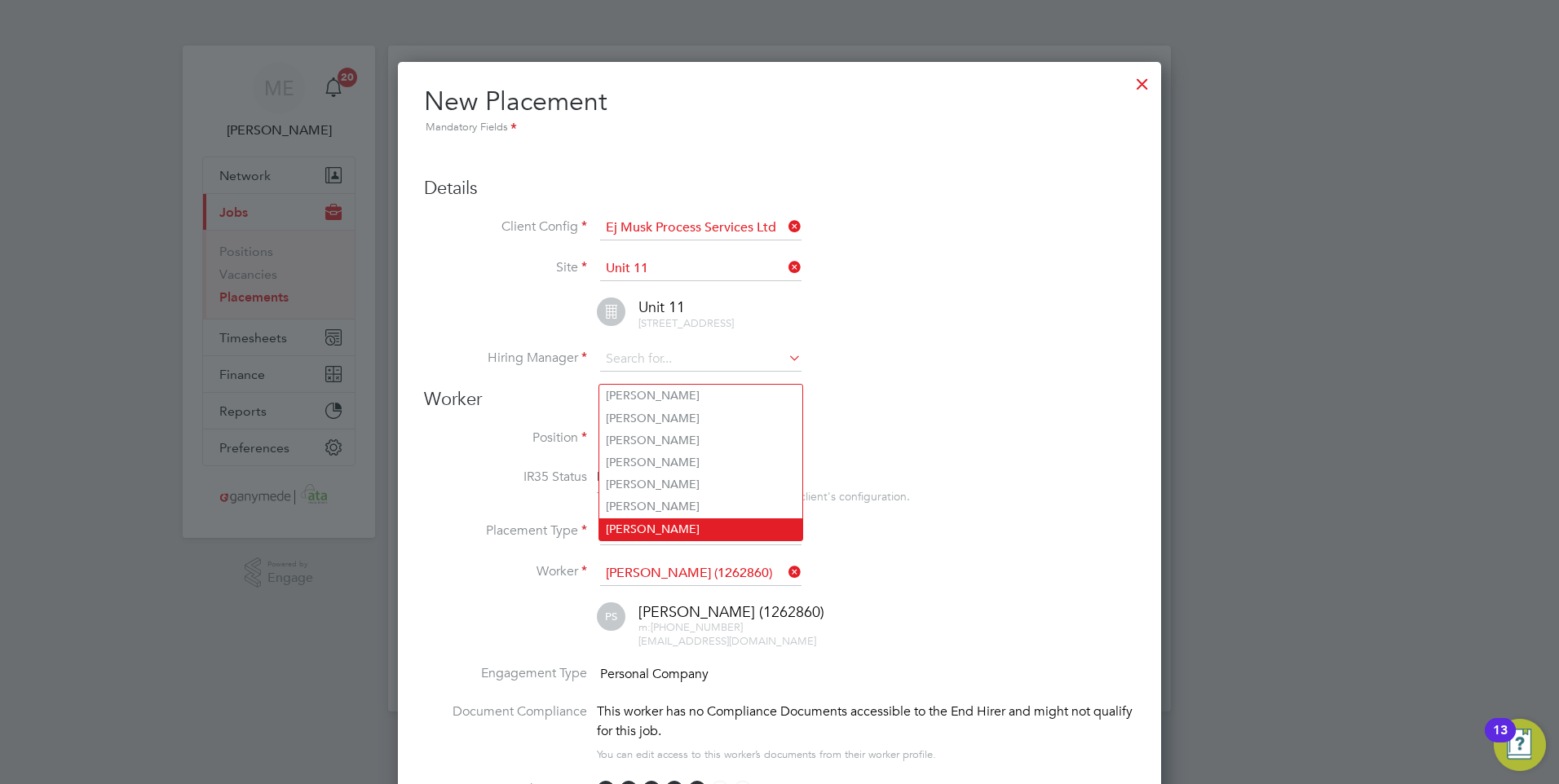
click at [644, 518] on li "Kyle Davies" at bounding box center [701, 529] width 203 height 22
type input "Kyle Davies"
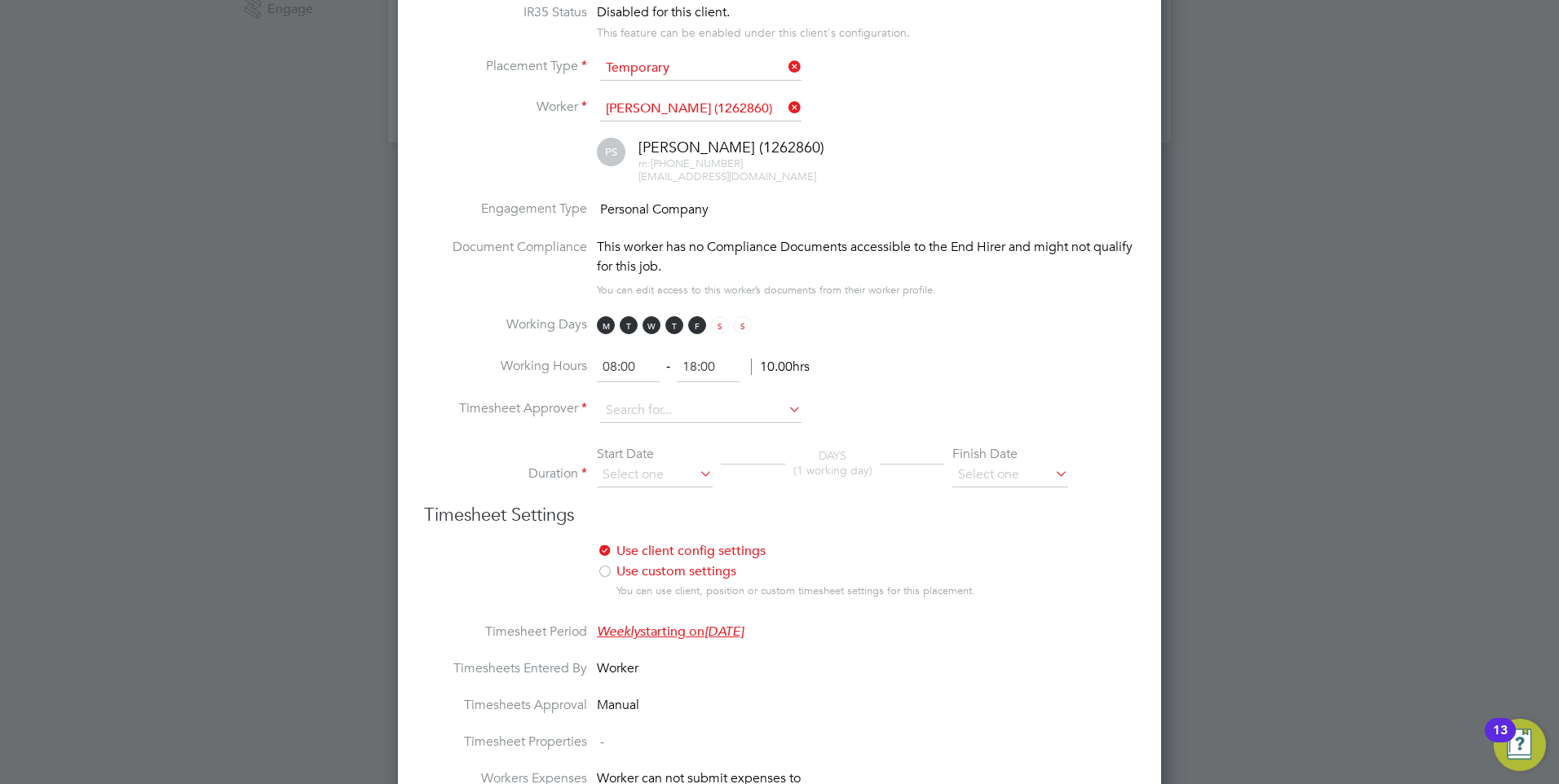
scroll to position [571, 0]
click at [623, 417] on input at bounding box center [701, 409] width 201 height 24
click at [624, 567] on li "Kyle Davies" at bounding box center [701, 578] width 203 height 22
type input "Kyle Davies"
click at [627, 484] on input at bounding box center [654, 473] width 116 height 24
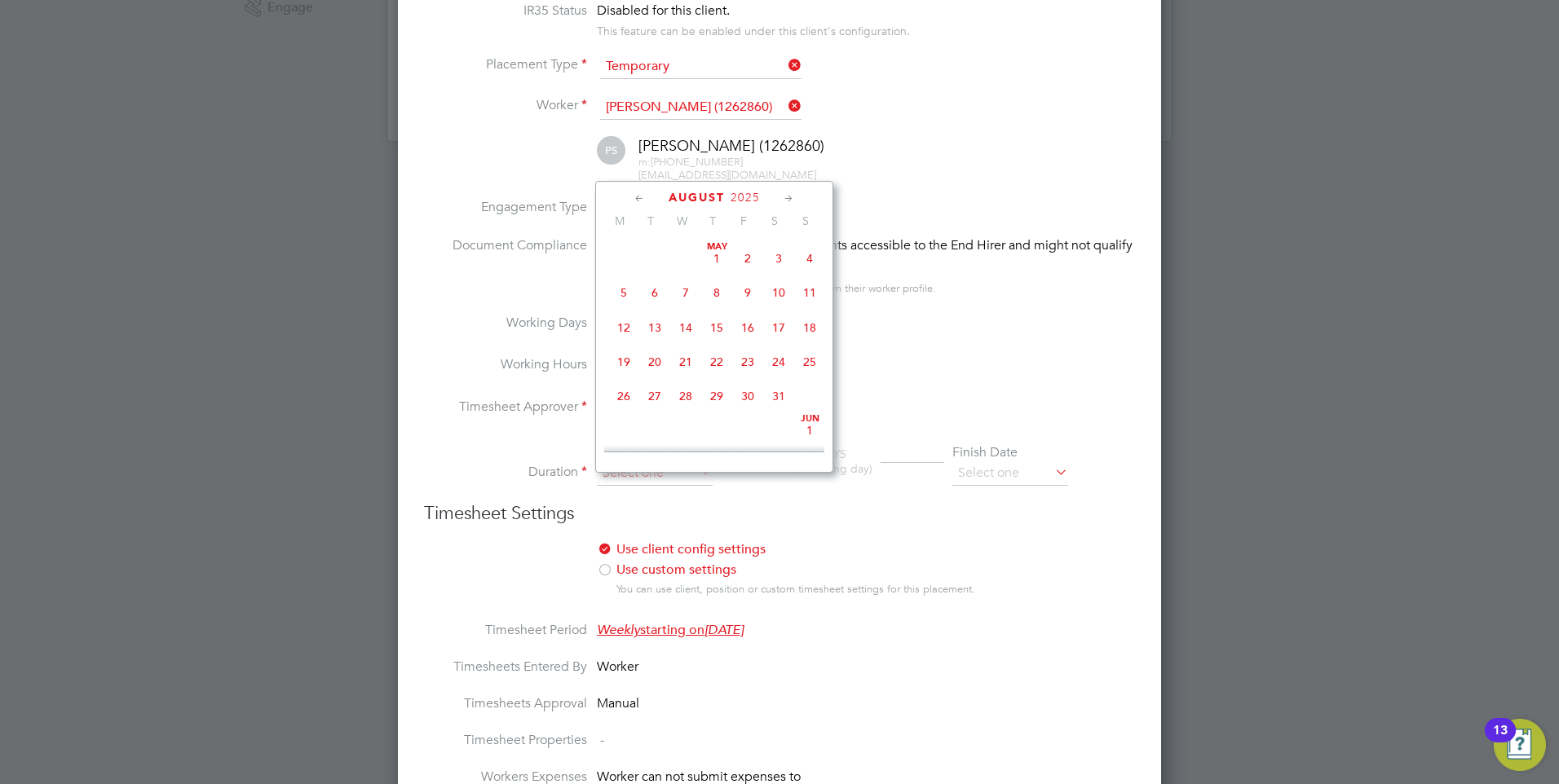
scroll to position [635, 0]
click at [620, 317] on span "25" at bounding box center [624, 312] width 31 height 31
type input "25 Aug 2025"
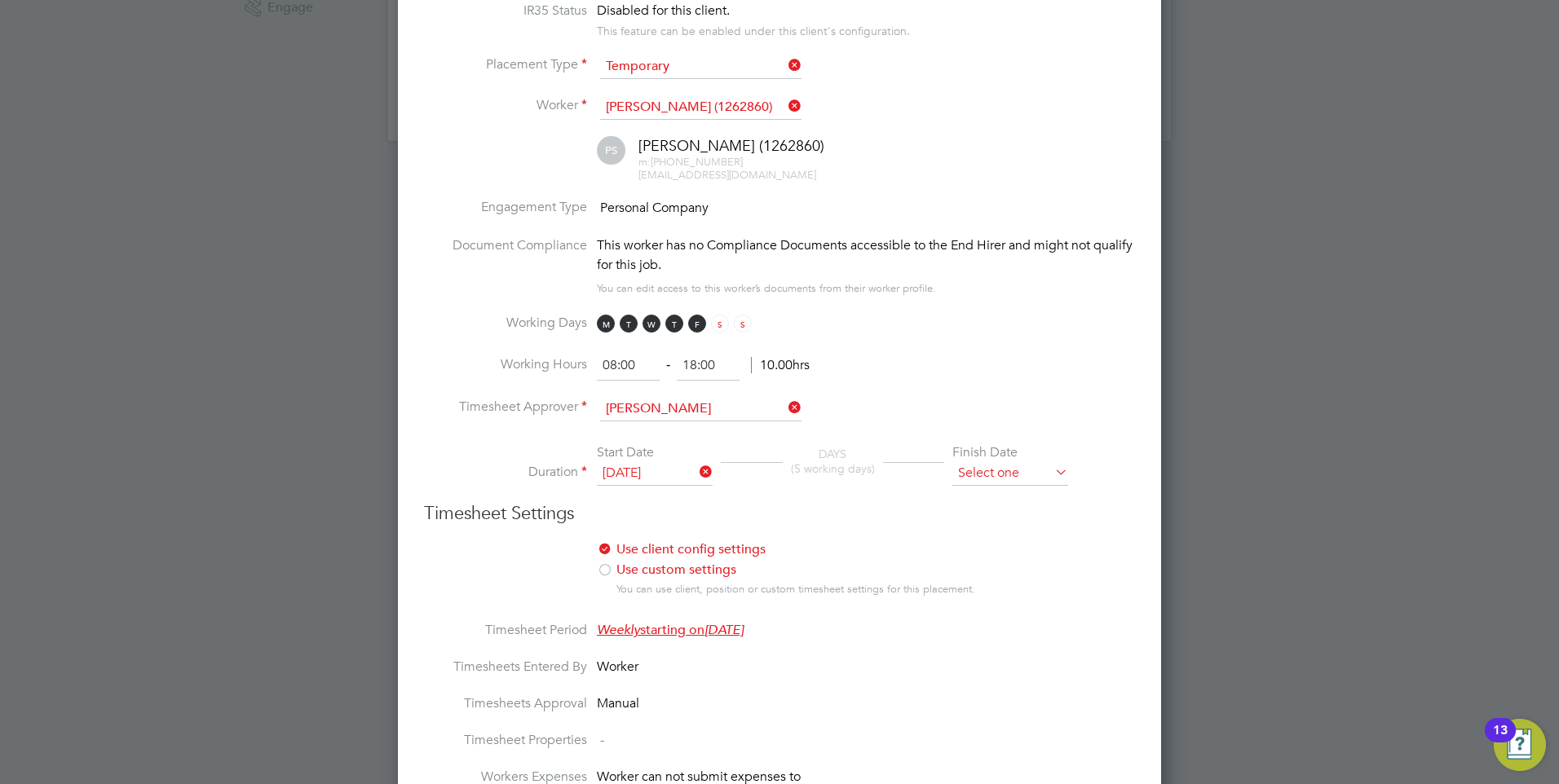
click at [990, 481] on input at bounding box center [1010, 473] width 116 height 24
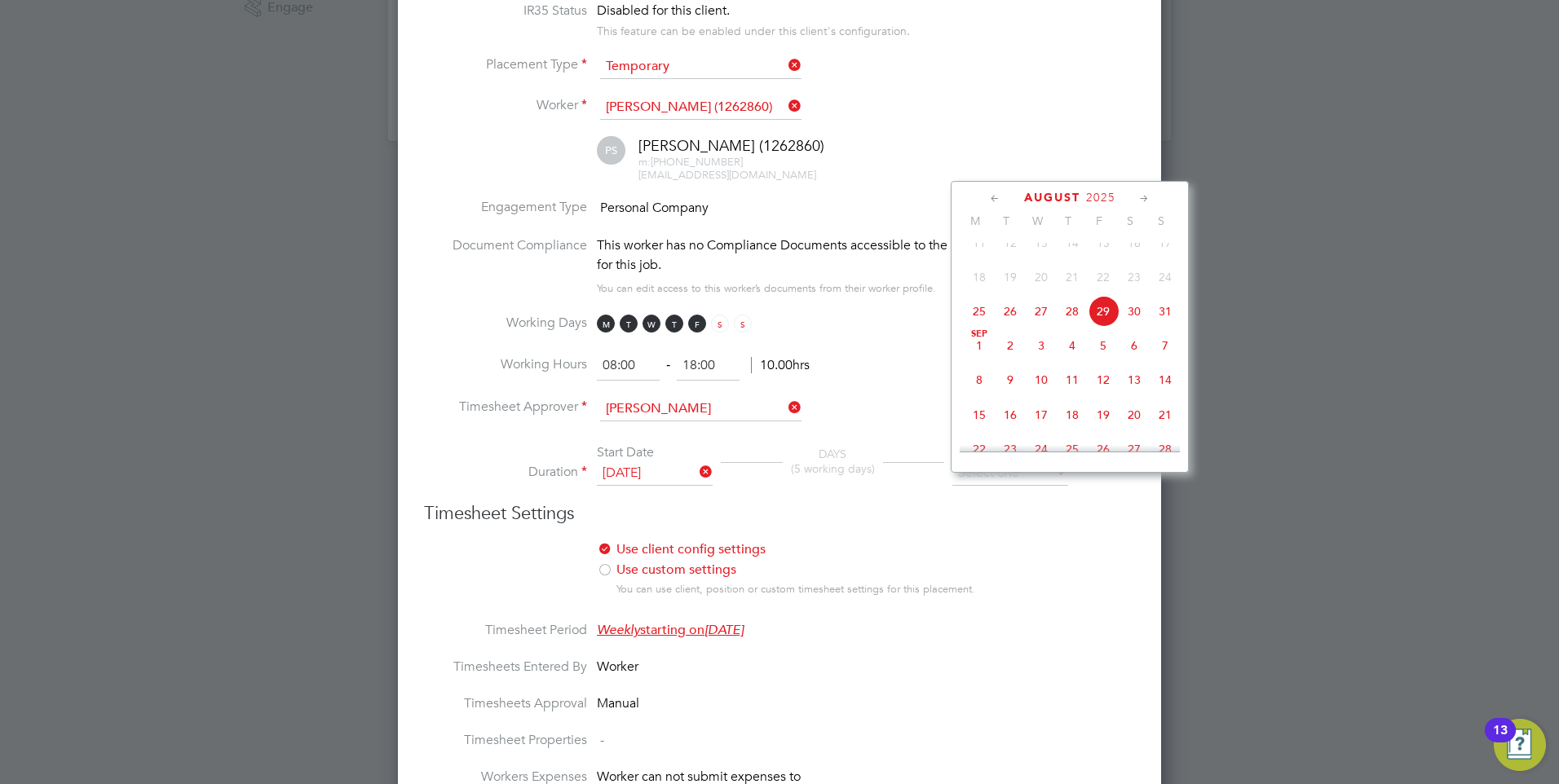
drag, startPoint x: 866, startPoint y: 519, endPoint x: 878, endPoint y: 516, distance: 12.4
click at [866, 519] on h3 "Timesheet Settings" at bounding box center [779, 513] width 711 height 24
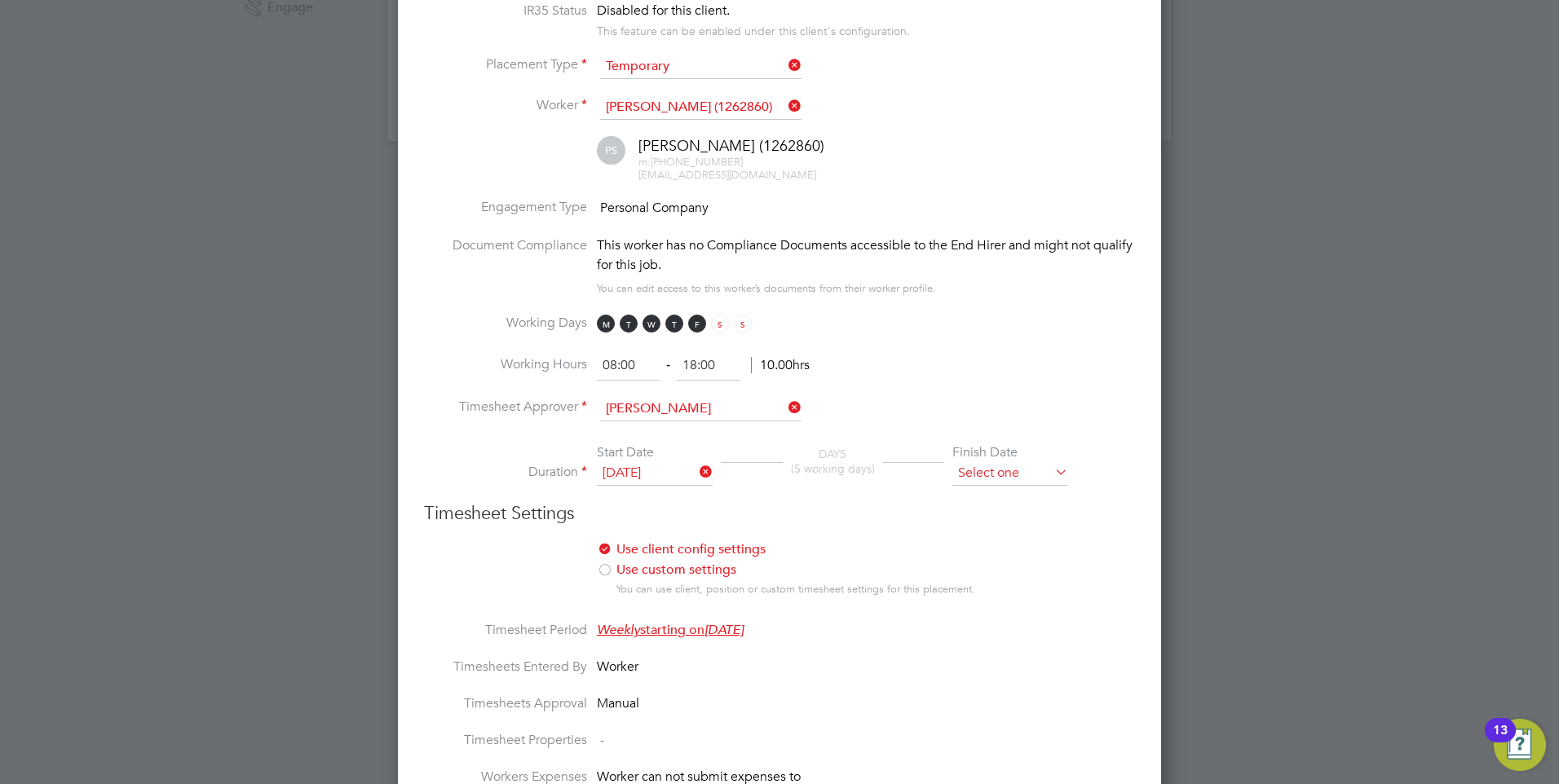
click at [977, 477] on input at bounding box center [1010, 473] width 116 height 24
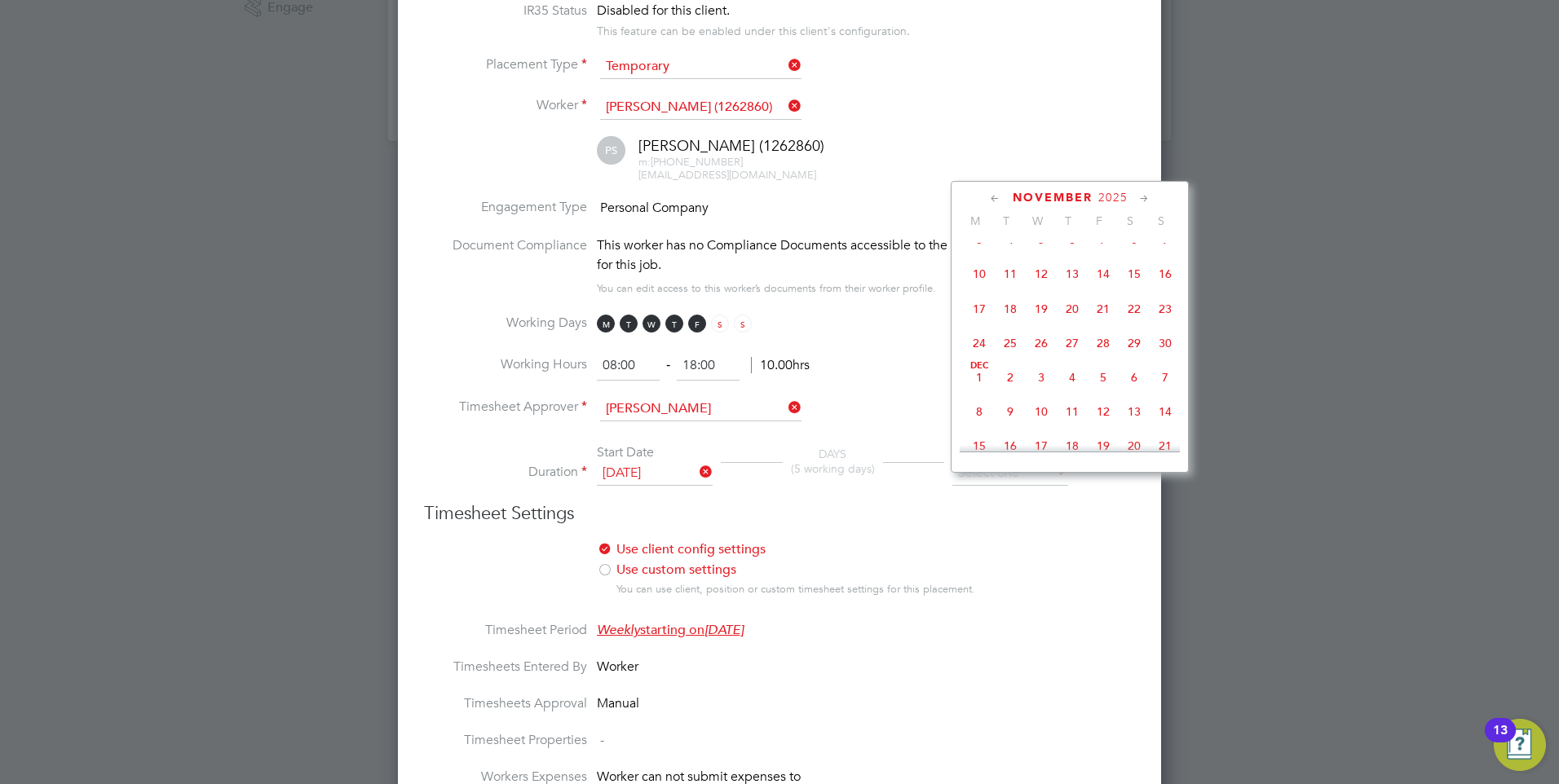
scroll to position [1124, 0]
click at [1166, 354] on span "30" at bounding box center [1165, 338] width 31 height 31
type input "30 Nov 2025"
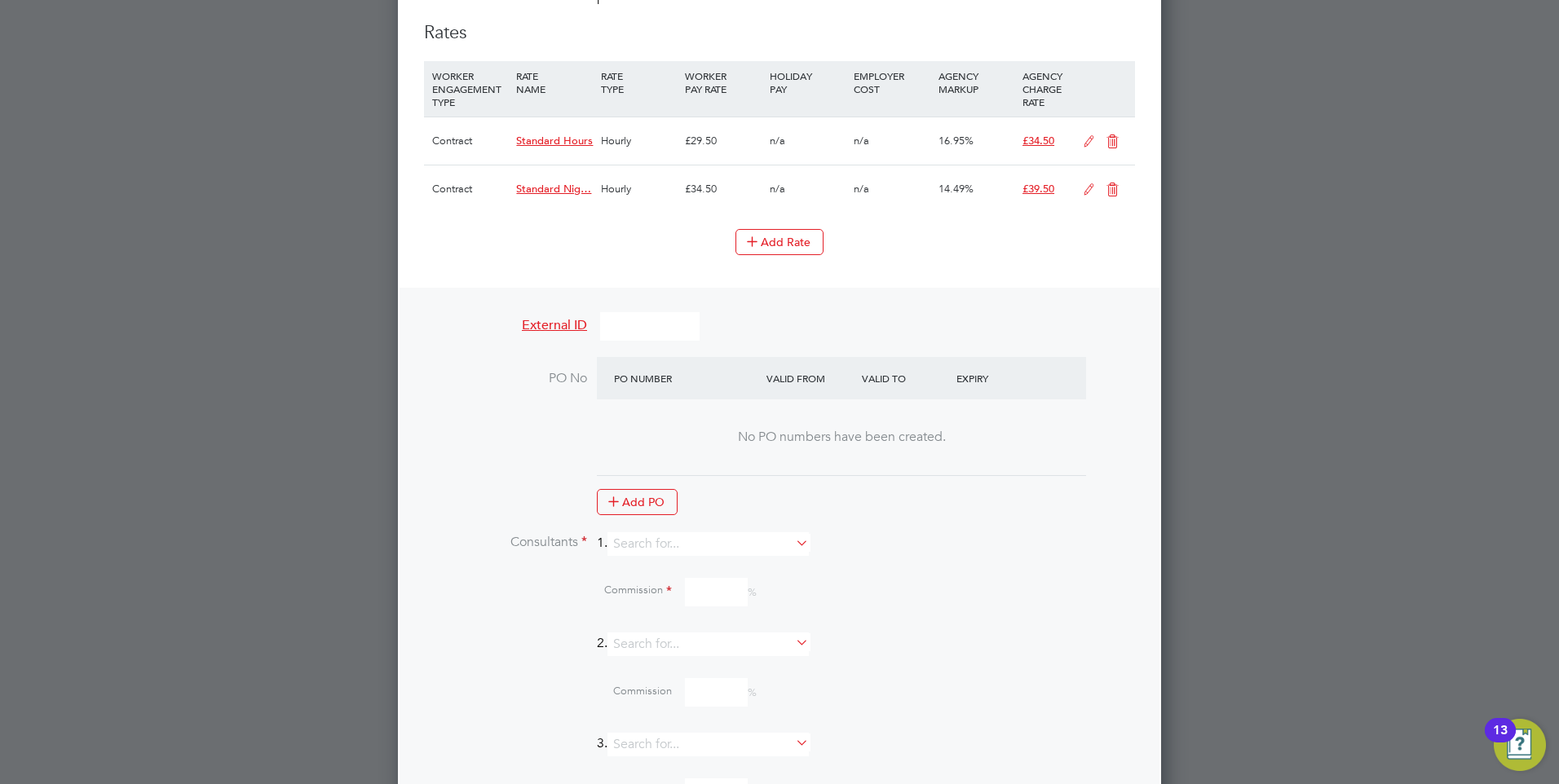
scroll to position [1467, 0]
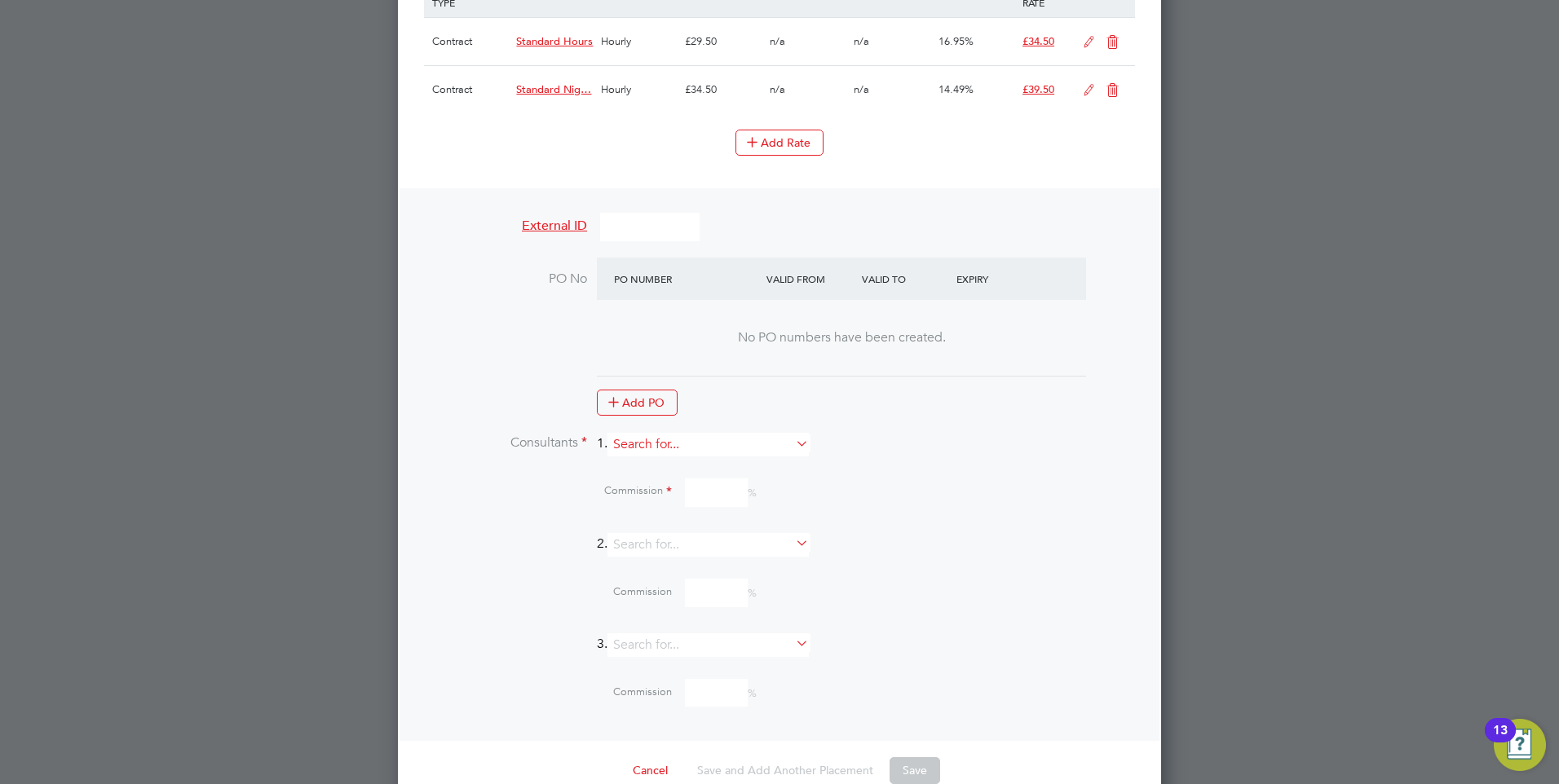
click at [675, 456] on input at bounding box center [708, 444] width 201 height 24
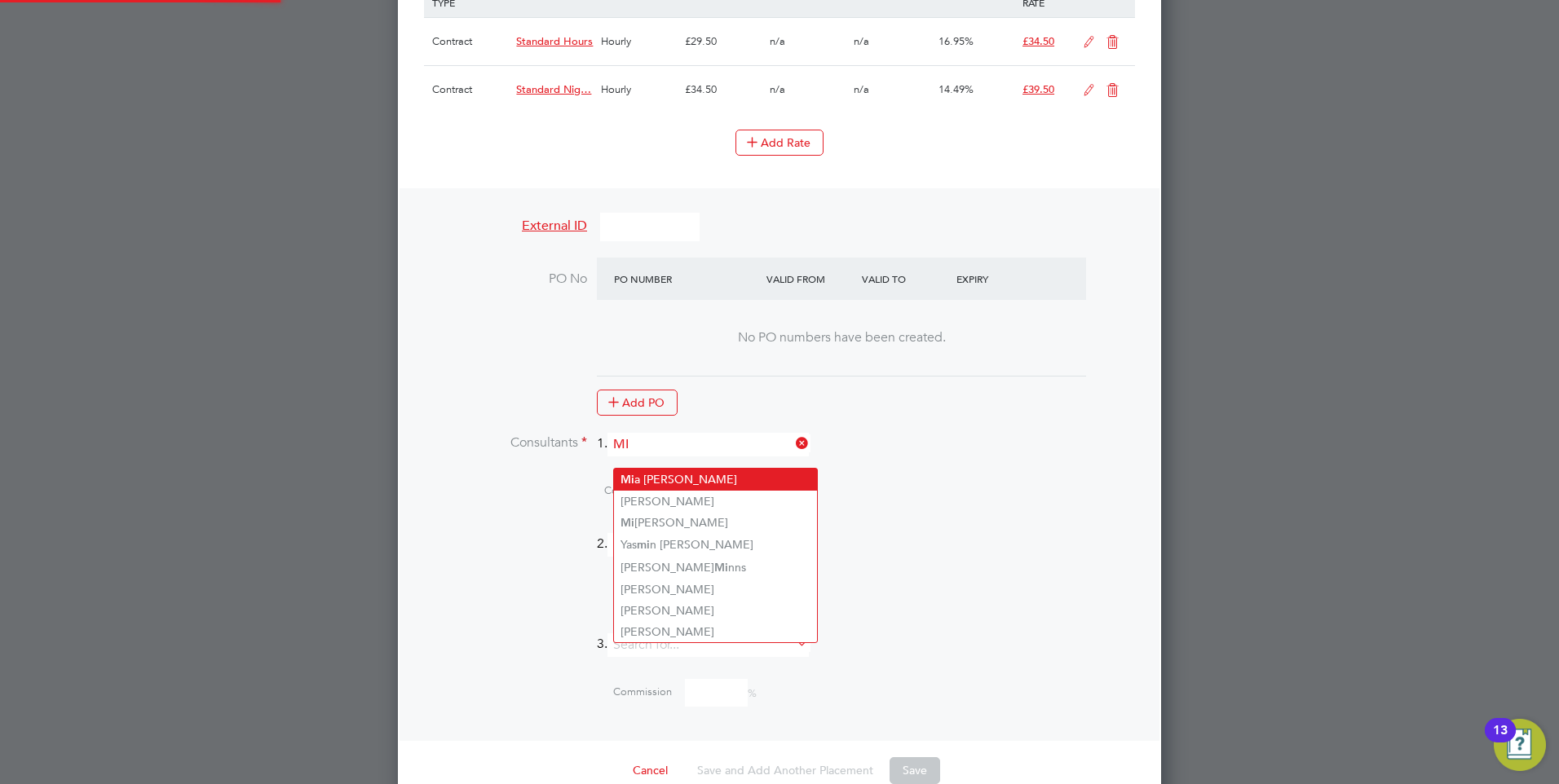
click at [674, 470] on li "Mi a Eckersley" at bounding box center [715, 479] width 203 height 22
type input "[PERSON_NAME]"
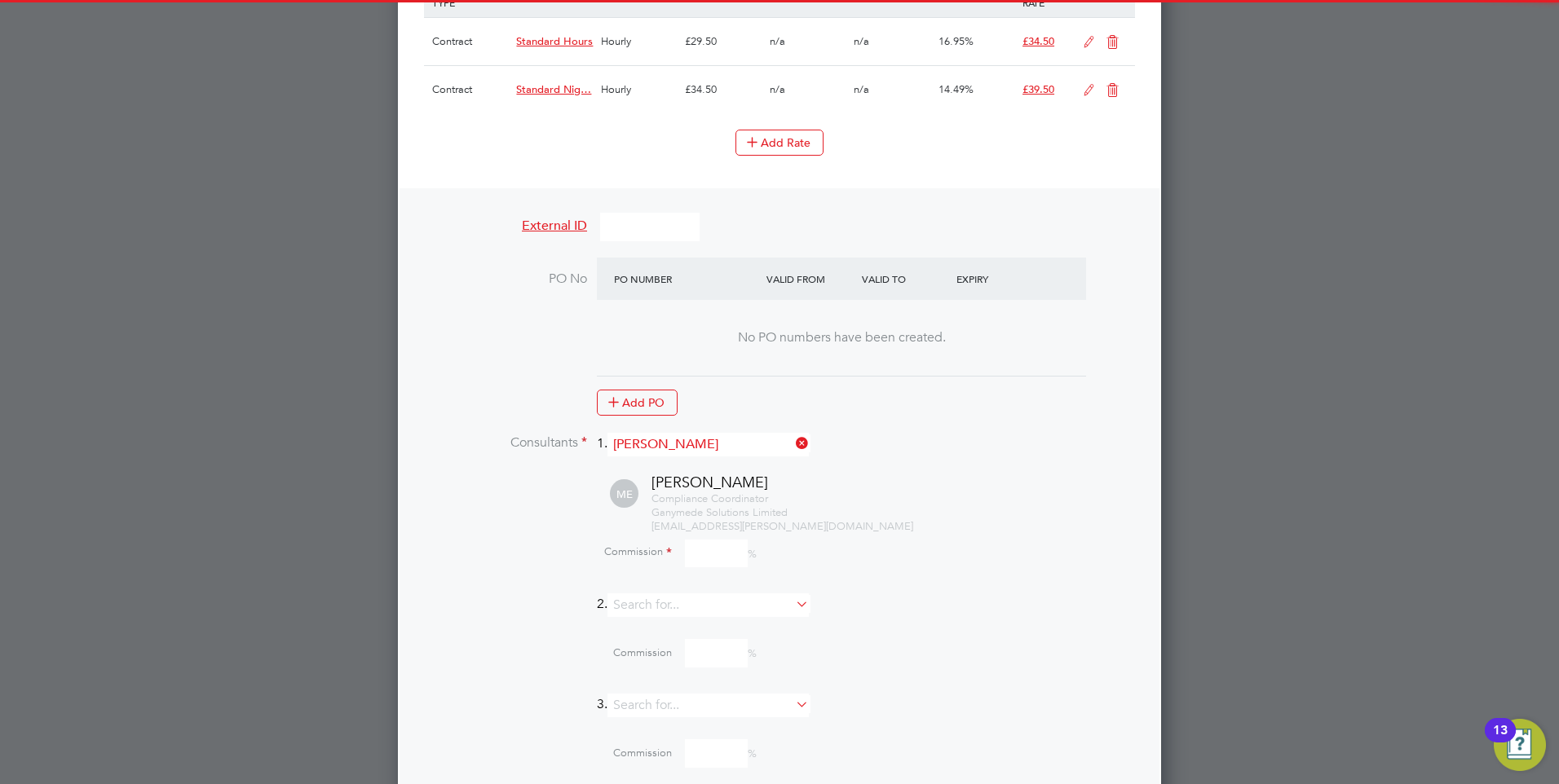
scroll to position [2295, 764]
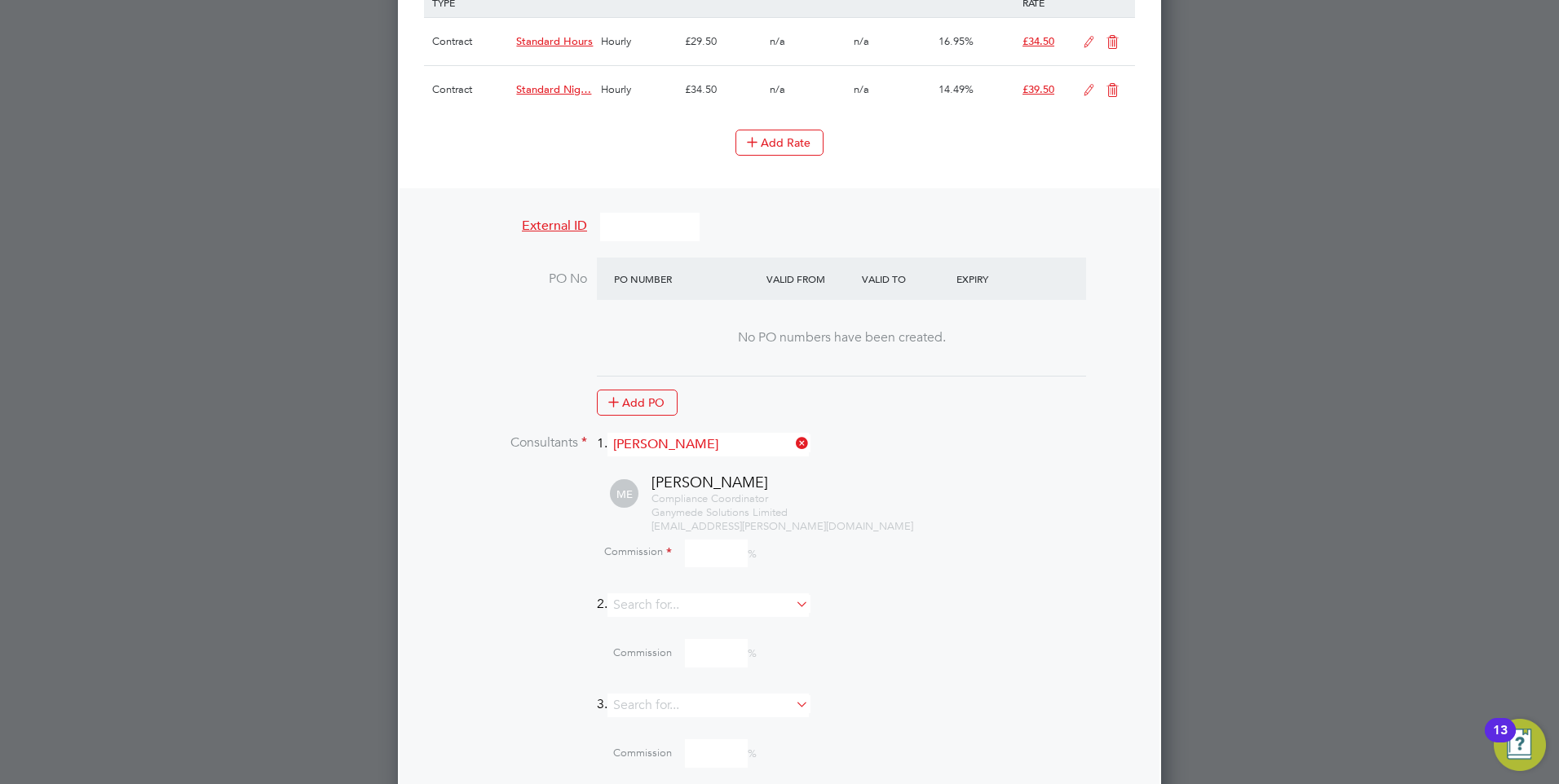
click at [708, 559] on input at bounding box center [716, 553] width 63 height 29
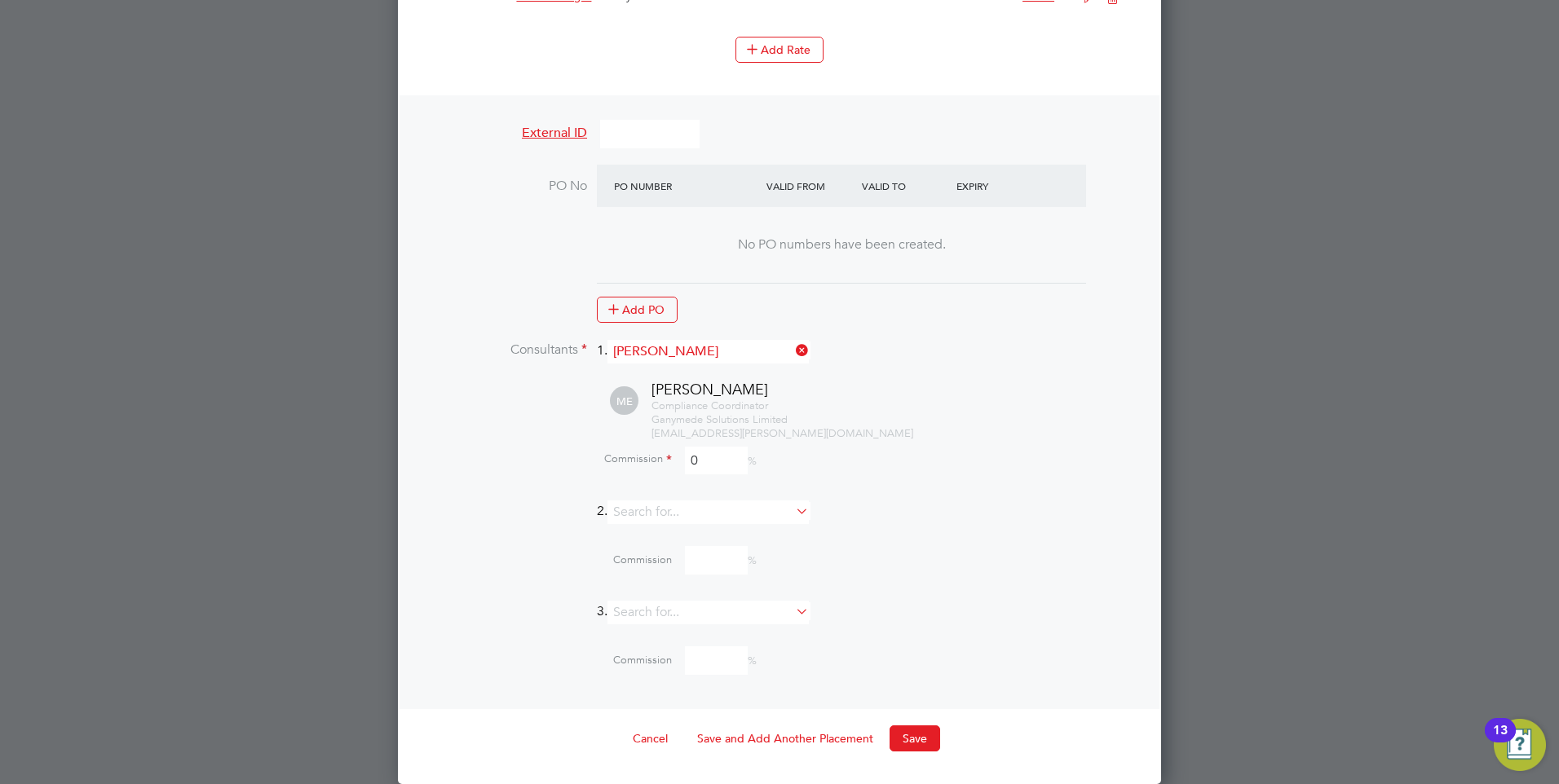
scroll to position [1571, 0]
type input "0"
click at [901, 734] on button "Save" at bounding box center [915, 739] width 51 height 26
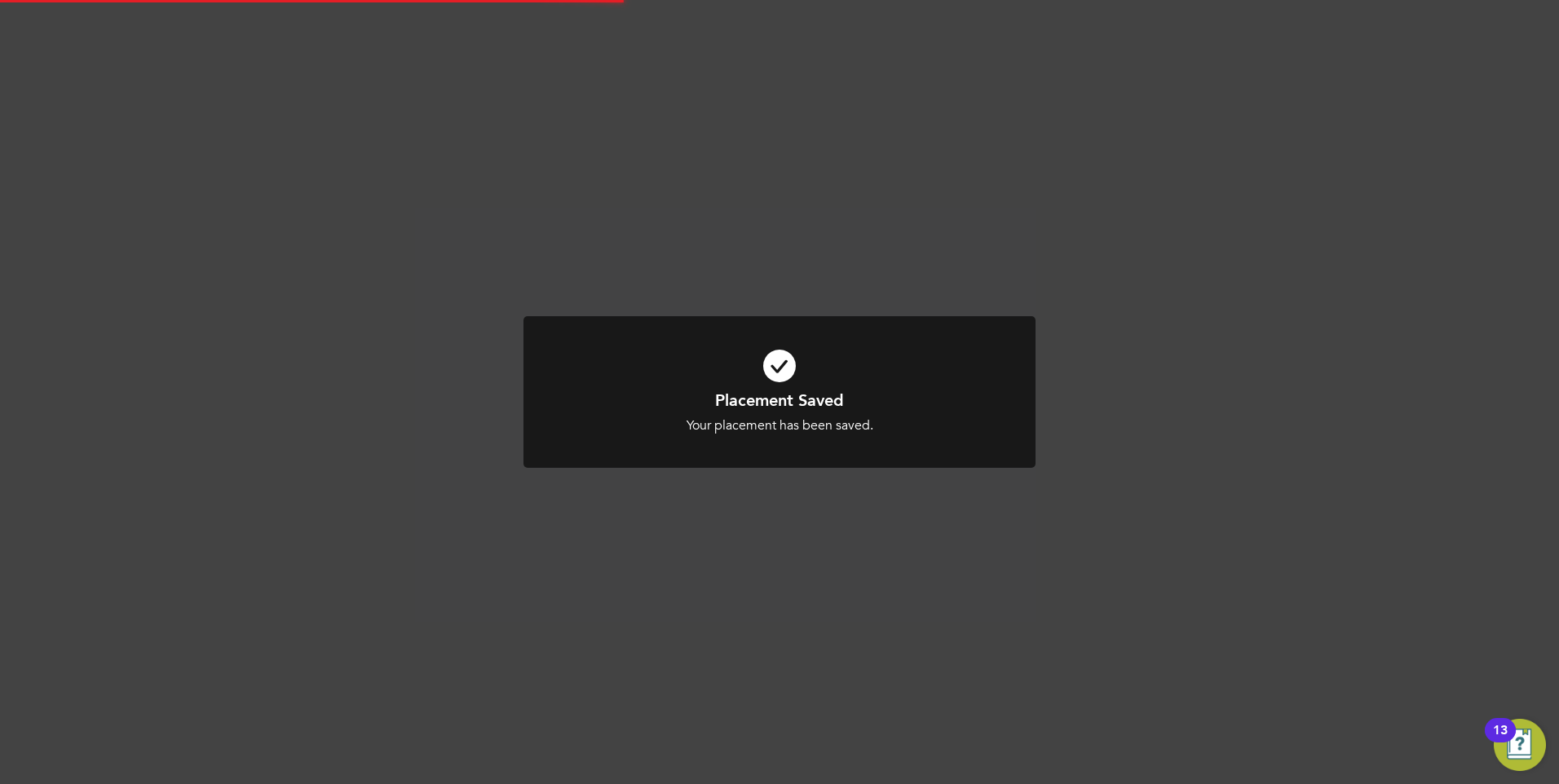
scroll to position [8, 8]
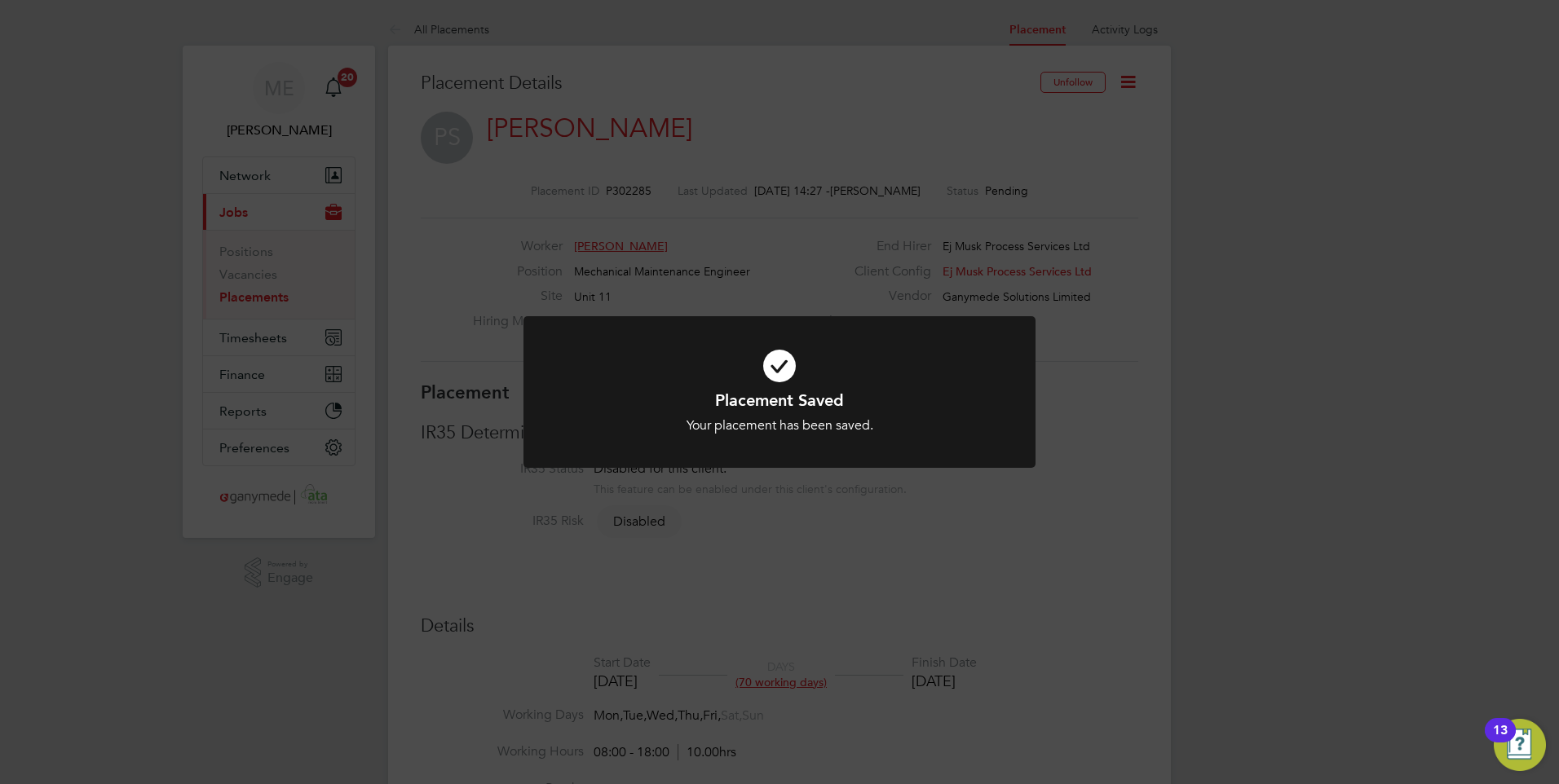
click at [807, 627] on div "Placement Saved Your placement has been saved. Cancel Okay" at bounding box center [779, 392] width 1559 height 784
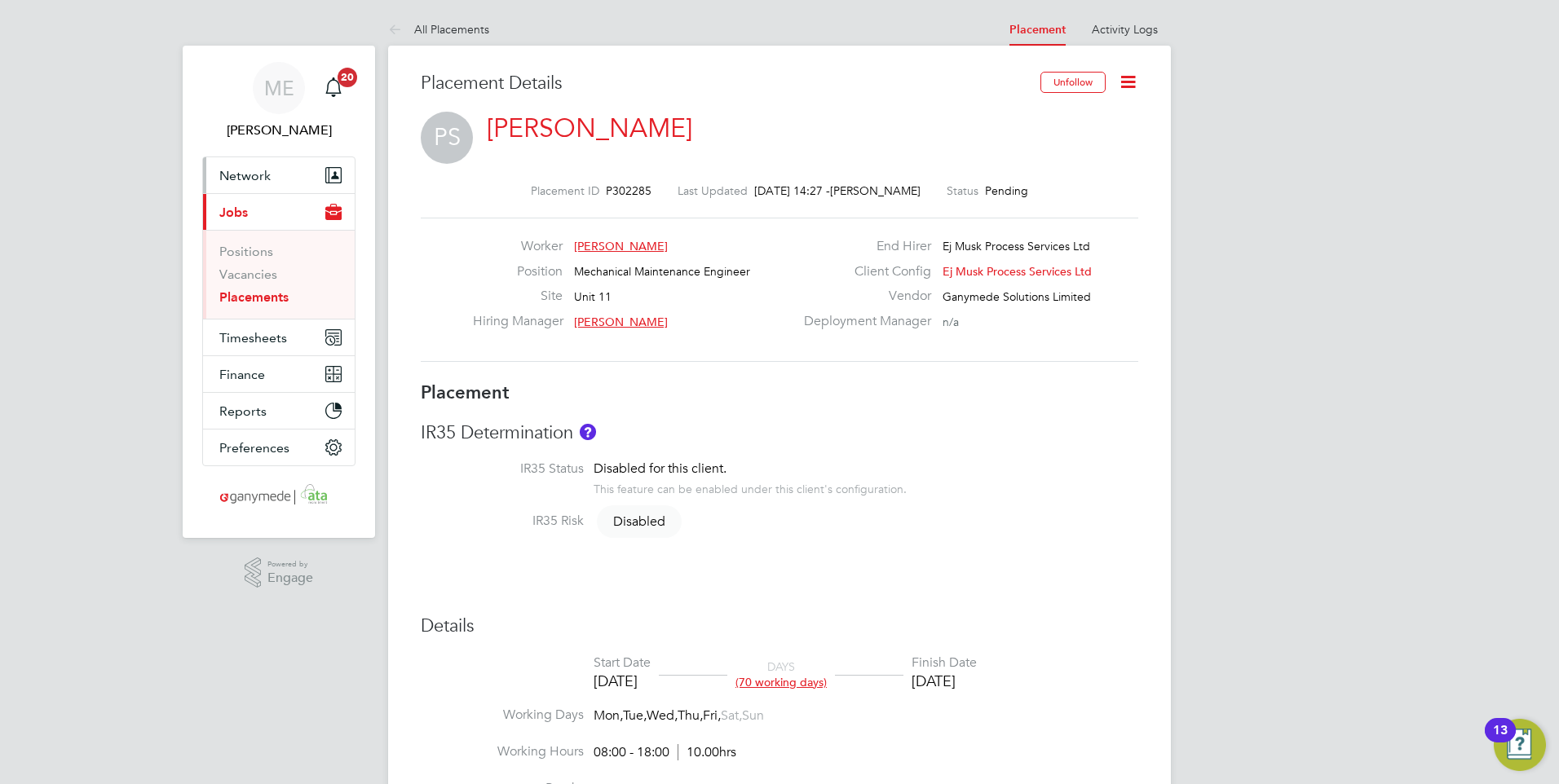
click at [272, 166] on button "Network" at bounding box center [279, 175] width 152 height 36
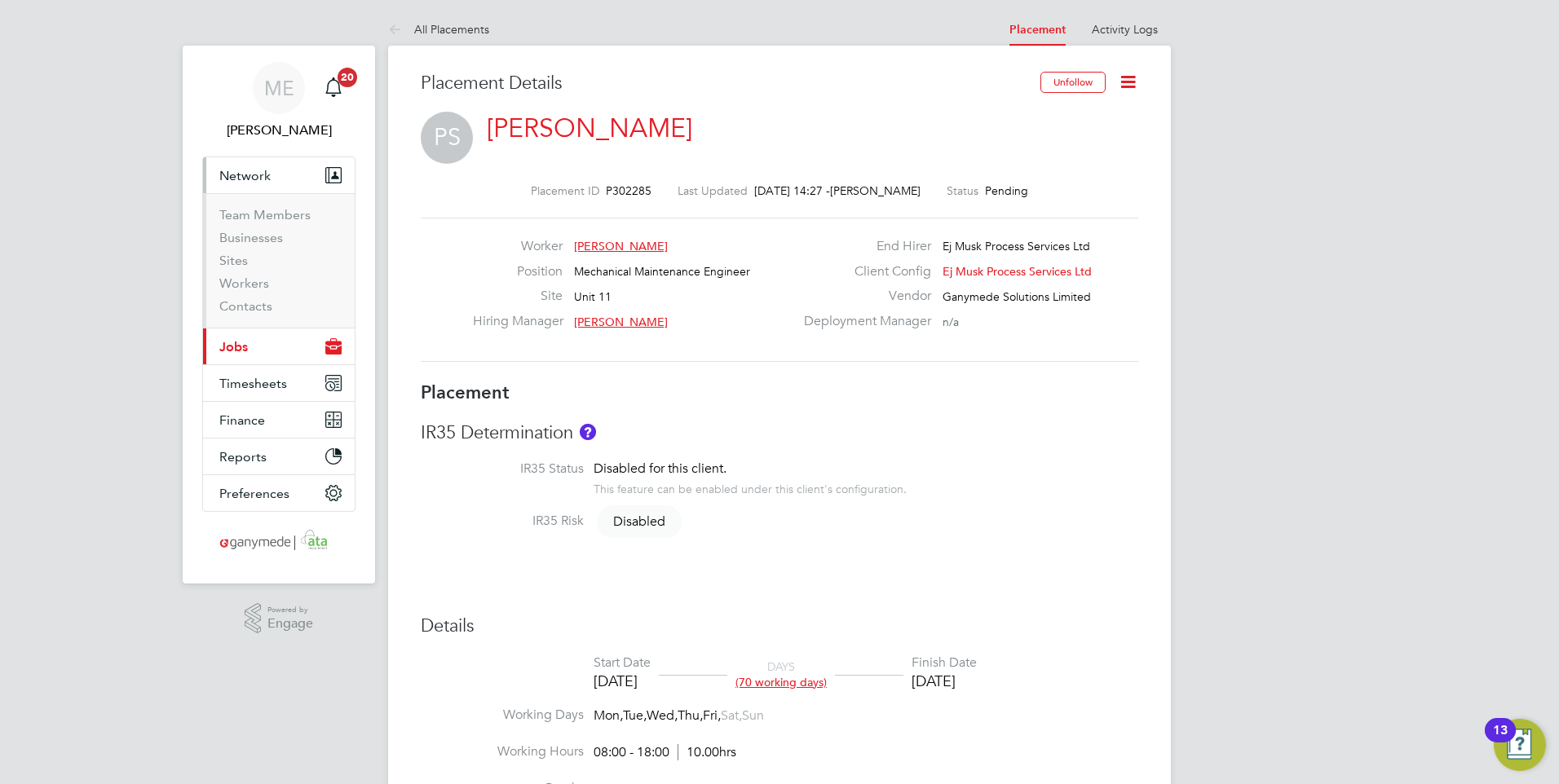
click at [254, 348] on button "Current page: Jobs" at bounding box center [279, 346] width 152 height 36
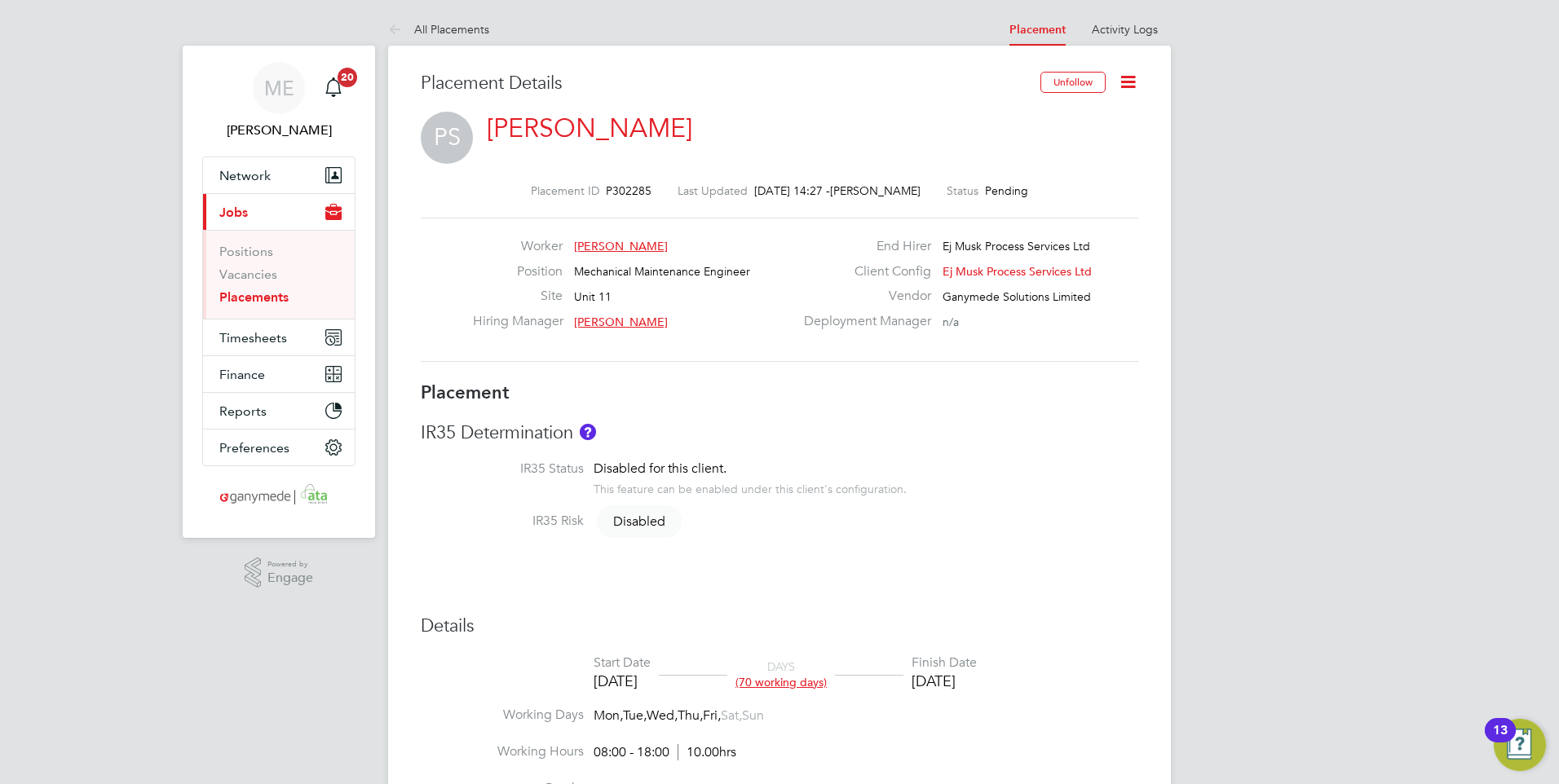
click at [247, 294] on link "Placements" at bounding box center [254, 297] width 70 height 16
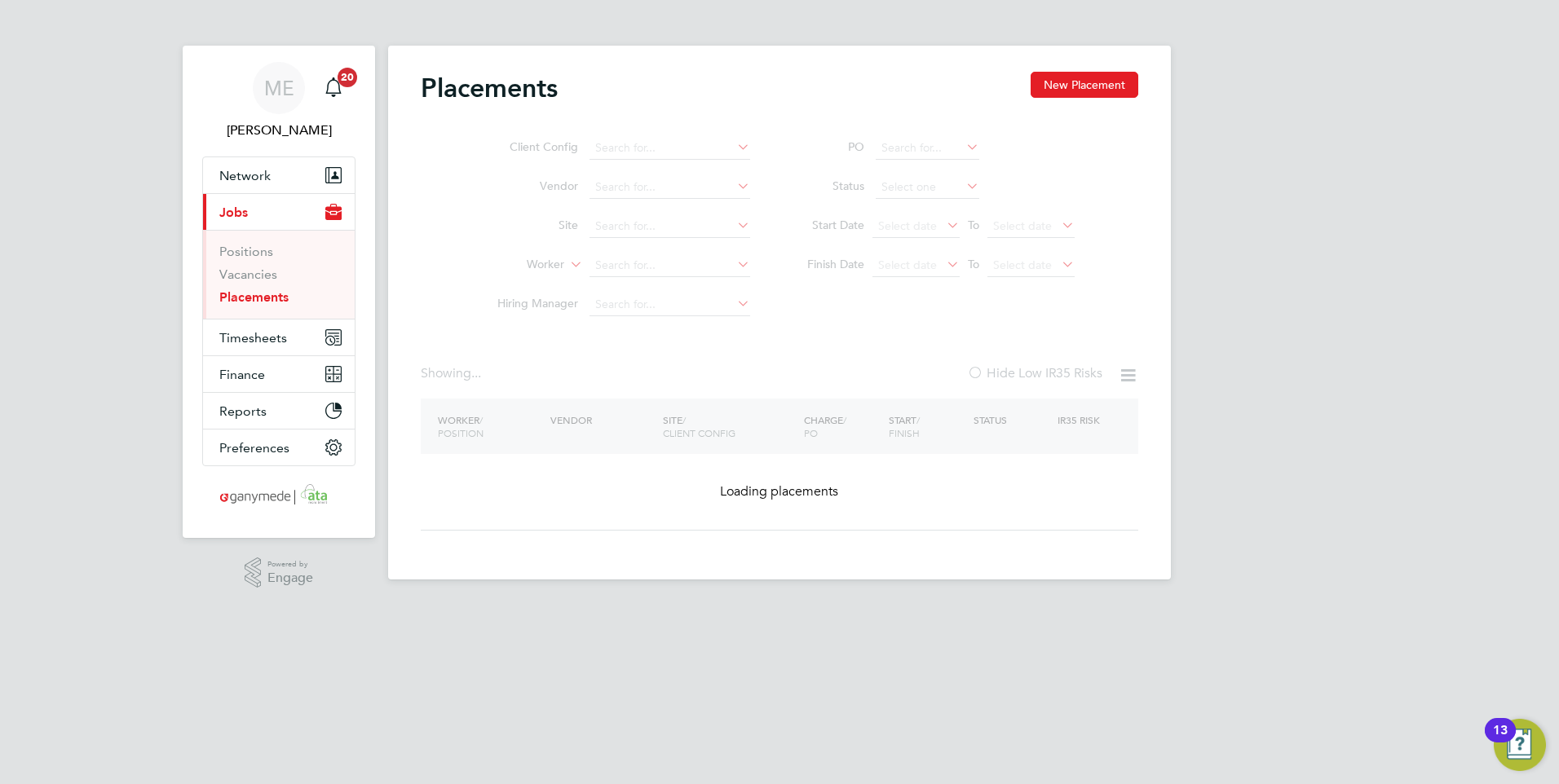
click at [629, 268] on ul "Client Config Vendor Site Worker Hiring Manager" at bounding box center [617, 226] width 307 height 196
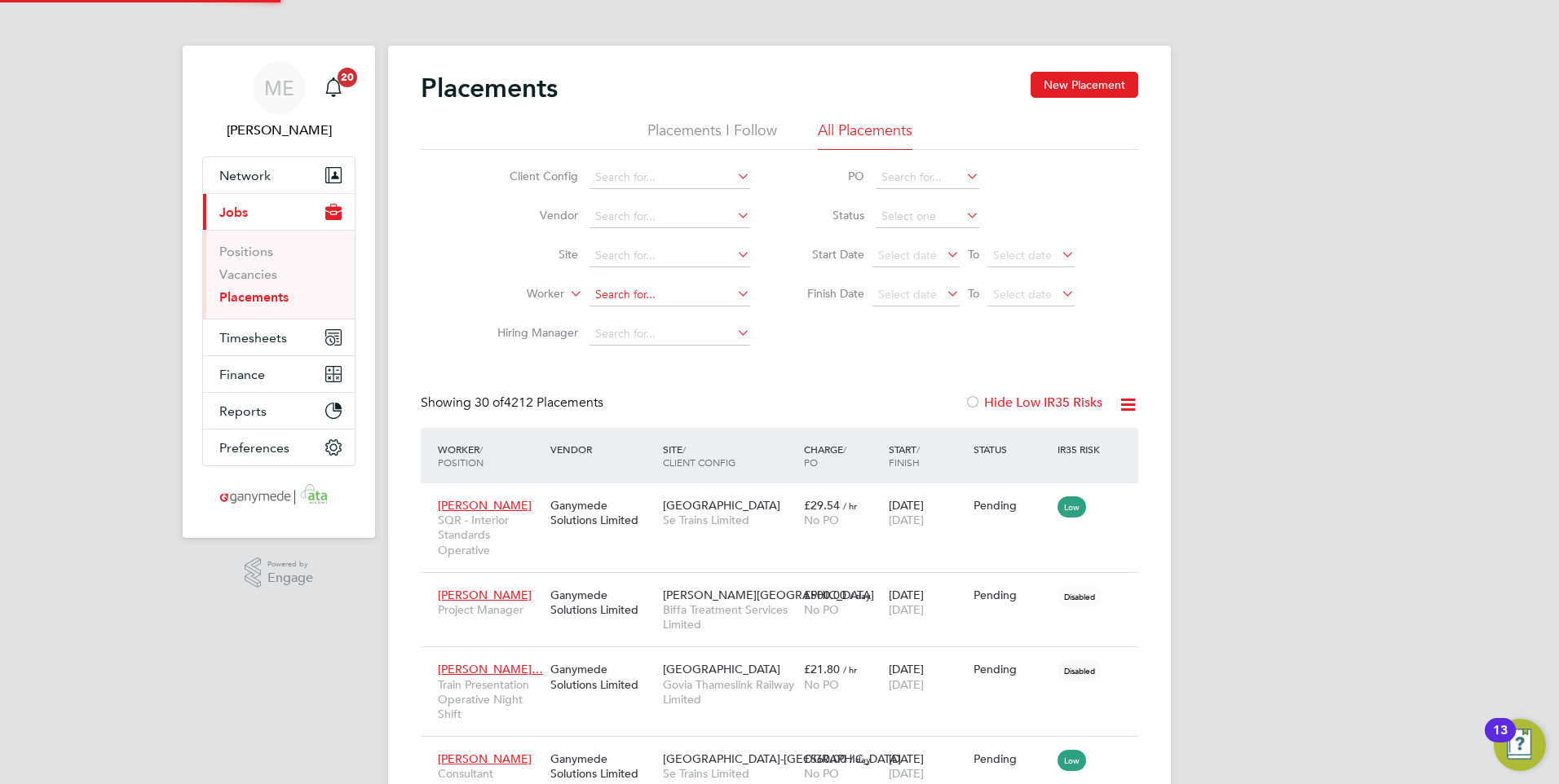
scroll to position [77, 113]
click at [619, 288] on input at bounding box center [669, 295] width 160 height 23
click at [676, 307] on li "Robert Br andon" at bounding box center [669, 316] width 162 height 22
type input "Robert Brandon"
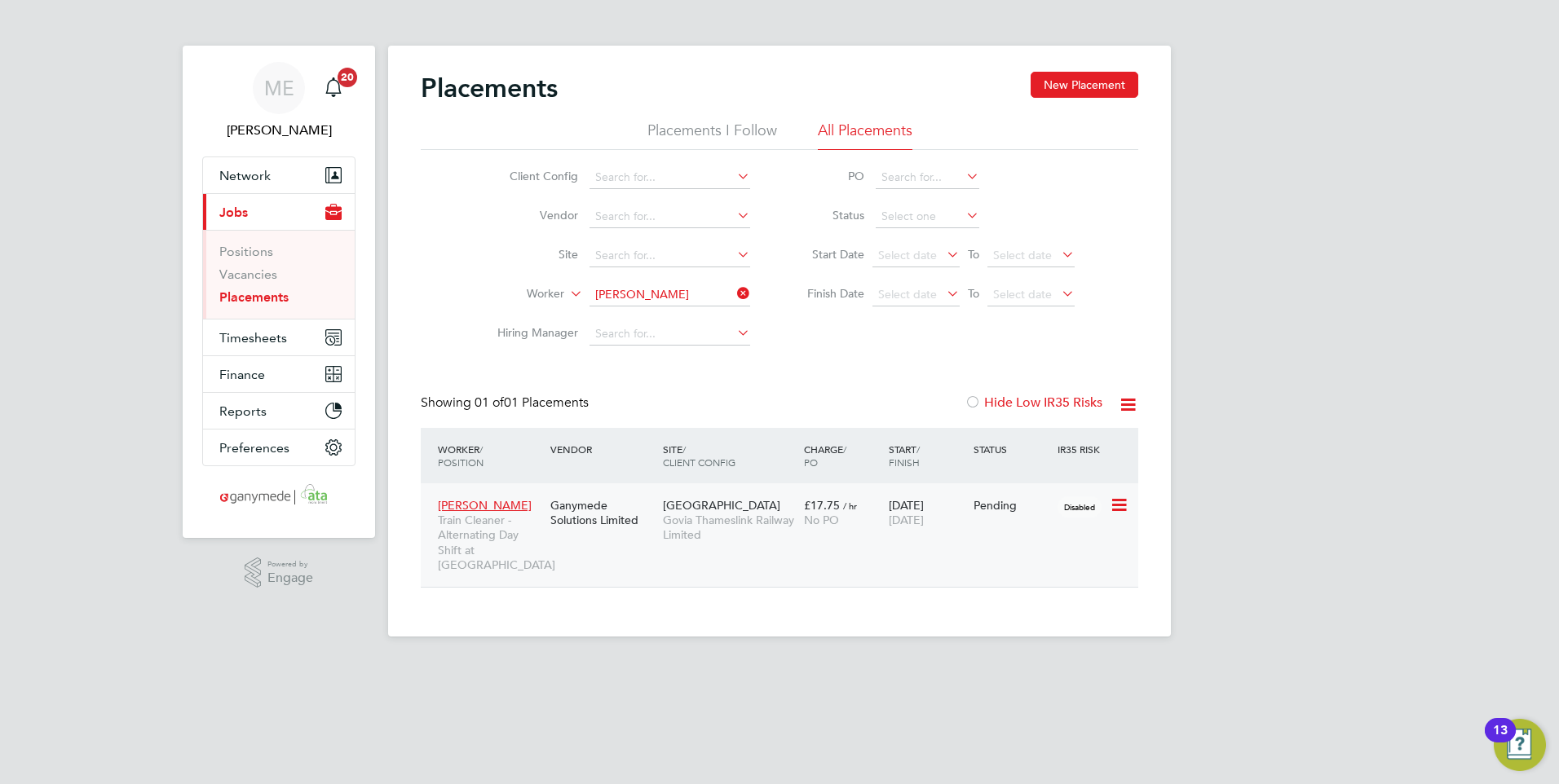
click at [469, 503] on span "Robert Brandon" at bounding box center [485, 505] width 94 height 15
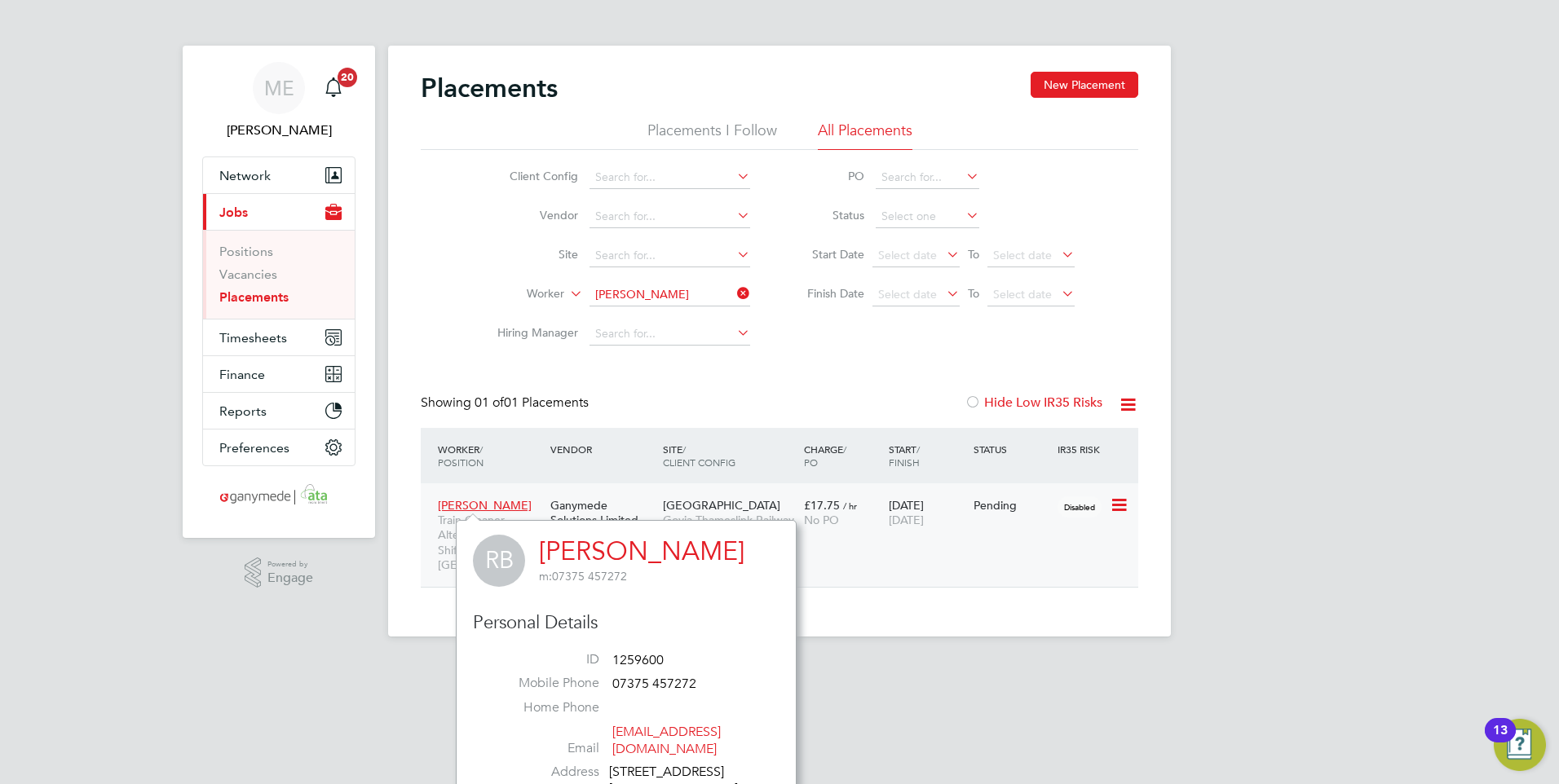
click at [898, 536] on div "03 Jun 2024 02 Dec 2024" at bounding box center [926, 512] width 85 height 45
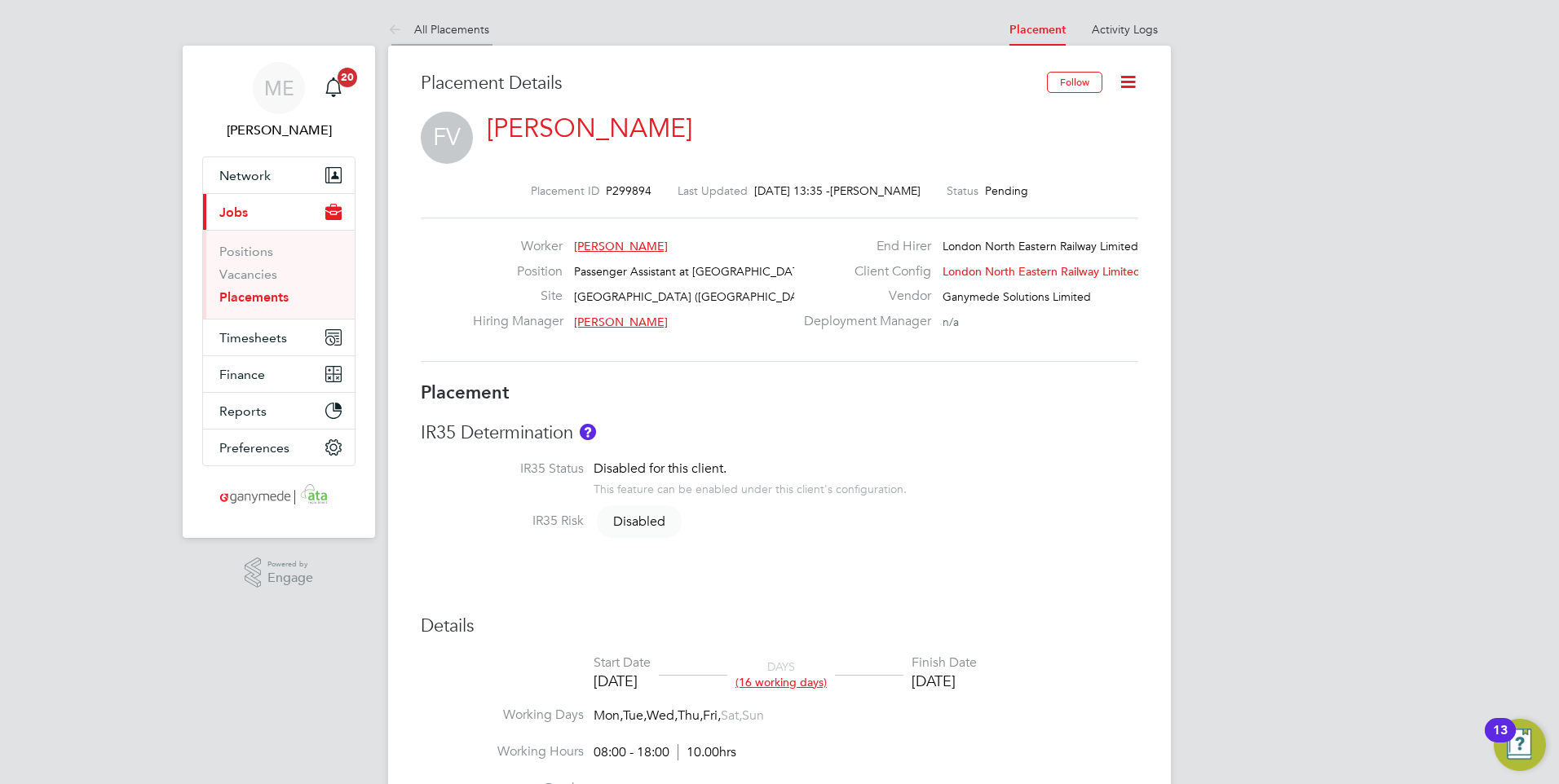
click at [403, 28] on icon at bounding box center [397, 30] width 20 height 20
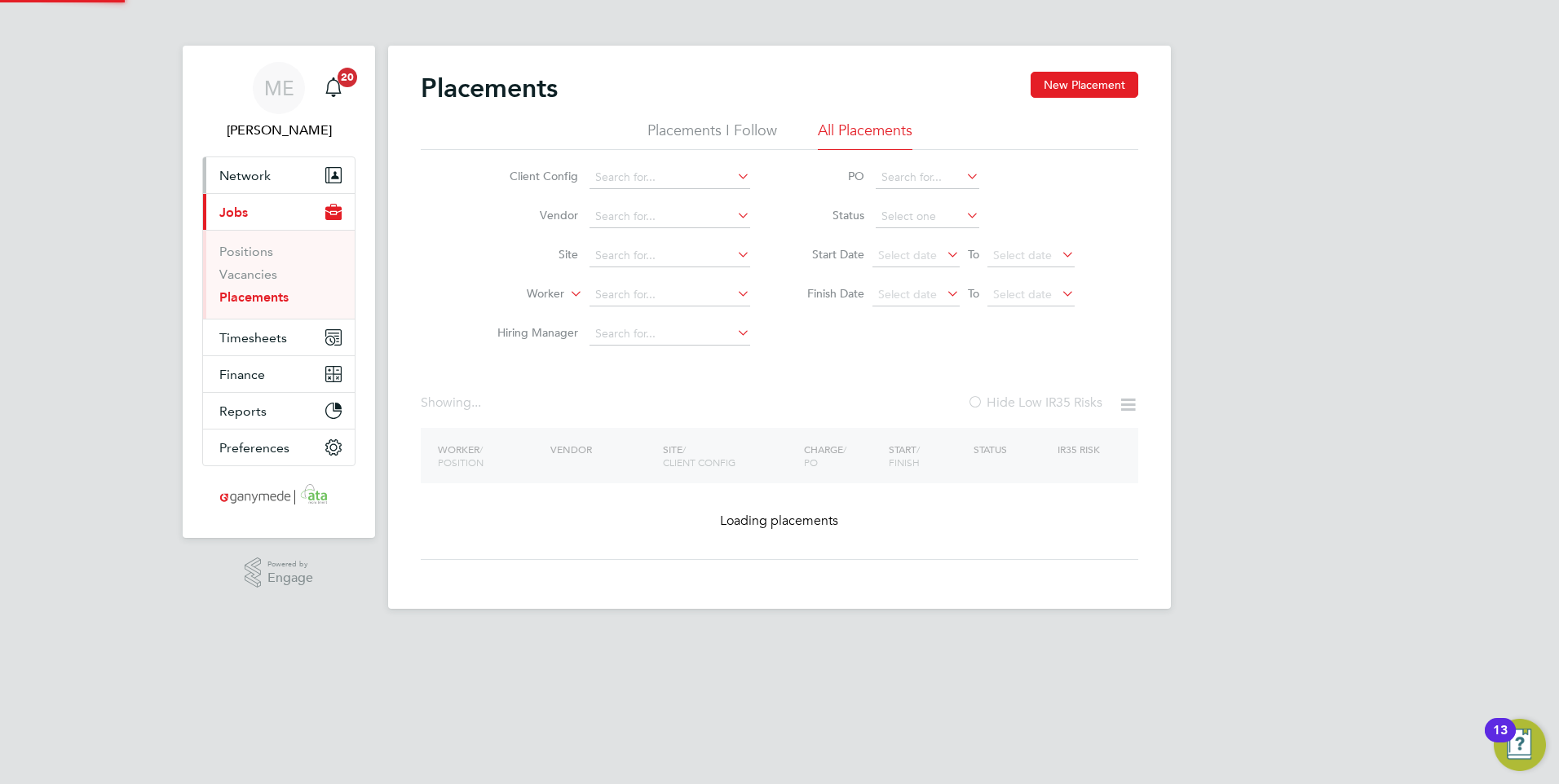
click at [278, 175] on button "Network" at bounding box center [279, 175] width 152 height 36
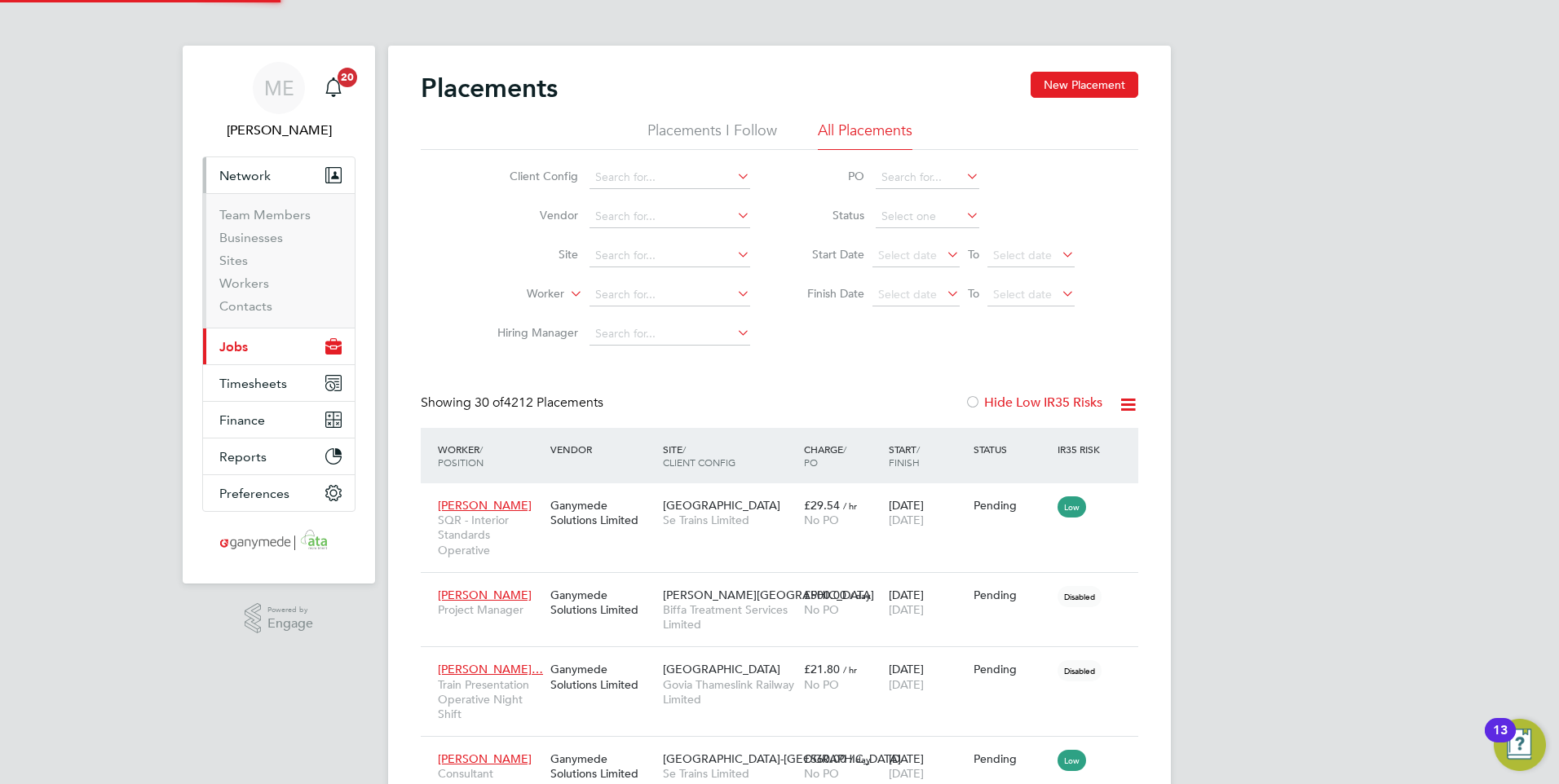
scroll to position [8, 8]
click at [269, 283] on li "Workers" at bounding box center [281, 287] width 122 height 23
click at [263, 281] on link "Workers" at bounding box center [244, 283] width 50 height 16
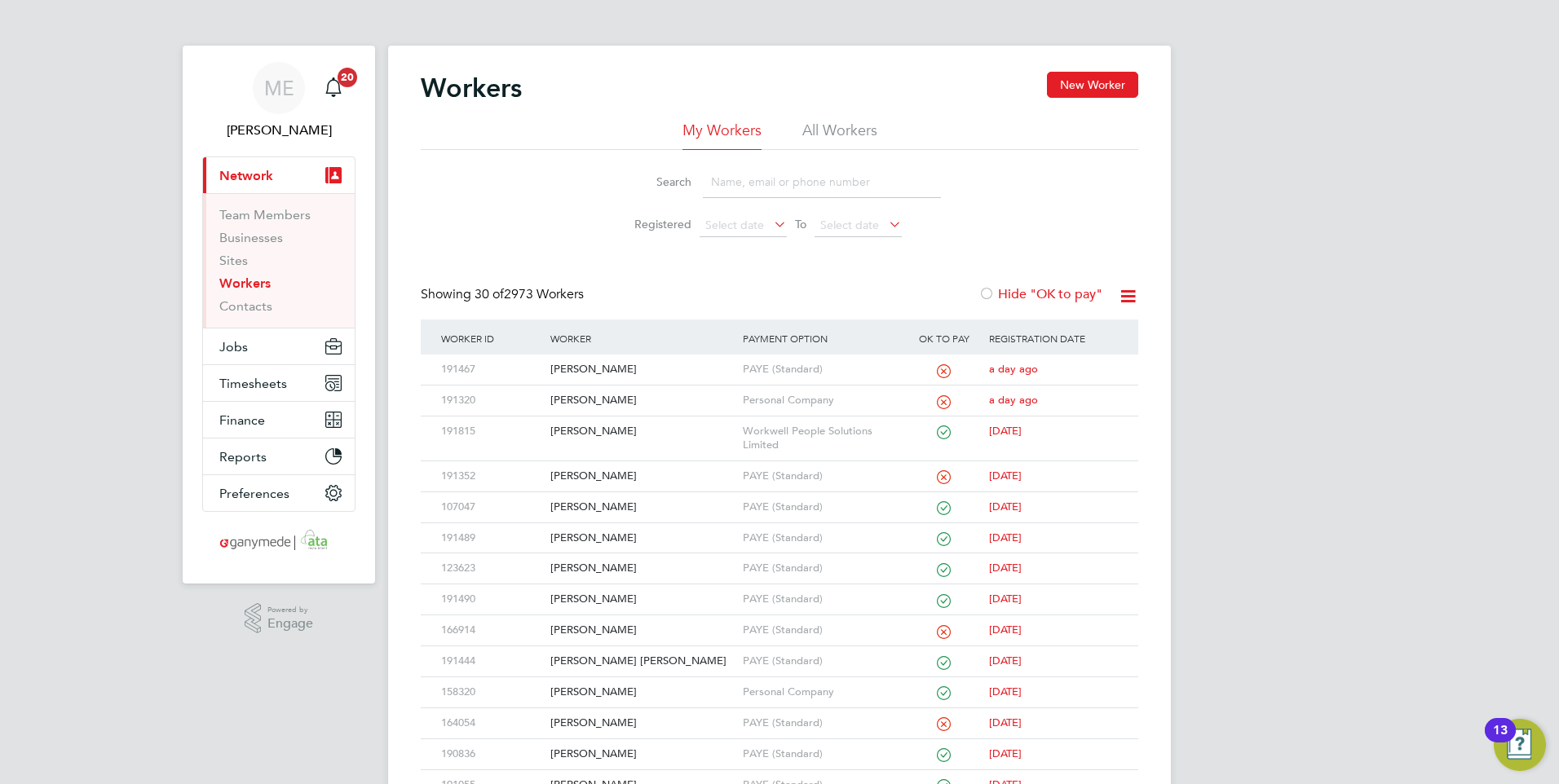
click at [735, 179] on input at bounding box center [821, 182] width 238 height 31
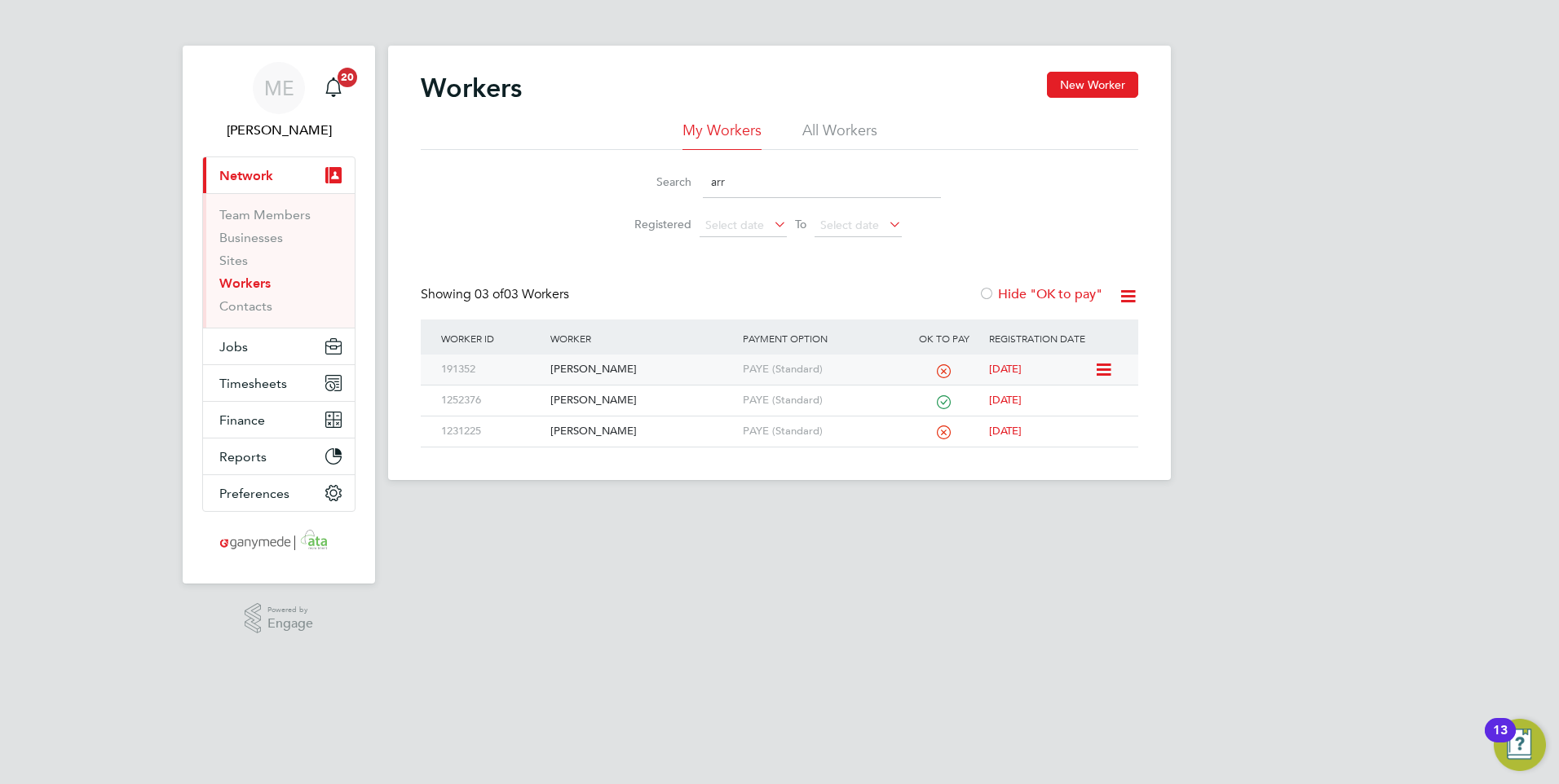
type input "arr"
click at [688, 358] on div "[PERSON_NAME]" at bounding box center [642, 369] width 192 height 30
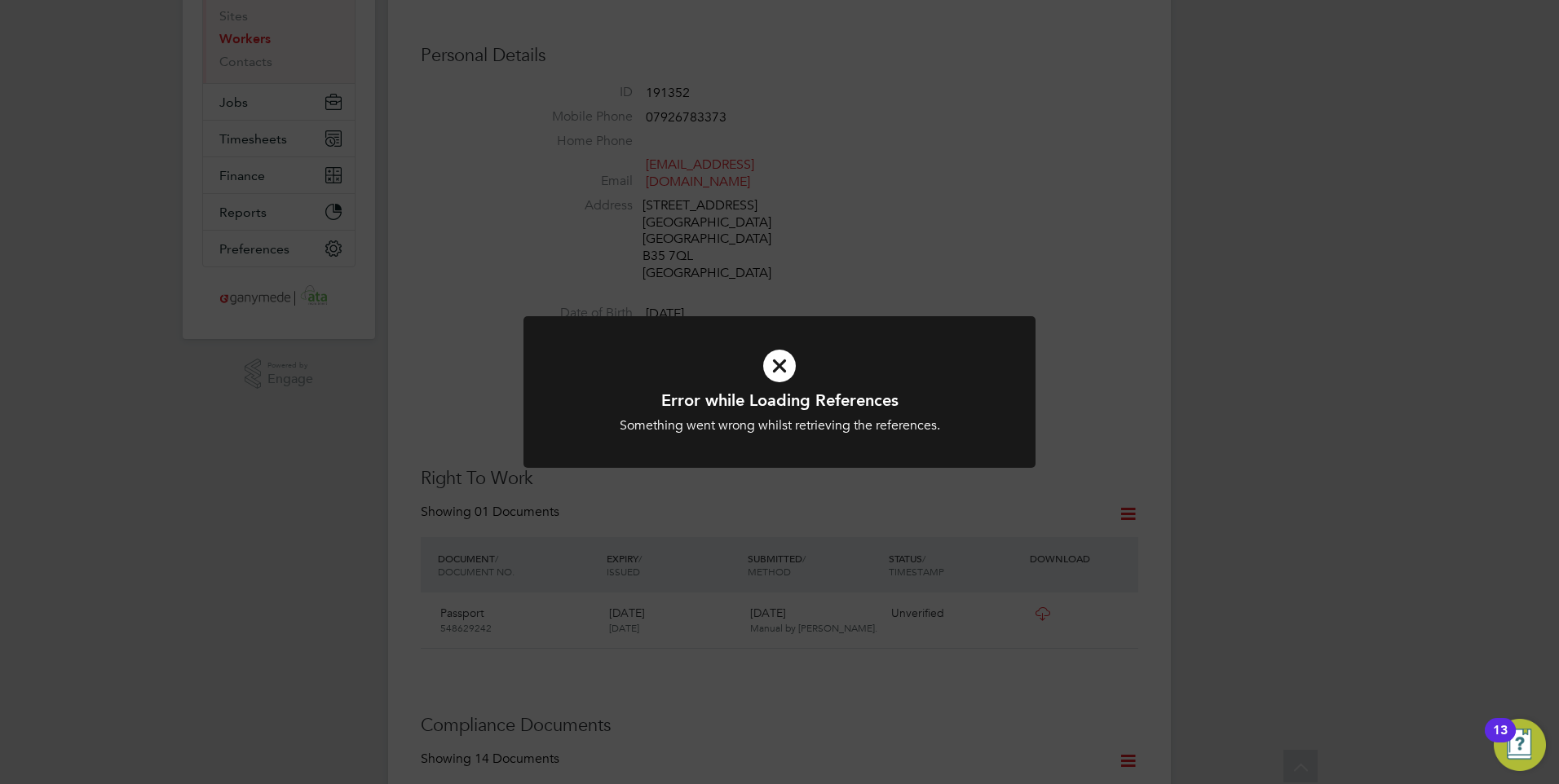
click at [788, 368] on icon at bounding box center [779, 366] width 424 height 64
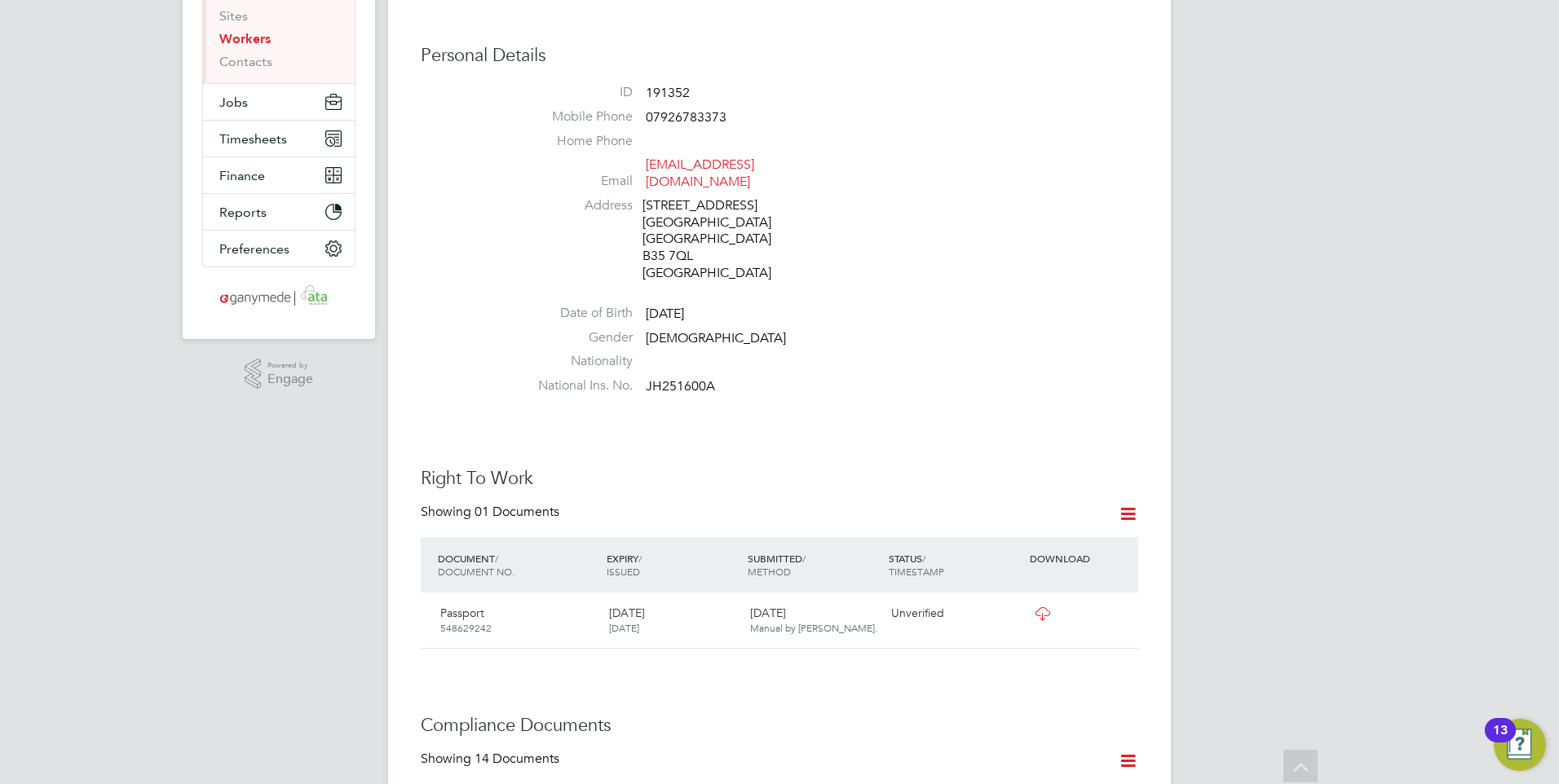
scroll to position [408, 0]
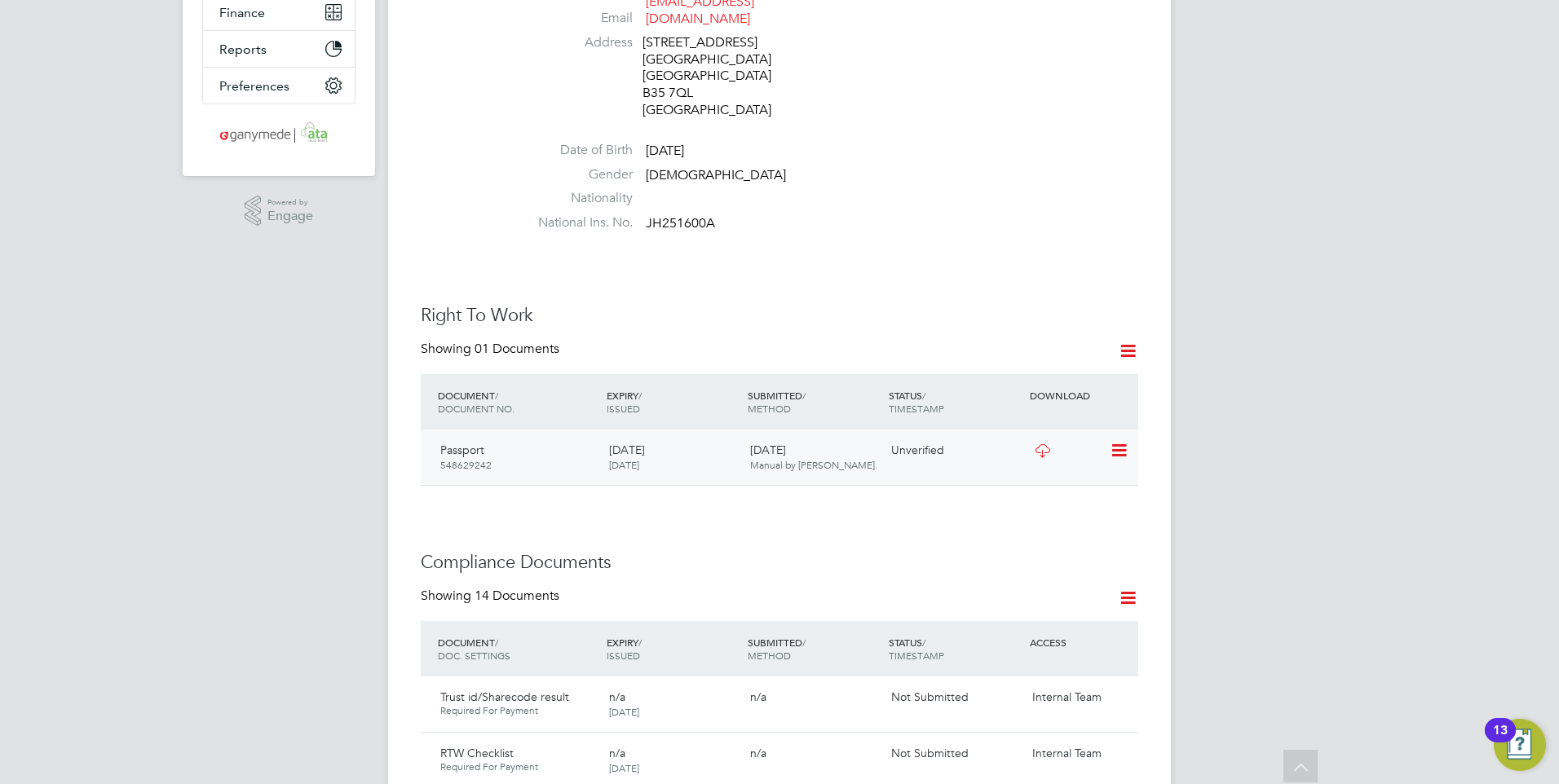
click at [1124, 441] on icon at bounding box center [1117, 450] width 17 height 19
click at [1039, 463] on li "Verify Document" at bounding box center [1066, 473] width 120 height 23
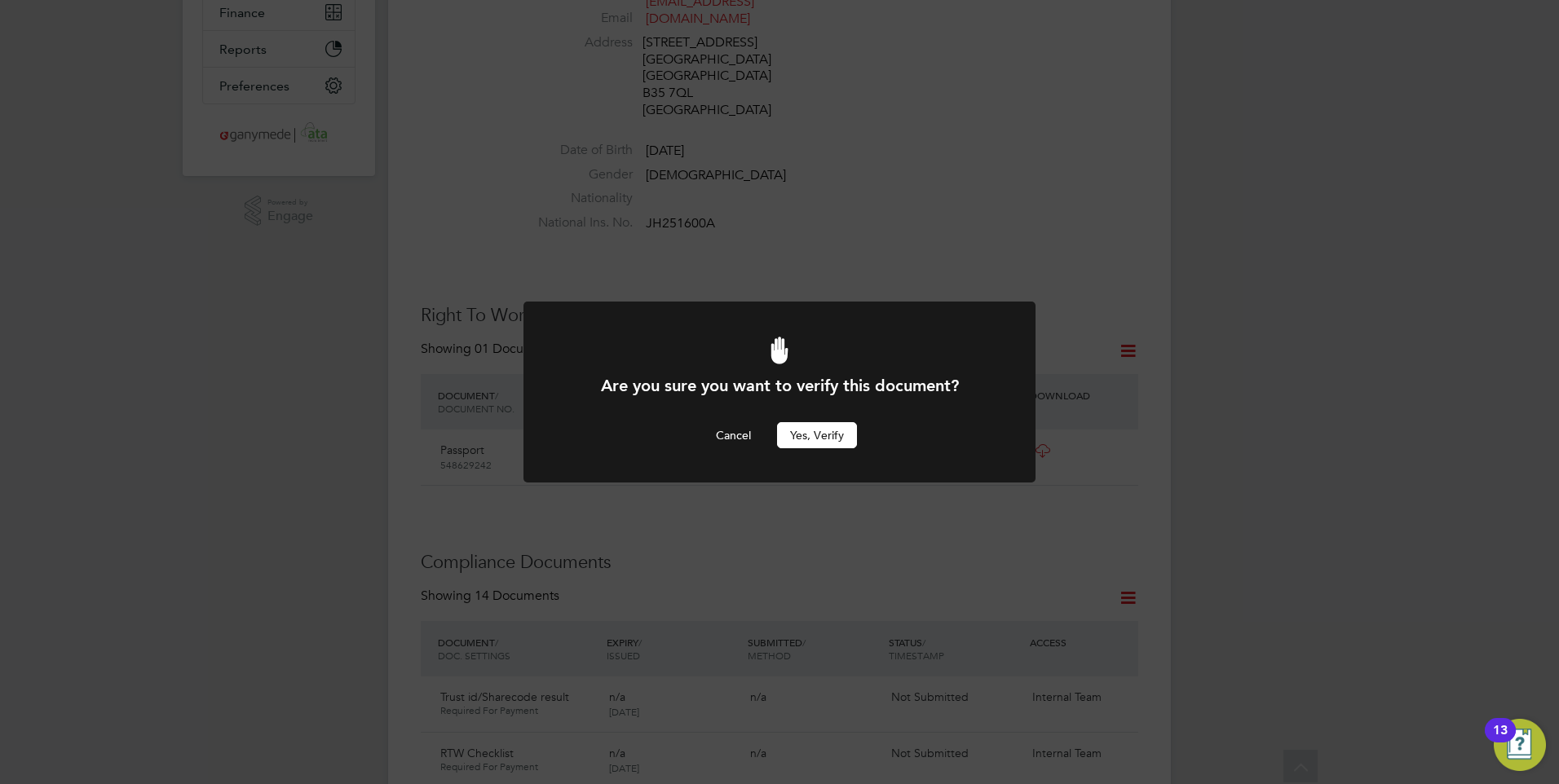
click at [809, 425] on button "Yes, verify" at bounding box center [817, 436] width 80 height 26
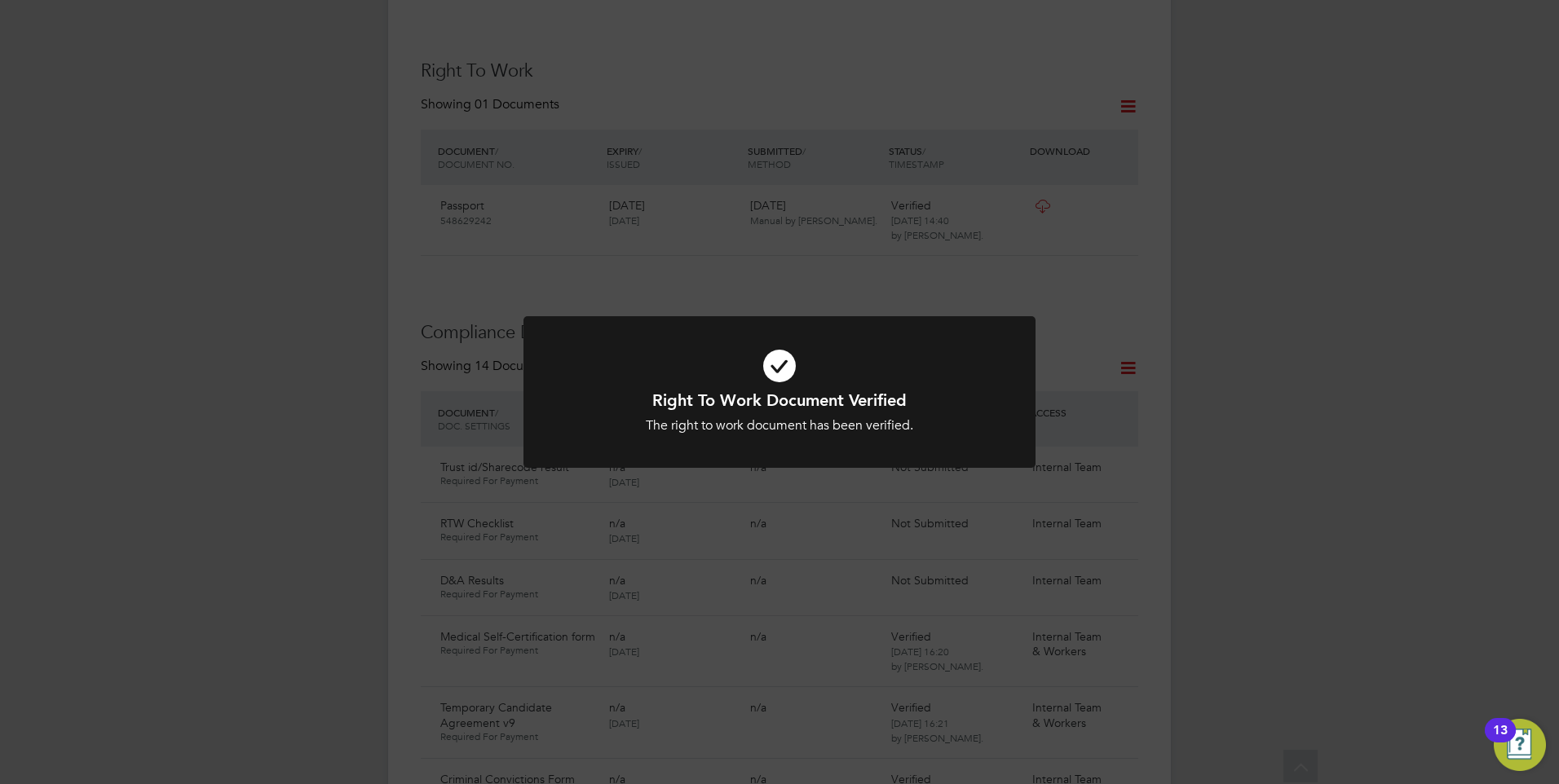
click at [823, 473] on div "Right To Work Document Verified The right to work document has been verified. C…" at bounding box center [779, 402] width 512 height 172
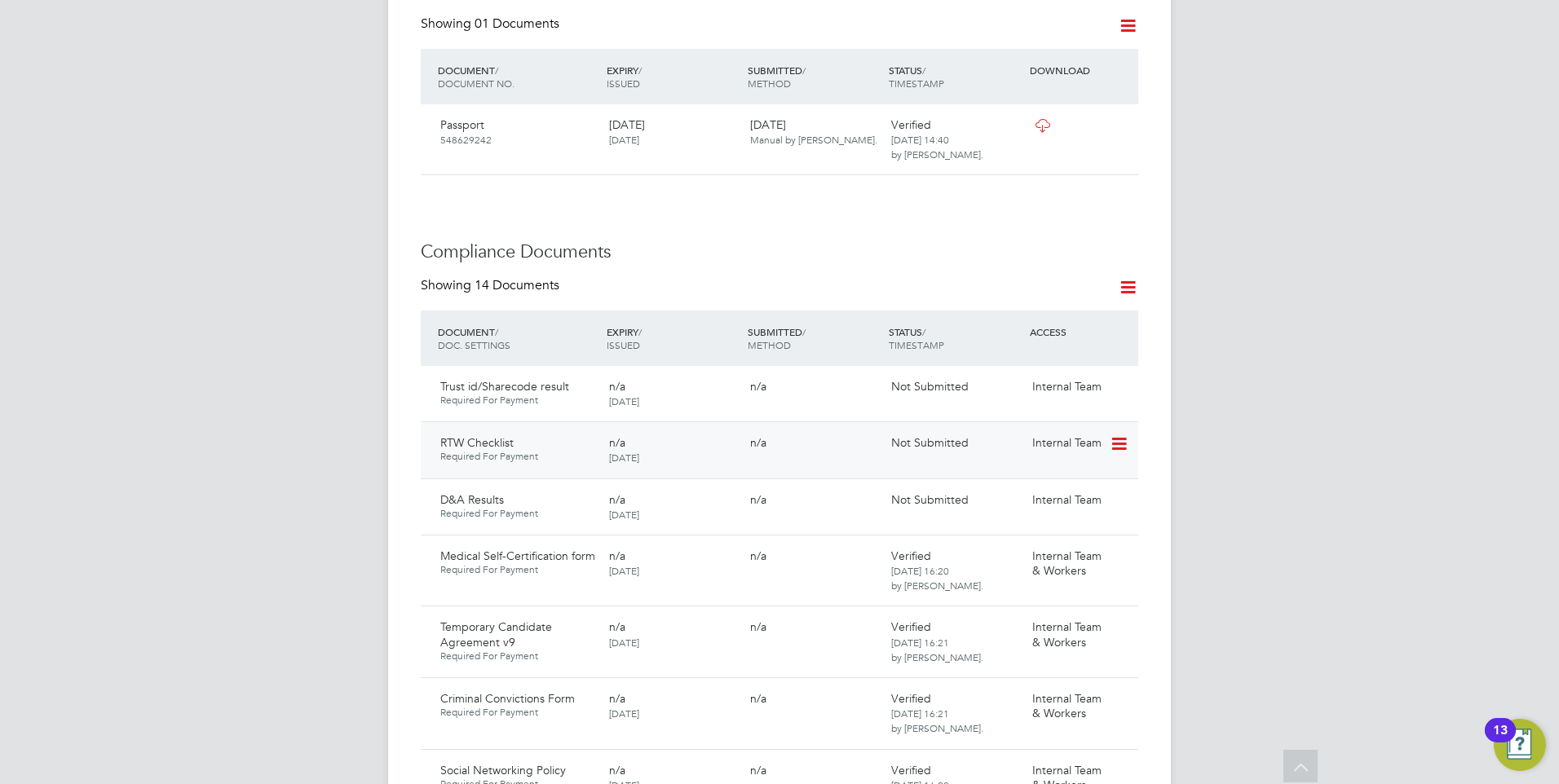
scroll to position [733, 0]
click at [1118, 376] on icon at bounding box center [1117, 386] width 17 height 19
click at [1050, 426] on li "Submit Document" at bounding box center [1068, 432] width 114 height 23
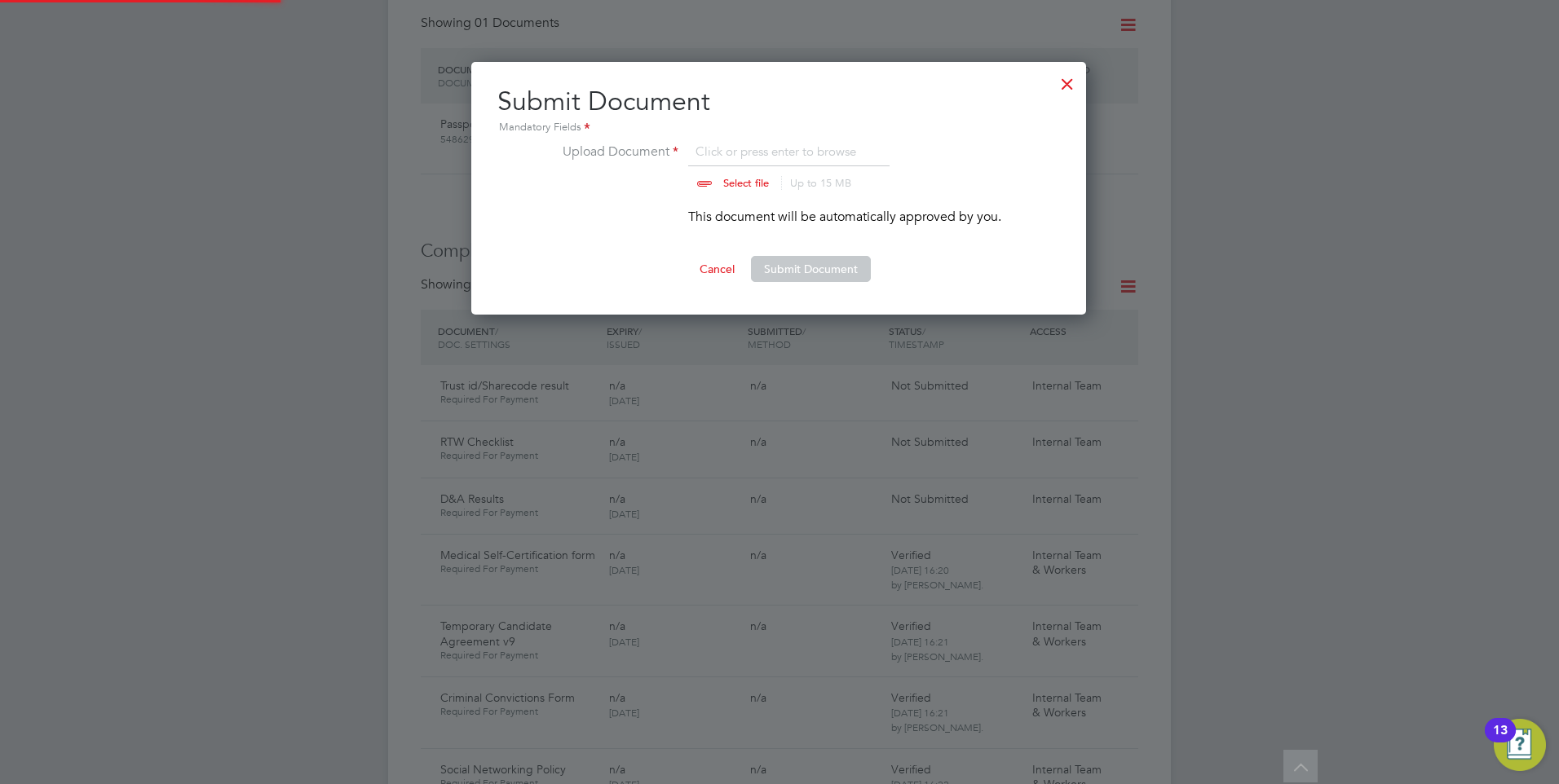
scroll to position [253, 616]
click at [1062, 82] on div at bounding box center [1068, 80] width 30 height 30
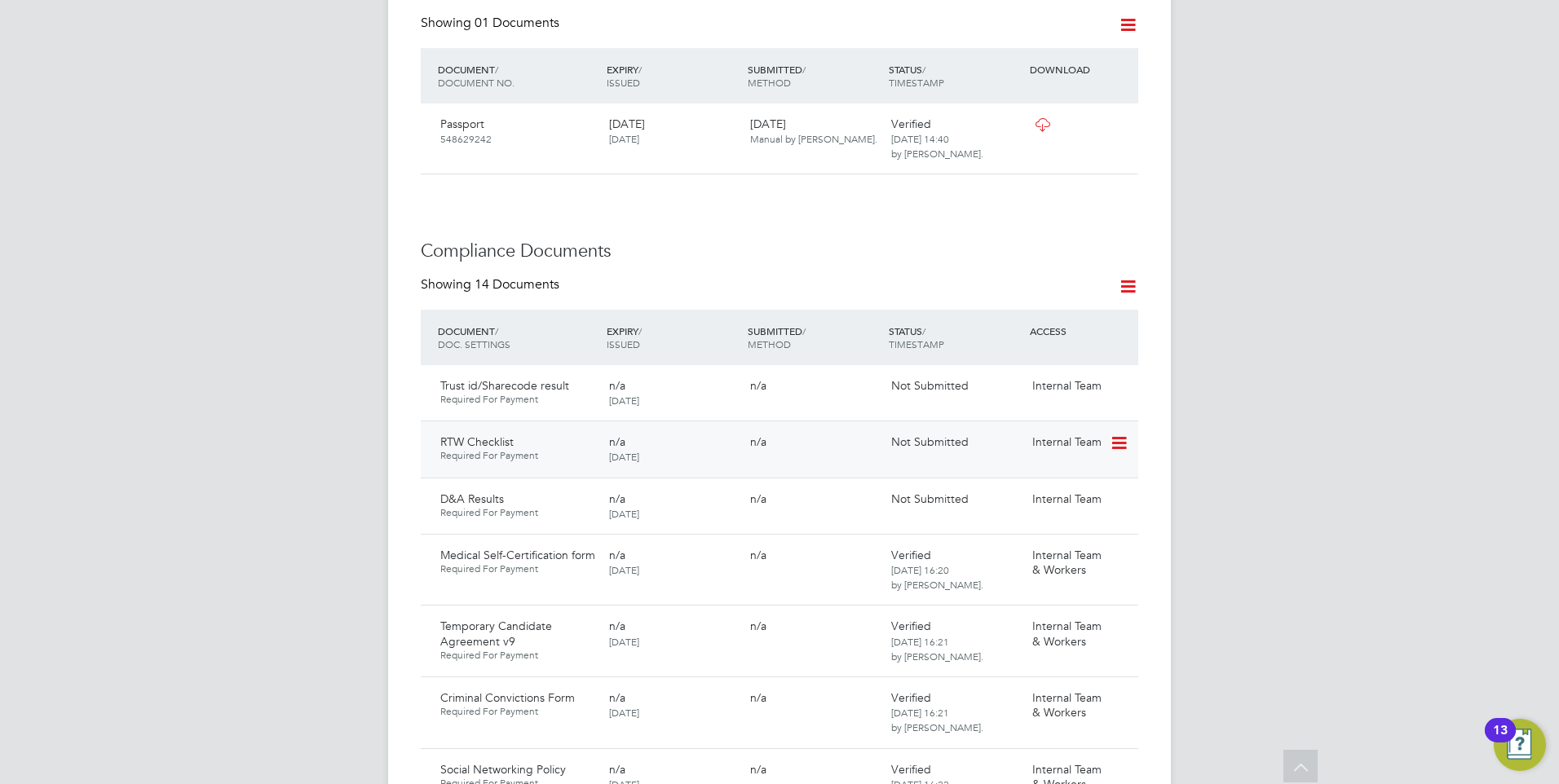
click at [1125, 434] on icon at bounding box center [1117, 443] width 17 height 19
click at [1050, 483] on li "Submit Document" at bounding box center [1068, 488] width 114 height 23
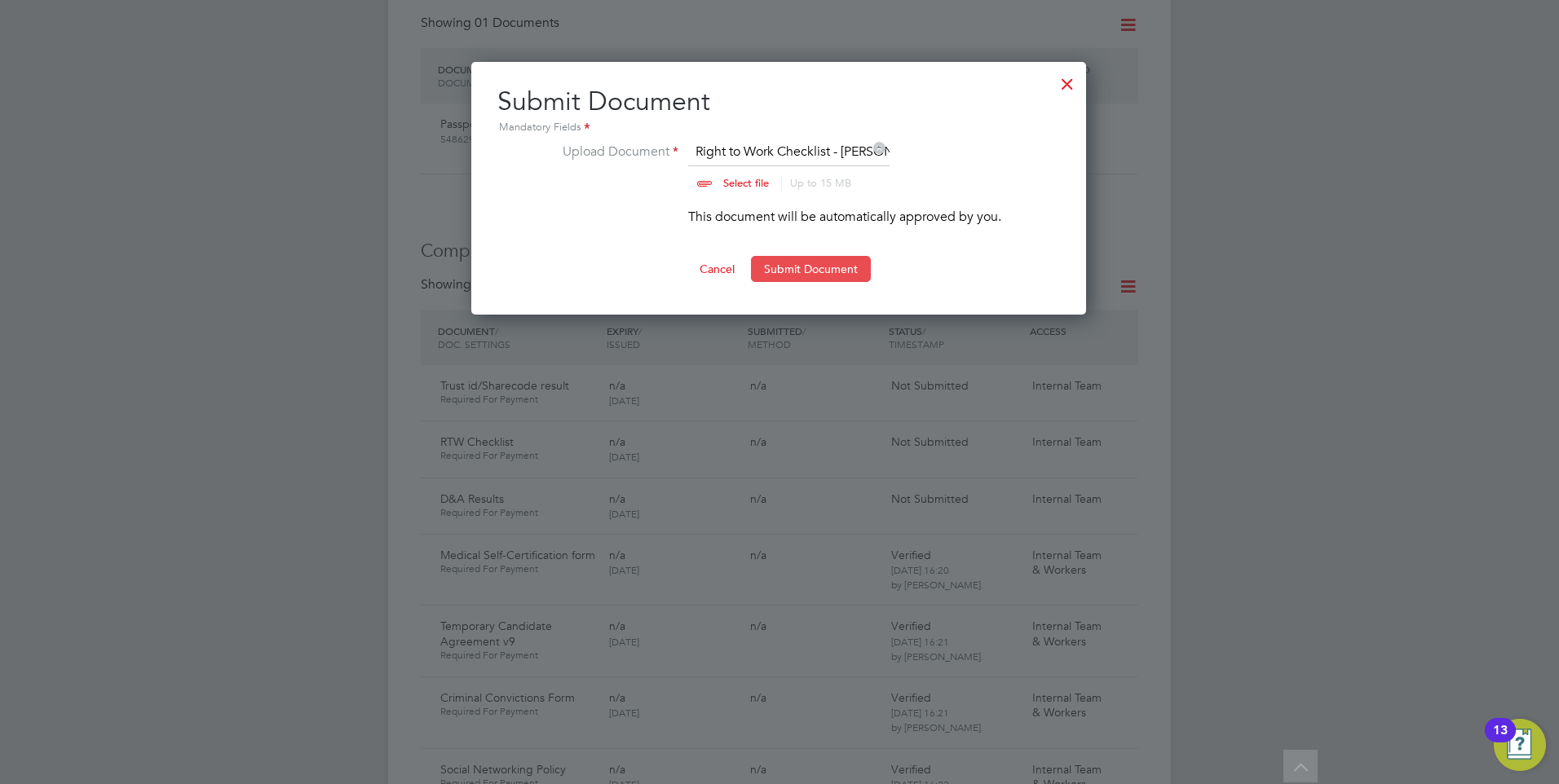
click at [794, 260] on button "Submit Document" at bounding box center [811, 269] width 120 height 26
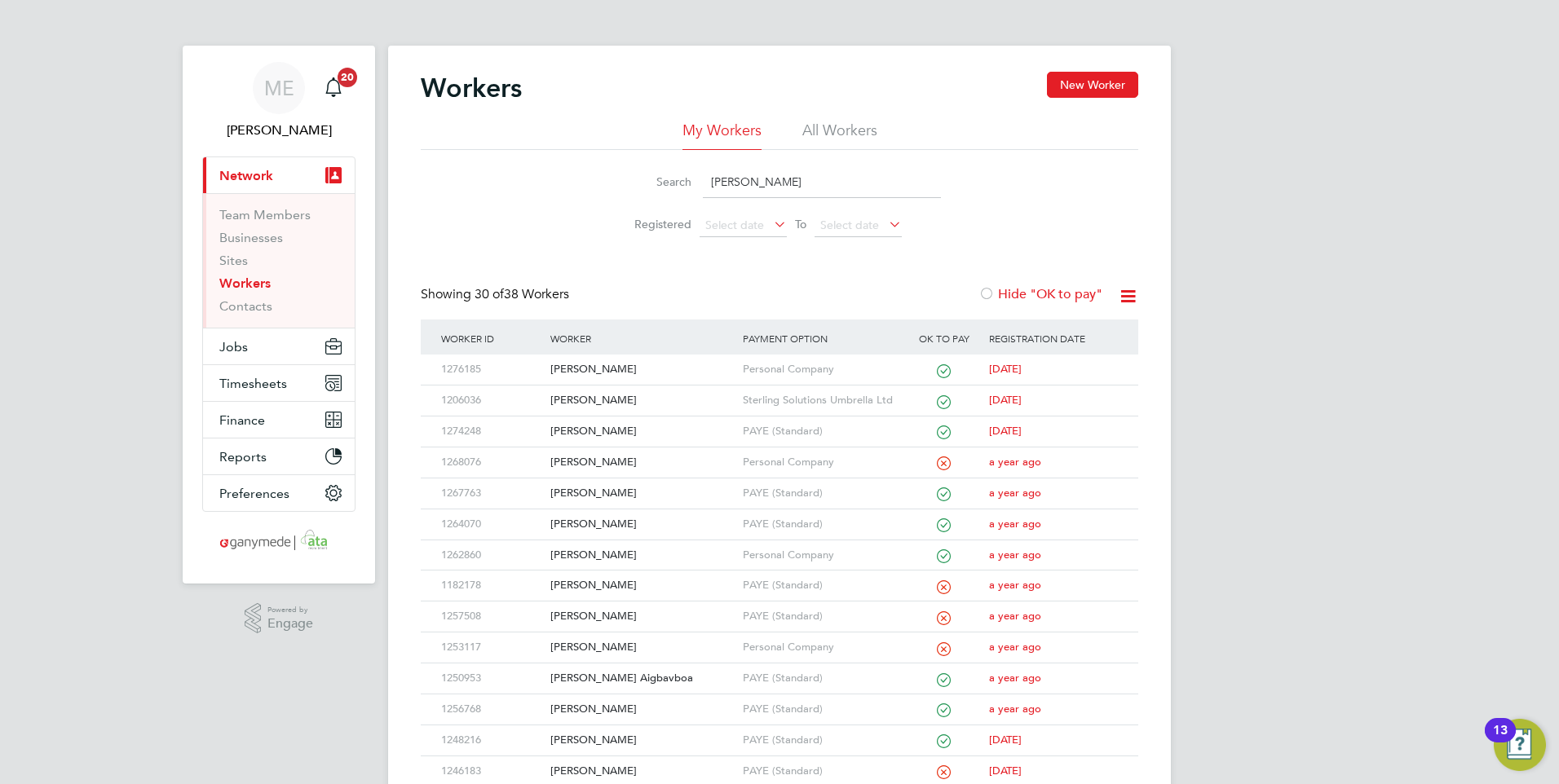
drag, startPoint x: 793, startPoint y: 183, endPoint x: 647, endPoint y: 163, distance: 147.4
click at [660, 169] on div "Search [PERSON_NAME]" at bounding box center [779, 182] width 322 height 31
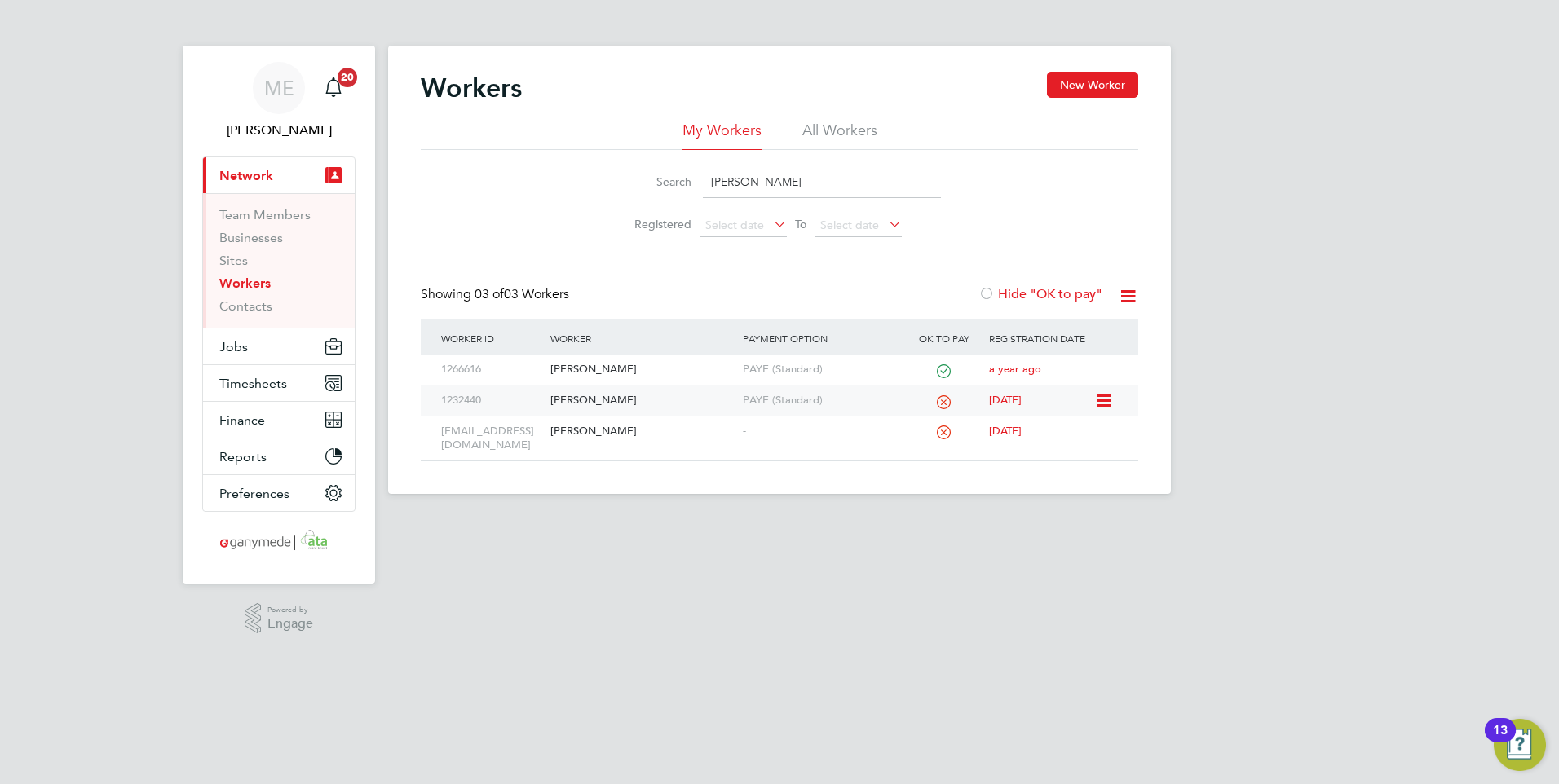
type input "[PERSON_NAME]"
click at [659, 398] on div "[PERSON_NAME]" at bounding box center [642, 400] width 192 height 30
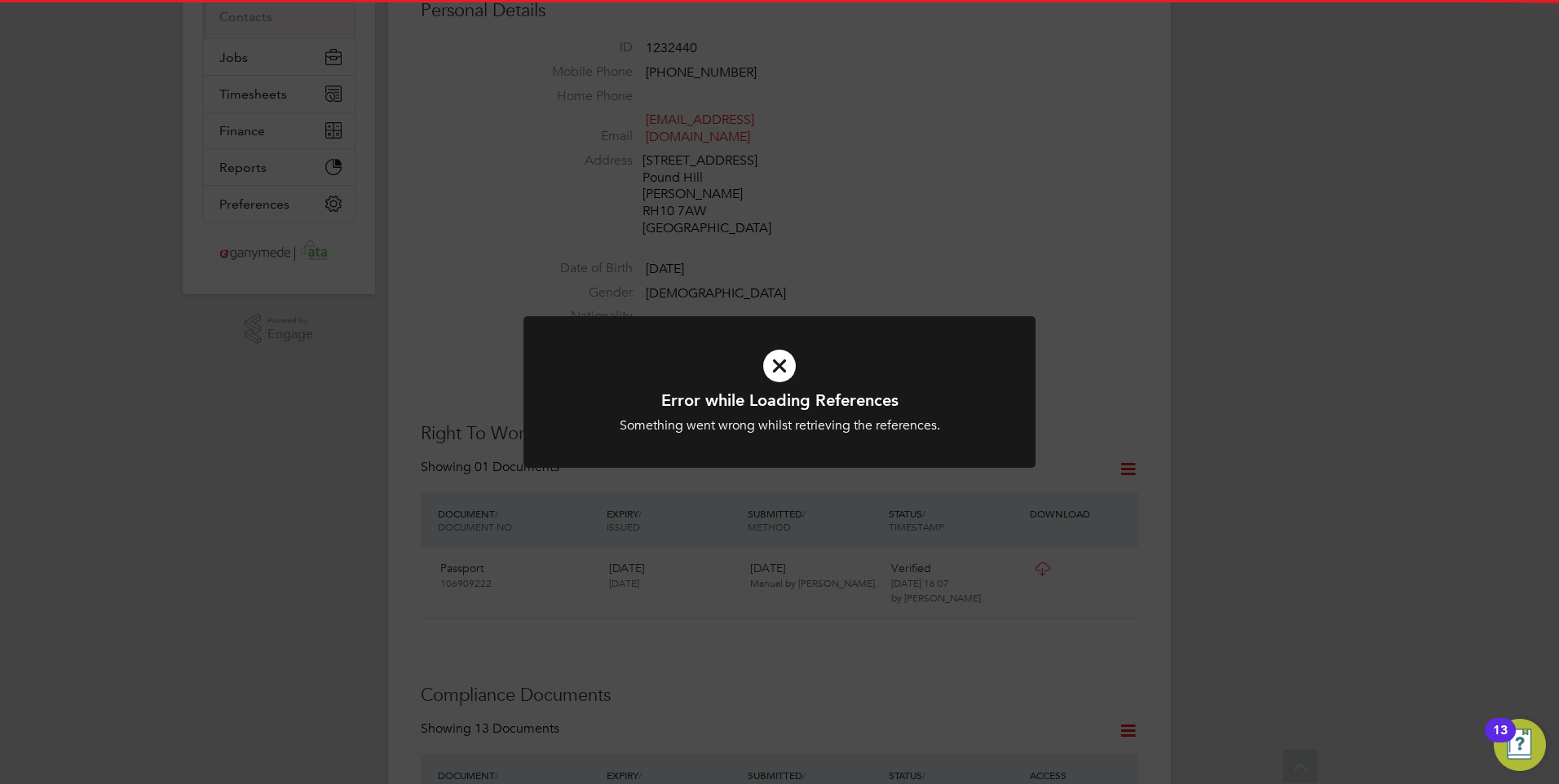
scroll to position [326, 0]
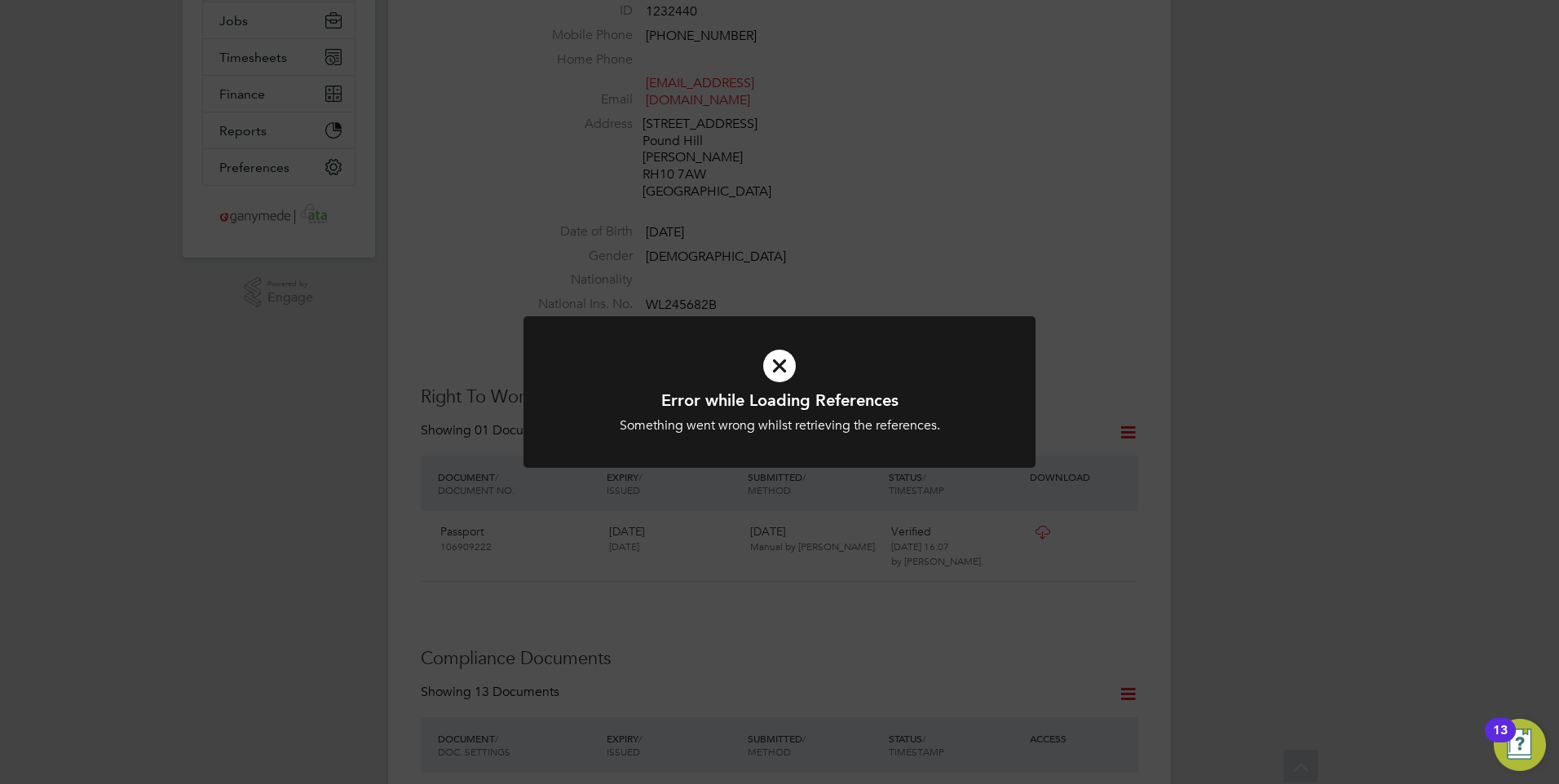
click at [745, 412] on div "Error while Loading References Something went wrong whilst retrieving the refer…" at bounding box center [779, 411] width 424 height 44
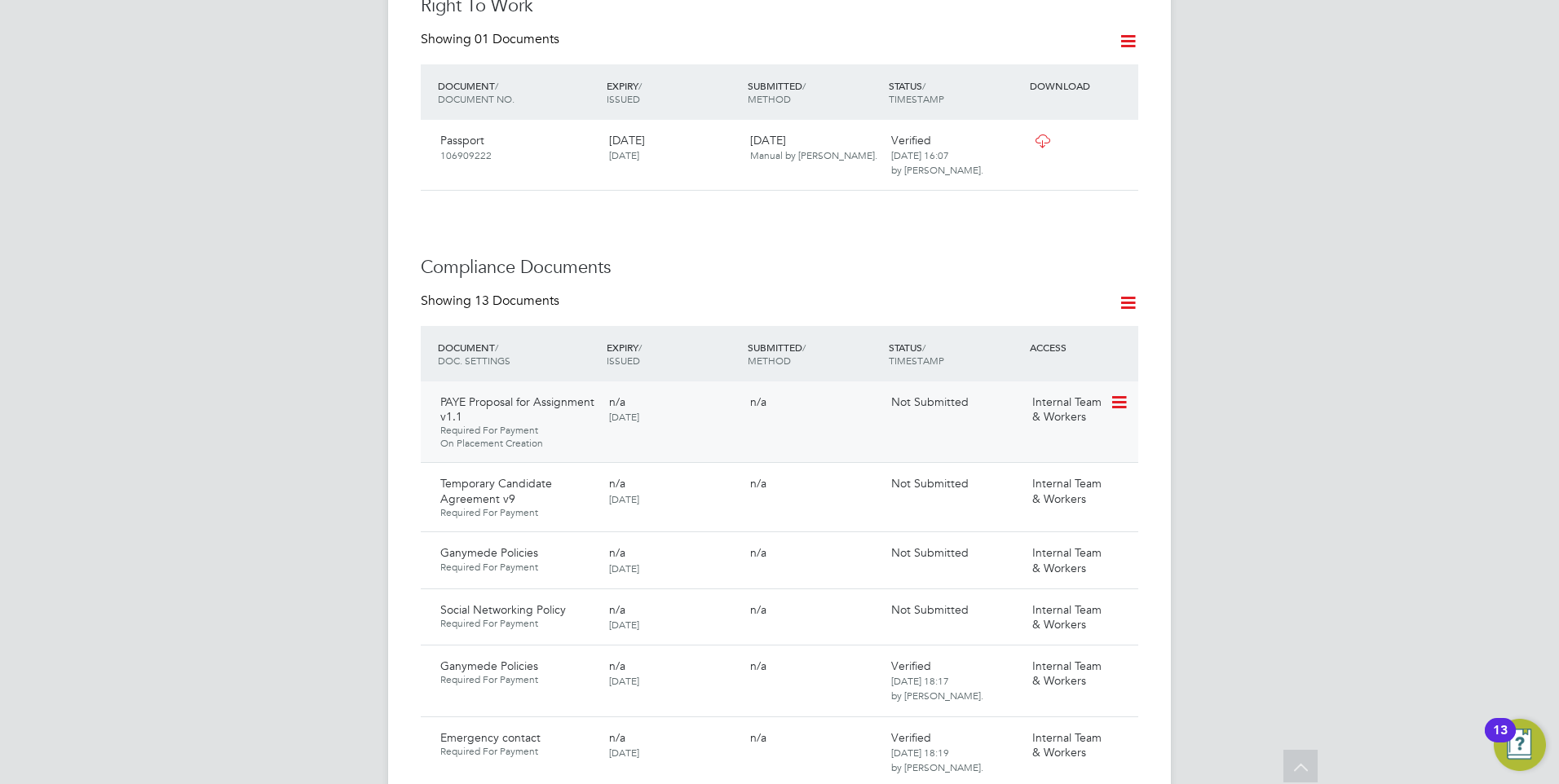
scroll to position [733, 0]
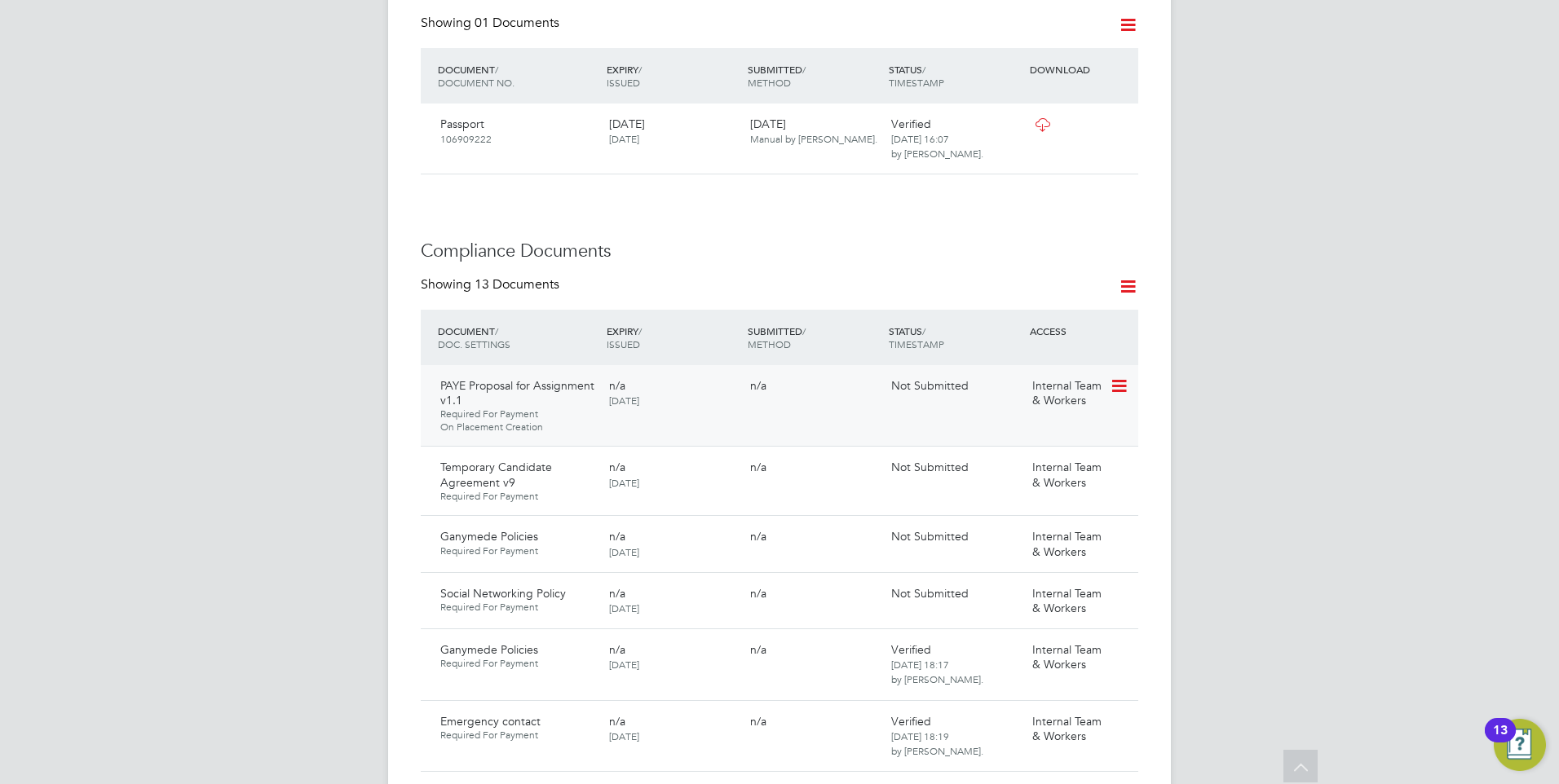
click at [1121, 376] on icon at bounding box center [1117, 386] width 17 height 19
click at [1015, 453] on li "Request Document" at bounding box center [1046, 455] width 163 height 23
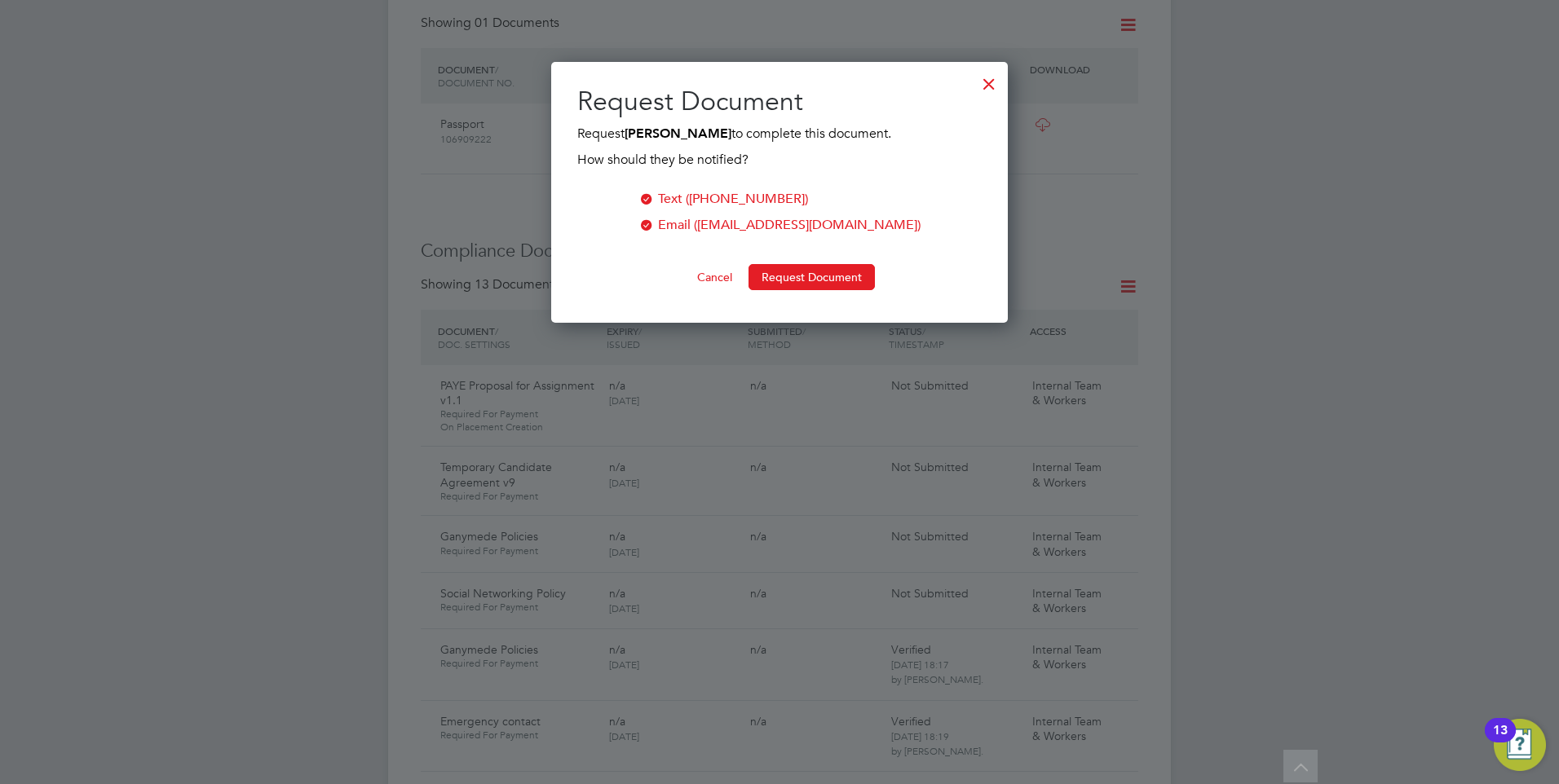
scroll to position [261, 458]
click at [808, 272] on button "Request Document" at bounding box center [811, 277] width 126 height 26
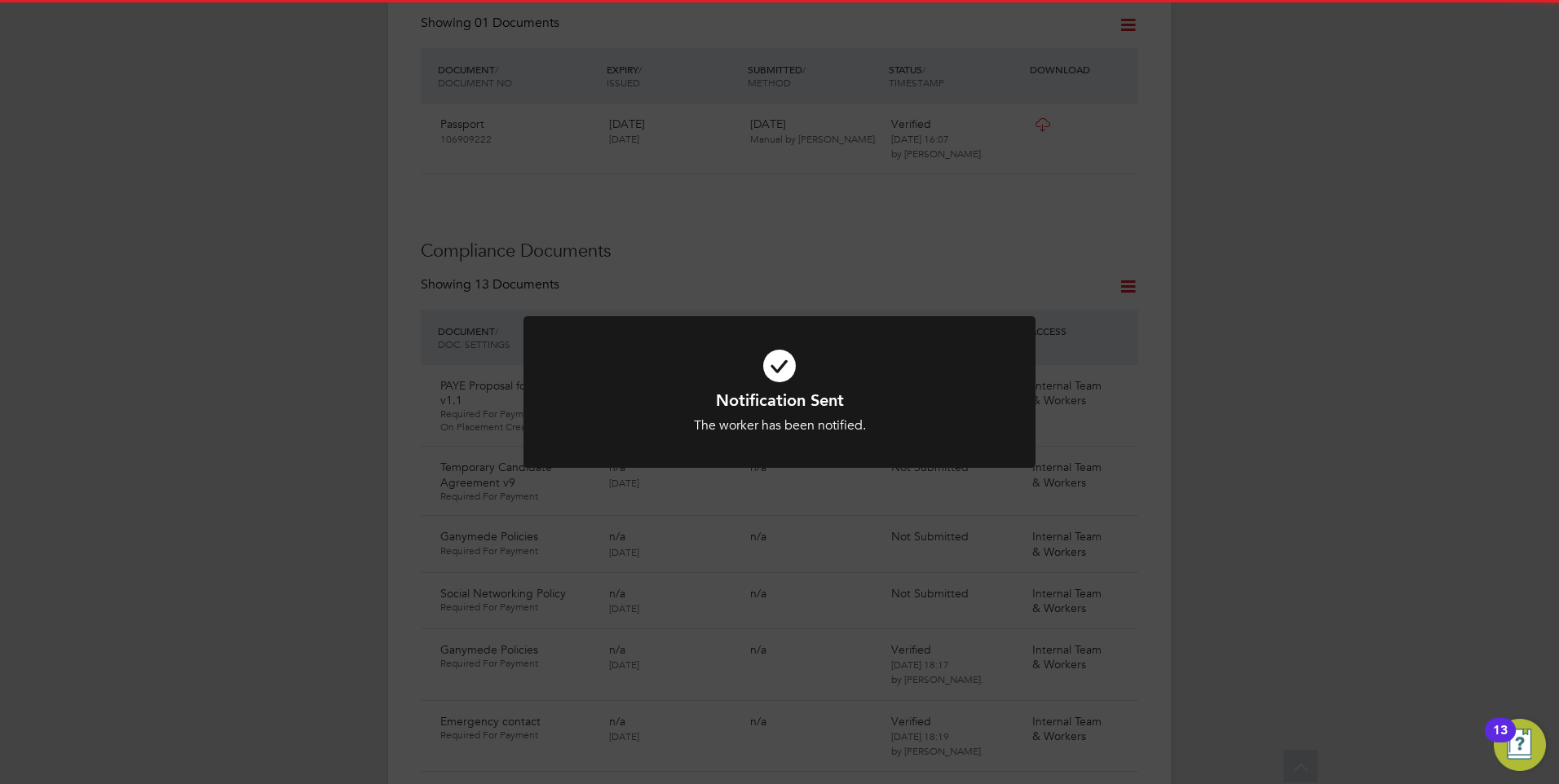
click at [863, 372] on icon at bounding box center [779, 366] width 424 height 64
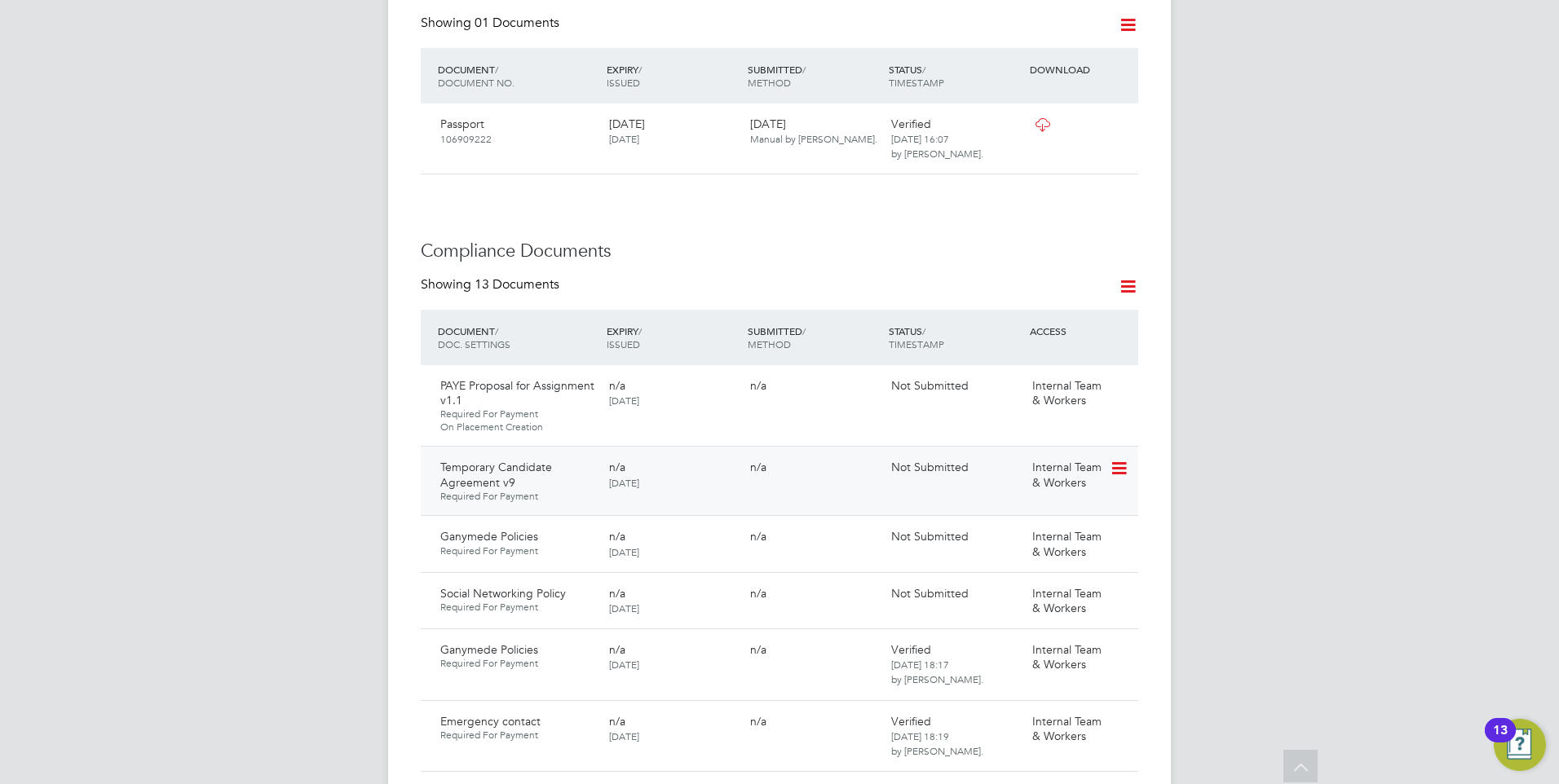
click at [1119, 459] on icon at bounding box center [1117, 469] width 17 height 19
click at [1049, 534] on li "Request Document" at bounding box center [1046, 537] width 163 height 23
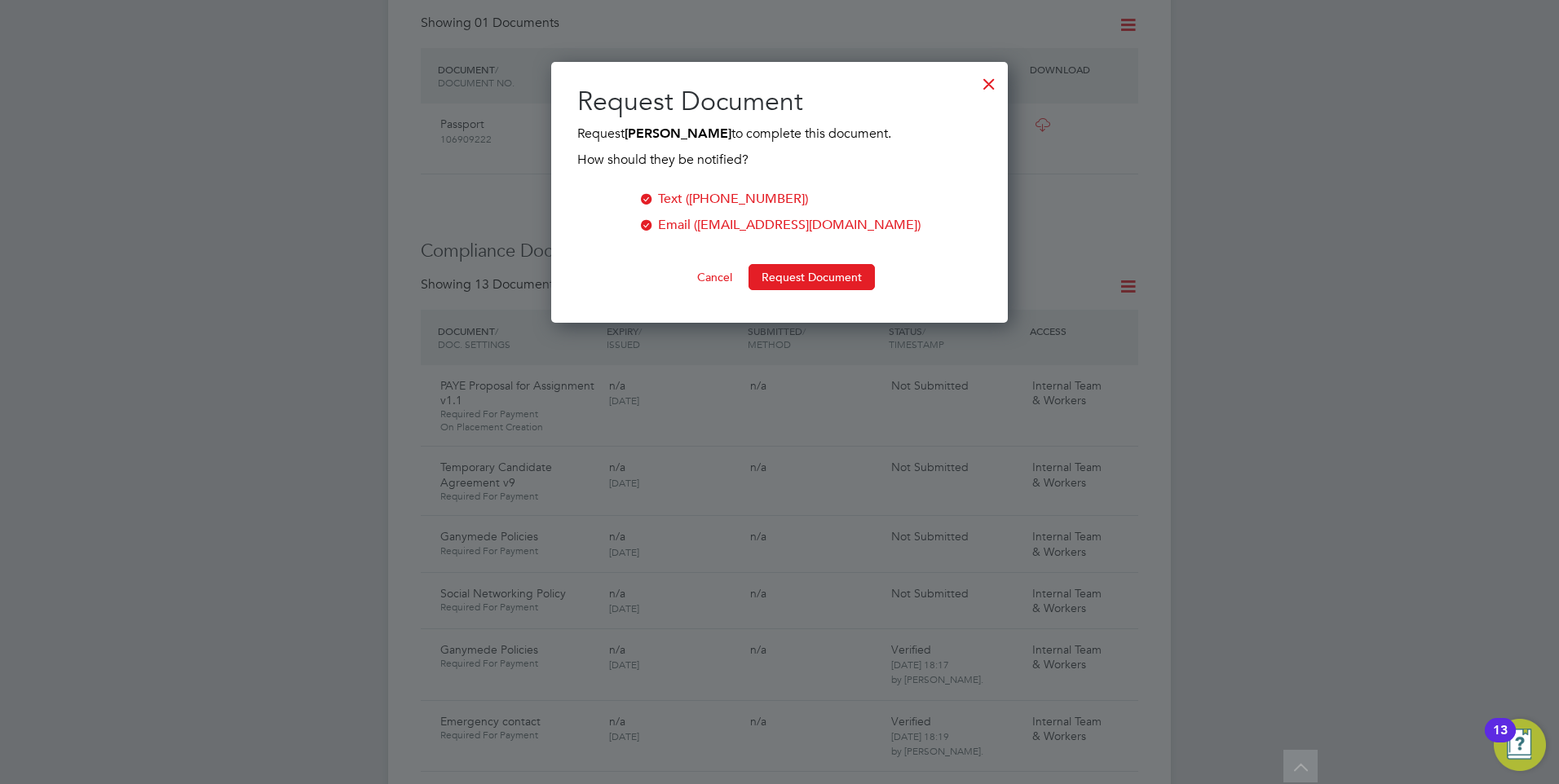
click at [807, 270] on button "Request Document" at bounding box center [811, 277] width 126 height 26
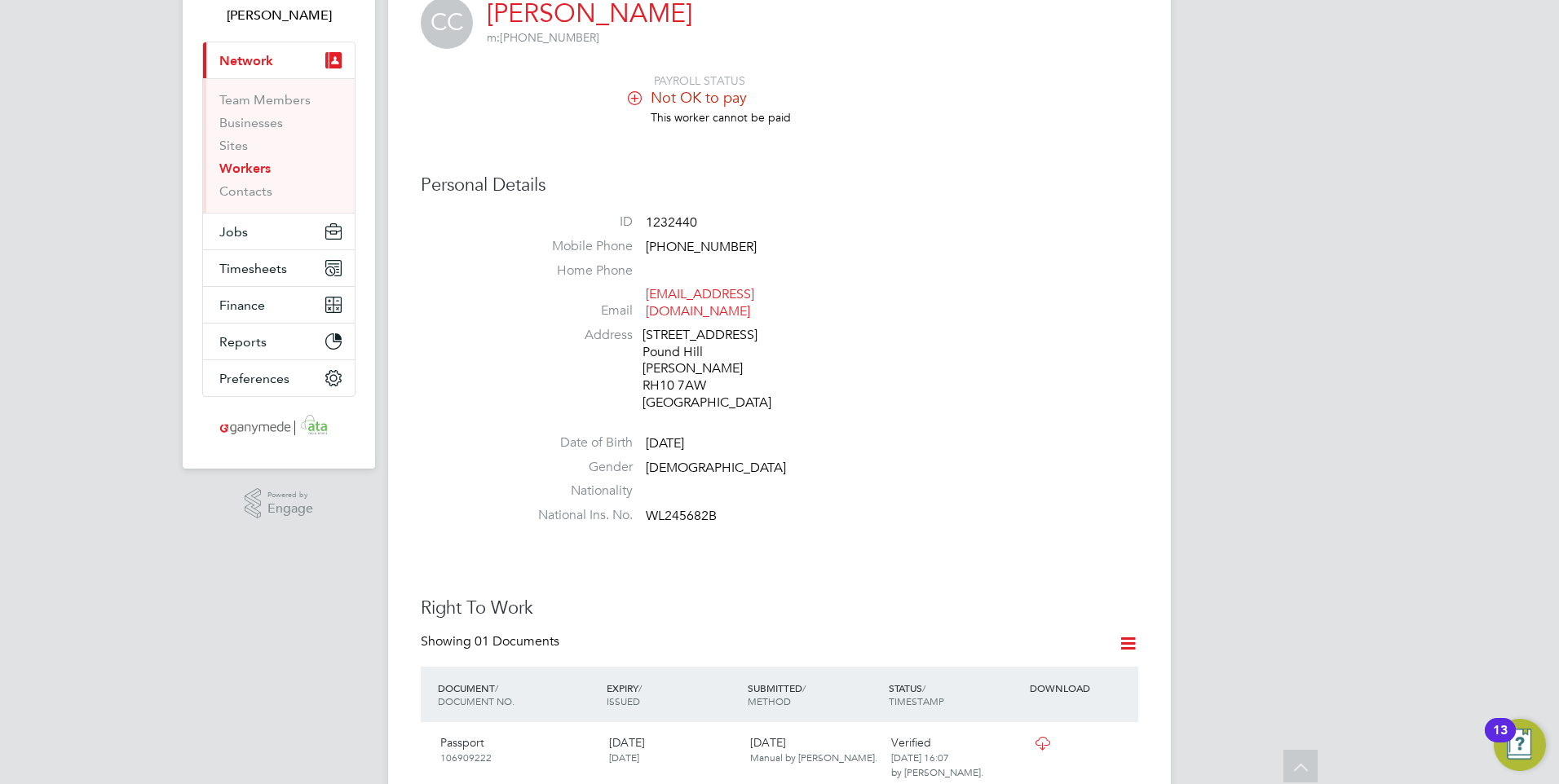
scroll to position [0, 0]
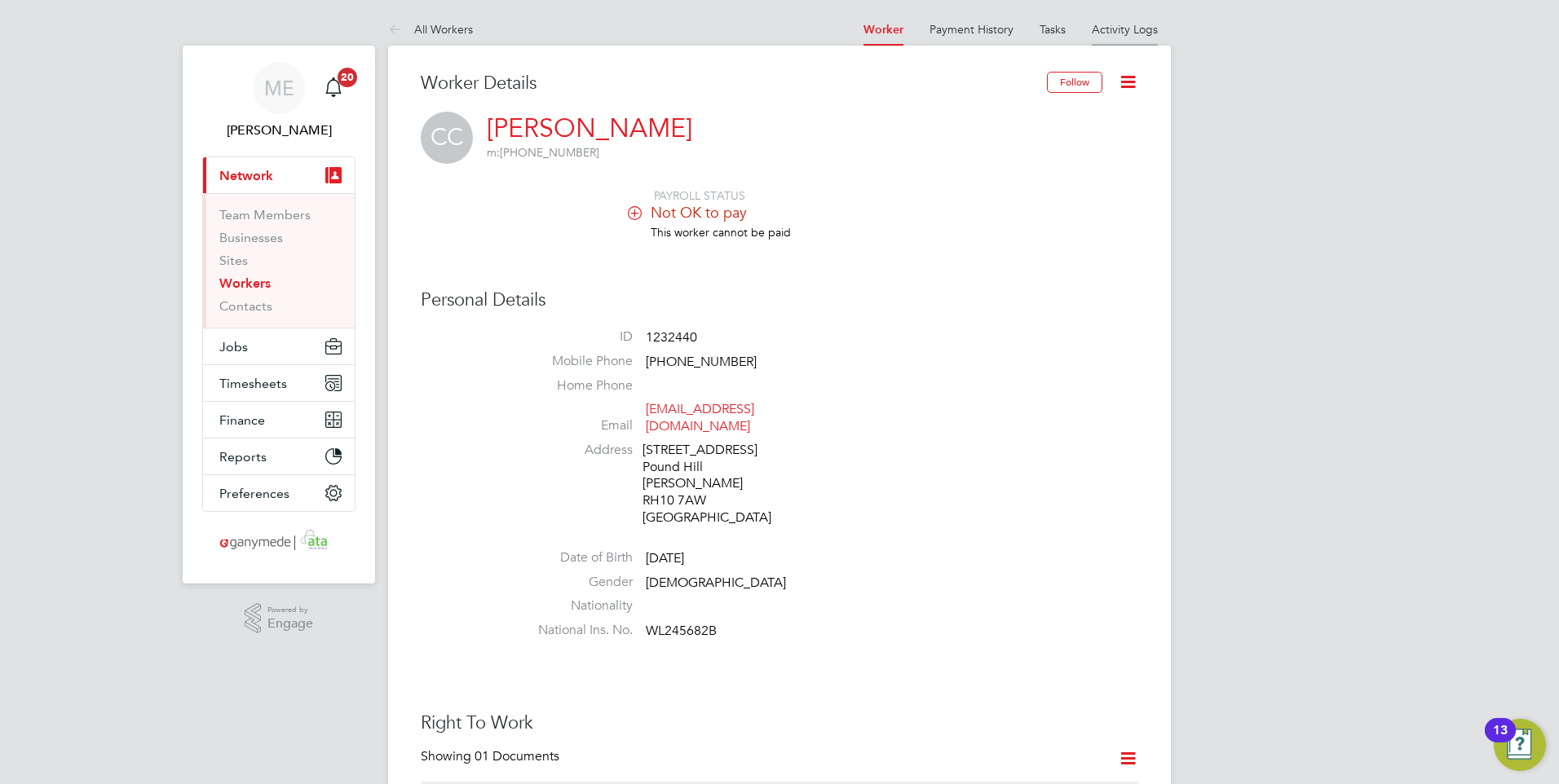
click at [1105, 29] on link "Activity Logs" at bounding box center [1125, 29] width 66 height 15
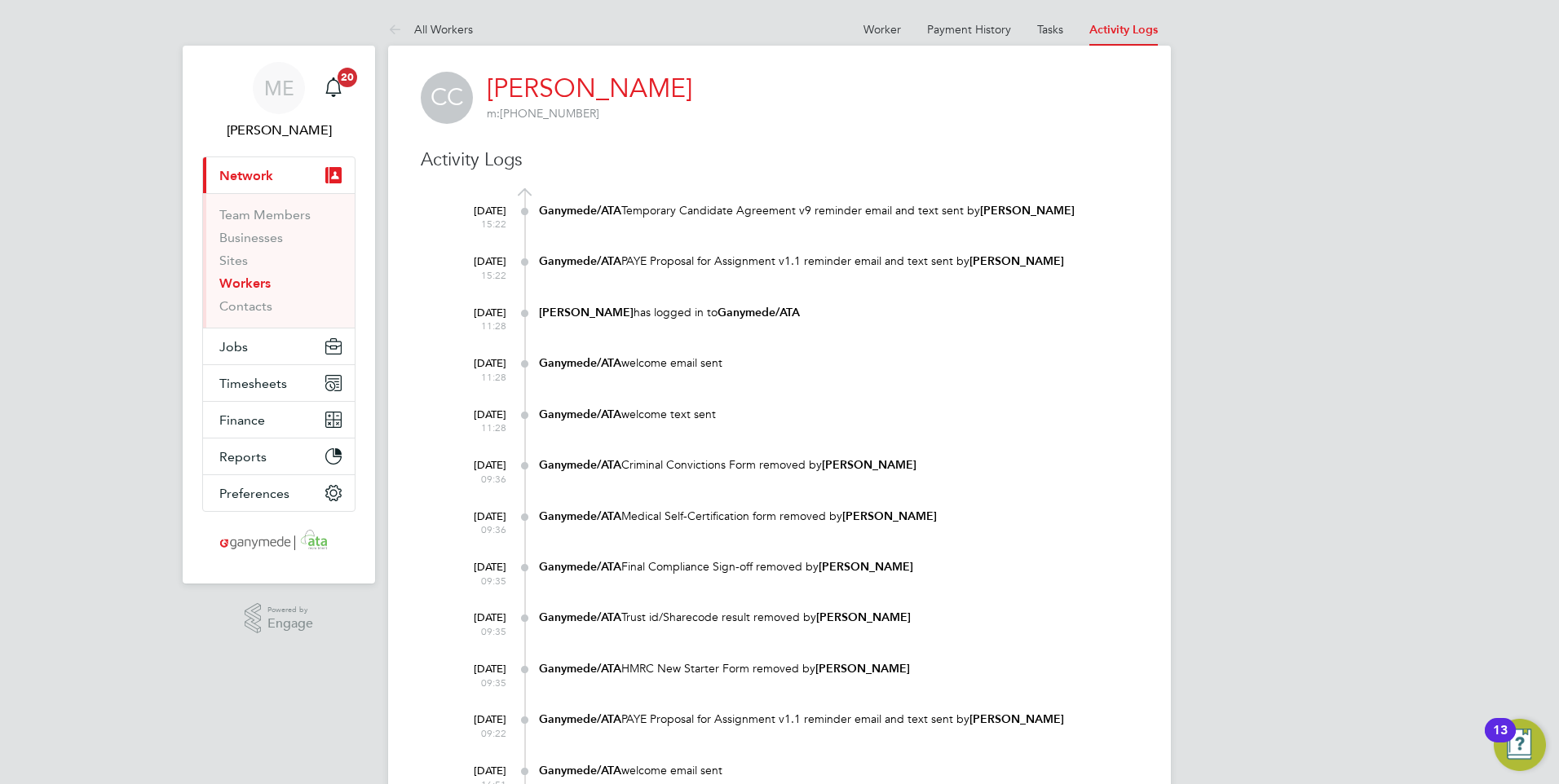
click at [393, 29] on icon at bounding box center [397, 30] width 20 height 20
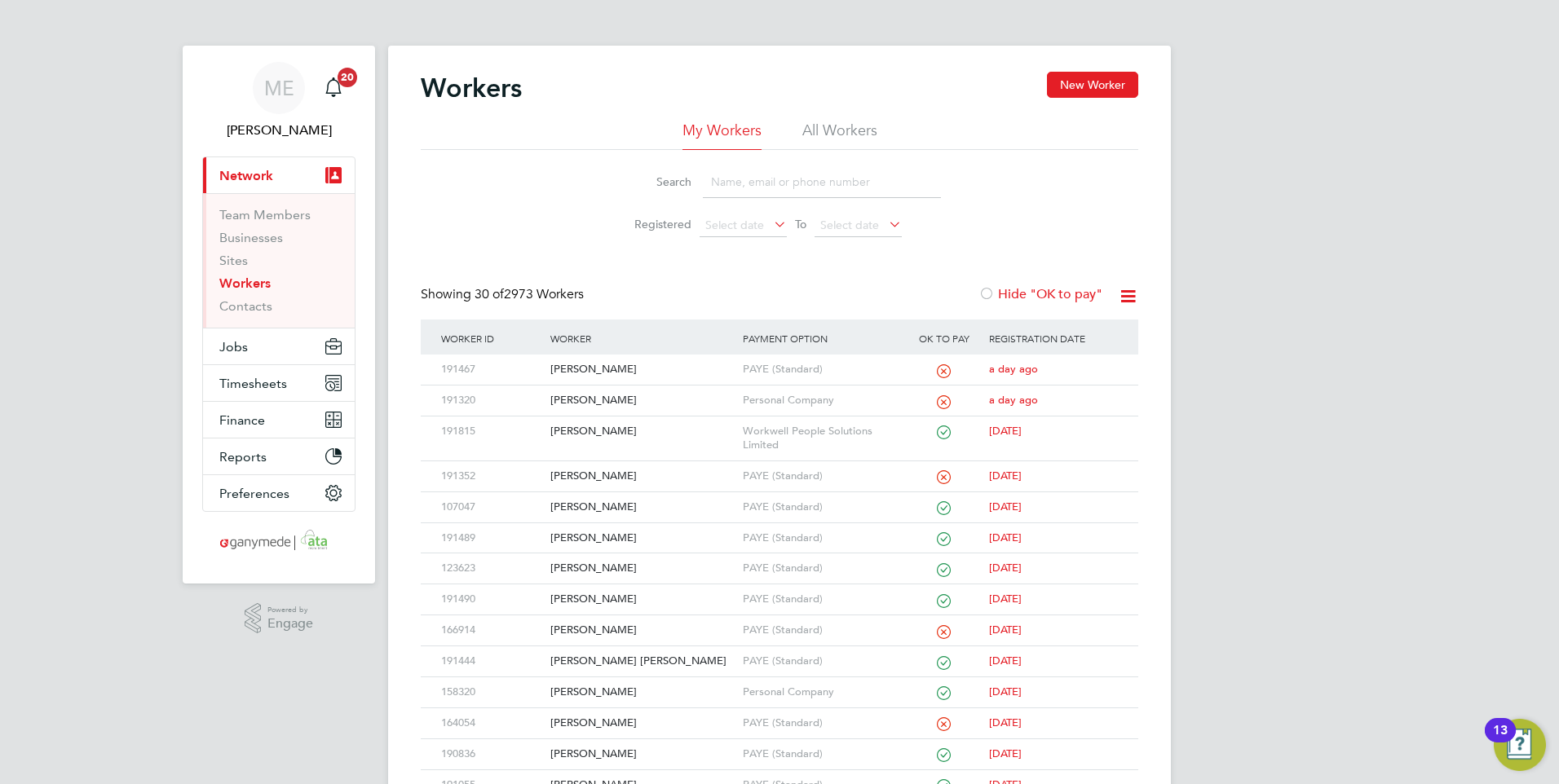
click at [722, 191] on input at bounding box center [821, 182] width 238 height 31
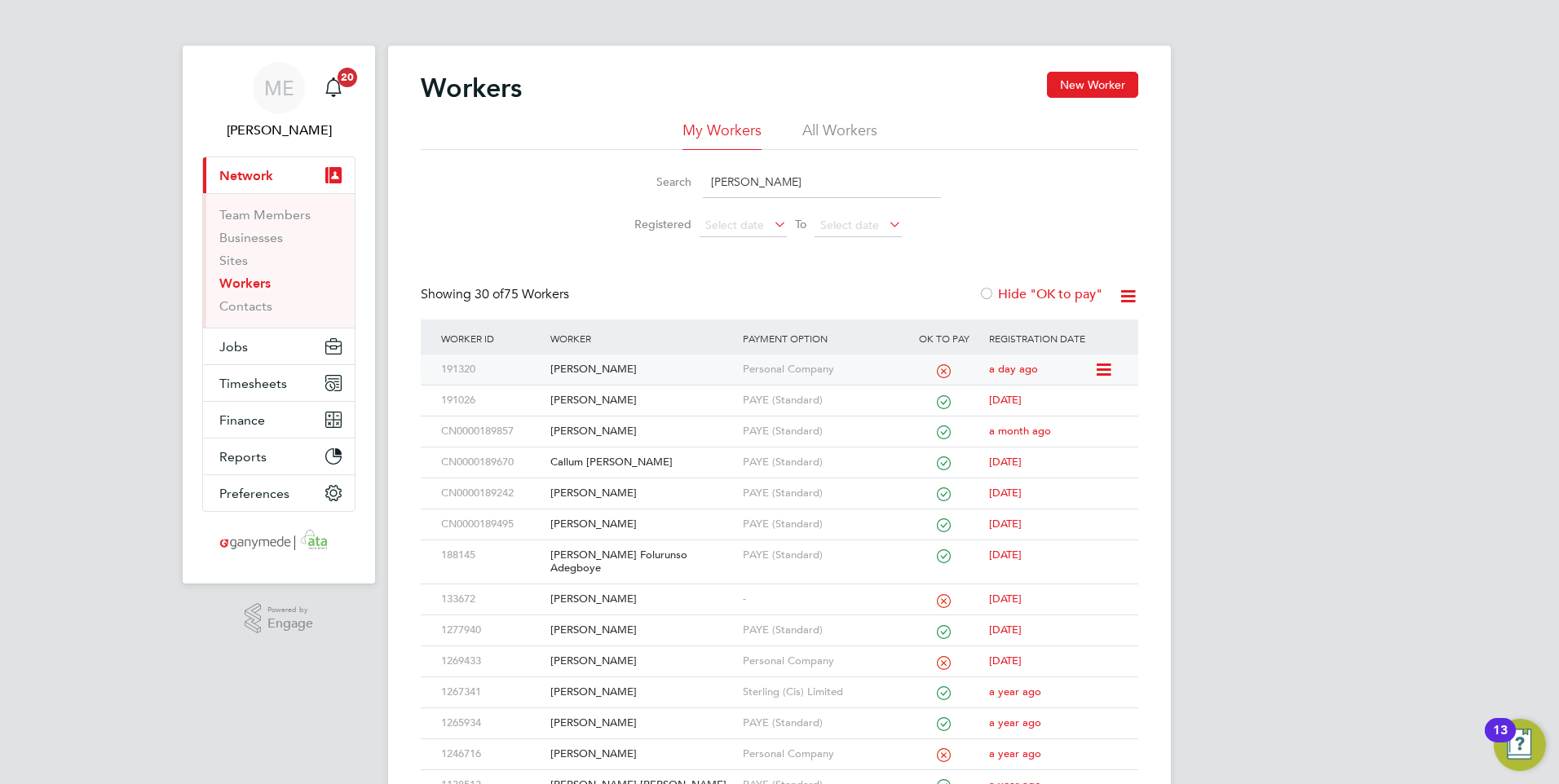
type input "john"
click at [644, 372] on div "[PERSON_NAME]" at bounding box center [642, 369] width 192 height 30
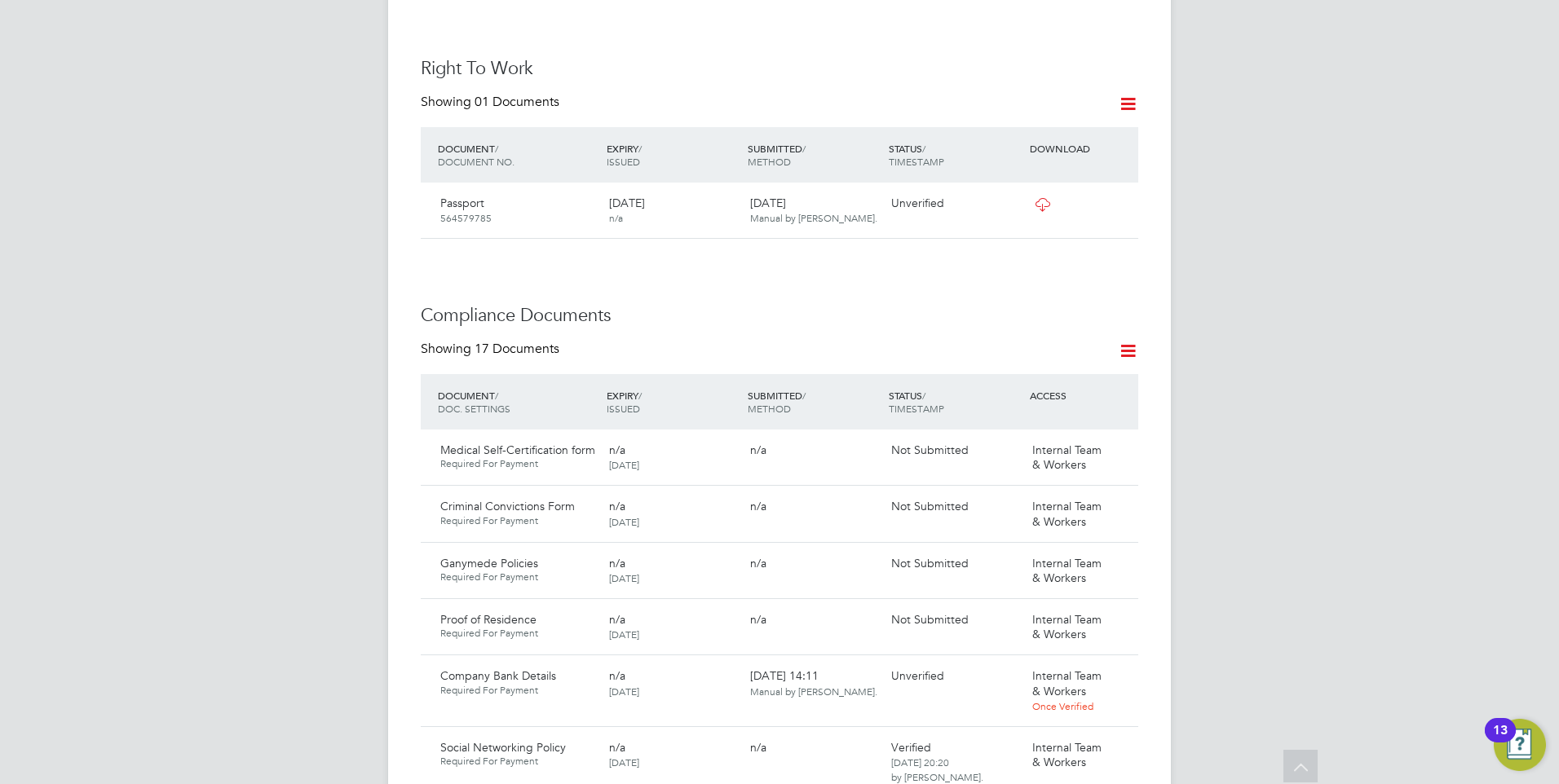
scroll to position [733, 0]
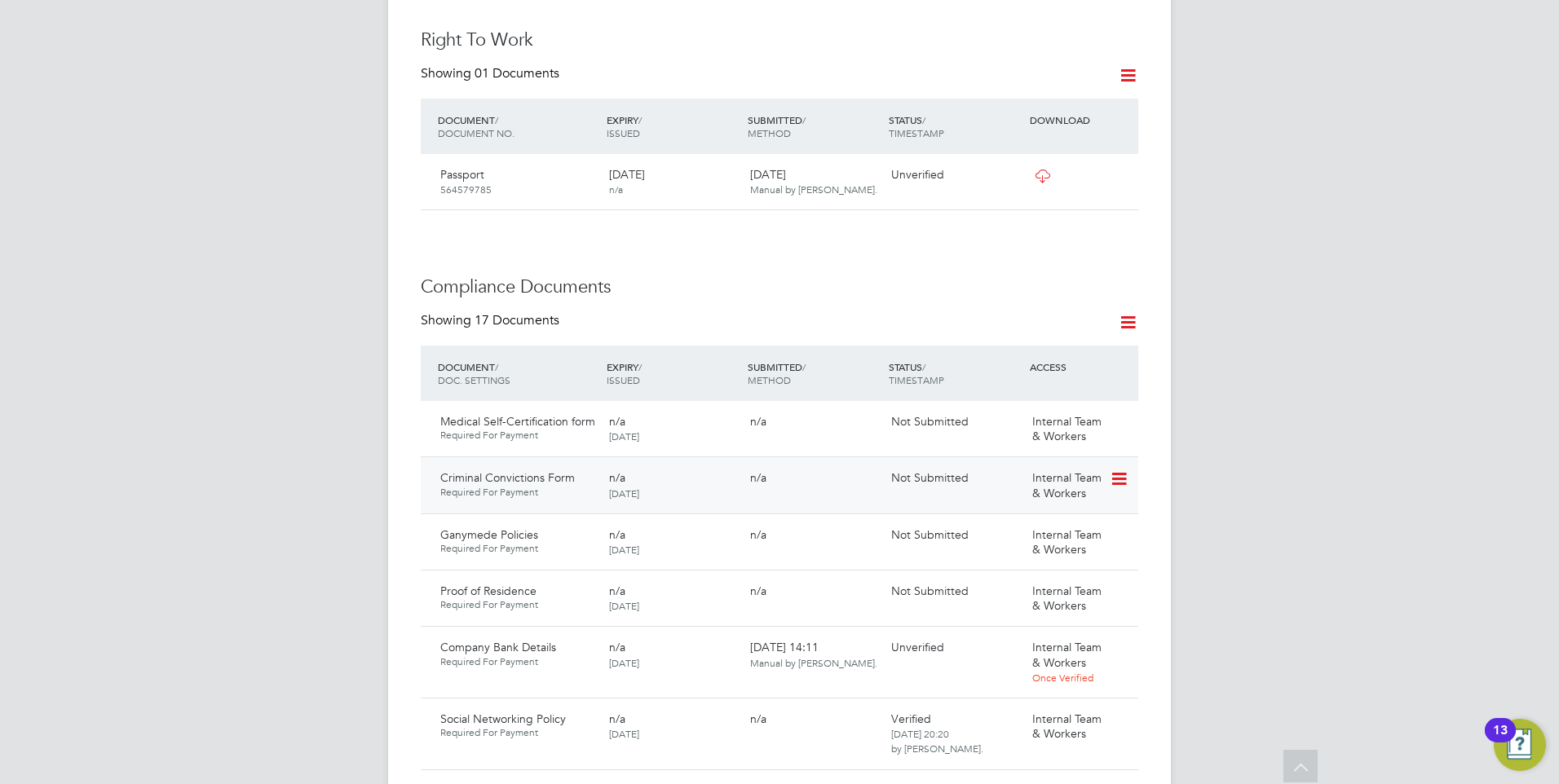
click at [1118, 470] on icon at bounding box center [1117, 479] width 17 height 19
click at [1002, 506] on li "Request Document" at bounding box center [1046, 510] width 163 height 23
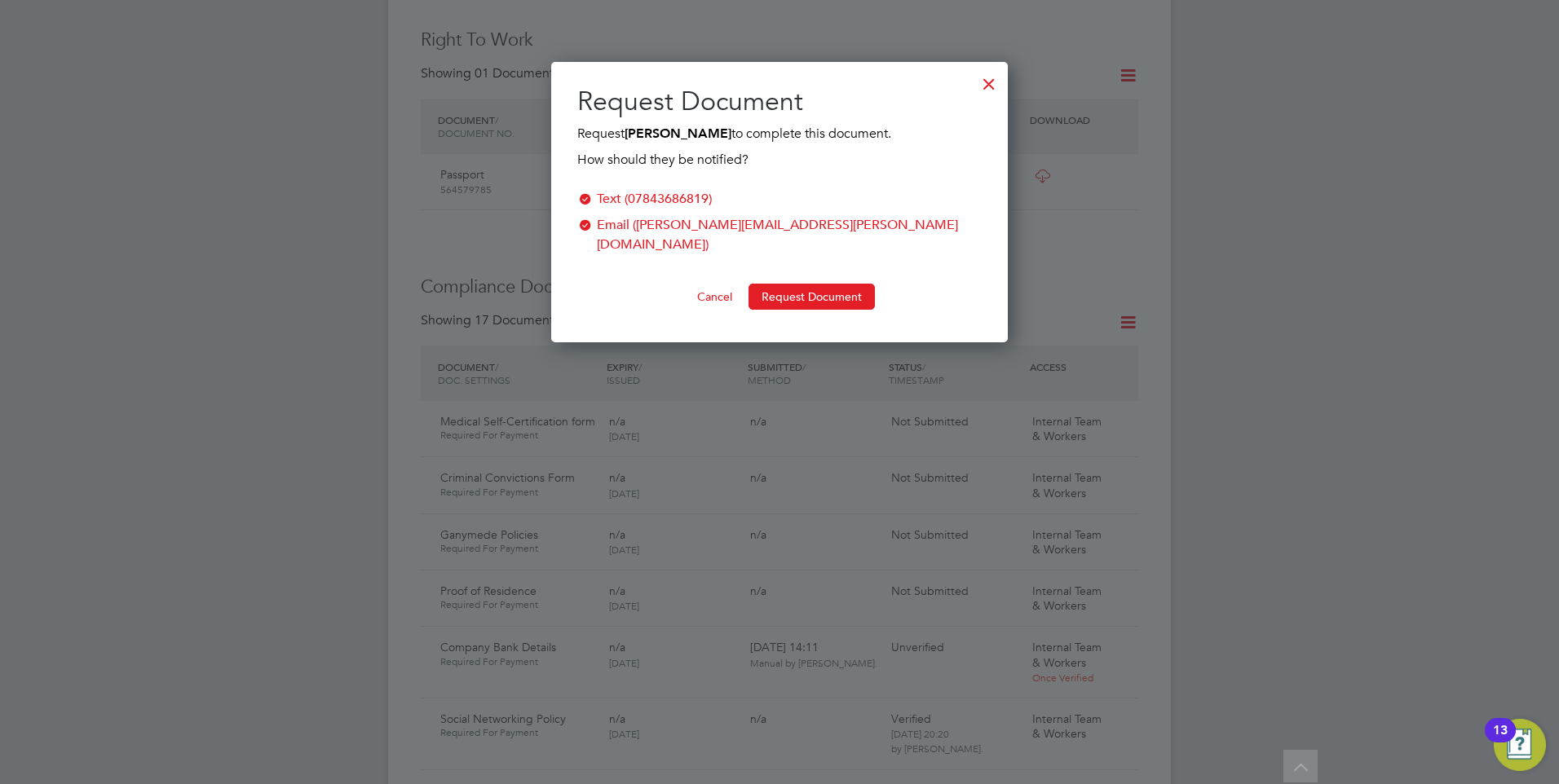
scroll to position [261, 458]
click at [805, 284] on button "Request Document" at bounding box center [811, 297] width 126 height 26
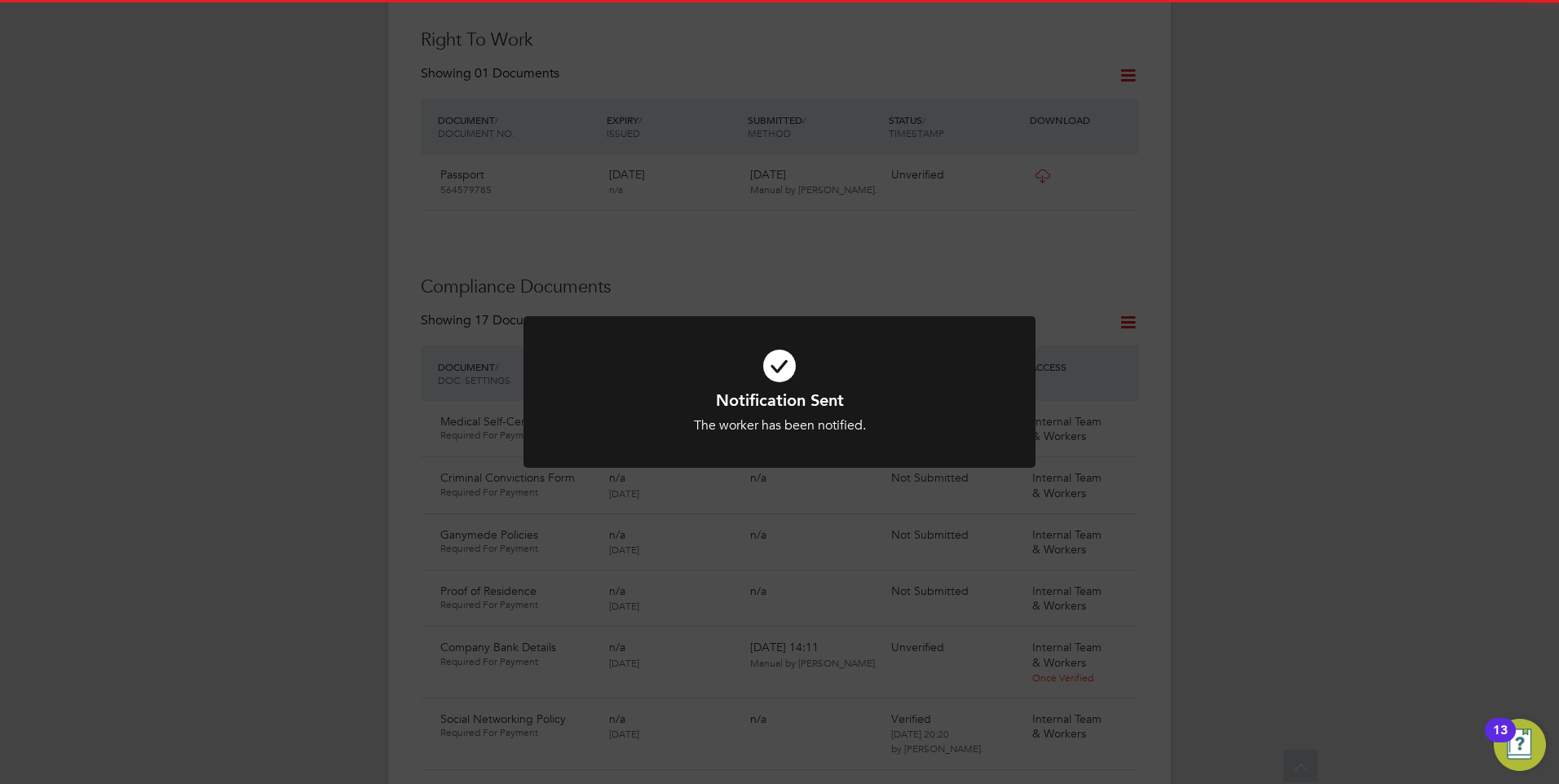
click at [755, 396] on h1 "Notification Sent" at bounding box center [779, 400] width 424 height 21
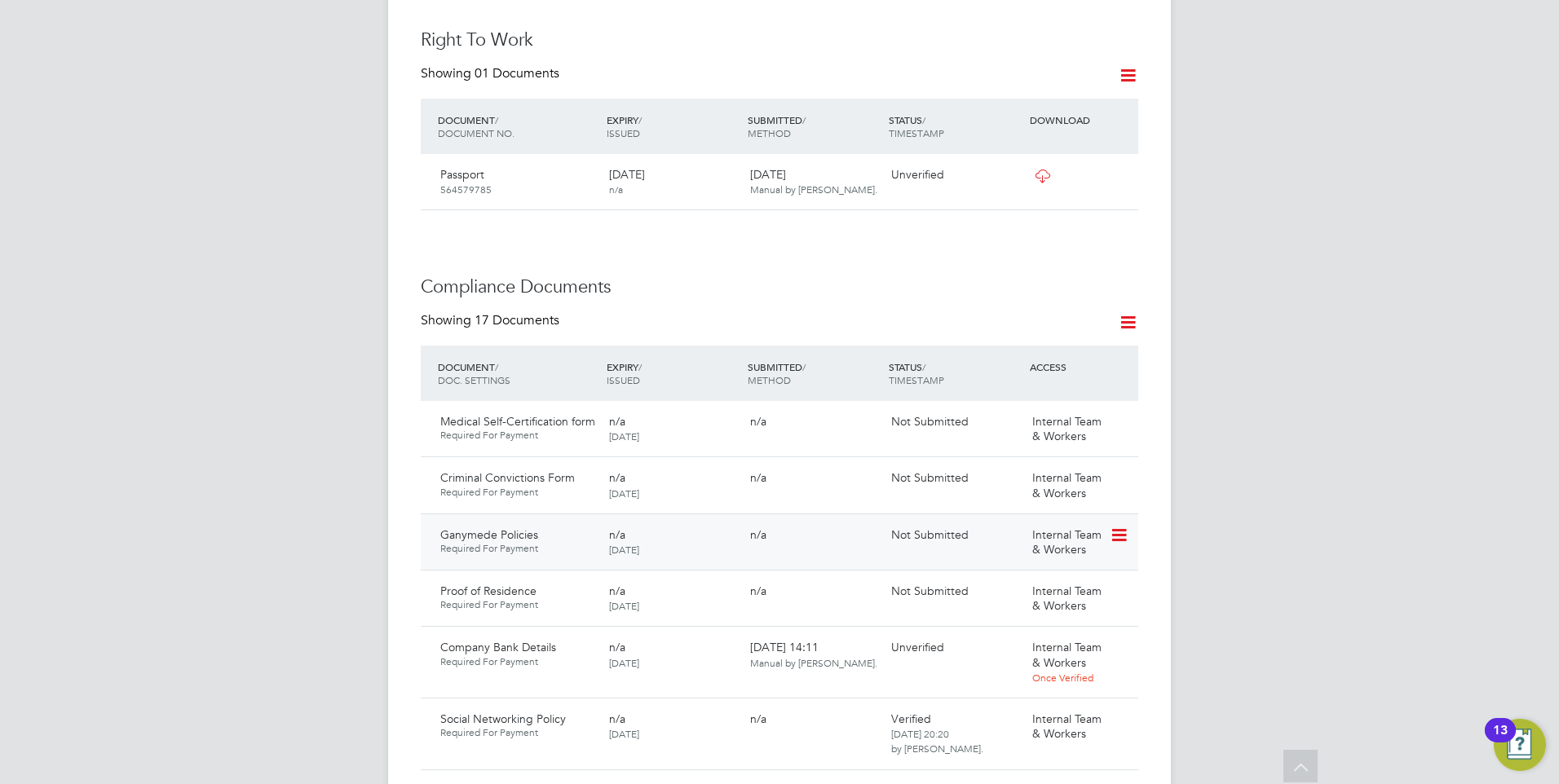
click at [1118, 525] on icon at bounding box center [1117, 535] width 17 height 19
click at [1027, 562] on li "Request Document" at bounding box center [1046, 568] width 163 height 23
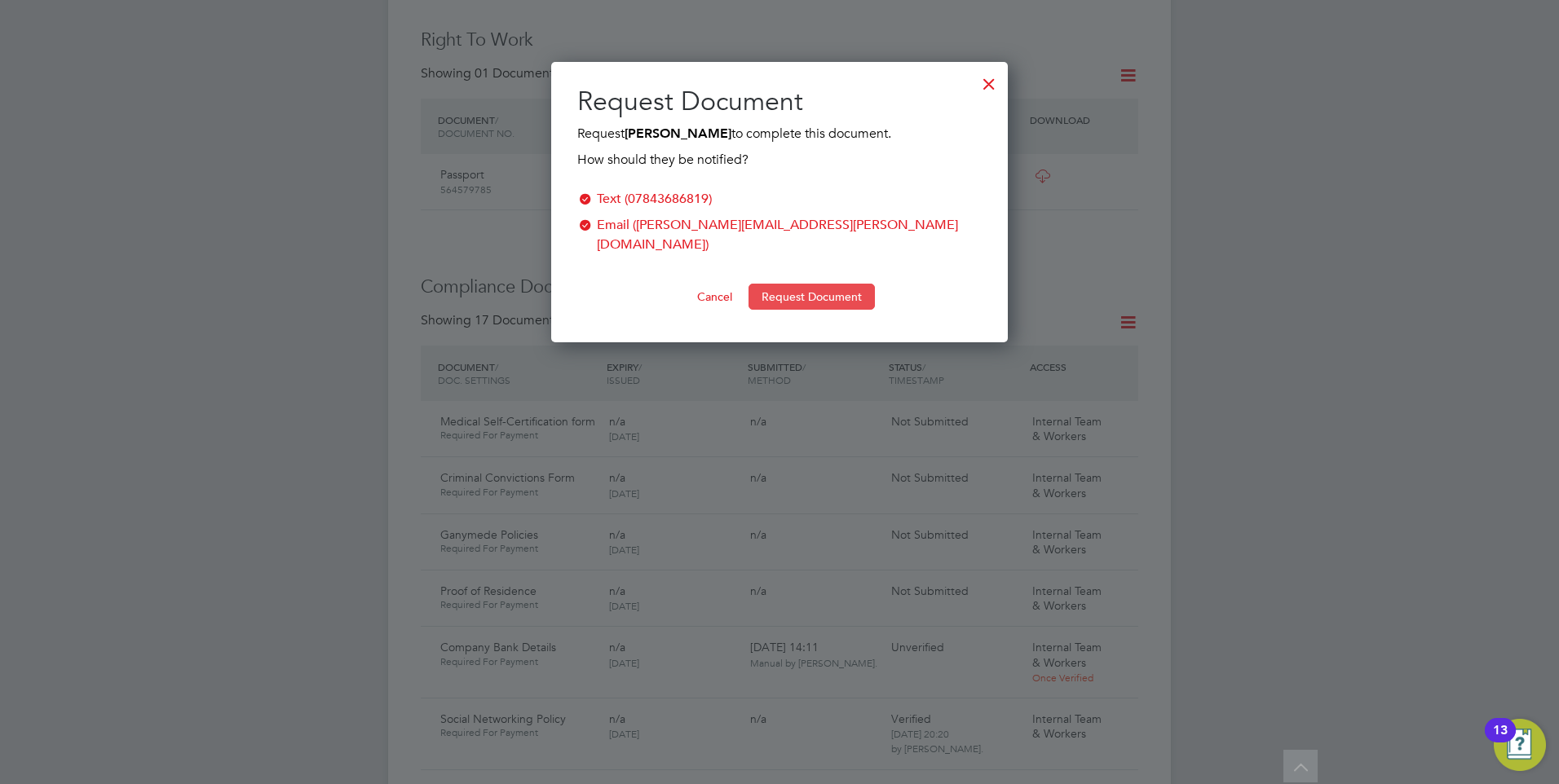
click at [807, 284] on button "Request Document" at bounding box center [811, 297] width 126 height 26
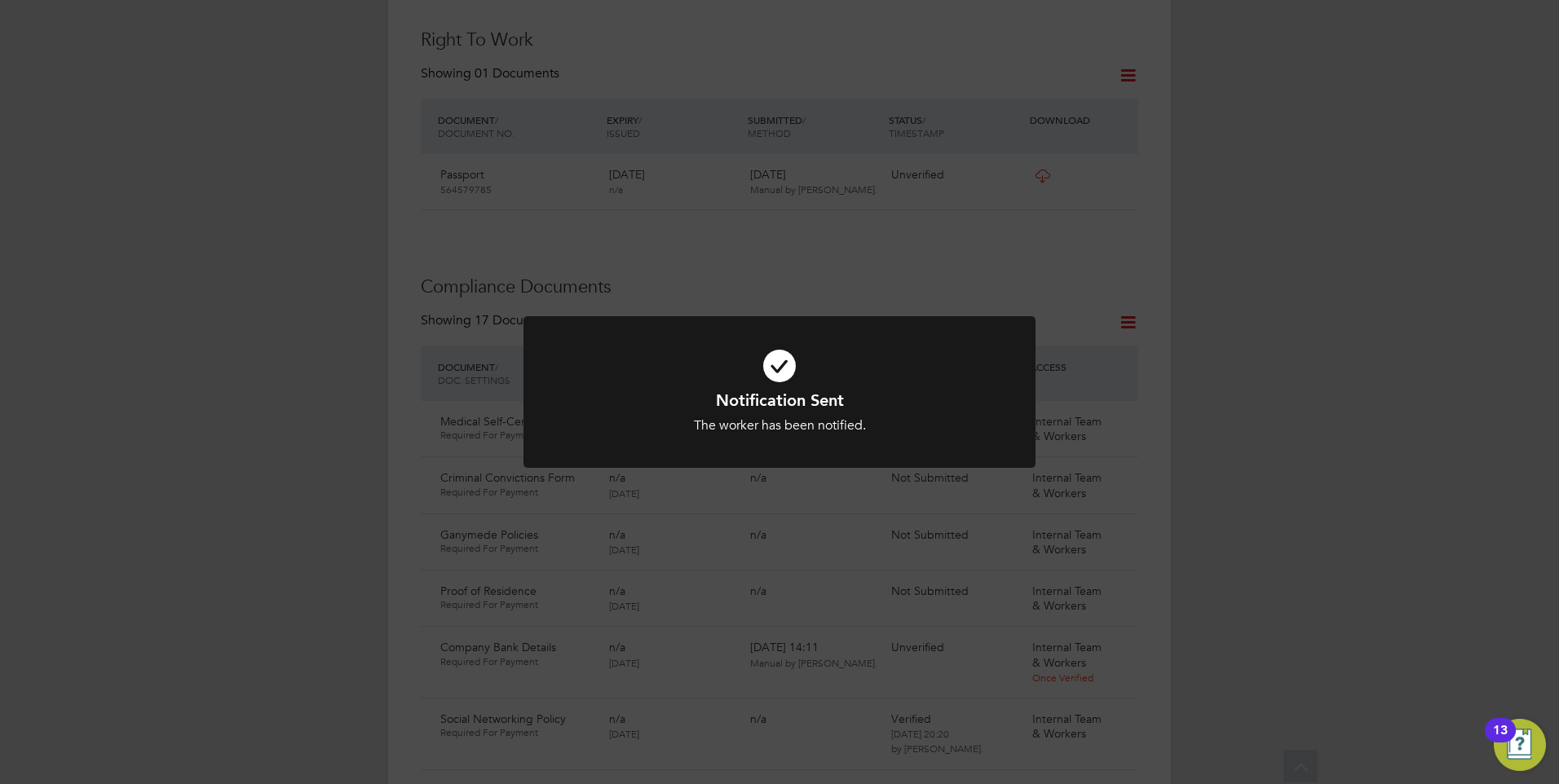
click at [825, 390] on h1 "Notification Sent" at bounding box center [779, 400] width 424 height 21
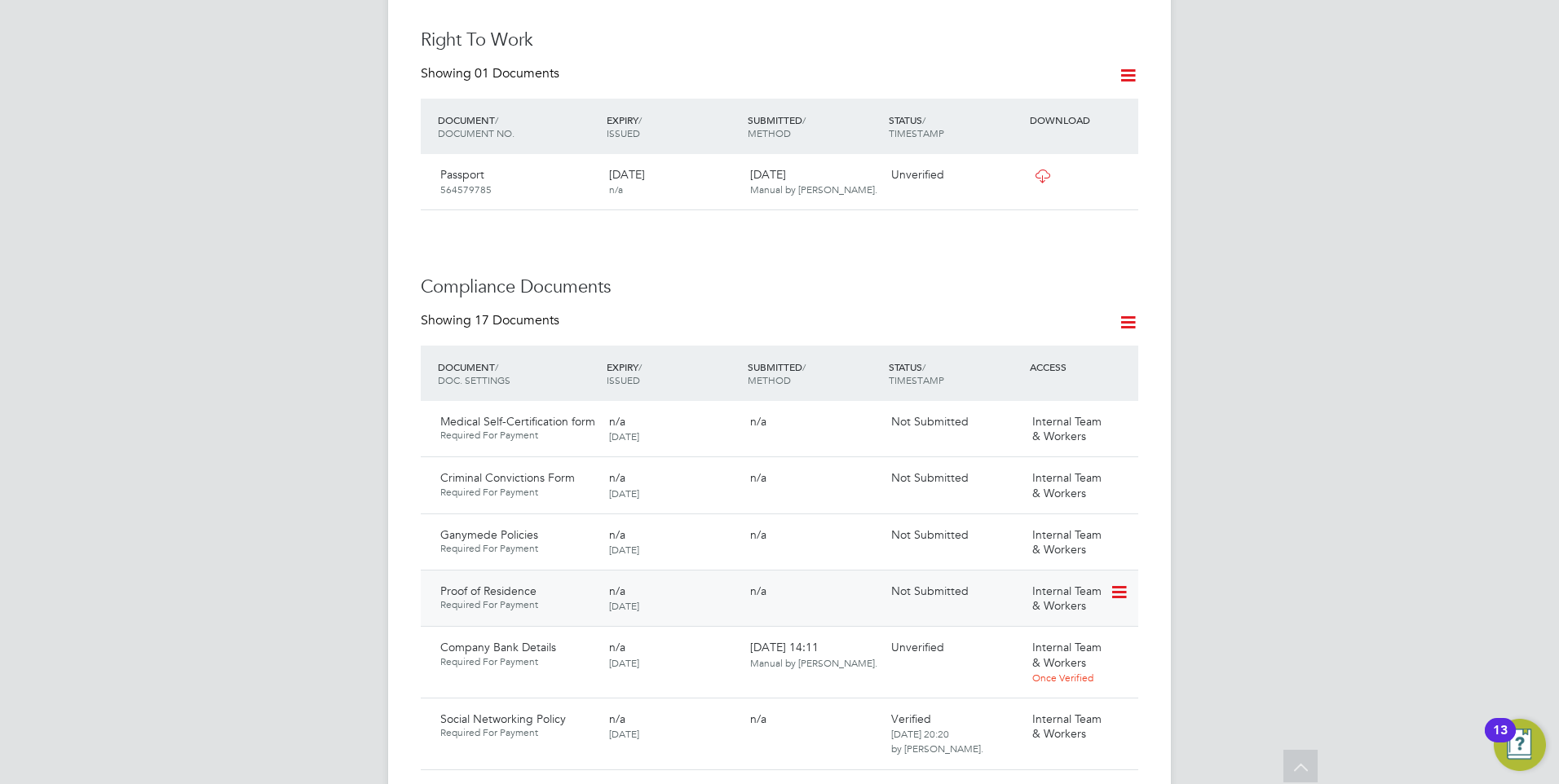
click at [1122, 583] on icon at bounding box center [1117, 592] width 17 height 19
click at [1063, 617] on li "Request Document" at bounding box center [1066, 624] width 120 height 23
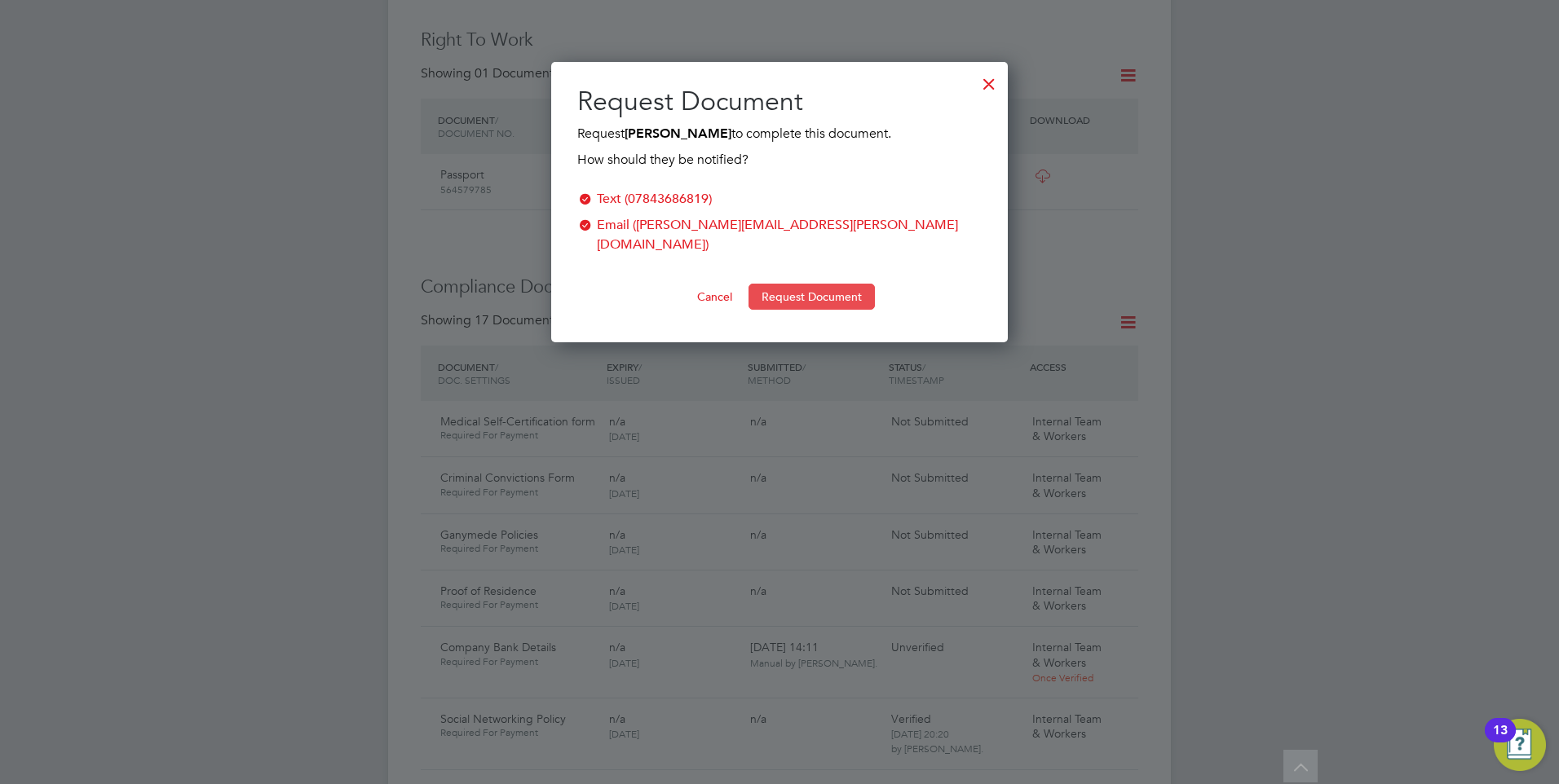
click at [824, 284] on button "Request Document" at bounding box center [811, 297] width 126 height 26
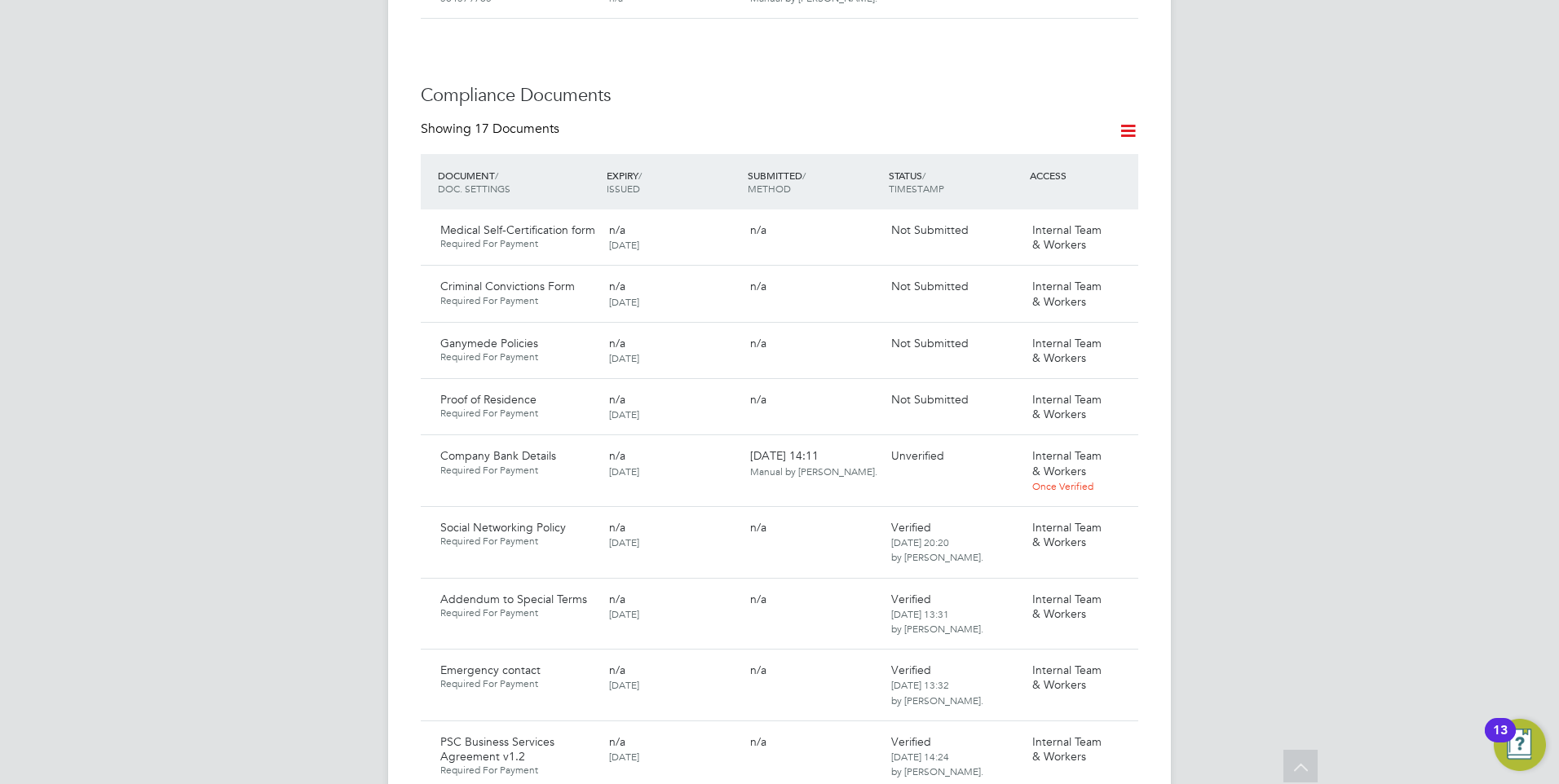
scroll to position [896, 0]
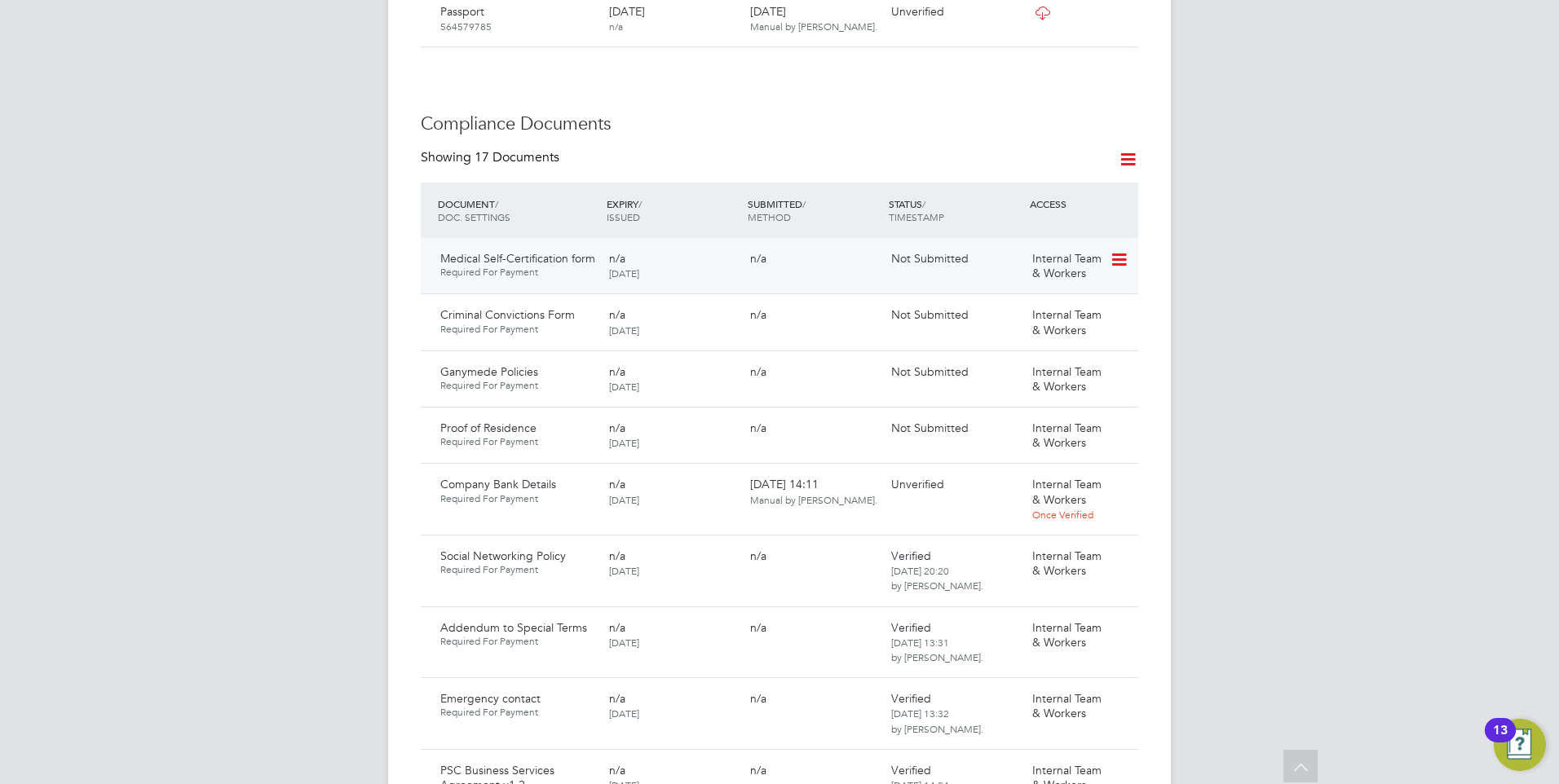
click at [1113, 250] on icon at bounding box center [1117, 260] width 17 height 19
click at [998, 284] on li "Request Document" at bounding box center [1046, 292] width 163 height 23
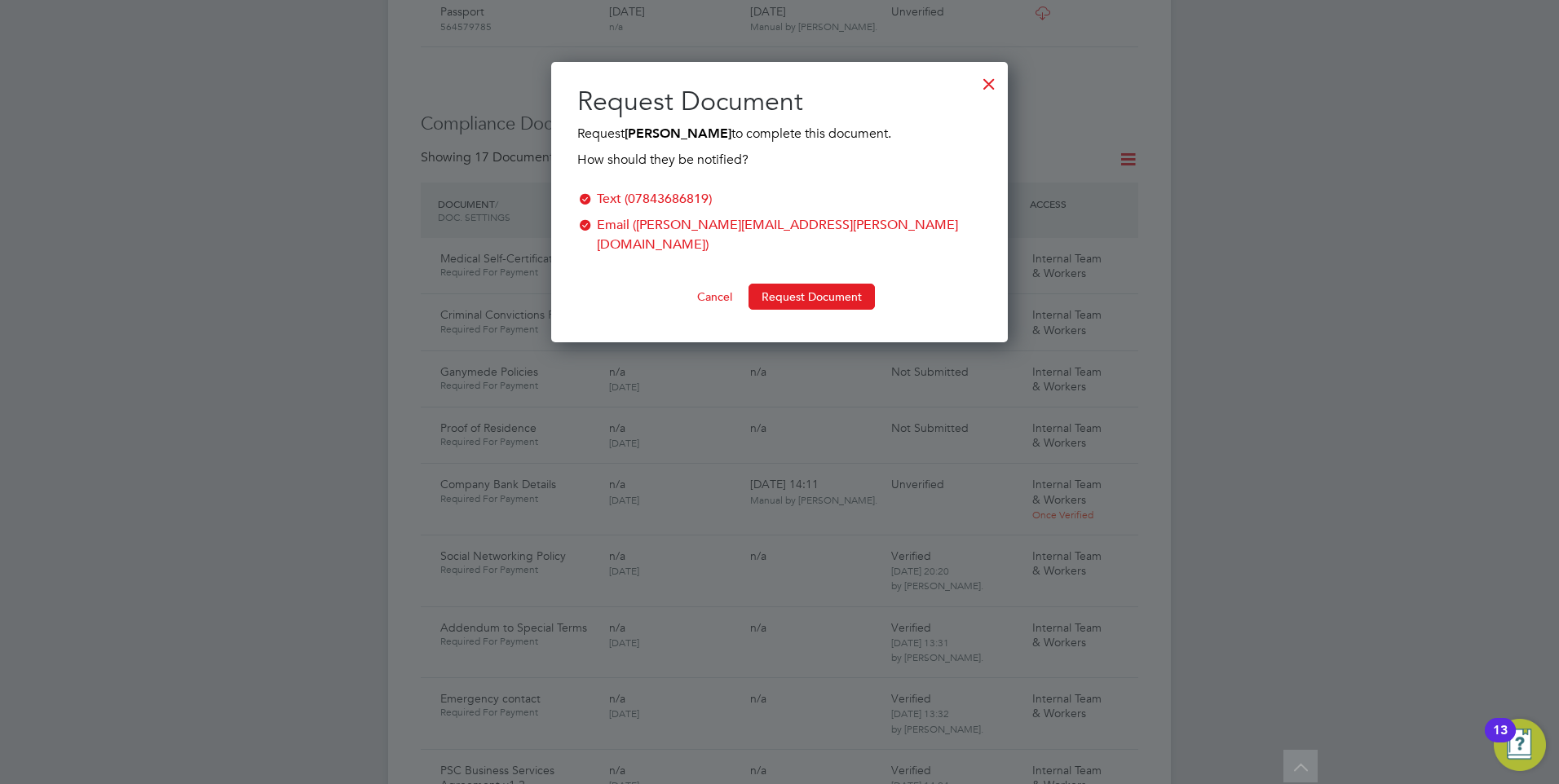
scroll to position [261, 458]
click at [817, 284] on button "Request Document" at bounding box center [811, 297] width 126 height 26
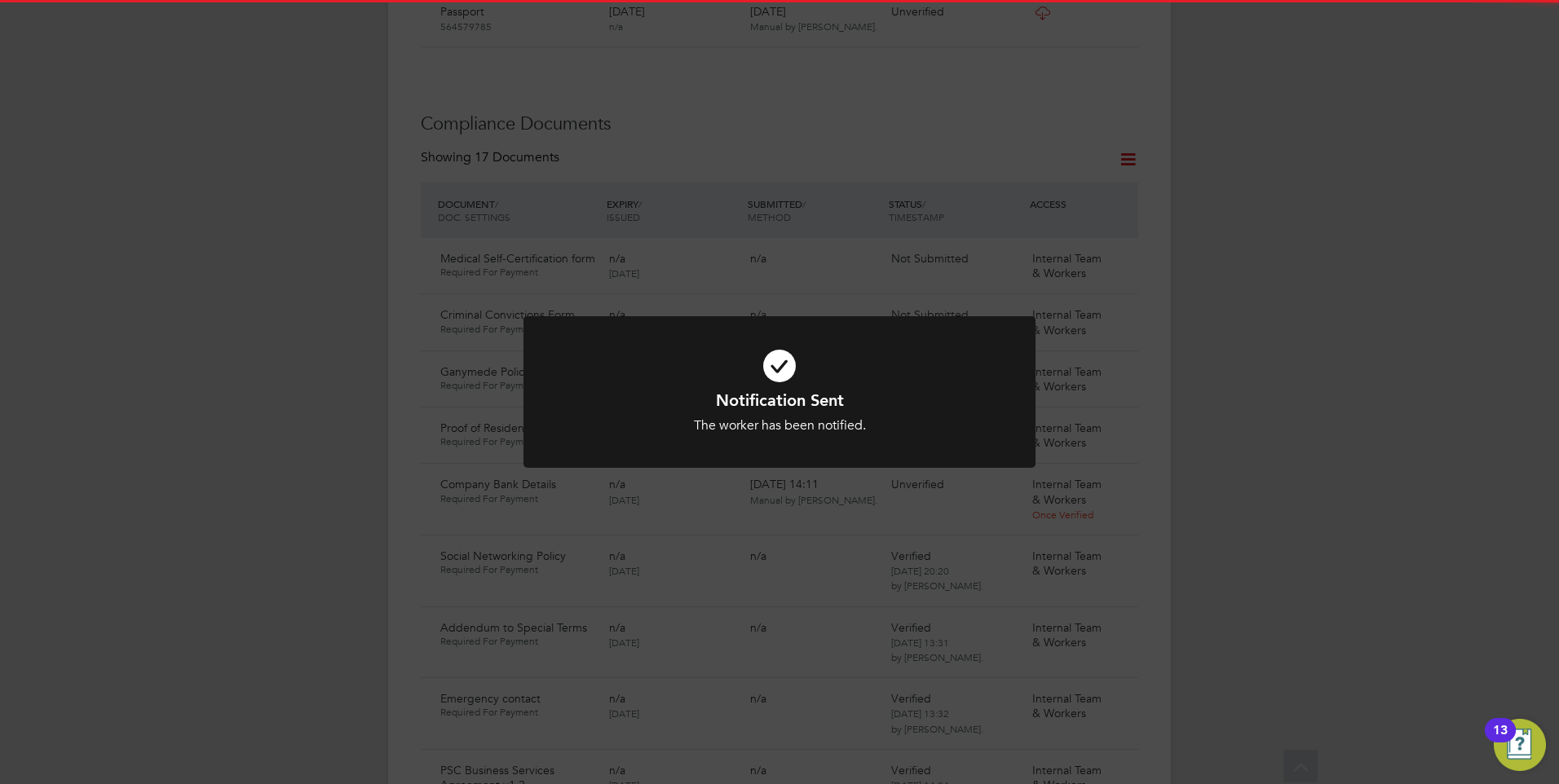
click at [978, 340] on icon at bounding box center [779, 366] width 424 height 64
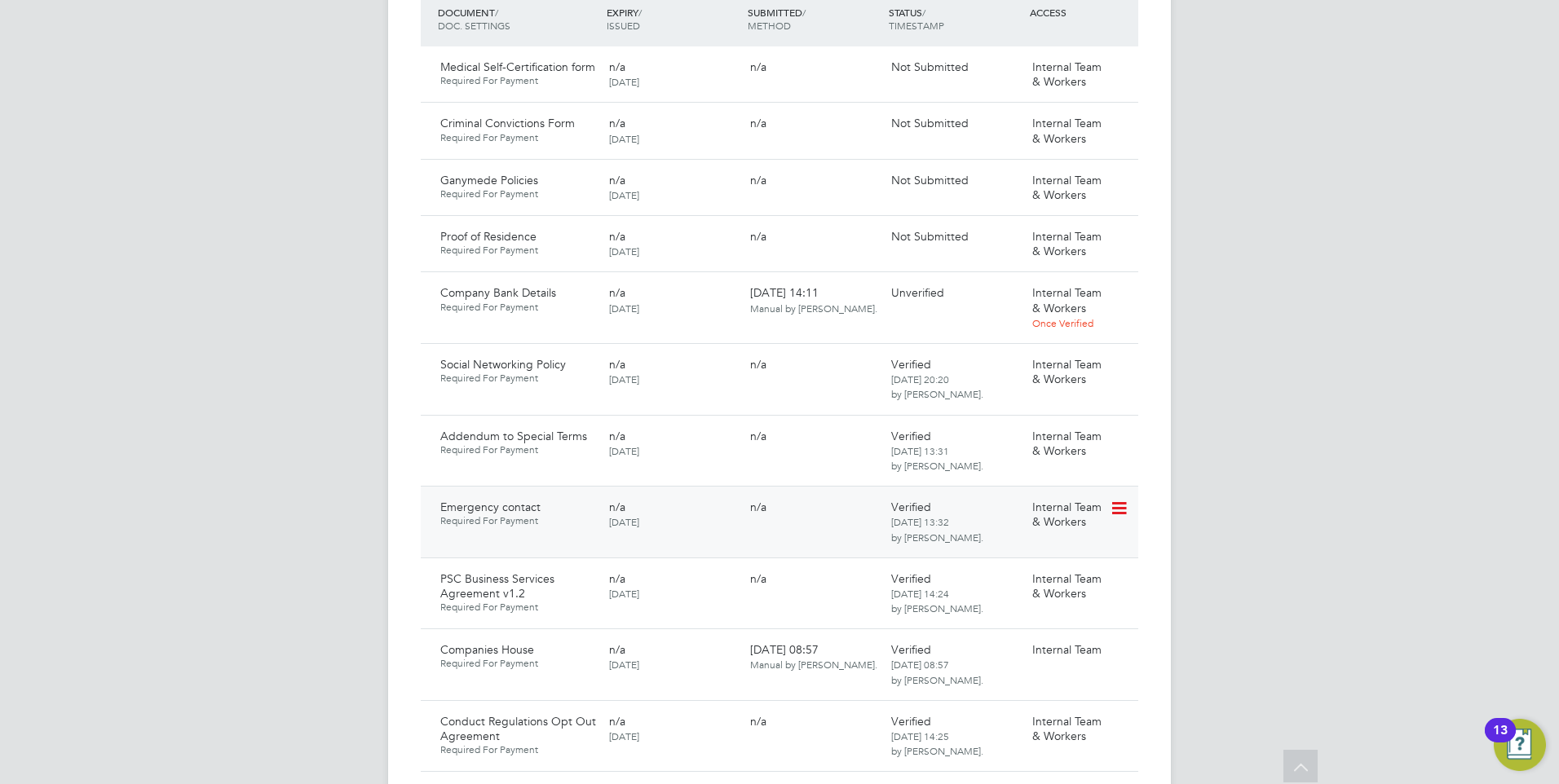
scroll to position [1059, 0]
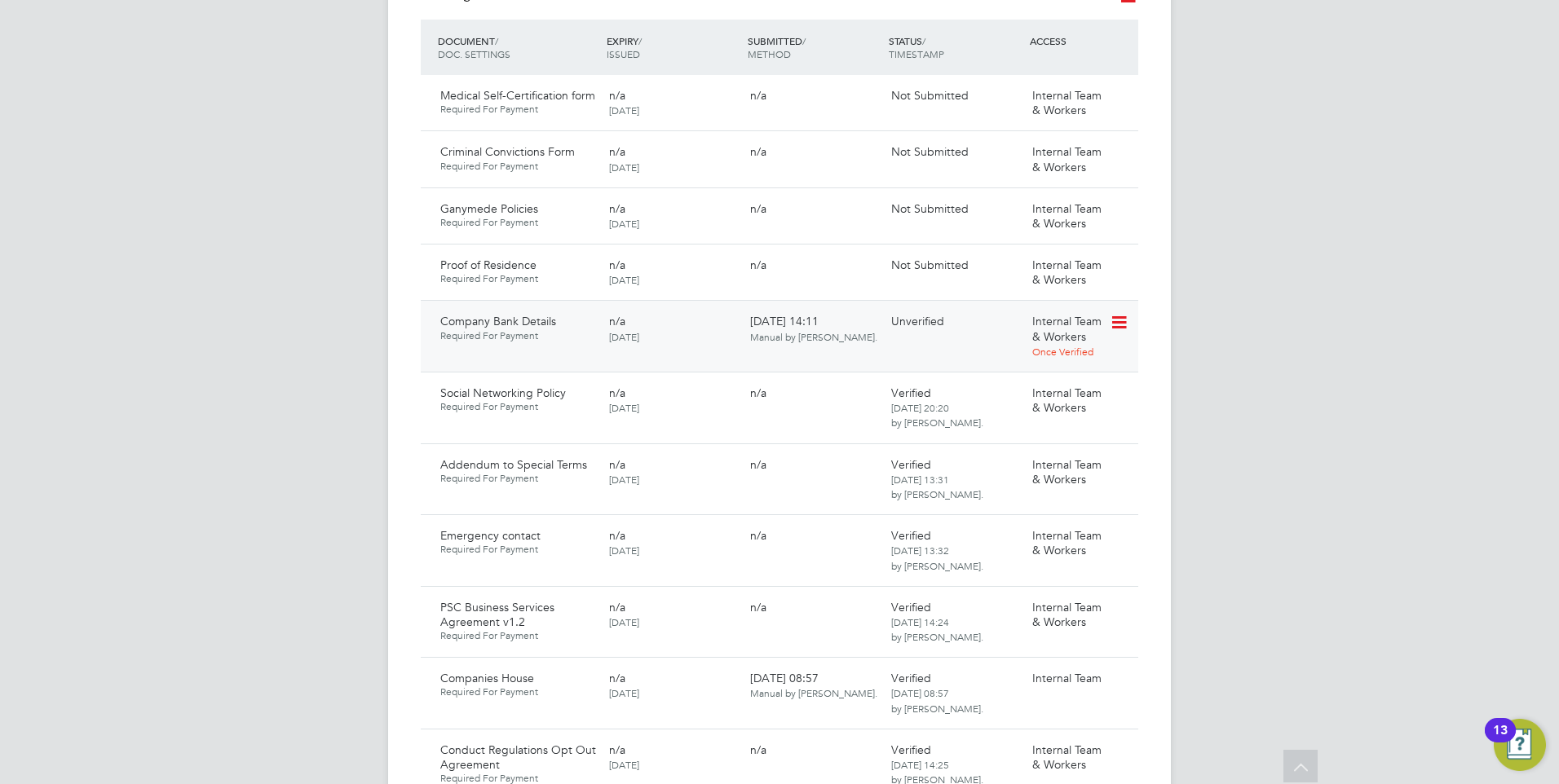
click at [1118, 313] on icon at bounding box center [1117, 322] width 17 height 19
click at [1033, 327] on li "Download Document" at bounding box center [1060, 332] width 130 height 23
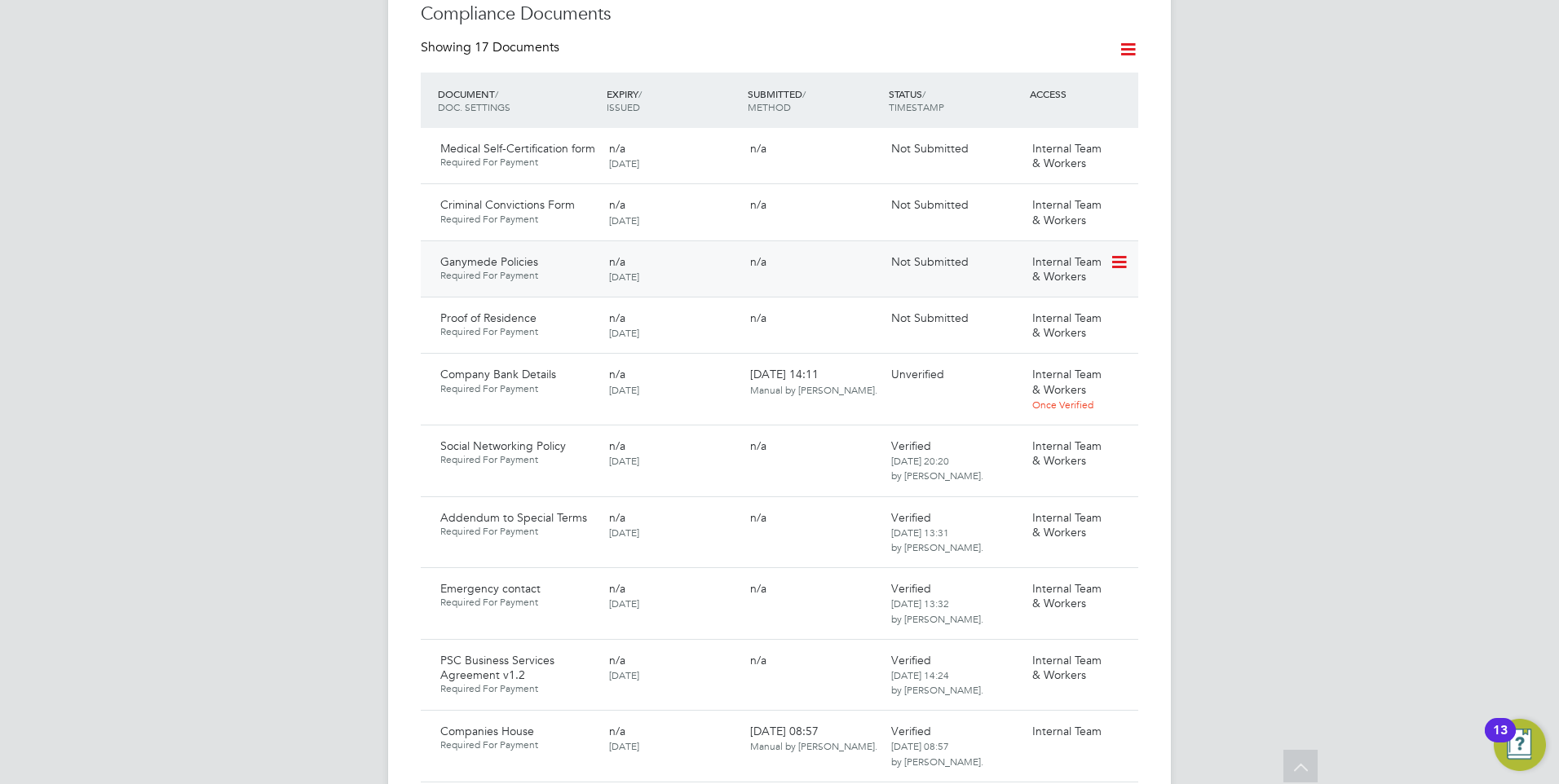
scroll to position [978, 0]
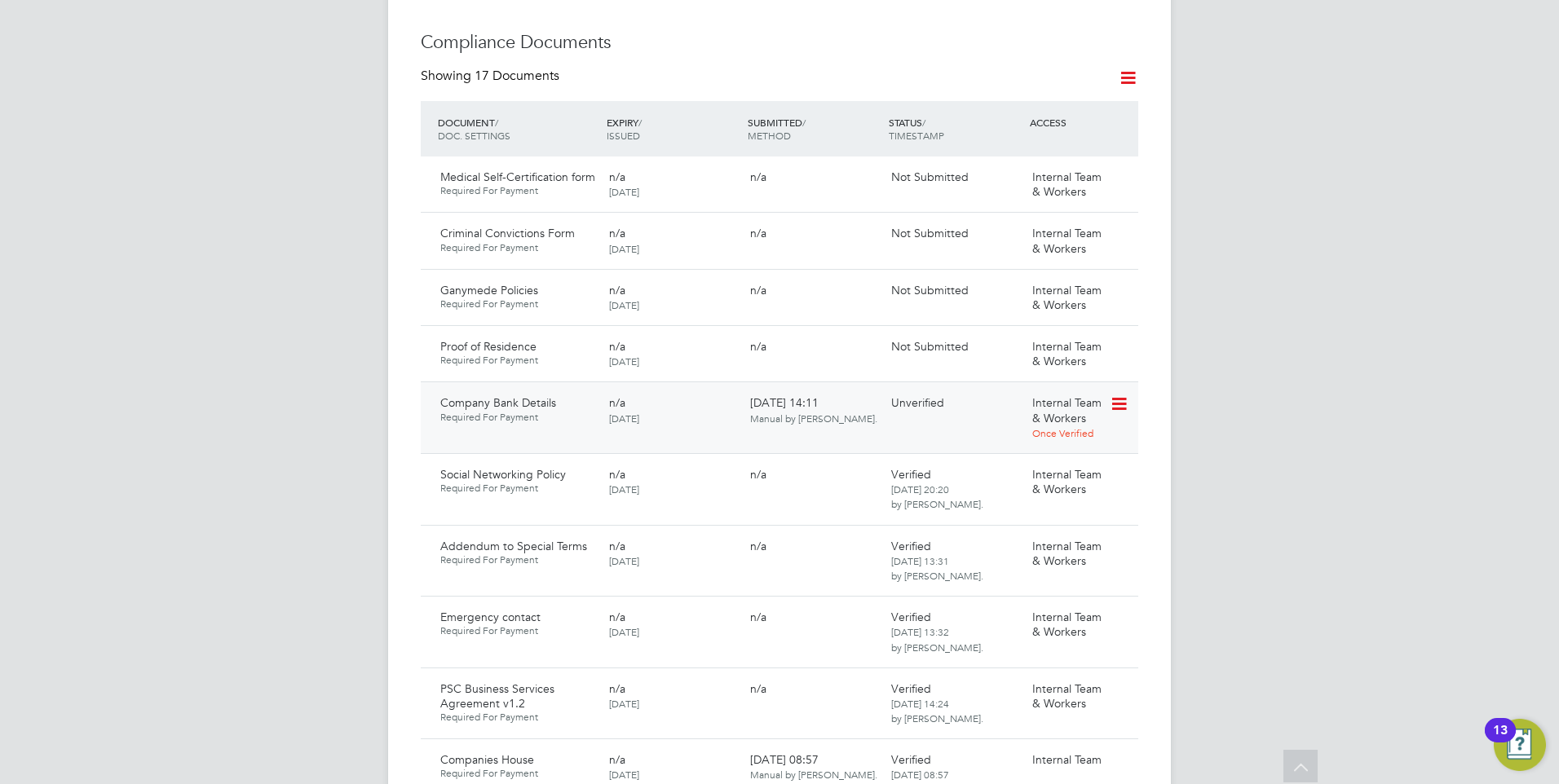
click at [1119, 395] on icon at bounding box center [1117, 404] width 17 height 19
click at [1040, 451] on li "Verify Document" at bounding box center [1060, 460] width 130 height 23
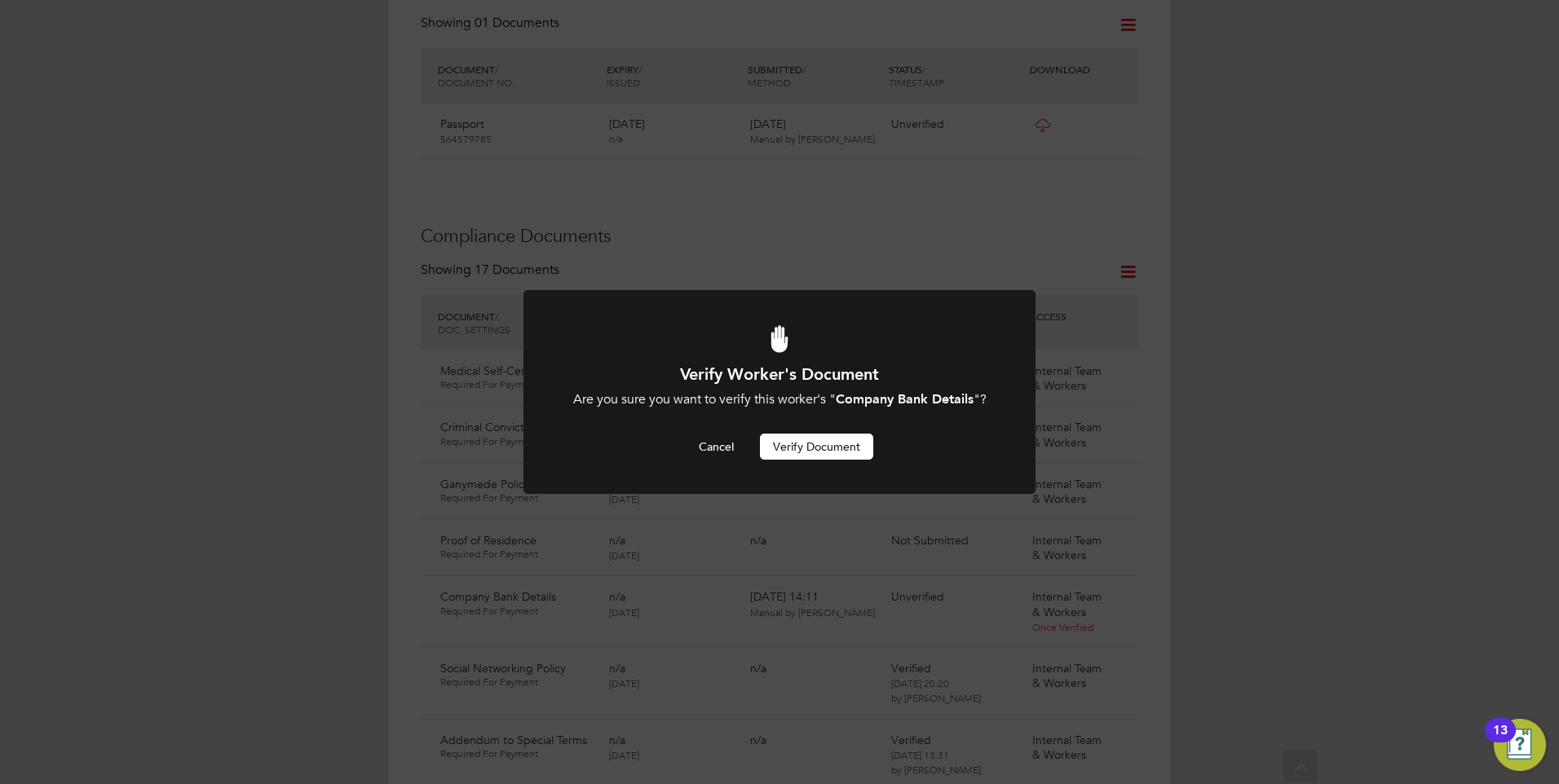
scroll to position [0, 0]
click at [812, 441] on button "Verify Document" at bounding box center [817, 447] width 113 height 26
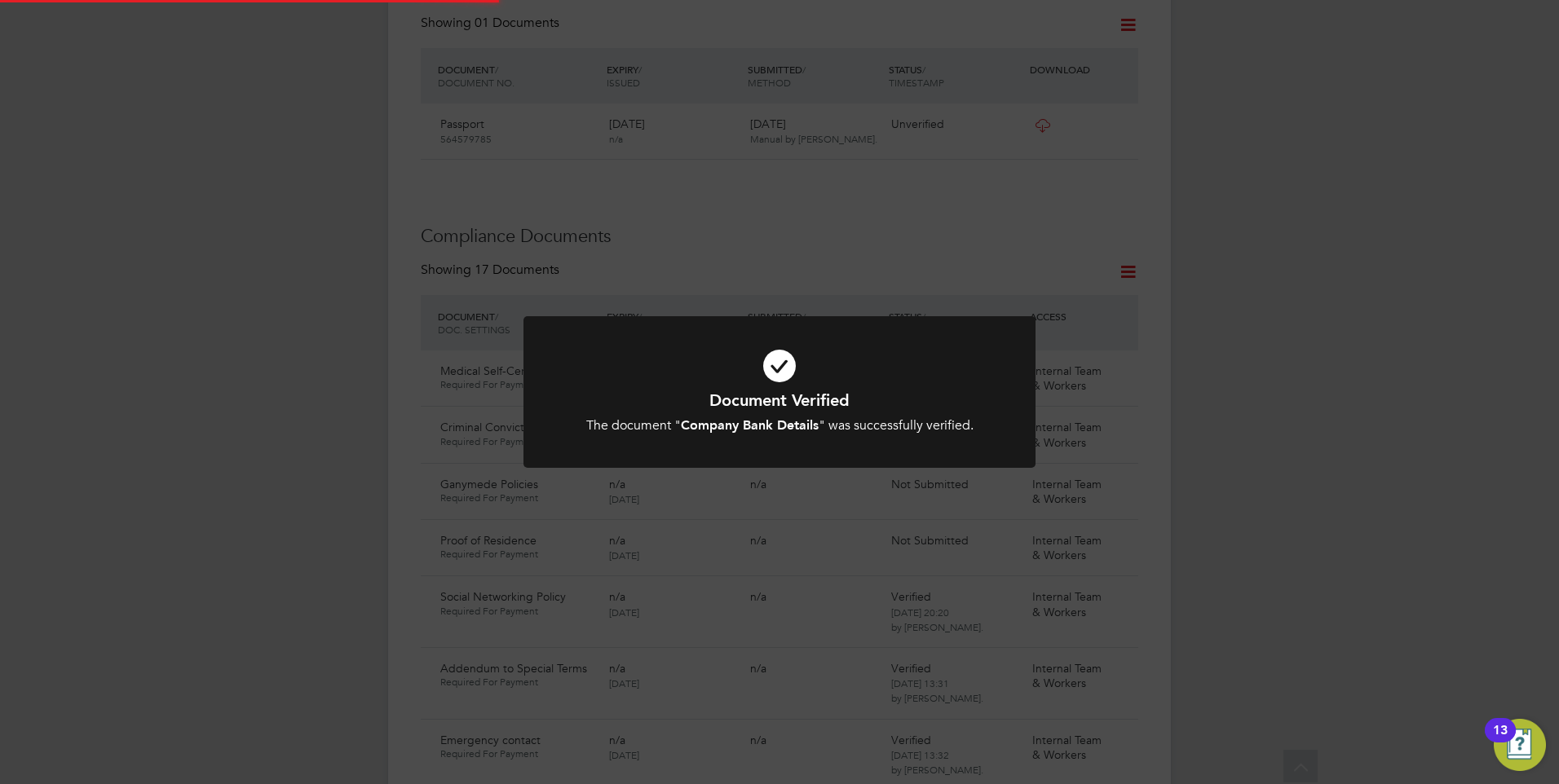
click at [822, 380] on icon at bounding box center [779, 366] width 424 height 64
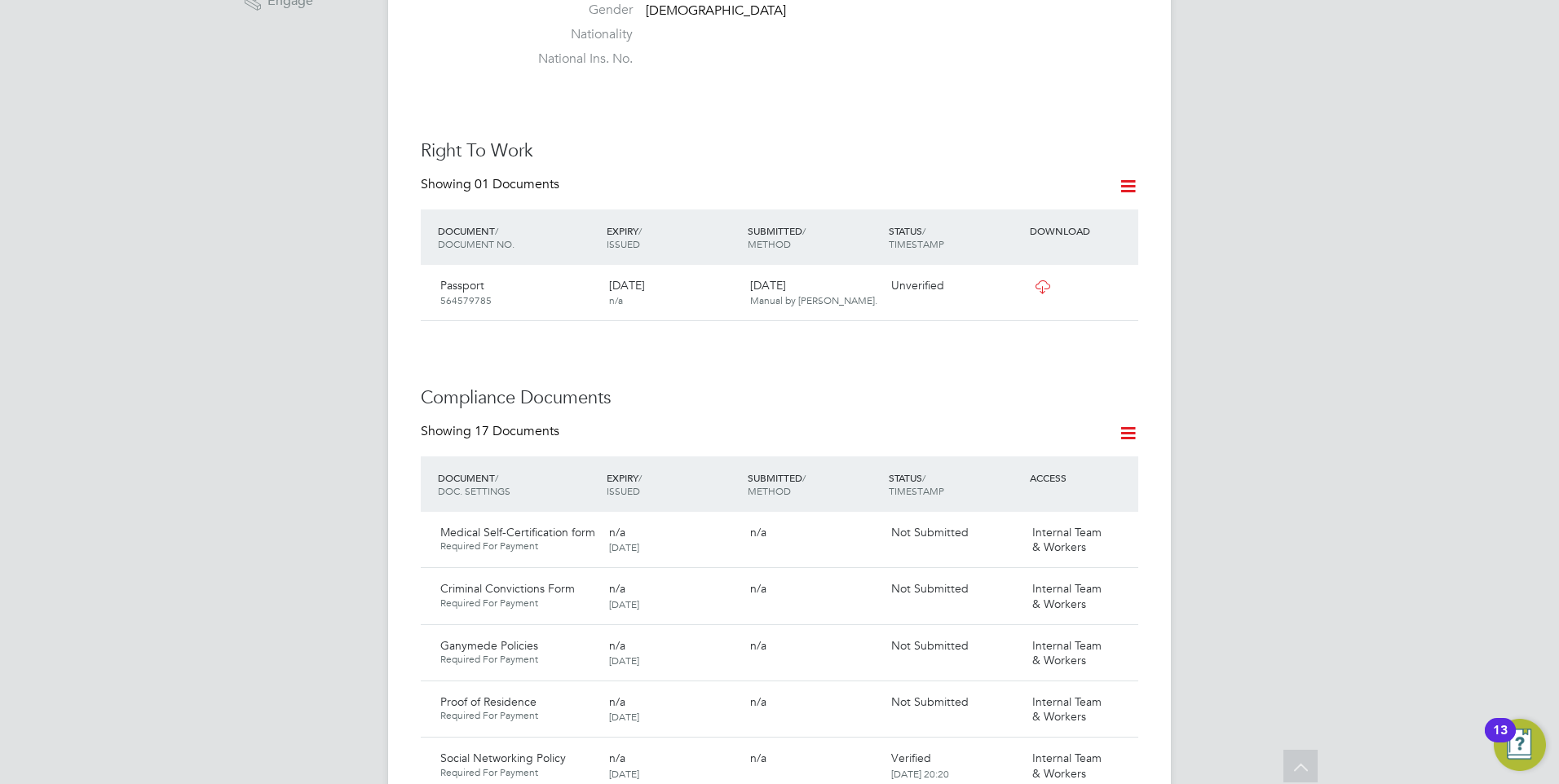
scroll to position [621, 0]
click at [1042, 282] on icon at bounding box center [1041, 288] width 20 height 13
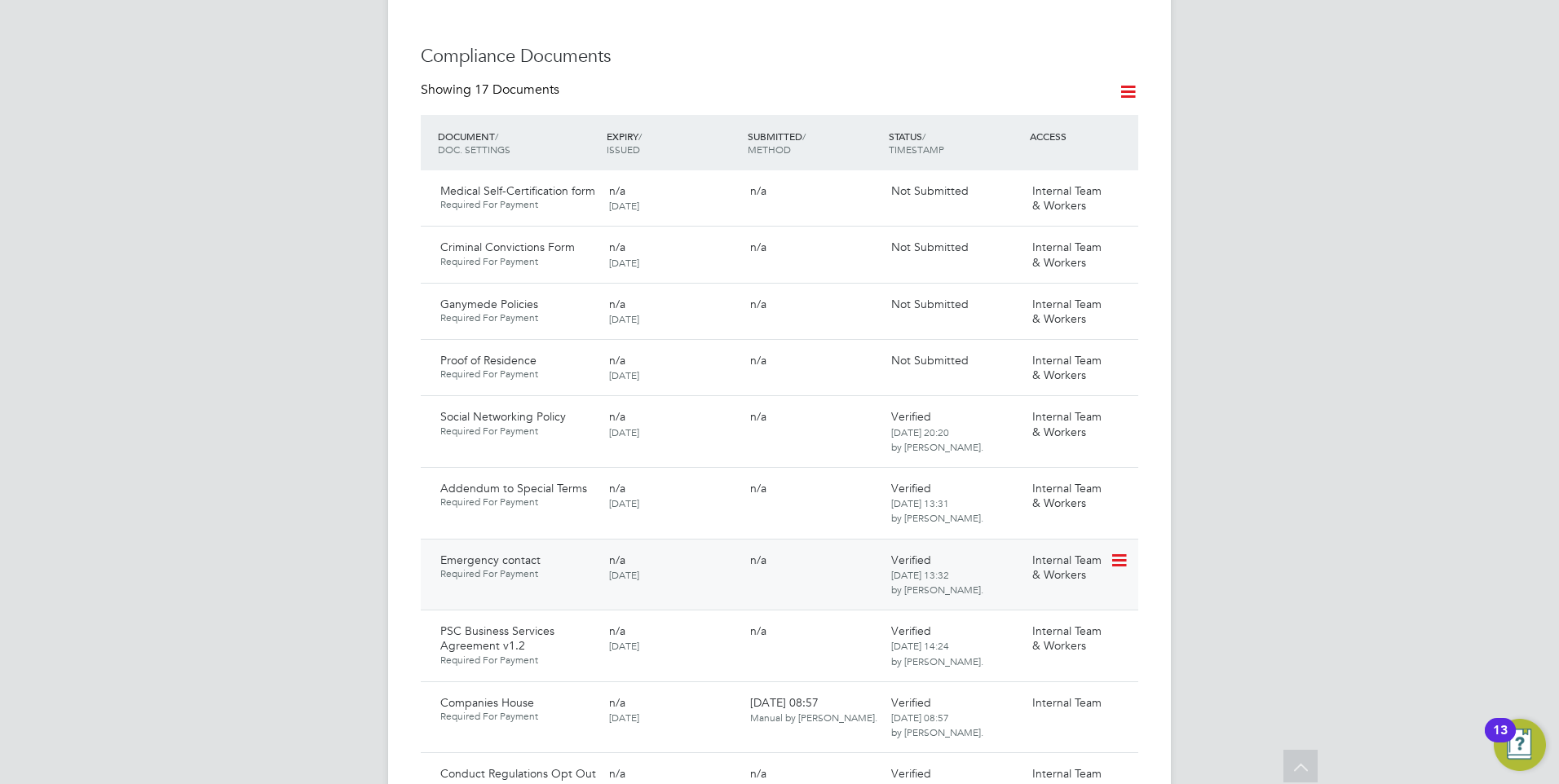
scroll to position [1029, 0]
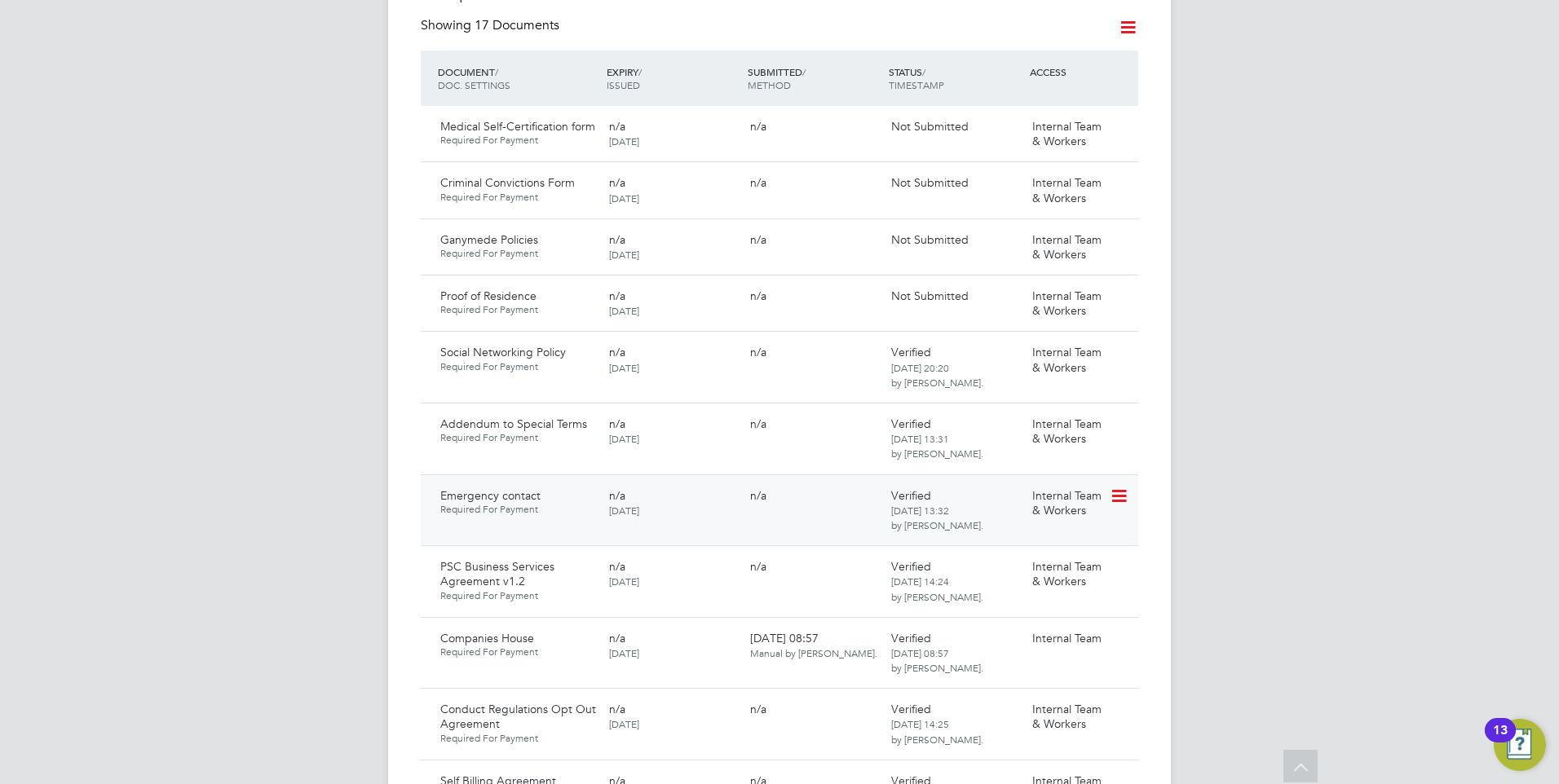
click at [1120, 486] on icon at bounding box center [1117, 496] width 17 height 19
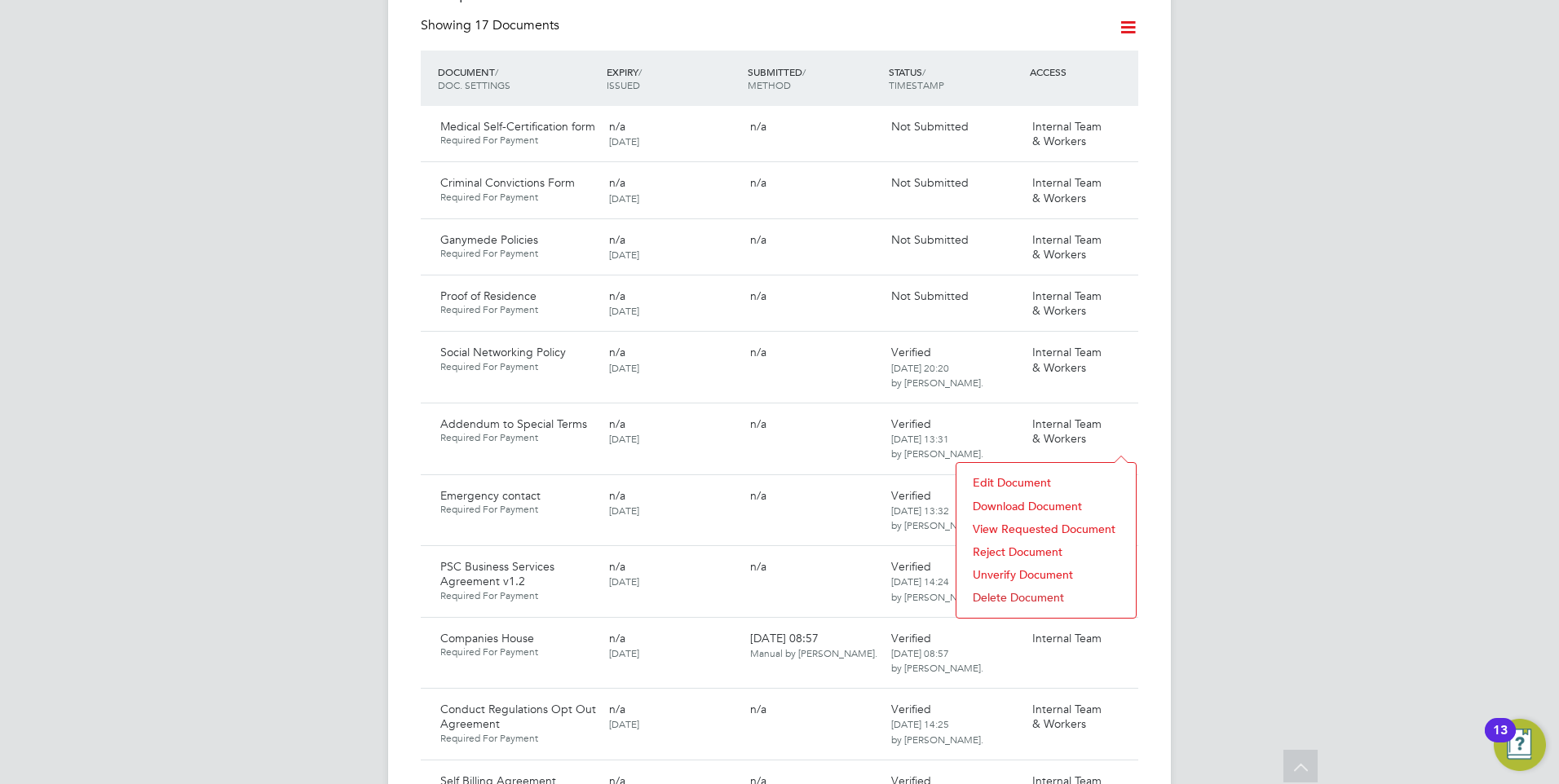
click at [1004, 500] on li "Download Document" at bounding box center [1046, 506] width 163 height 23
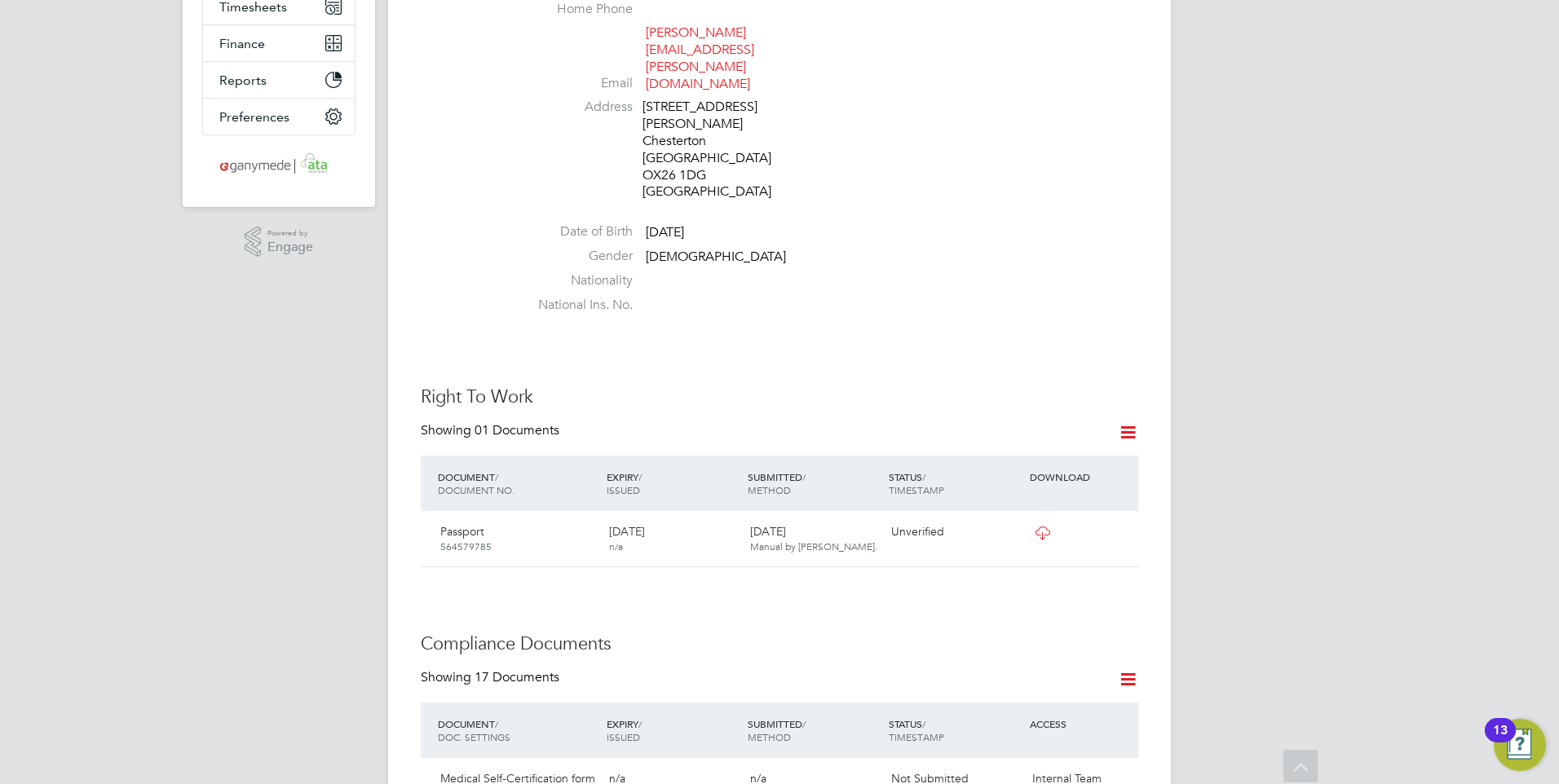
scroll to position [295, 0]
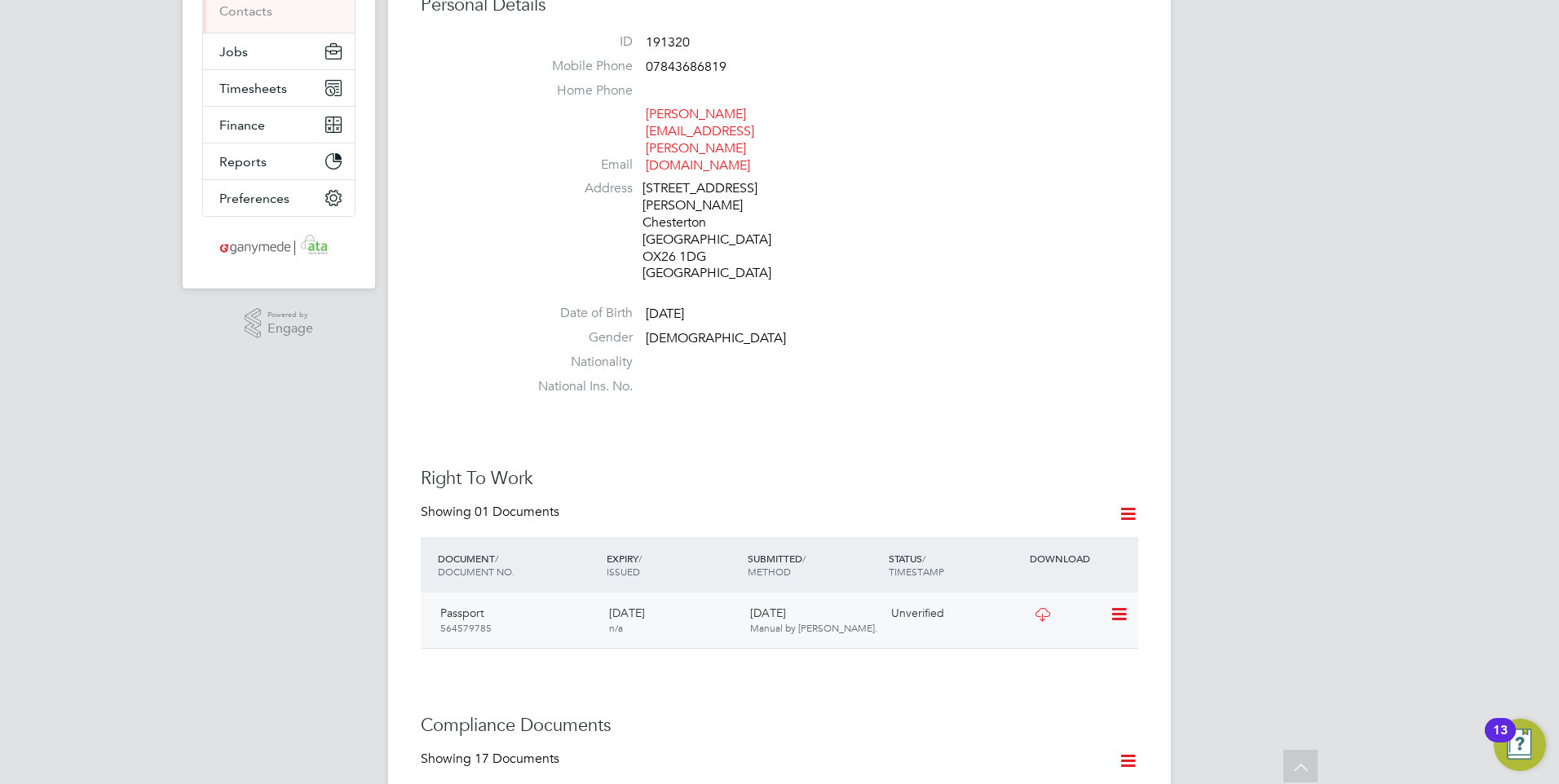
click at [1039, 608] on icon at bounding box center [1041, 614] width 20 height 13
click at [1117, 605] on icon at bounding box center [1117, 614] width 17 height 19
click at [1045, 580] on li "Verify Document" at bounding box center [1066, 586] width 120 height 23
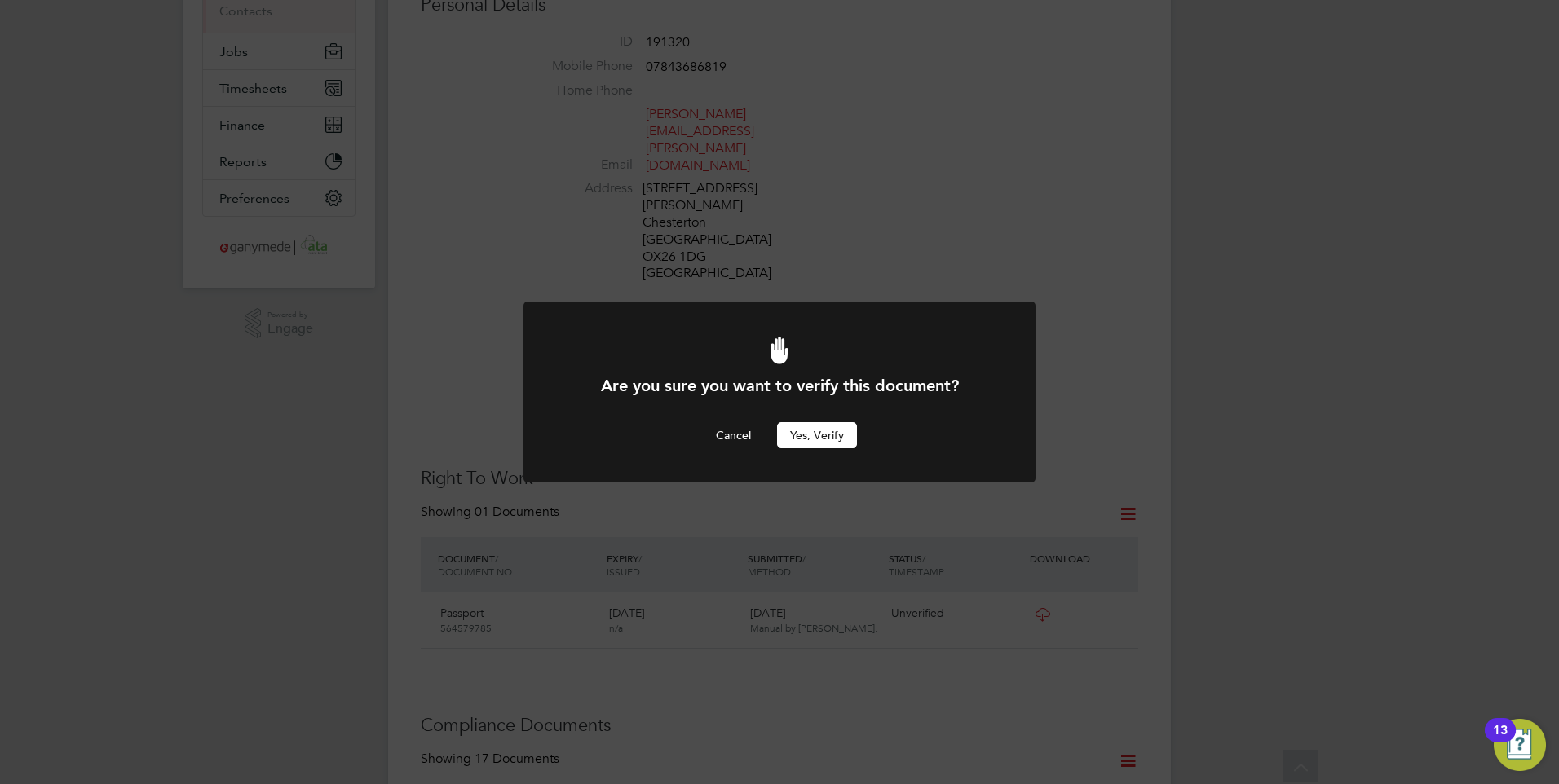
scroll to position [0, 0]
click at [826, 433] on button "Yes, verify" at bounding box center [817, 436] width 80 height 26
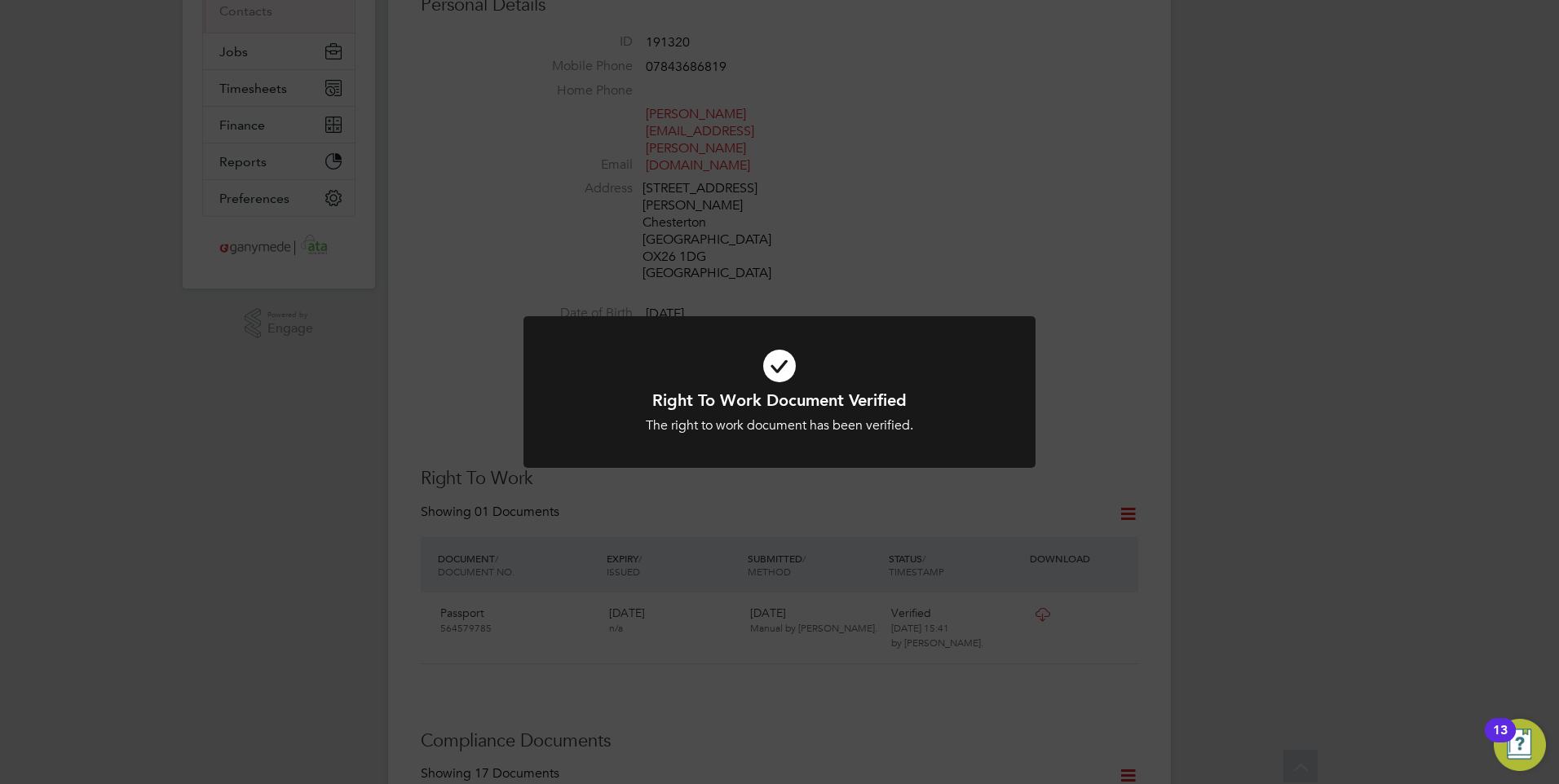
click at [755, 314] on div "Right To Work Document Verified The right to work document has been verified. C…" at bounding box center [779, 392] width 1559 height 784
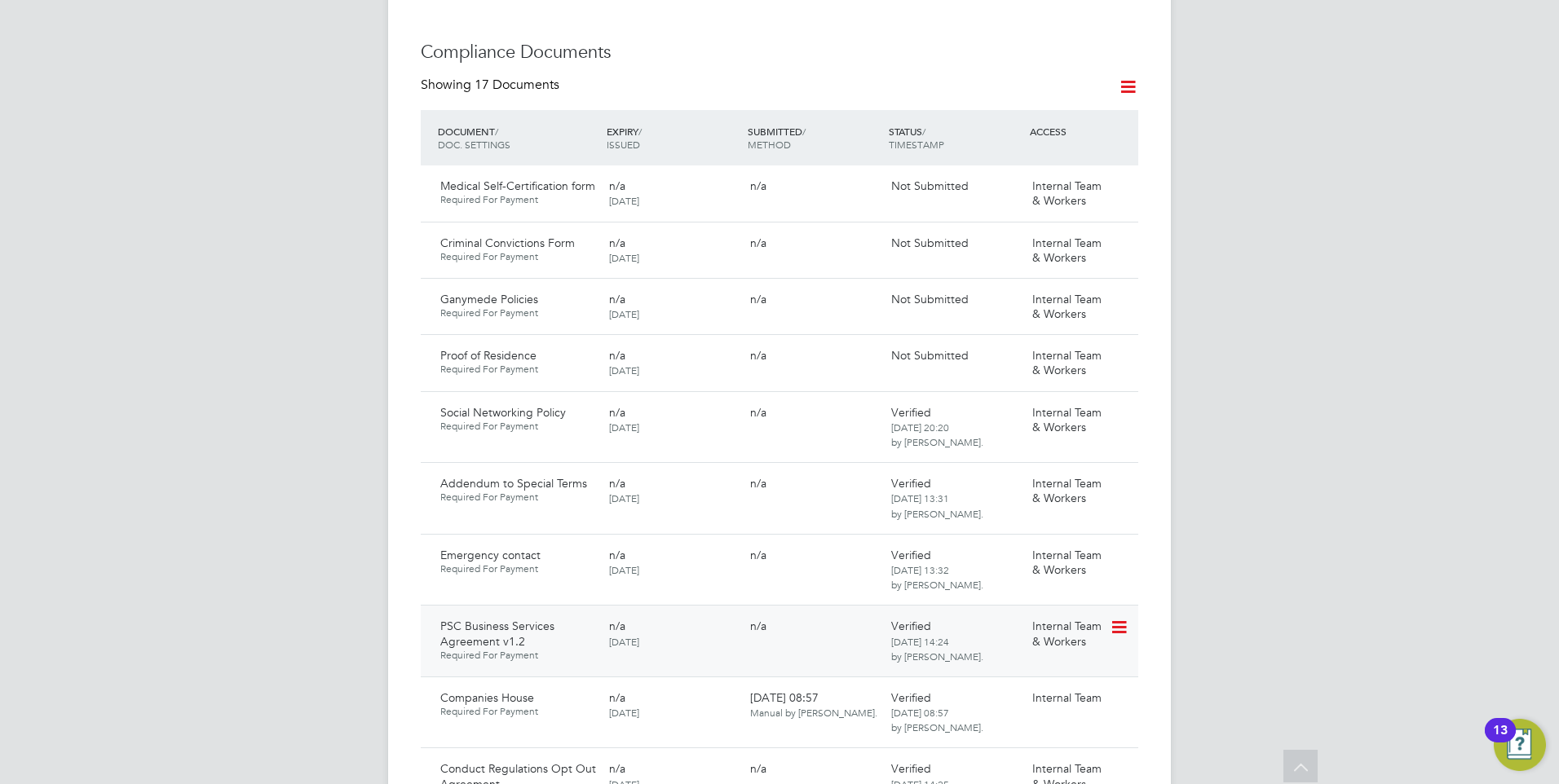
scroll to position [947, 0]
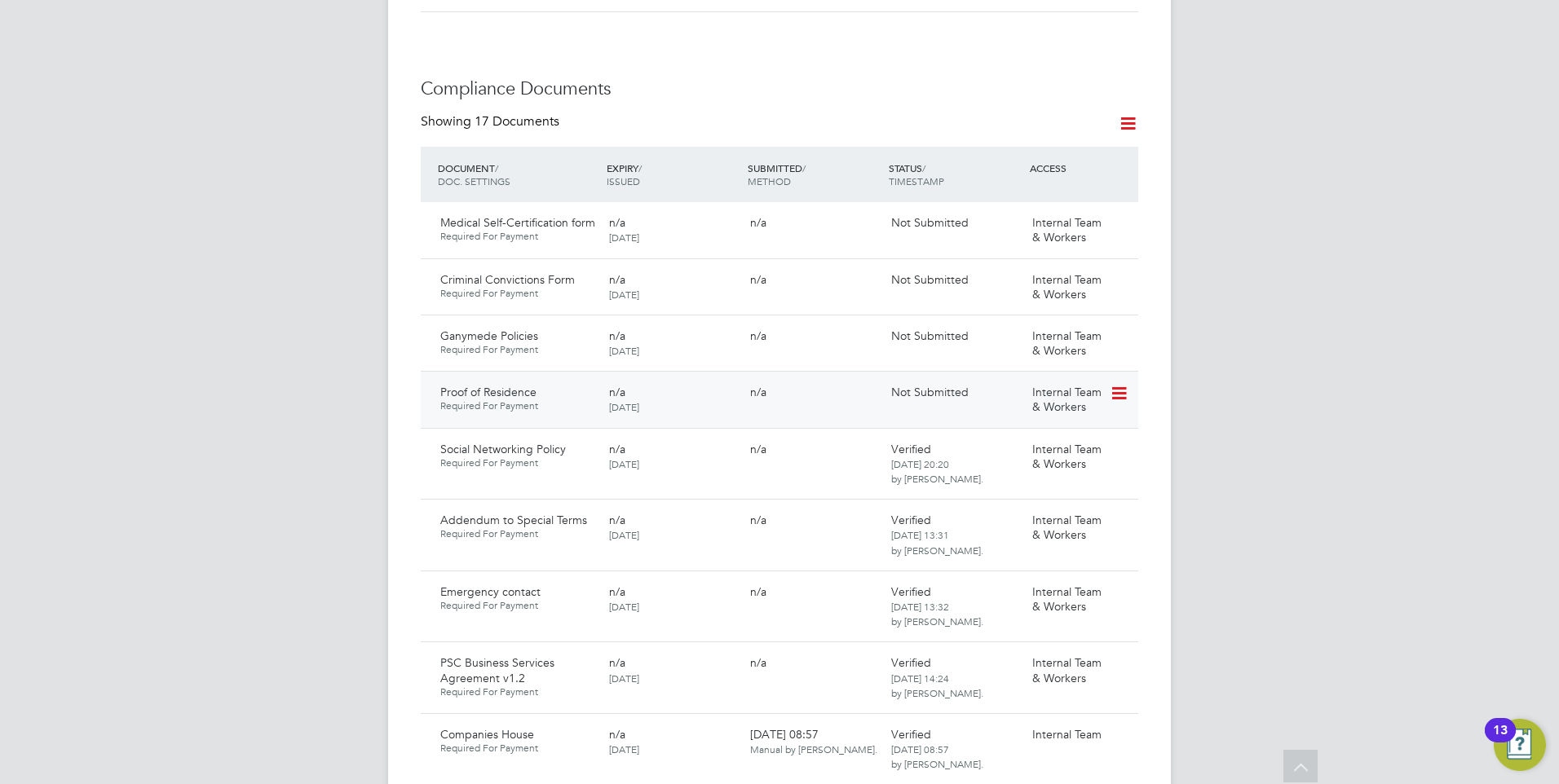
click at [1114, 384] on icon at bounding box center [1117, 394] width 17 height 19
click at [1049, 387] on li "Submit Document" at bounding box center [1066, 388] width 120 height 23
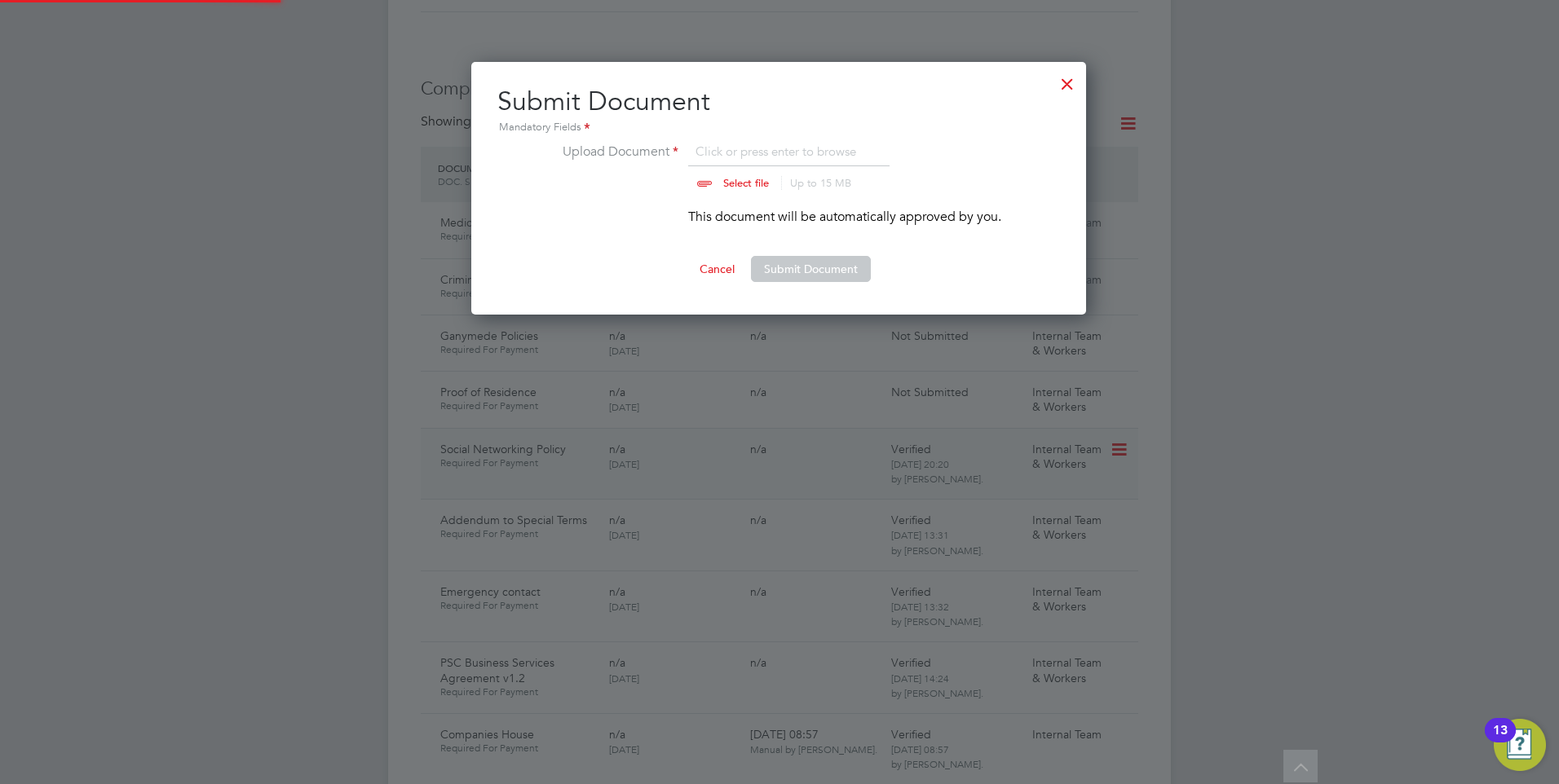
scroll to position [253, 616]
click at [724, 179] on input "file" at bounding box center [762, 166] width 256 height 49
click at [795, 267] on button "Submit Document" at bounding box center [811, 269] width 120 height 26
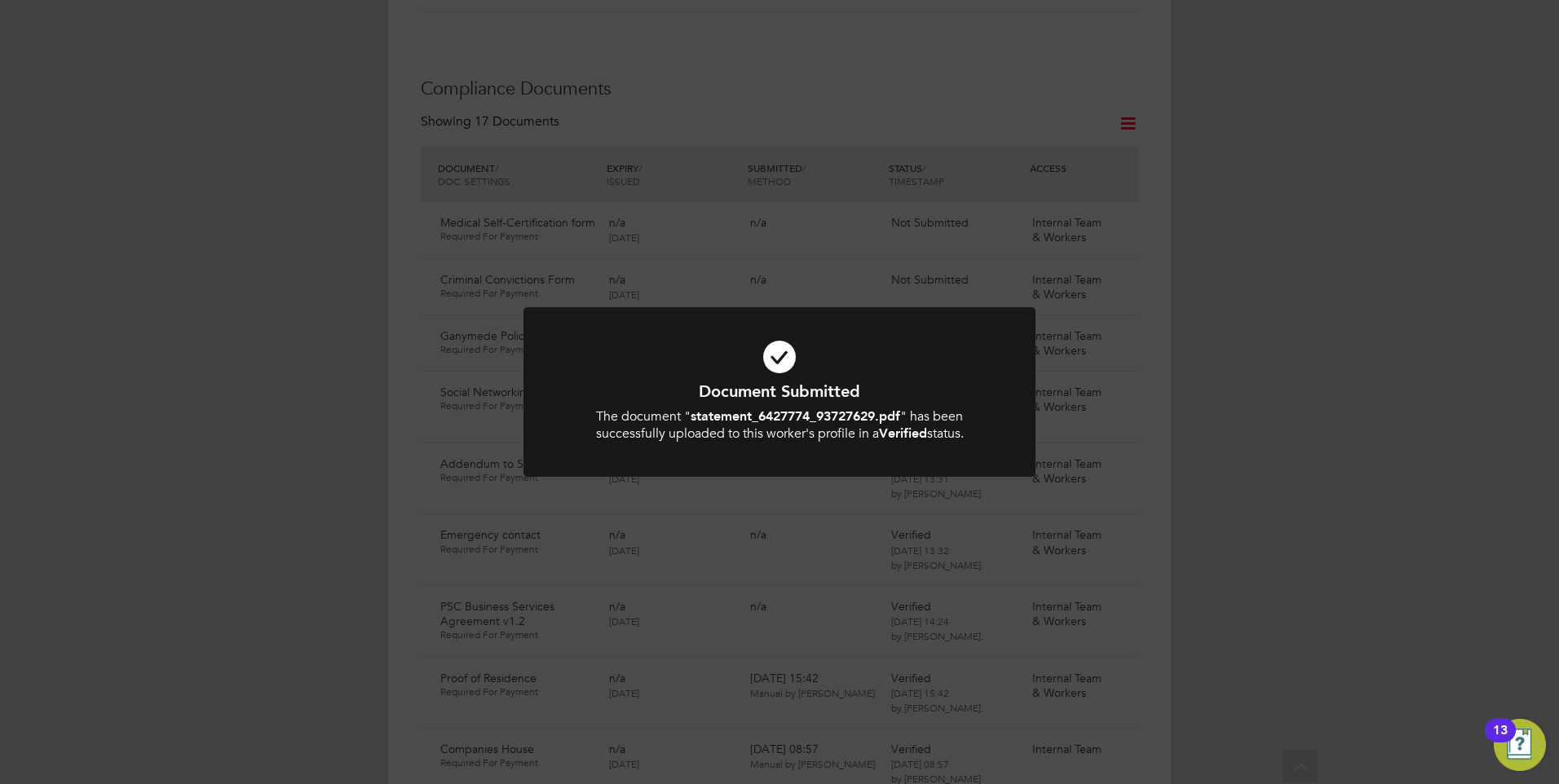
click at [780, 314] on div at bounding box center [779, 392] width 512 height 170
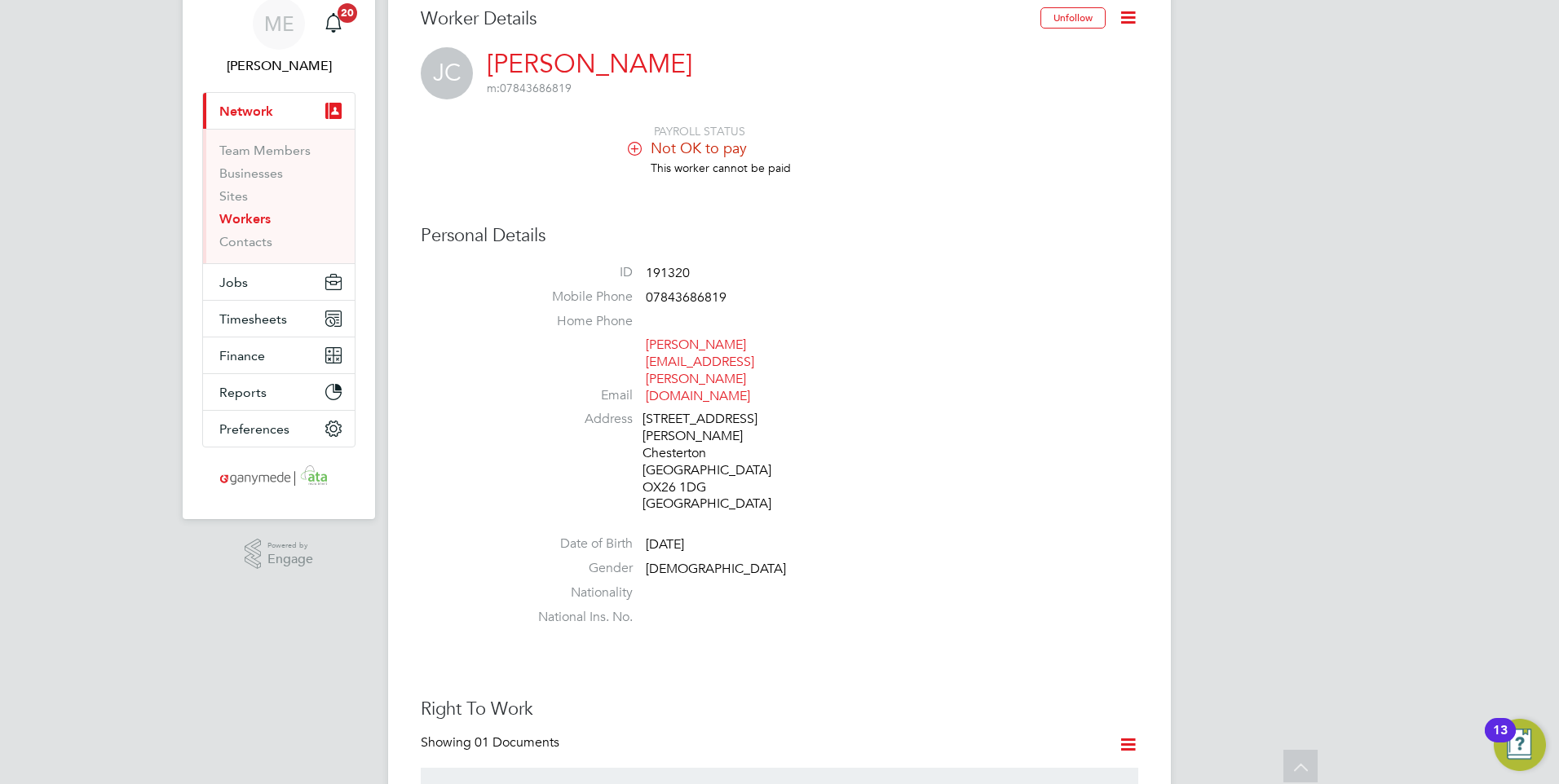
scroll to position [0, 0]
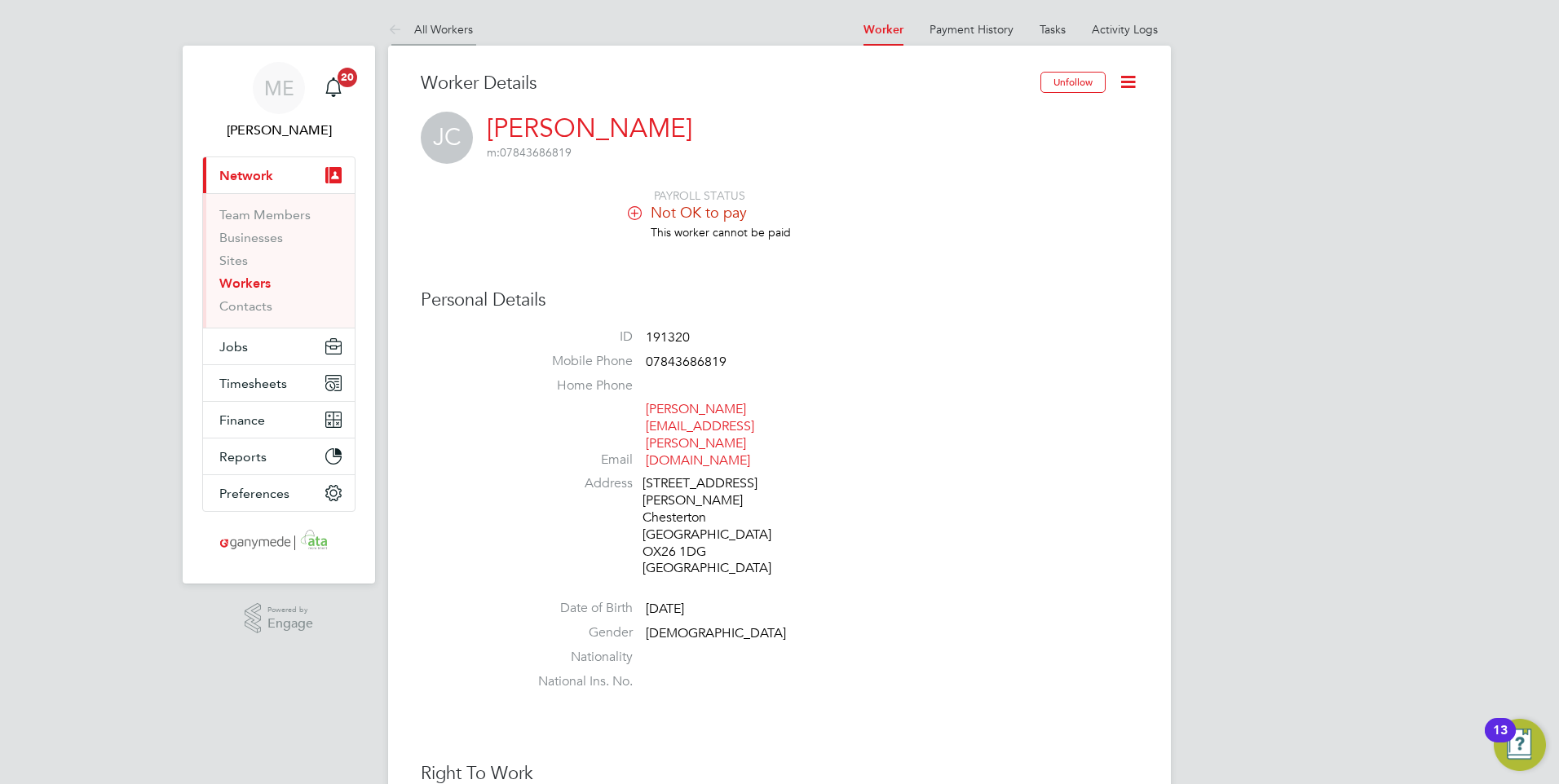
click at [388, 27] on icon at bounding box center [397, 30] width 20 height 20
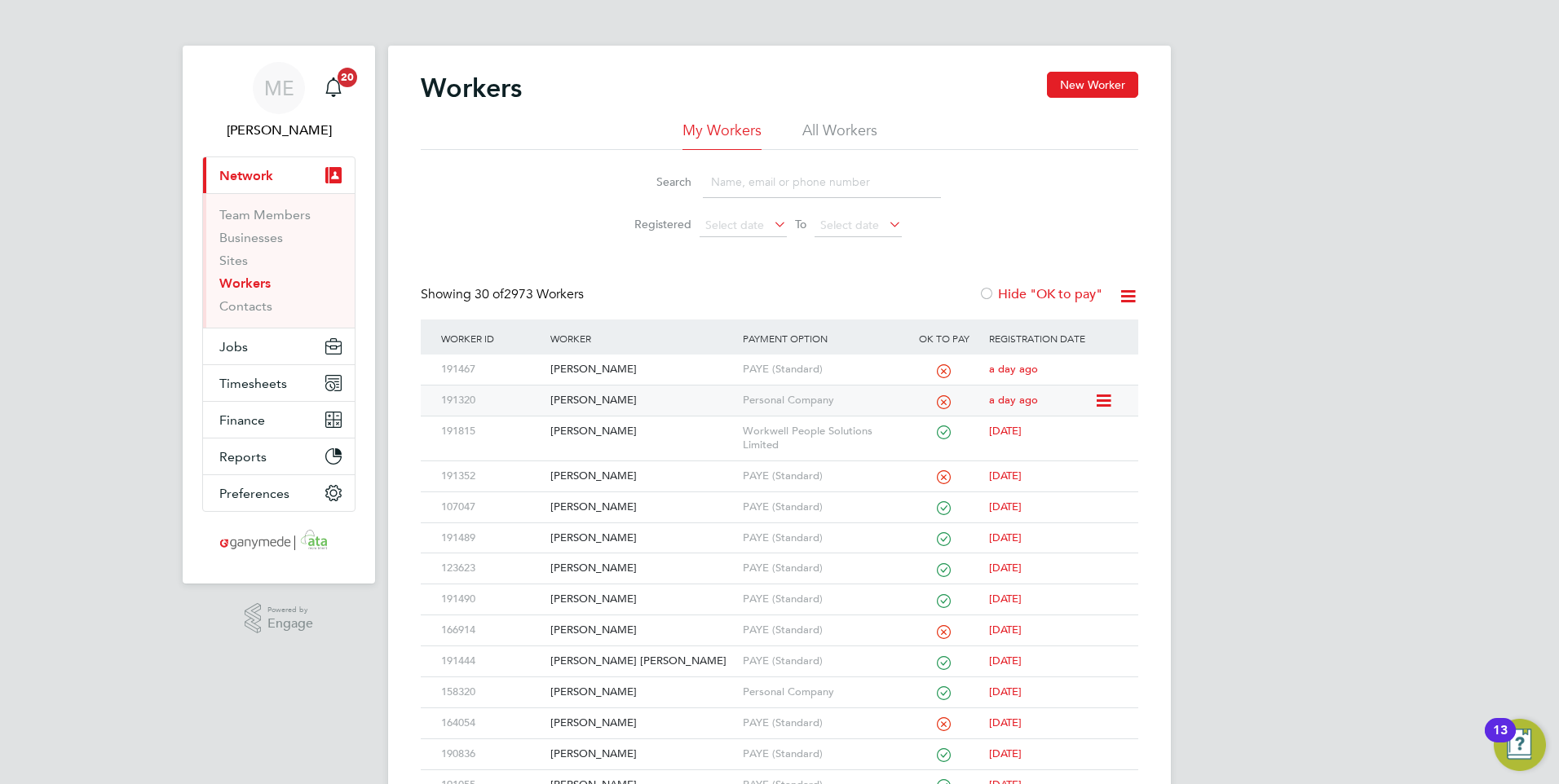
click at [666, 395] on div "Johnathan Chavda" at bounding box center [642, 400] width 192 height 30
click at [779, 179] on input at bounding box center [821, 182] width 238 height 31
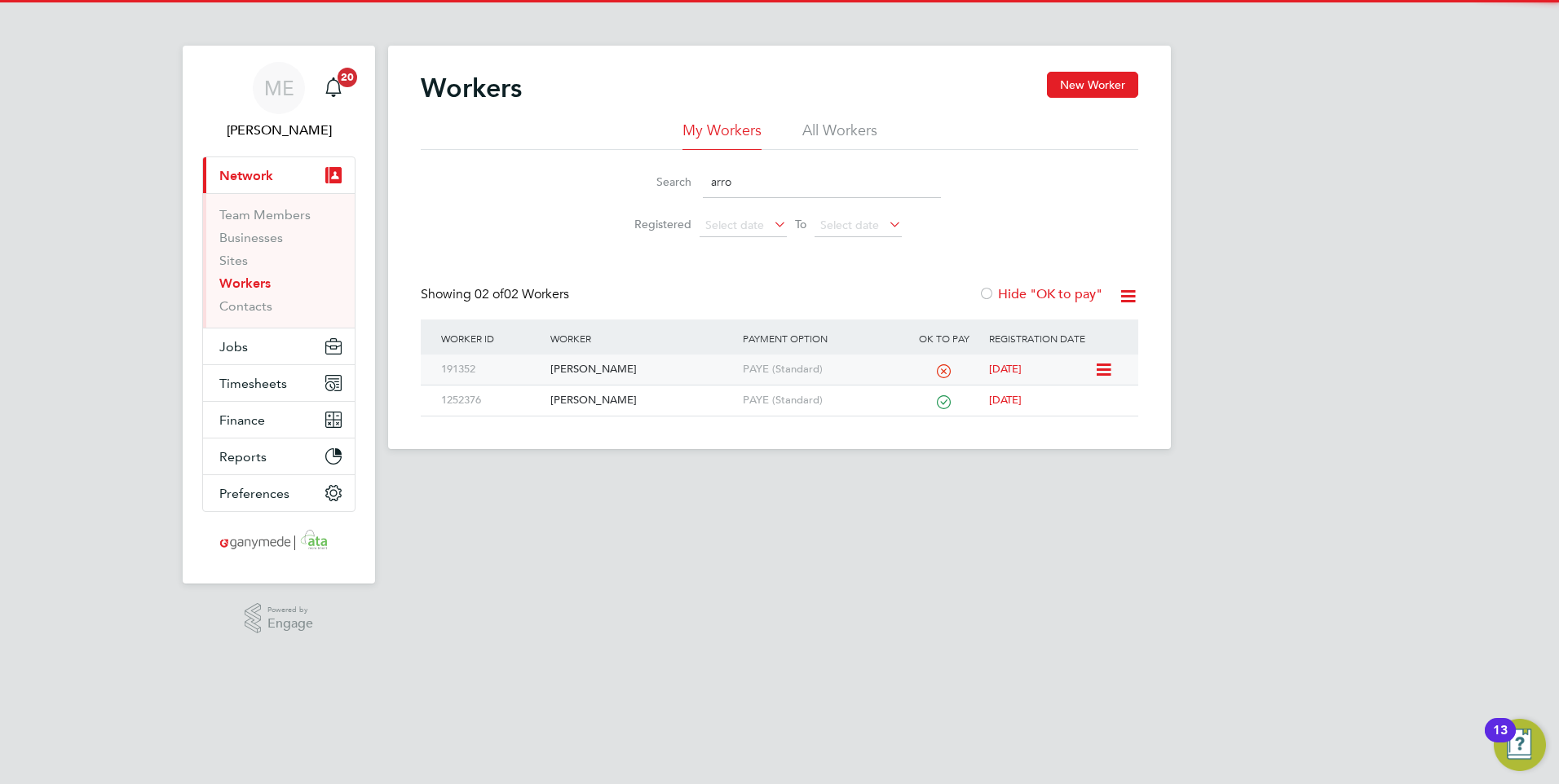
type input "arro"
click at [659, 356] on div "Arron Flowers" at bounding box center [642, 369] width 192 height 30
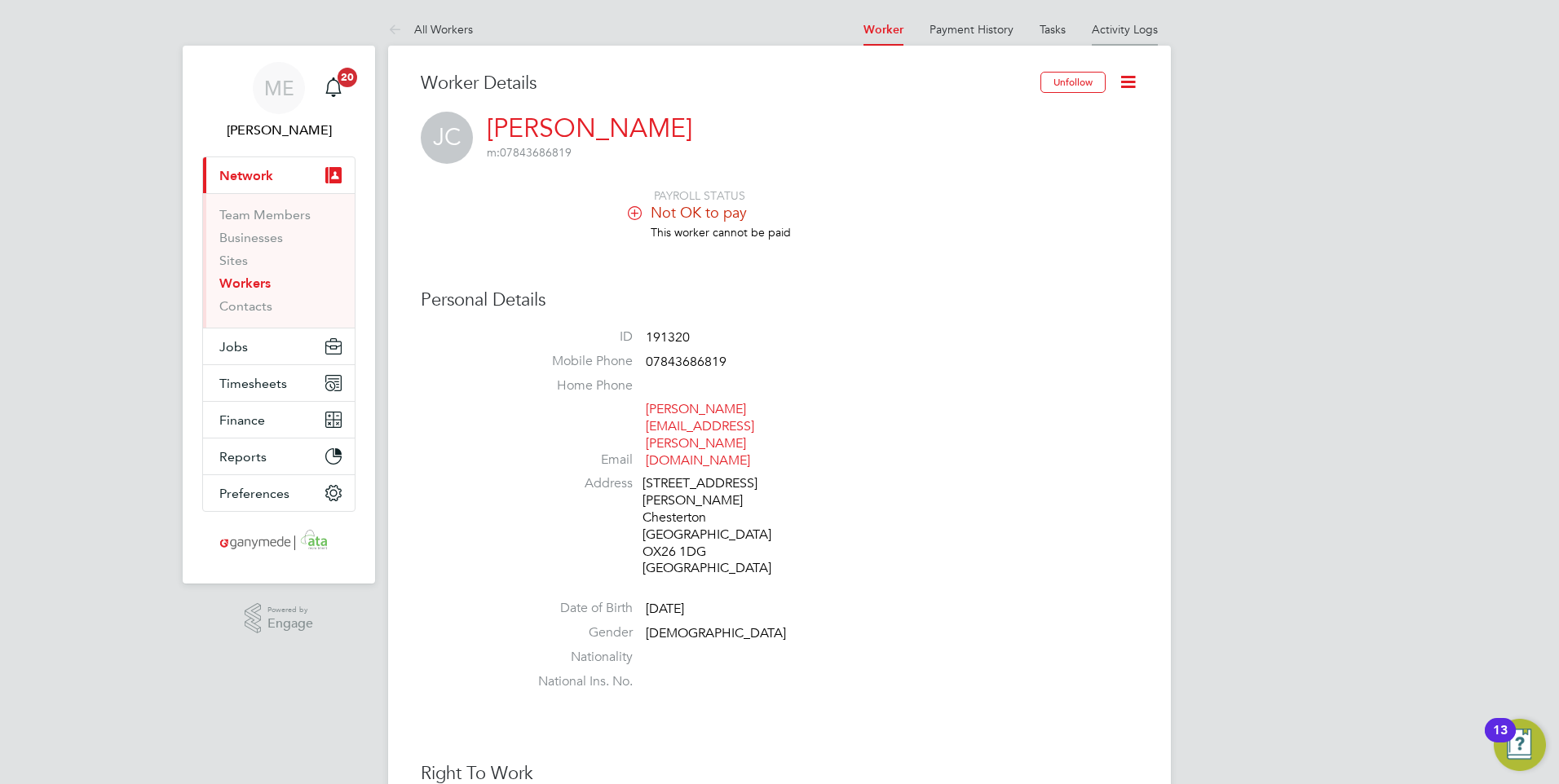
click at [1112, 23] on link "Activity Logs" at bounding box center [1125, 29] width 66 height 15
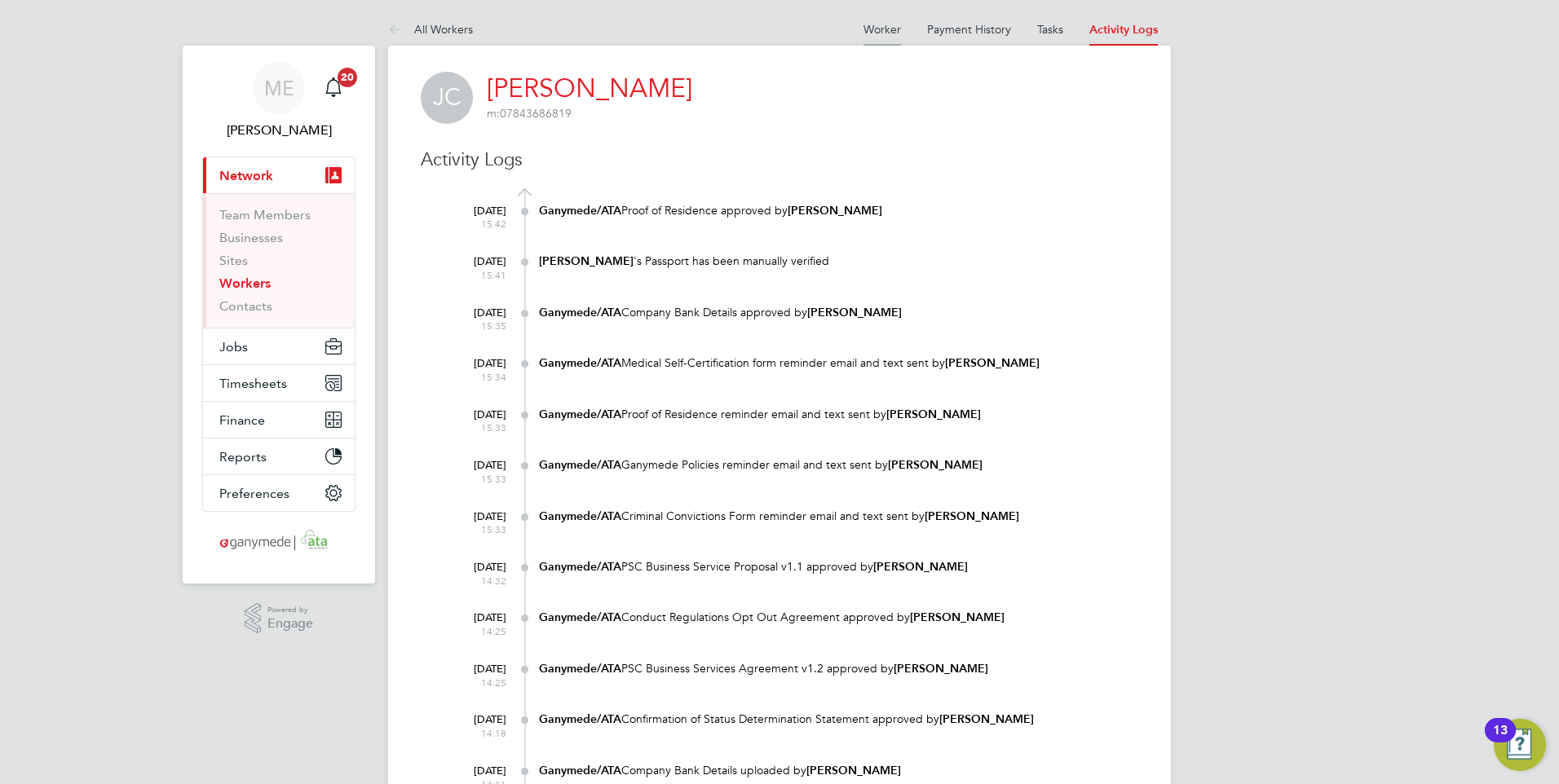
click at [880, 28] on link "Worker" at bounding box center [882, 29] width 37 height 15
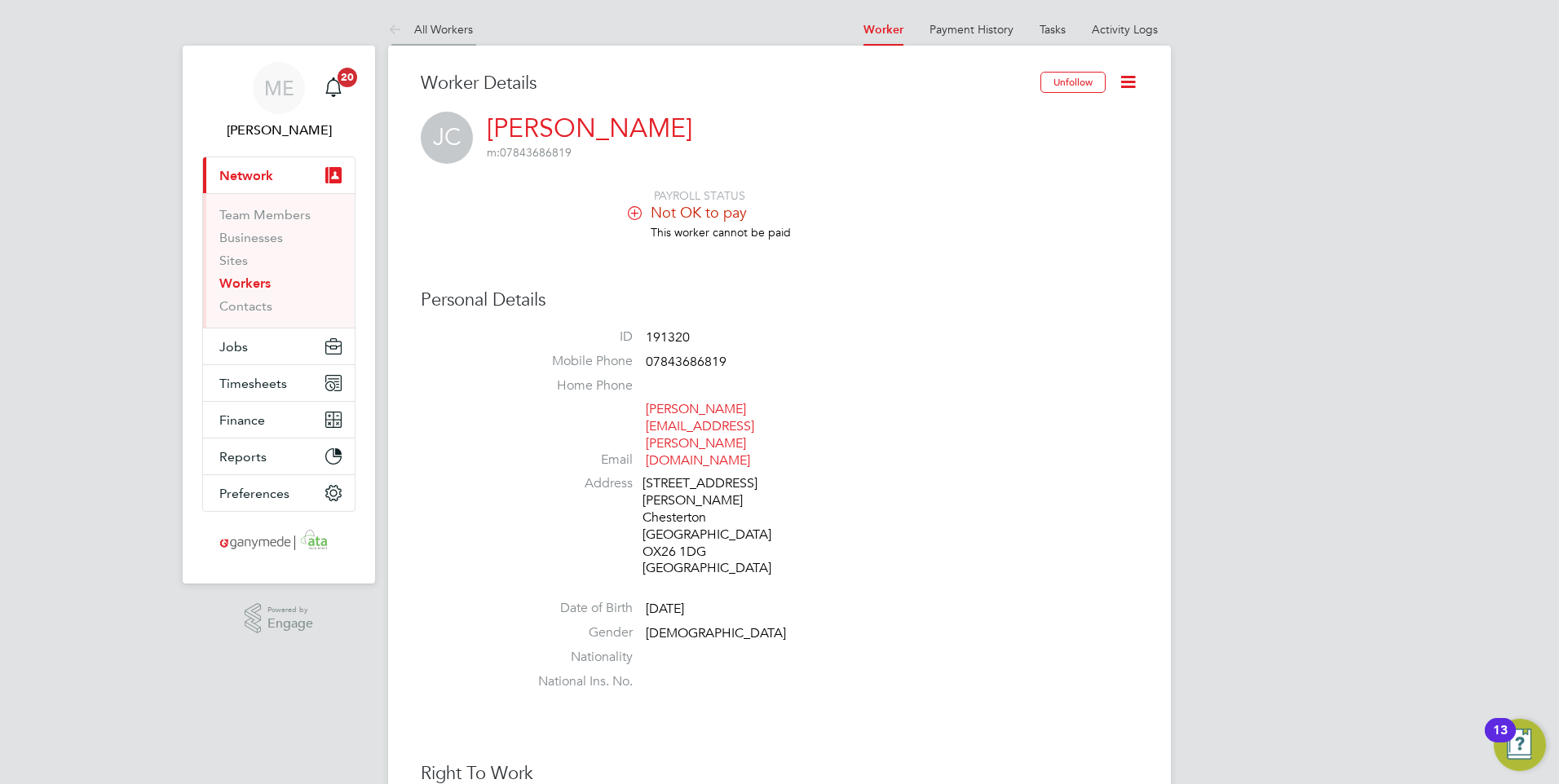
click at [402, 24] on icon at bounding box center [397, 30] width 20 height 20
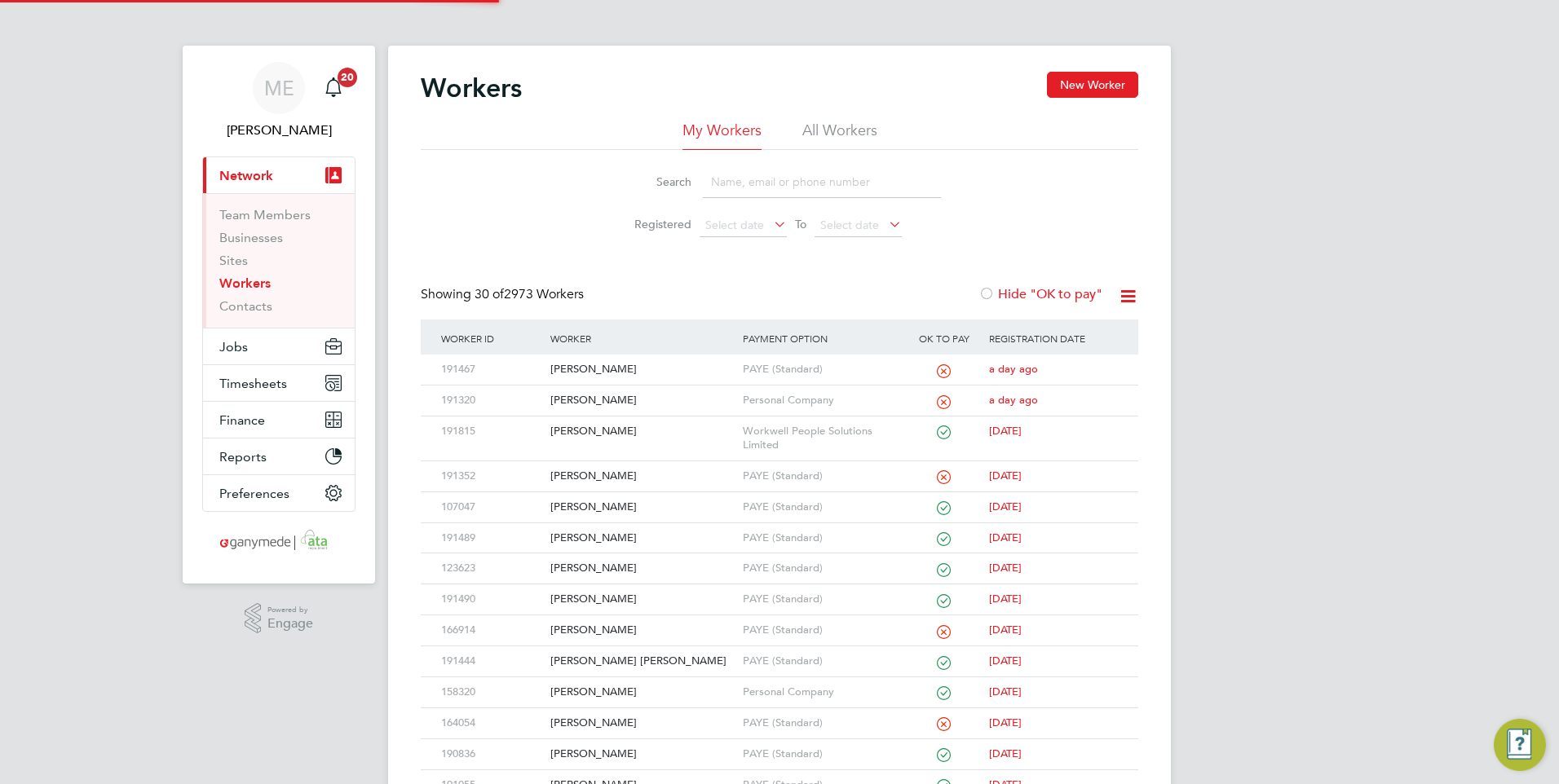
click at [739, 188] on input at bounding box center [821, 182] width 238 height 31
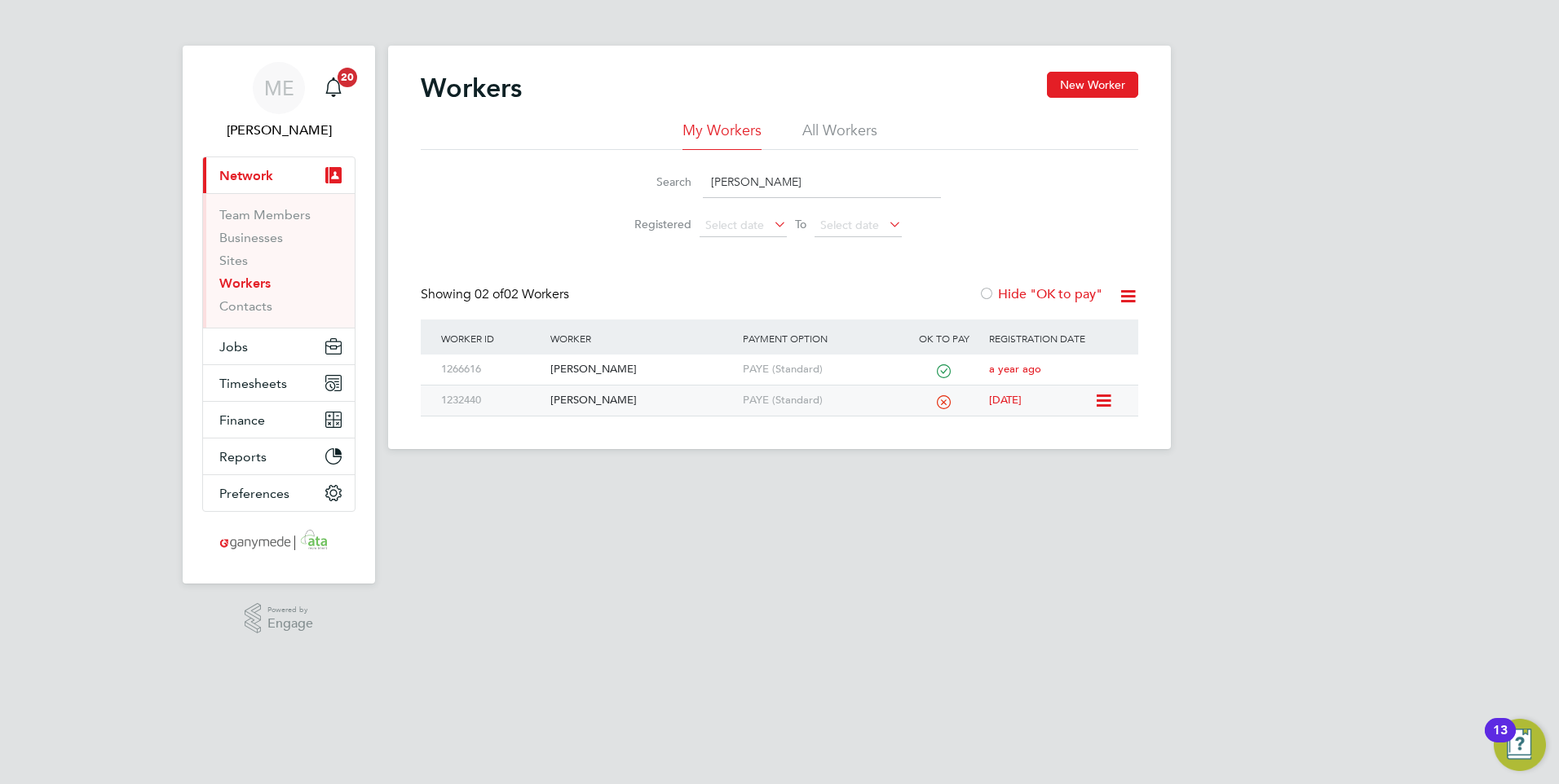
type input "[PERSON_NAME]"
click at [645, 392] on div "[PERSON_NAME]" at bounding box center [642, 400] width 192 height 30
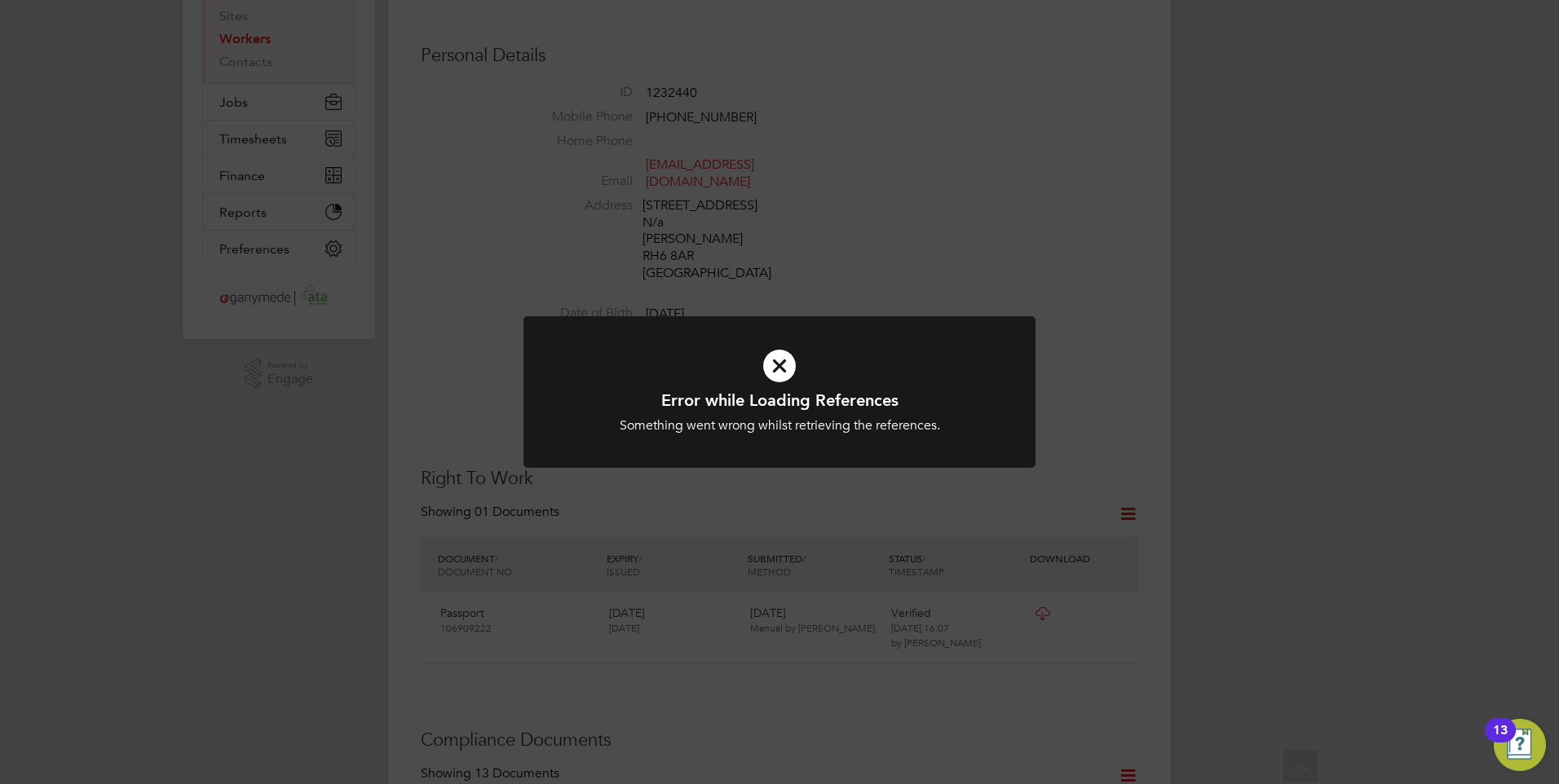
click at [776, 404] on h1 "Error while Loading References" at bounding box center [779, 400] width 424 height 21
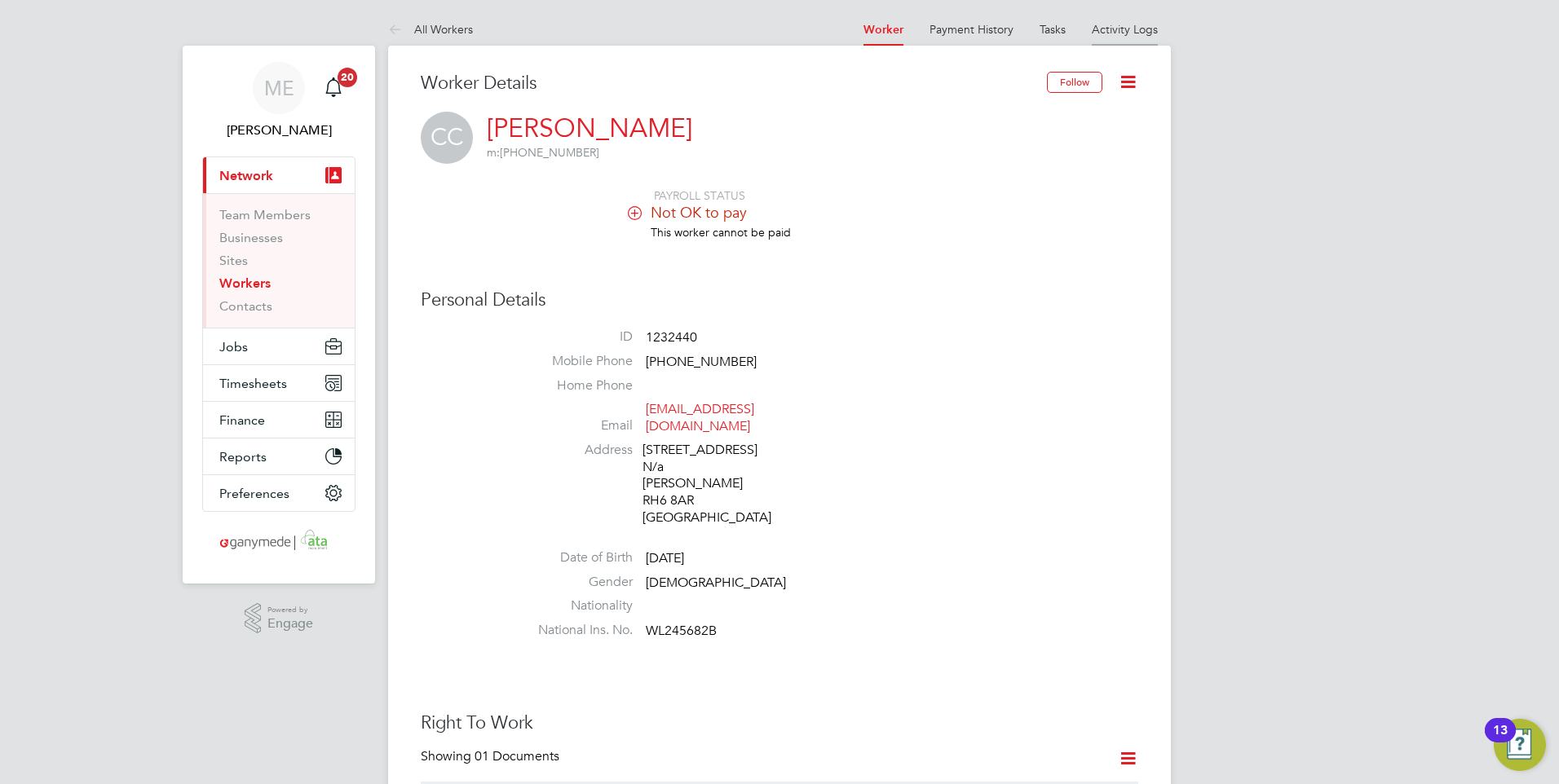
click at [1108, 31] on link "Activity Logs" at bounding box center [1125, 29] width 66 height 15
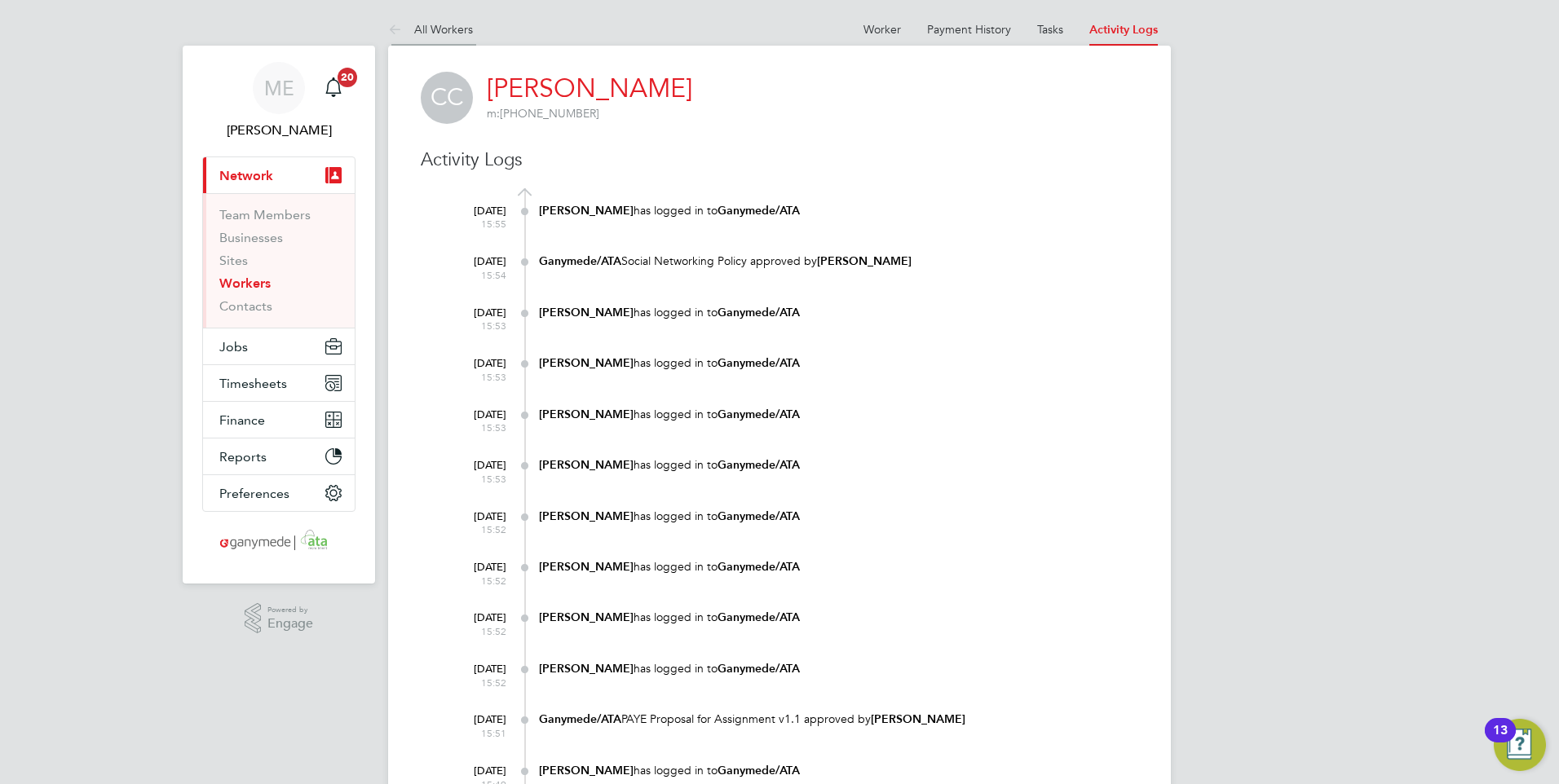
click at [398, 27] on icon at bounding box center [397, 30] width 20 height 20
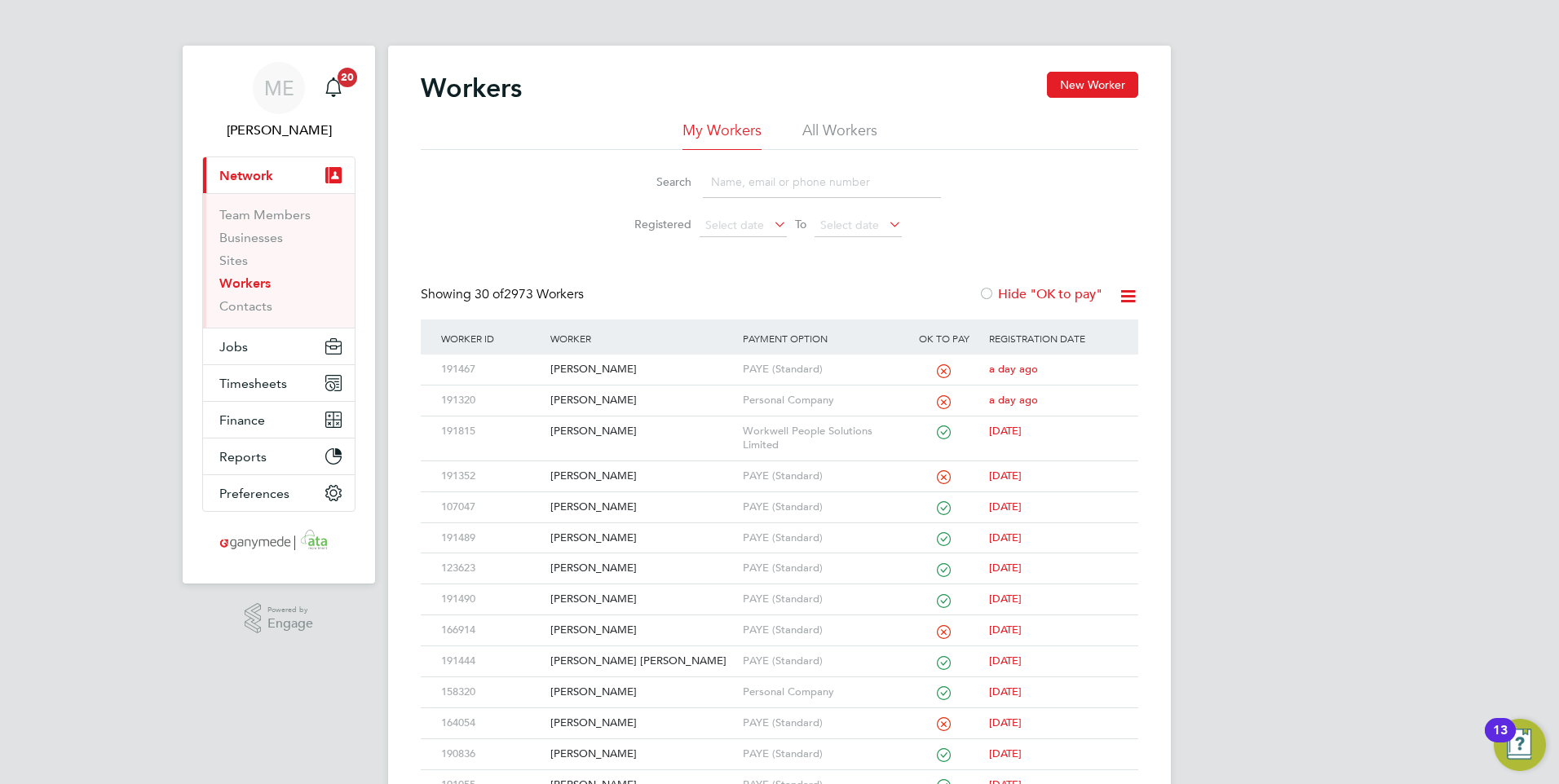
click at [716, 184] on input at bounding box center [821, 182] width 238 height 31
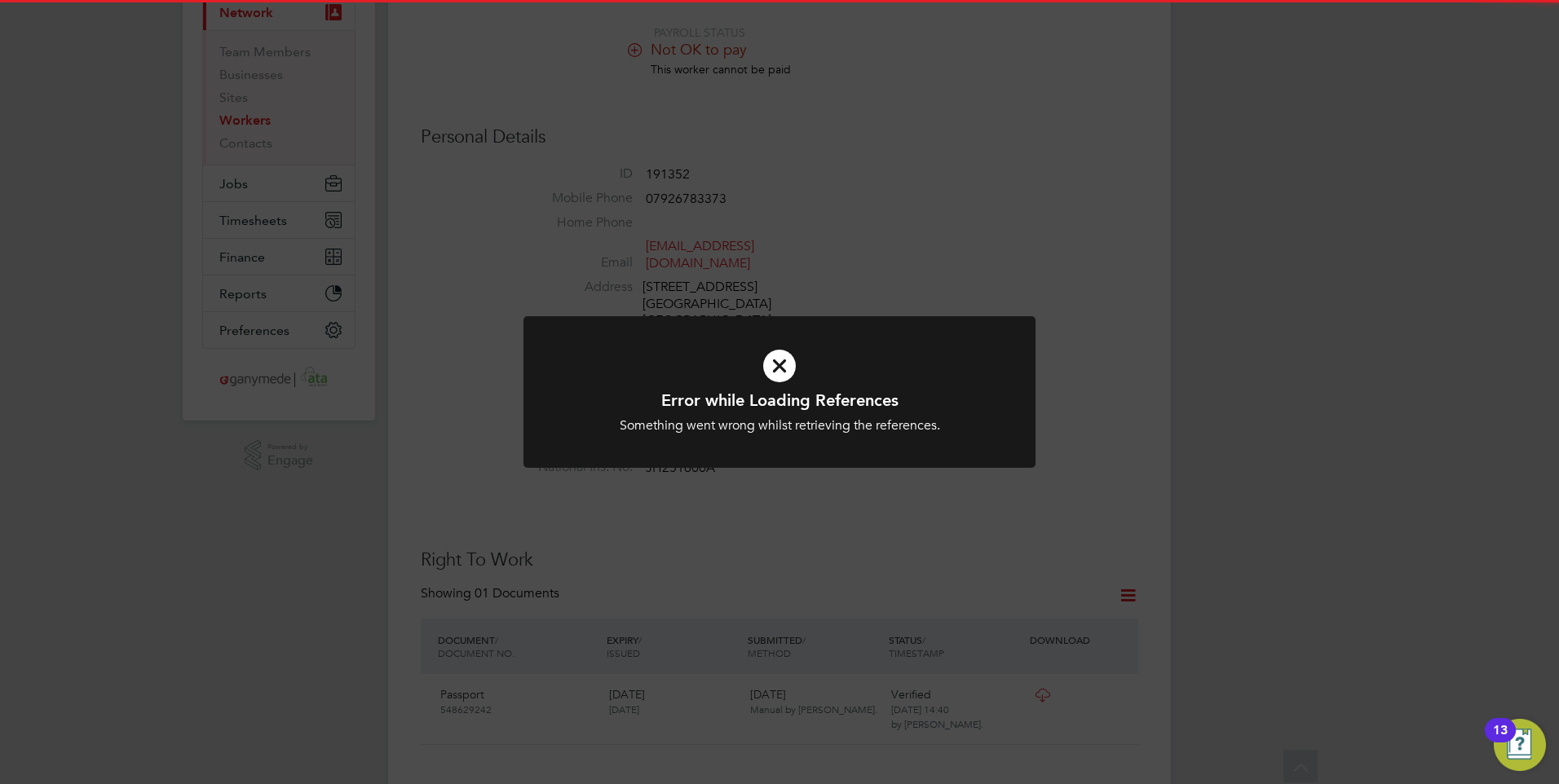
click at [752, 368] on icon at bounding box center [779, 366] width 424 height 64
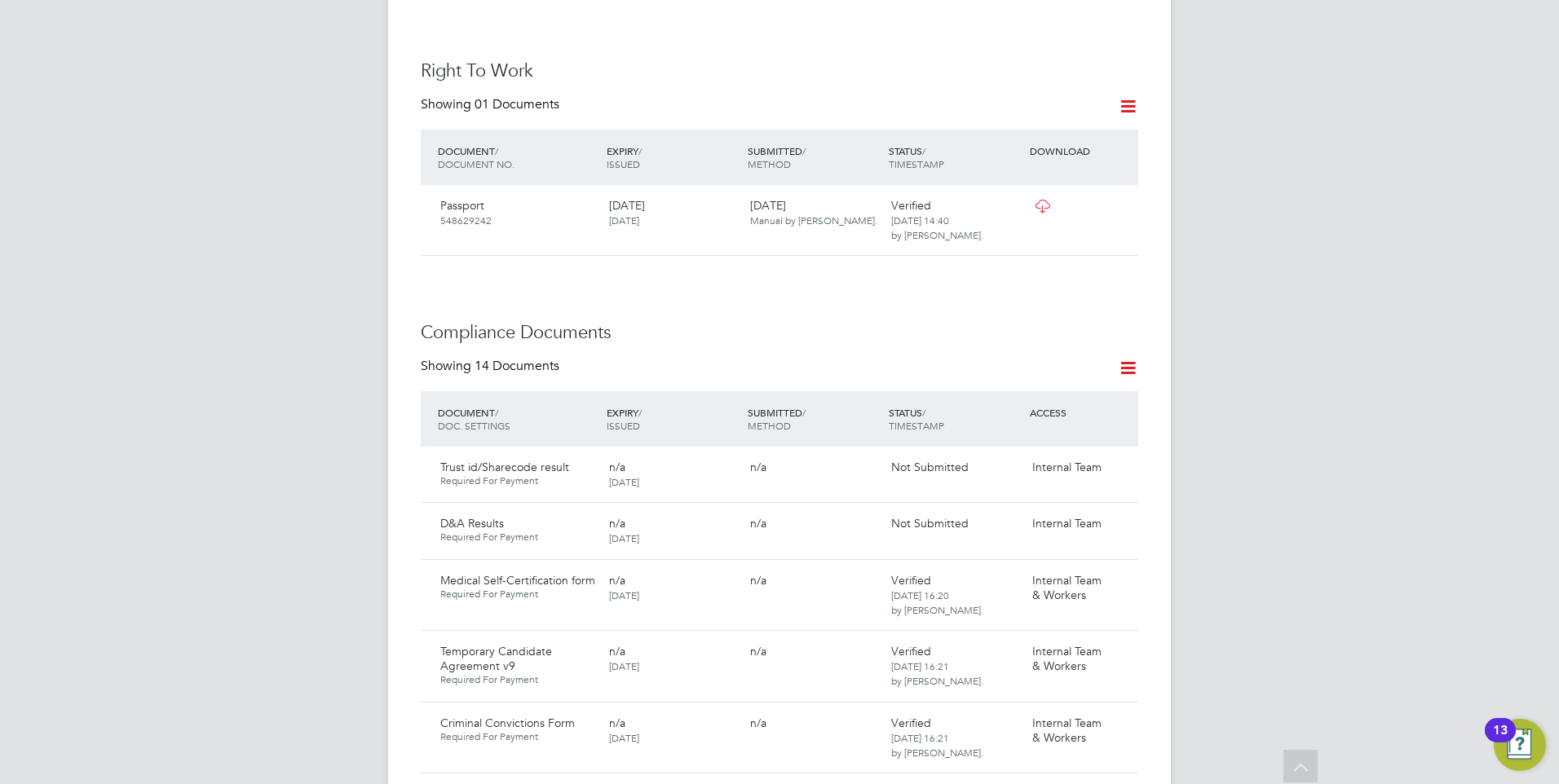
scroll to position [733, 0]
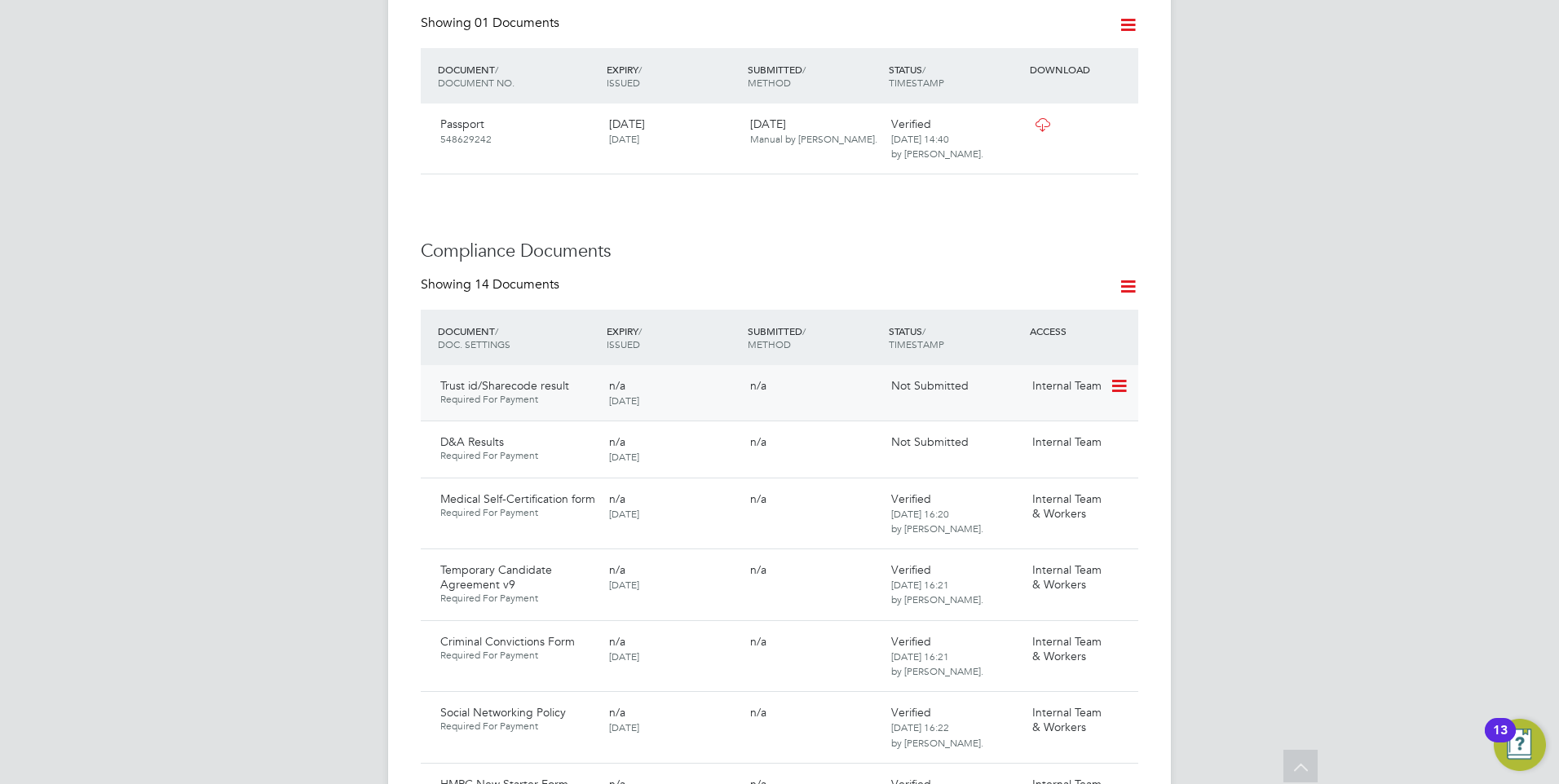
click at [1119, 376] on icon at bounding box center [1117, 386] width 17 height 19
click at [1054, 429] on li "Submit Document" at bounding box center [1068, 432] width 114 height 23
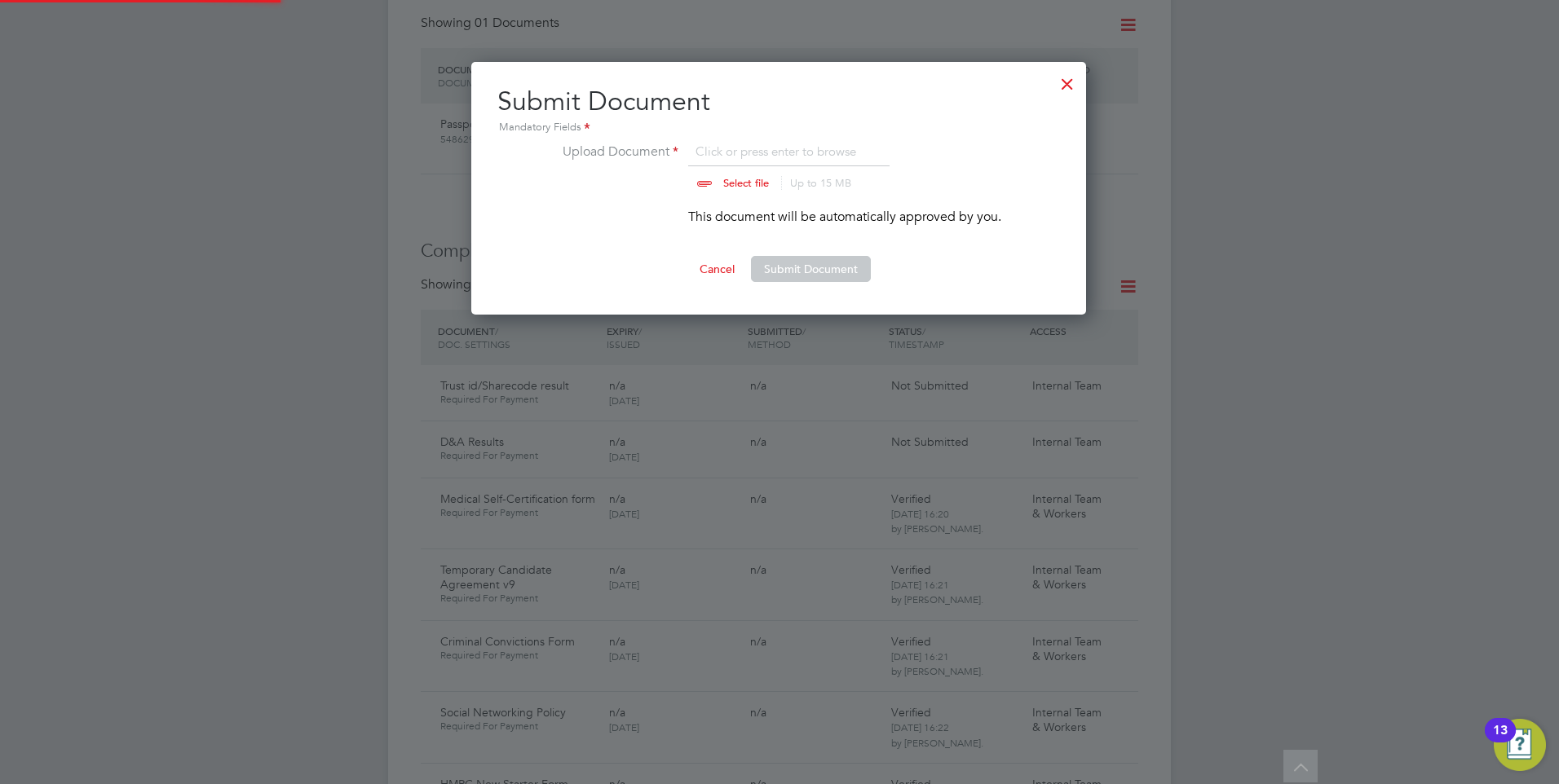
scroll to position [253, 616]
click at [738, 184] on input "file" at bounding box center [762, 166] width 256 height 49
click at [1068, 82] on div at bounding box center [1068, 80] width 30 height 30
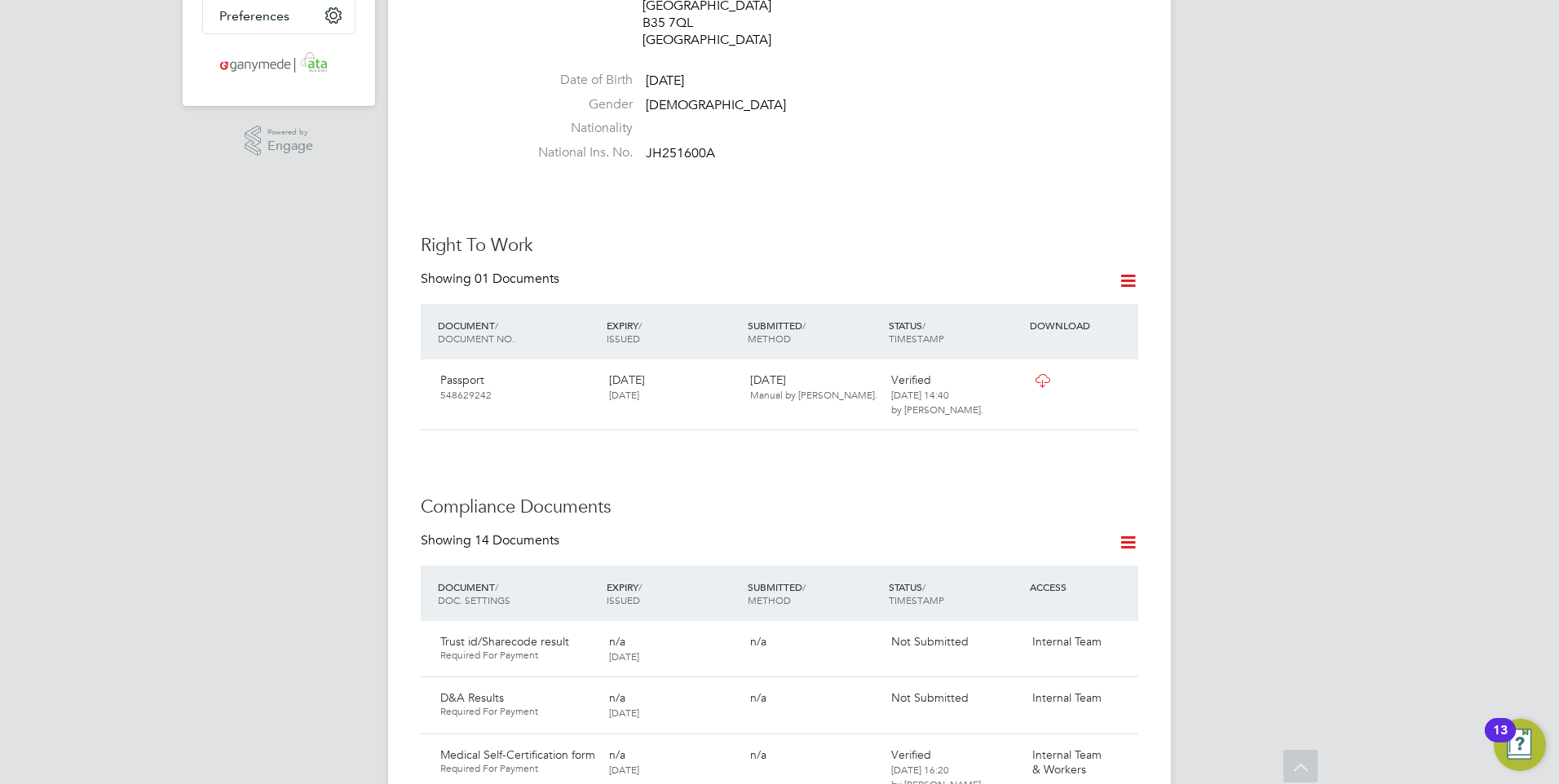
scroll to position [245, 0]
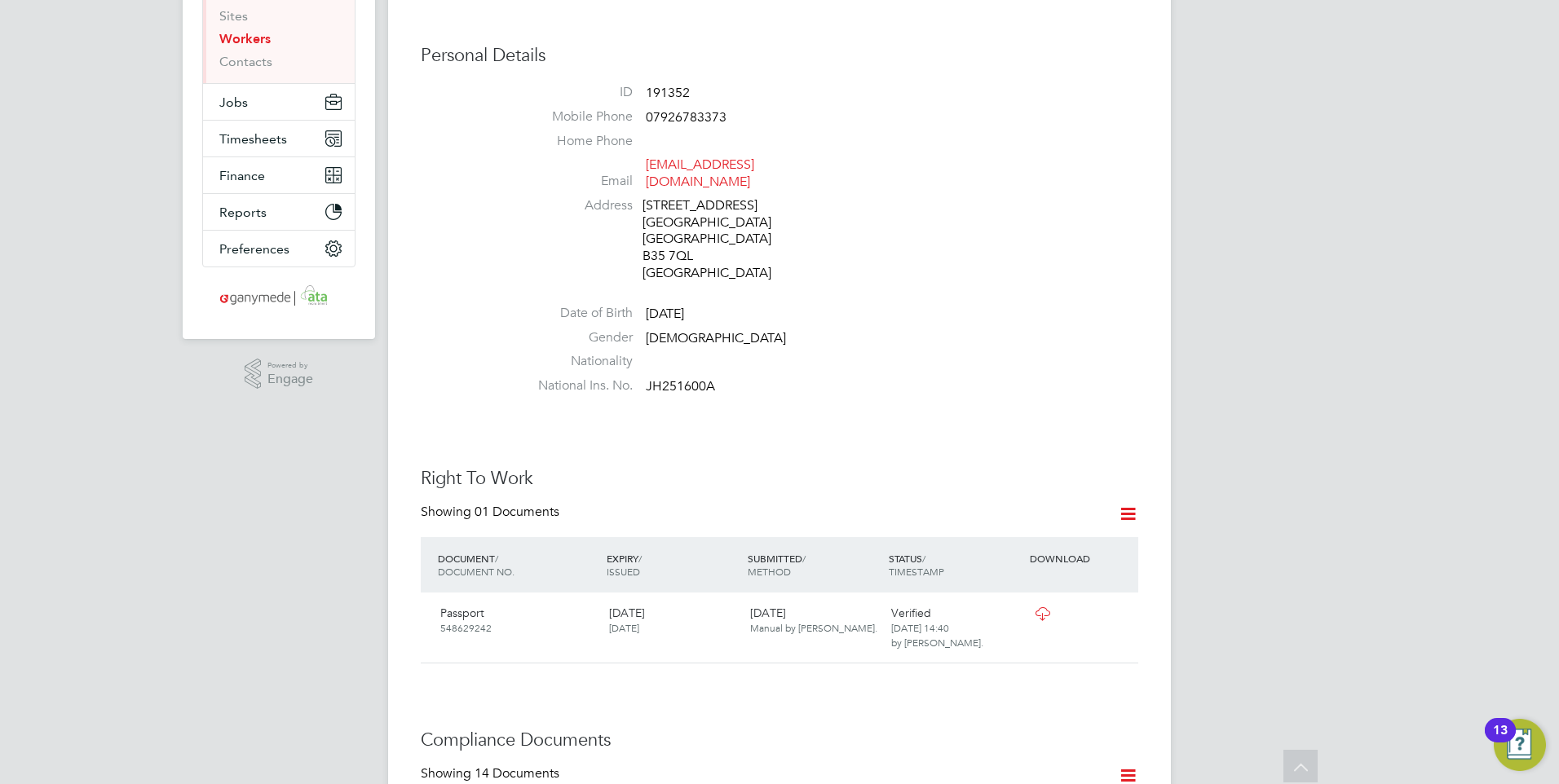
click at [722, 355] on li "Nationality" at bounding box center [828, 365] width 620 height 24
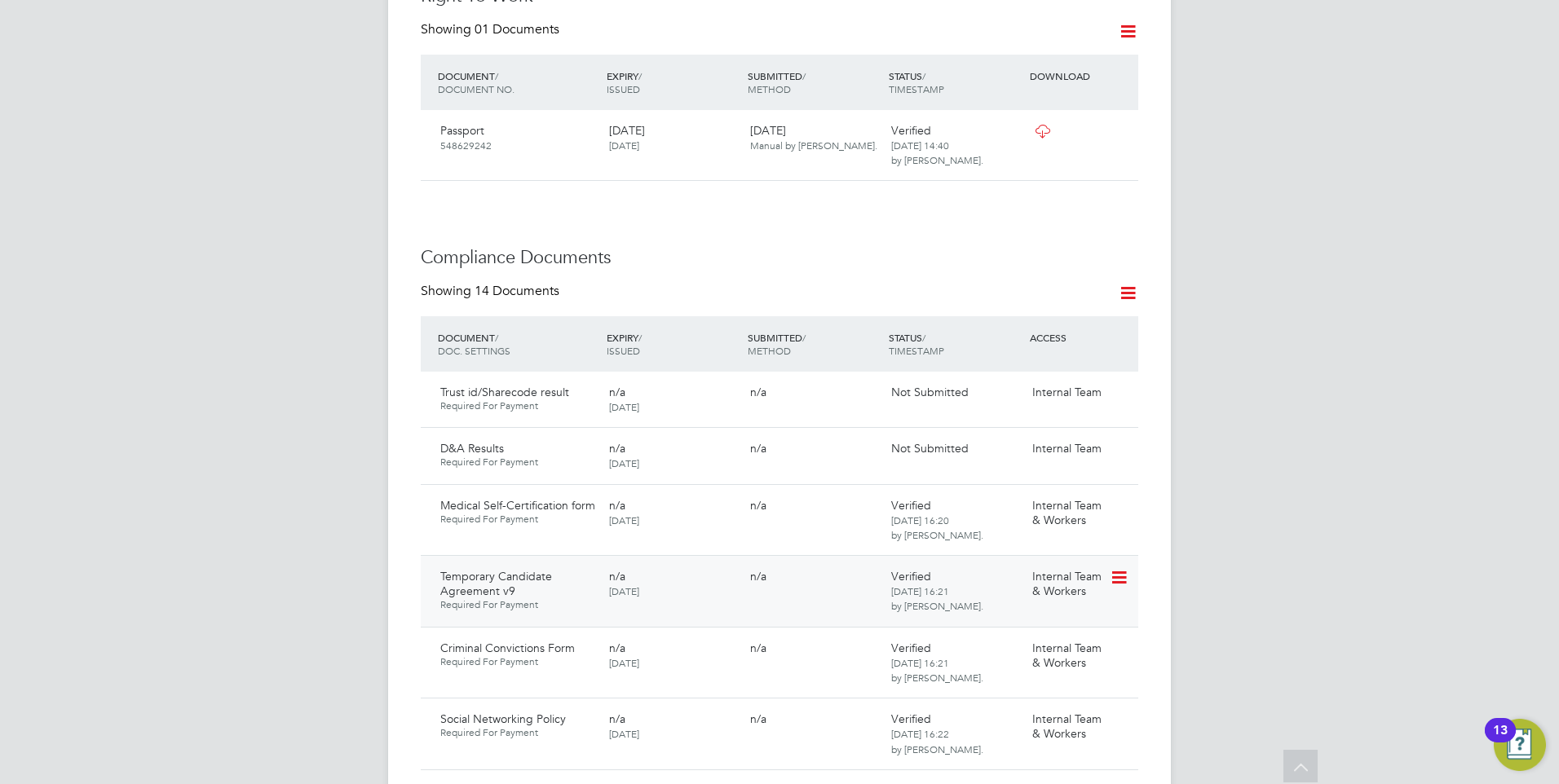
scroll to position [733, 0]
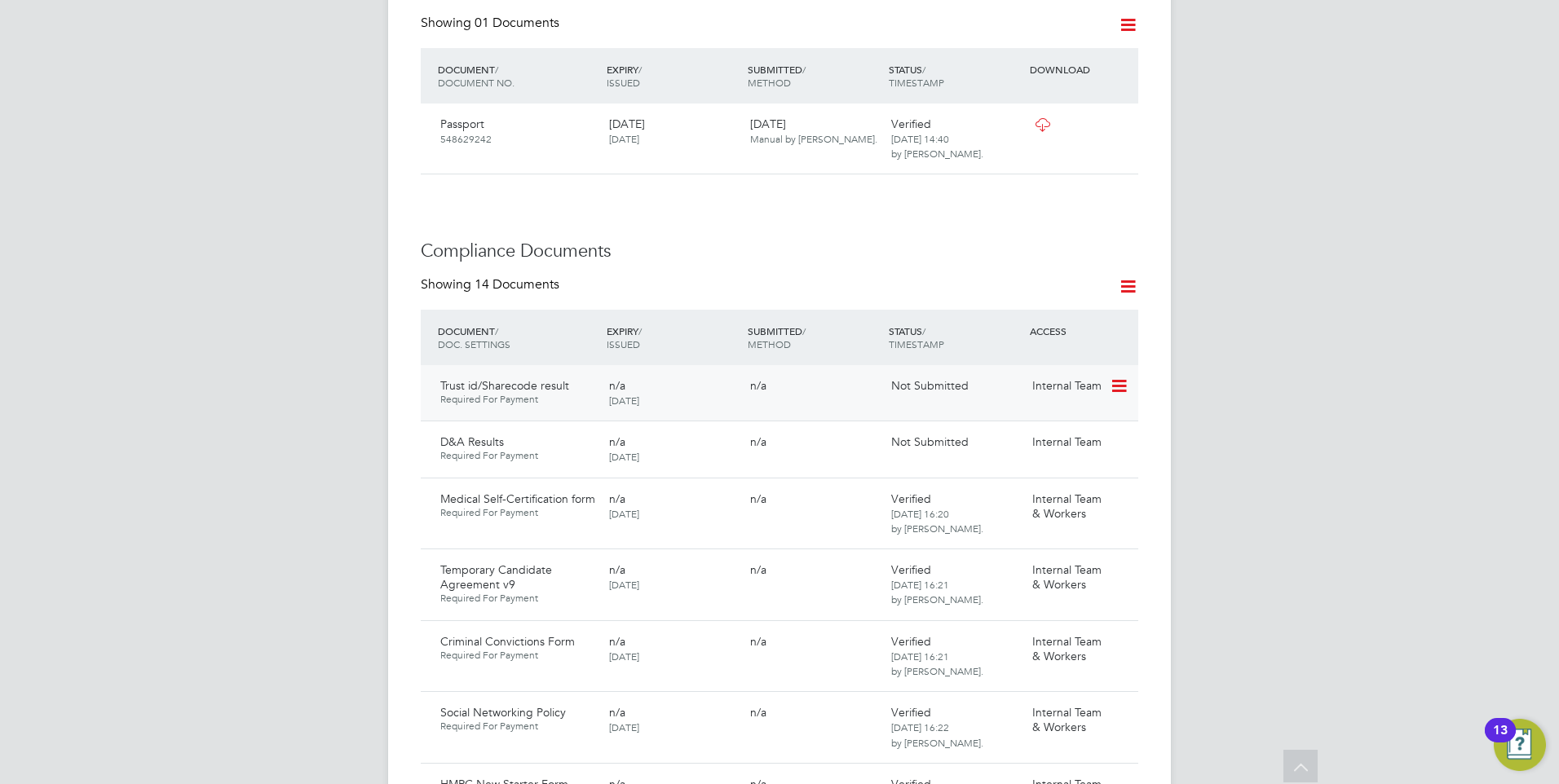
click at [1121, 376] on icon at bounding box center [1117, 386] width 17 height 19
click at [1060, 423] on li "Submit Document" at bounding box center [1068, 432] width 114 height 23
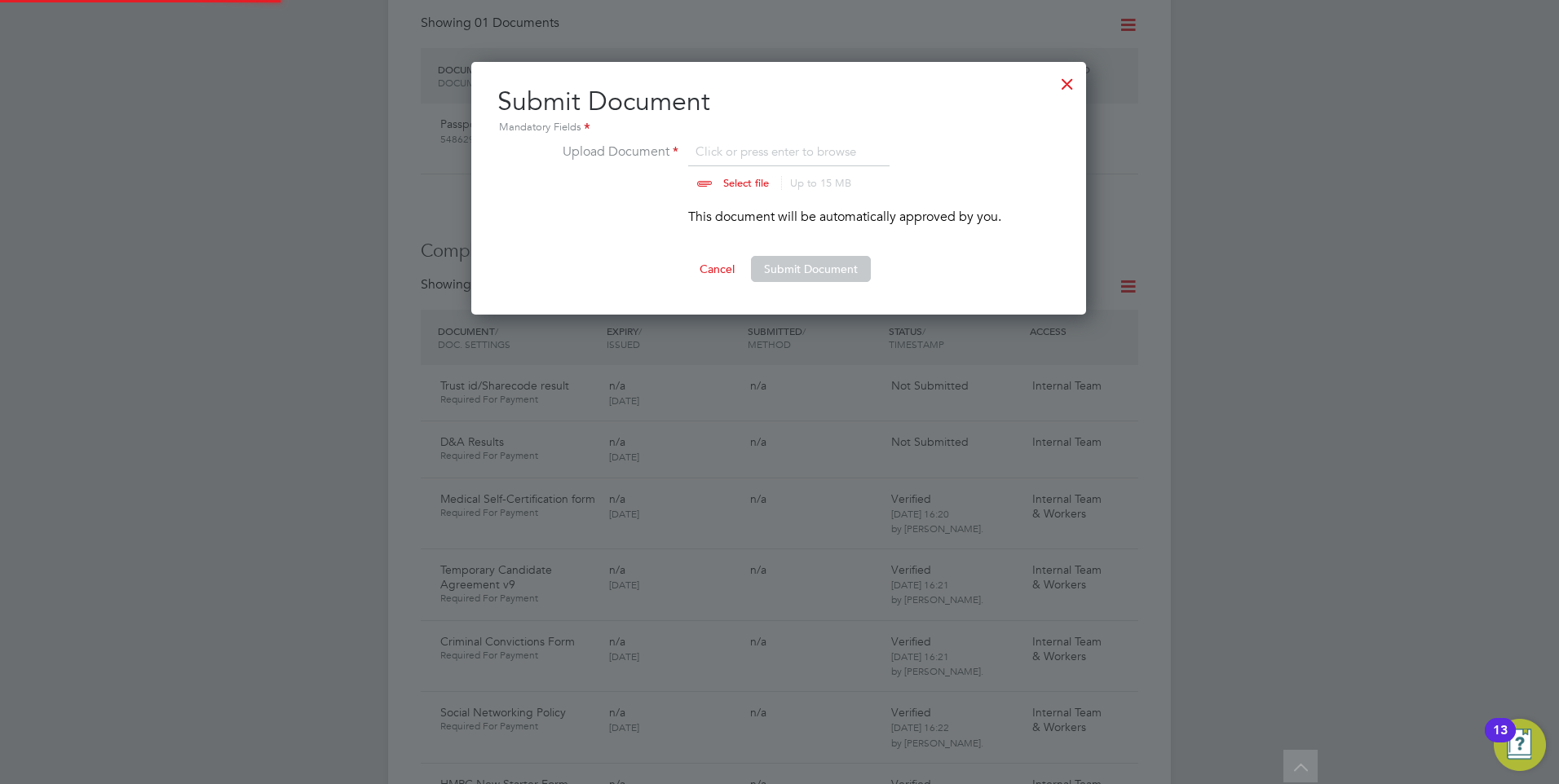
scroll to position [253, 616]
click at [719, 183] on input "file" at bounding box center [762, 166] width 256 height 49
type input "C:\fakepath\Arron Leslie Flowers (2).pdf"
click at [795, 260] on button "Submit Document" at bounding box center [811, 269] width 120 height 26
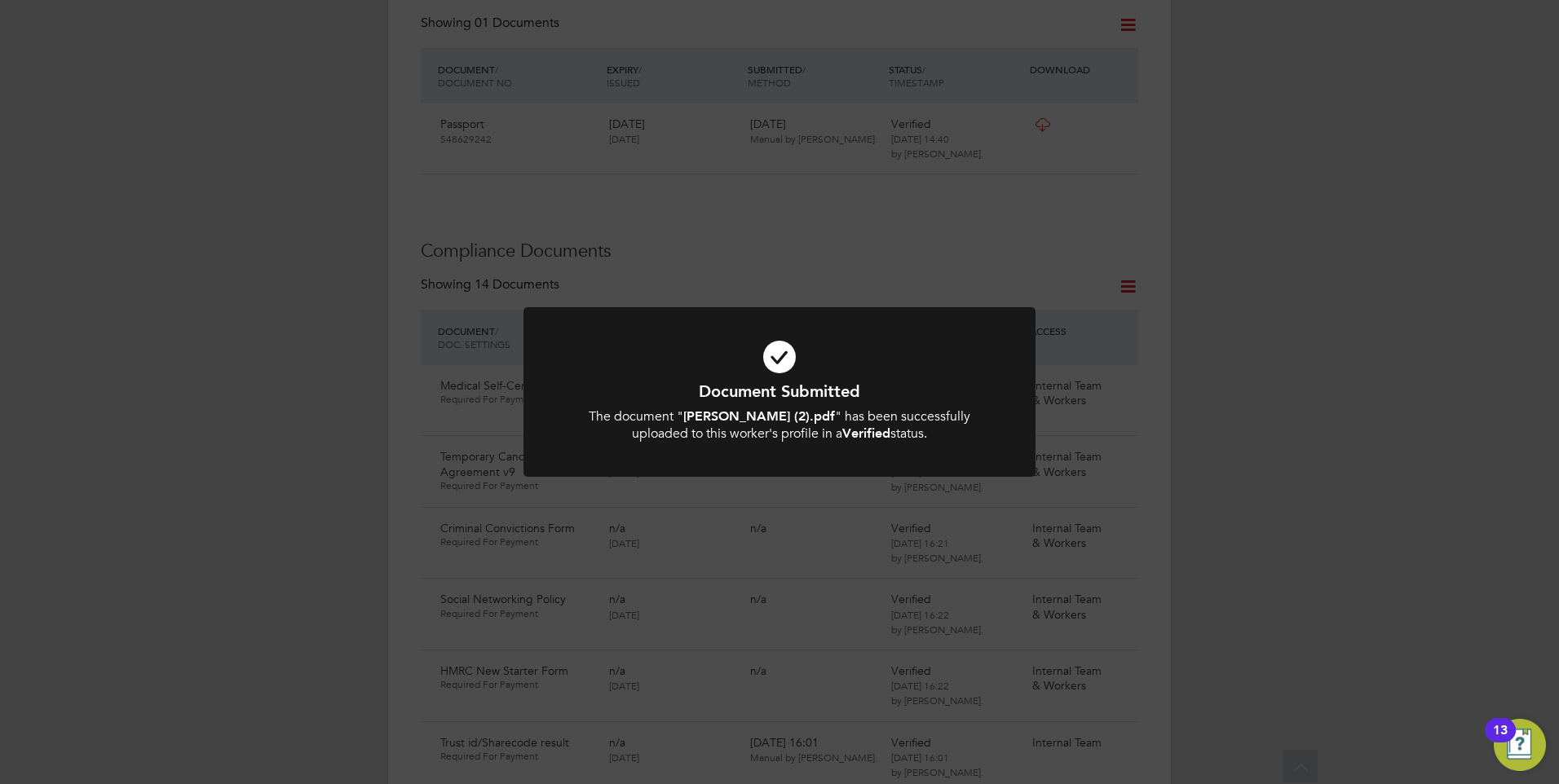
click at [793, 325] on icon at bounding box center [779, 356] width 424 height 64
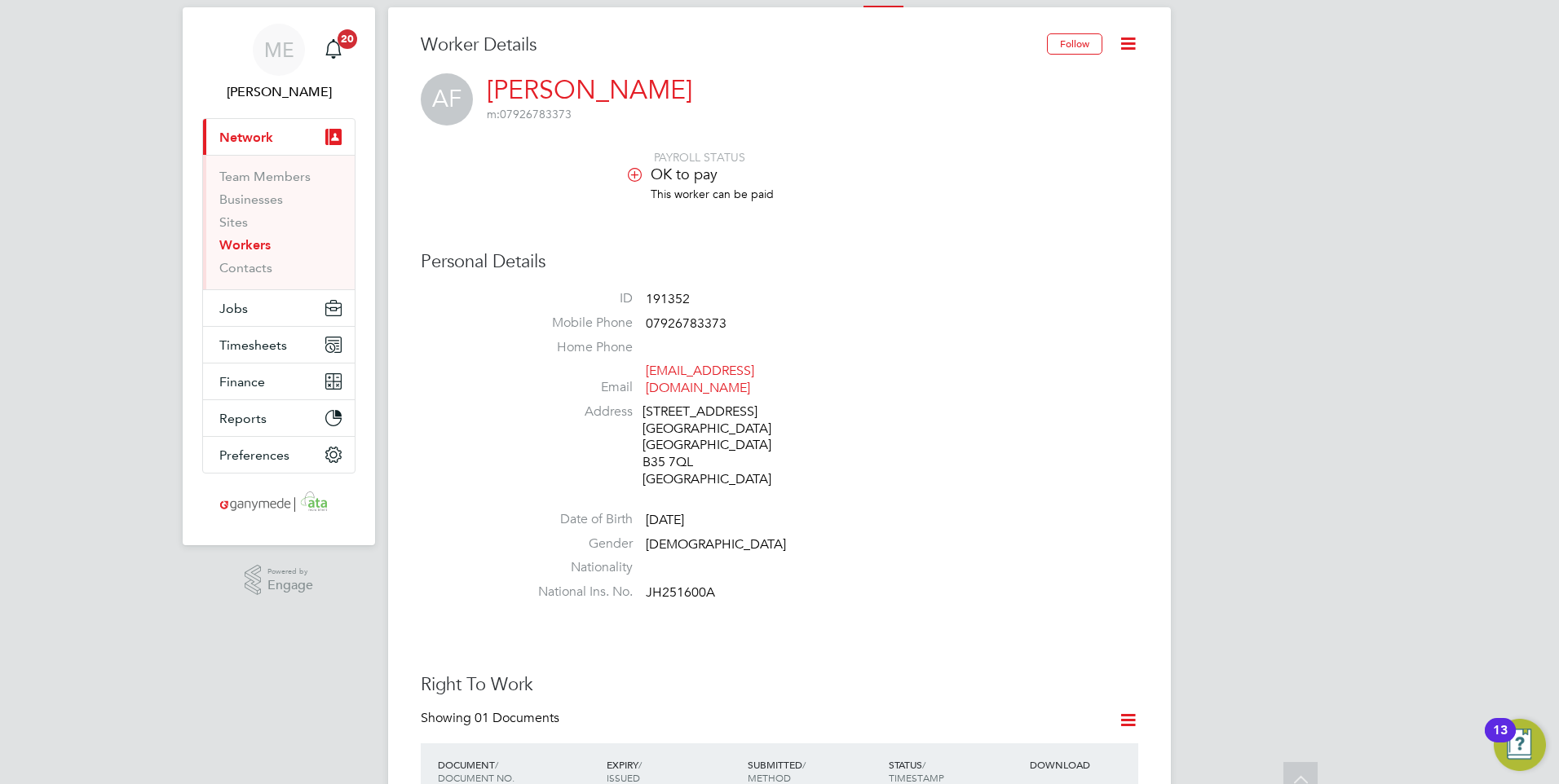
scroll to position [0, 0]
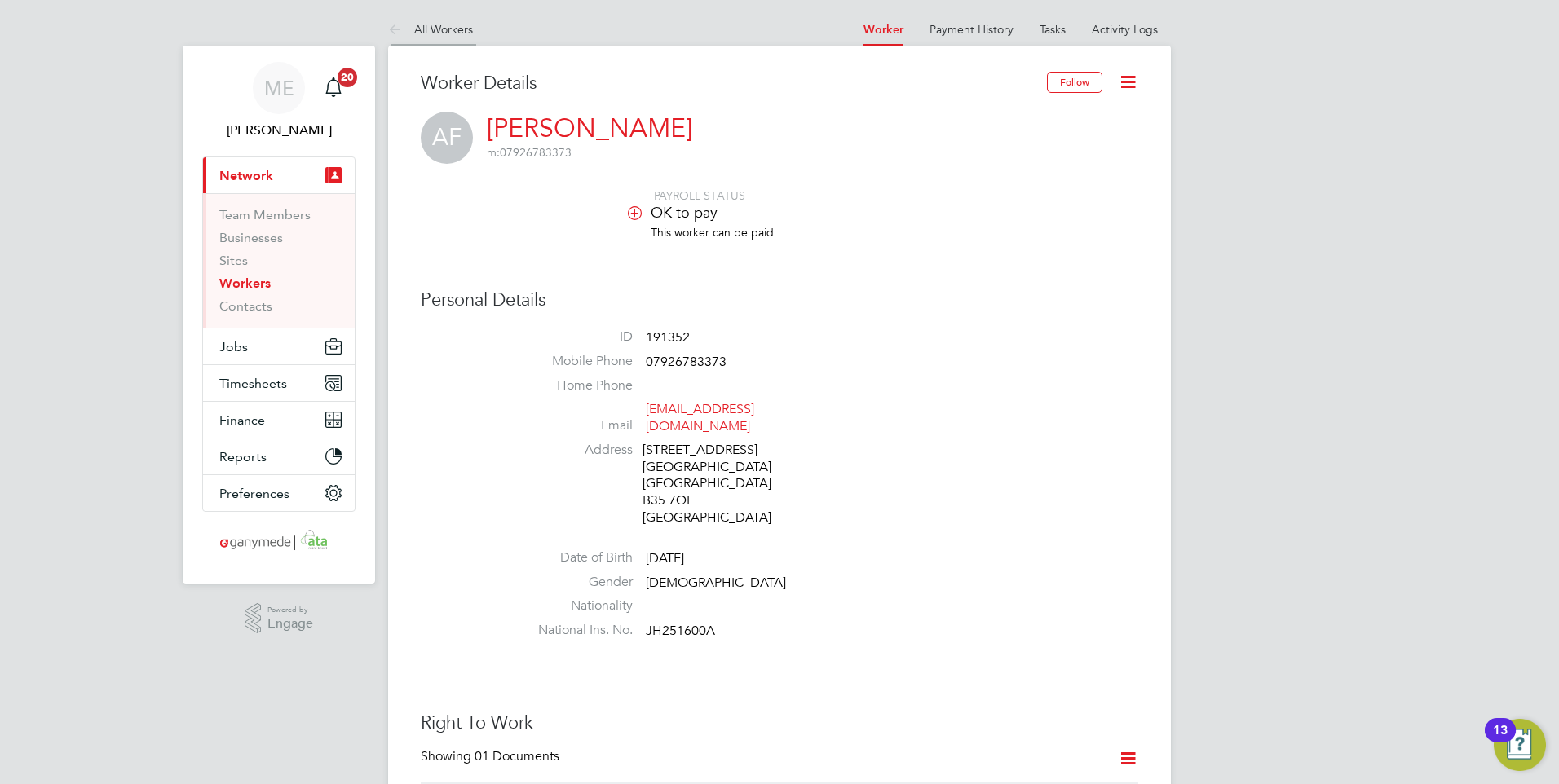
click at [400, 23] on icon at bounding box center [397, 30] width 20 height 20
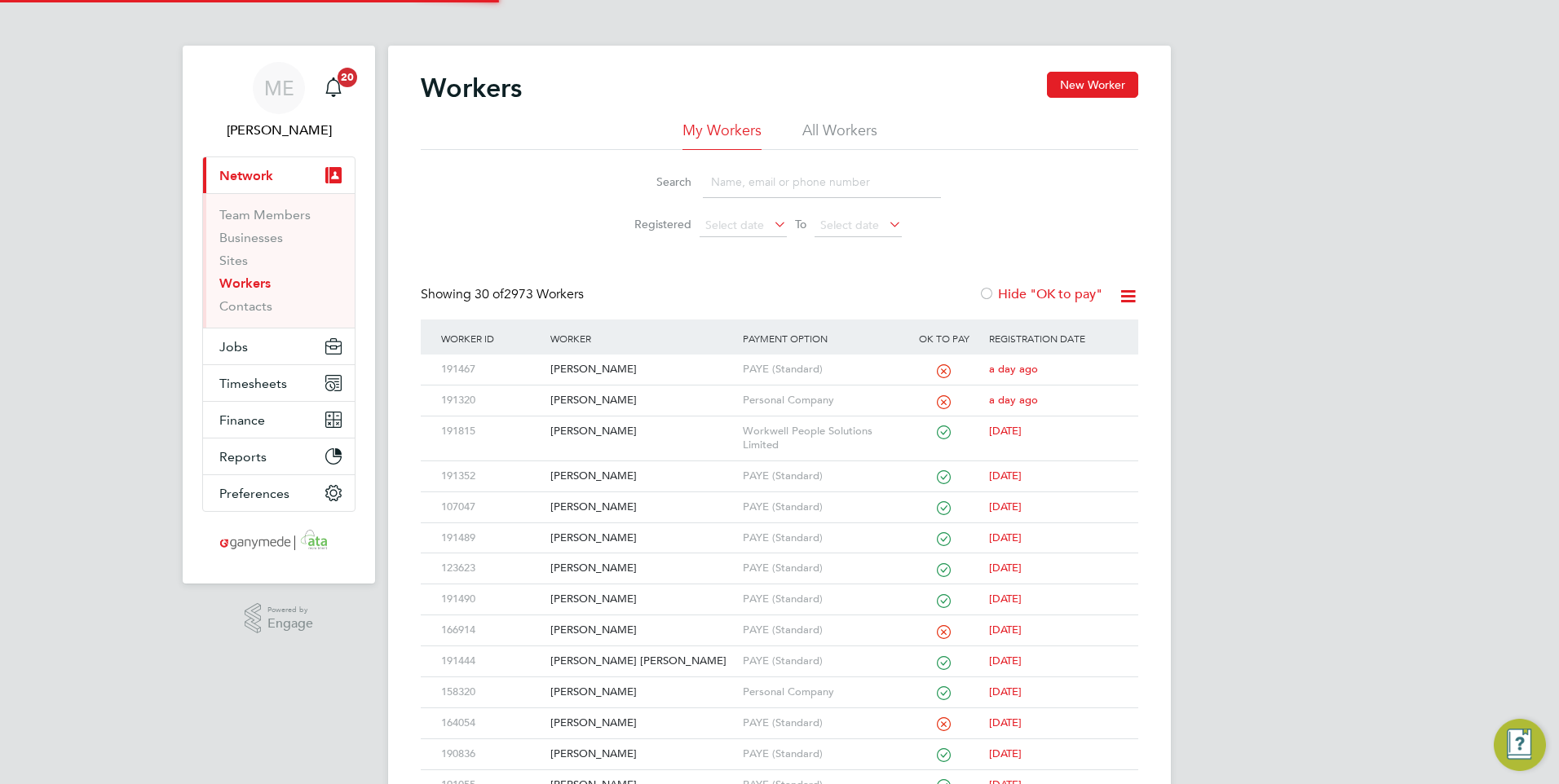
click at [738, 186] on input at bounding box center [821, 182] width 238 height 31
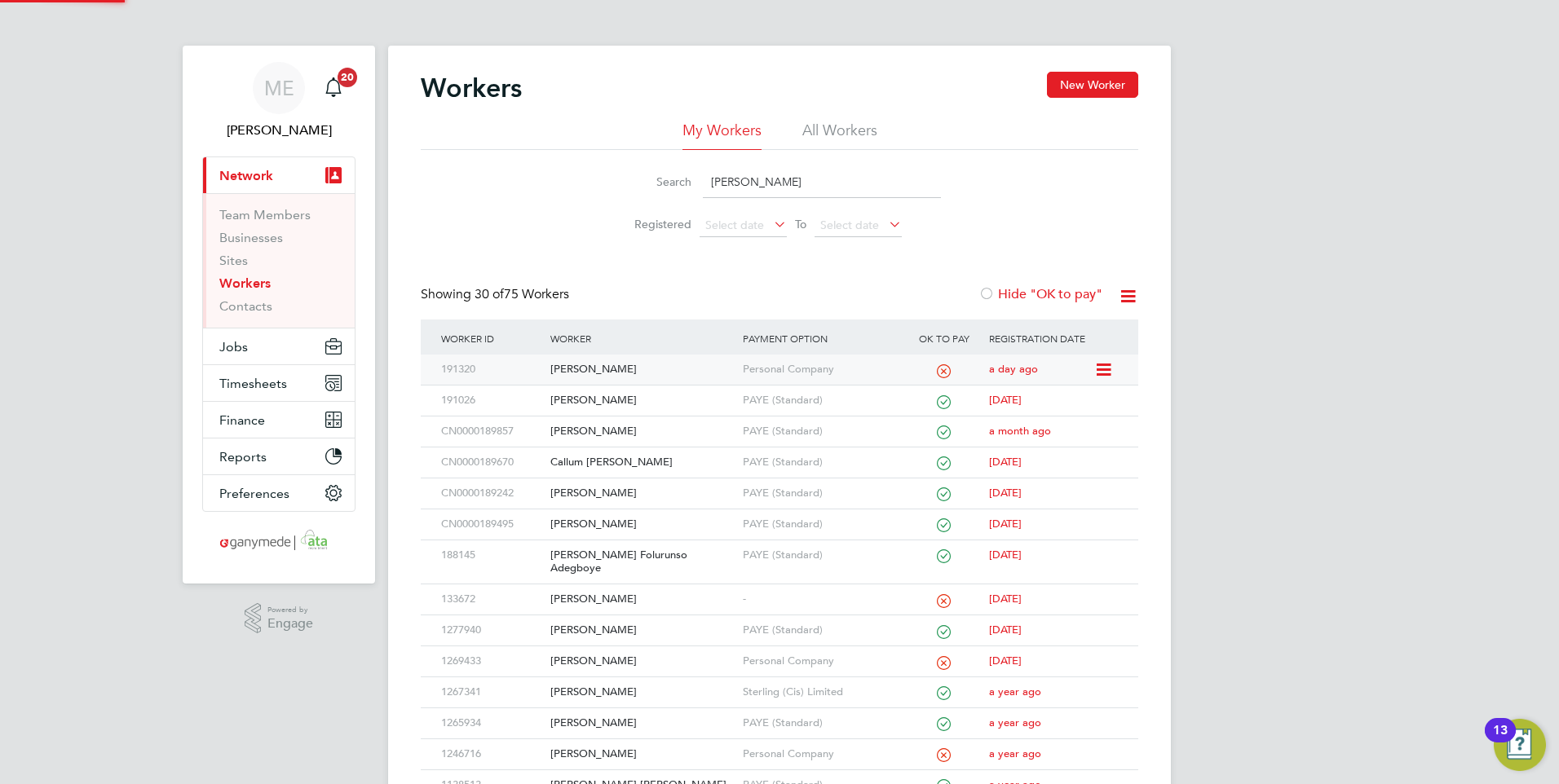
type input "john"
click at [663, 363] on div "[PERSON_NAME]" at bounding box center [642, 369] width 192 height 30
click at [251, 348] on button "Jobs" at bounding box center [279, 346] width 152 height 36
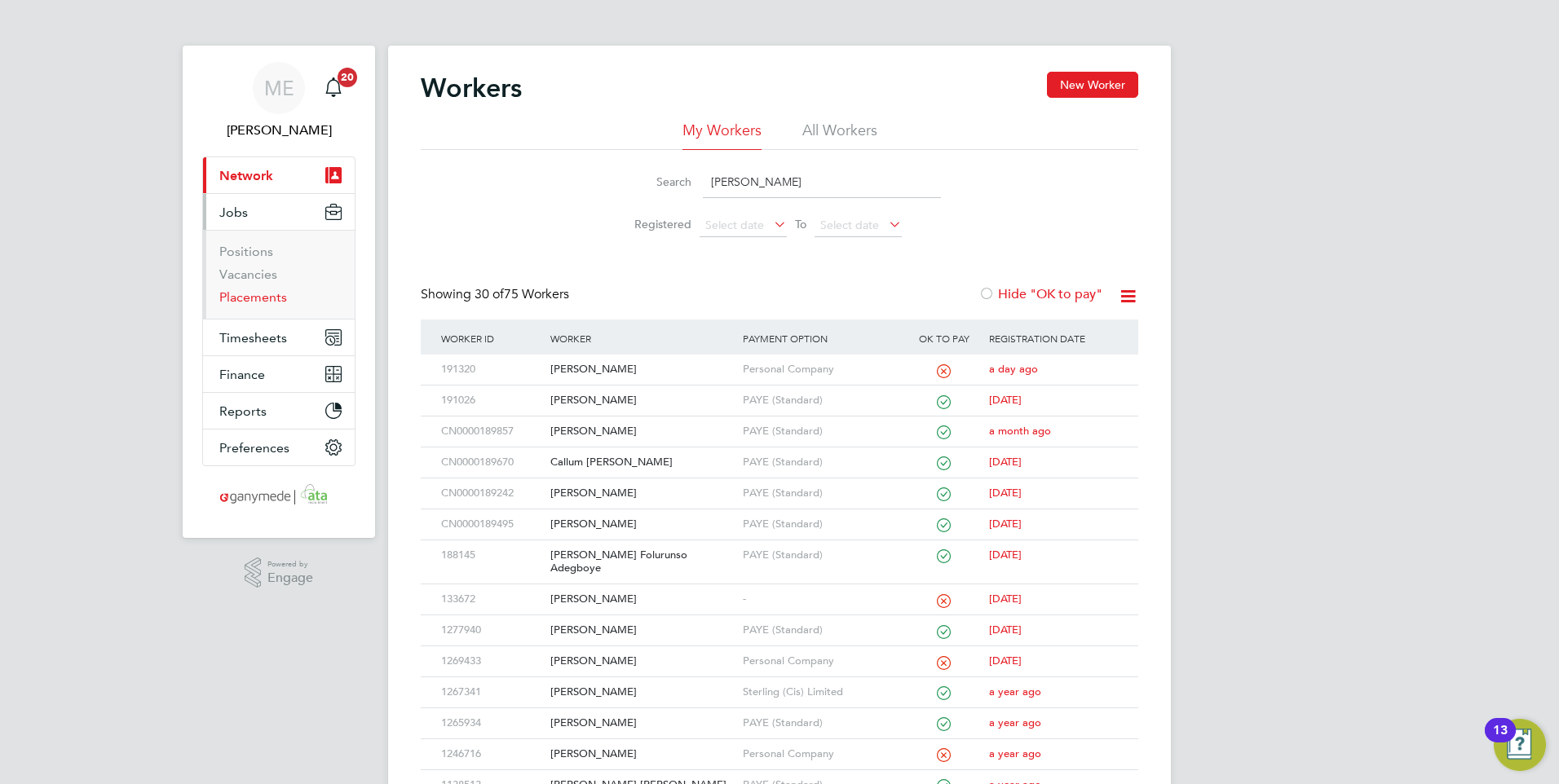
click at [257, 294] on link "Placements" at bounding box center [254, 297] width 68 height 16
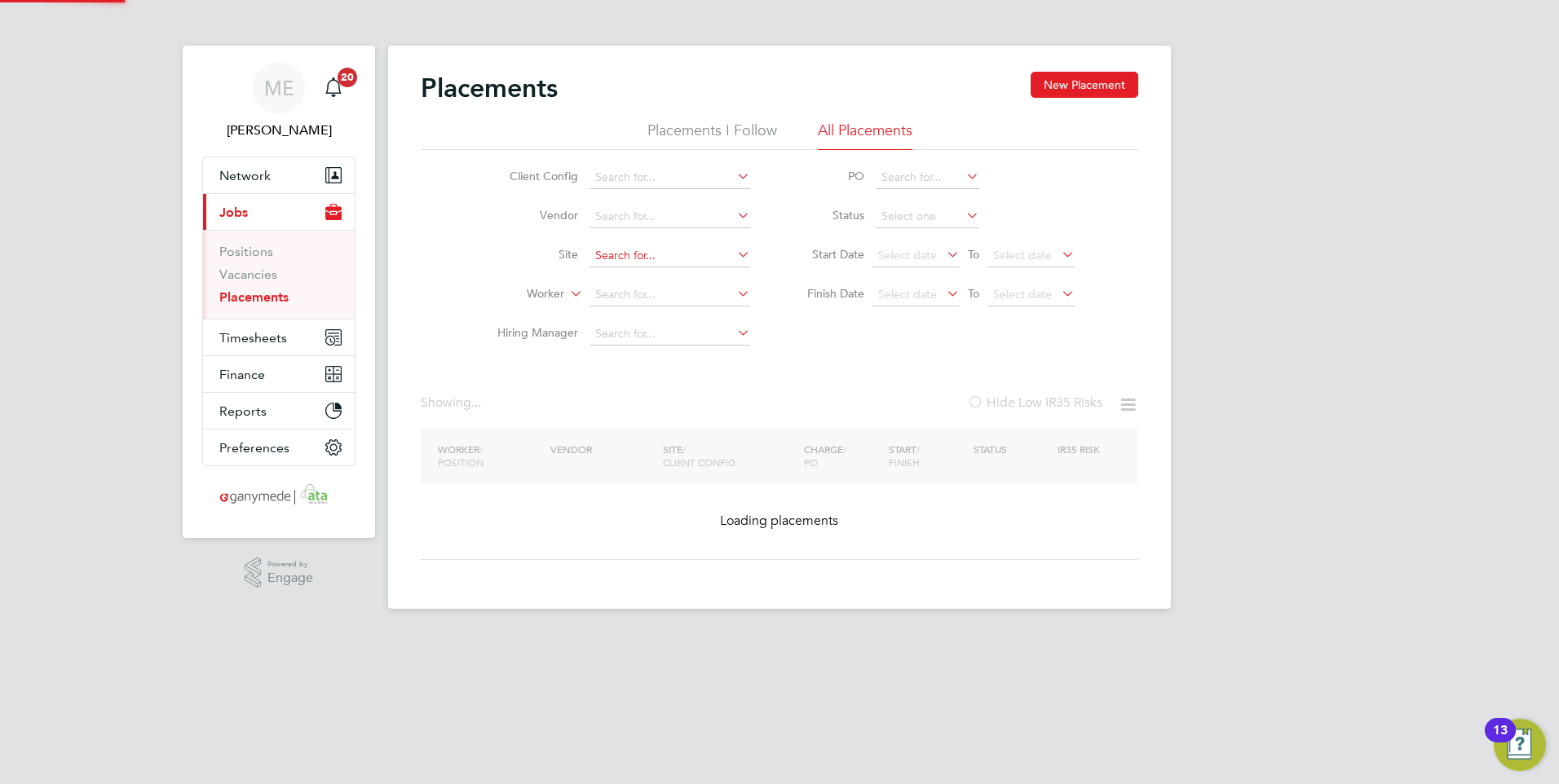
click at [609, 261] on input at bounding box center [669, 256] width 160 height 23
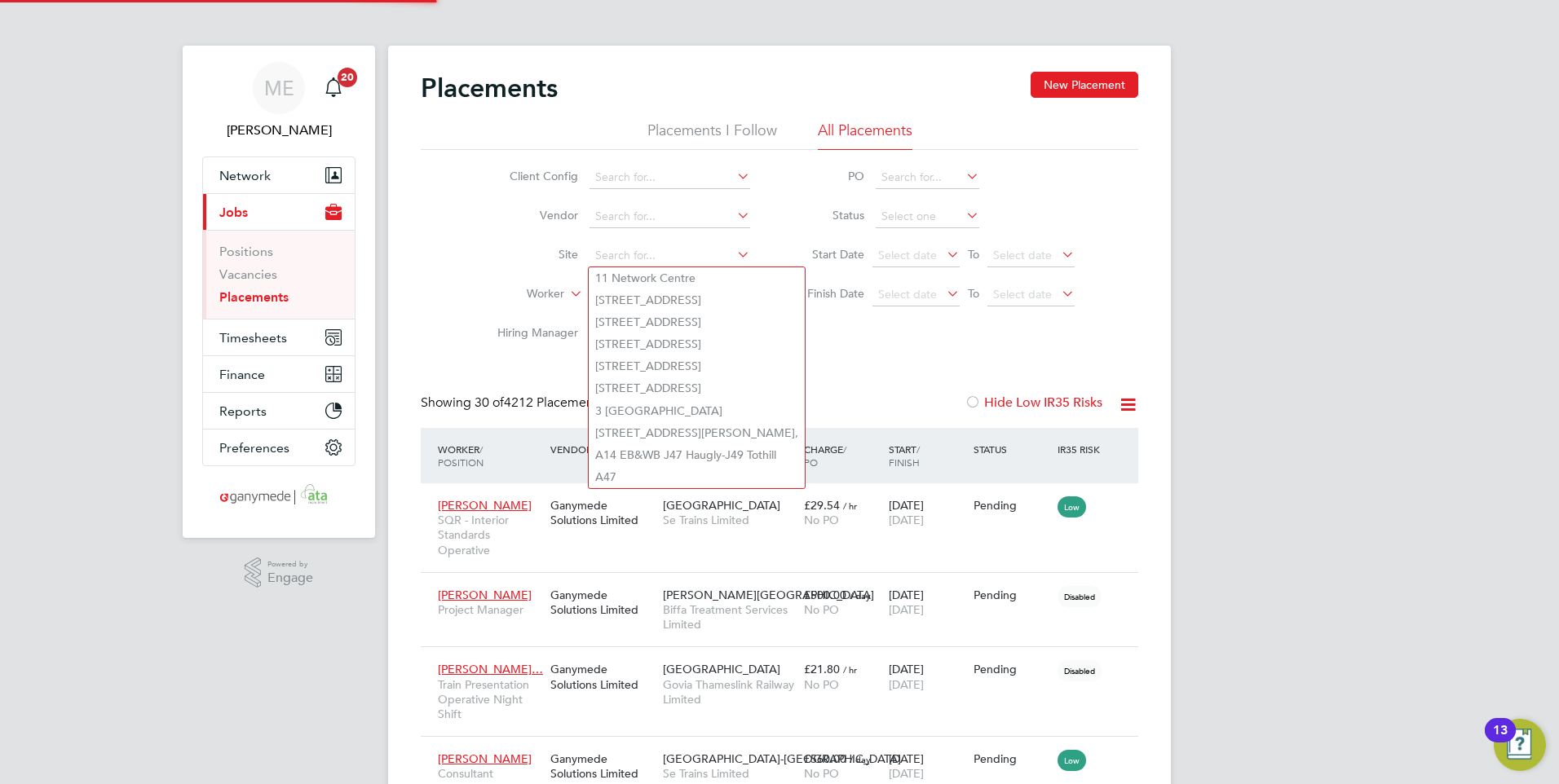
click at [516, 285] on li "Worker" at bounding box center [617, 294] width 307 height 39
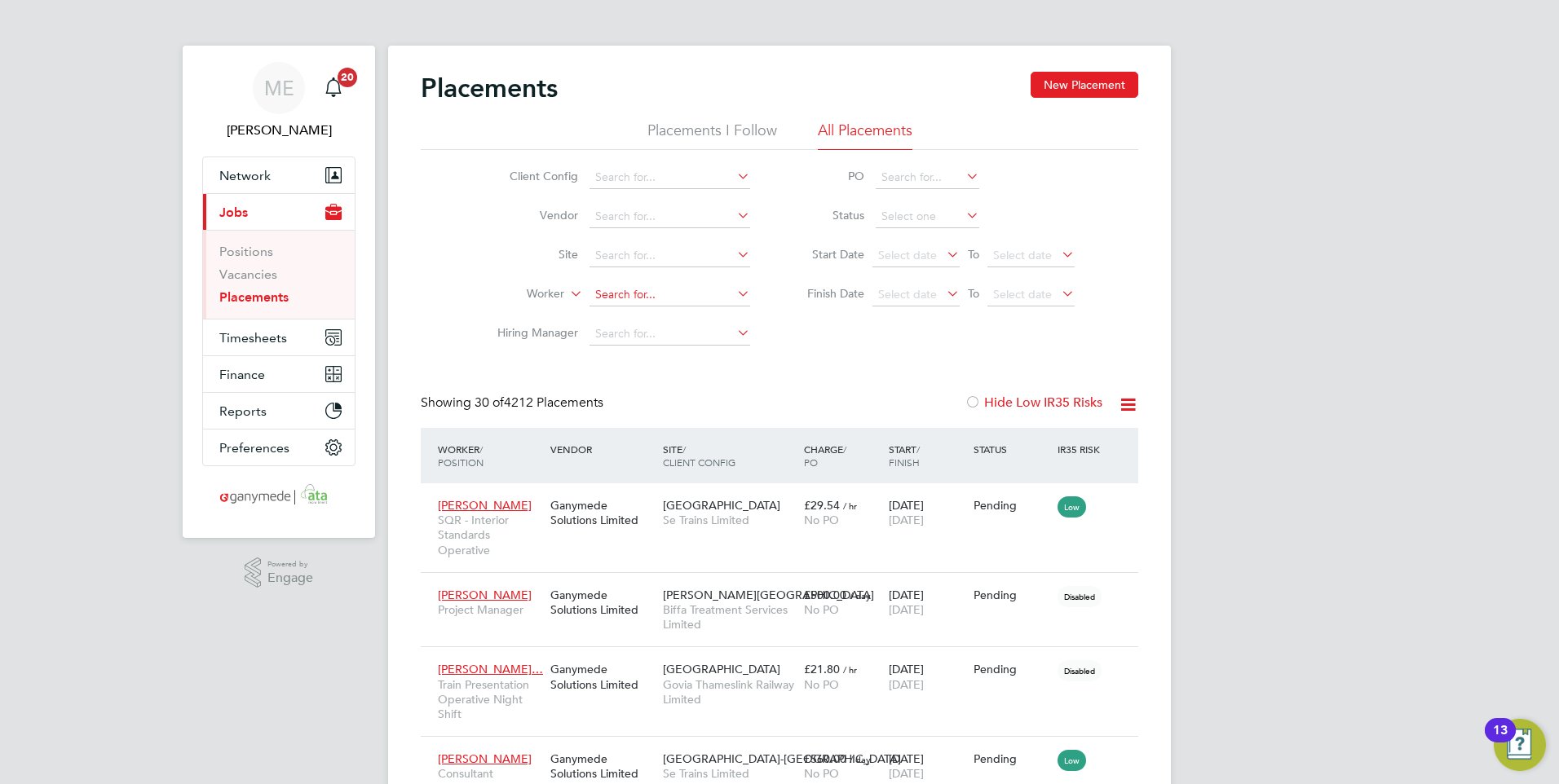
click at [613, 293] on input at bounding box center [669, 295] width 160 height 23
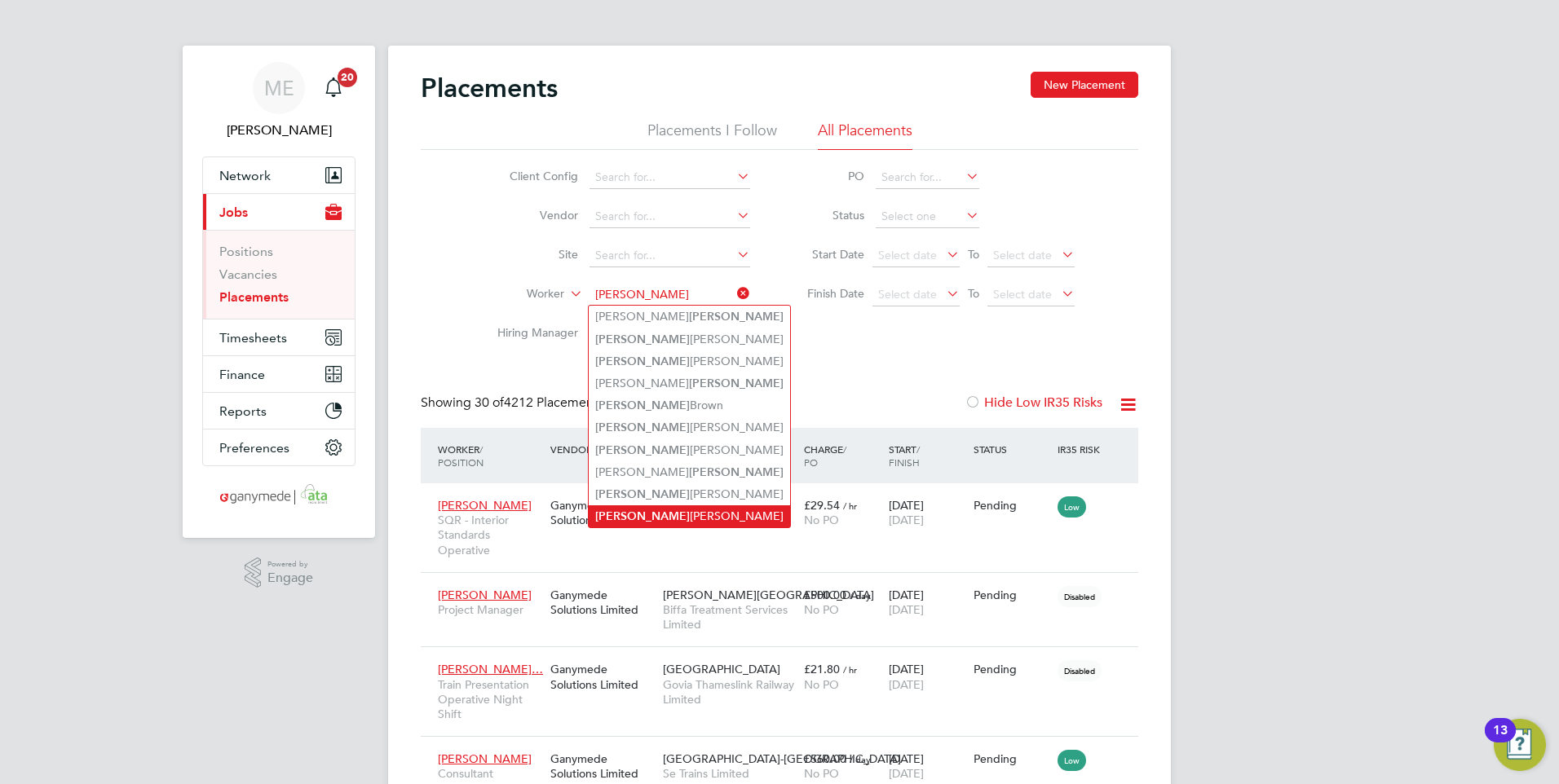
click at [651, 506] on li "Stuart Collins" at bounding box center [688, 516] width 201 height 22
type input "Stuart Collins"
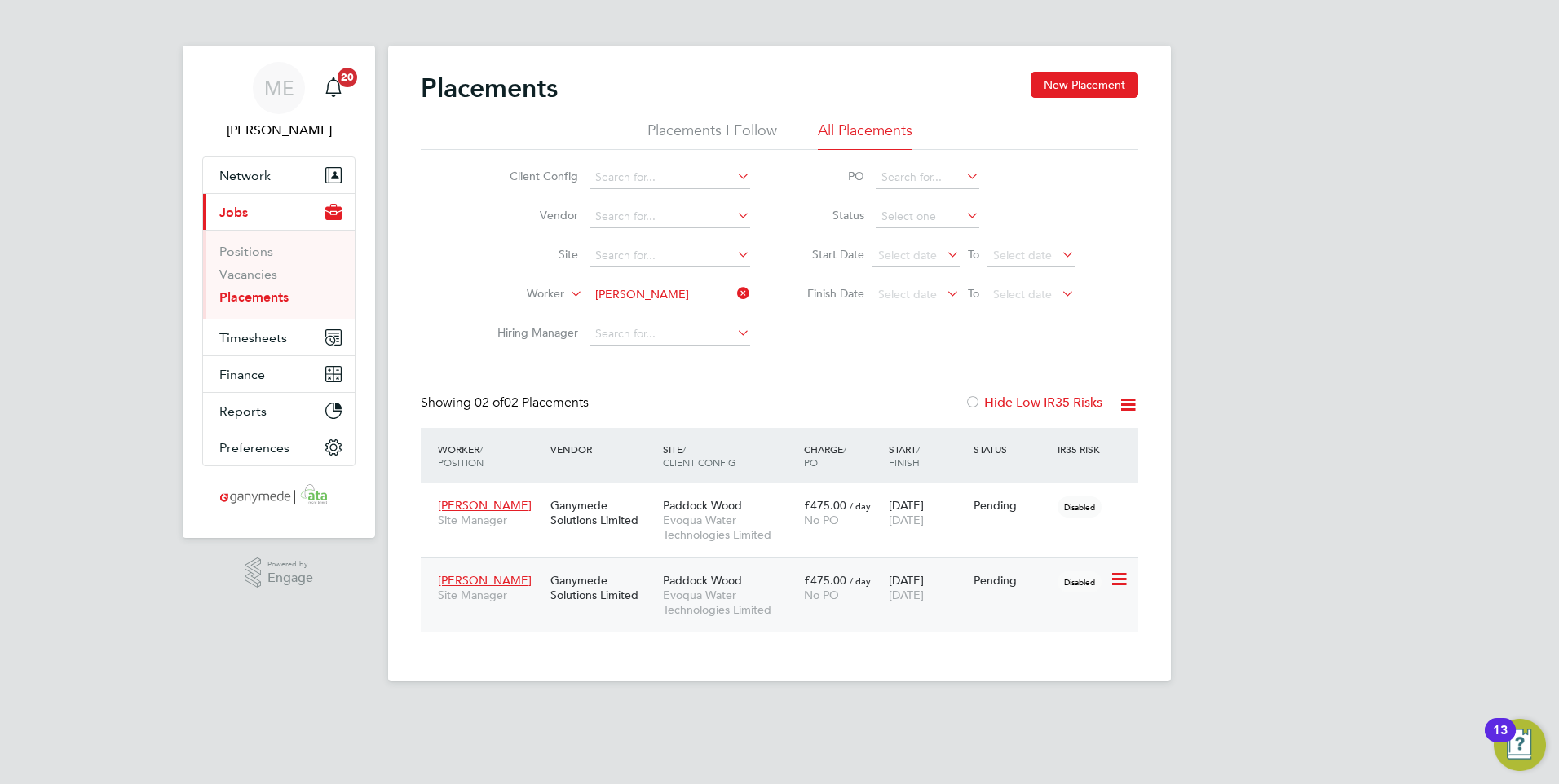
click at [834, 591] on span "No PO" at bounding box center [821, 594] width 35 height 15
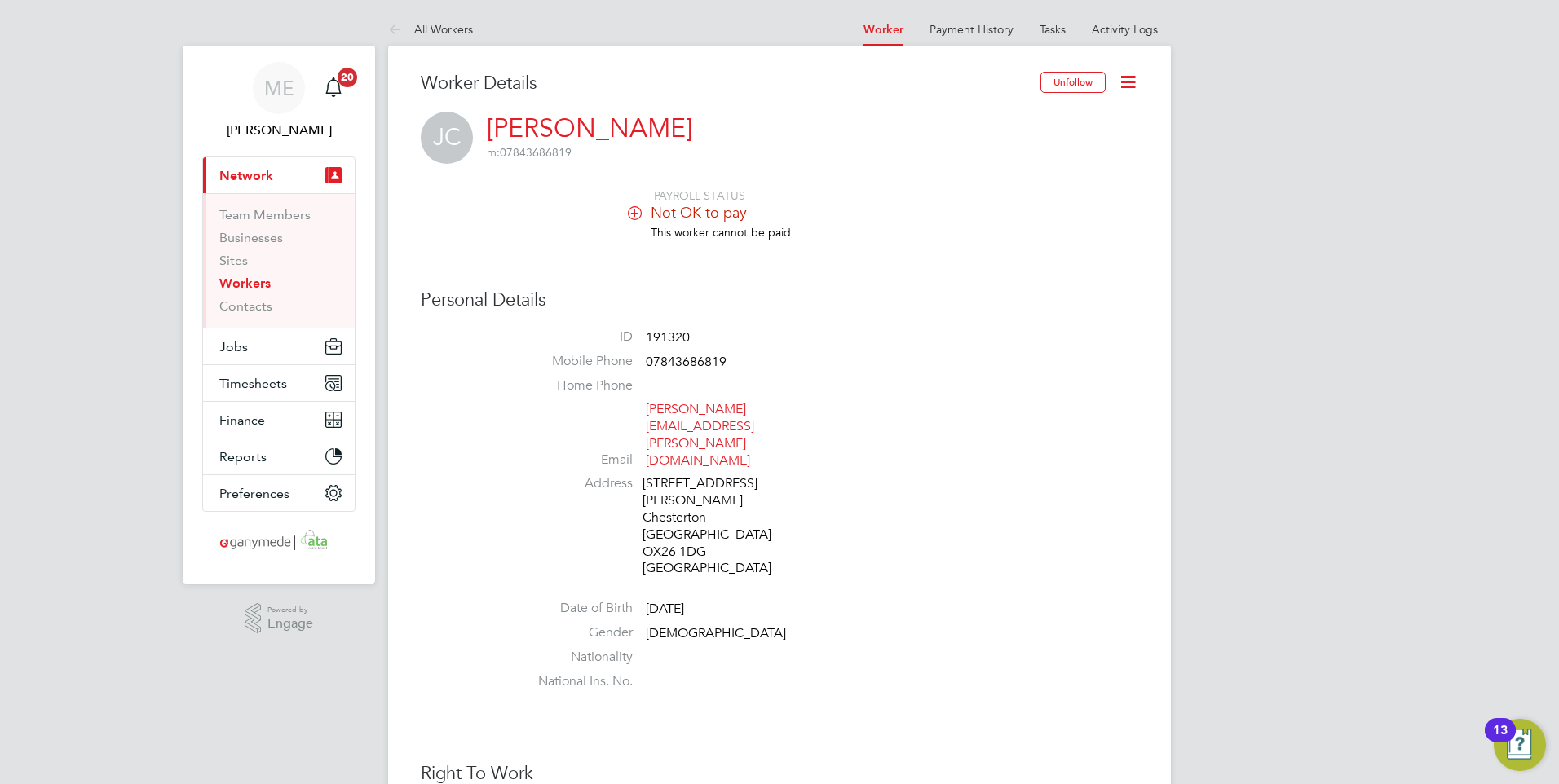
click at [398, 27] on icon at bounding box center [397, 30] width 20 height 20
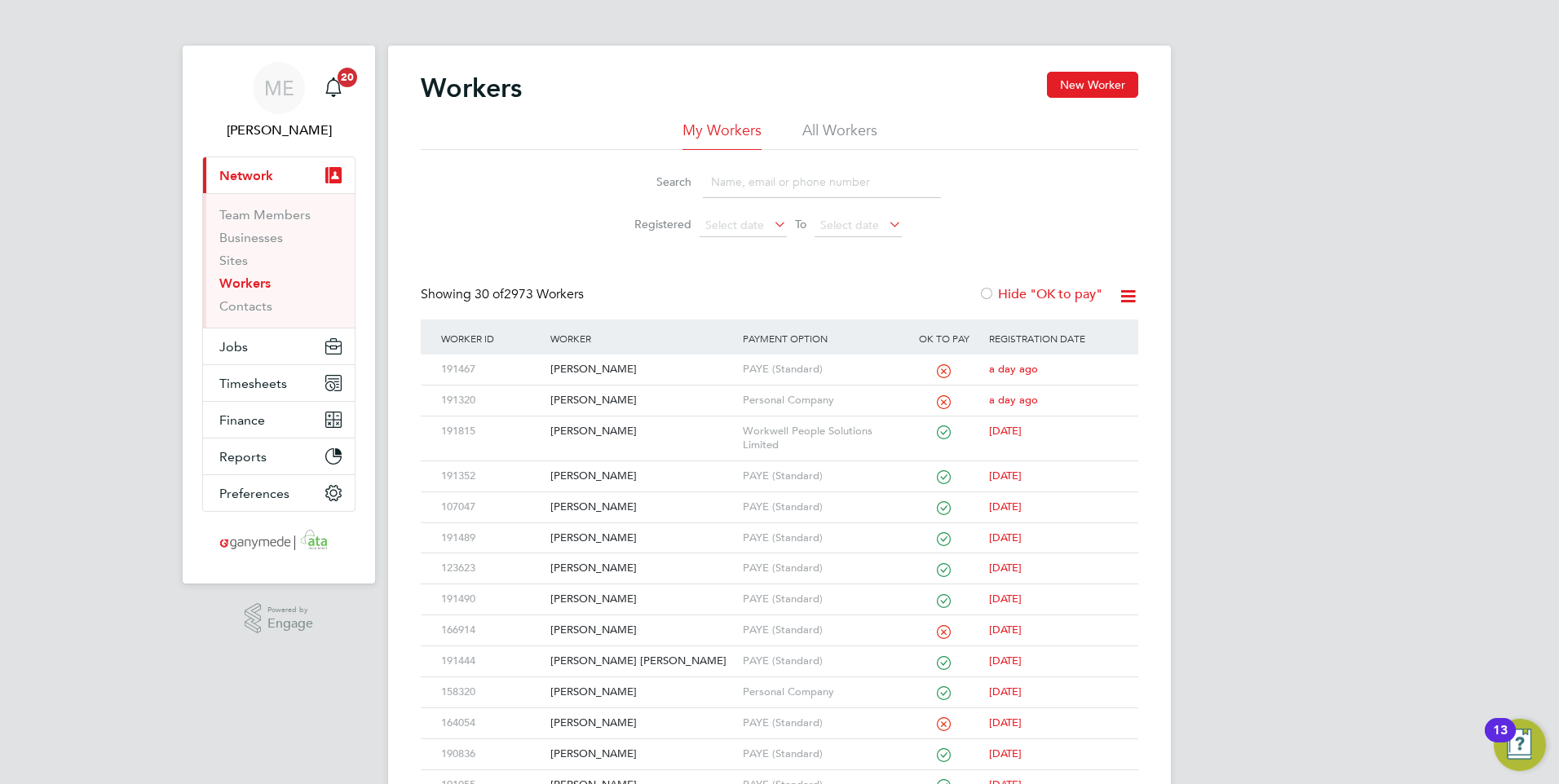
drag, startPoint x: 803, startPoint y: 177, endPoint x: 794, endPoint y: 185, distance: 12.0
click at [801, 183] on input at bounding box center [821, 182] width 238 height 31
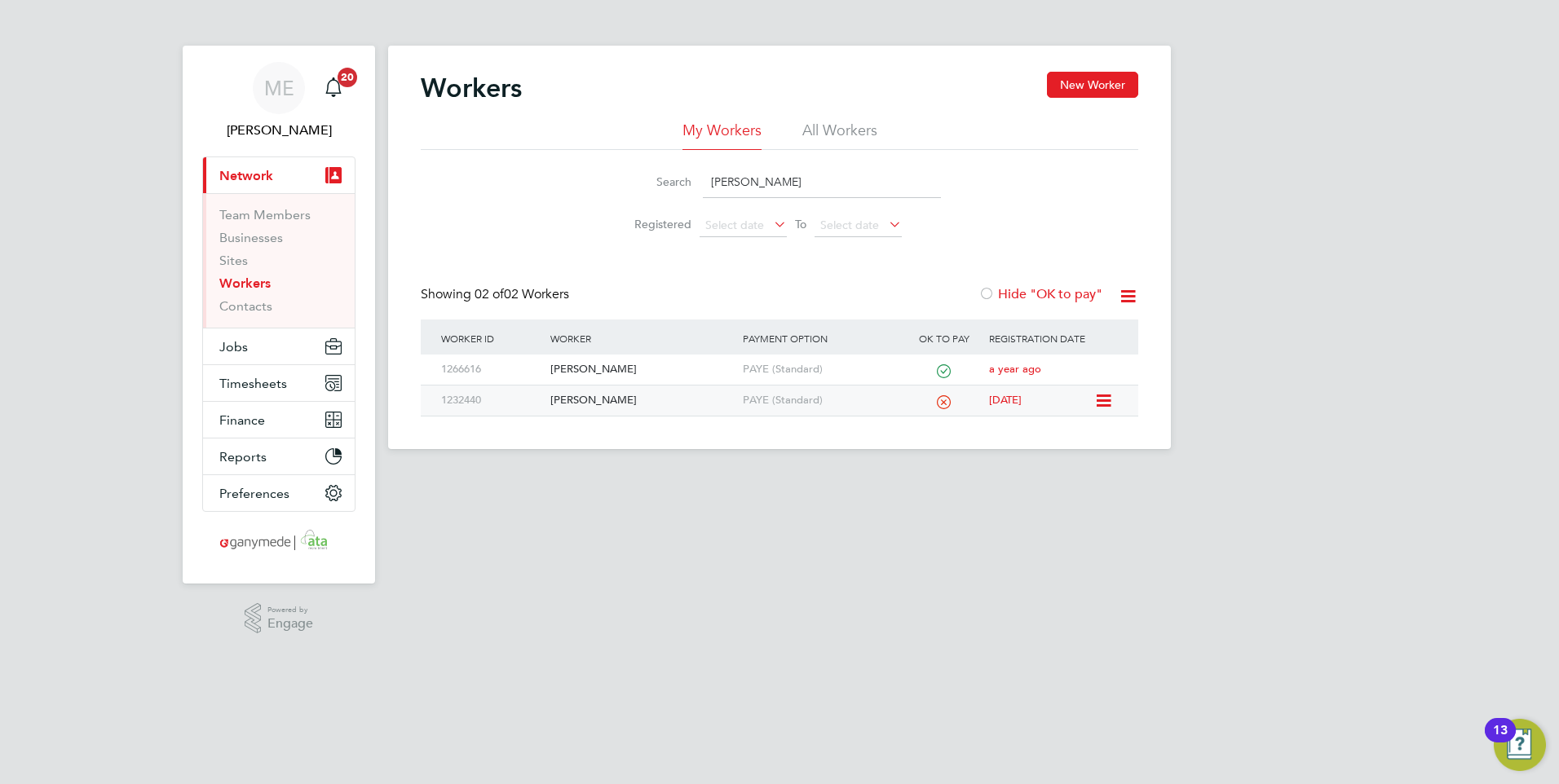
type input "[PERSON_NAME]"
click at [642, 389] on div "[PERSON_NAME]" at bounding box center [642, 400] width 192 height 30
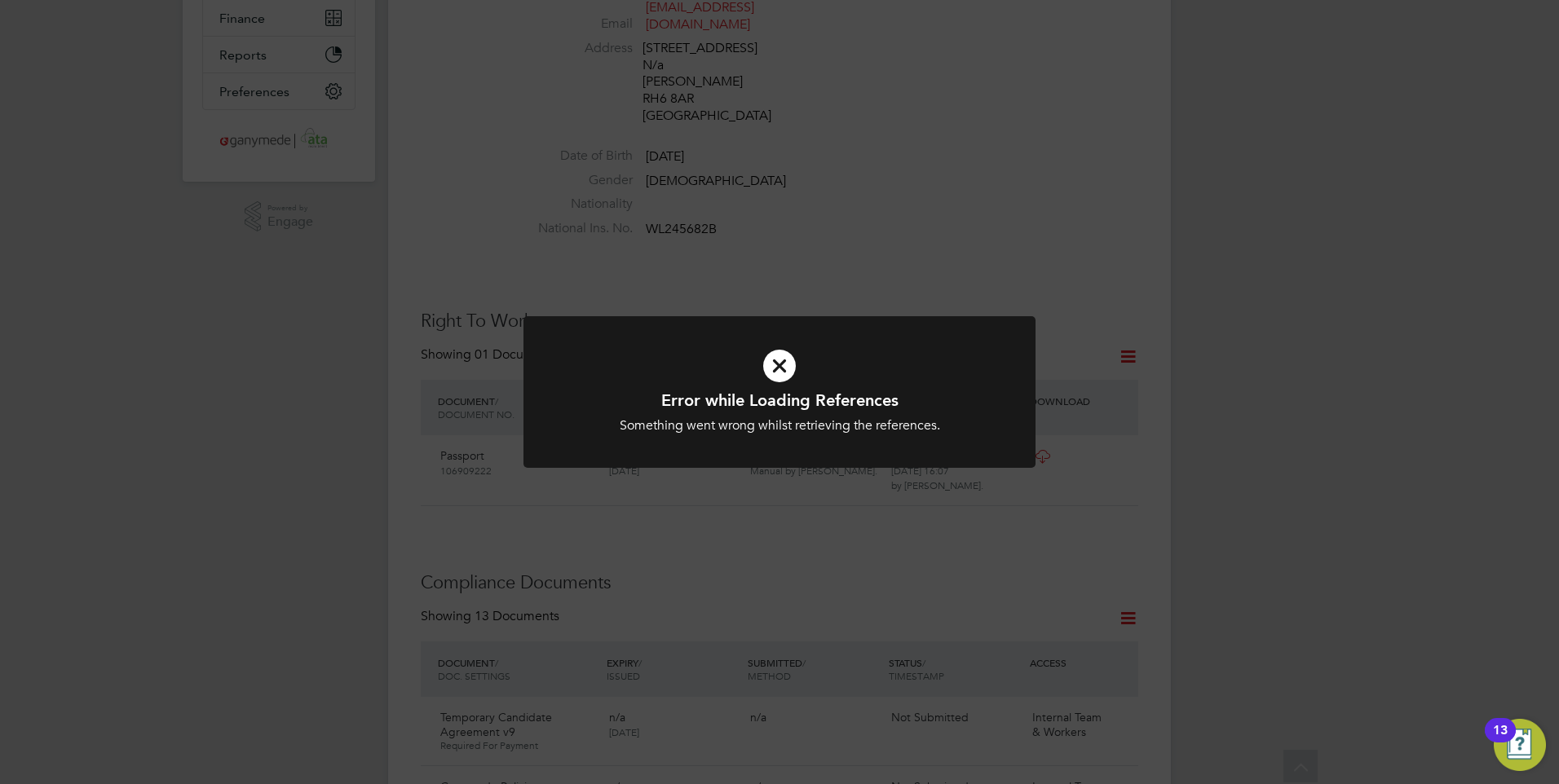
scroll to position [489, 0]
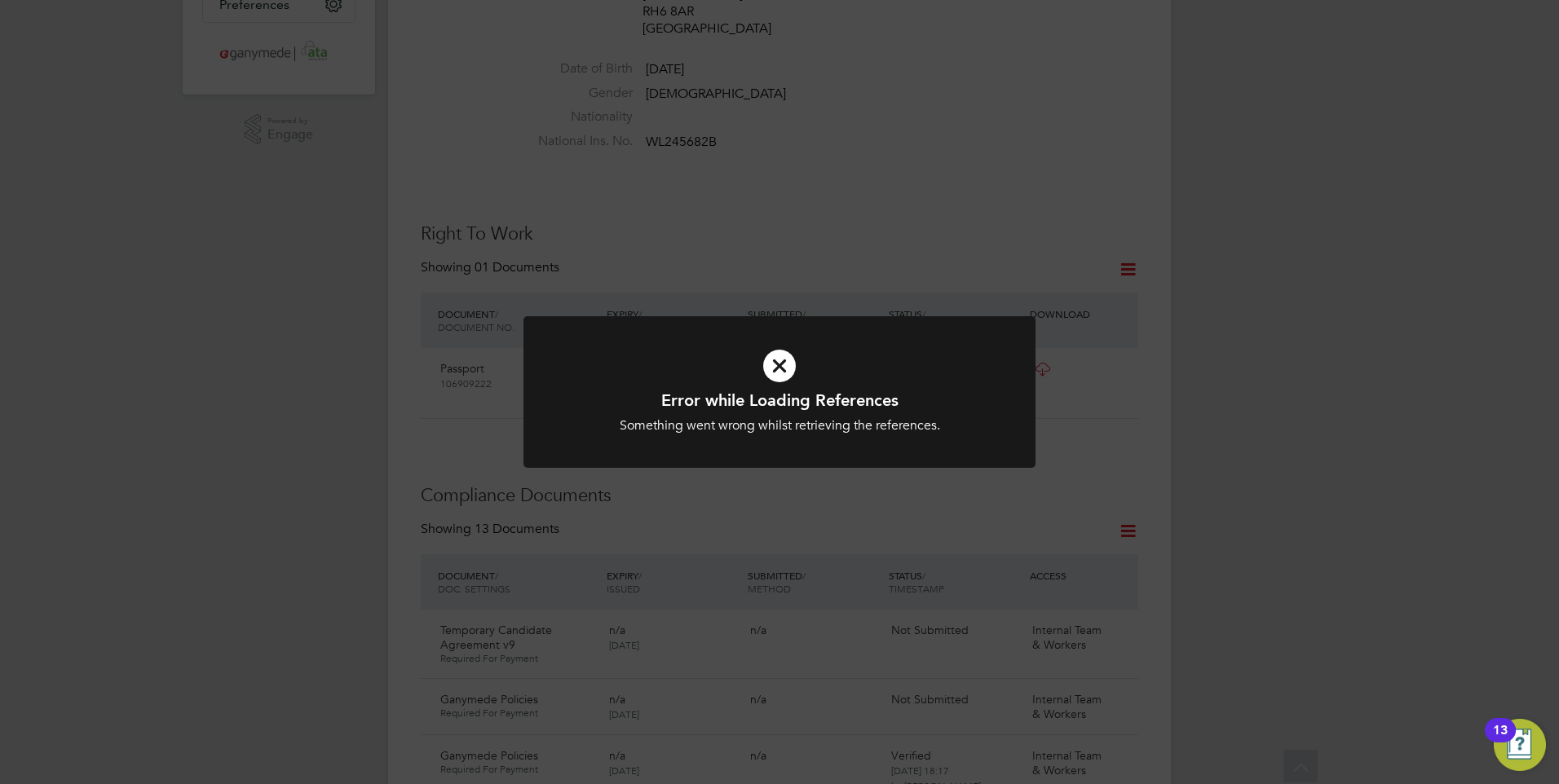
click at [796, 433] on div "Something went wrong whilst retrieving the references." at bounding box center [779, 426] width 424 height 17
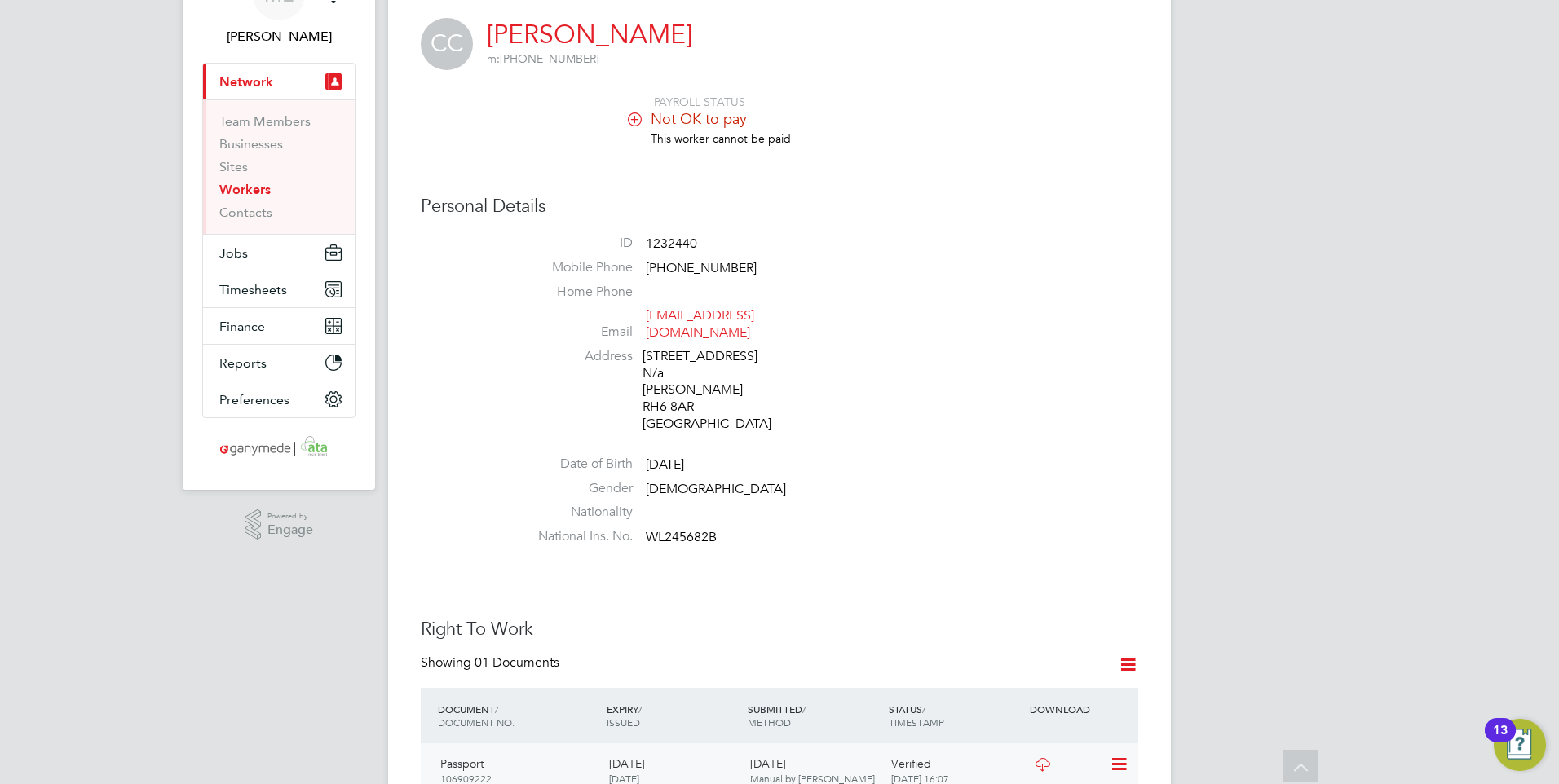
scroll to position [0, 0]
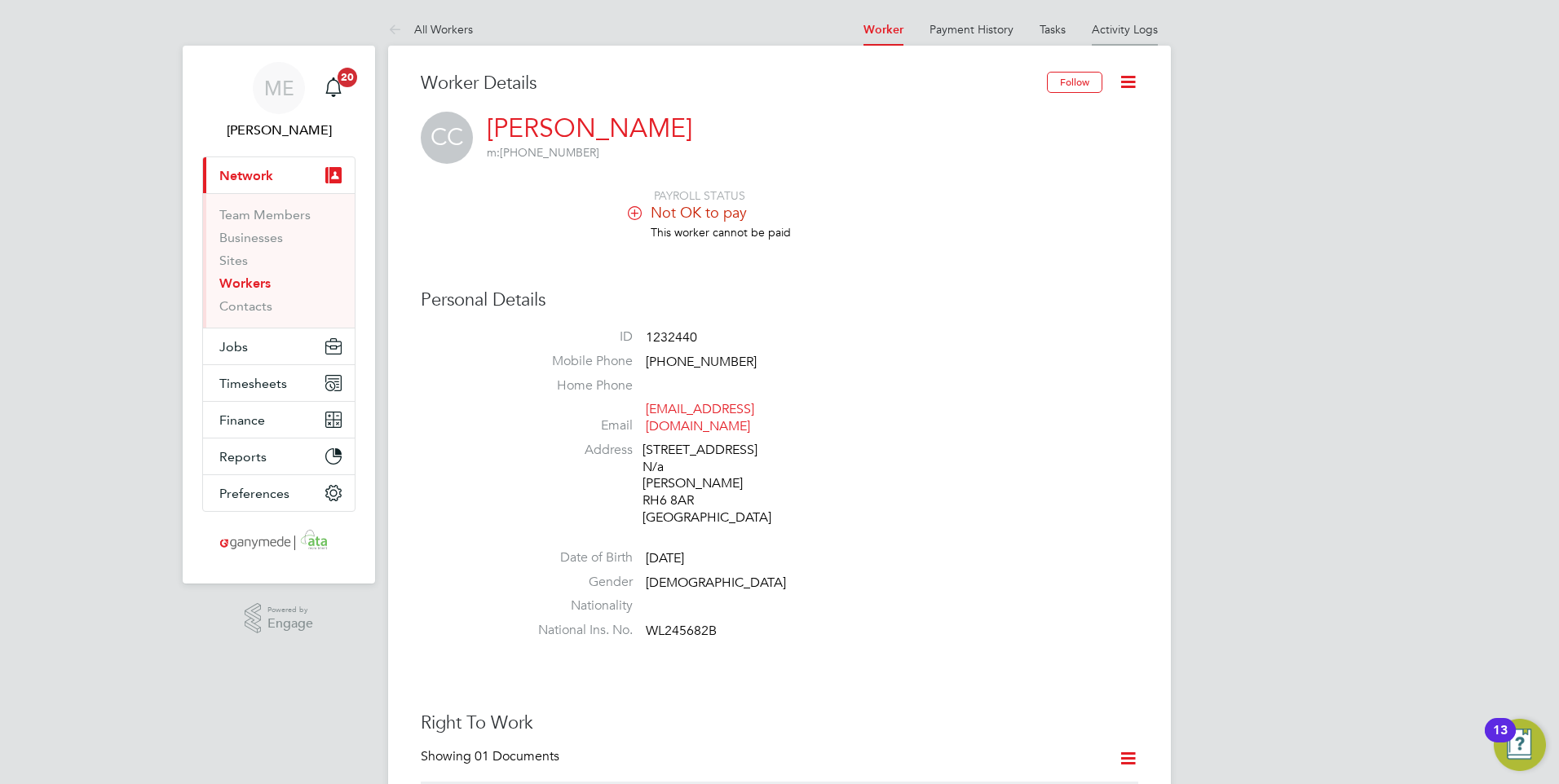
click at [1153, 29] on link "Activity Logs" at bounding box center [1125, 29] width 66 height 15
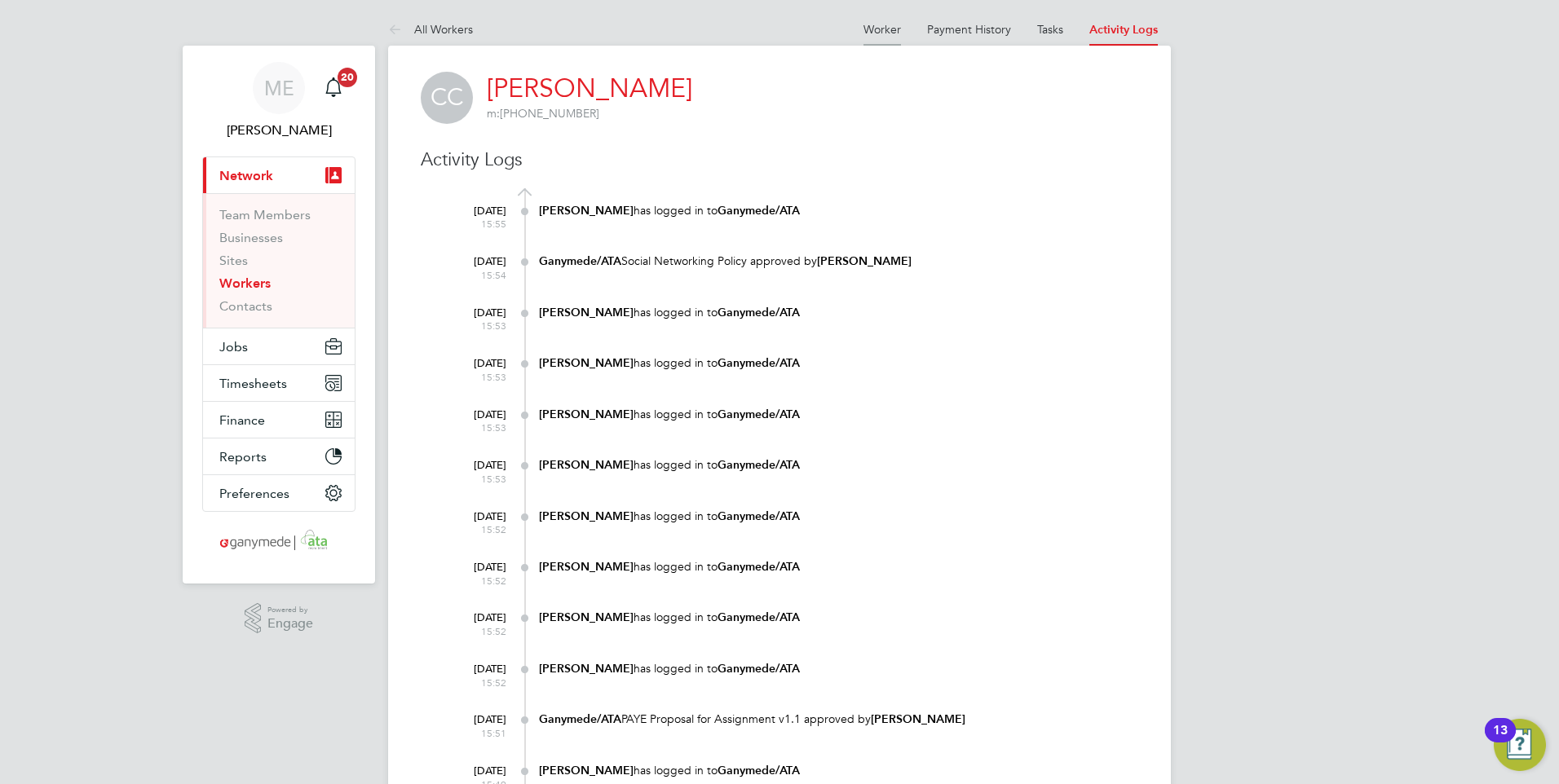
click at [885, 26] on link "Worker" at bounding box center [882, 29] width 37 height 15
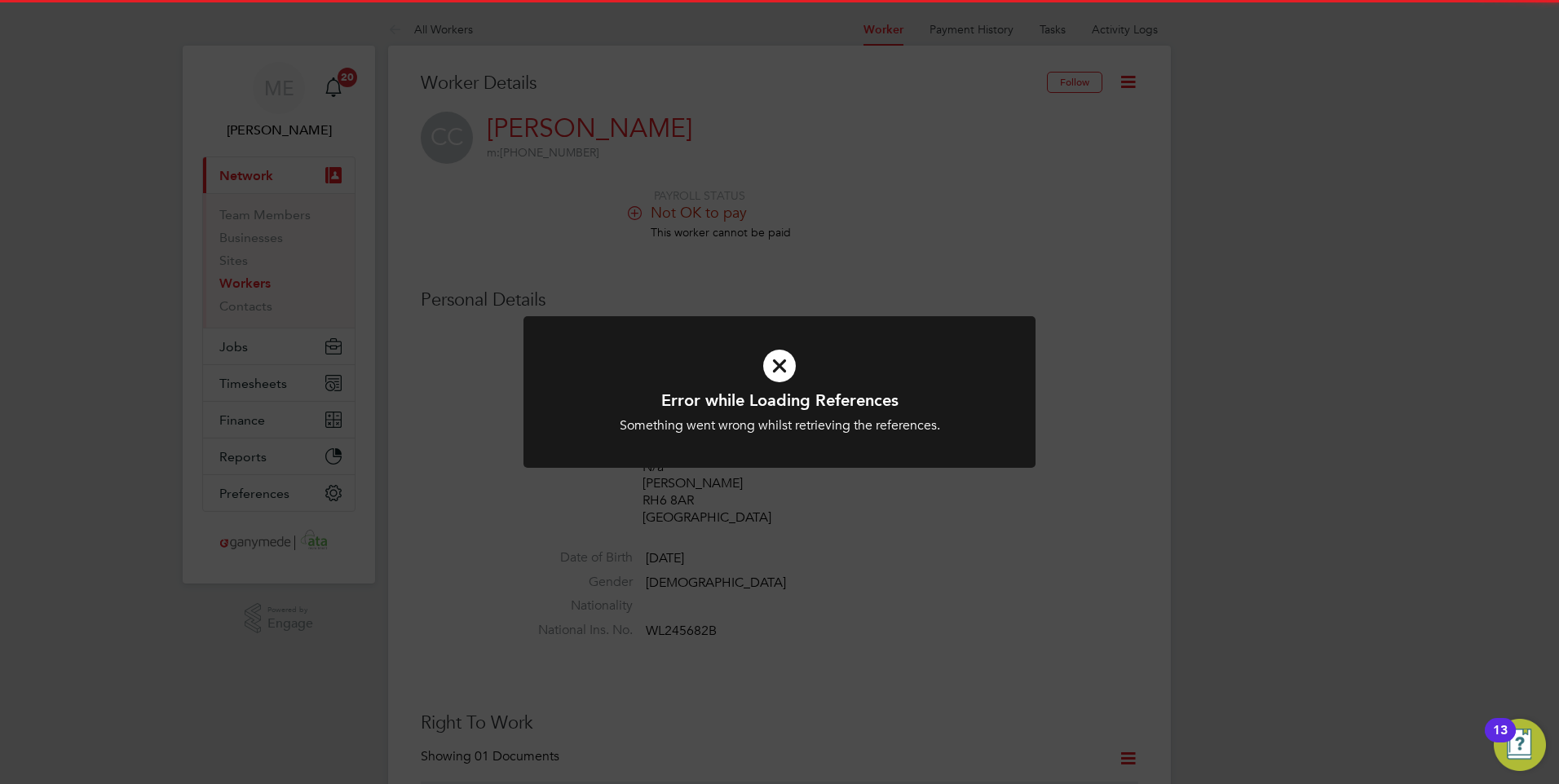
click at [783, 368] on icon at bounding box center [779, 366] width 424 height 64
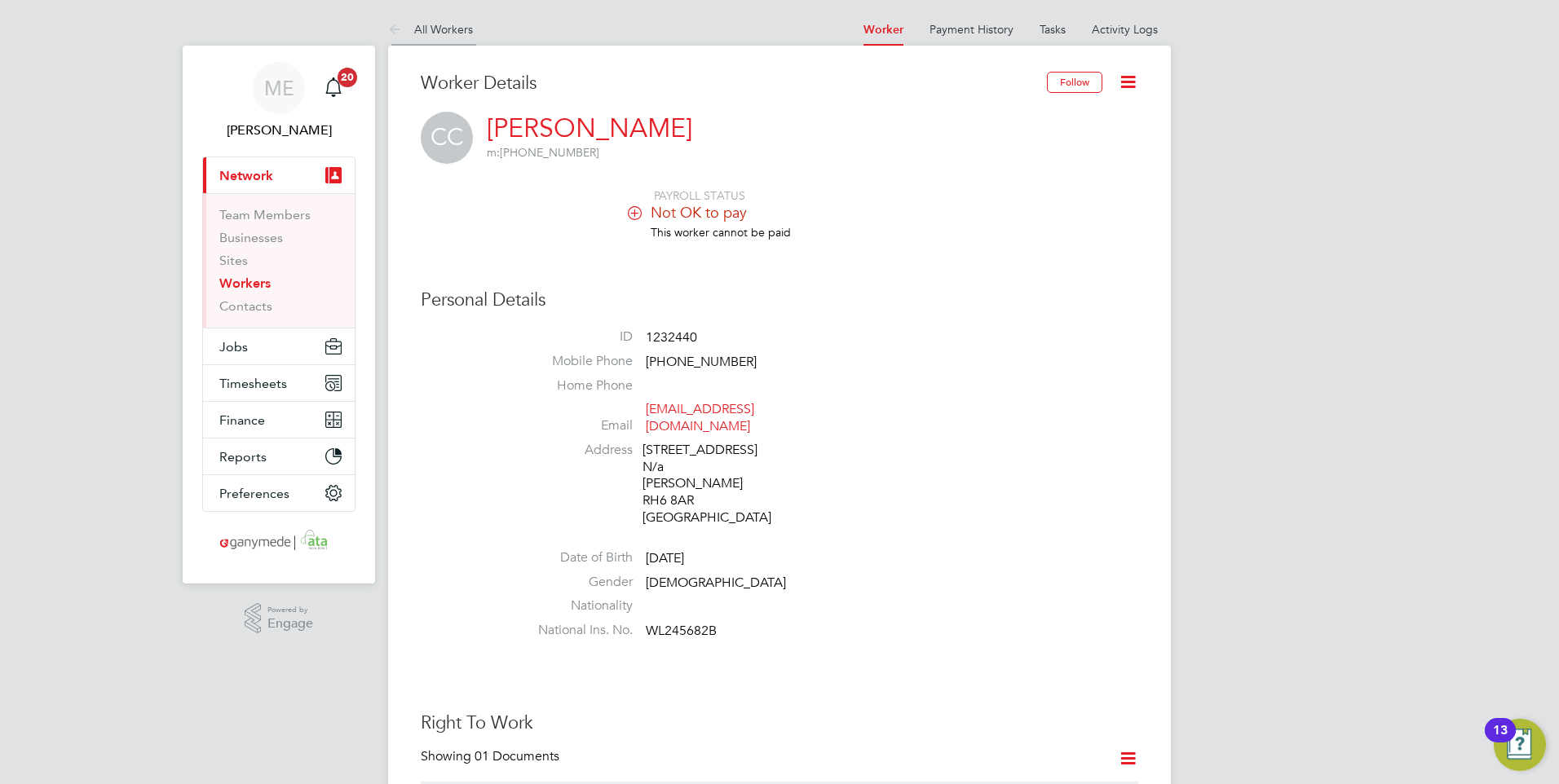
click at [391, 23] on icon at bounding box center [397, 30] width 20 height 20
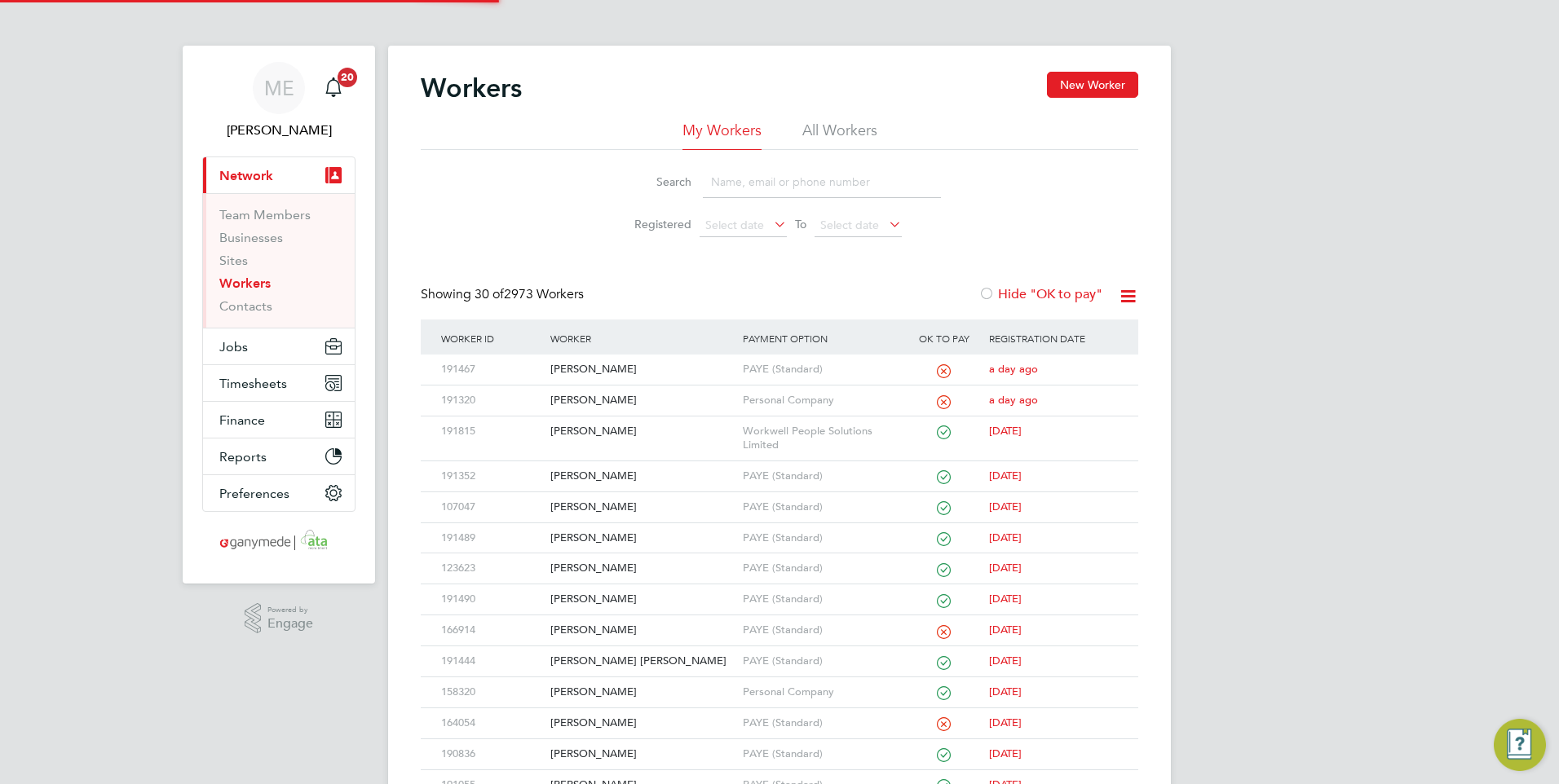
click at [765, 166] on li "Search" at bounding box center [779, 181] width 363 height 48
click at [759, 184] on input at bounding box center [821, 182] width 238 height 31
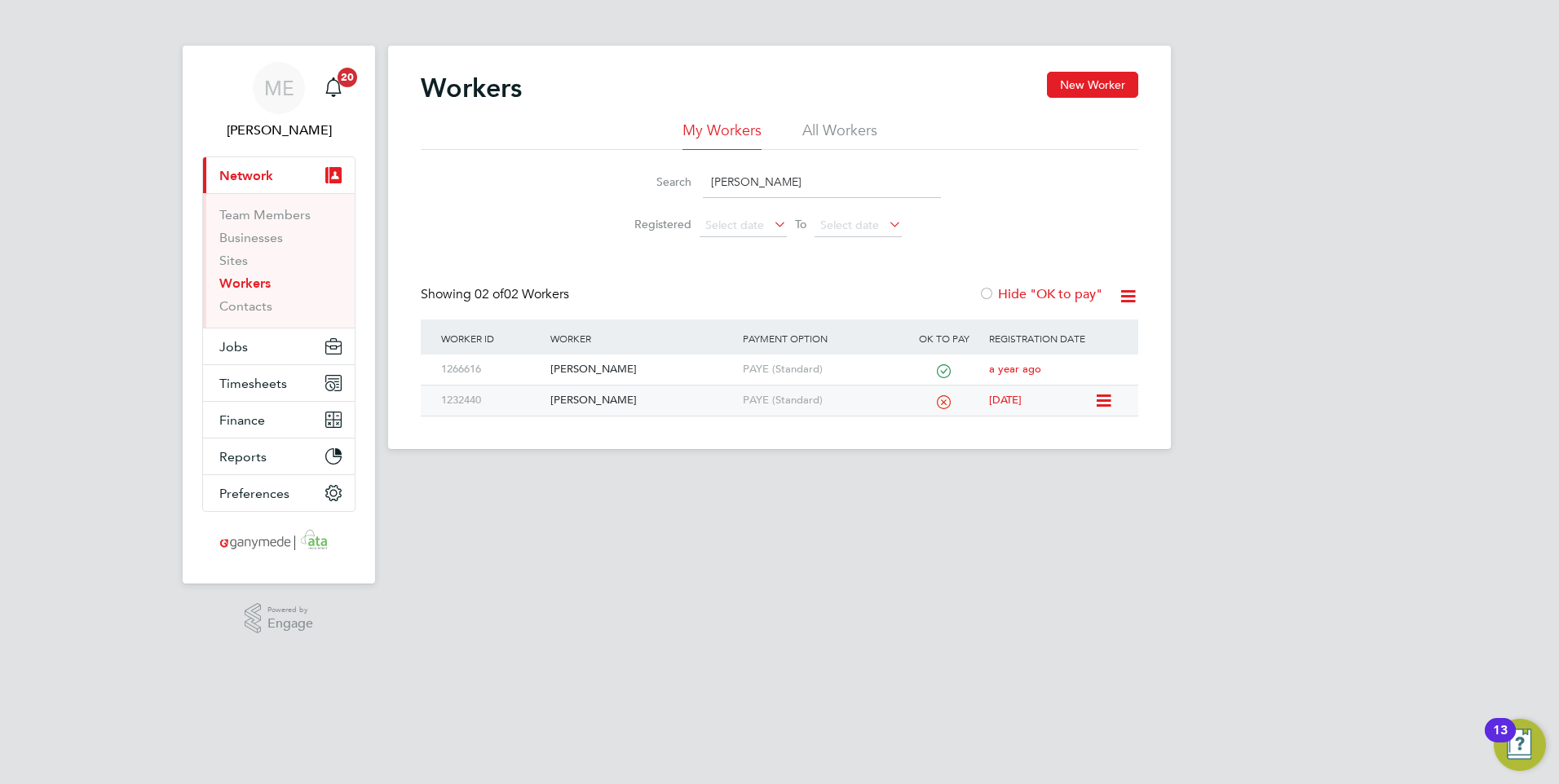
type input "carole"
click at [671, 397] on div "Carole Caudwell" at bounding box center [642, 400] width 192 height 30
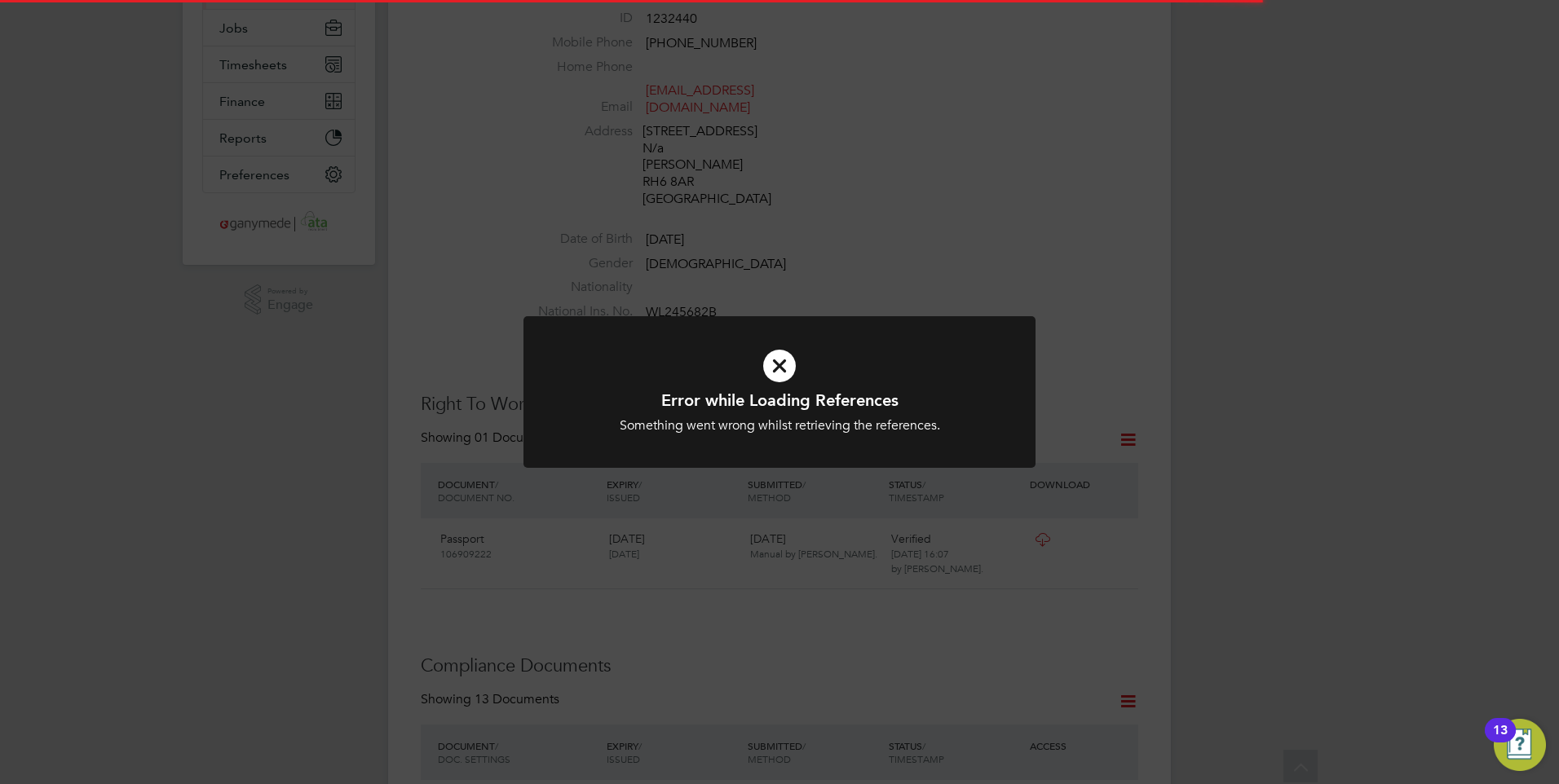
scroll to position [326, 0]
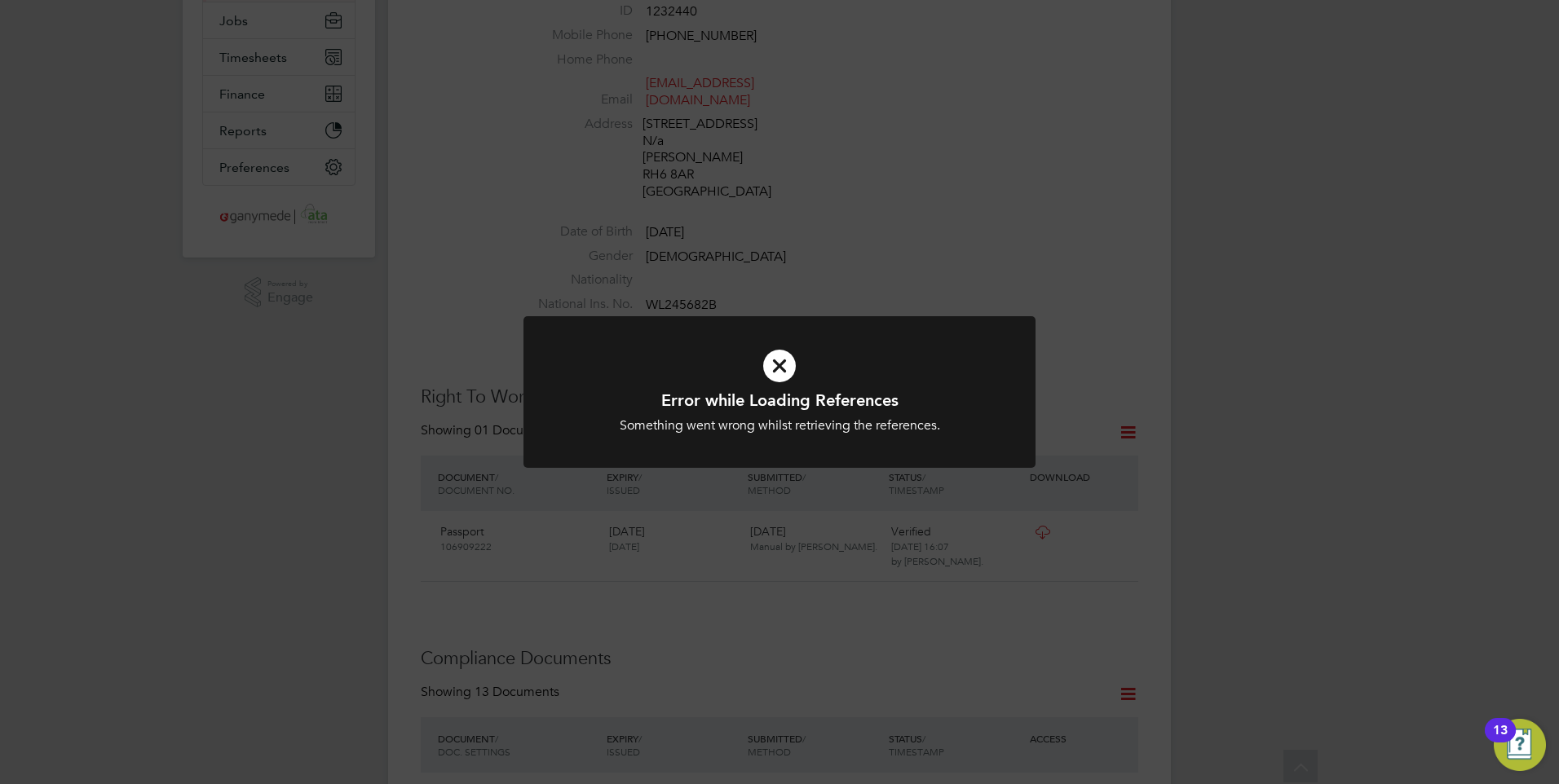
click at [776, 393] on h1 "Error while Loading References" at bounding box center [779, 400] width 424 height 21
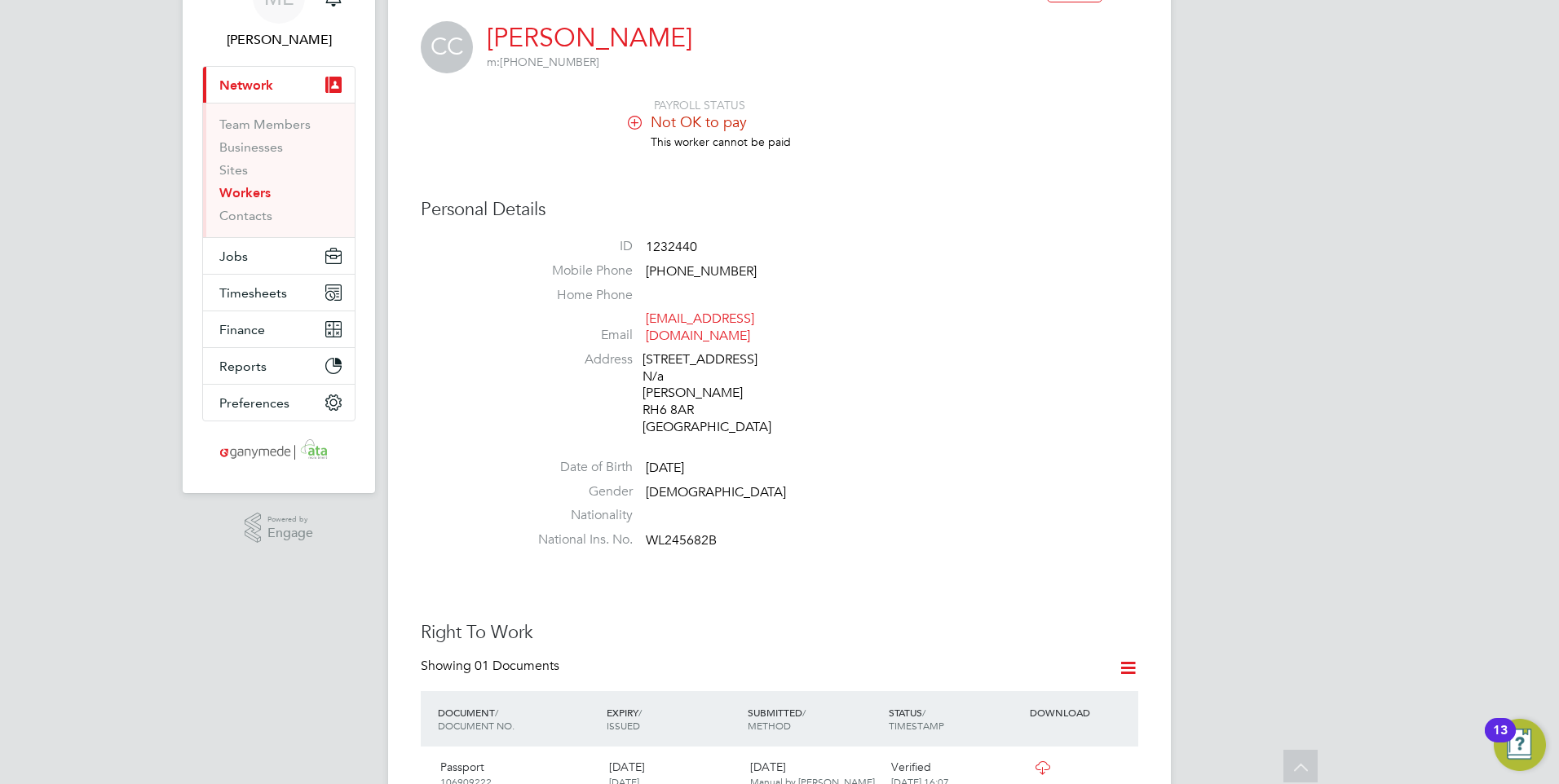
scroll to position [0, 0]
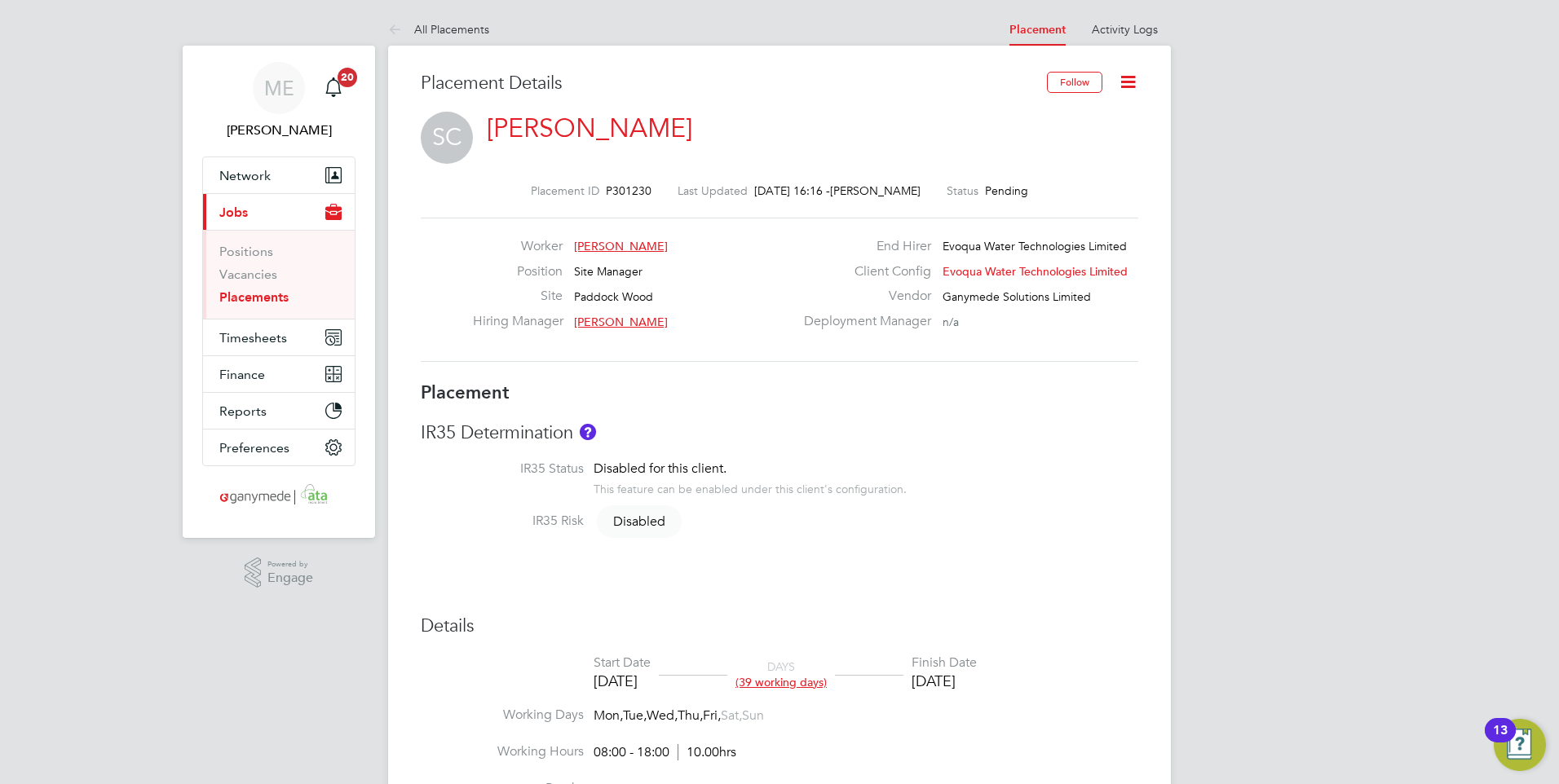
click at [1130, 78] on icon at bounding box center [1128, 81] width 20 height 20
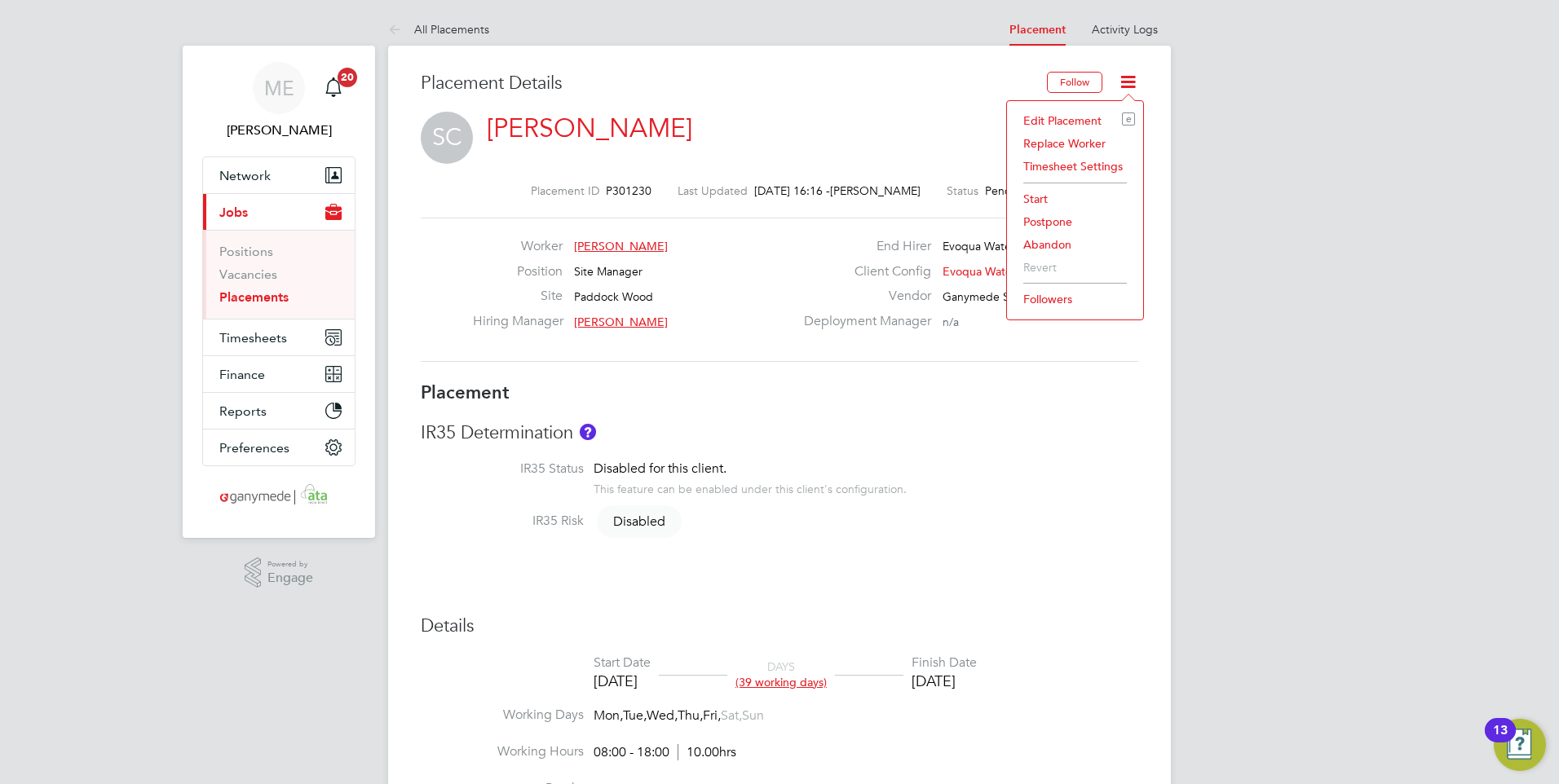
click at [1056, 110] on li "Edit Placement e" at bounding box center [1075, 120] width 120 height 23
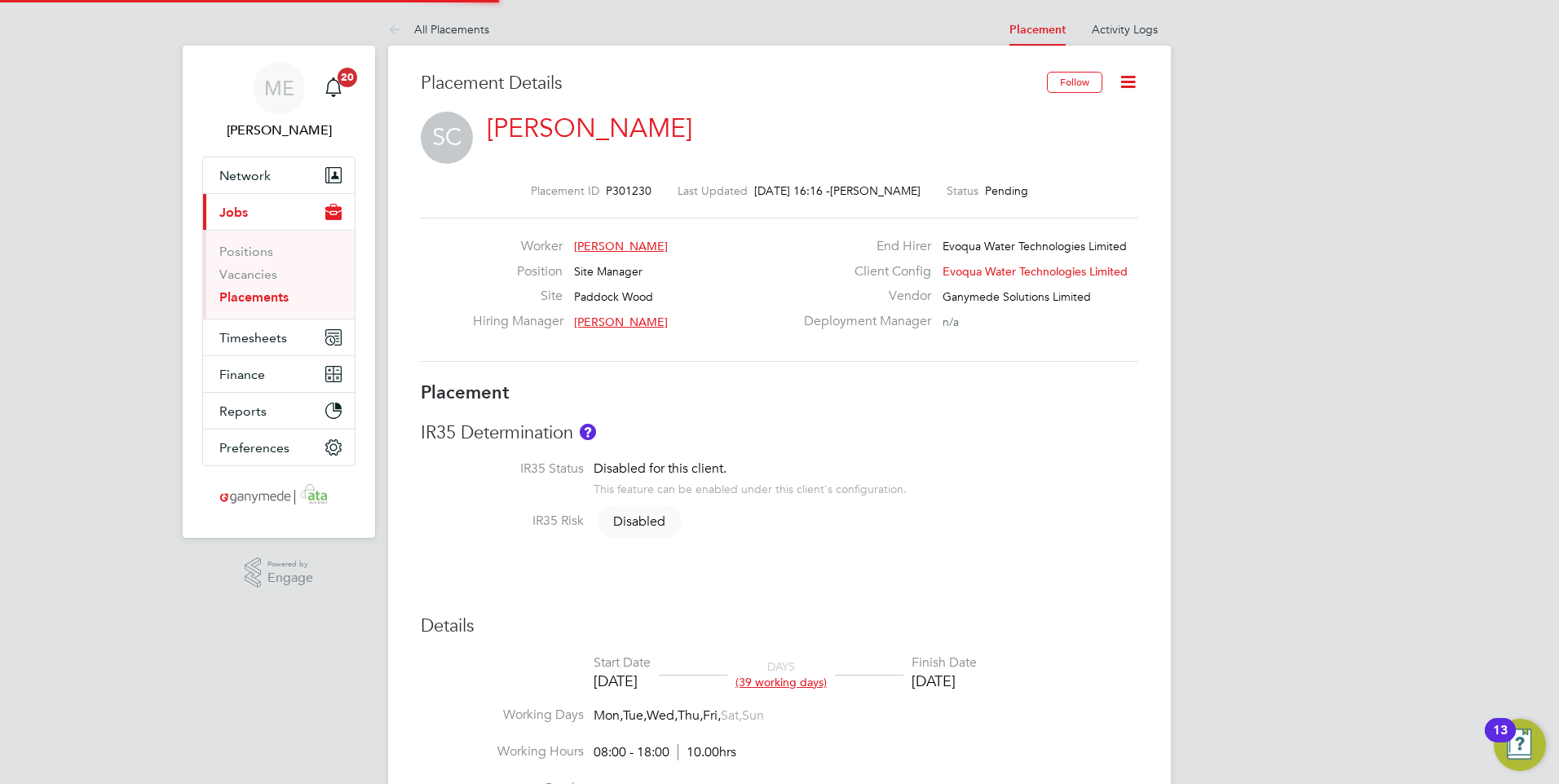
type input "[PERSON_NAME]"
type input "[DATE]"
type input "08:00"
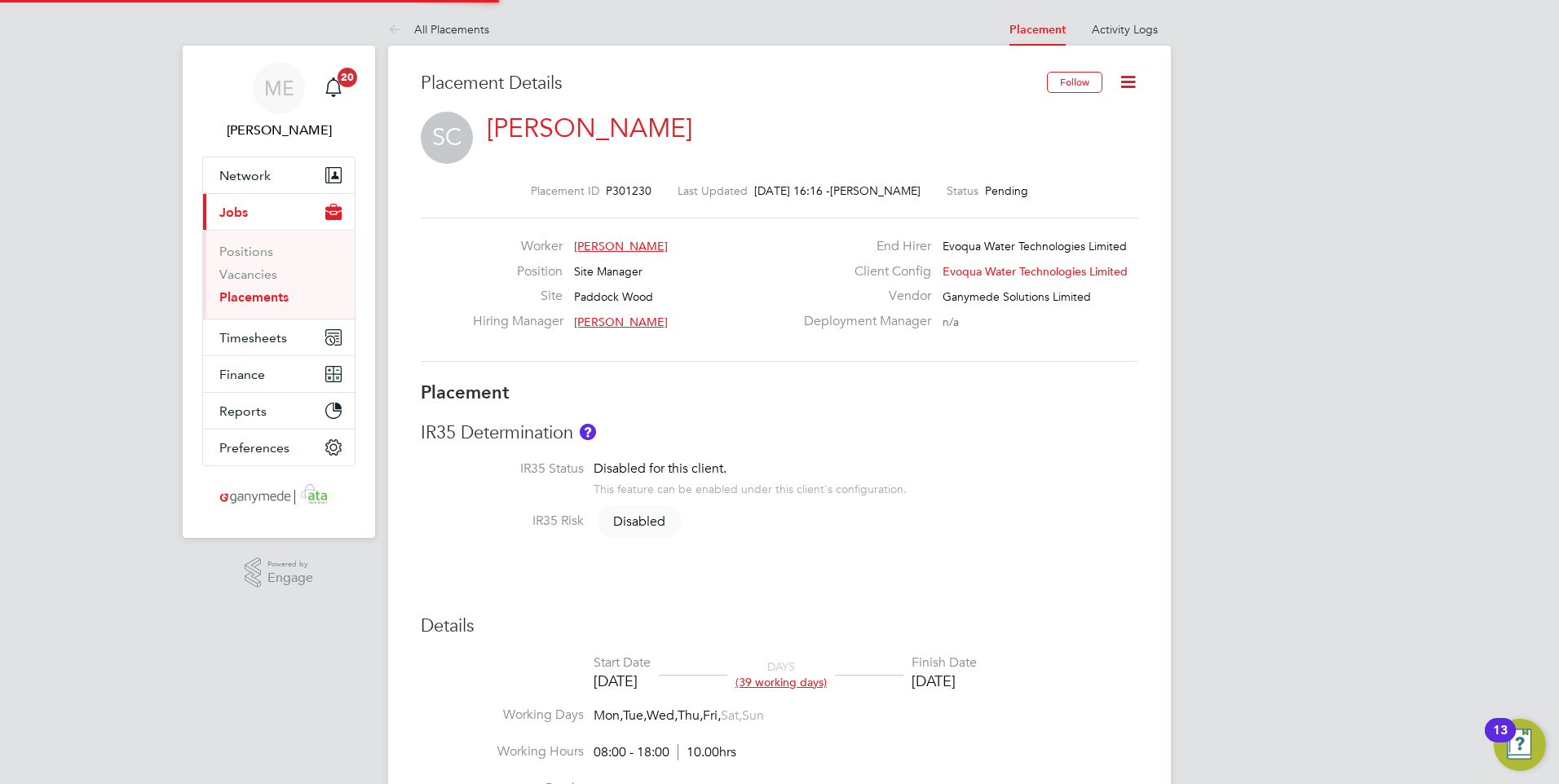
type input "18:00"
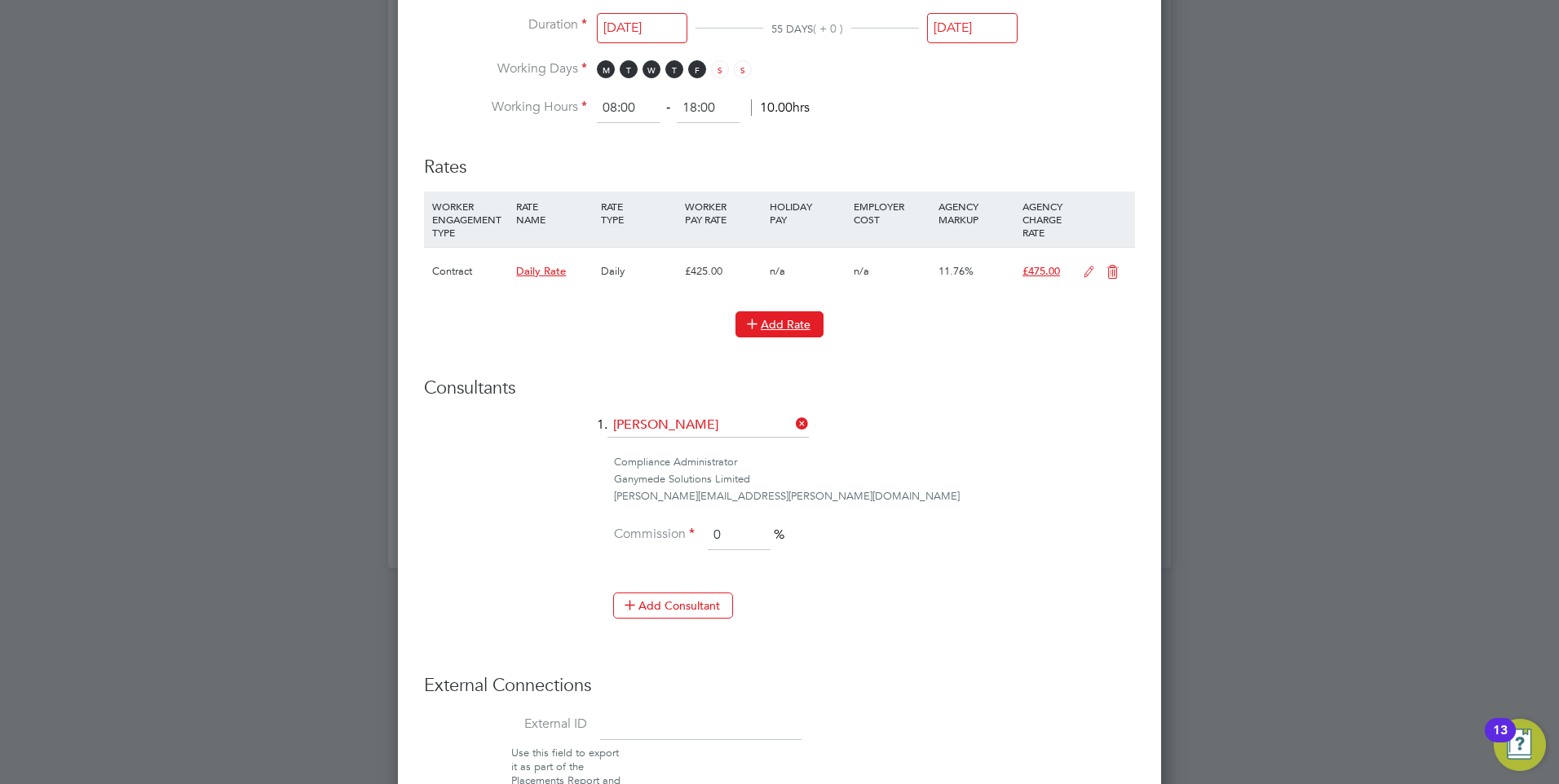
click at [774, 318] on button "Add Rate" at bounding box center [779, 324] width 88 height 26
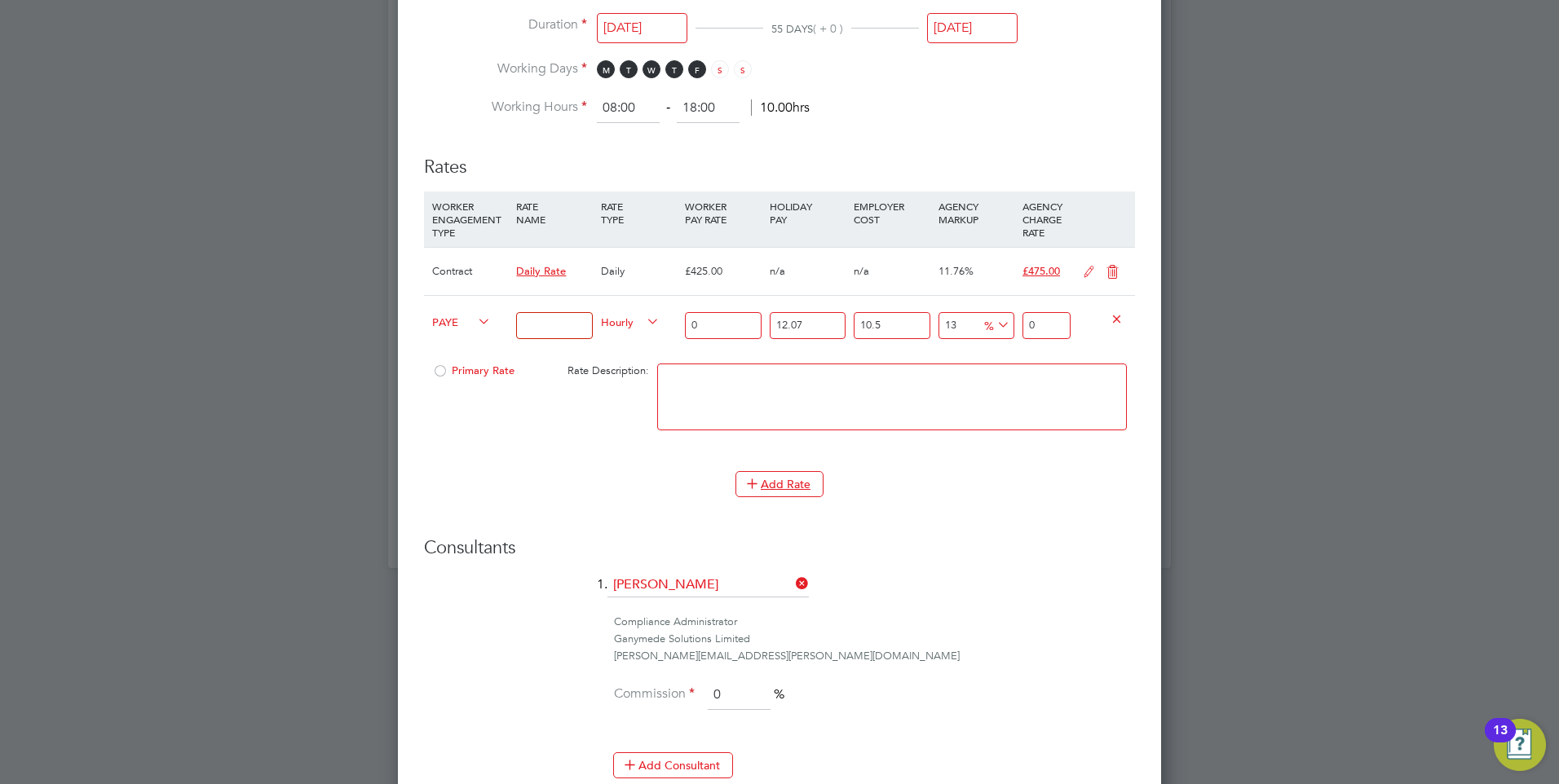
click at [460, 316] on span "PAYE" at bounding box center [461, 321] width 58 height 18
click at [458, 336] on li "Contract" at bounding box center [458, 339] width 66 height 20
type input "0"
click at [542, 318] on input at bounding box center [553, 325] width 76 height 27
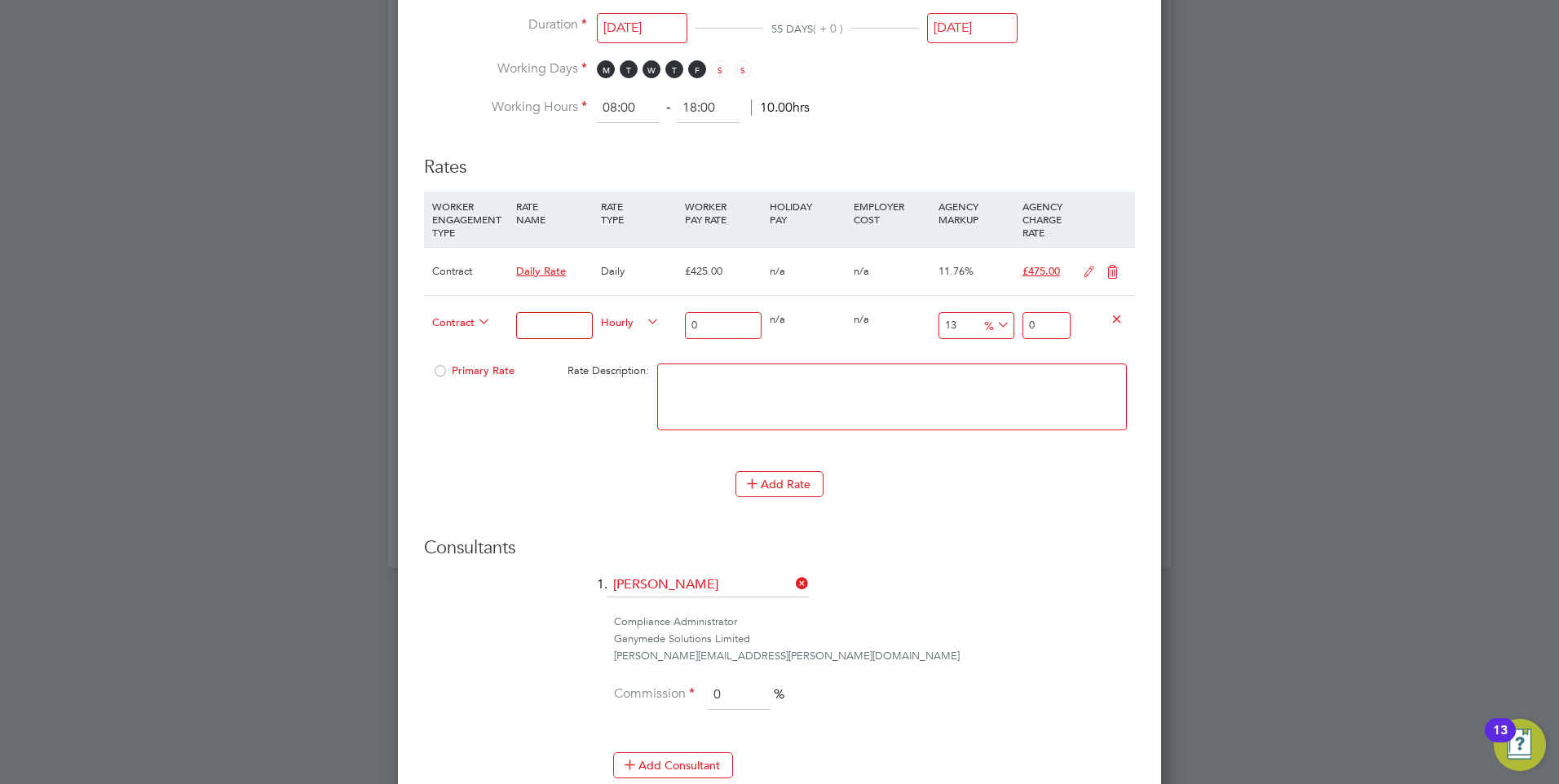
click at [537, 327] on input at bounding box center [553, 325] width 76 height 27
type input "S"
type input "Overtime rate (saturdays worked)"
drag, startPoint x: 724, startPoint y: 326, endPoint x: 680, endPoint y: 321, distance: 44.3
click at [680, 321] on div "Contract Overtime rate (saturdays worked) Hourly 0 0 n/a 0 n/a 13 0 % 0" at bounding box center [779, 325] width 711 height 60
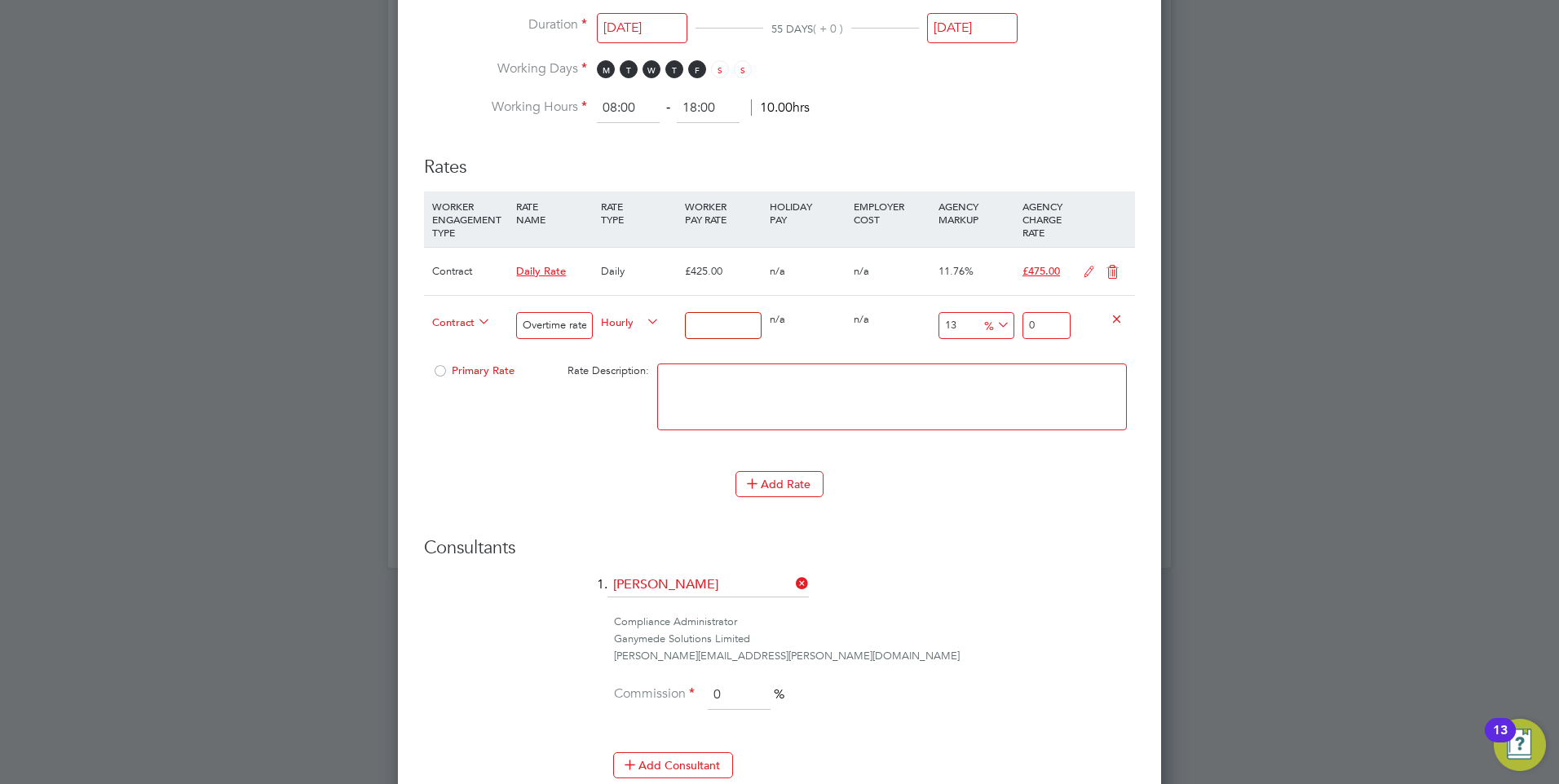
type input "6"
type input "6.78"
type input "67"
type input "75.71"
type input "675"
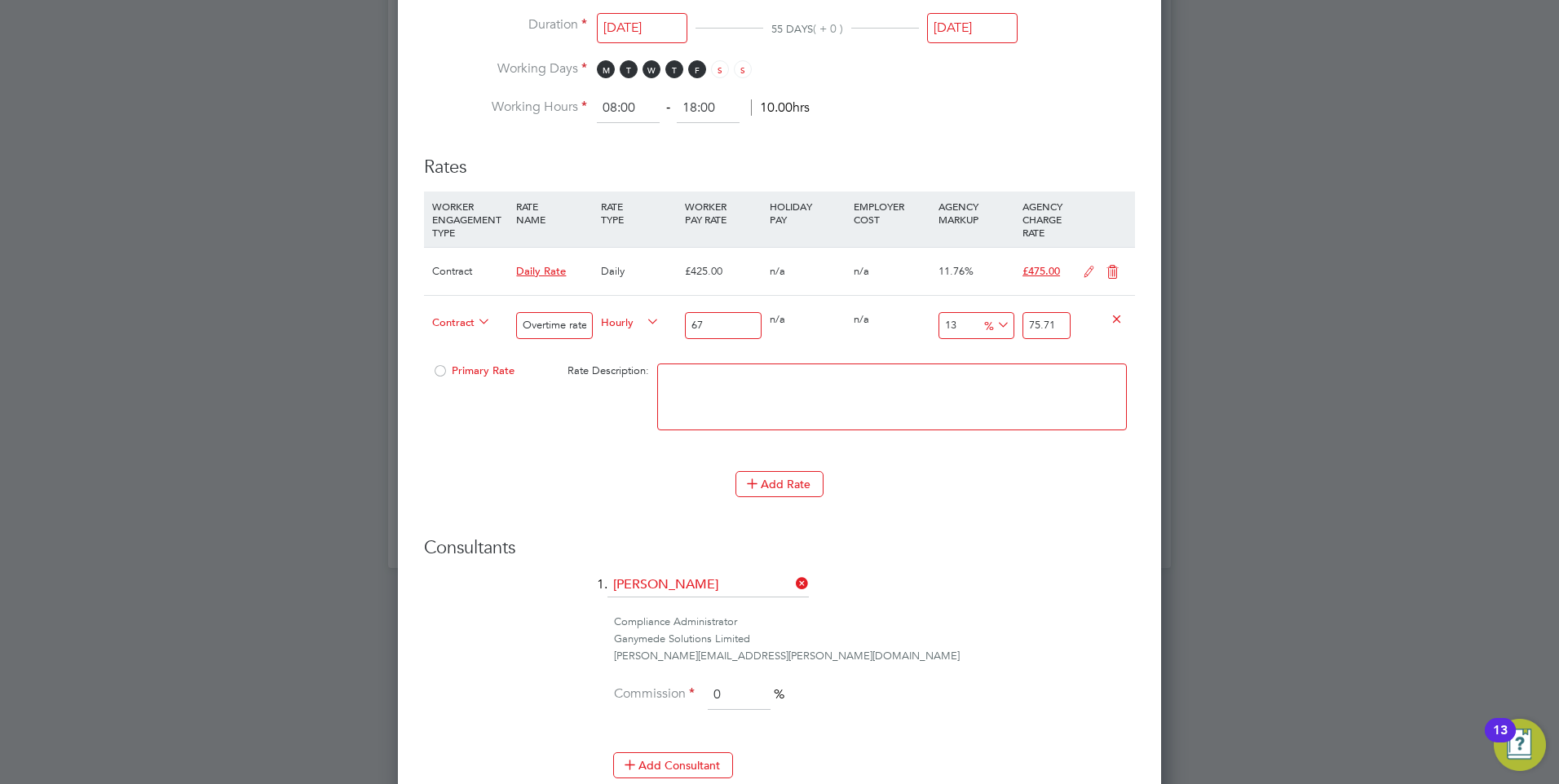
type input "762.75"
type input "675"
drag, startPoint x: 1066, startPoint y: 326, endPoint x: 1026, endPoint y: 323, distance: 40.1
click at [1026, 323] on input "762.75" at bounding box center [1046, 325] width 48 height 27
type input "-98.96296296296296"
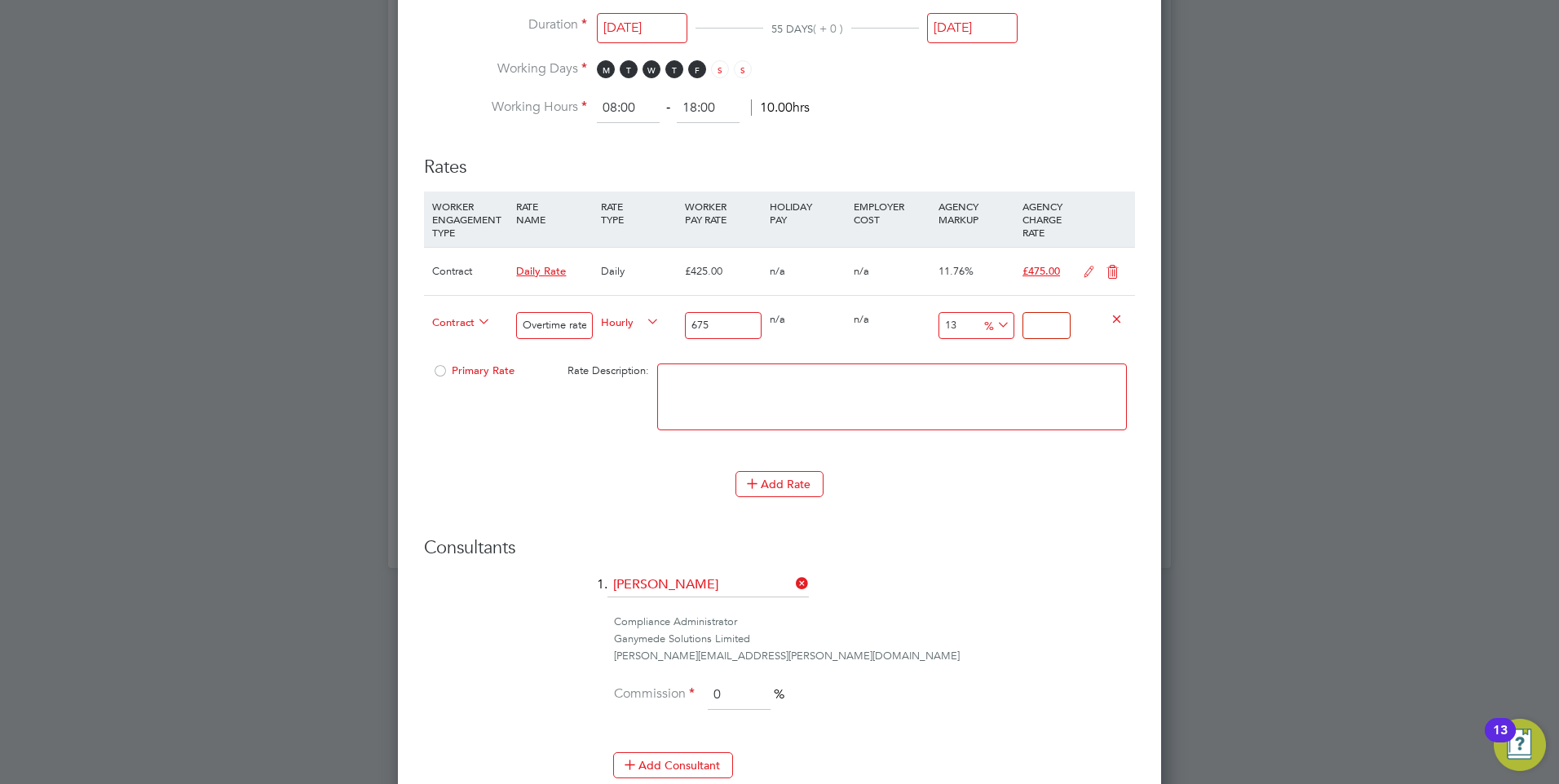
type input "7"
type input "-89.33333333333333"
type input "72"
type input "7.407407407407407"
type input "725.00"
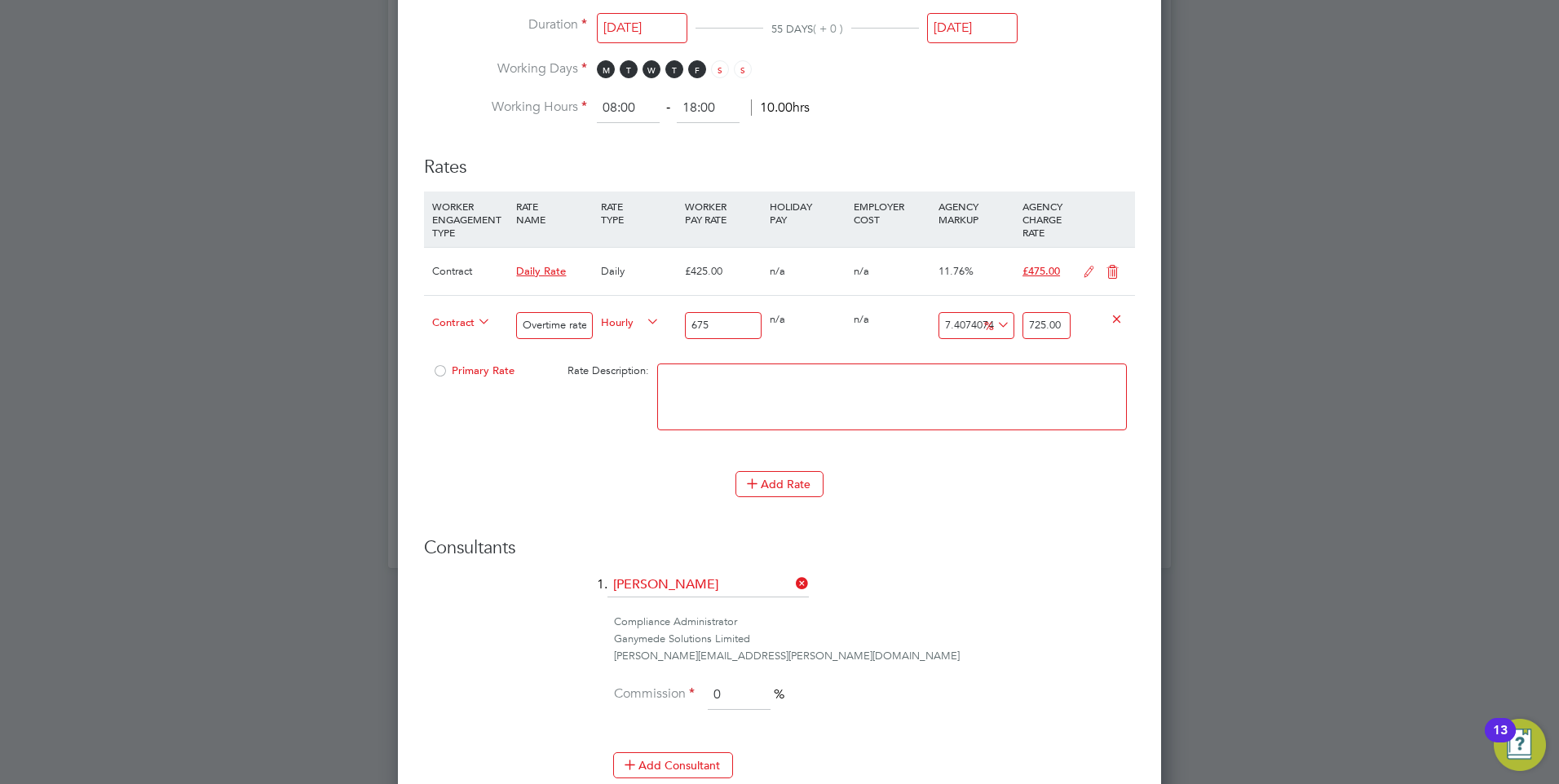
click at [715, 326] on input "675" at bounding box center [722, 325] width 76 height 27
type input "675.00"
click at [600, 474] on div "Add Rate" at bounding box center [779, 484] width 711 height 26
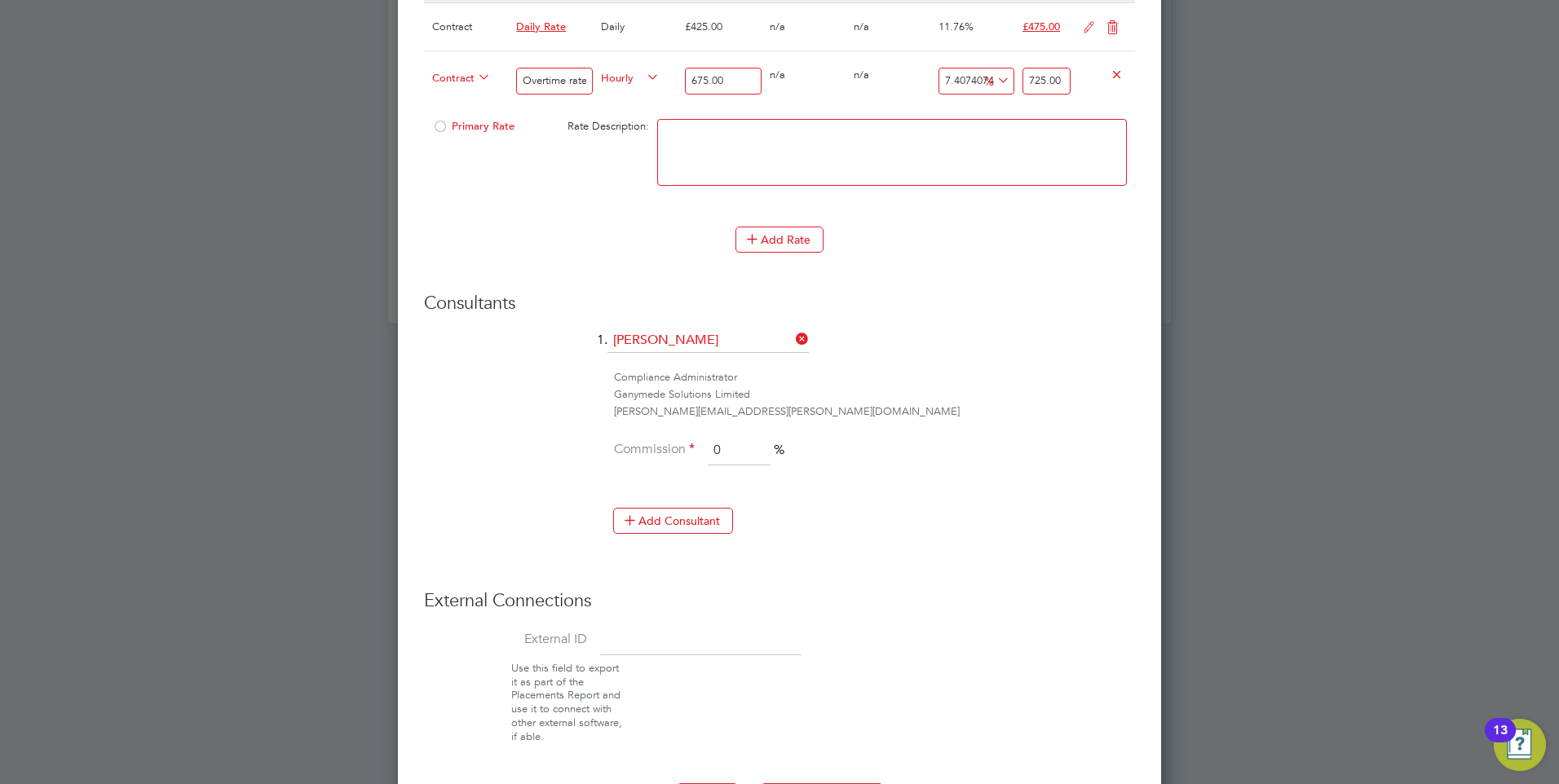
scroll to position [1280, 0]
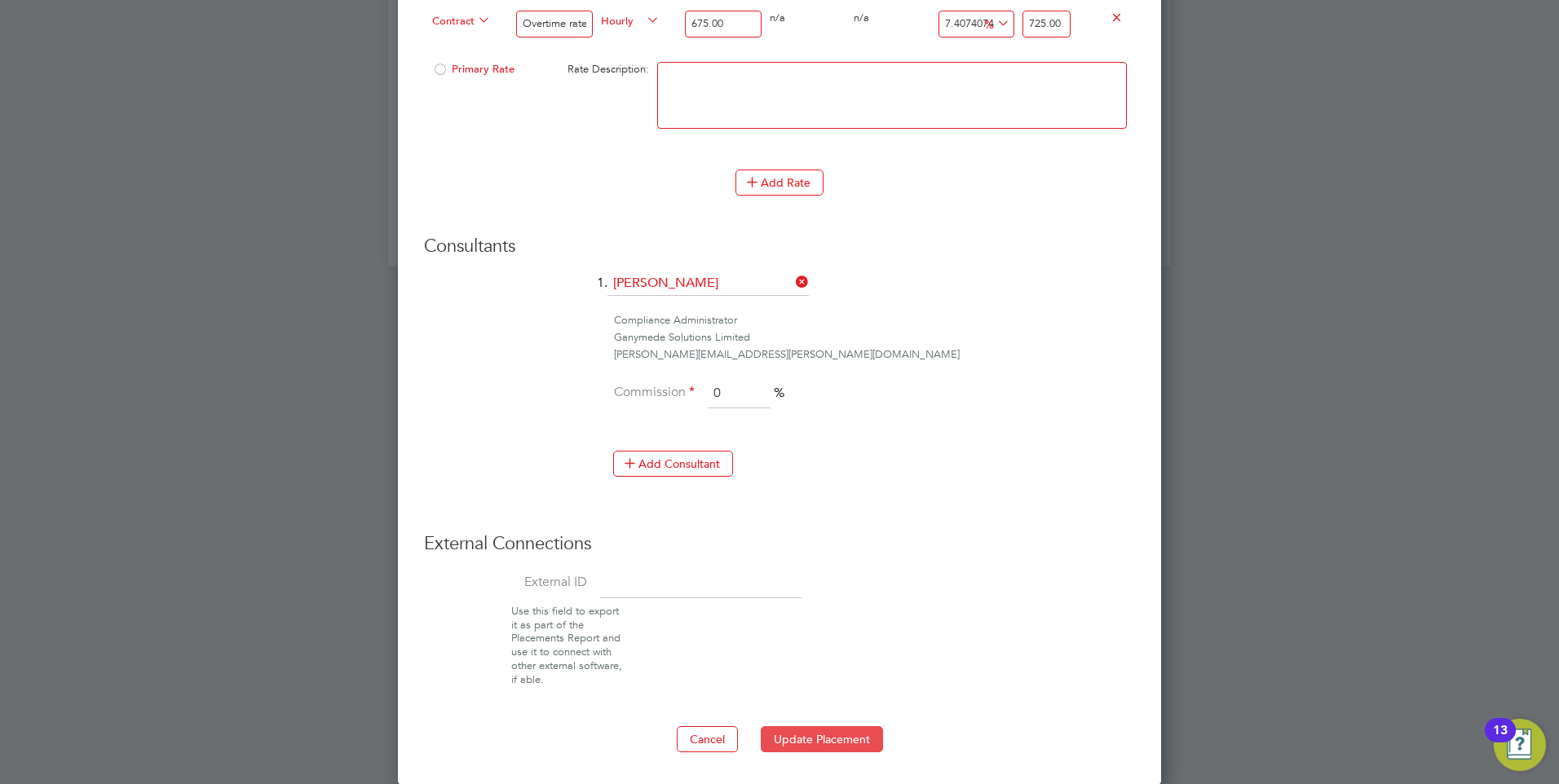
click at [816, 737] on button "Update Placement" at bounding box center [822, 740] width 122 height 26
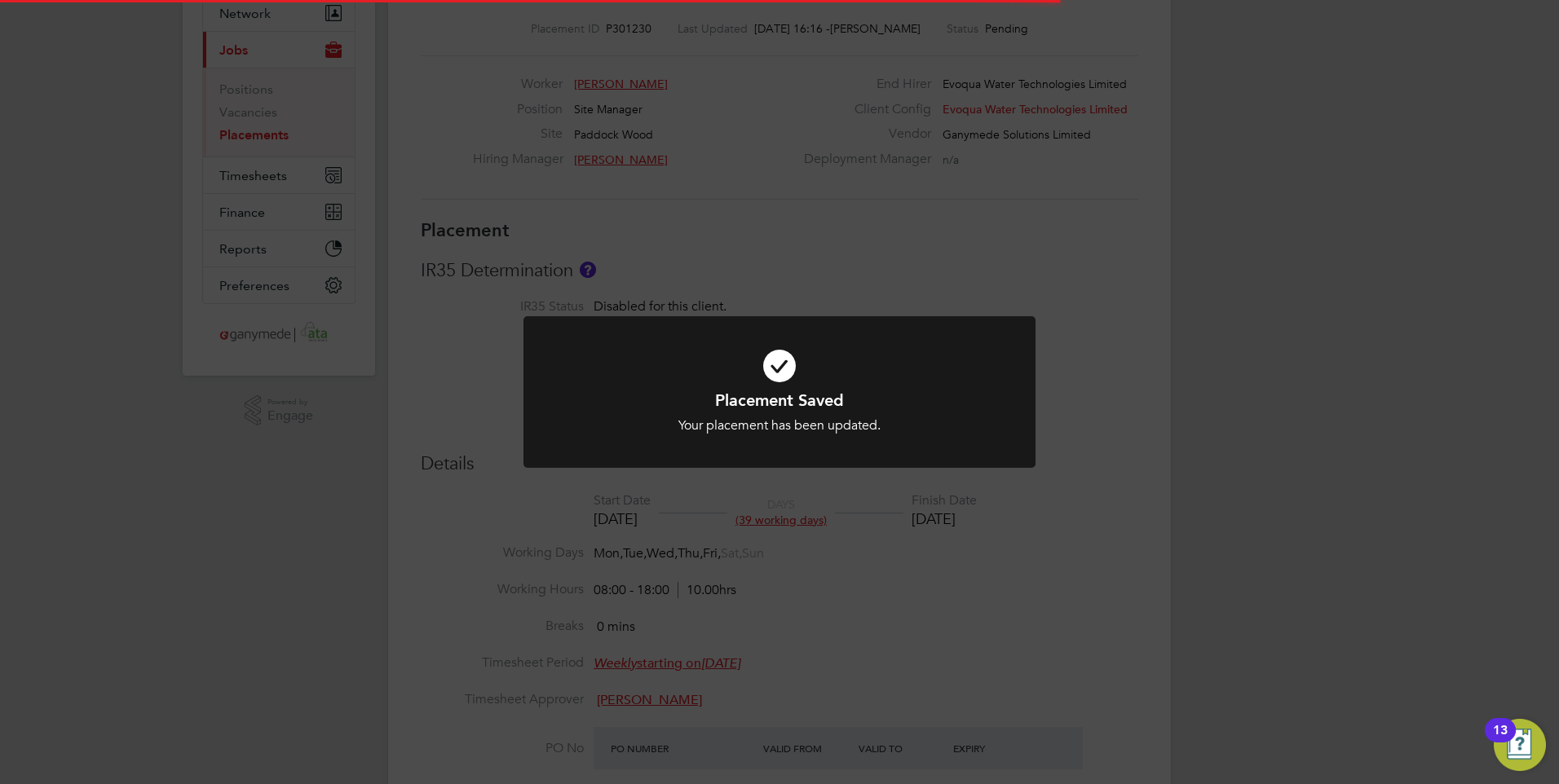
scroll to position [0, 0]
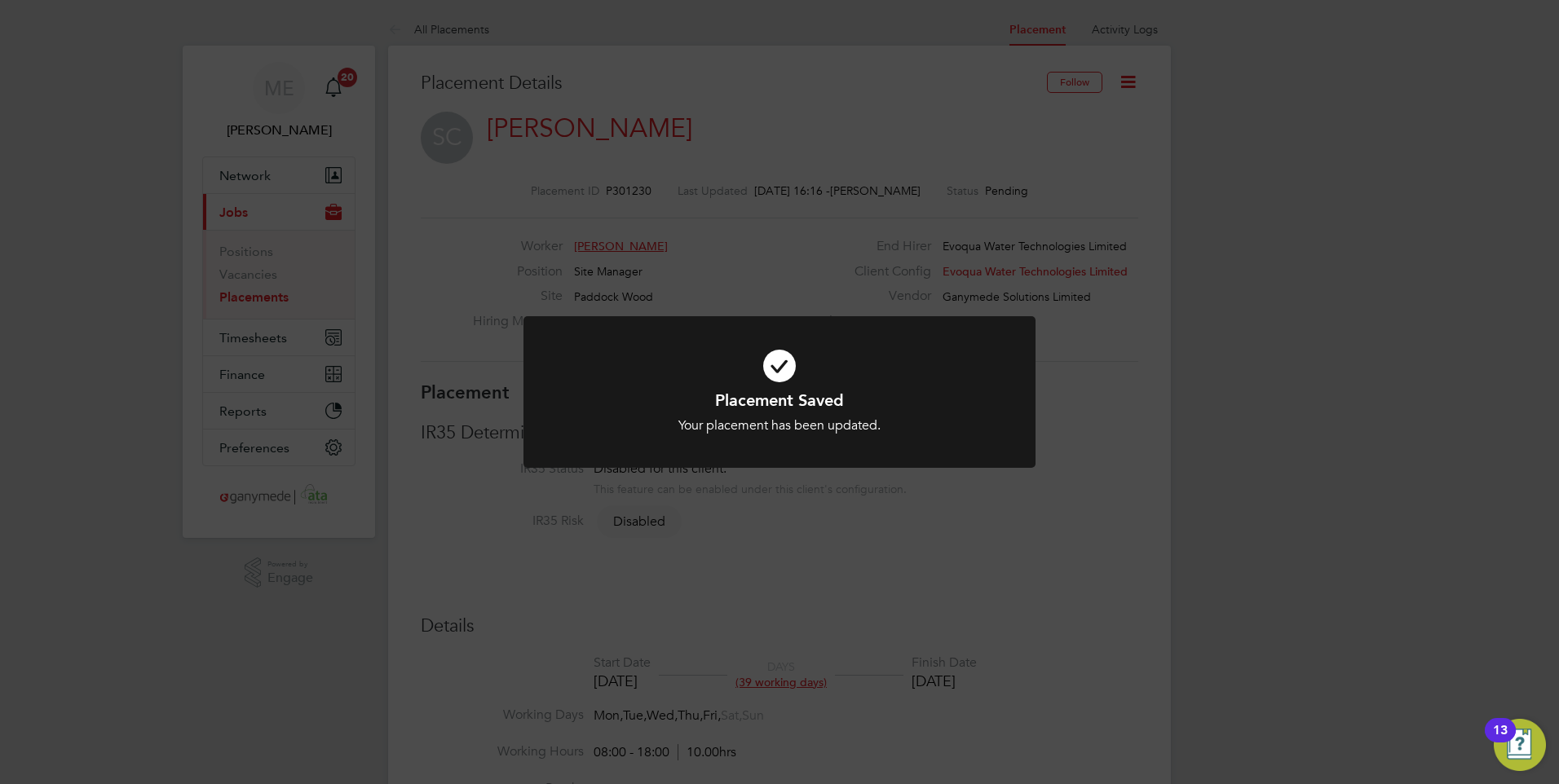
click at [820, 638] on div "Placement Saved Your placement has been updated. Cancel Okay" at bounding box center [779, 392] width 1559 height 784
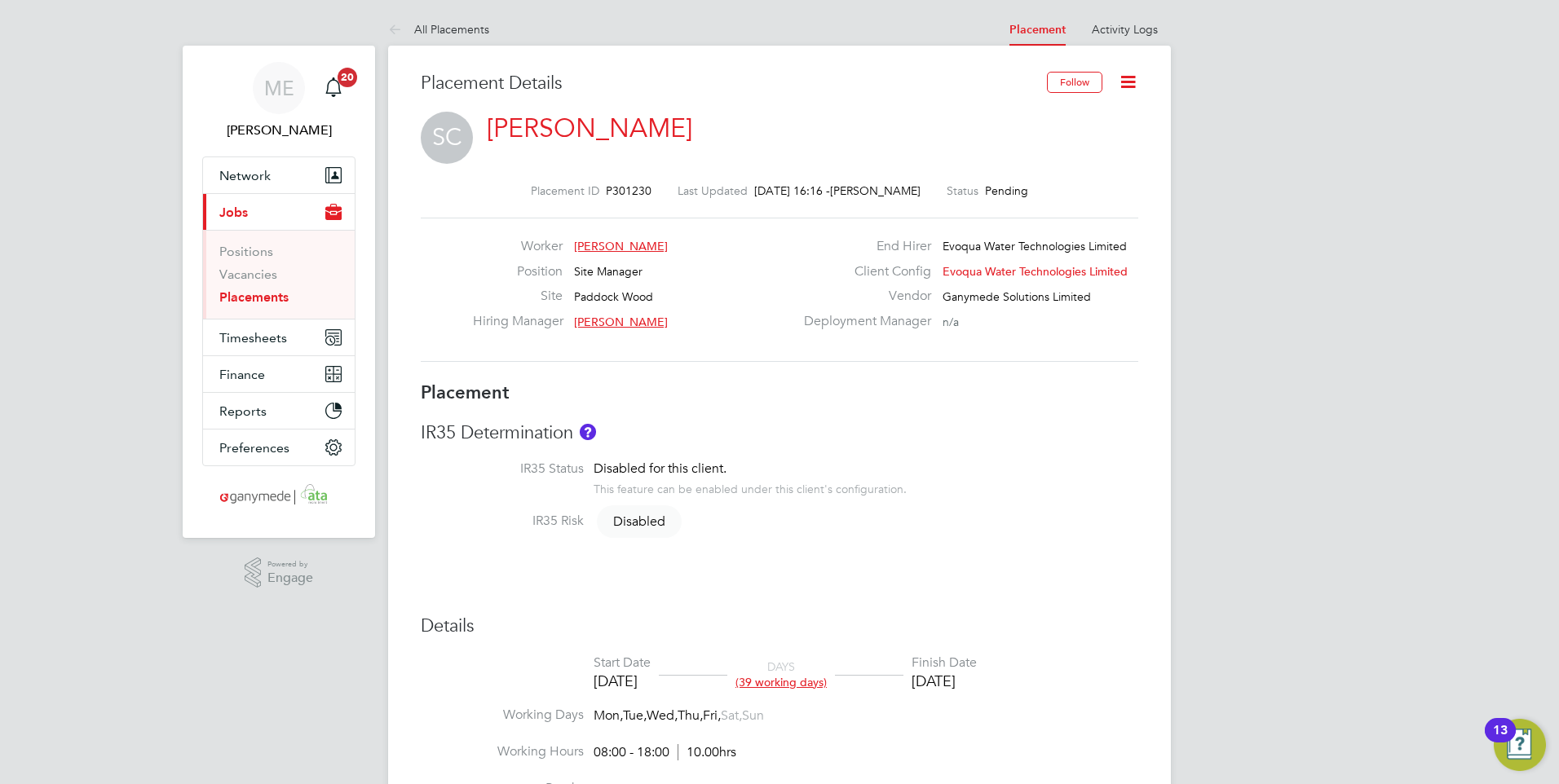
click at [390, 30] on icon at bounding box center [397, 30] width 20 height 20
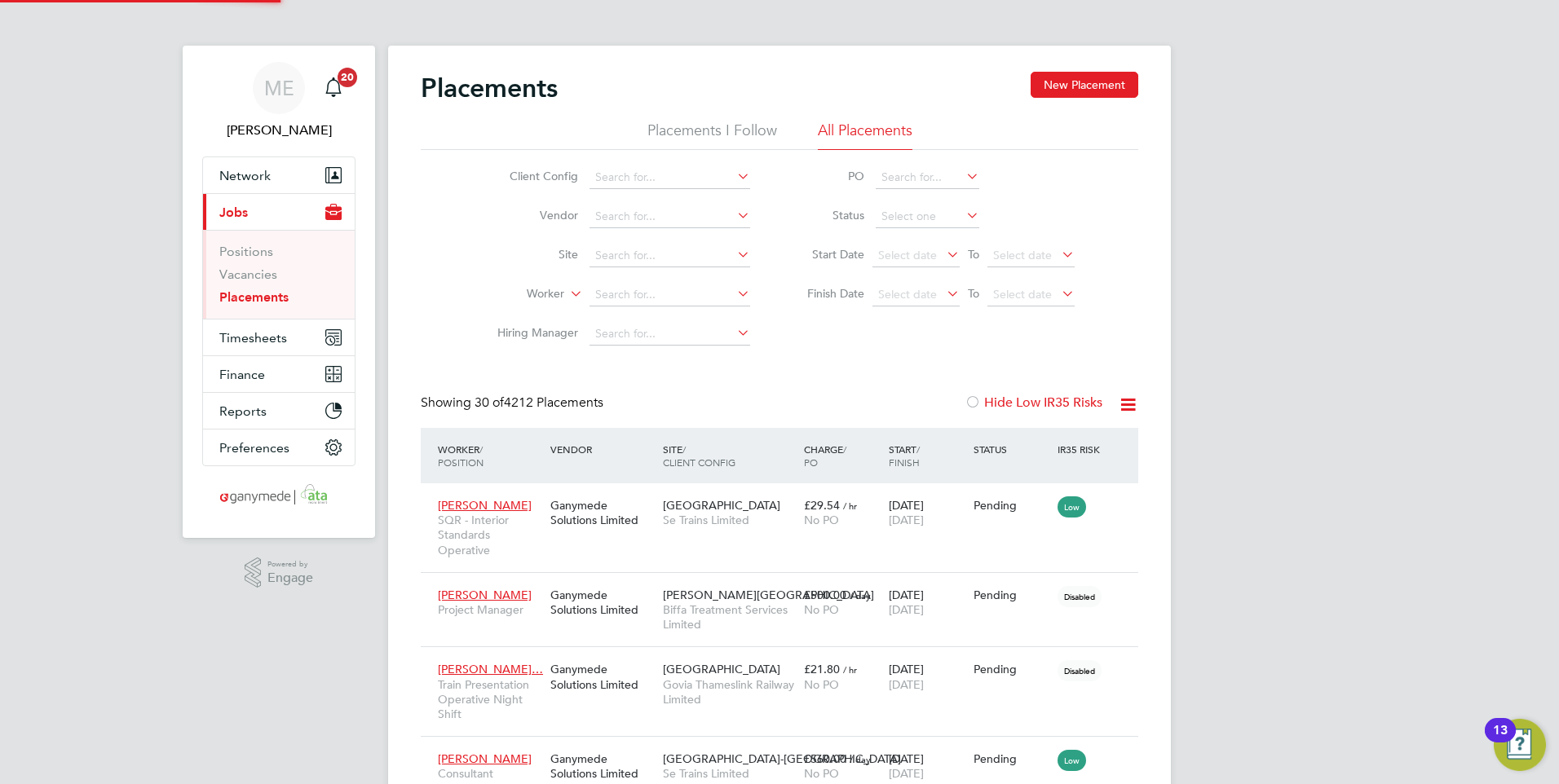
scroll to position [77, 113]
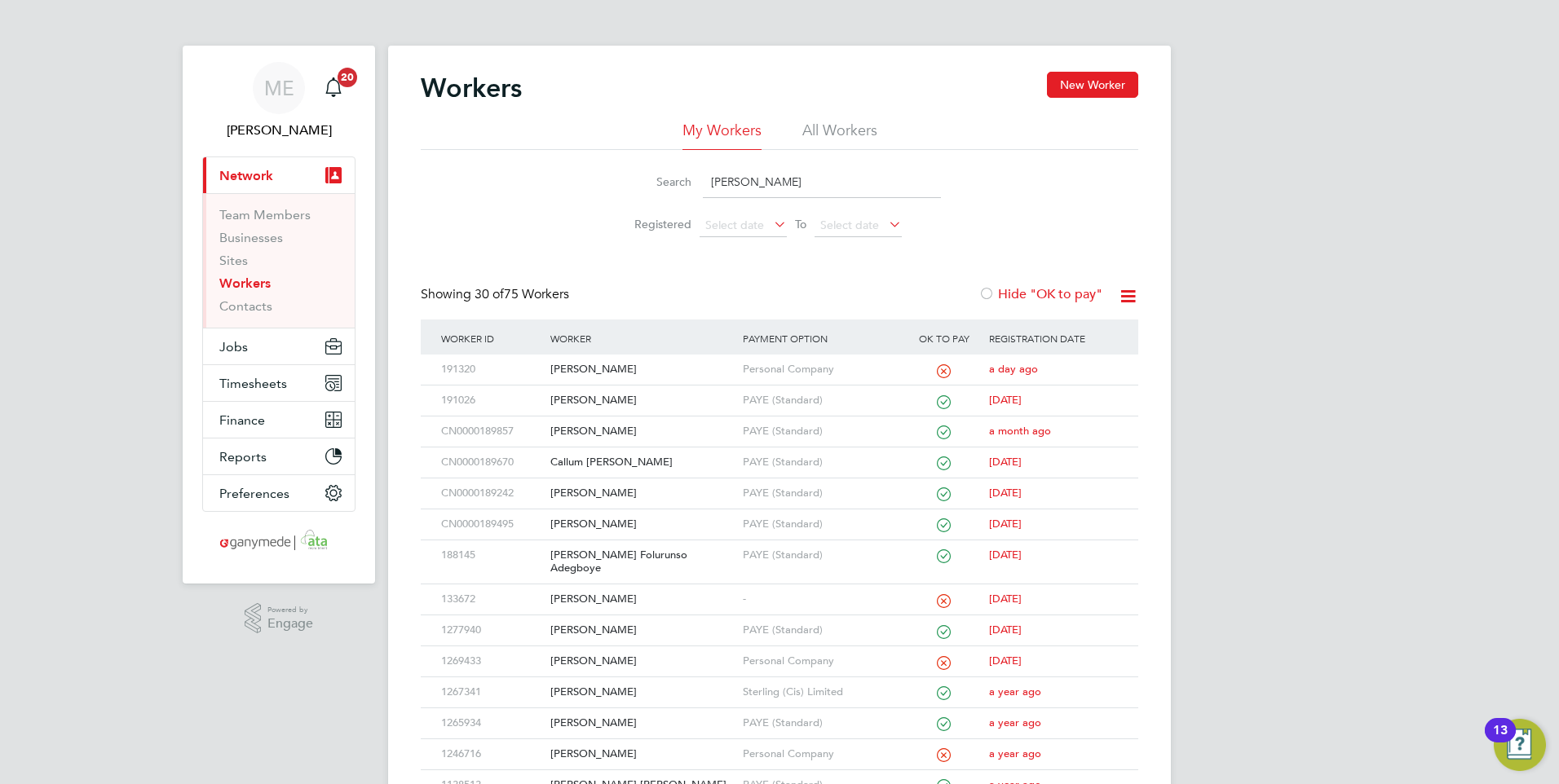
click at [734, 181] on input "john" at bounding box center [821, 182] width 238 height 31
click at [666, 364] on div "[PERSON_NAME]" at bounding box center [642, 369] width 192 height 30
click at [642, 365] on div "[PERSON_NAME]" at bounding box center [642, 369] width 192 height 30
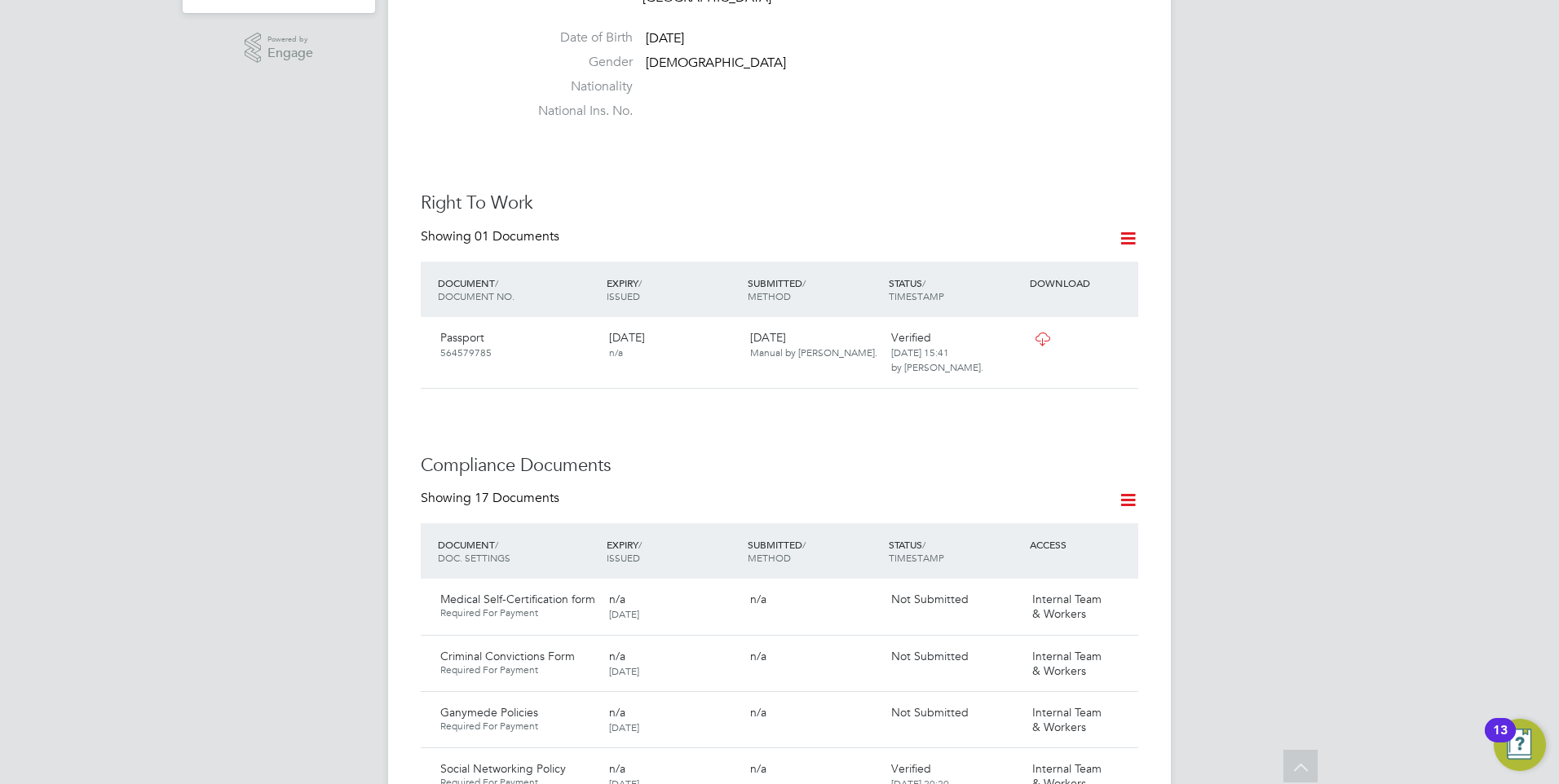
scroll to position [896, 0]
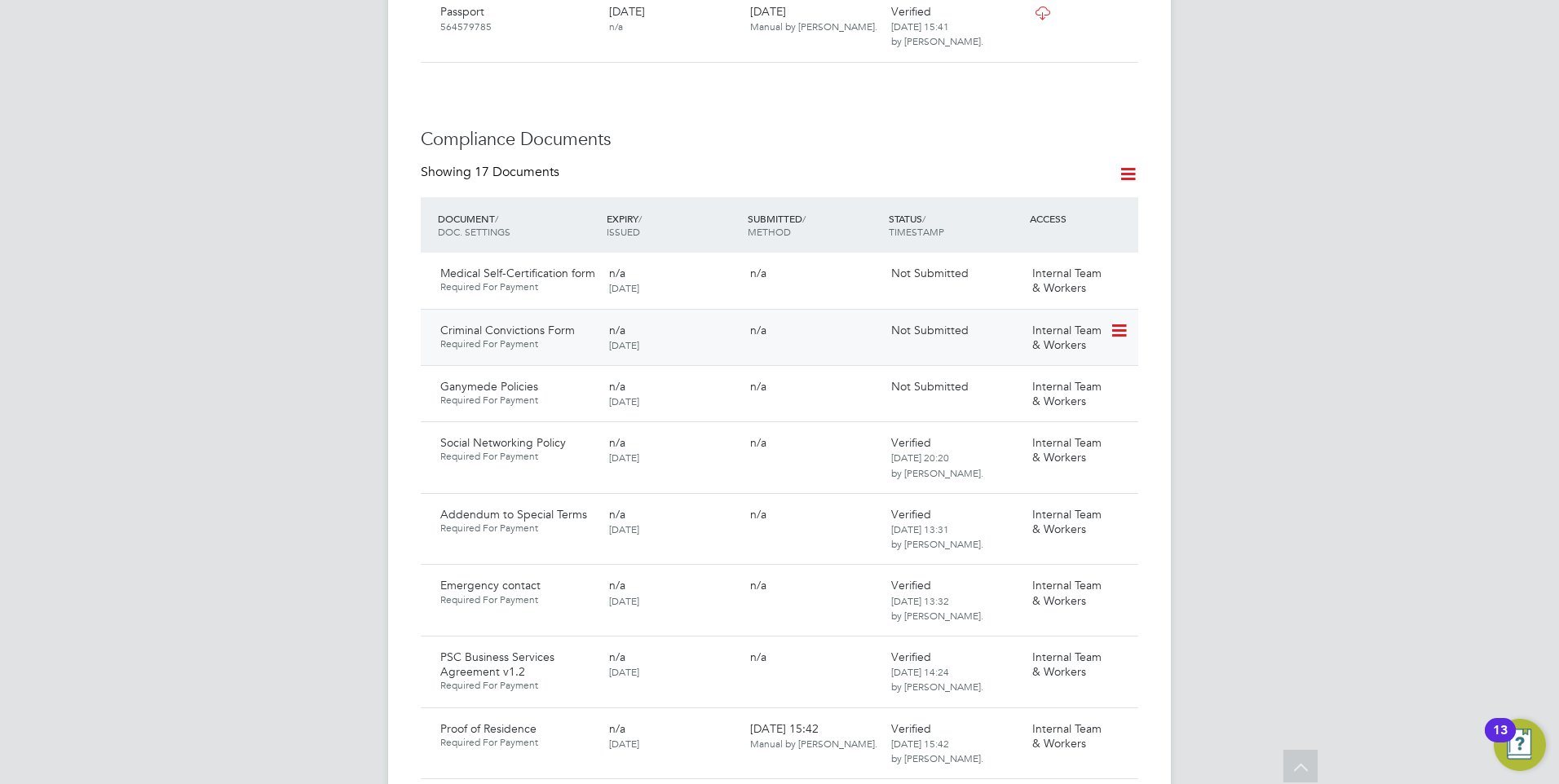
click at [1123, 321] on icon at bounding box center [1117, 331] width 17 height 19
click at [1031, 365] on li "Delete Document" at bounding box center [1046, 371] width 163 height 23
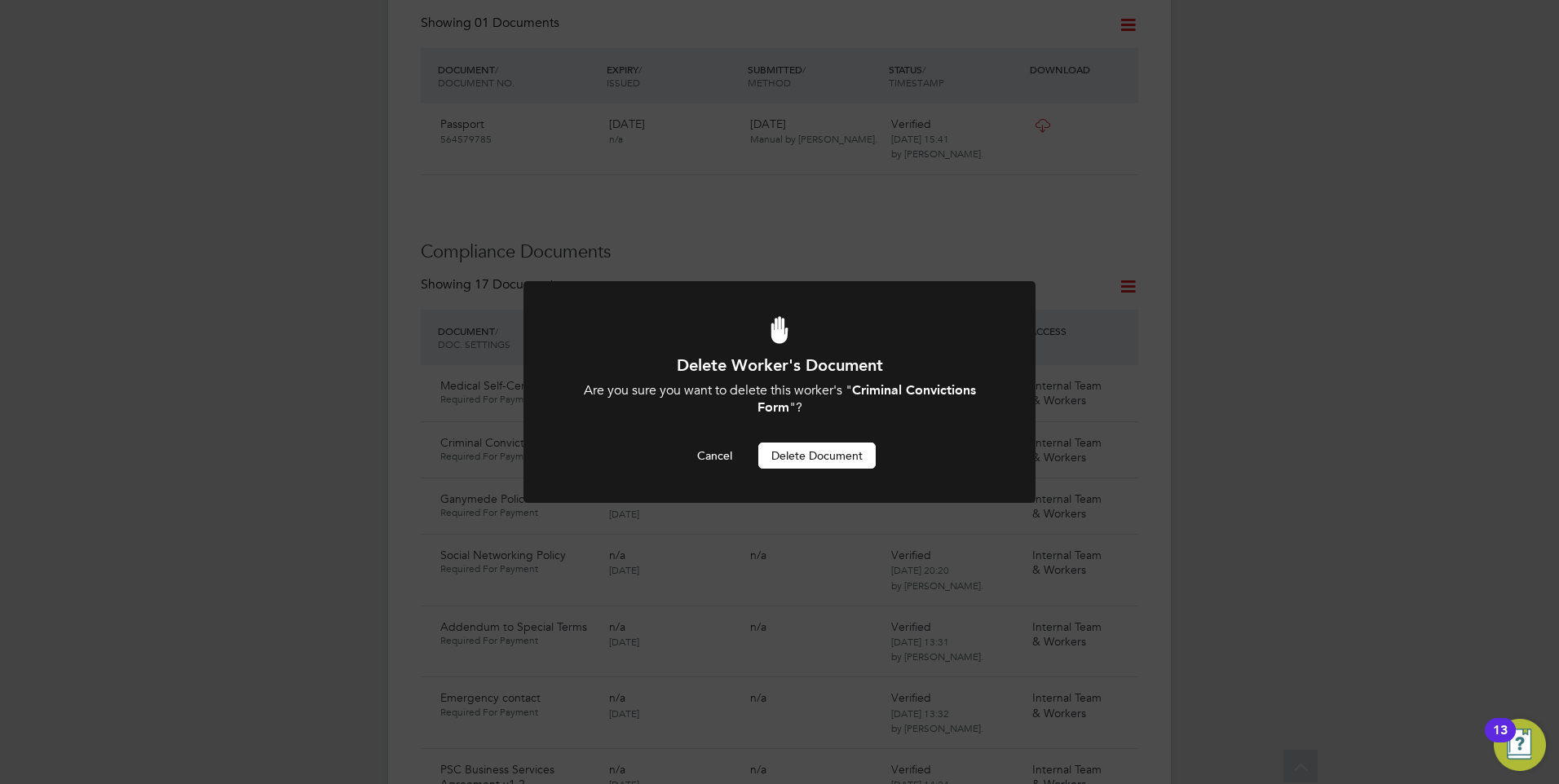
scroll to position [0, 0]
click at [810, 449] on button "Delete Document" at bounding box center [817, 456] width 118 height 26
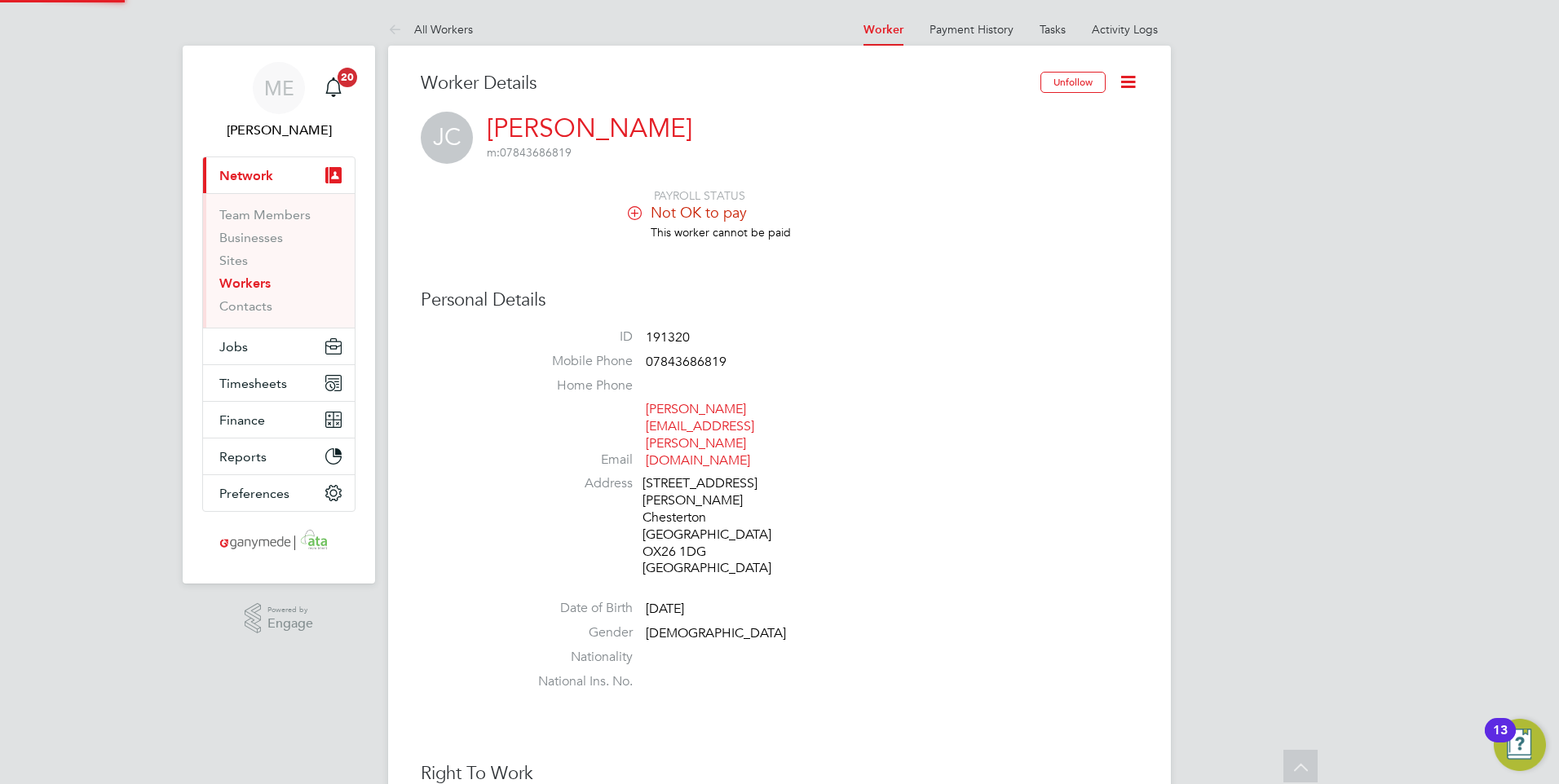
scroll to position [784, 0]
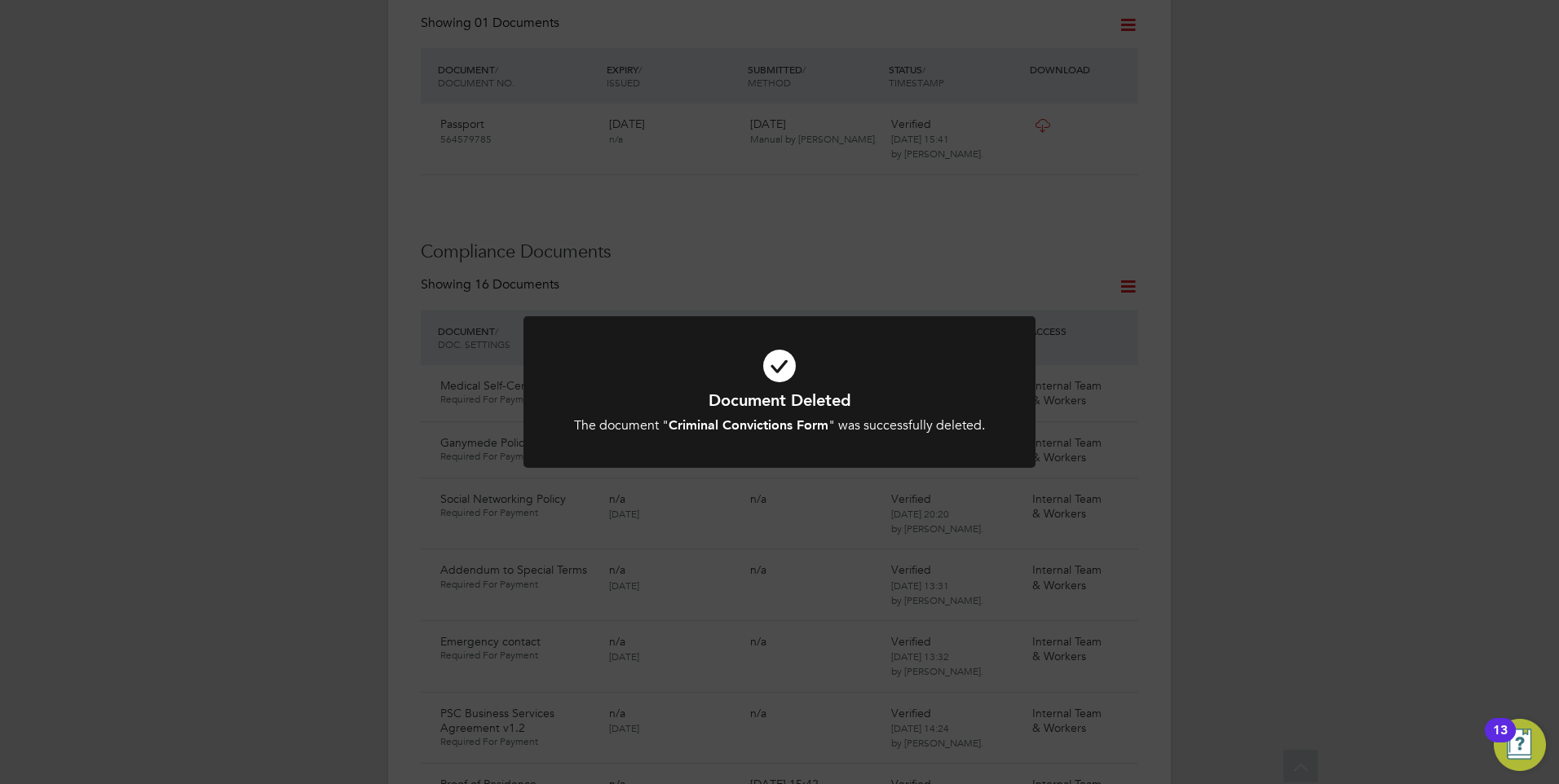
click at [779, 358] on icon at bounding box center [779, 366] width 424 height 64
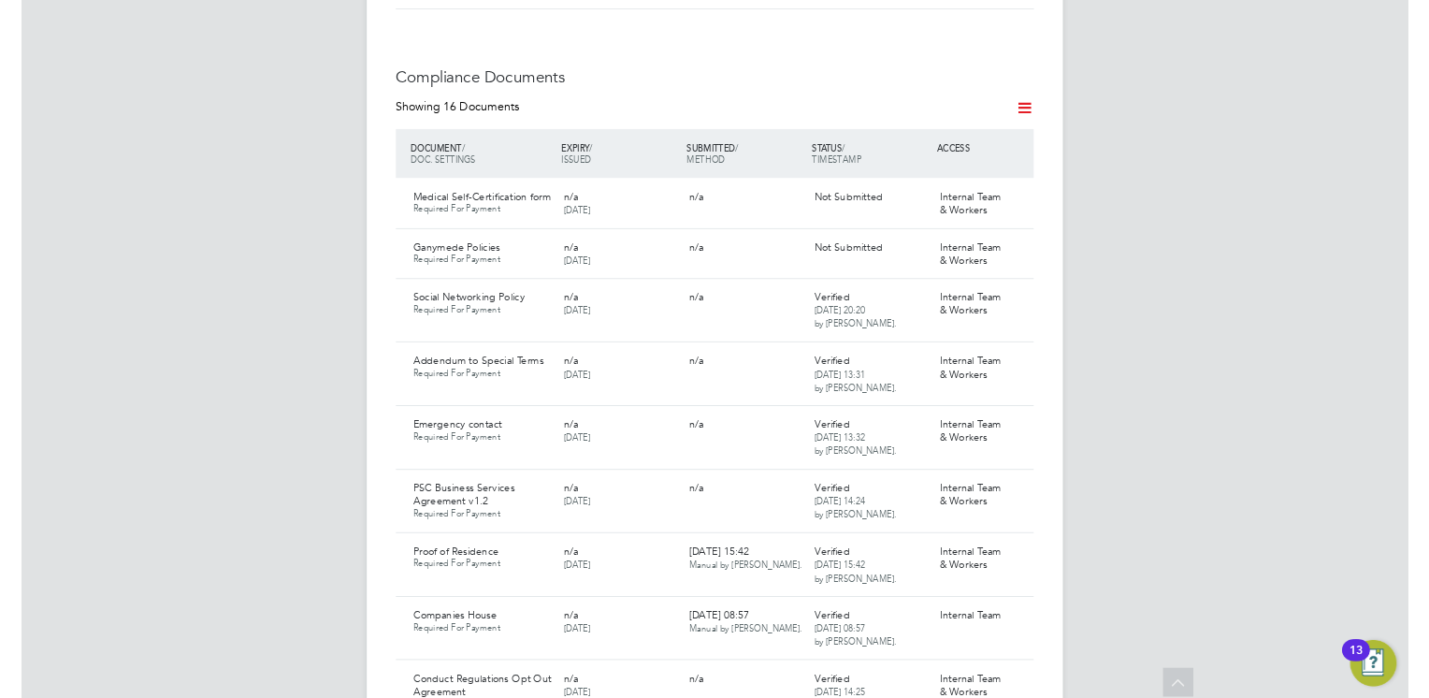
scroll to position [1123, 0]
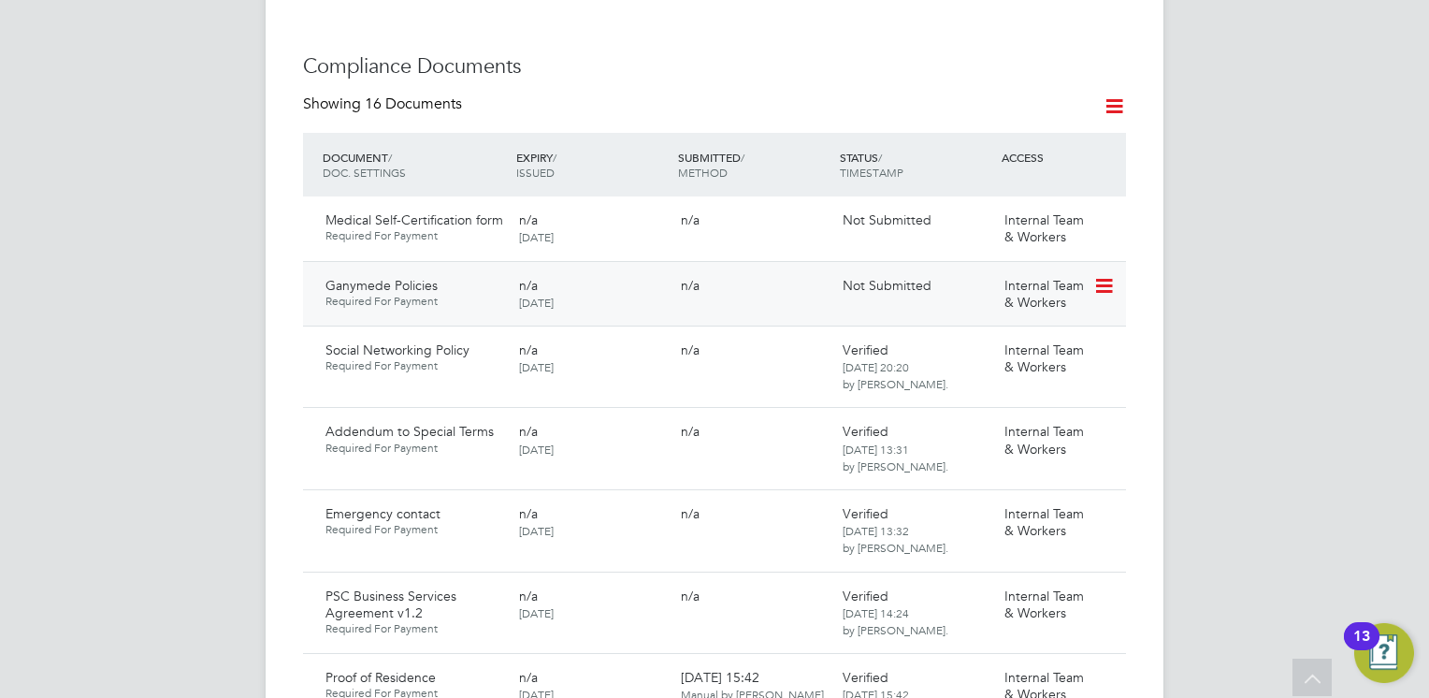
click at [1103, 275] on icon at bounding box center [1103, 286] width 19 height 22
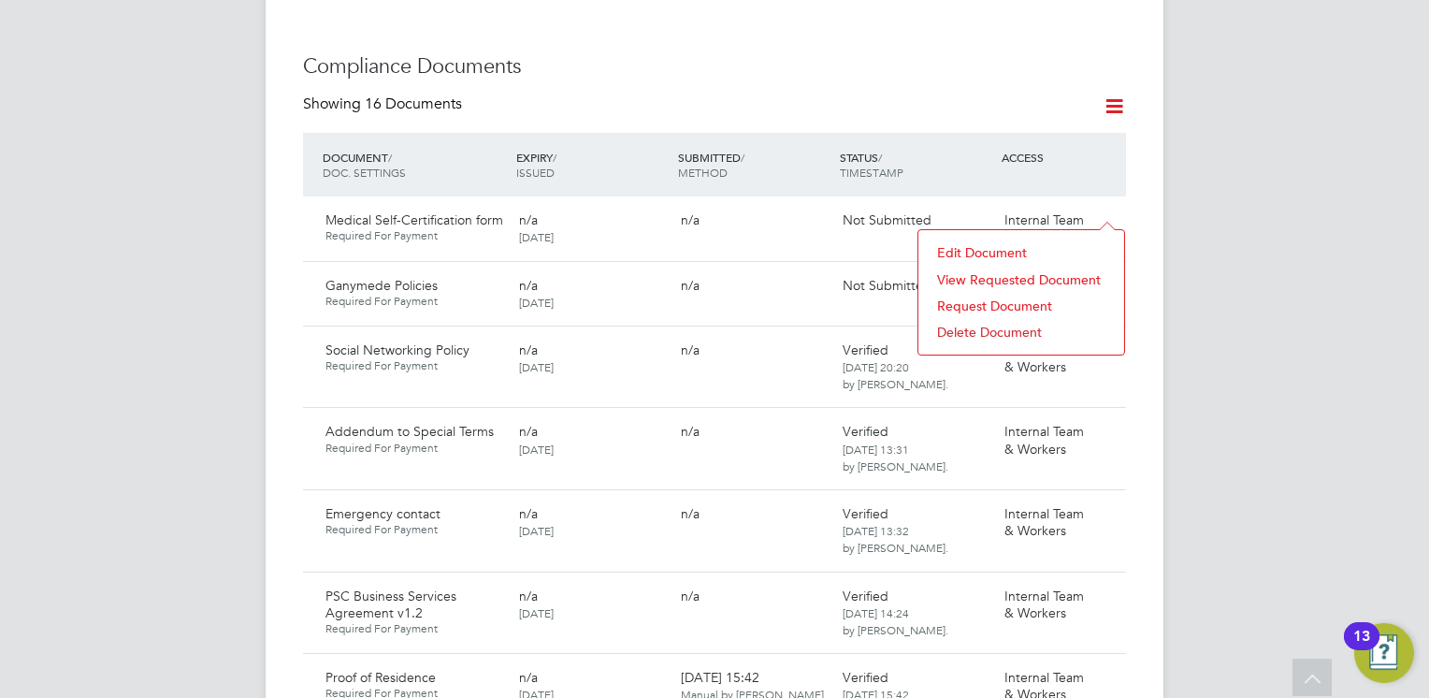
click at [984, 329] on li "Delete Document" at bounding box center [1021, 332] width 187 height 26
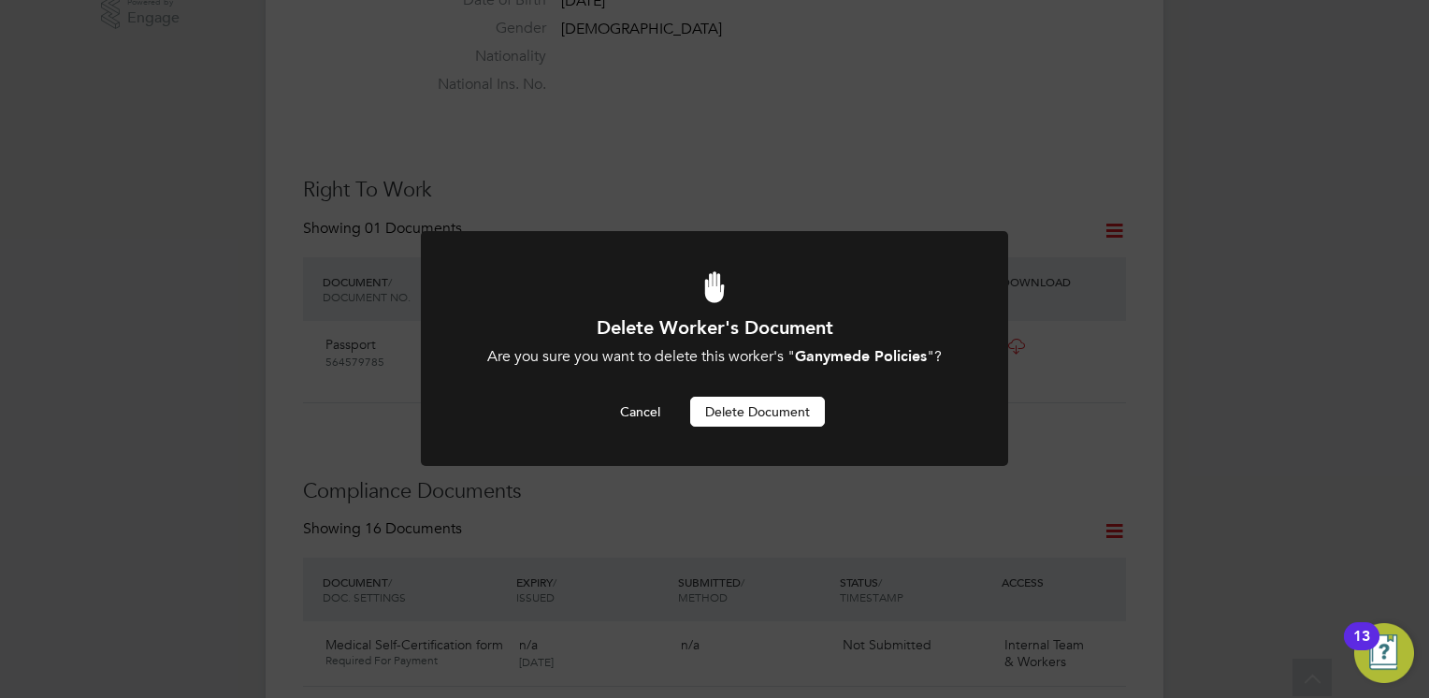
click at [767, 407] on button "Delete Document" at bounding box center [757, 412] width 135 height 30
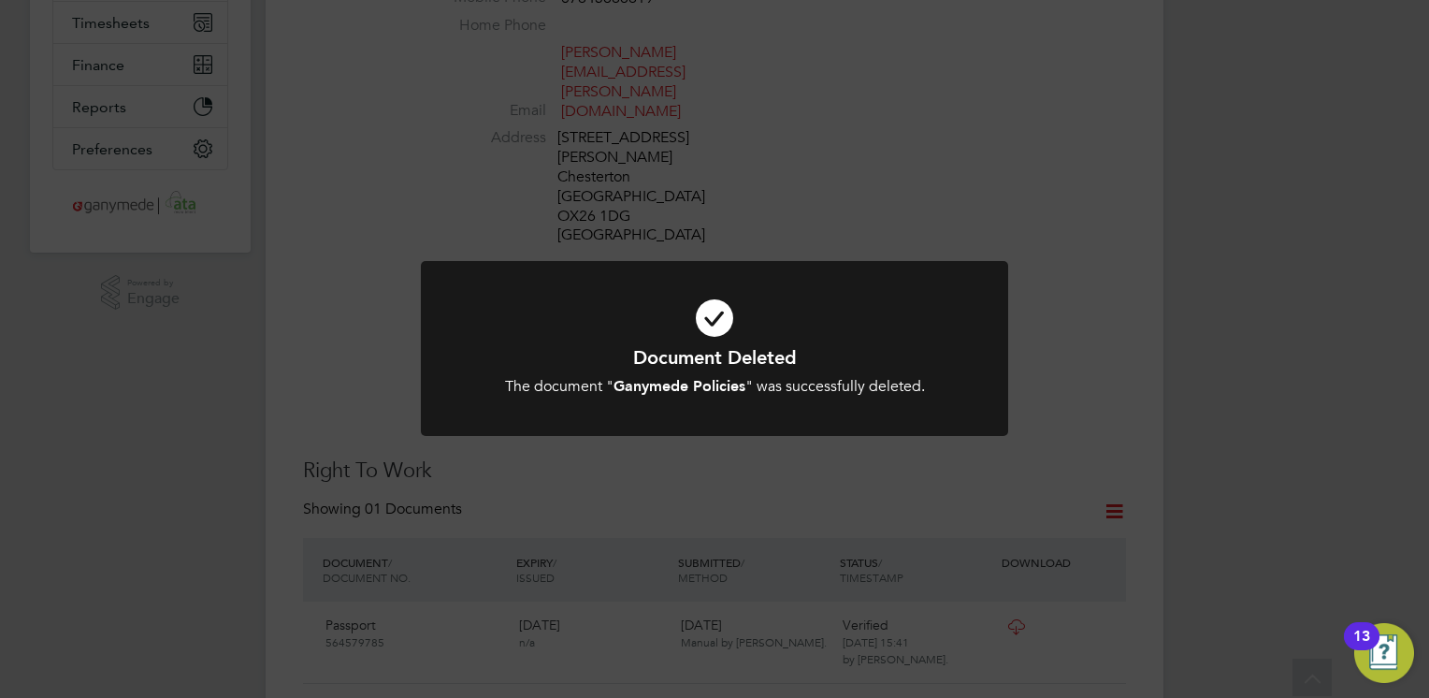
click at [872, 268] on div at bounding box center [714, 348] width 587 height 175
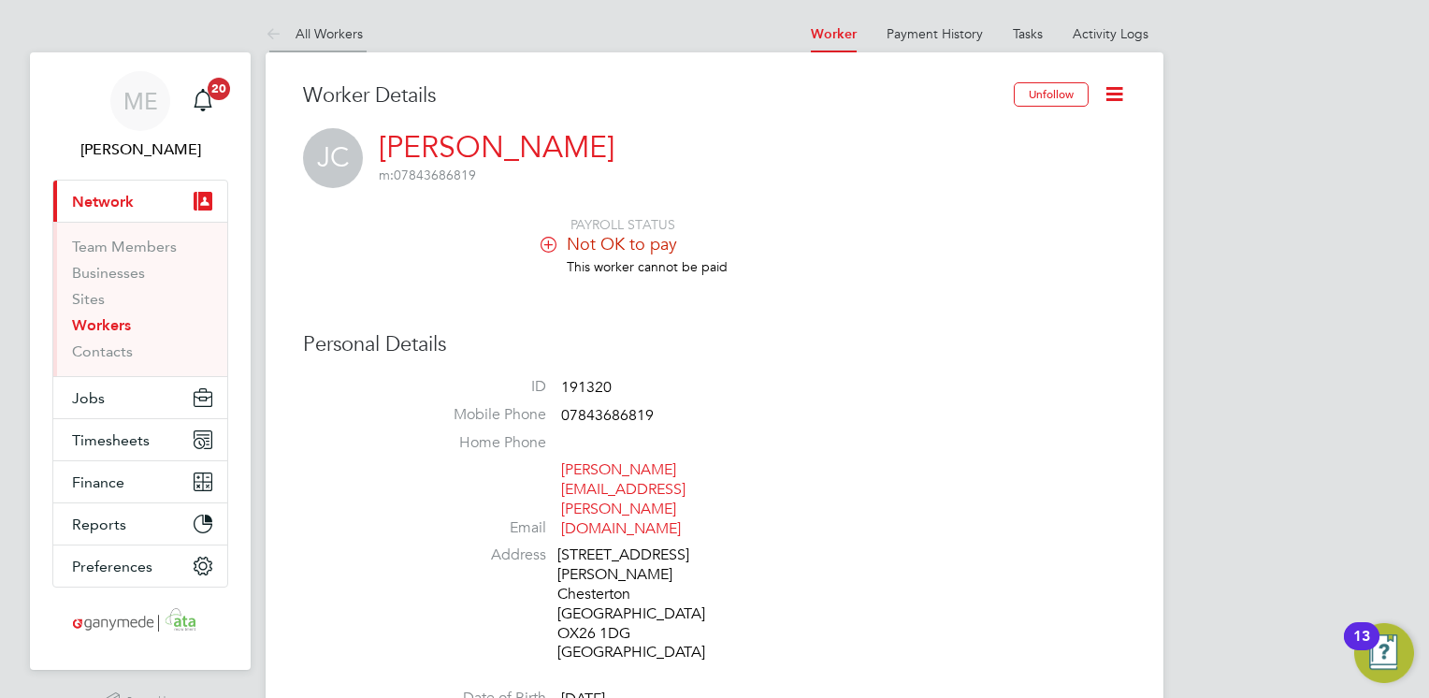
click at [269, 33] on icon at bounding box center [277, 34] width 23 height 23
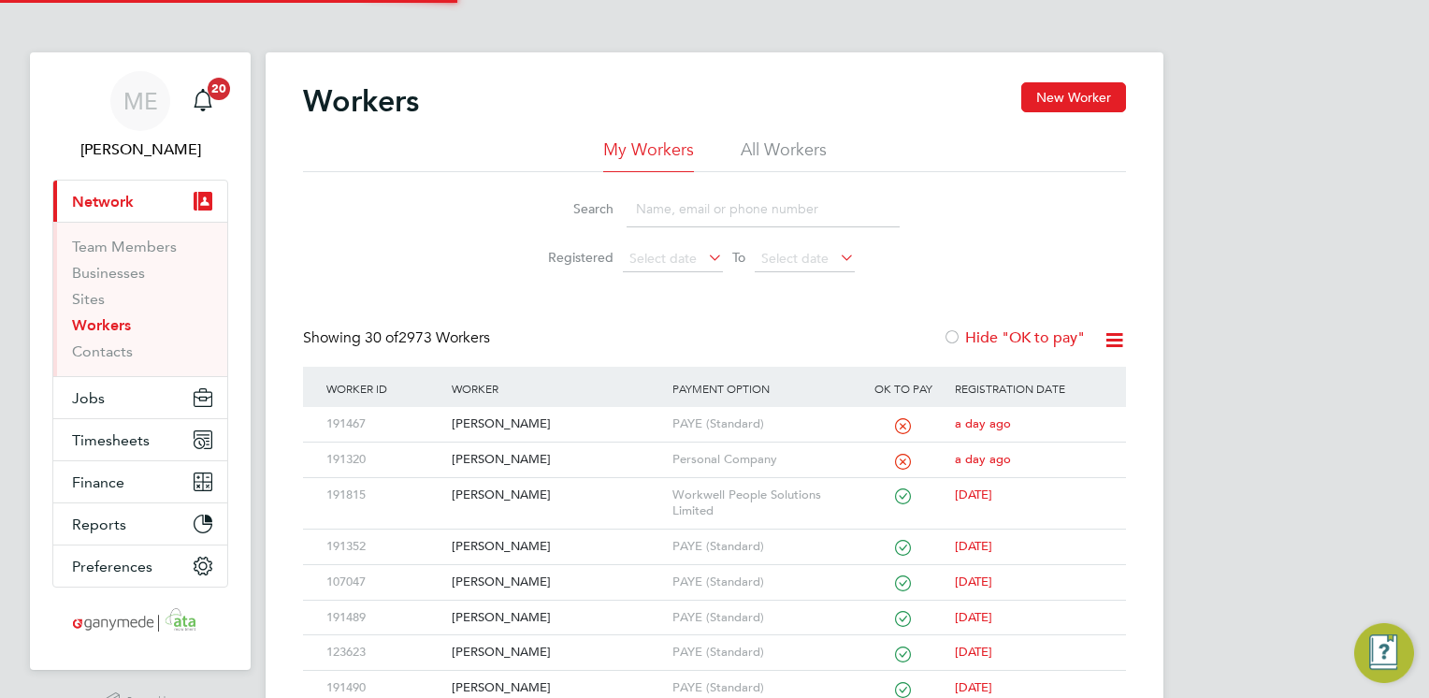
click at [685, 213] on input at bounding box center [763, 209] width 273 height 36
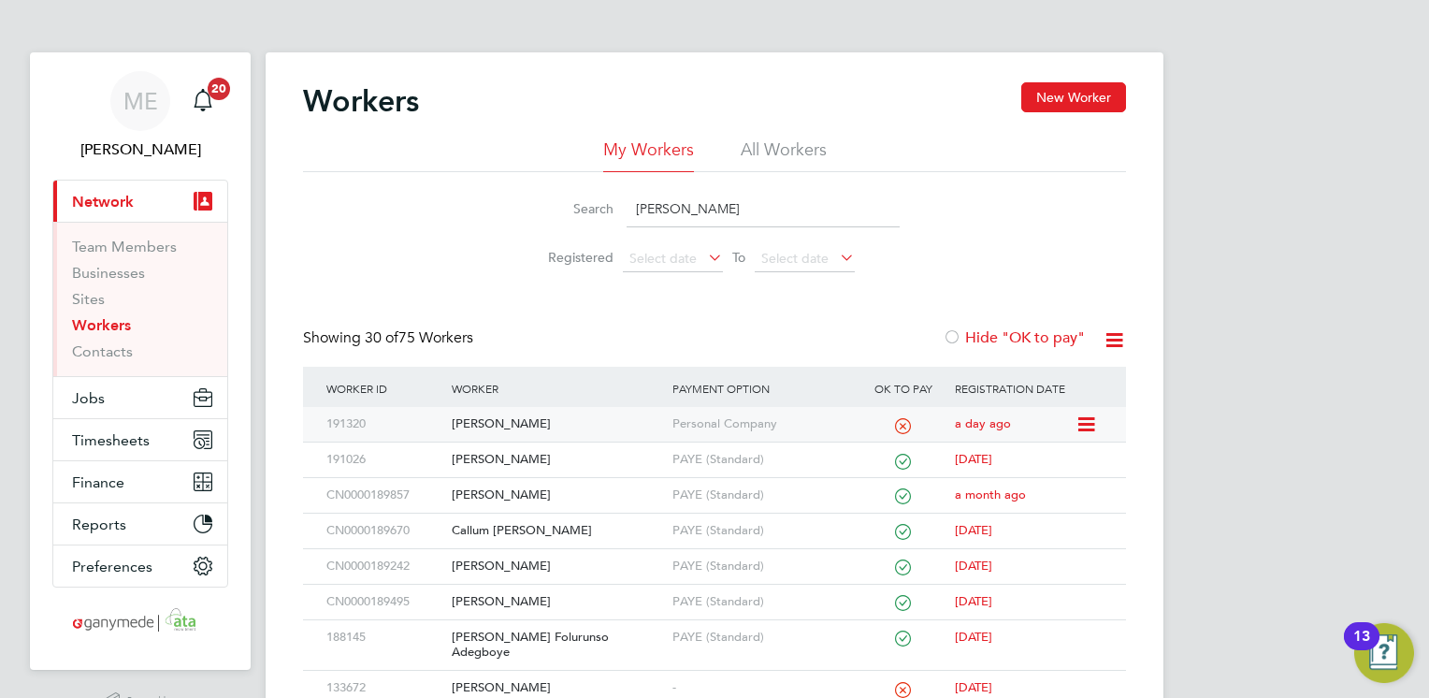
type input "john"
click at [580, 426] on div "[PERSON_NAME]" at bounding box center [557, 424] width 220 height 35
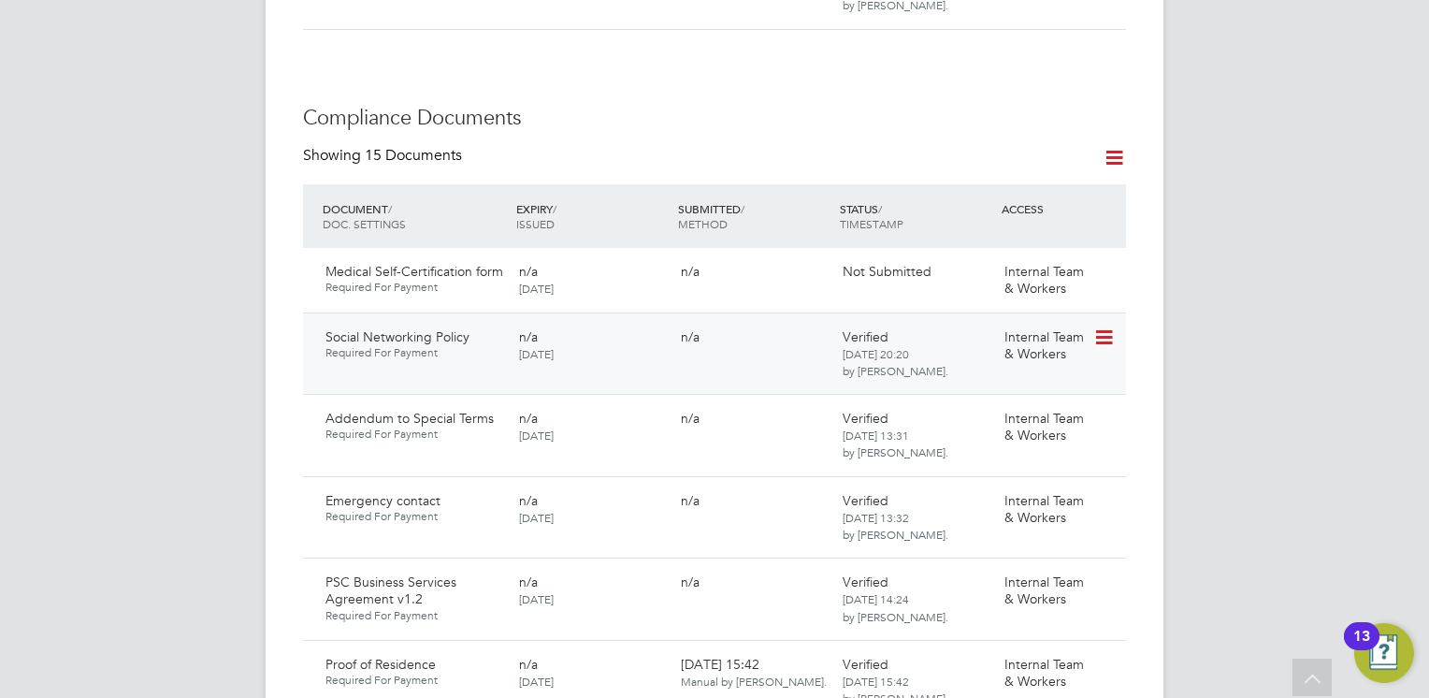
scroll to position [935, 0]
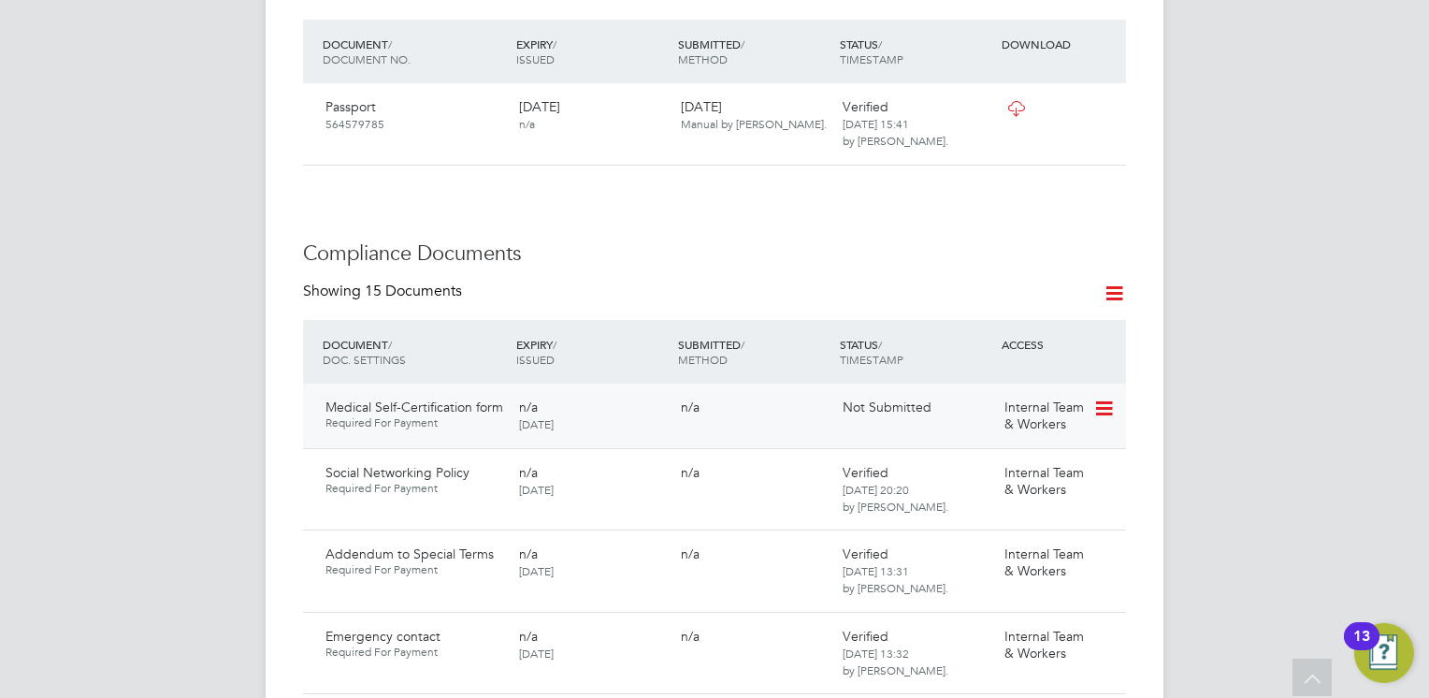
click at [1106, 398] on icon at bounding box center [1103, 409] width 19 height 22
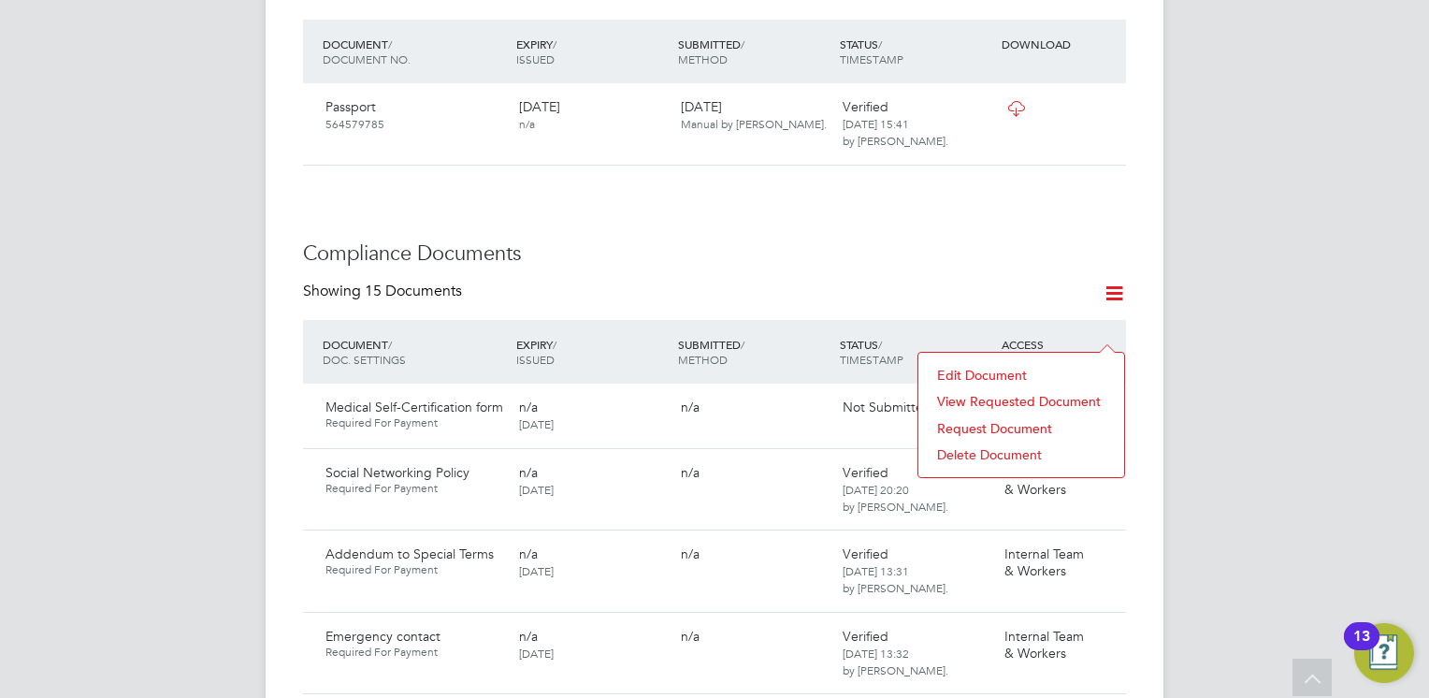
click at [1003, 455] on li "Delete Document" at bounding box center [1021, 455] width 187 height 26
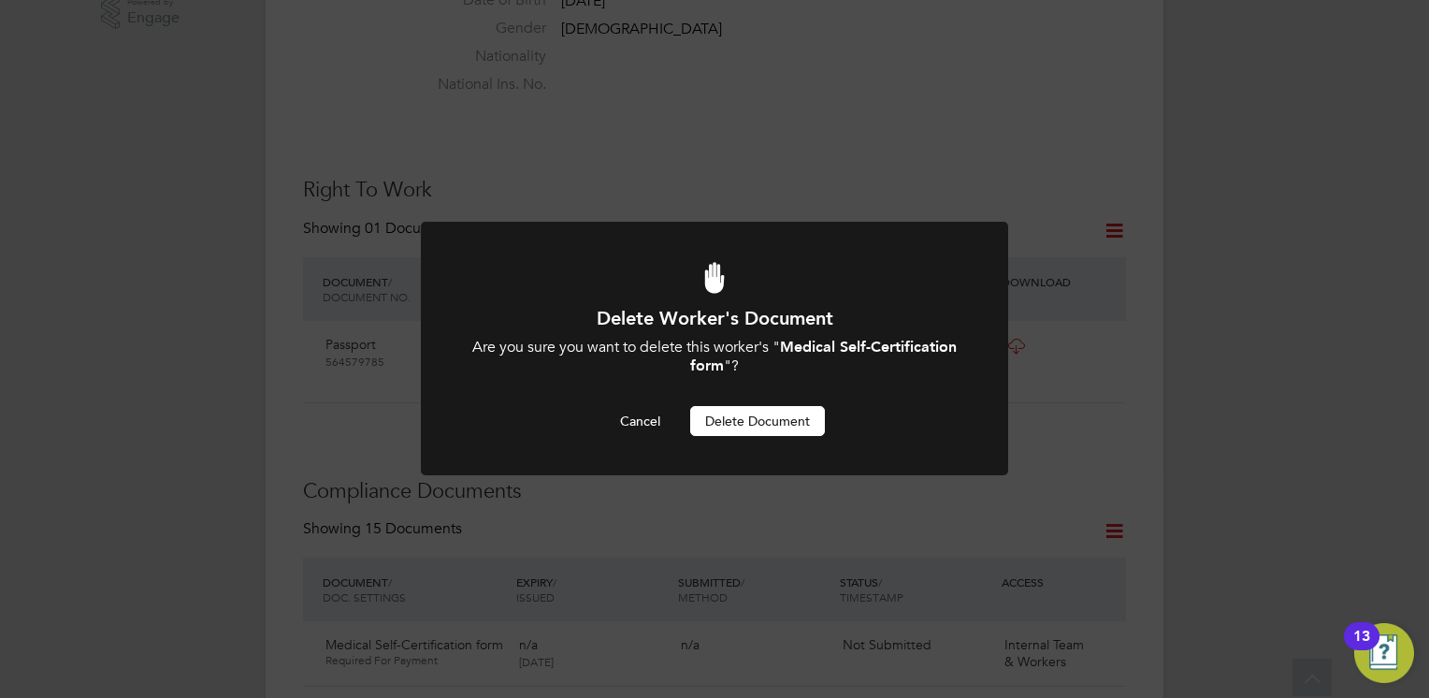
scroll to position [0, 0]
click at [748, 414] on button "Delete Document" at bounding box center [757, 421] width 135 height 30
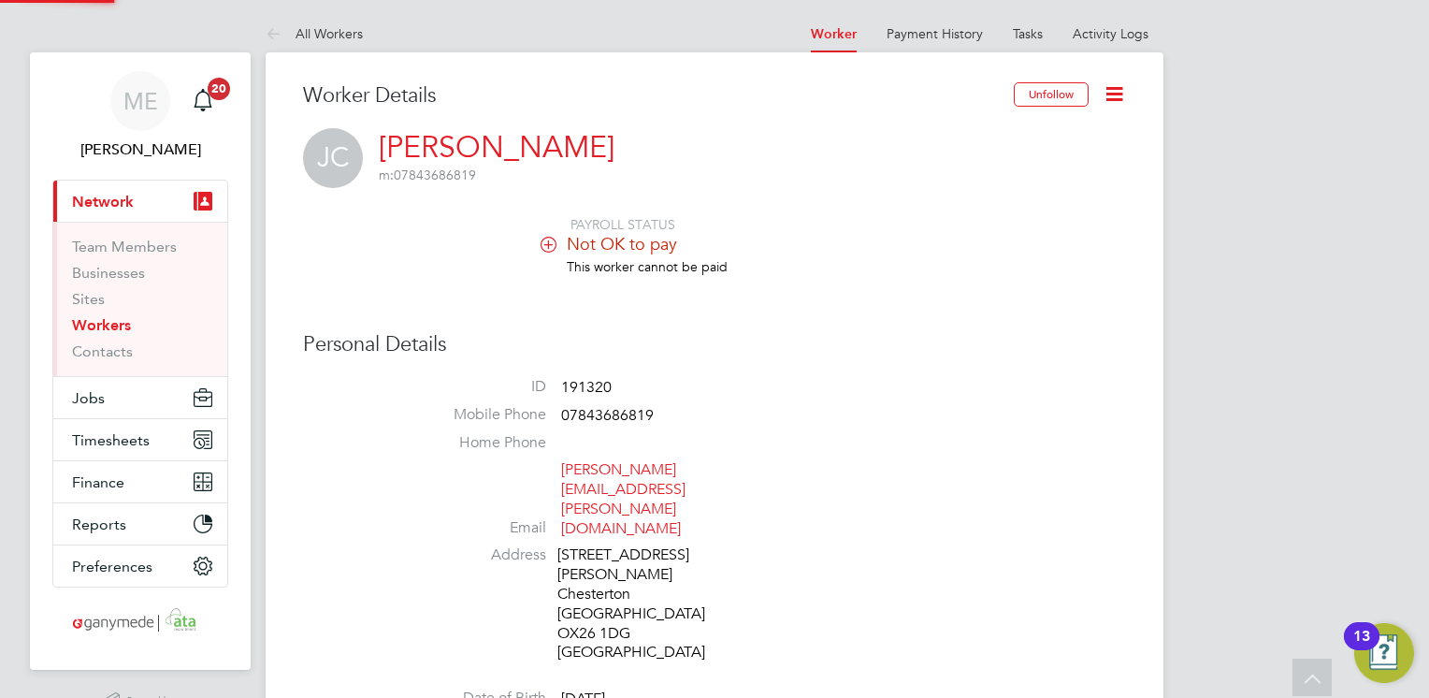
scroll to position [698, 0]
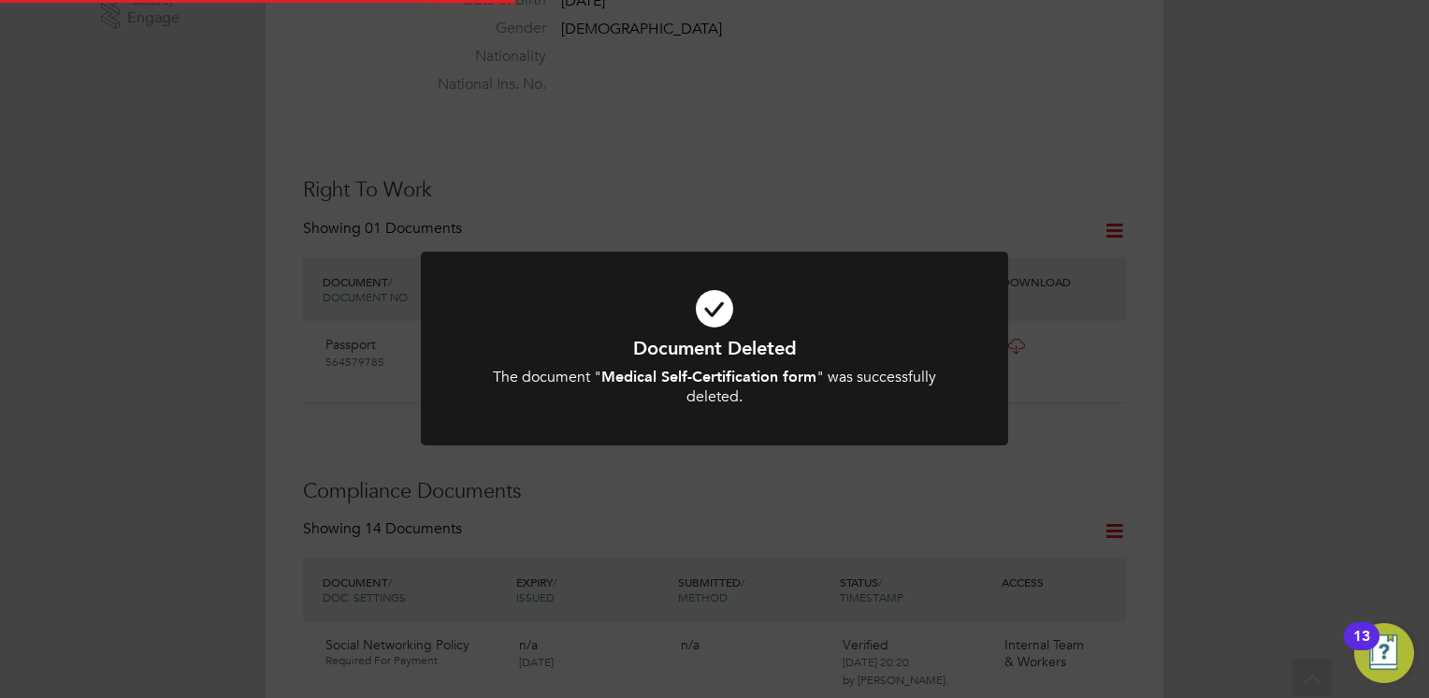
click at [689, 312] on icon at bounding box center [714, 308] width 486 height 73
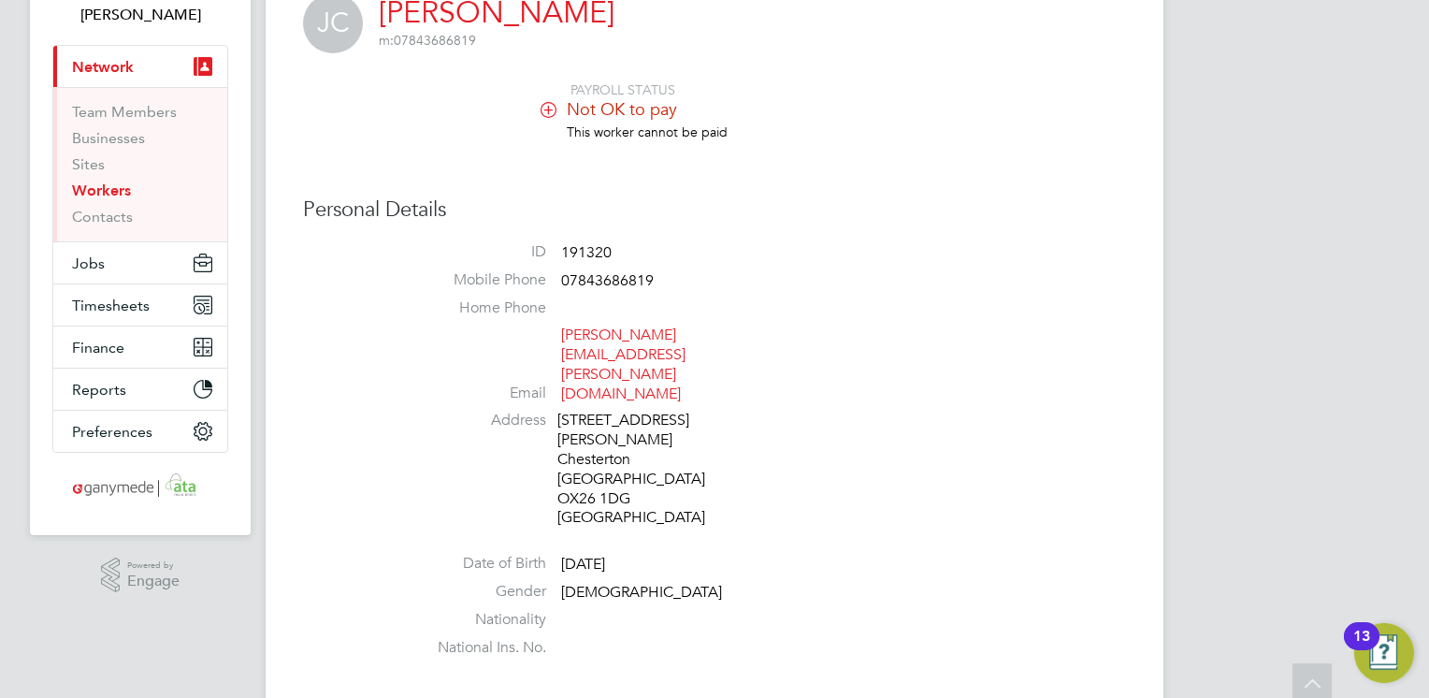
scroll to position [0, 0]
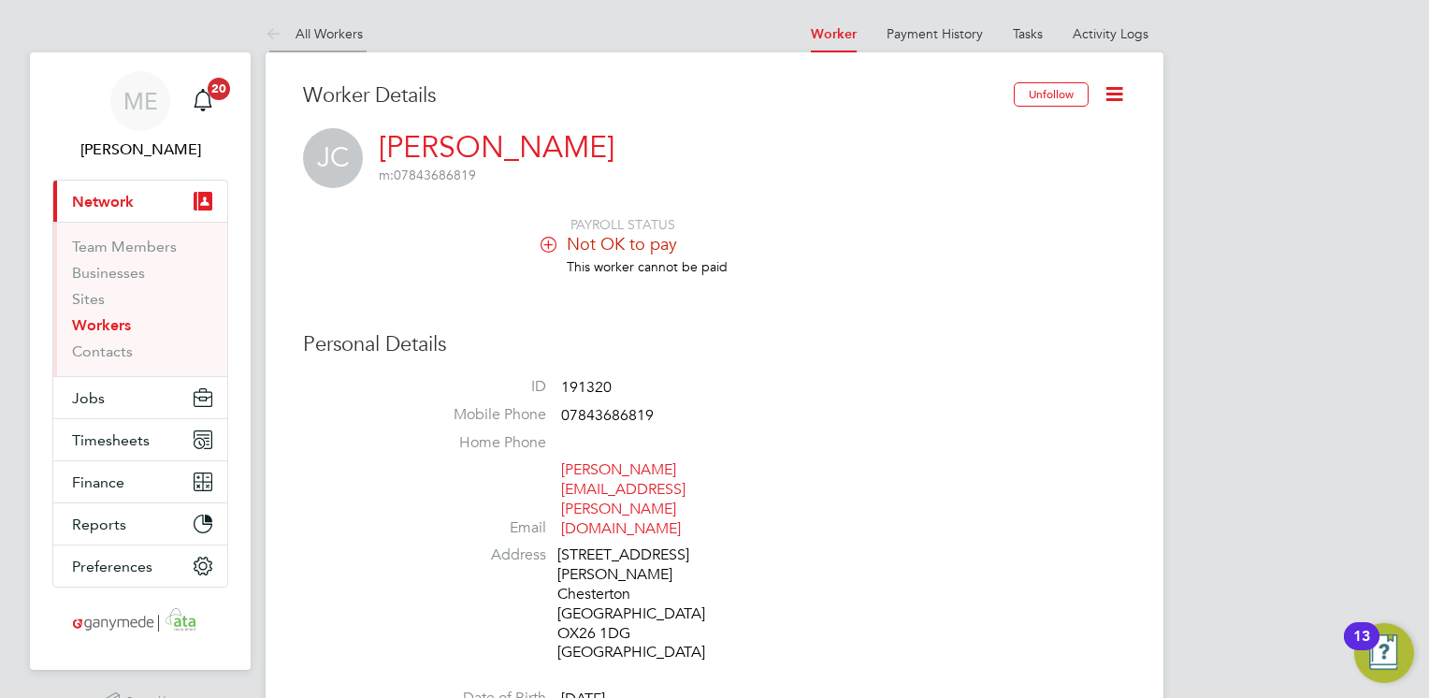
click at [277, 23] on icon at bounding box center [277, 34] width 23 height 23
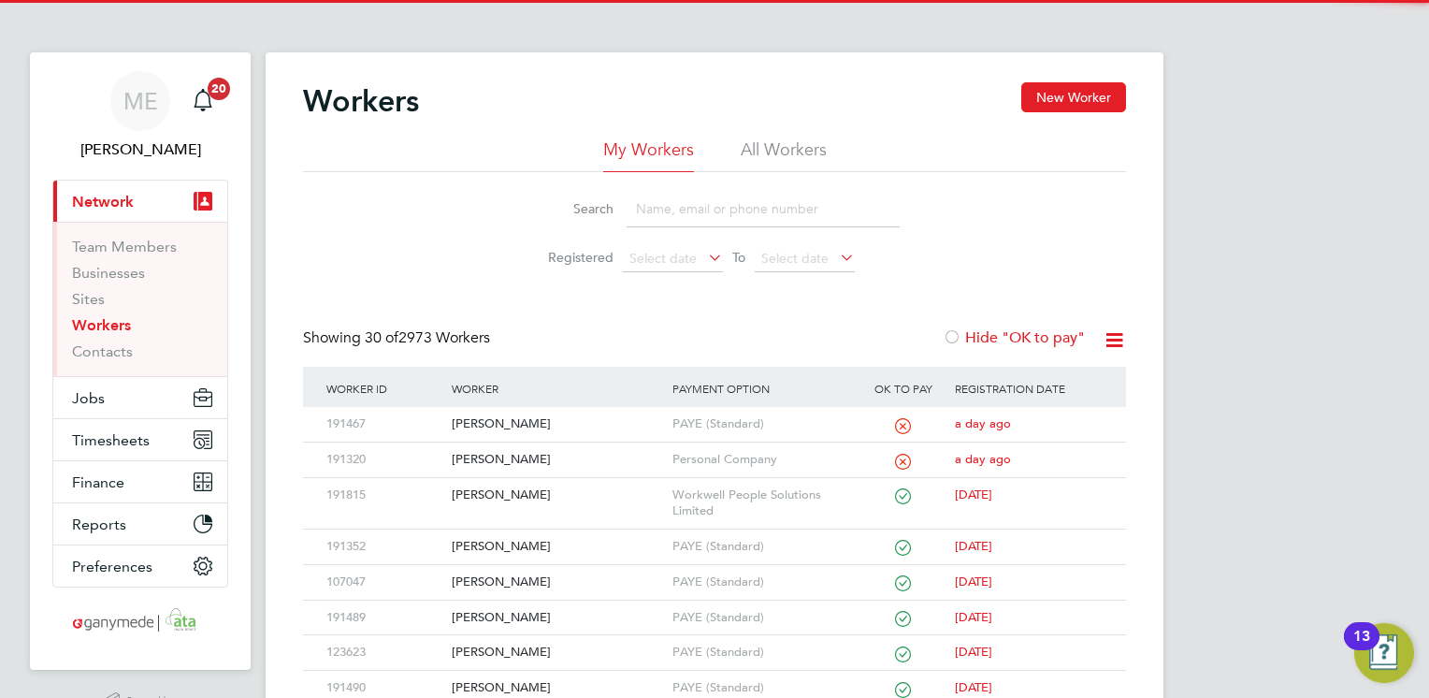
click at [685, 211] on input at bounding box center [763, 209] width 273 height 36
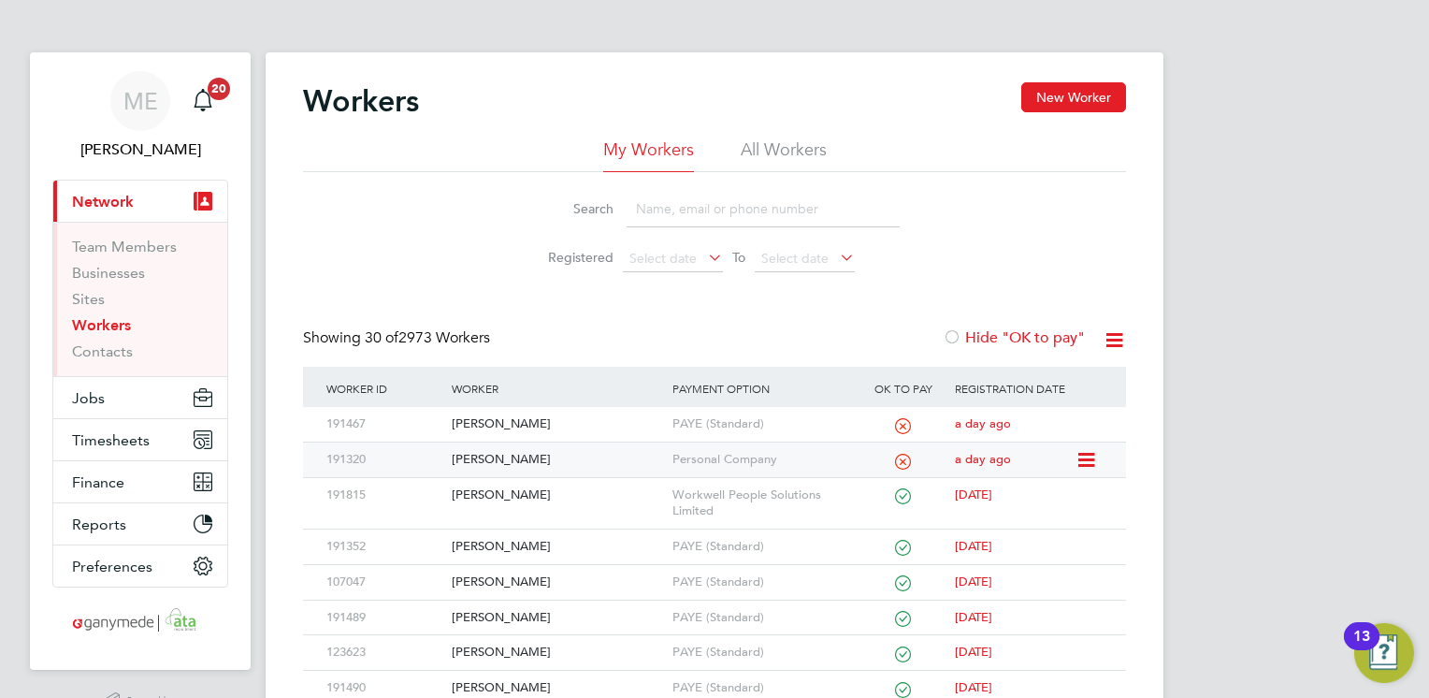
click at [575, 452] on div "[PERSON_NAME]" at bounding box center [557, 459] width 220 height 35
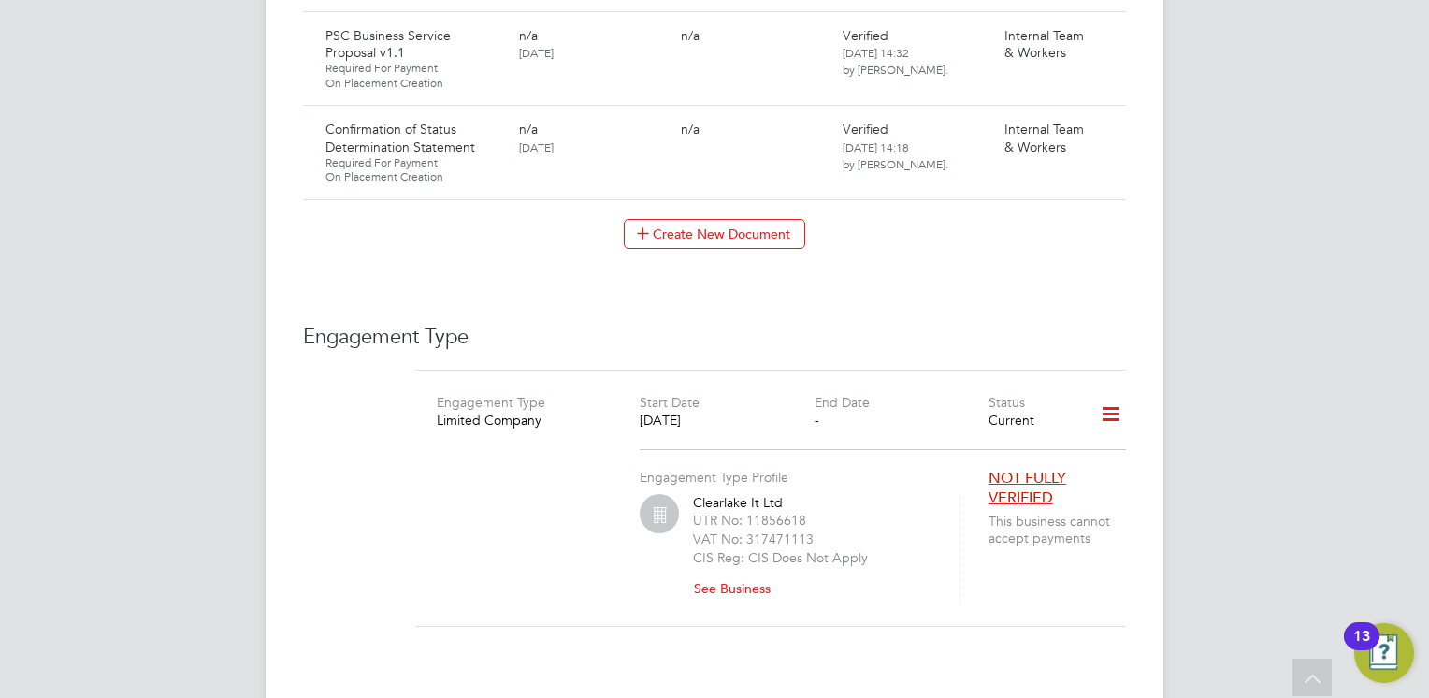
scroll to position [2245, 0]
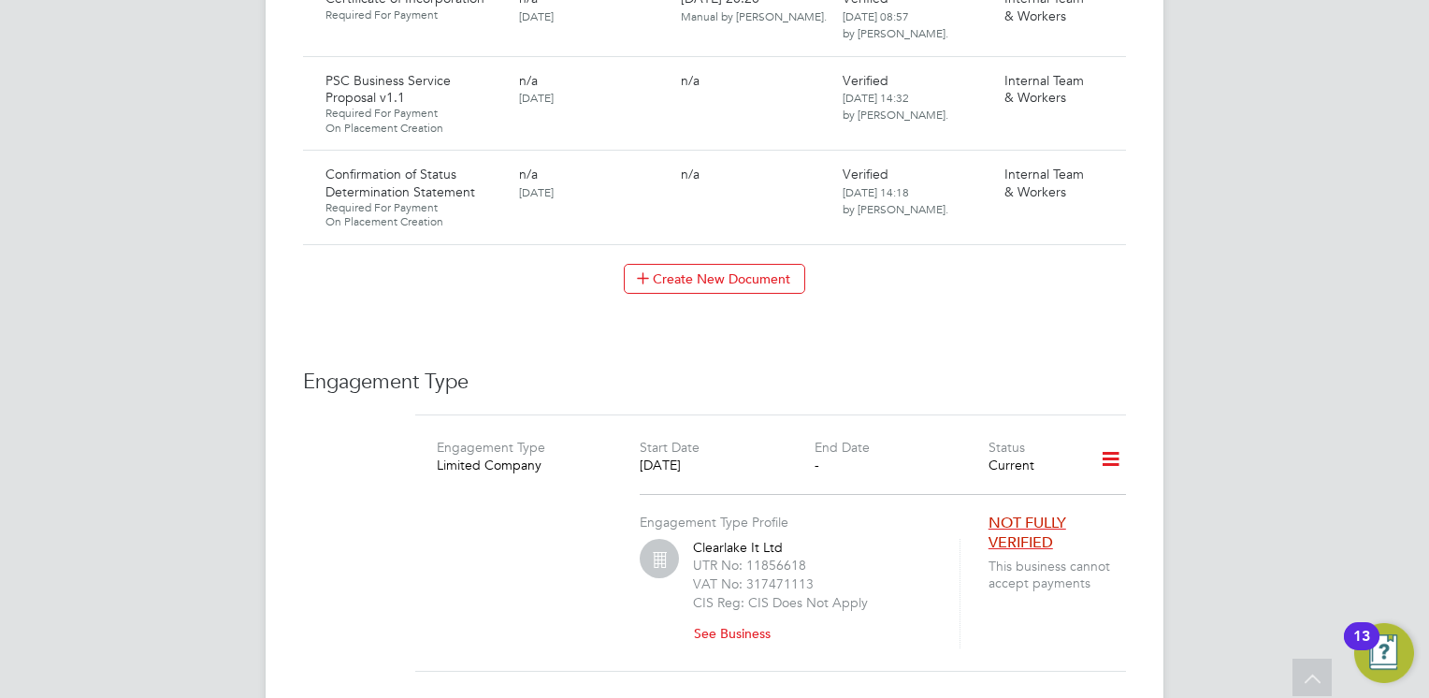
click at [872, 494] on div "Engagement Type Profile Clearlake It Ltd UTR No: 11856618 VAT No: 317471113 CIS…" at bounding box center [814, 571] width 348 height 154
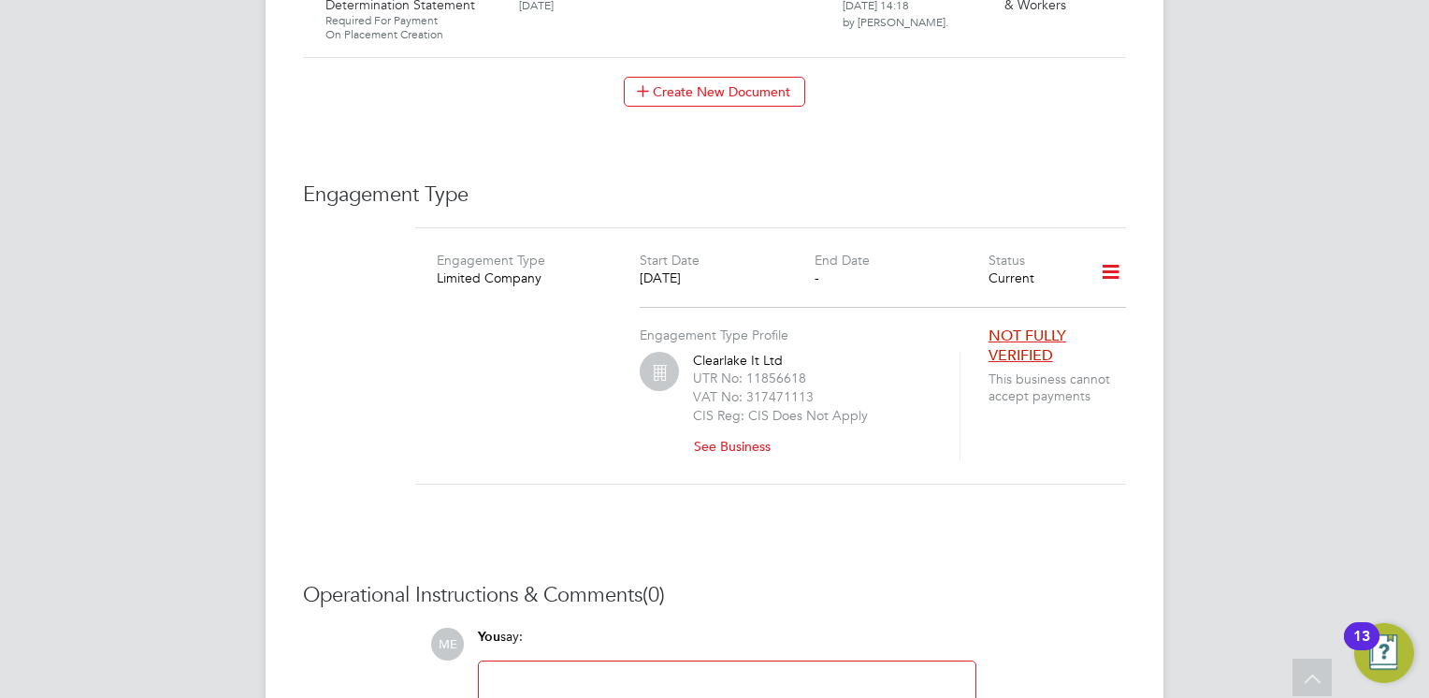
click at [738, 431] on button "See Business" at bounding box center [739, 446] width 93 height 30
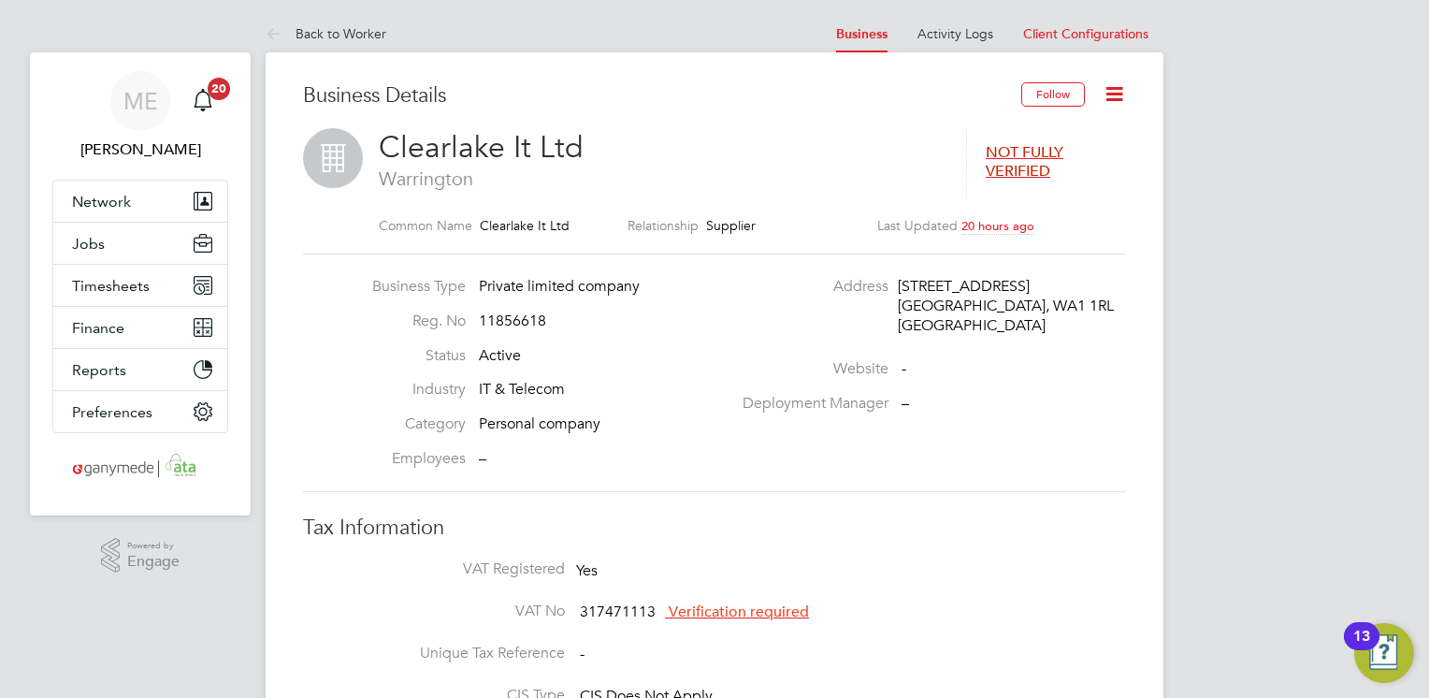
click at [1119, 94] on icon at bounding box center [1114, 93] width 23 height 23
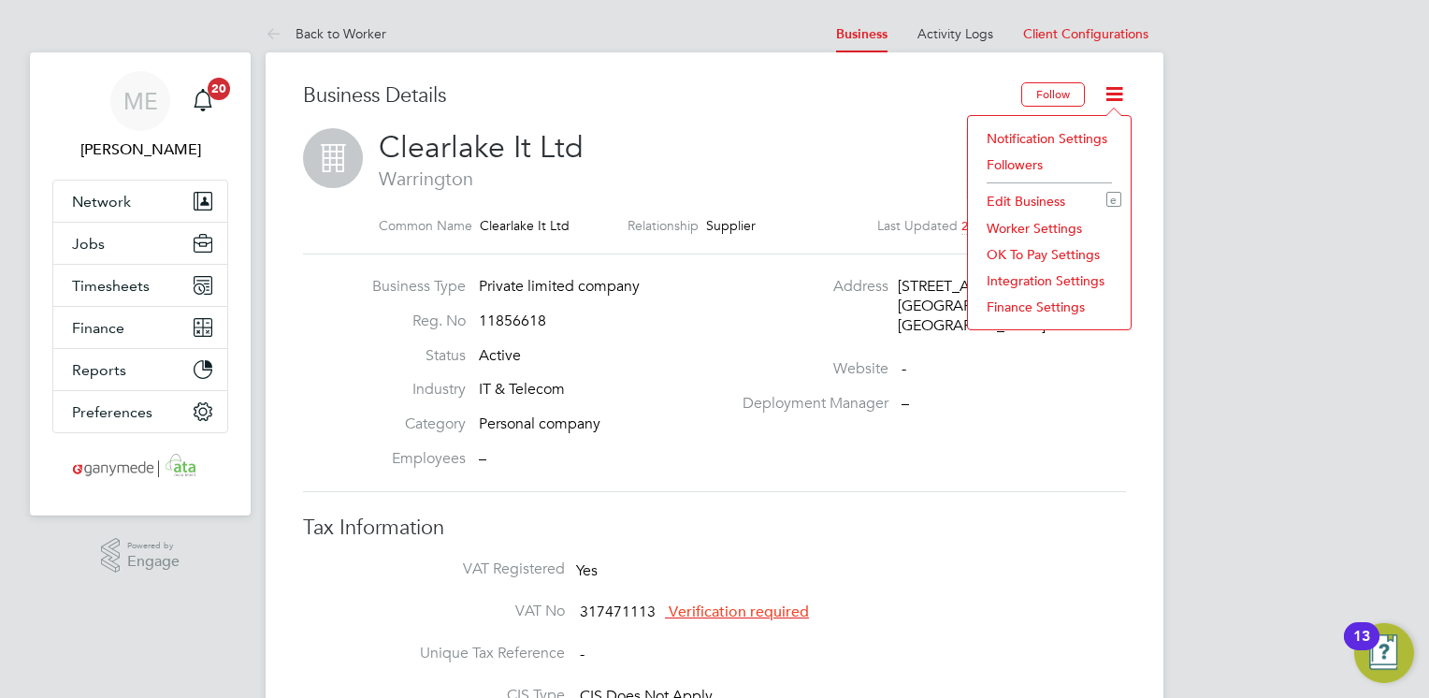
click at [850, 185] on span "Warrington" at bounding box center [663, 179] width 569 height 24
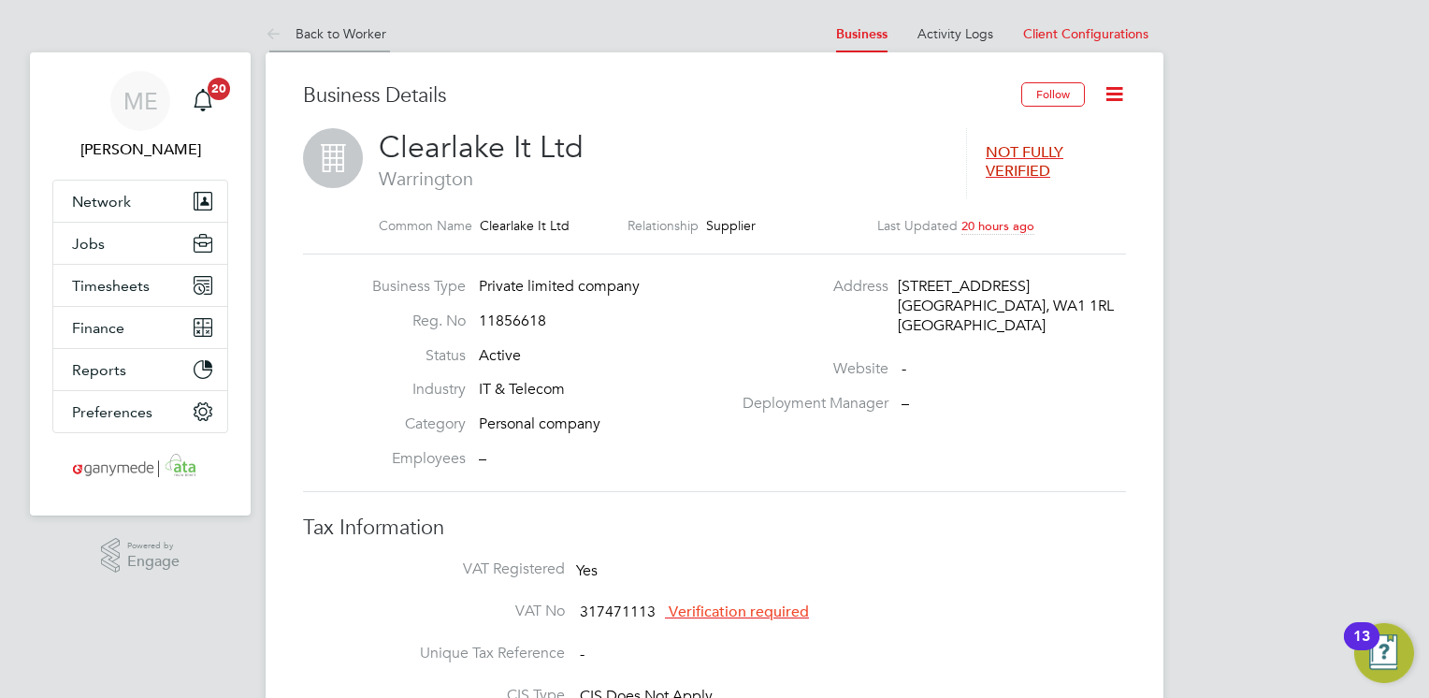
click at [266, 34] on icon at bounding box center [277, 34] width 23 height 23
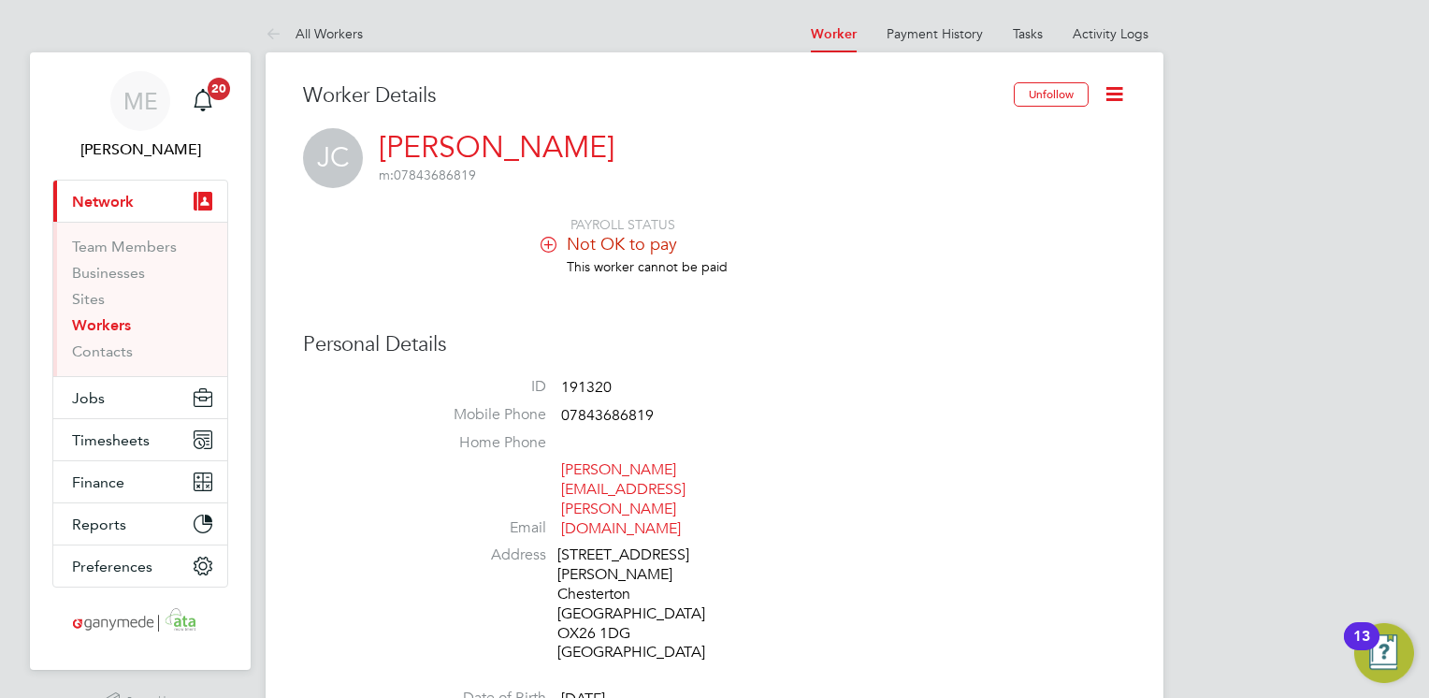
click at [1115, 89] on icon at bounding box center [1114, 93] width 23 height 23
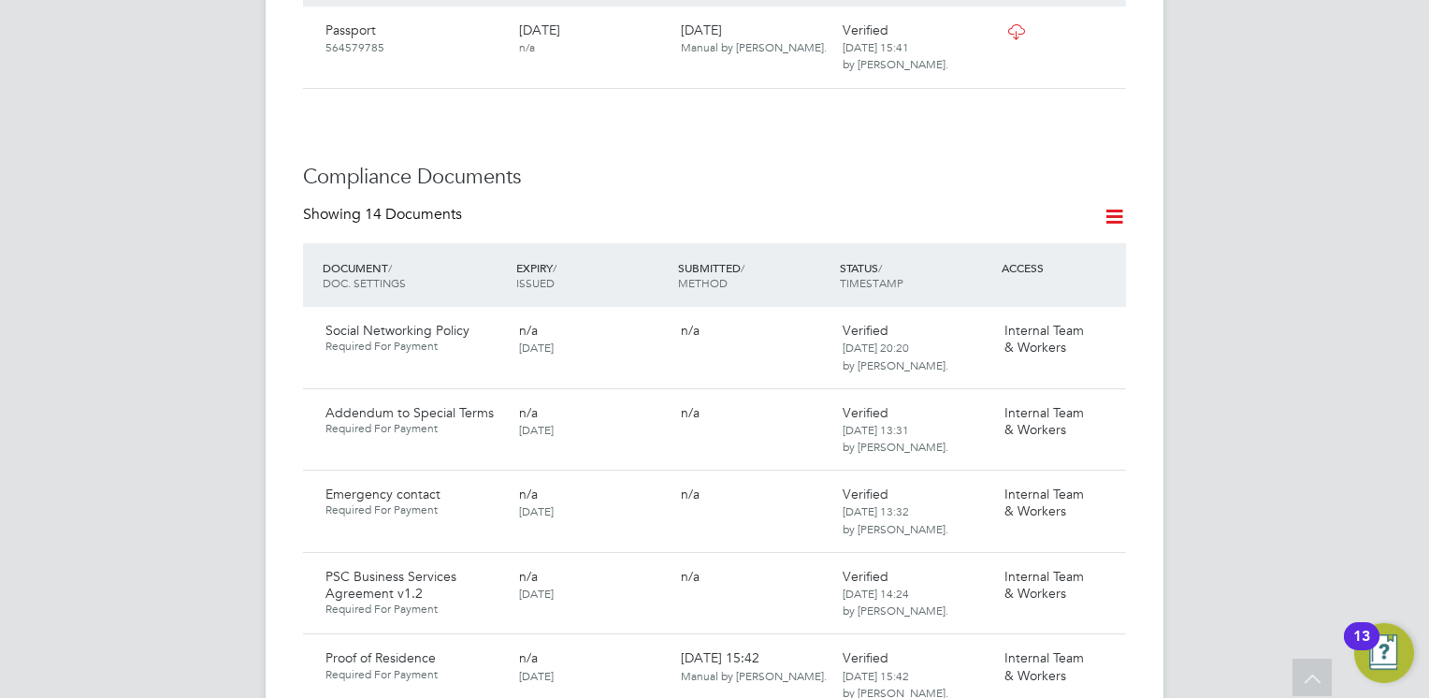
scroll to position [1029, 0]
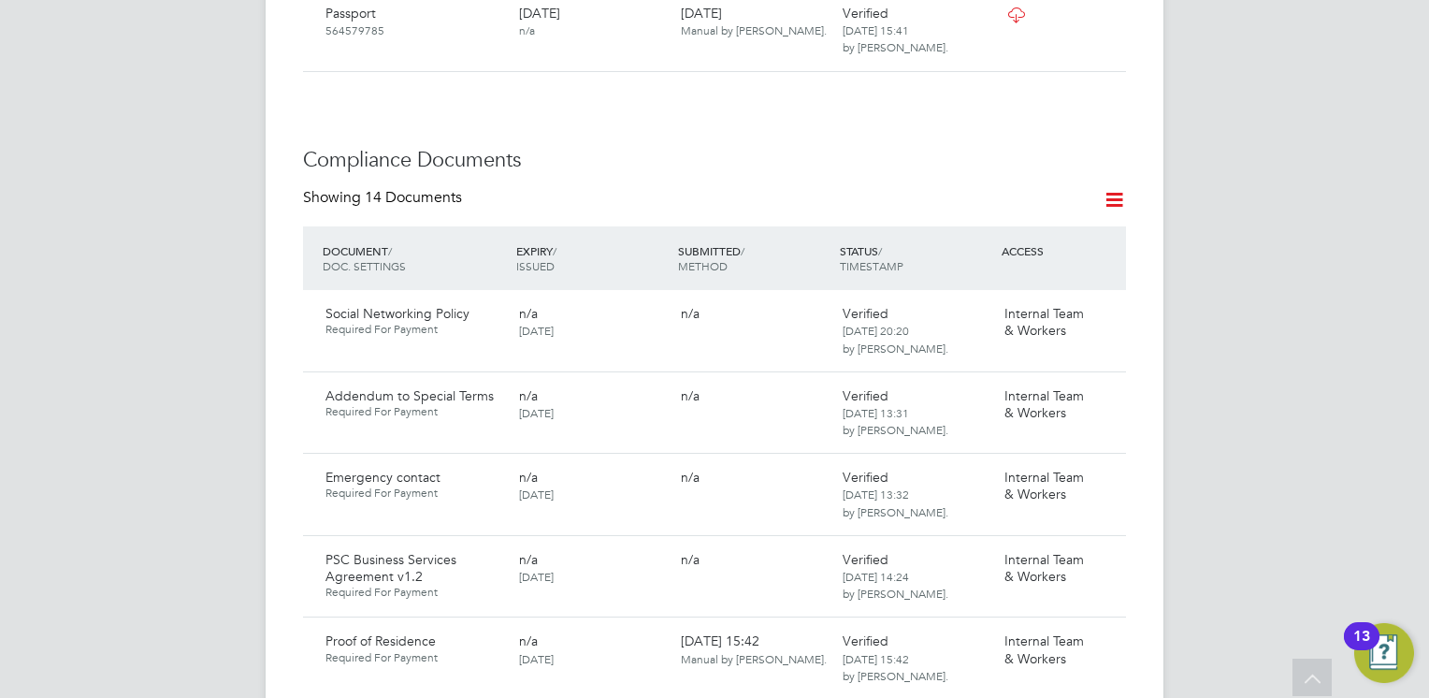
click at [1115, 188] on icon at bounding box center [1114, 199] width 23 height 23
click at [1039, 168] on li "Document Settings" at bounding box center [1055, 167] width 138 height 26
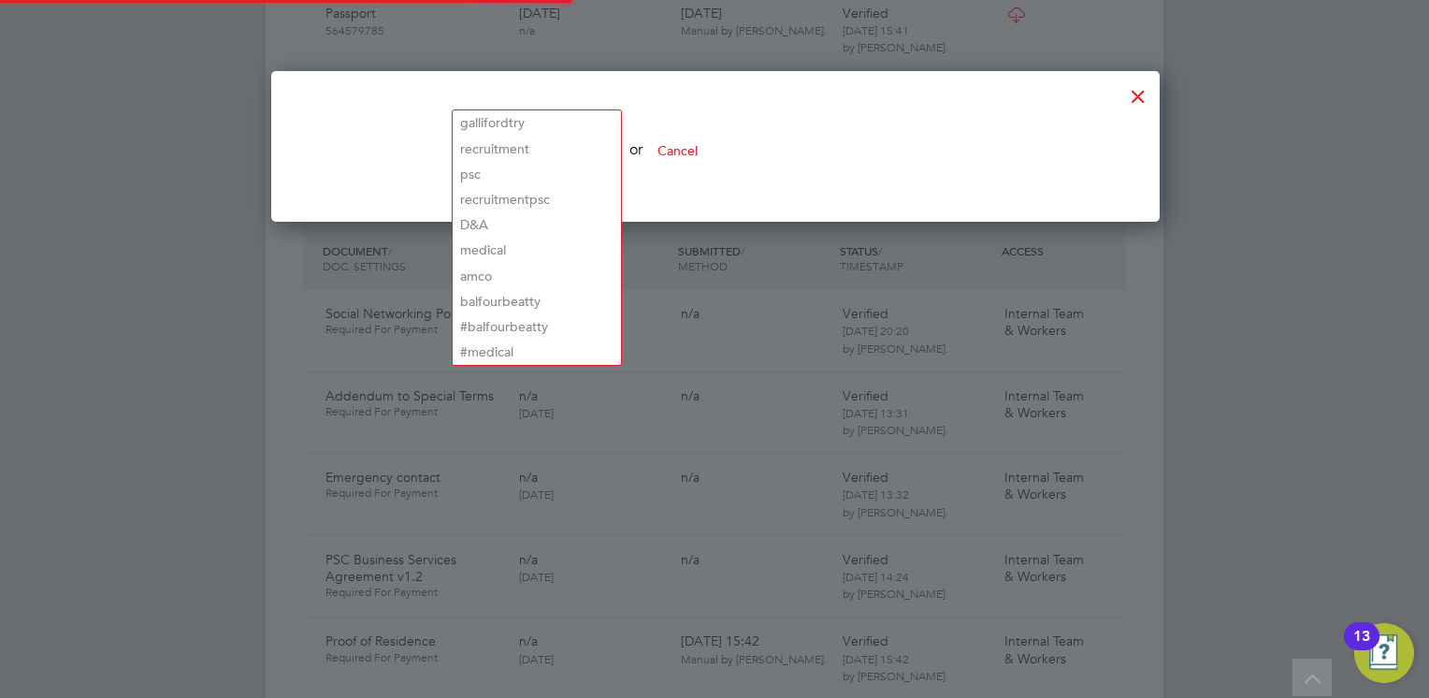
scroll to position [647, 887]
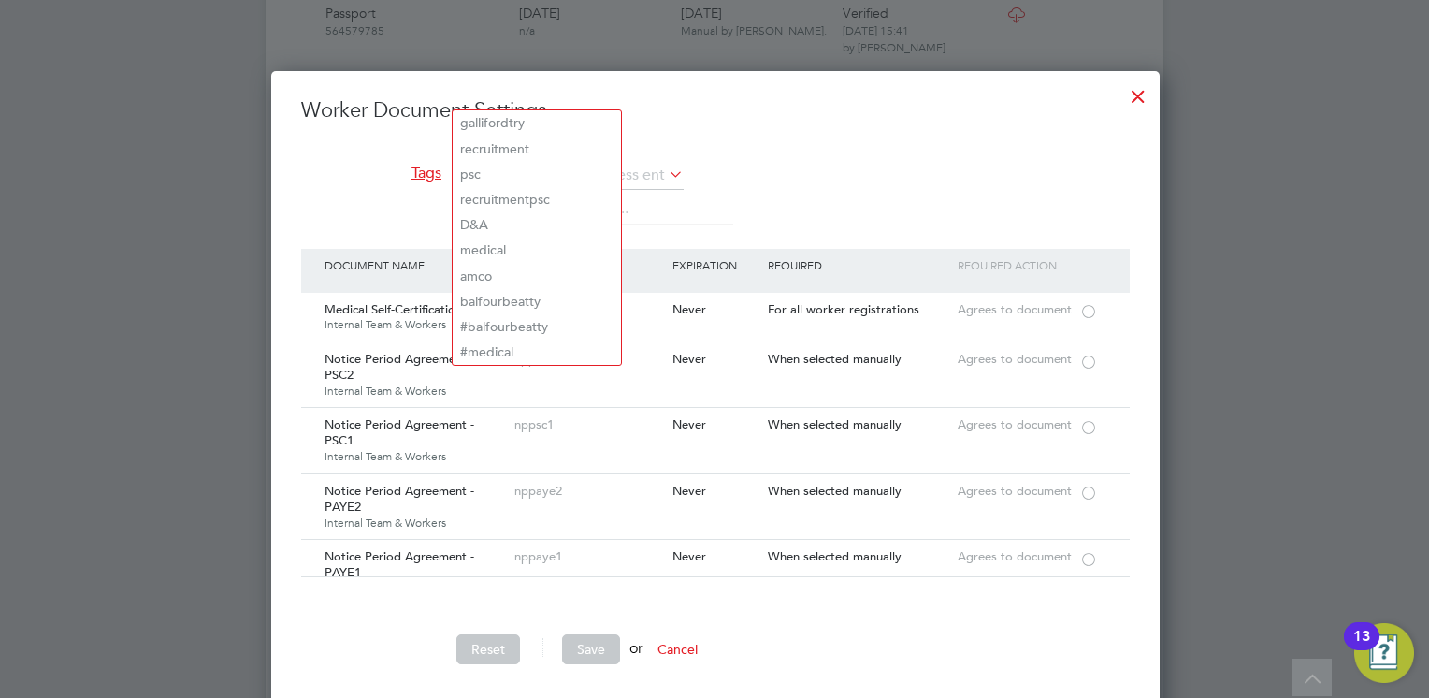
click at [368, 220] on li "Tags The list will appear here..." at bounding box center [715, 205] width 829 height 87
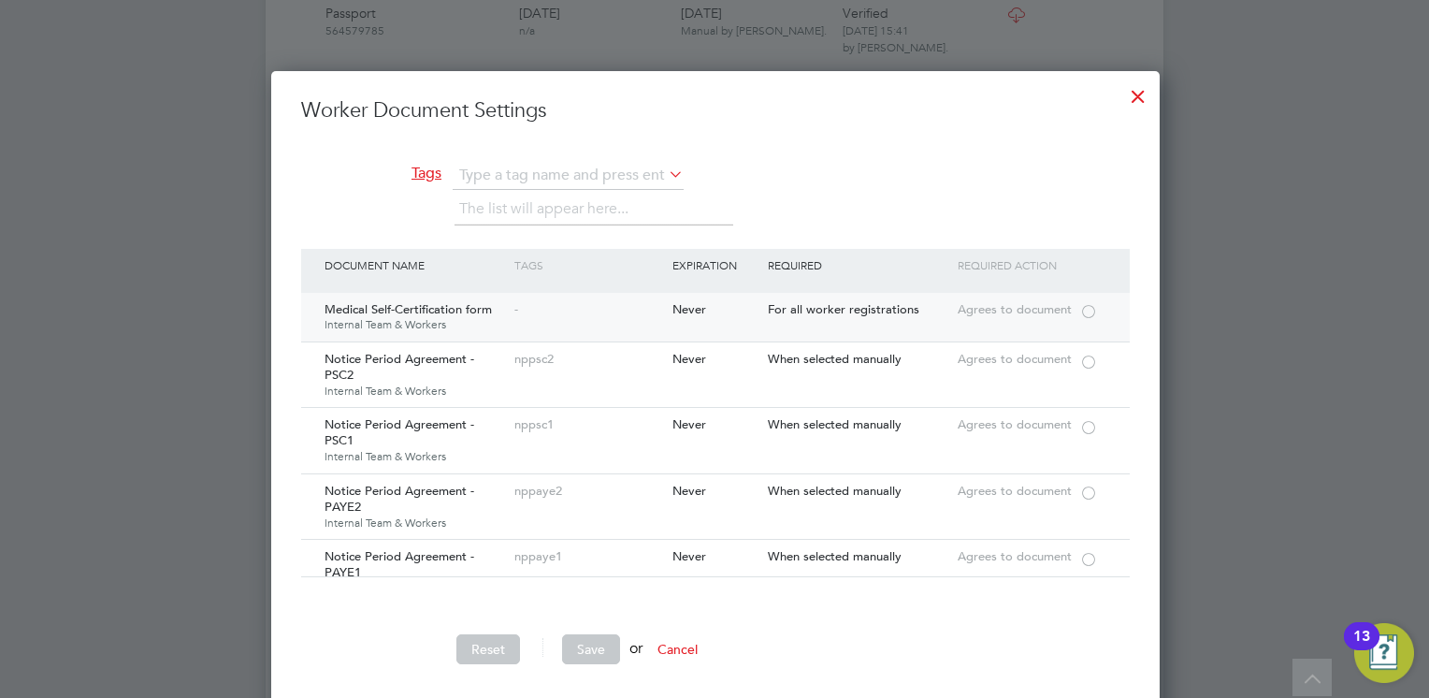
click at [1086, 303] on div at bounding box center [1089, 310] width 19 height 14
click at [1082, 311] on div at bounding box center [1089, 310] width 19 height 14
click at [529, 306] on div "-" at bounding box center [589, 310] width 158 height 35
click at [691, 326] on div "Medical Self-Certification form Internal Team & Workers - Never For all worker …" at bounding box center [715, 317] width 829 height 49
click at [709, 324] on div "Never" at bounding box center [715, 310] width 95 height 35
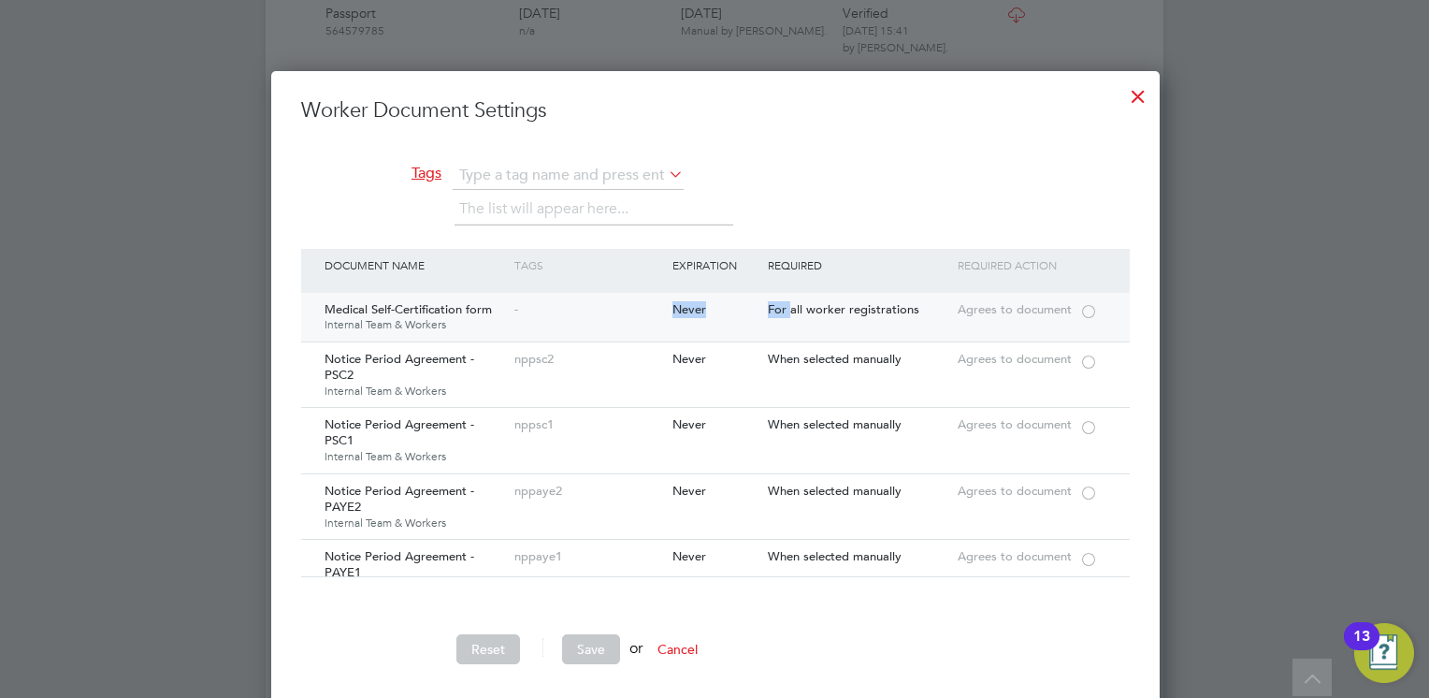
click at [709, 324] on div "Never" at bounding box center [715, 310] width 95 height 35
drag, startPoint x: 709, startPoint y: 324, endPoint x: 598, endPoint y: 317, distance: 111.5
click at [598, 317] on div "-" at bounding box center [589, 310] width 158 height 35
click at [374, 312] on div "Medical Self-Certification form Internal Team & Workers" at bounding box center [415, 317] width 190 height 49
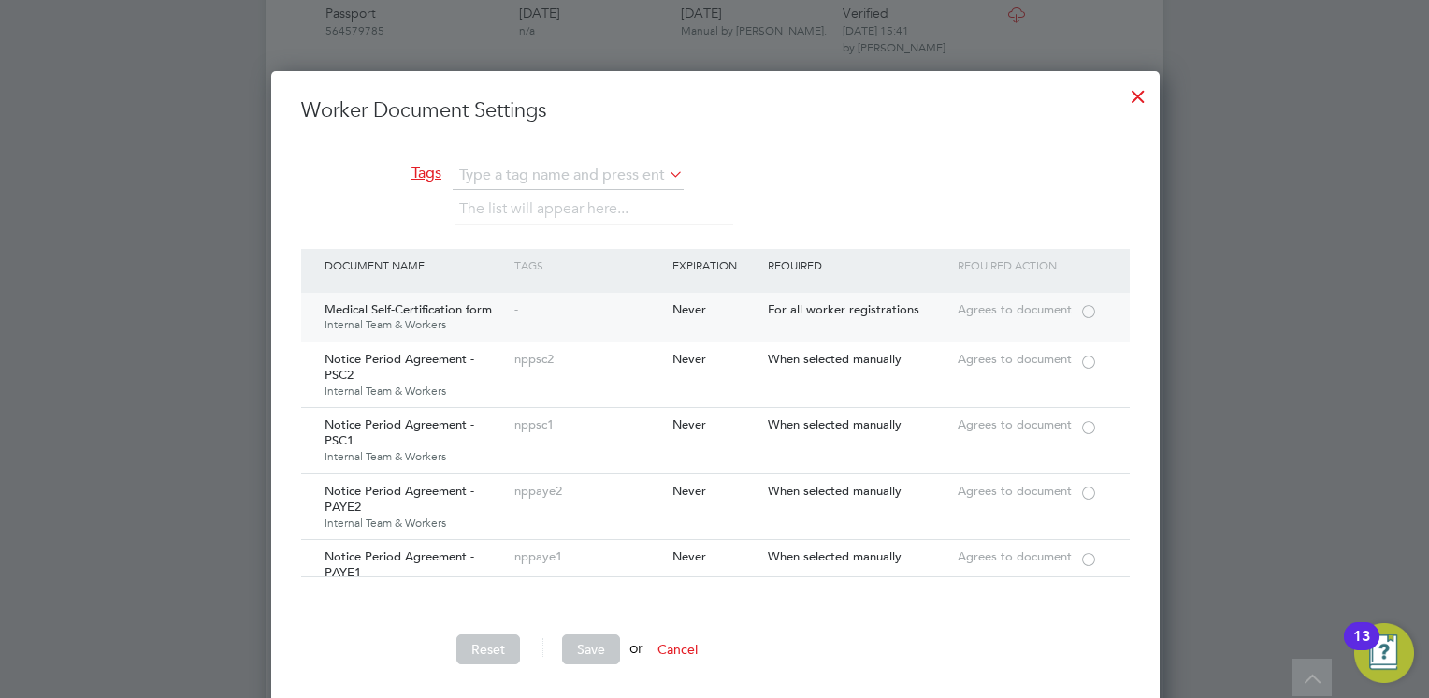
click at [355, 313] on div "Medical Self-Certification form Internal Team & Workers" at bounding box center [415, 317] width 190 height 49
click at [1080, 307] on div at bounding box center [1089, 310] width 19 height 14
click at [591, 643] on button "Save" at bounding box center [591, 649] width 58 height 30
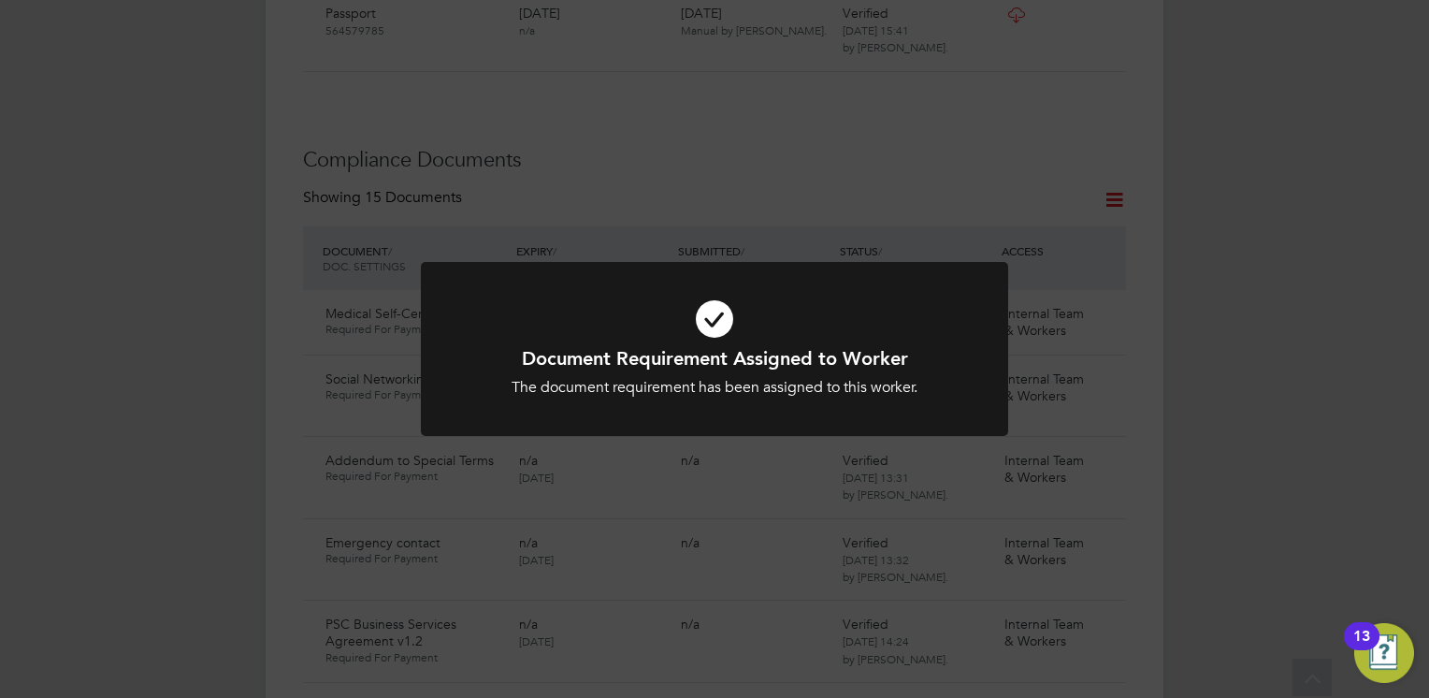
click at [691, 496] on div "Document Requirement Assigned to Worker The document requirement has been assig…" at bounding box center [714, 349] width 1429 height 698
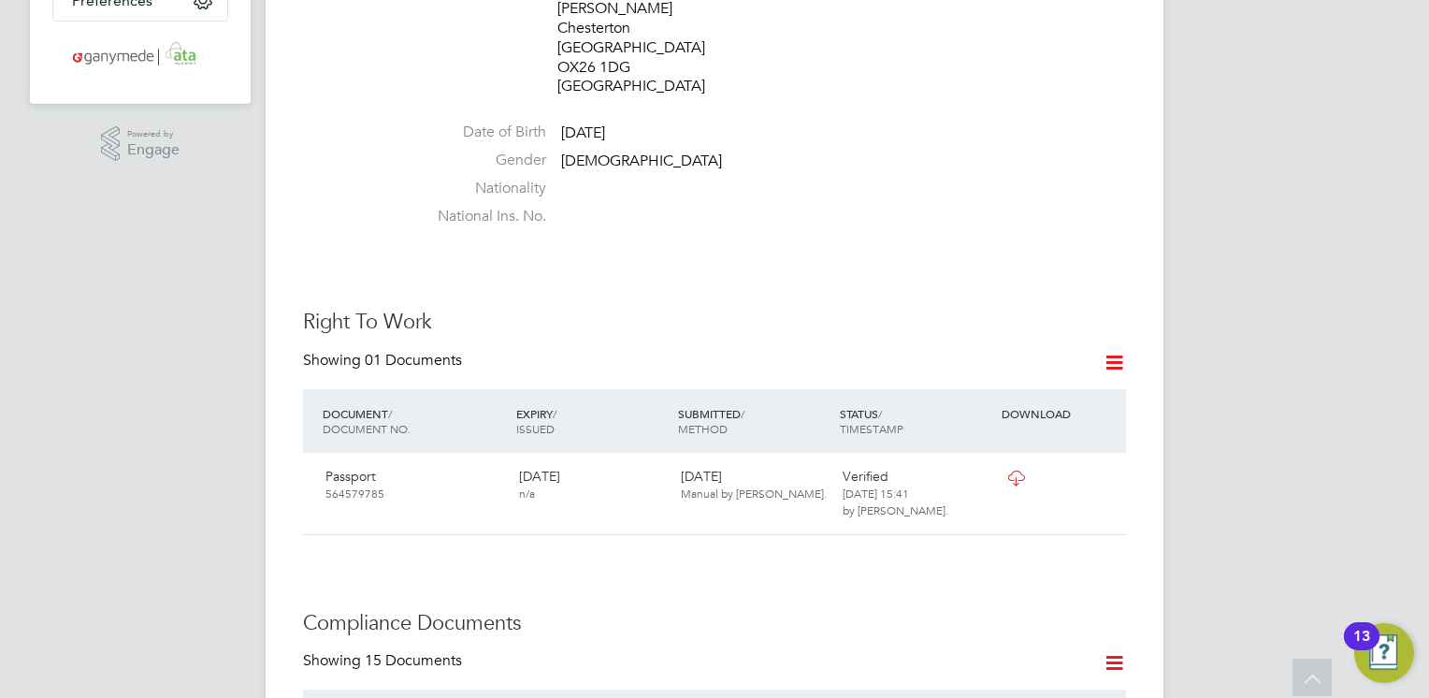
scroll to position [935, 0]
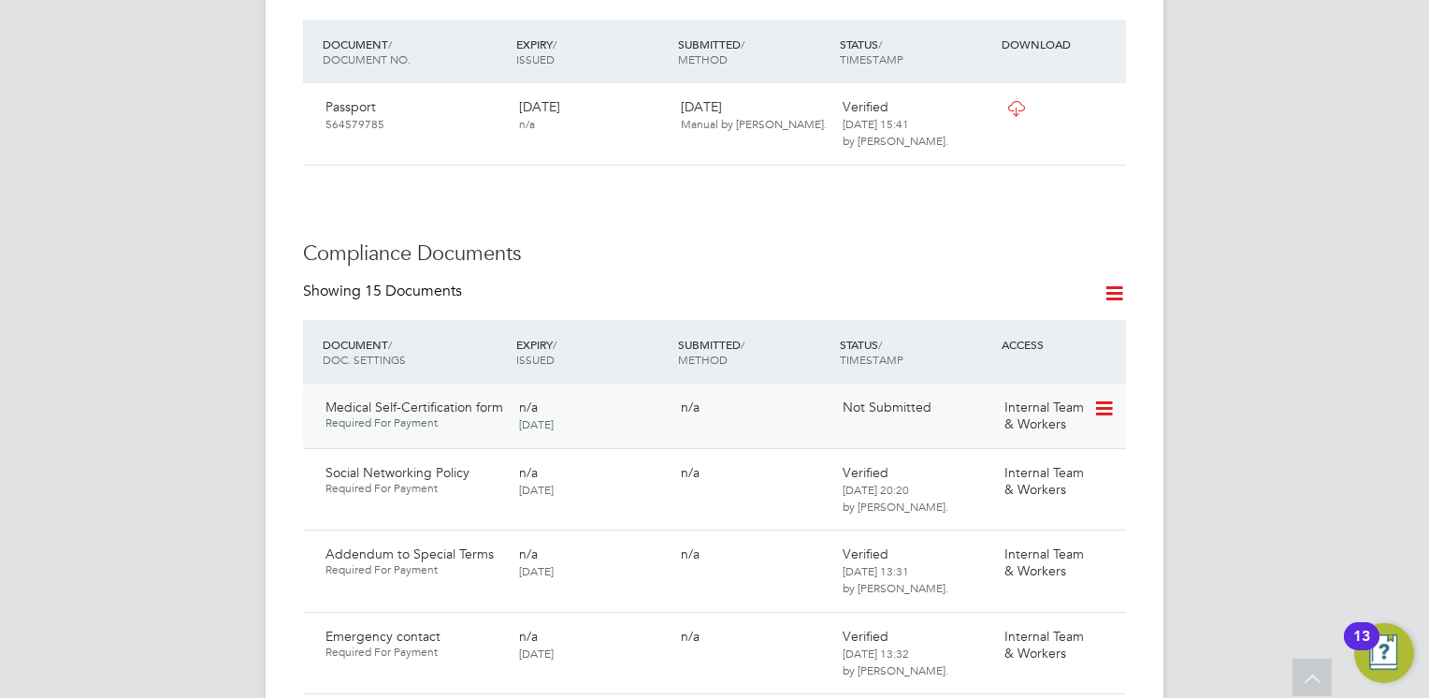
click at [1107, 398] on icon at bounding box center [1103, 409] width 19 height 22
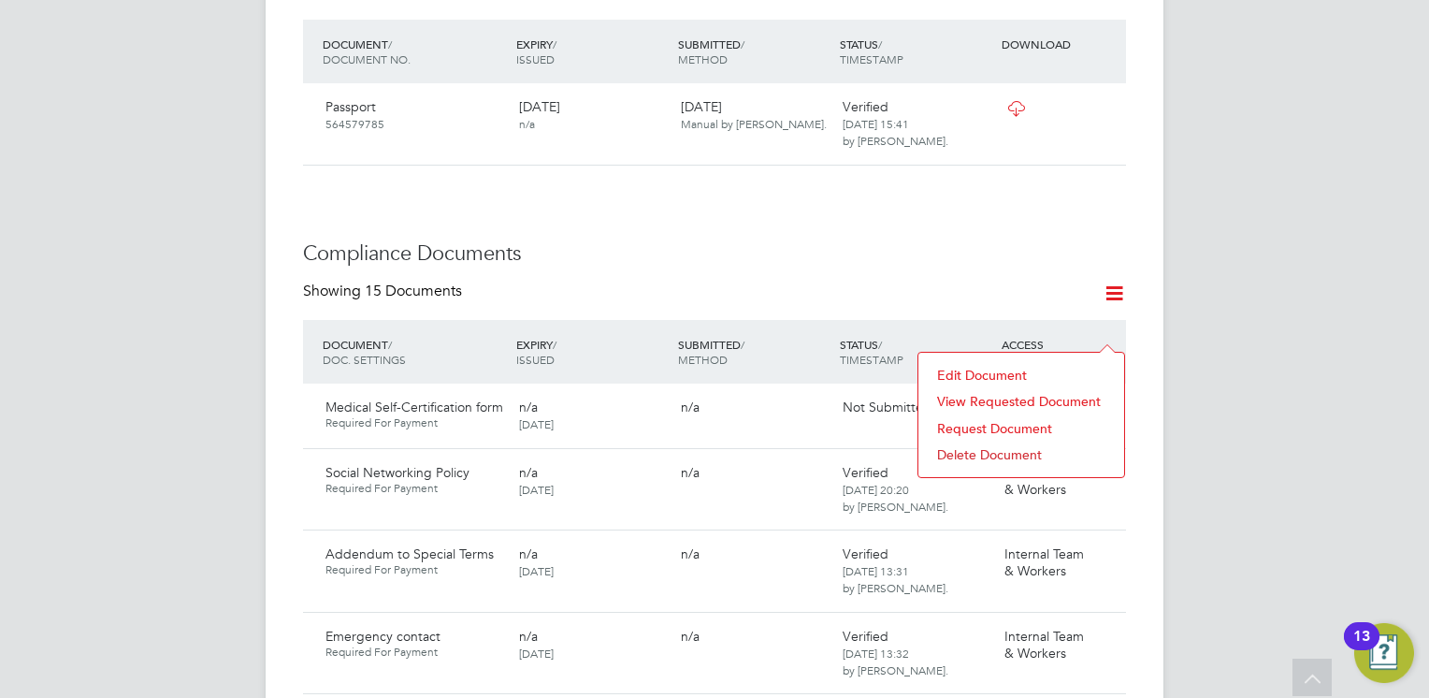
click at [988, 423] on li "Request Document" at bounding box center [1021, 428] width 187 height 26
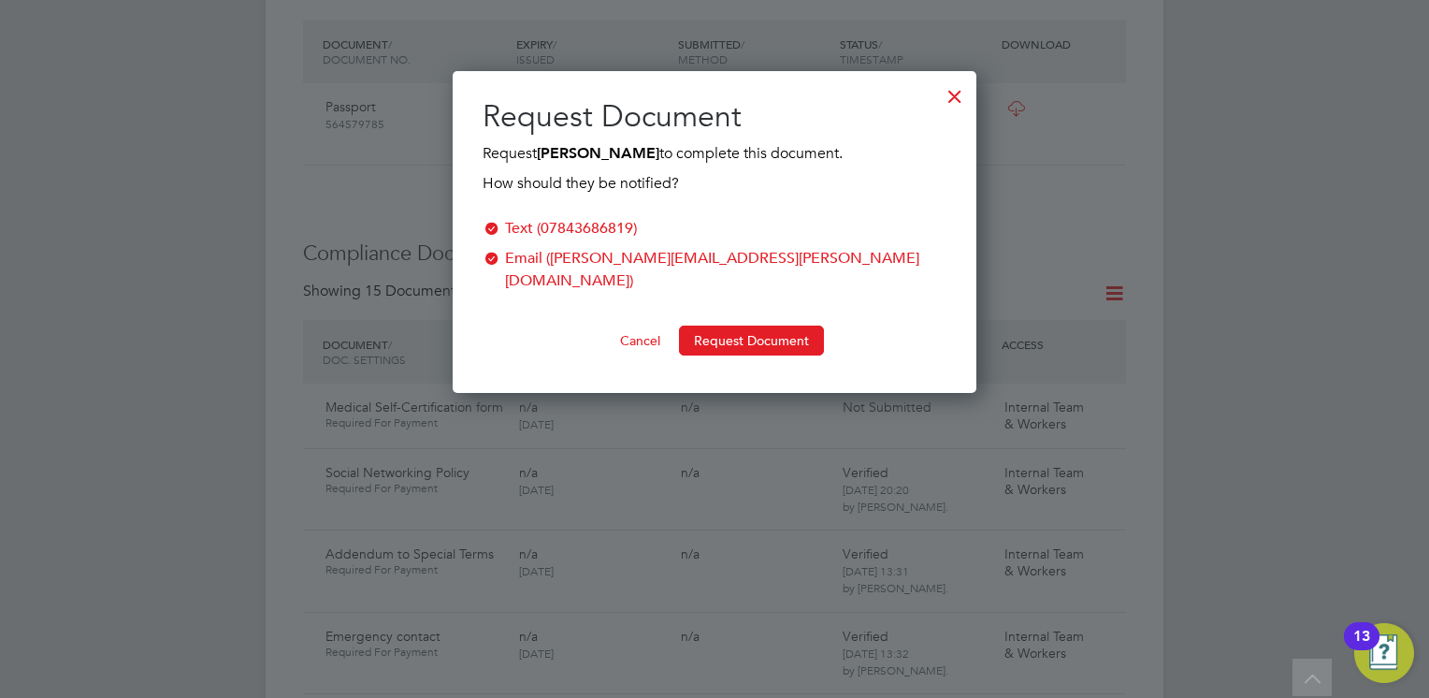
scroll to position [299, 525]
click at [750, 326] on button "Request Document" at bounding box center [751, 341] width 145 height 30
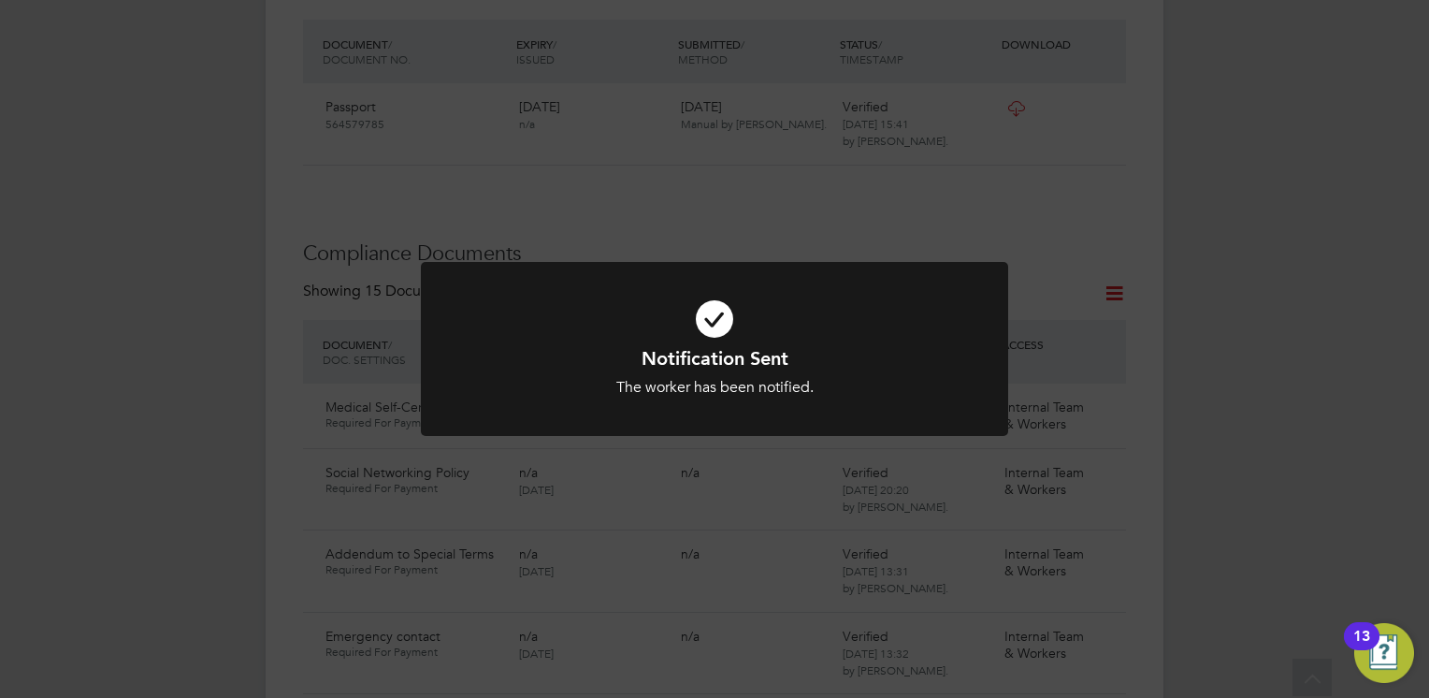
click at [782, 240] on div "Notification Sent The worker has been notified. Cancel Okay" at bounding box center [714, 349] width 1429 height 698
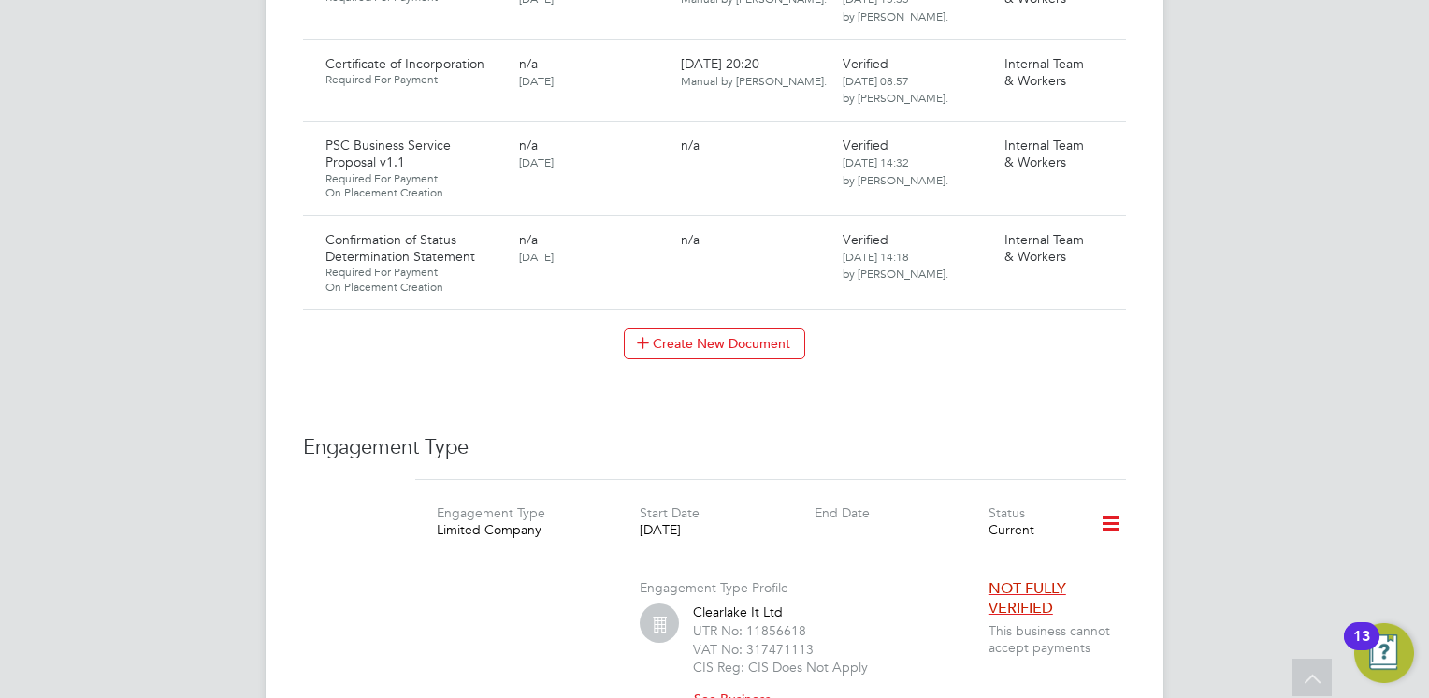
scroll to position [2526, 0]
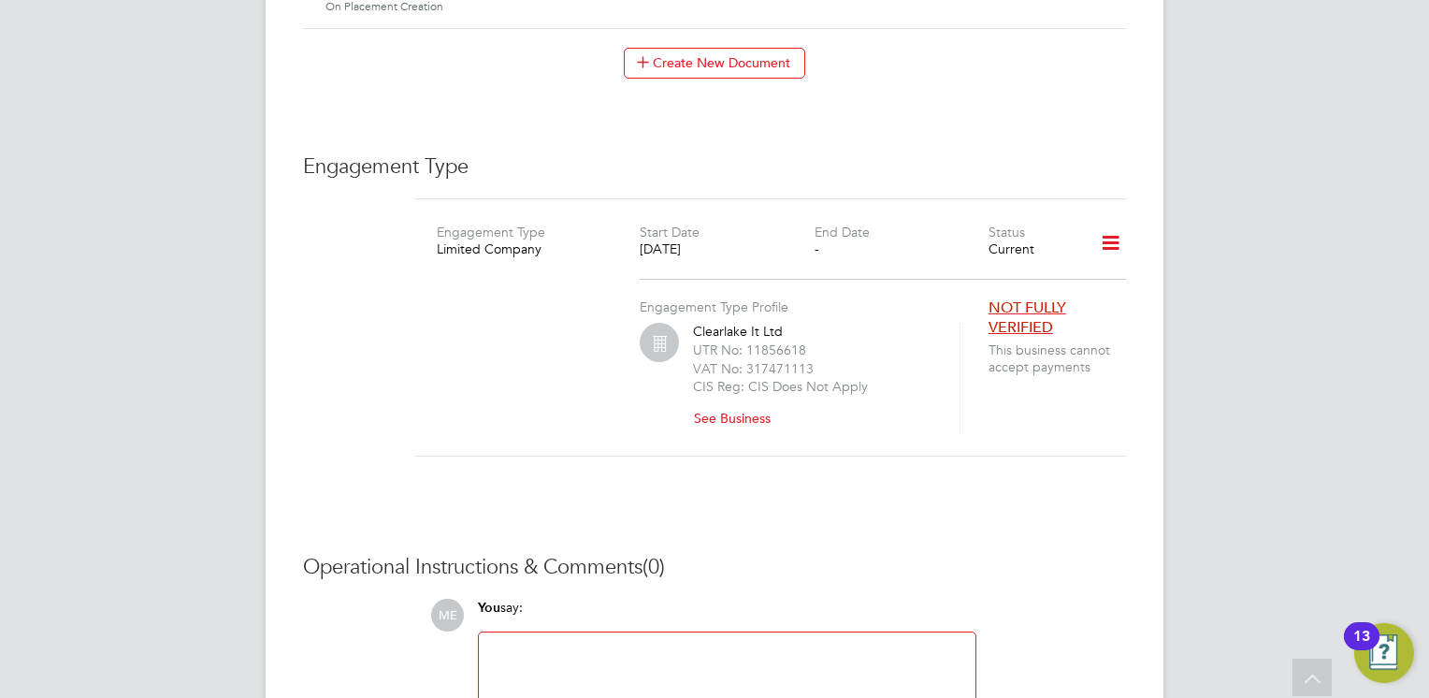
click at [1098, 222] on icon at bounding box center [1110, 243] width 33 height 43
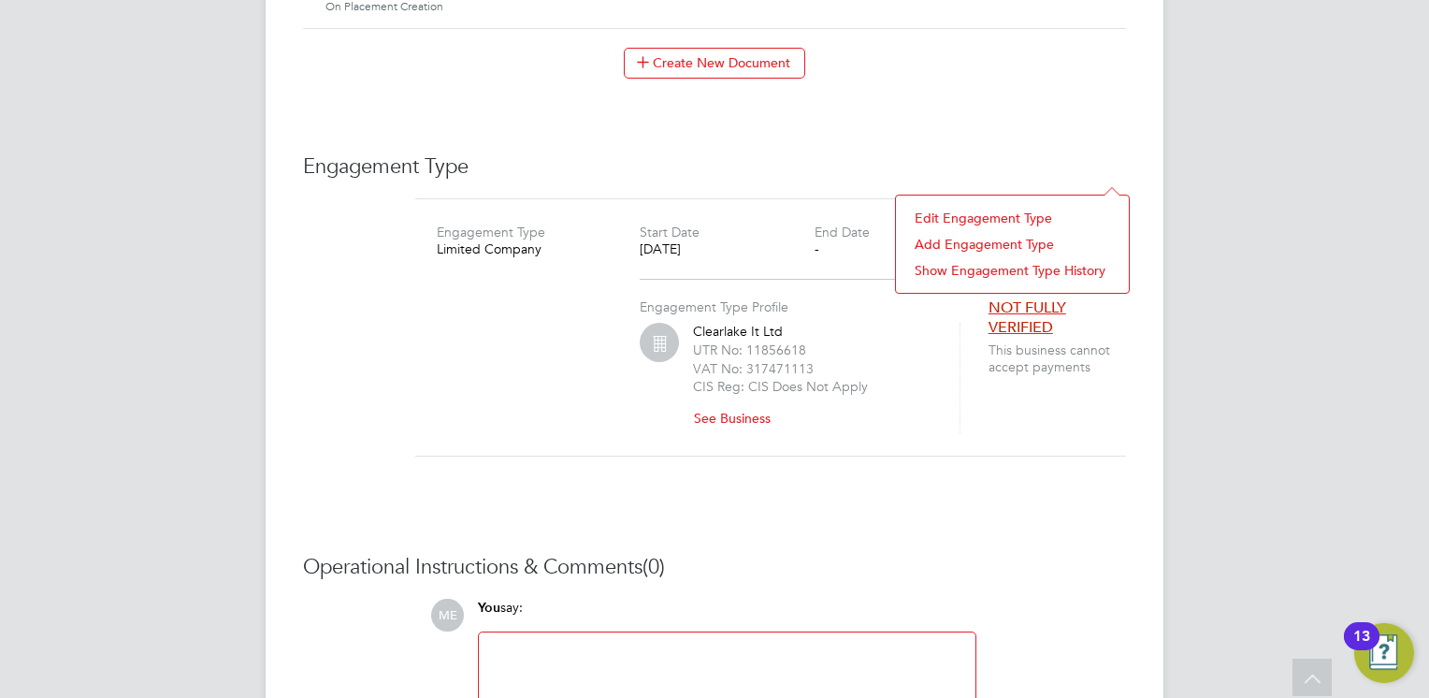
click at [728, 403] on button "See Business" at bounding box center [739, 418] width 93 height 30
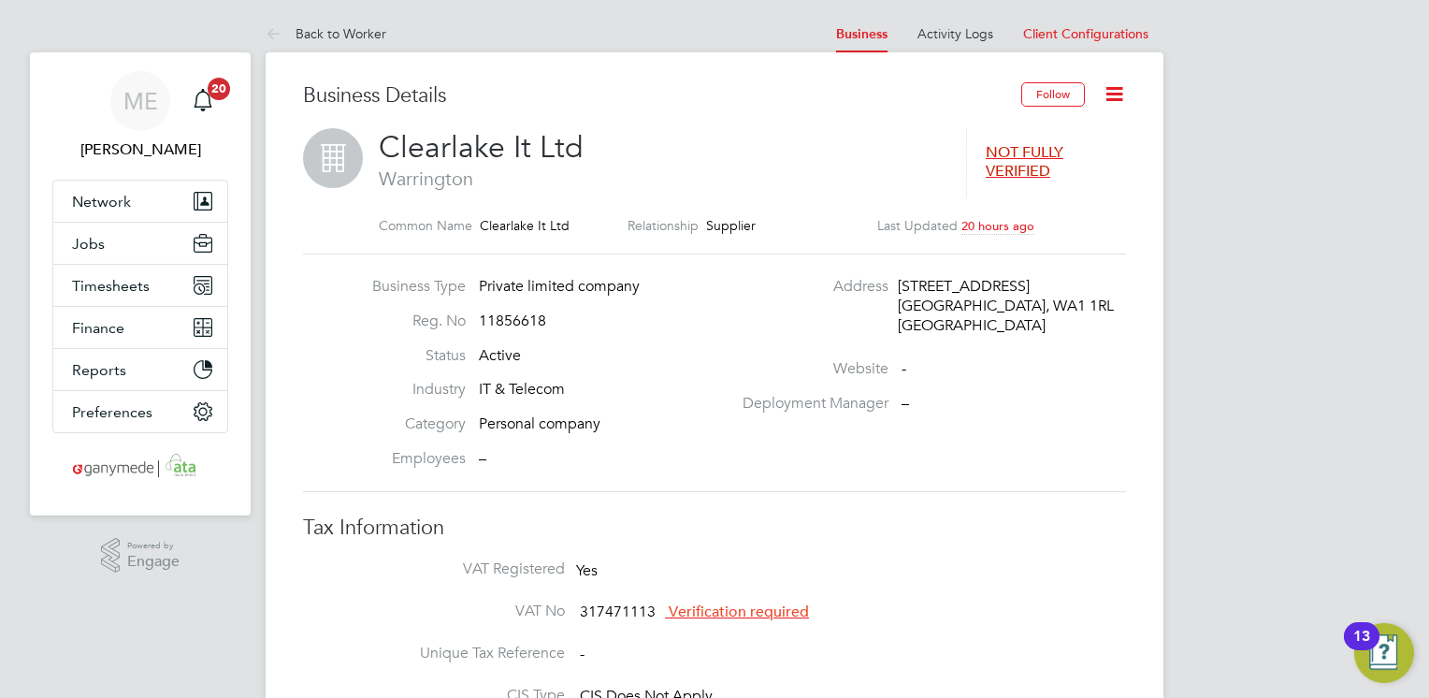
scroll to position [94, 0]
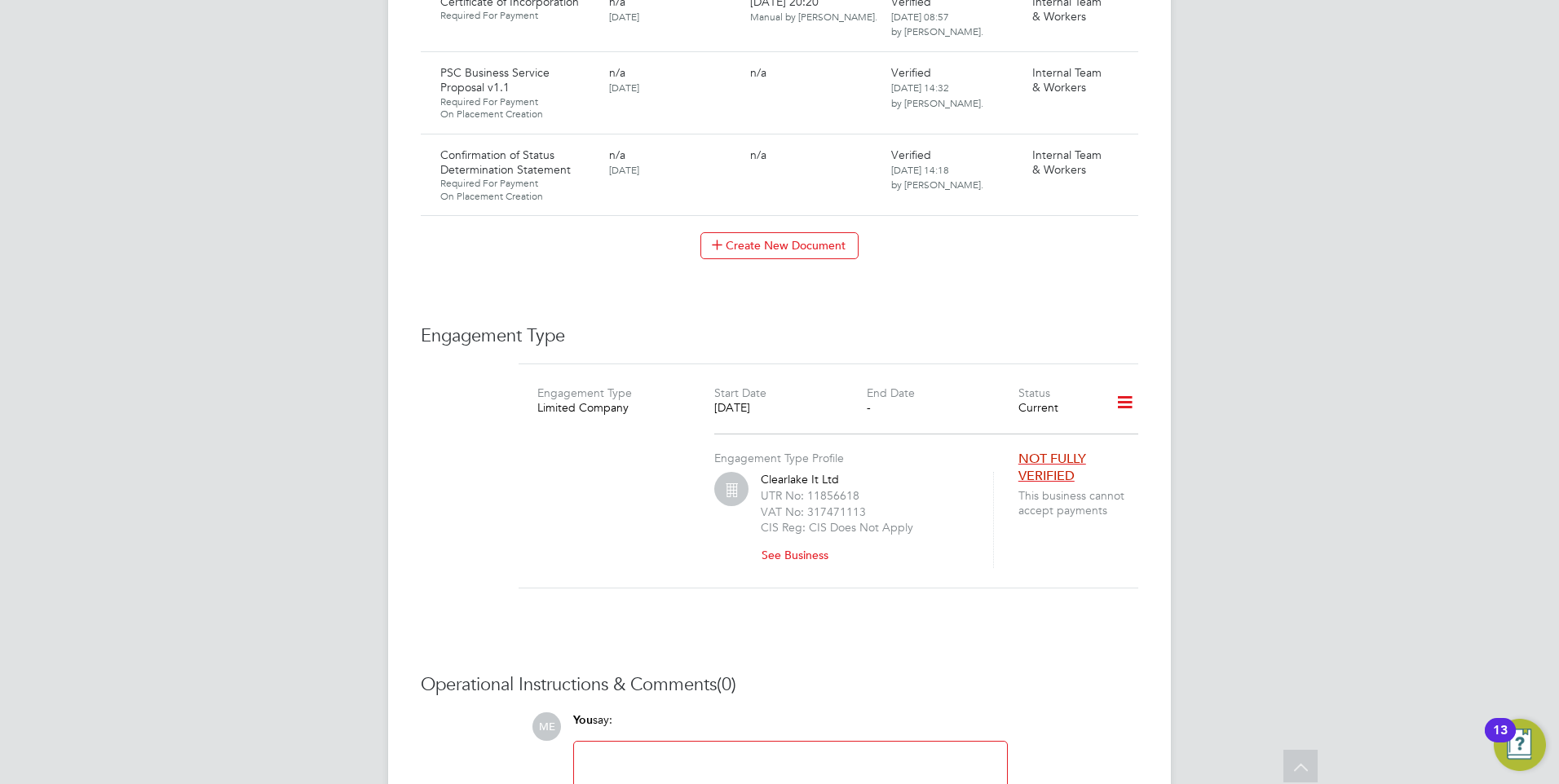
scroll to position [1866, 0]
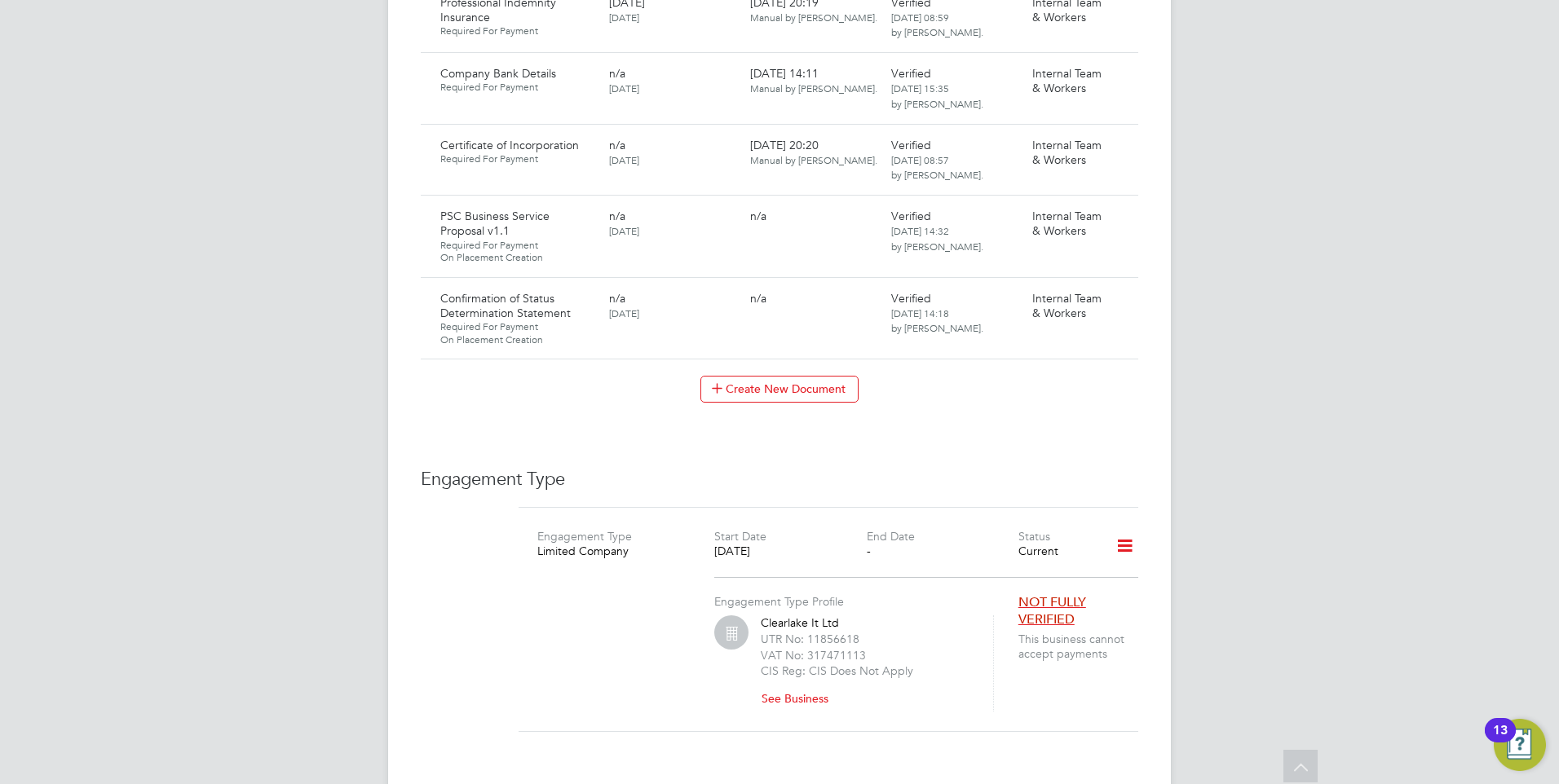
click at [790, 686] on button "See Business" at bounding box center [801, 699] width 81 height 26
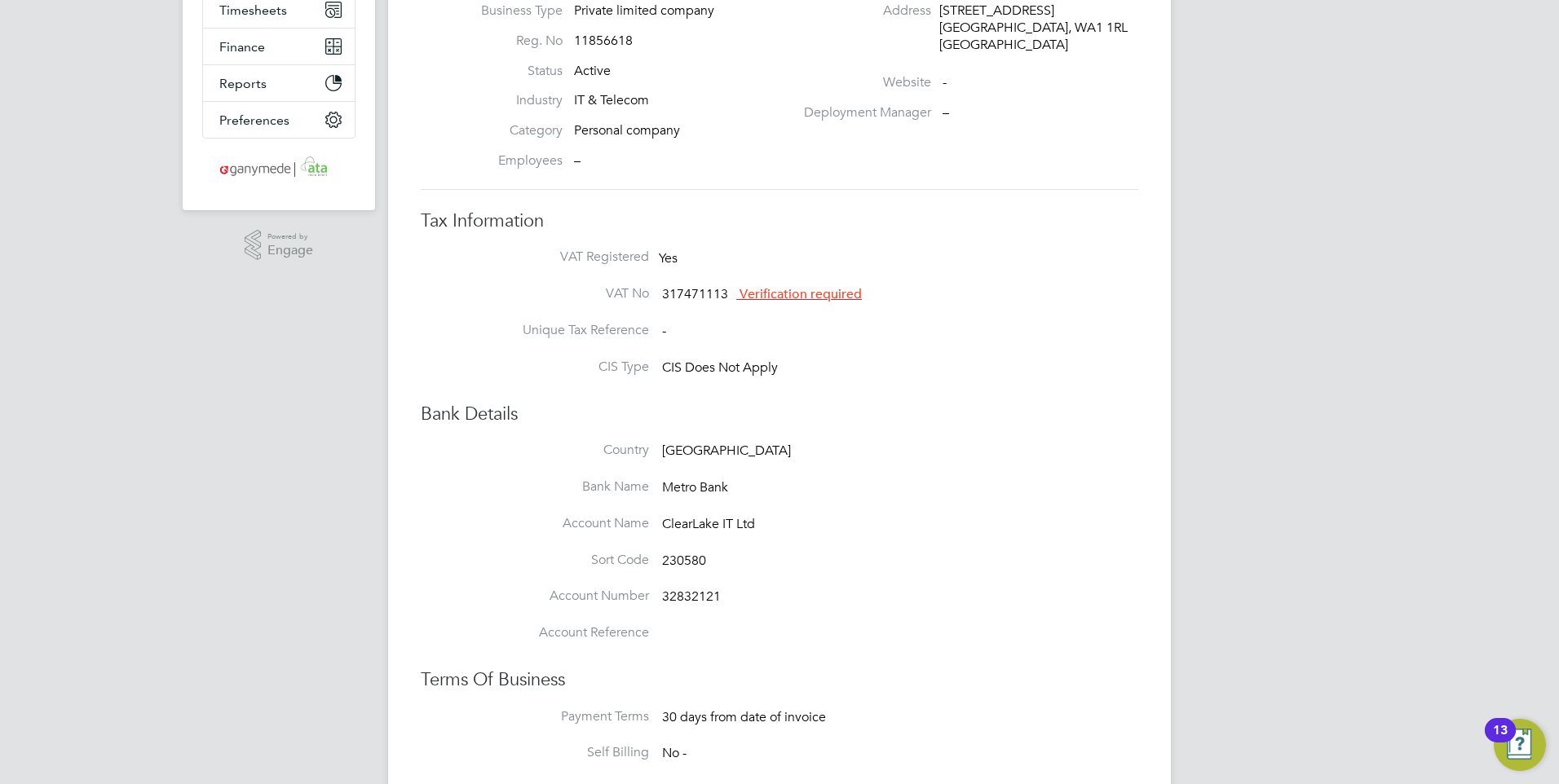
scroll to position [245, 0]
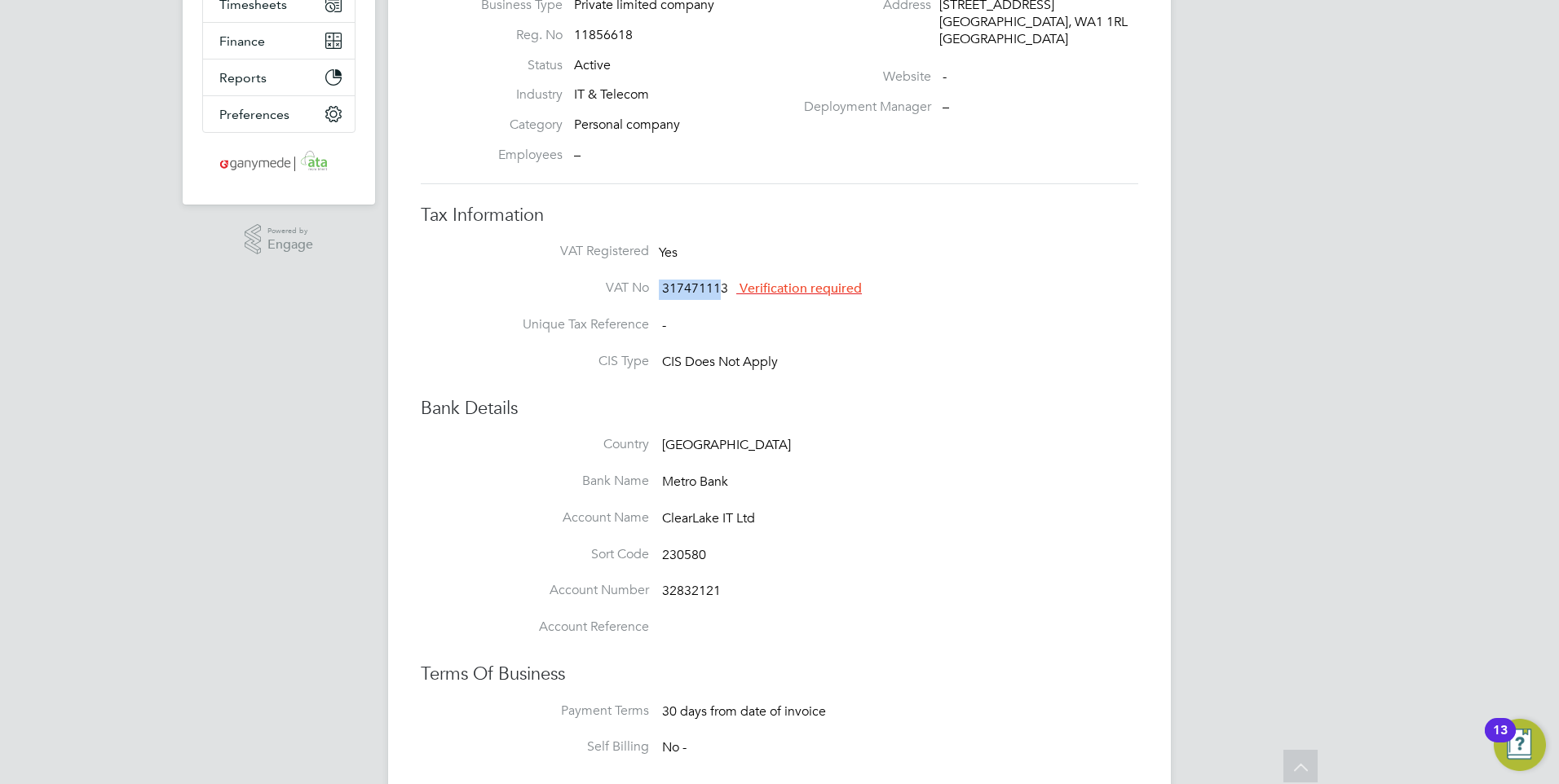
drag, startPoint x: 724, startPoint y: 284, endPoint x: 632, endPoint y: 284, distance: 92.0
click at [632, 284] on li "VAT No 317471113 Verification required" at bounding box center [812, 298] width 652 height 37
drag, startPoint x: 632, startPoint y: 284, endPoint x: 703, endPoint y: 302, distance: 73.2
click at [703, 302] on li "VAT No 317471113 Verification required" at bounding box center [812, 298] width 652 height 37
drag, startPoint x: 725, startPoint y: 284, endPoint x: 661, endPoint y: 287, distance: 64.1
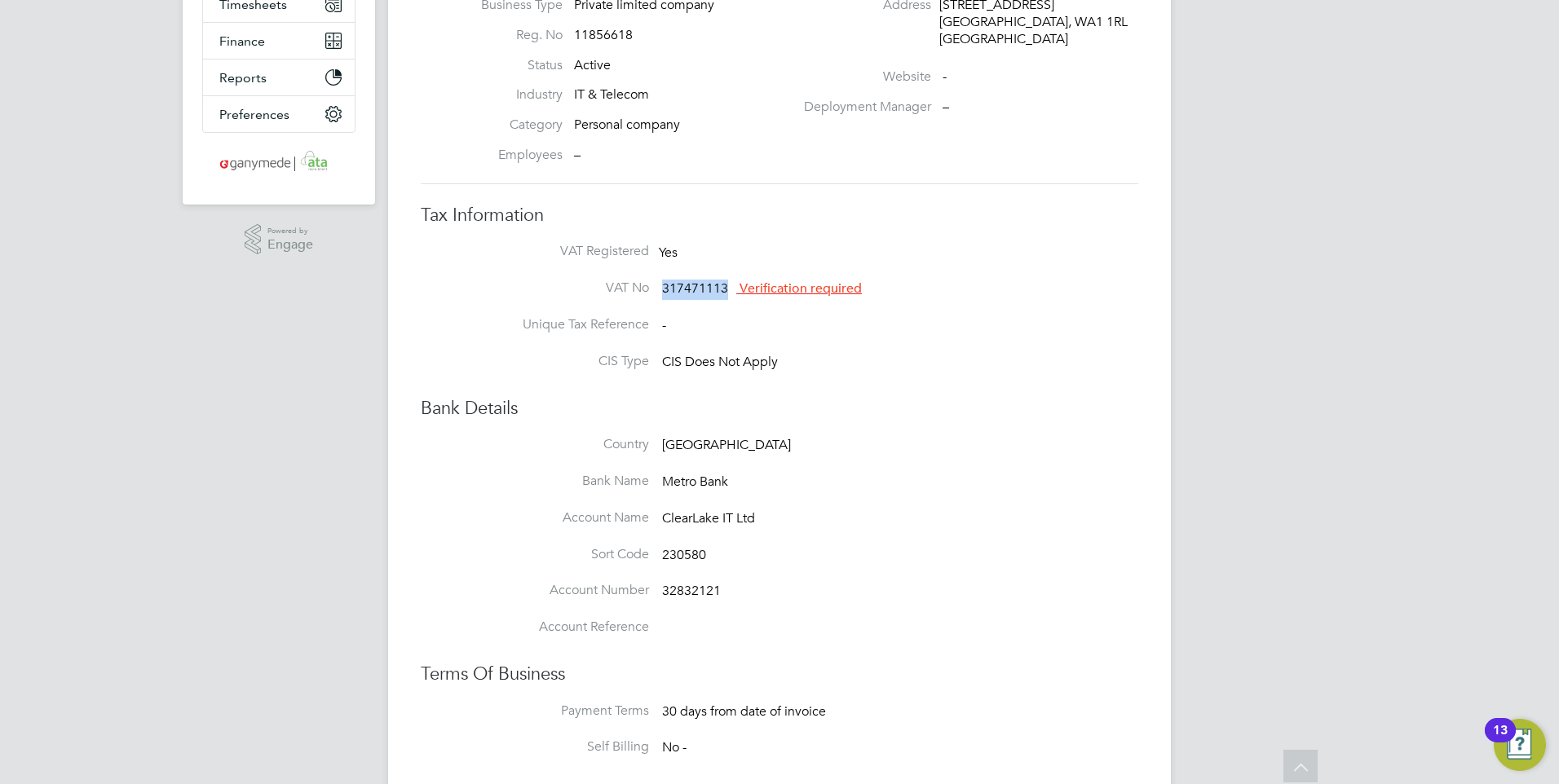
click at [661, 287] on li "VAT No 317471113 Verification required" at bounding box center [812, 298] width 652 height 37
drag, startPoint x: 661, startPoint y: 287, endPoint x: 681, endPoint y: 289, distance: 20.1
copy span "317471113"
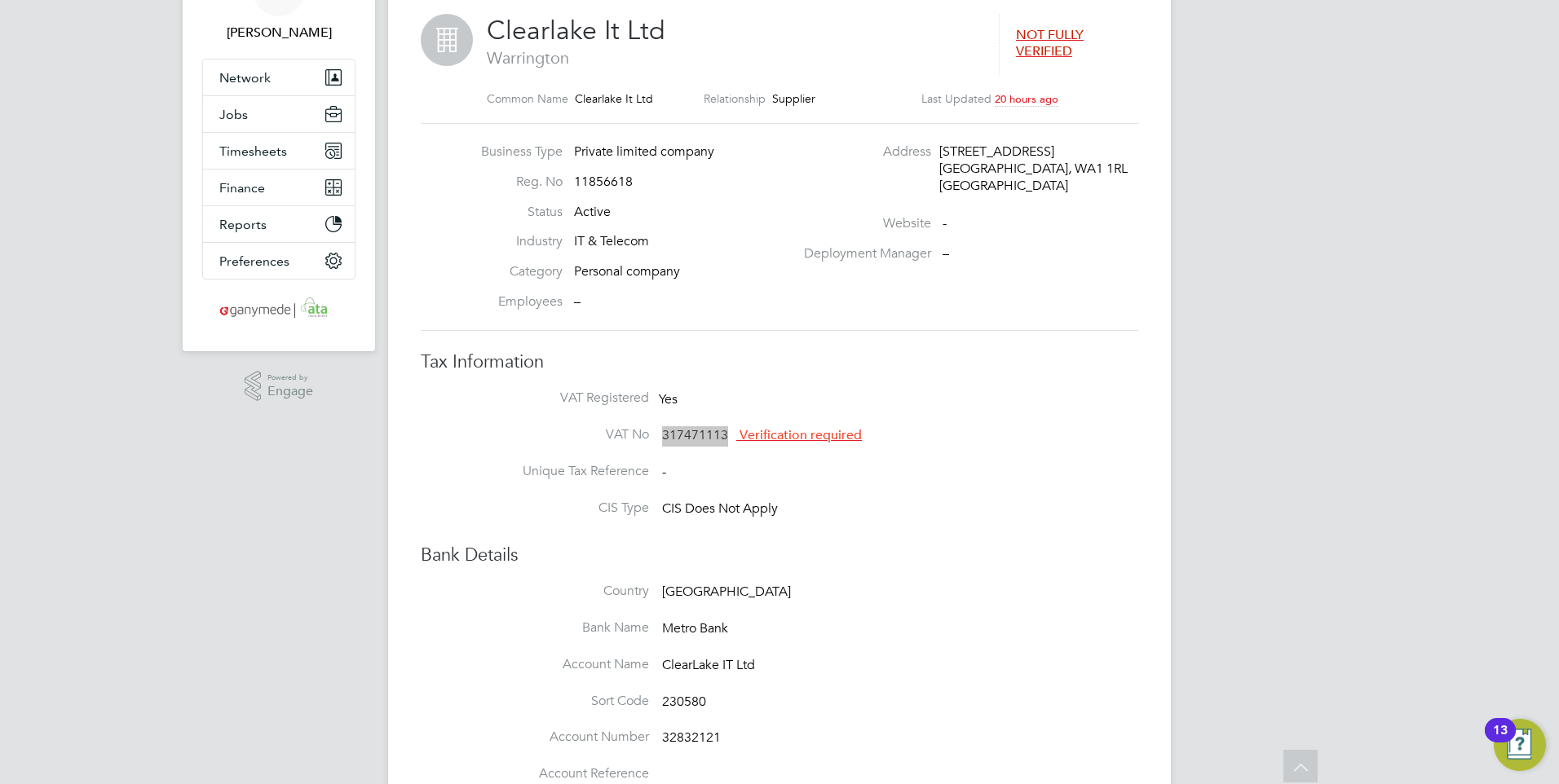
scroll to position [82, 0]
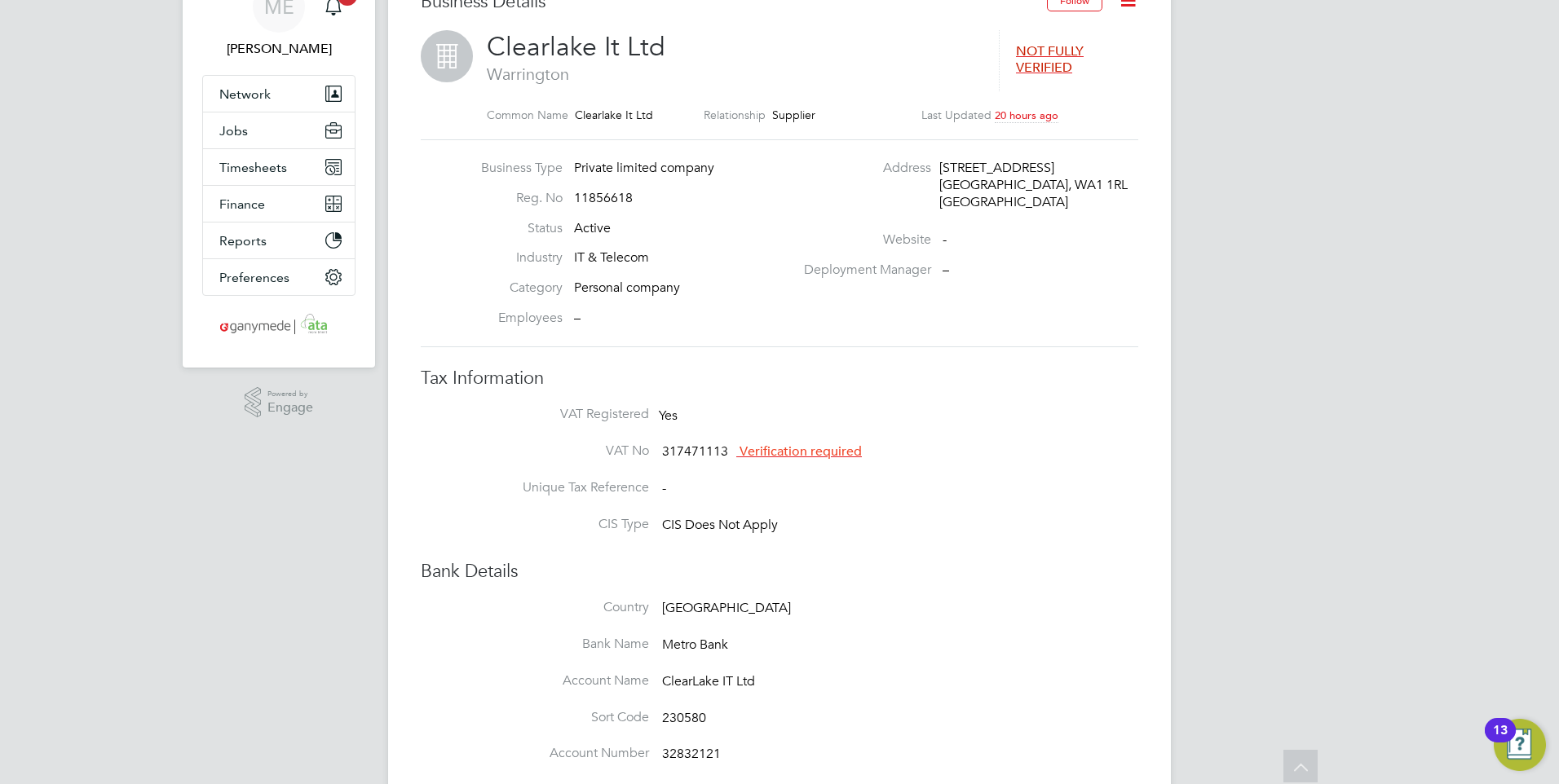
click at [630, 199] on span "11856618" at bounding box center [603, 198] width 58 height 17
drag, startPoint x: 636, startPoint y: 197, endPoint x: 577, endPoint y: 199, distance: 59.0
click at [577, 199] on li "Reg. No 11856618" at bounding box center [634, 205] width 322 height 30
drag, startPoint x: 577, startPoint y: 199, endPoint x: 596, endPoint y: 195, distance: 19.4
copy span "11856618"
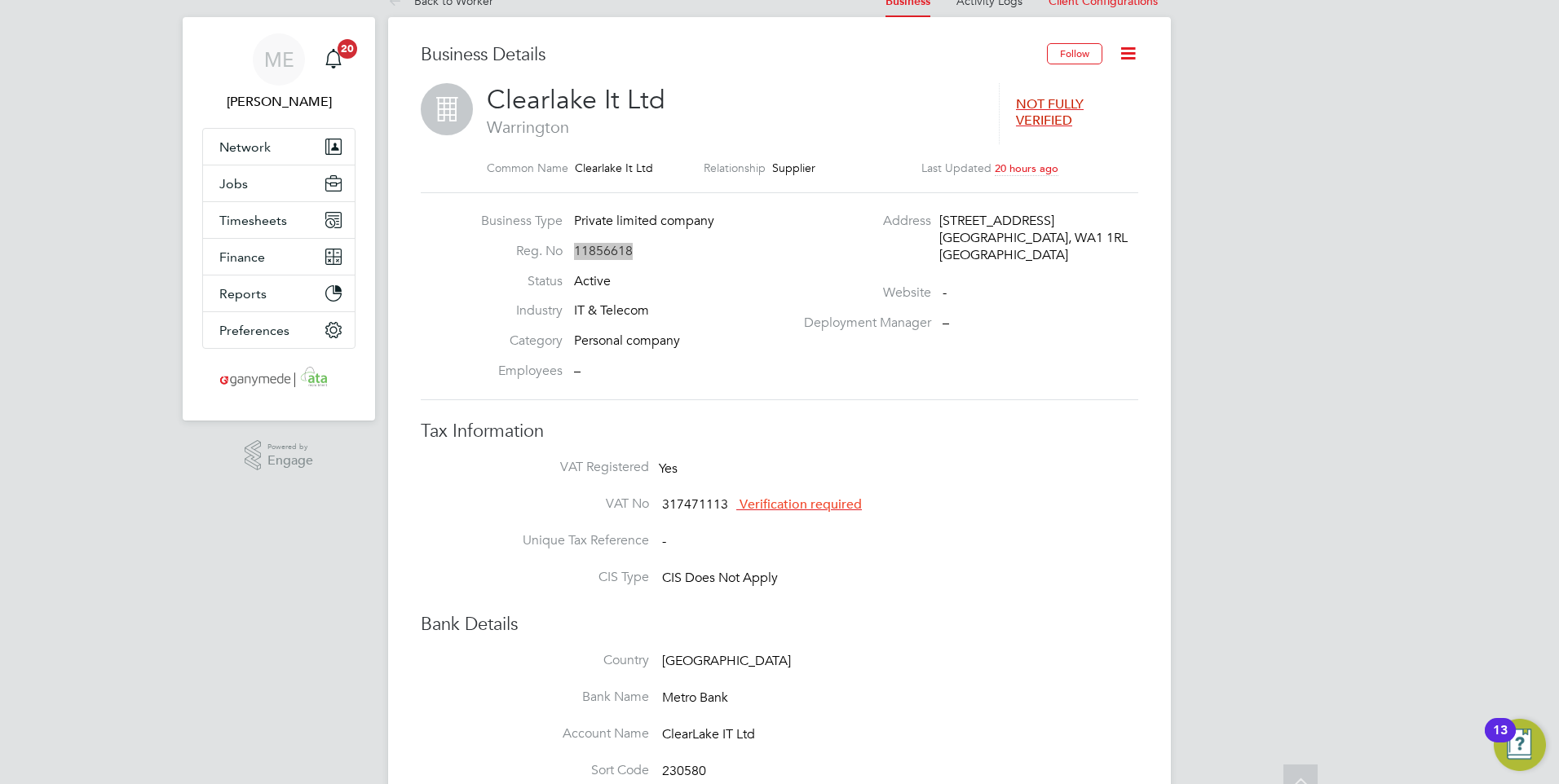
scroll to position [0, 0]
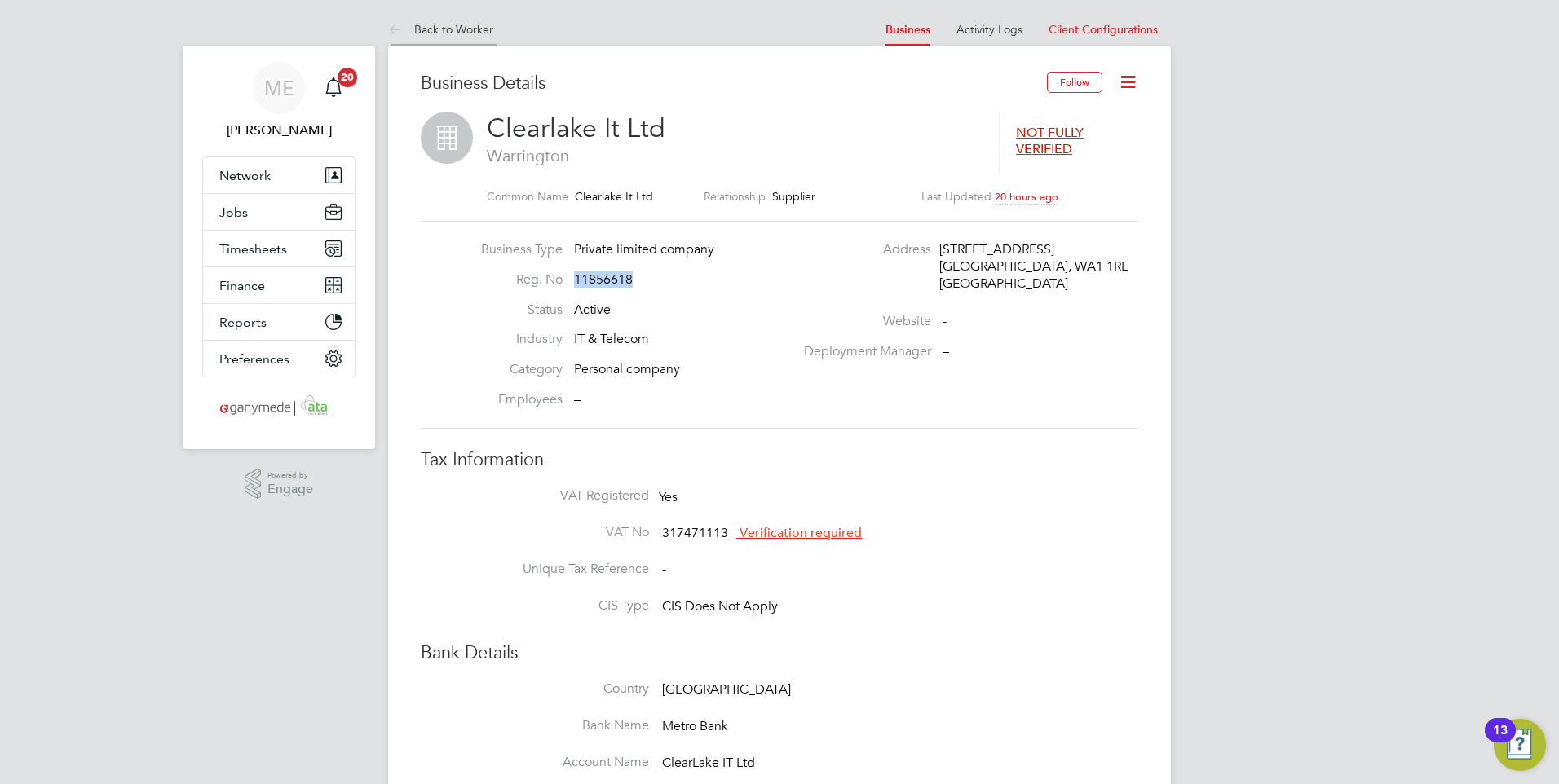
click at [396, 25] on icon at bounding box center [397, 30] width 20 height 20
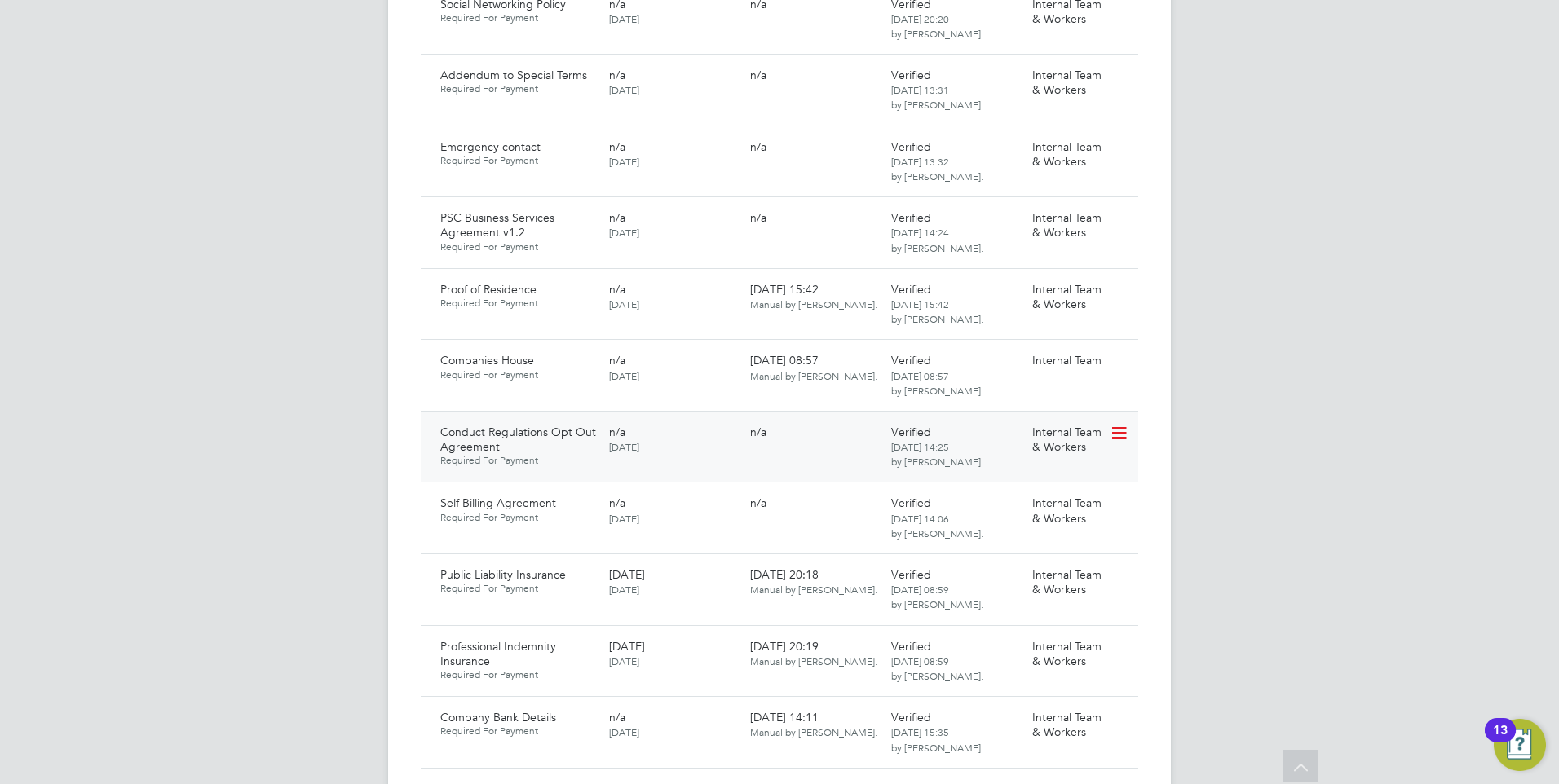
scroll to position [1304, 0]
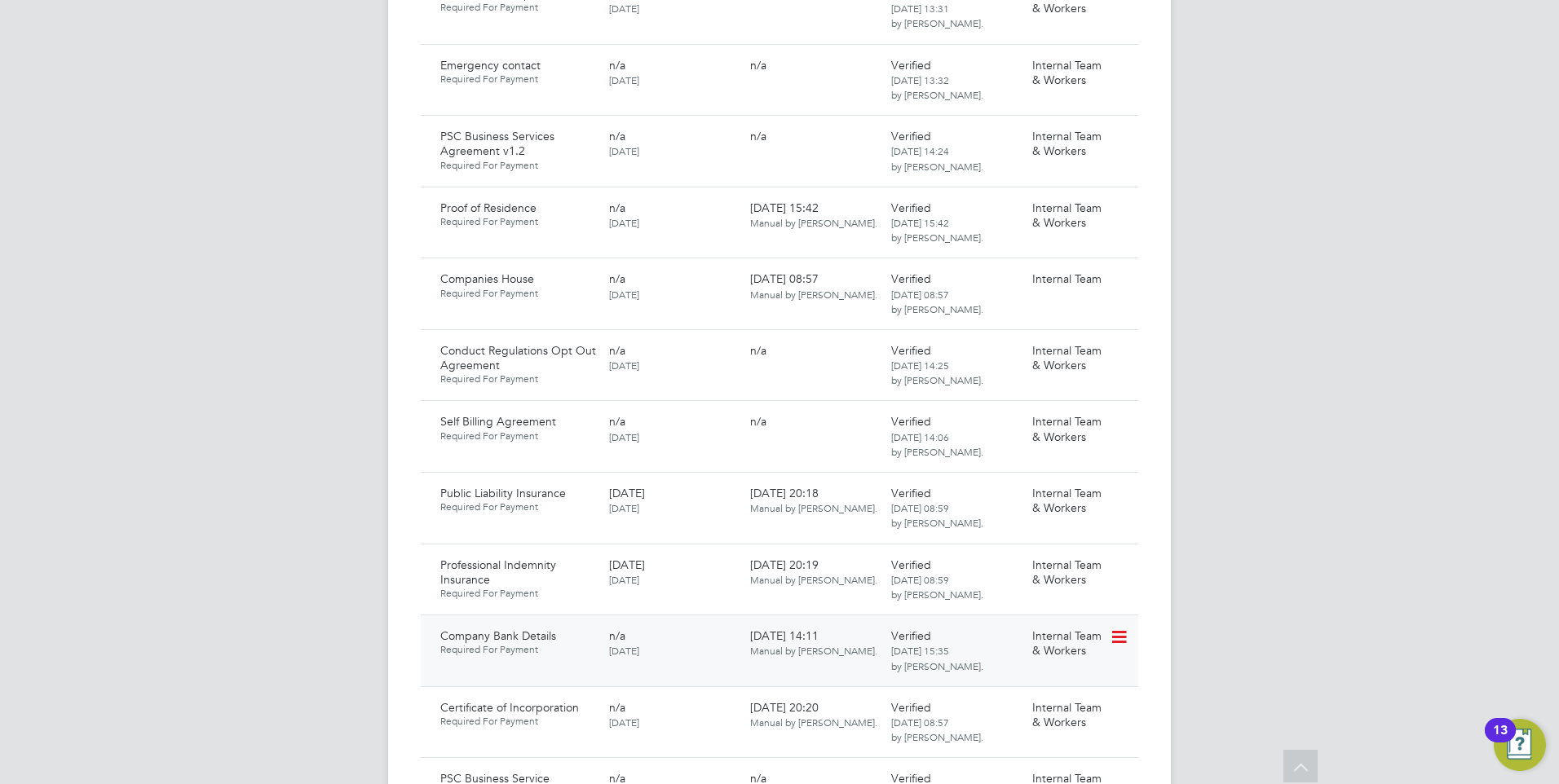
click at [1117, 627] on icon at bounding box center [1117, 637] width 17 height 19
click at [1041, 625] on li "Download Document" at bounding box center [1060, 632] width 130 height 23
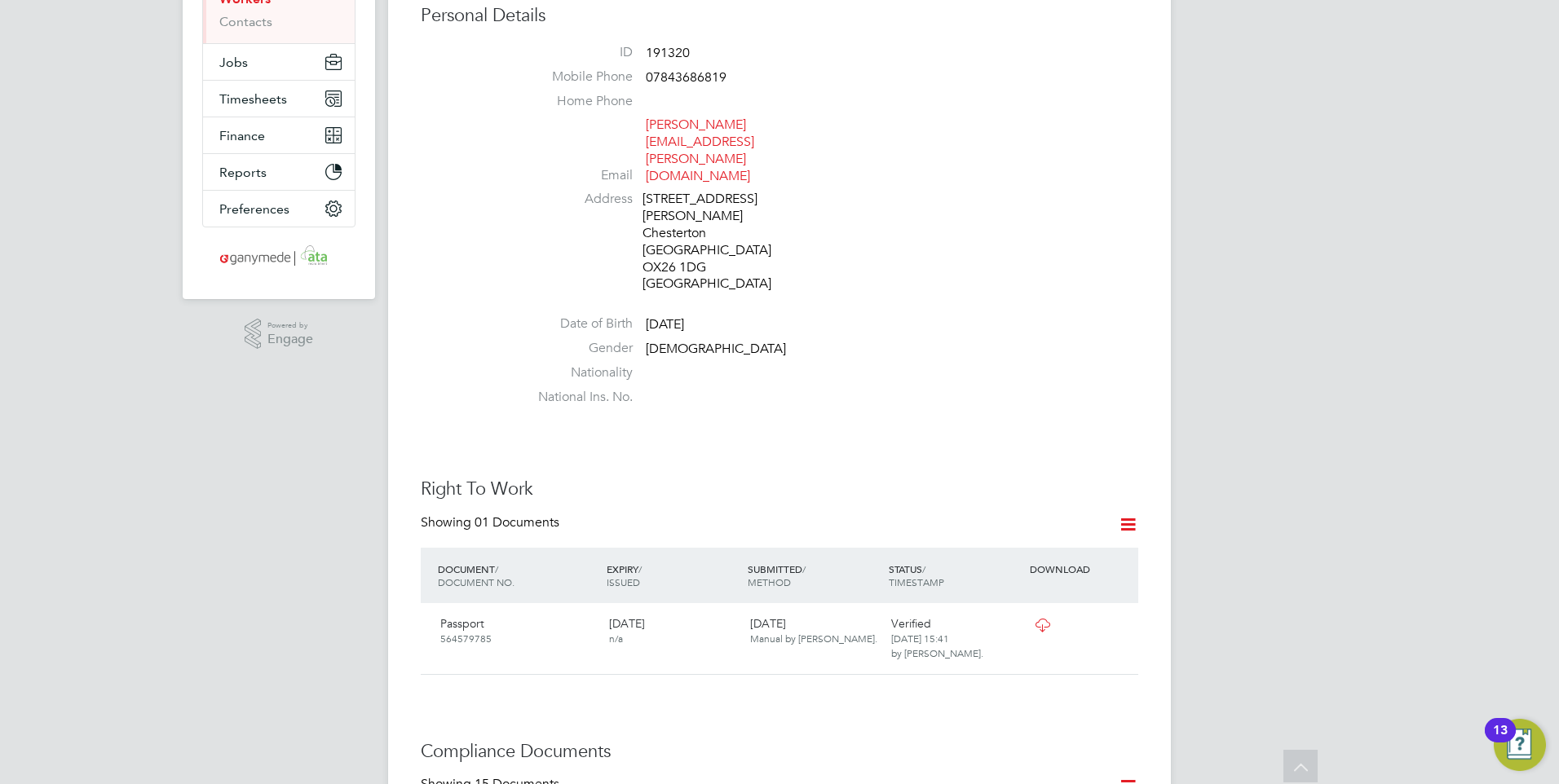
scroll to position [0, 0]
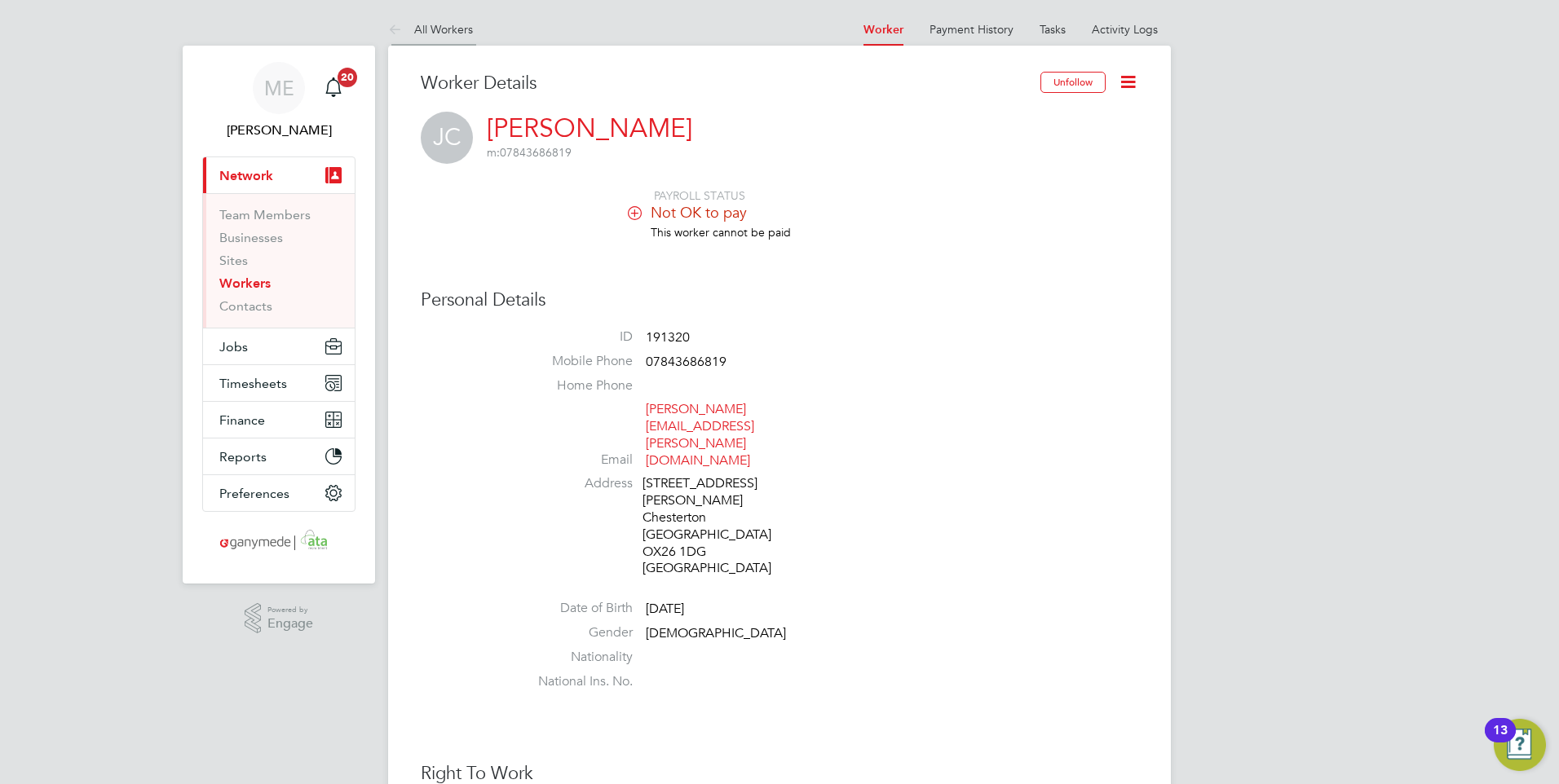
click at [388, 27] on icon at bounding box center [397, 30] width 20 height 20
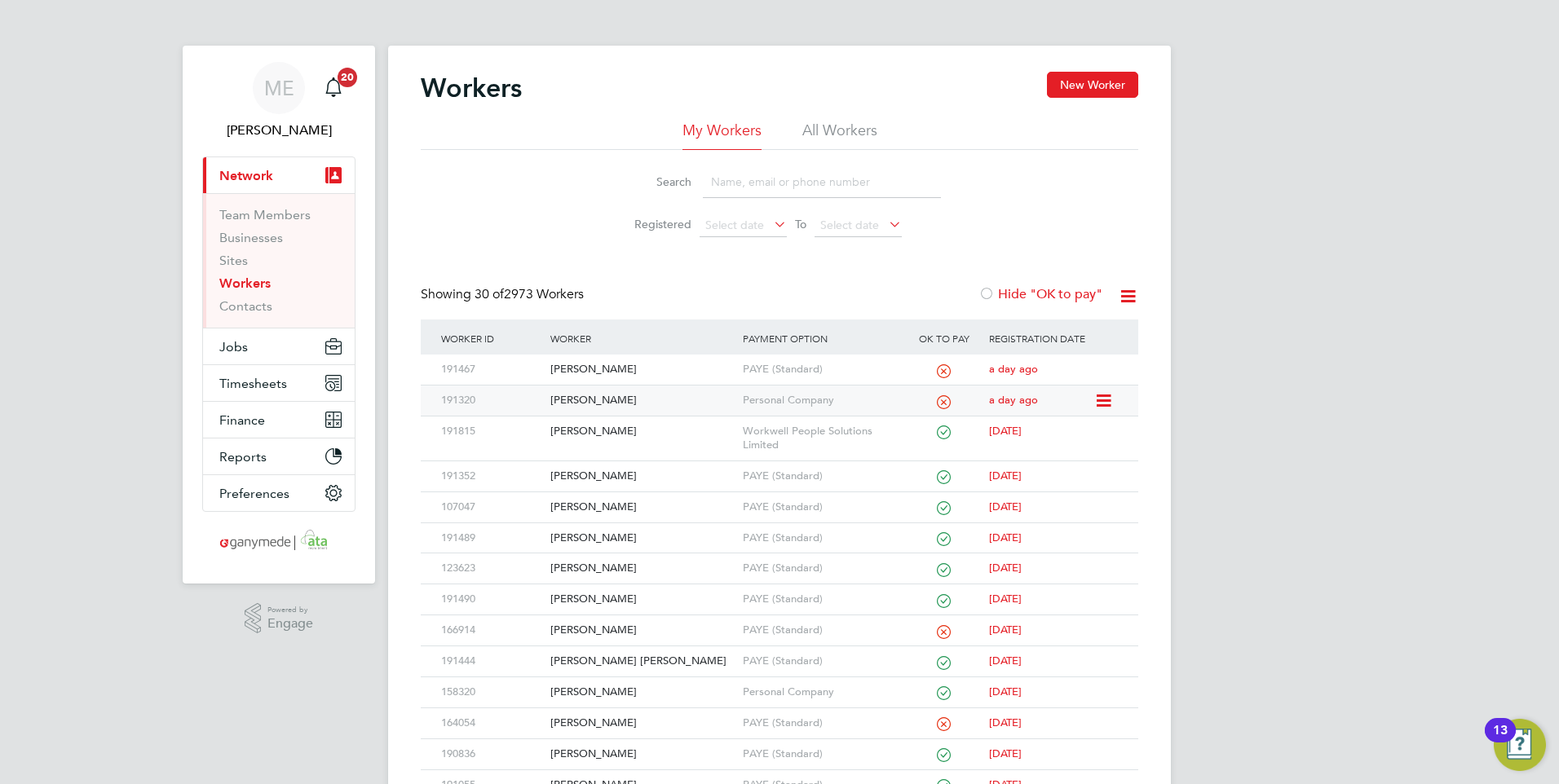
click at [650, 397] on div "[PERSON_NAME]" at bounding box center [642, 400] width 192 height 30
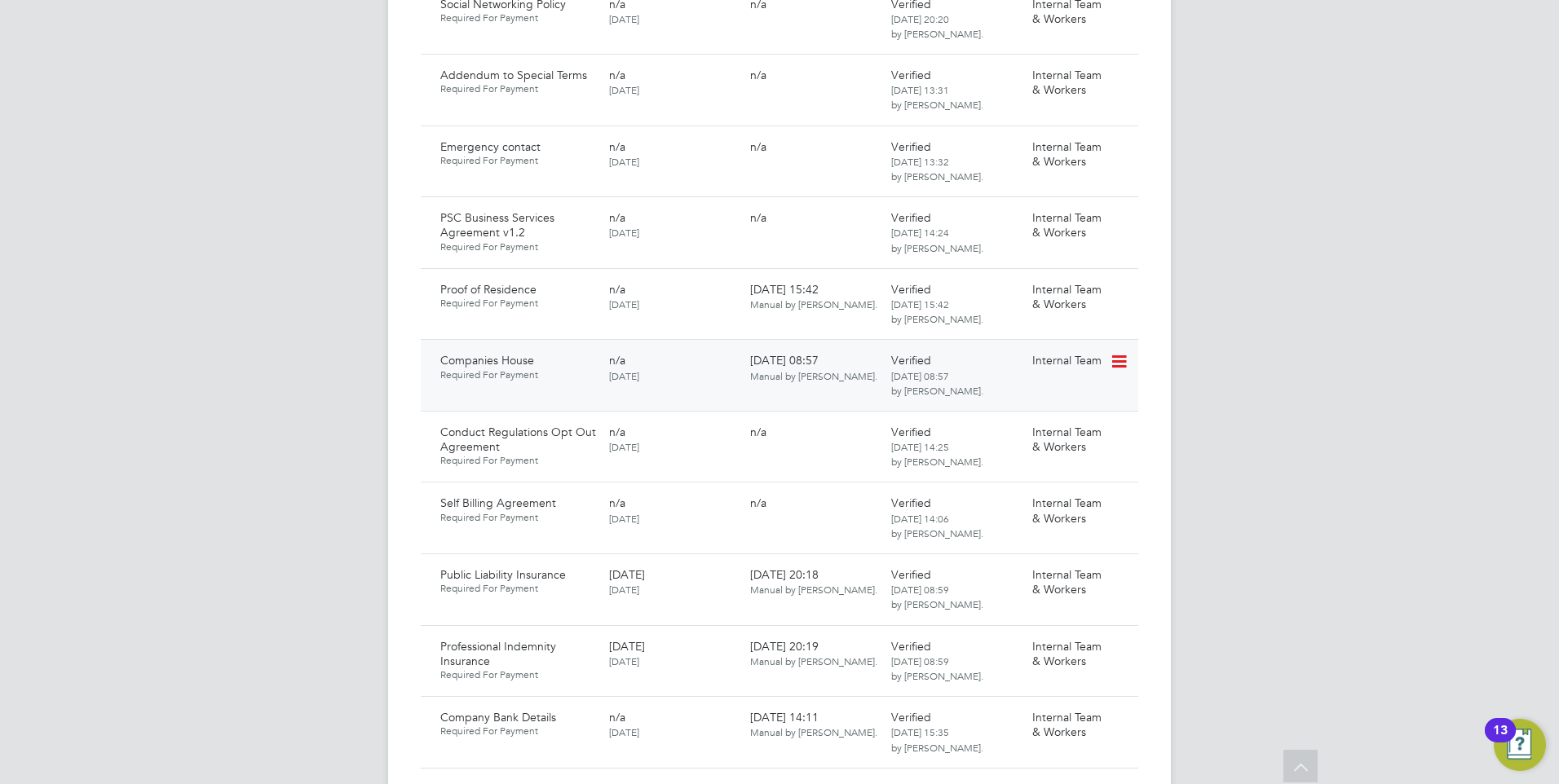
scroll to position [1304, 0]
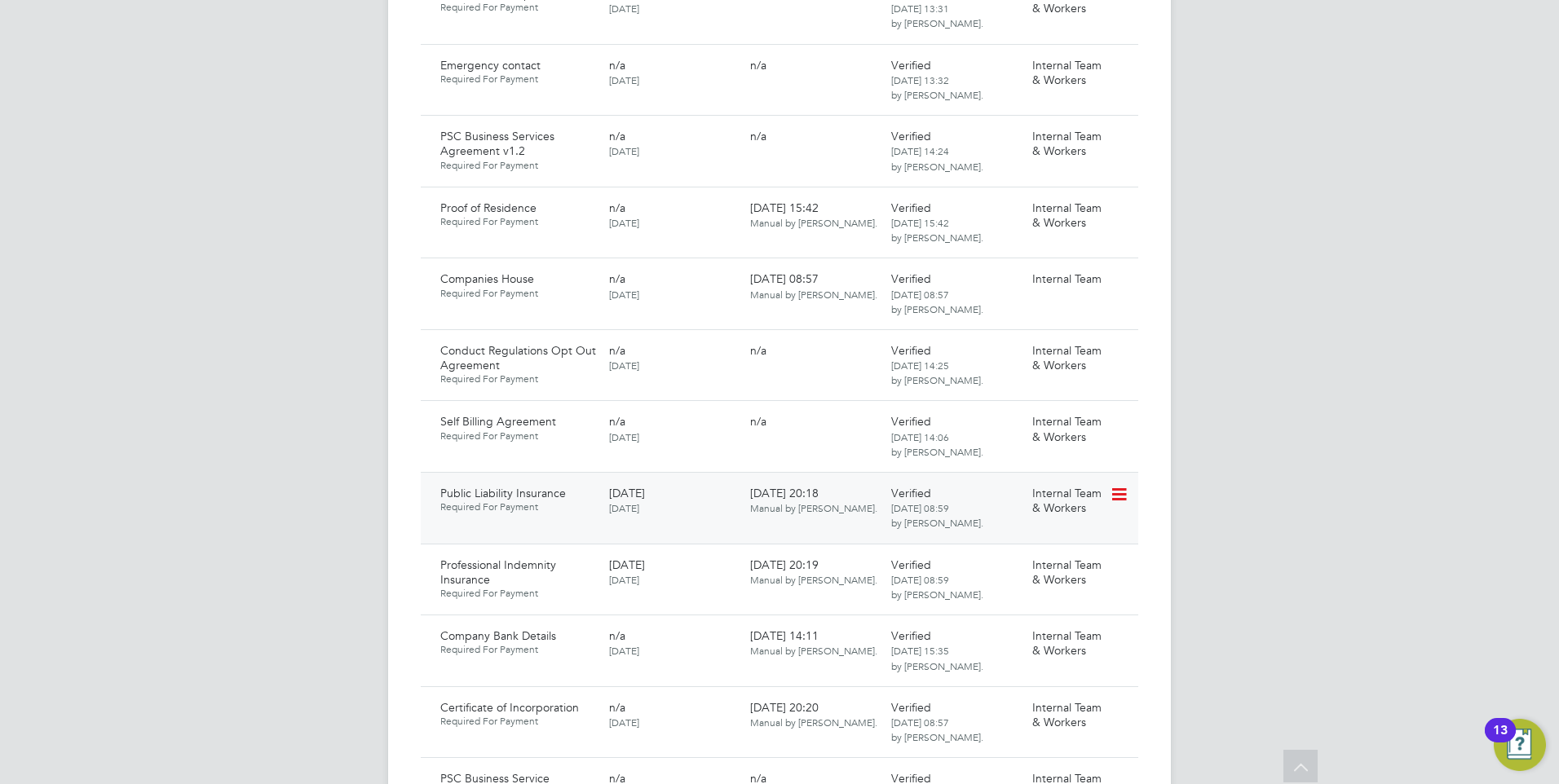
click at [1123, 485] on icon at bounding box center [1117, 495] width 17 height 19
click at [1058, 483] on li "Download Document" at bounding box center [1060, 489] width 130 height 23
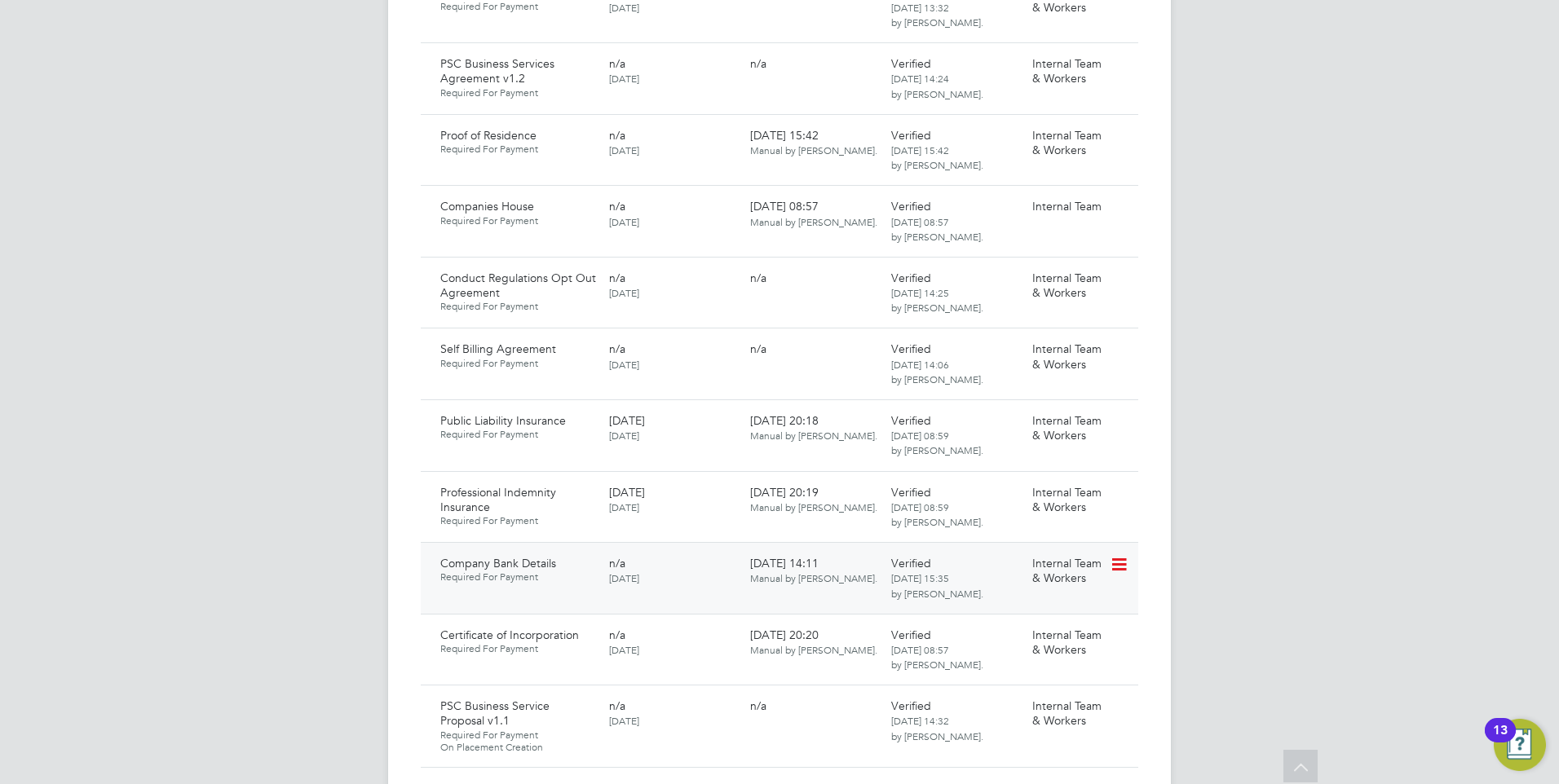
scroll to position [1385, 0]
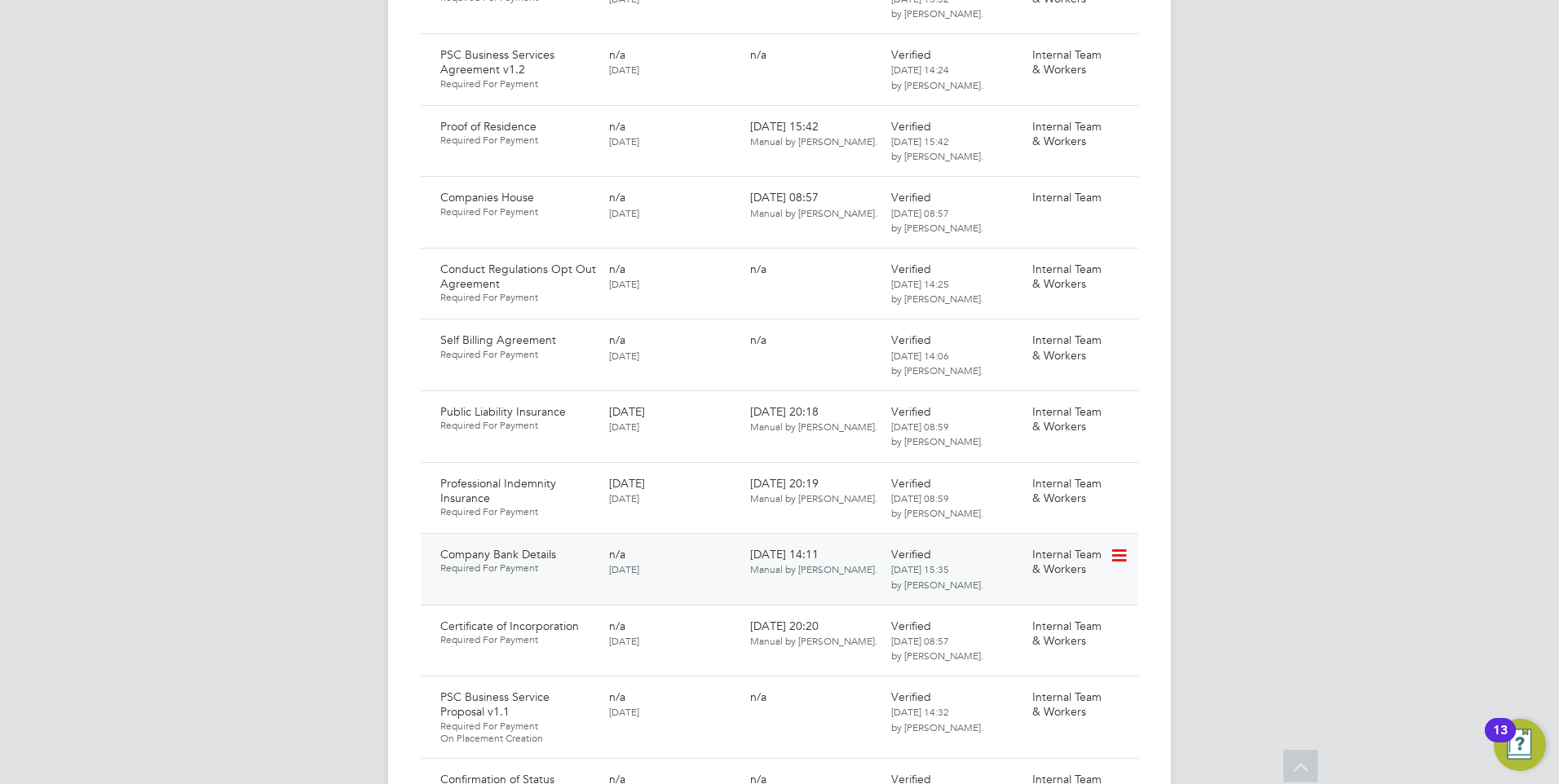
click at [1115, 546] on icon at bounding box center [1117, 556] width 17 height 19
click at [1040, 544] on li "Download Document" at bounding box center [1060, 550] width 130 height 23
